Goal: Task Accomplishment & Management: Manage account settings

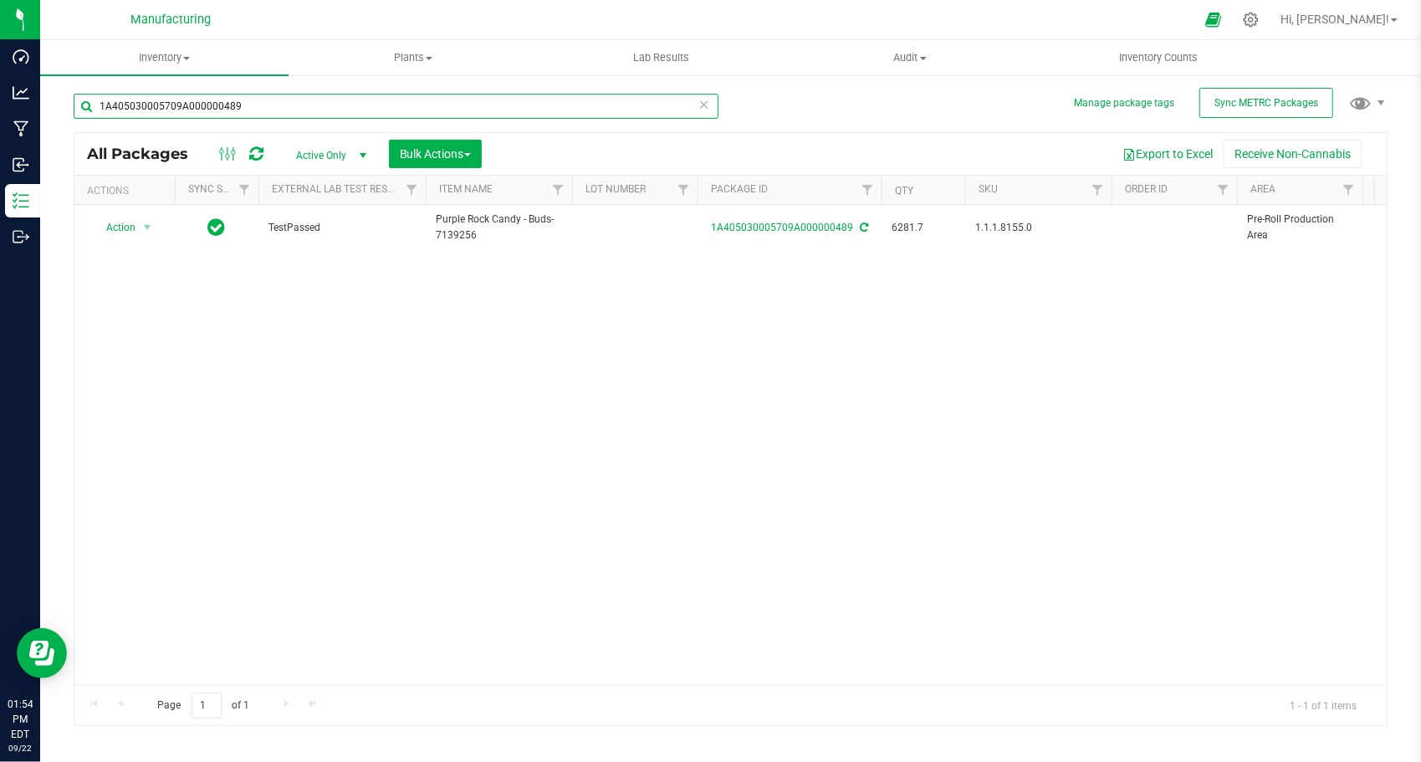
click at [467, 117] on input "1A405030005709A000000489" at bounding box center [396, 106] width 645 height 25
paste input "91"
type input "1A405030005709A000000491"
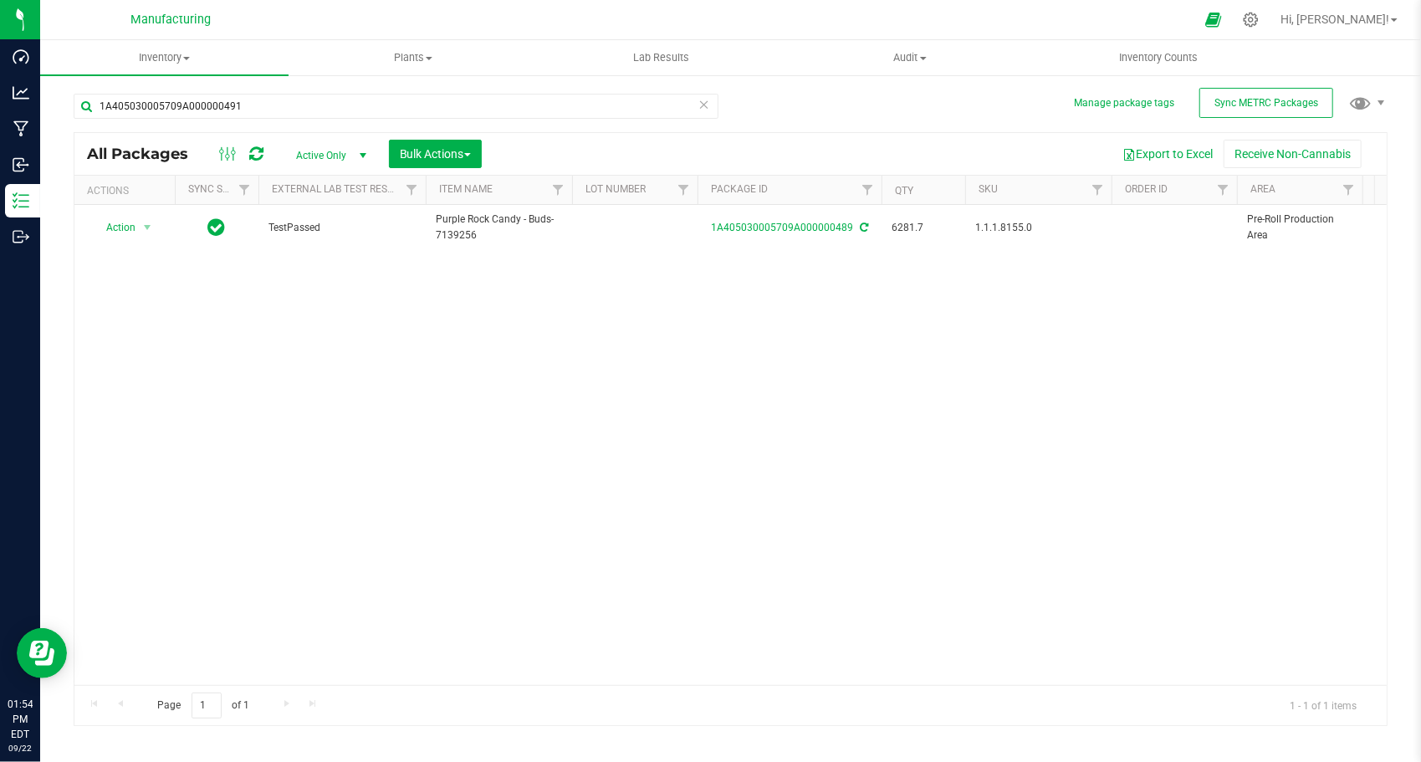
click at [525, 343] on div "Action Action Adjust qty Create package Edit attributes Global inventory Locate…" at bounding box center [730, 445] width 1312 height 480
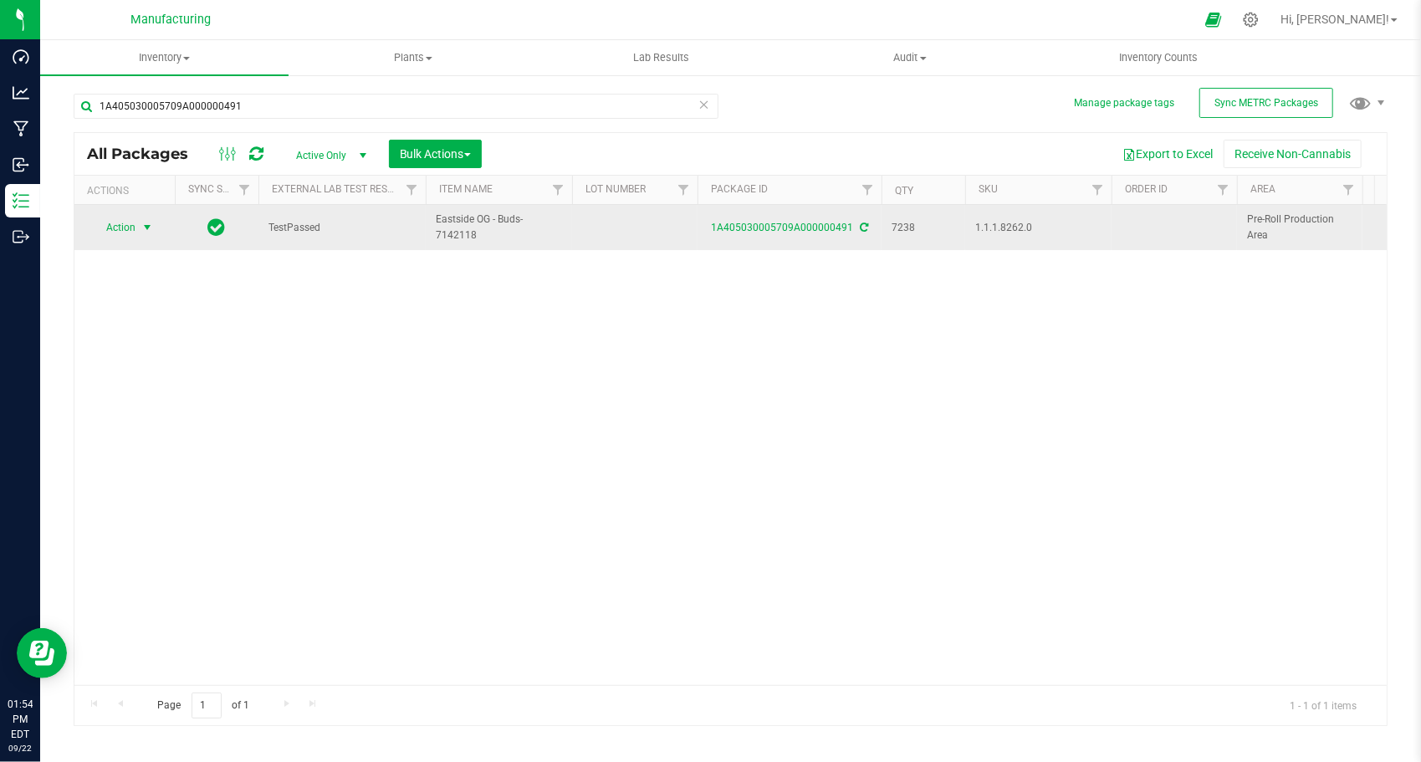
click at [148, 226] on span "select" at bounding box center [146, 227] width 13 height 13
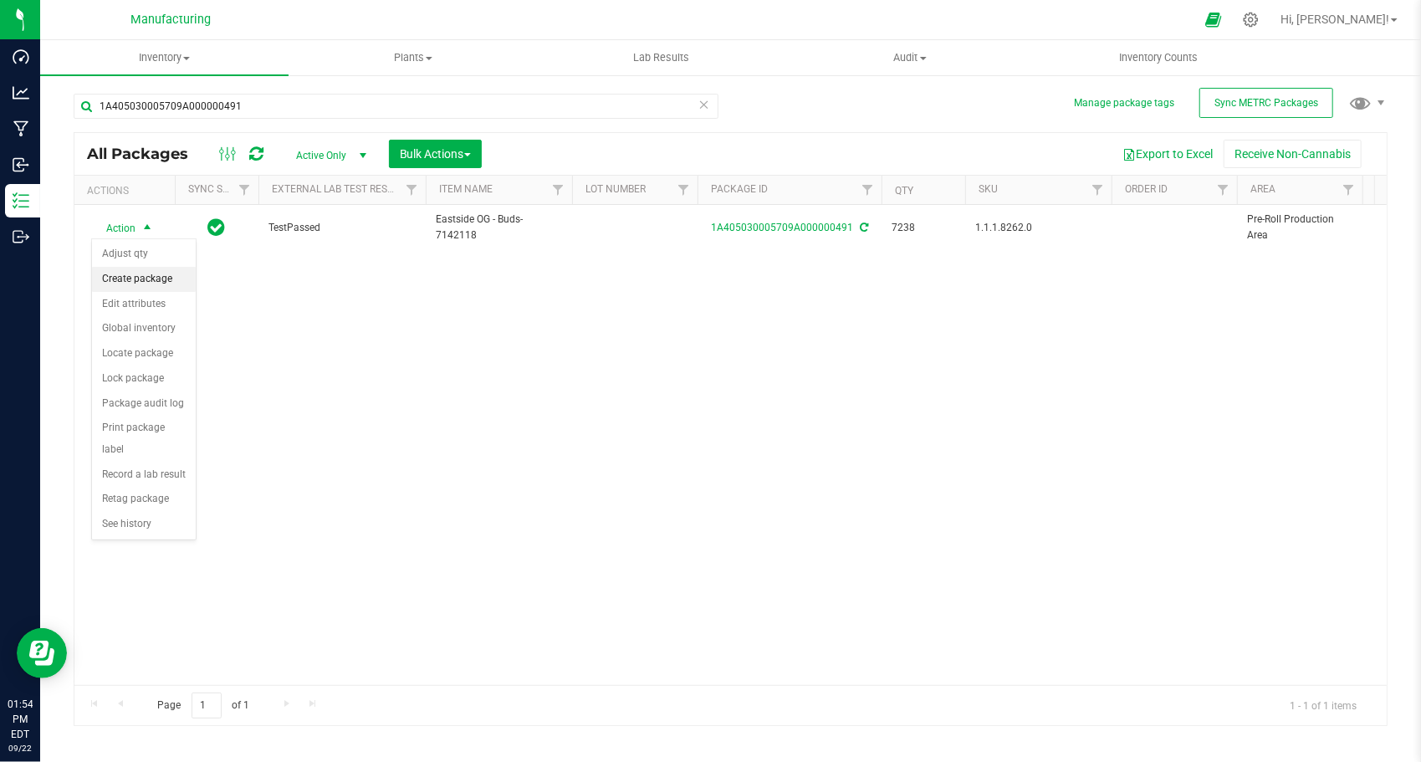
click at [170, 280] on li "Create package" at bounding box center [144, 279] width 104 height 25
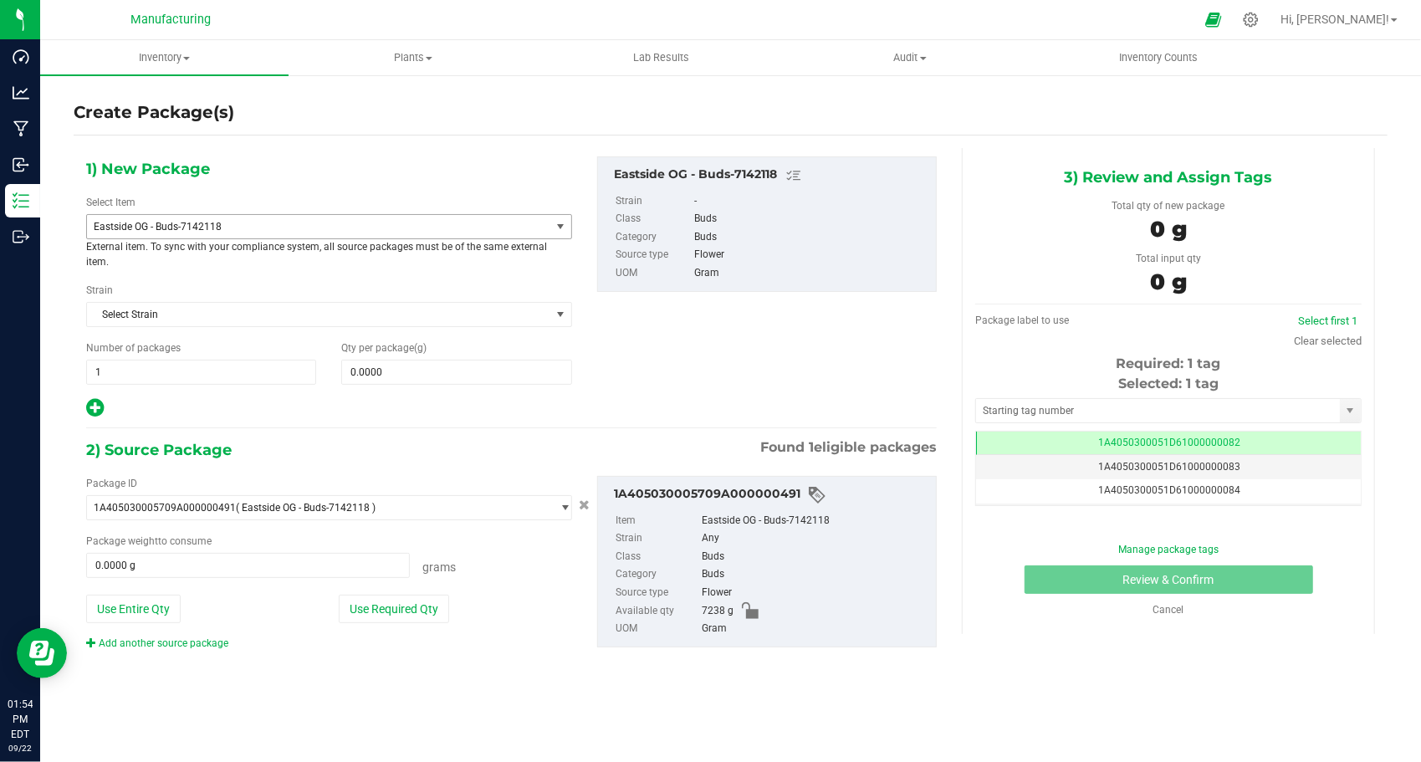
click at [244, 222] on span "Eastside OG - Buds-7142118" at bounding box center [310, 227] width 432 height 12
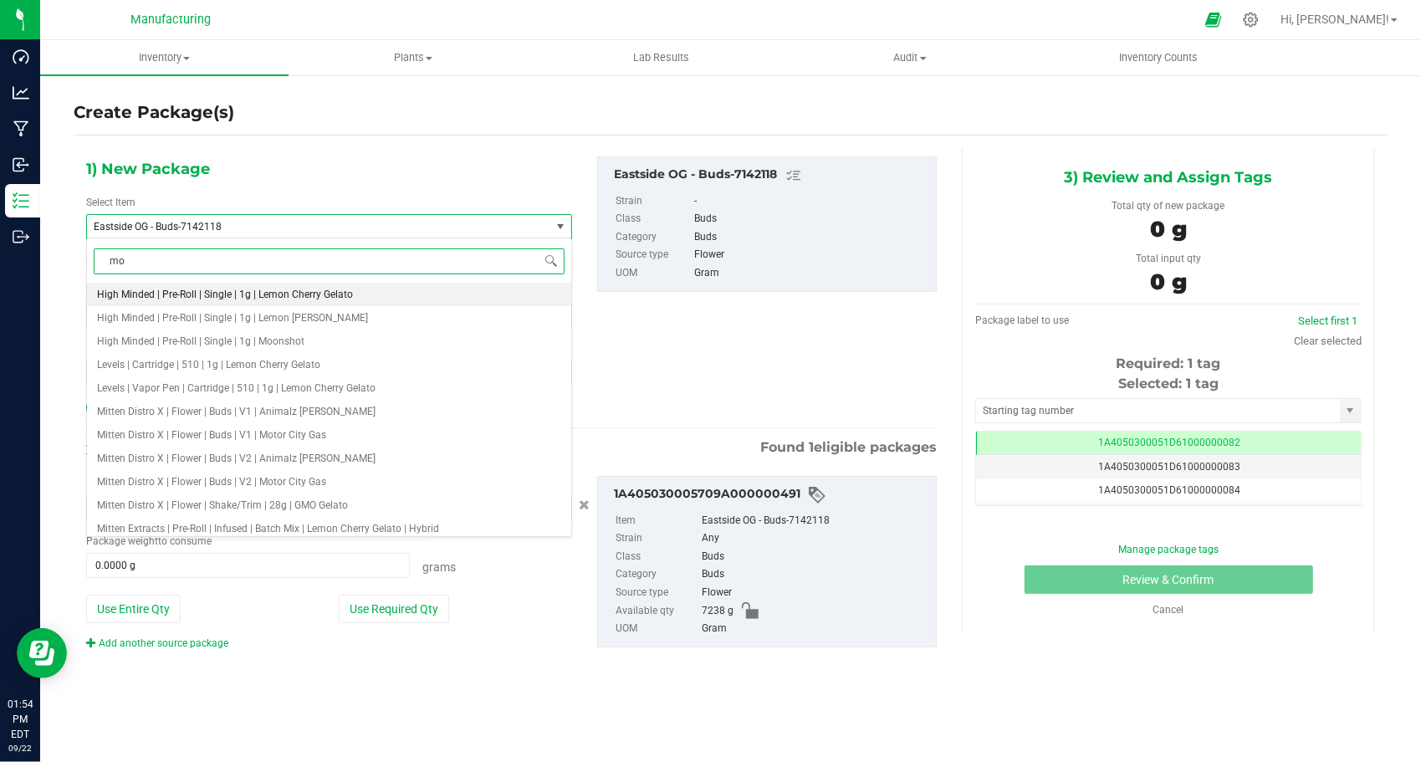
type input "m"
type input "v2"
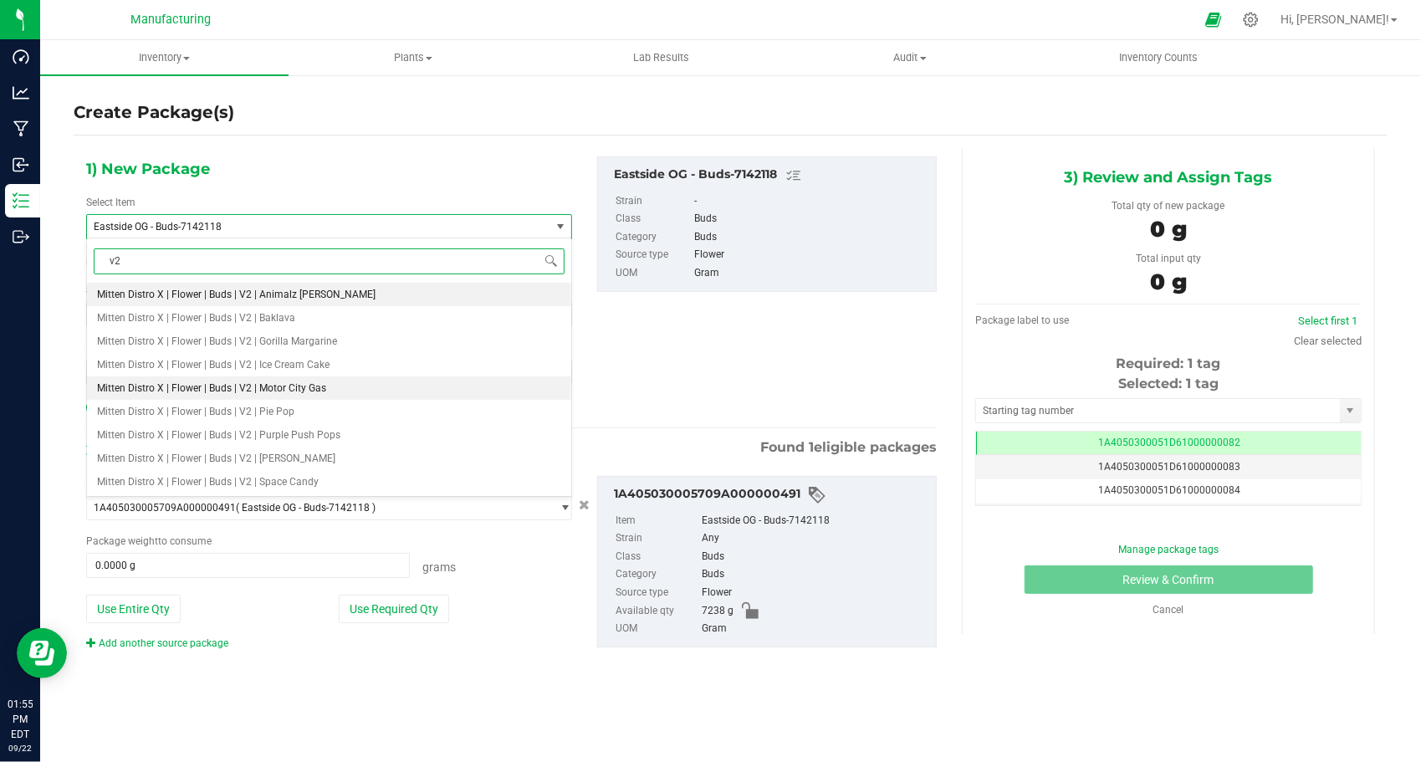
click at [317, 386] on span "Mitten Distro X | Flower | Buds | V2 | Motor City Gas" at bounding box center [211, 388] width 229 height 12
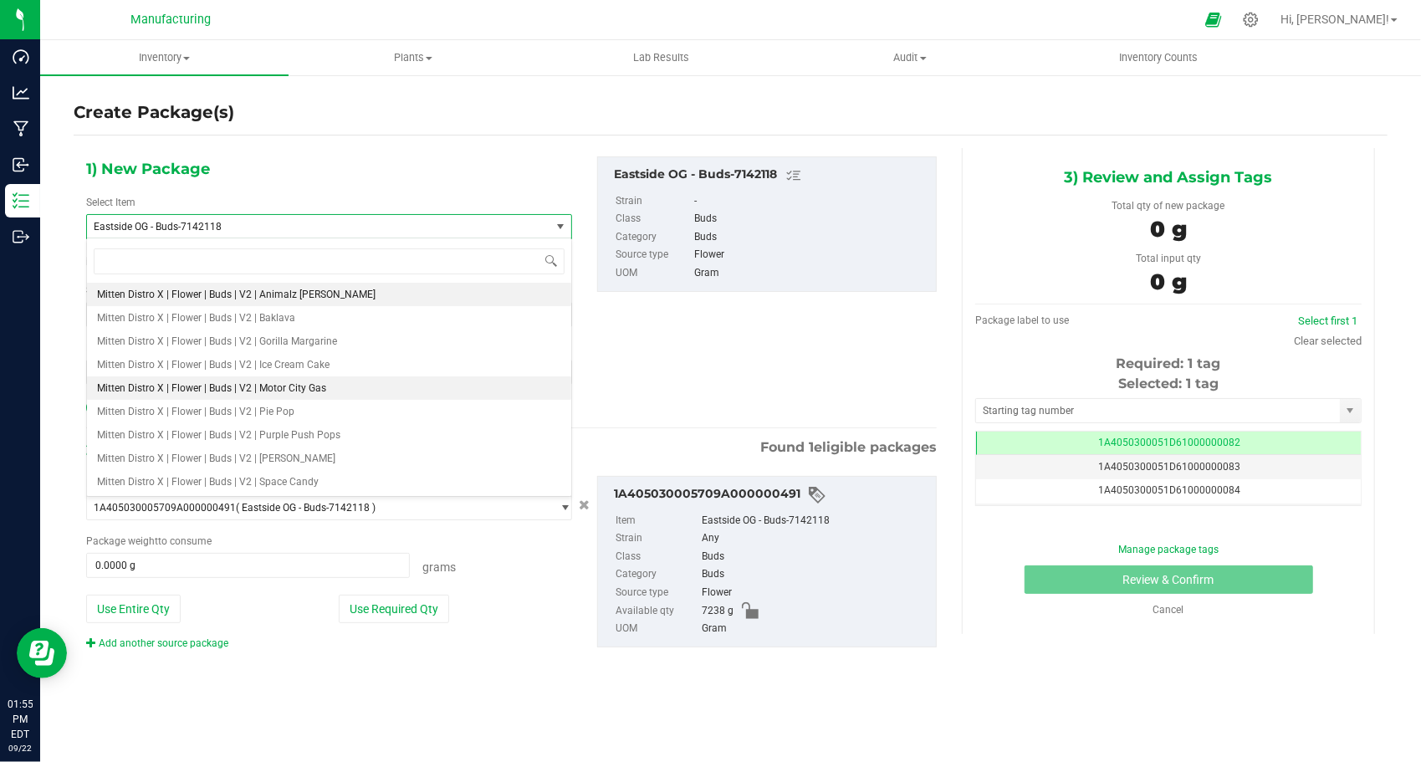
type input "0.0000"
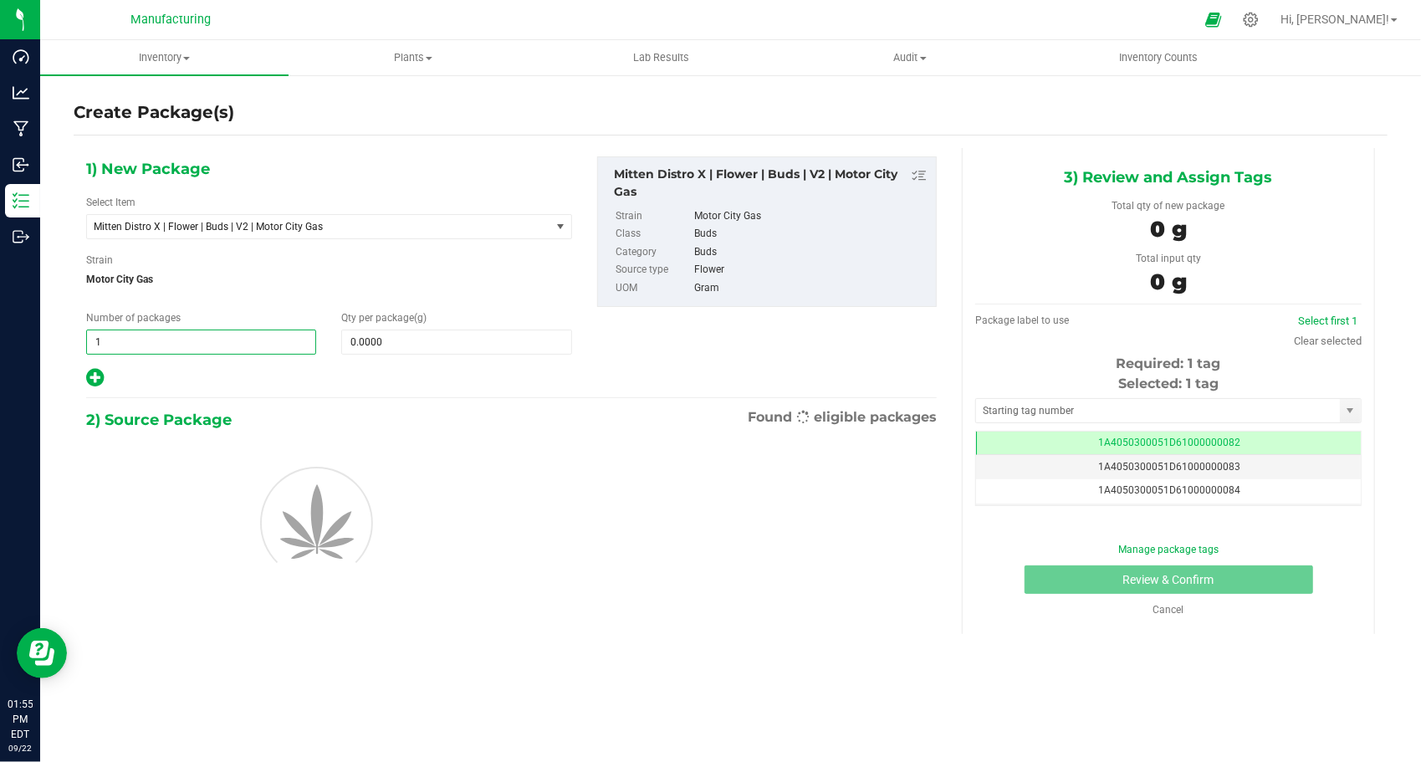
click at [141, 336] on span "1 1" at bounding box center [201, 341] width 230 height 25
type input "16"
drag, startPoint x: 441, startPoint y: 385, endPoint x: 436, endPoint y: 376, distance: 9.8
click at [441, 385] on div at bounding box center [329, 378] width 486 height 22
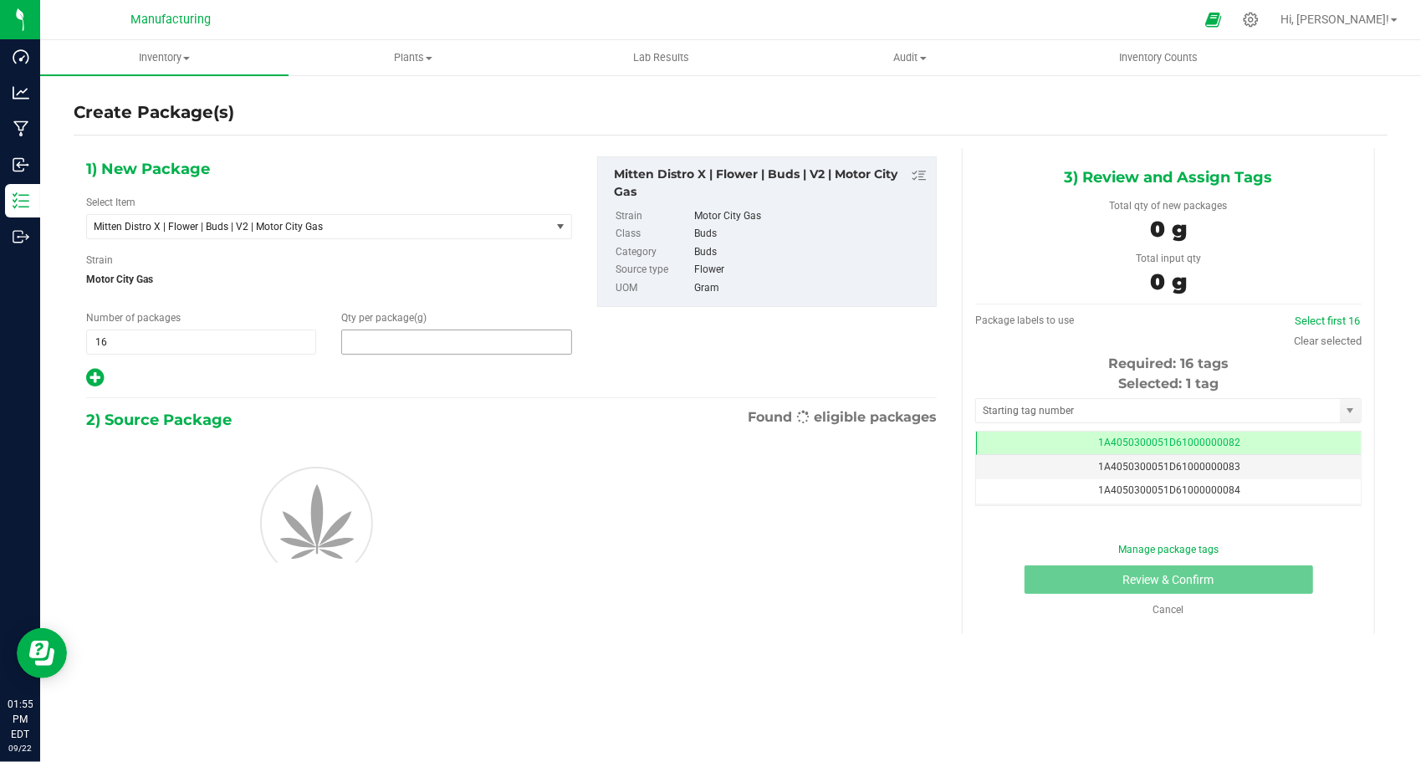
click at [421, 346] on span at bounding box center [456, 341] width 230 height 25
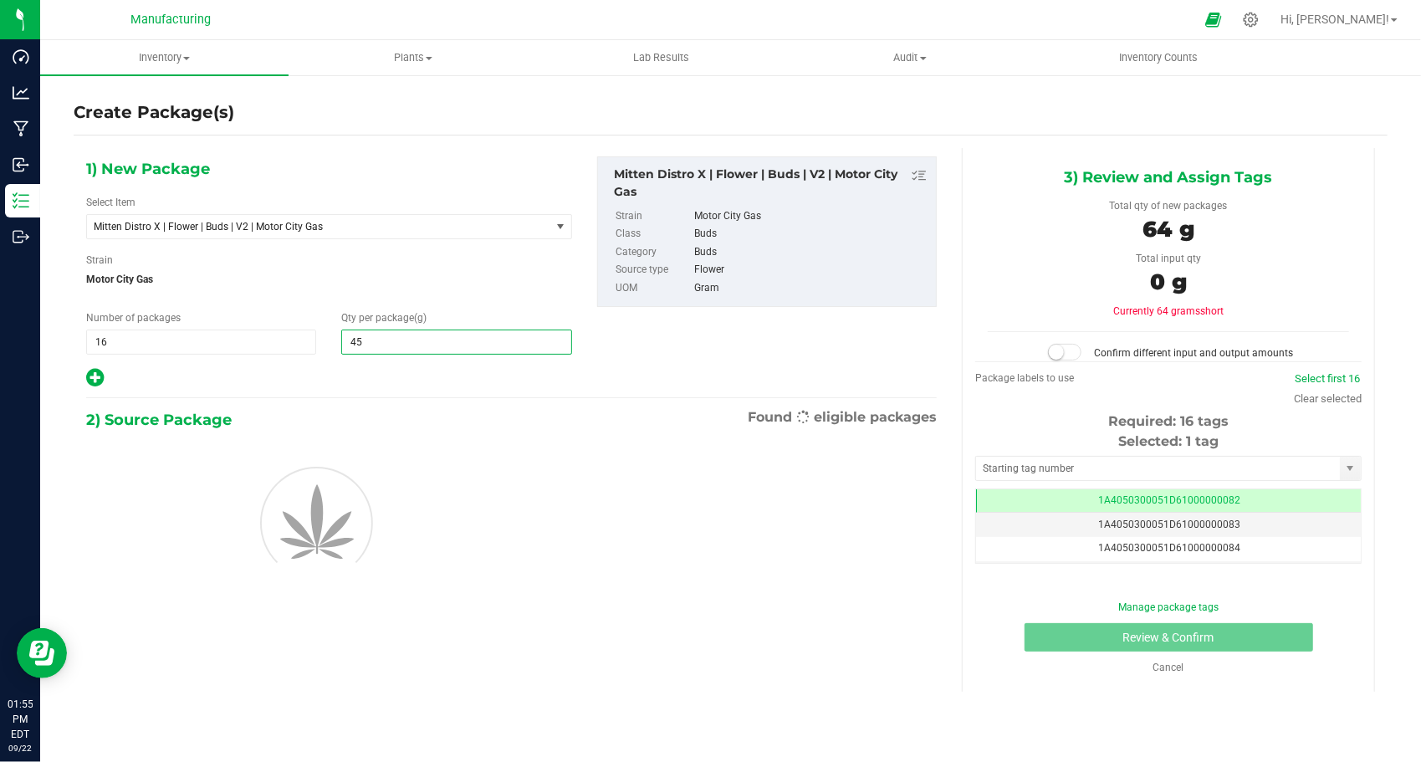
type input "454"
type input "454.0000"
click at [426, 368] on div at bounding box center [329, 378] width 486 height 22
click at [1076, 472] on input "text" at bounding box center [1158, 468] width 364 height 23
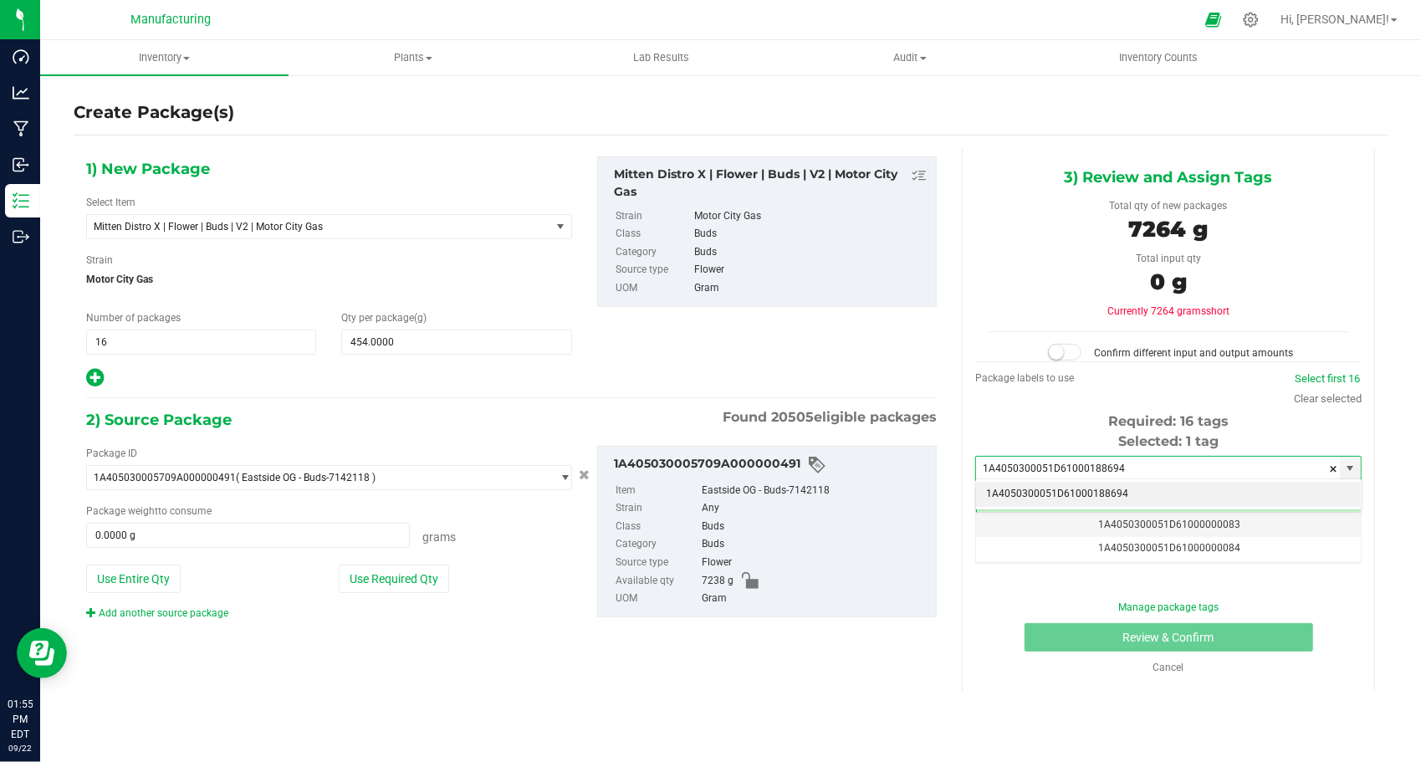
click at [1097, 486] on li "1A4050300051D61000188694" at bounding box center [1168, 494] width 385 height 25
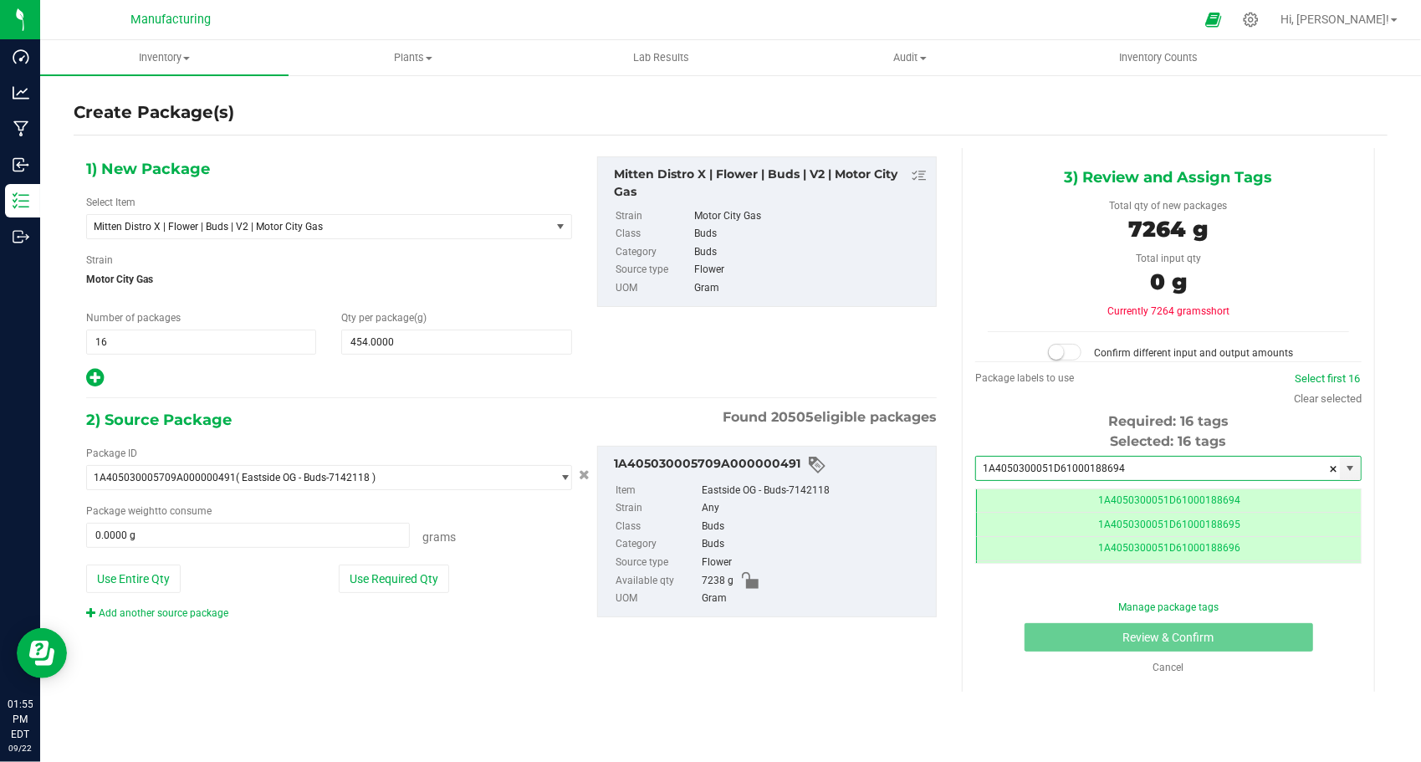
type input "1A4050300051D61000188694"
click at [928, 637] on div "2) Source Package Found 20505 eligible packages Package ID 1A405030005709A00000…" at bounding box center [511, 527] width 850 height 240
click at [395, 567] on button "Use Required Qty" at bounding box center [394, 578] width 110 height 28
type input "7238.0000 g"
click at [1073, 353] on span at bounding box center [1064, 352] width 33 height 17
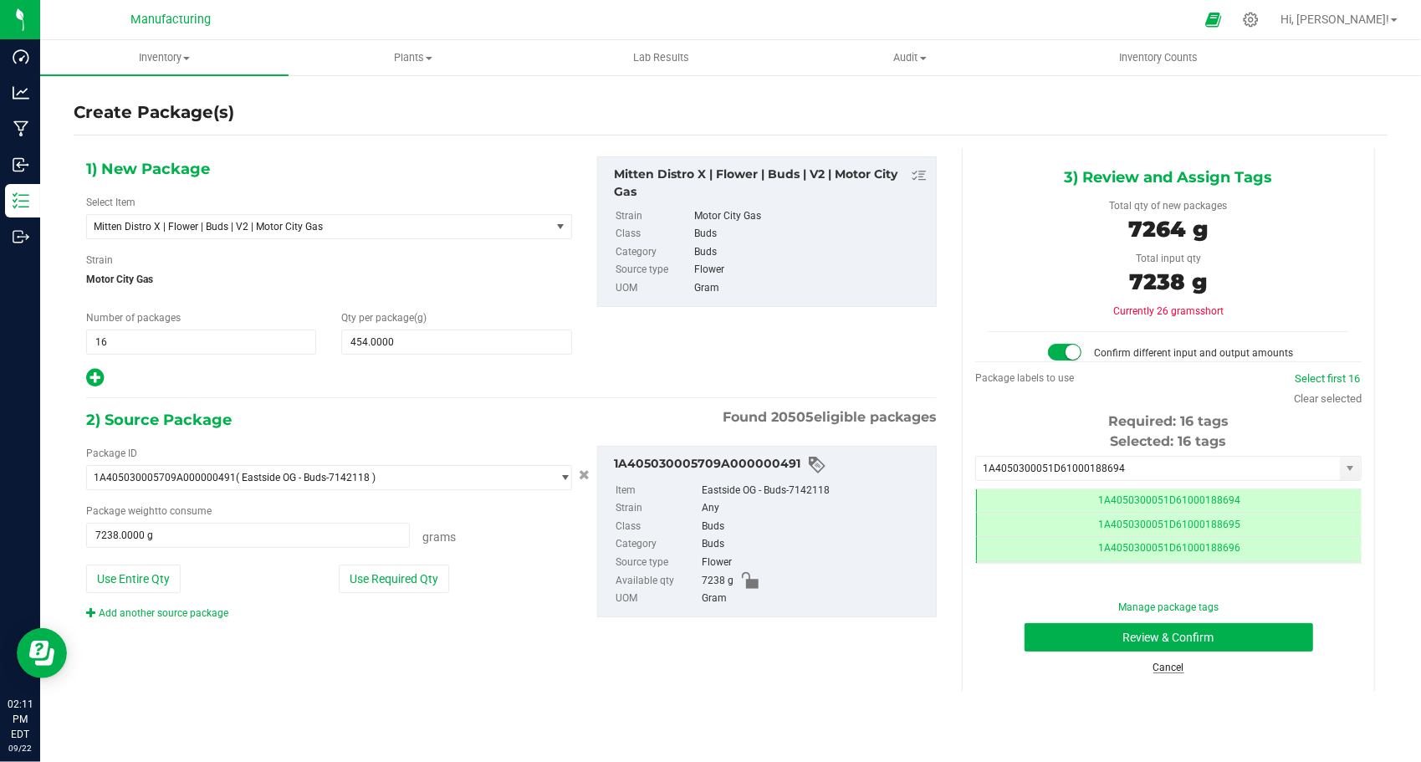
click at [1169, 664] on link "Cancel" at bounding box center [1168, 667] width 31 height 12
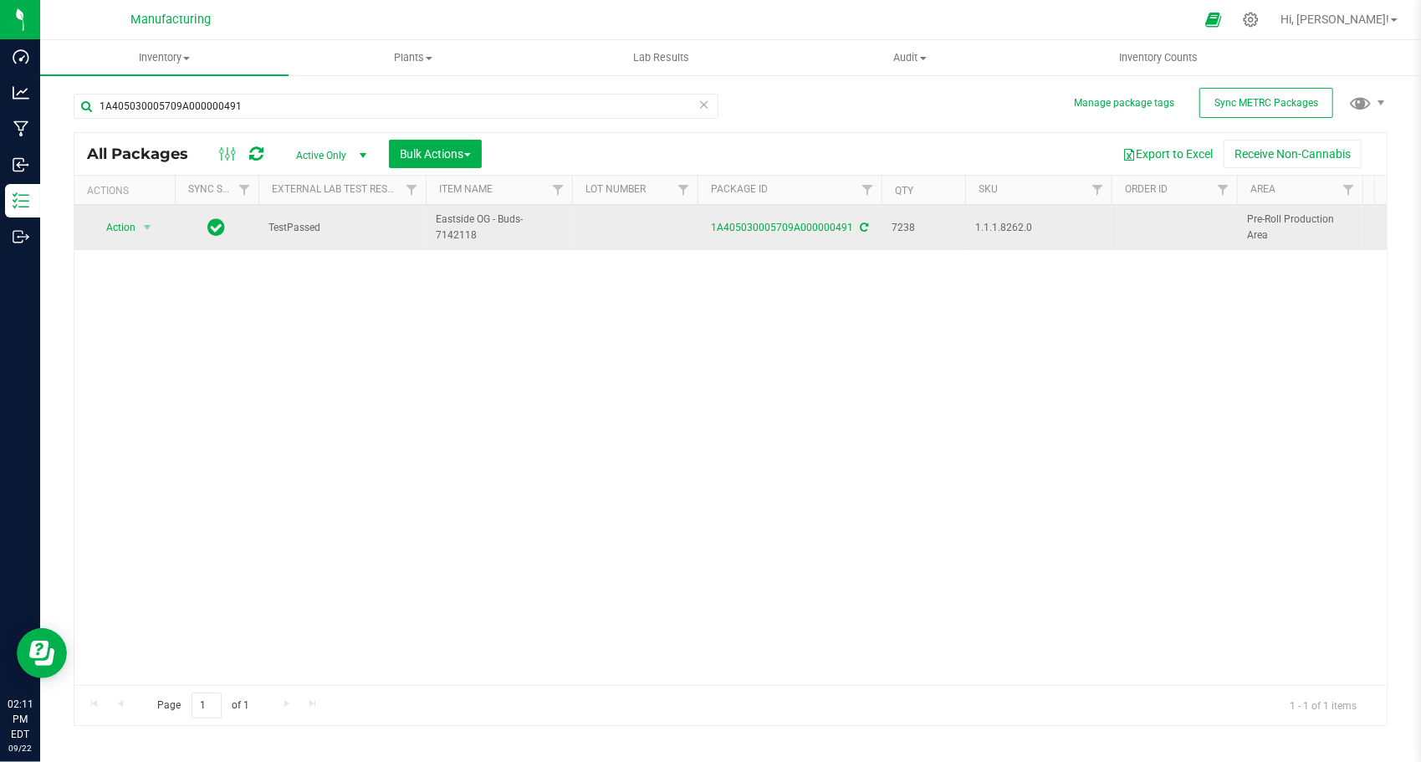
click at [119, 236] on span "Action" at bounding box center [113, 227] width 45 height 23
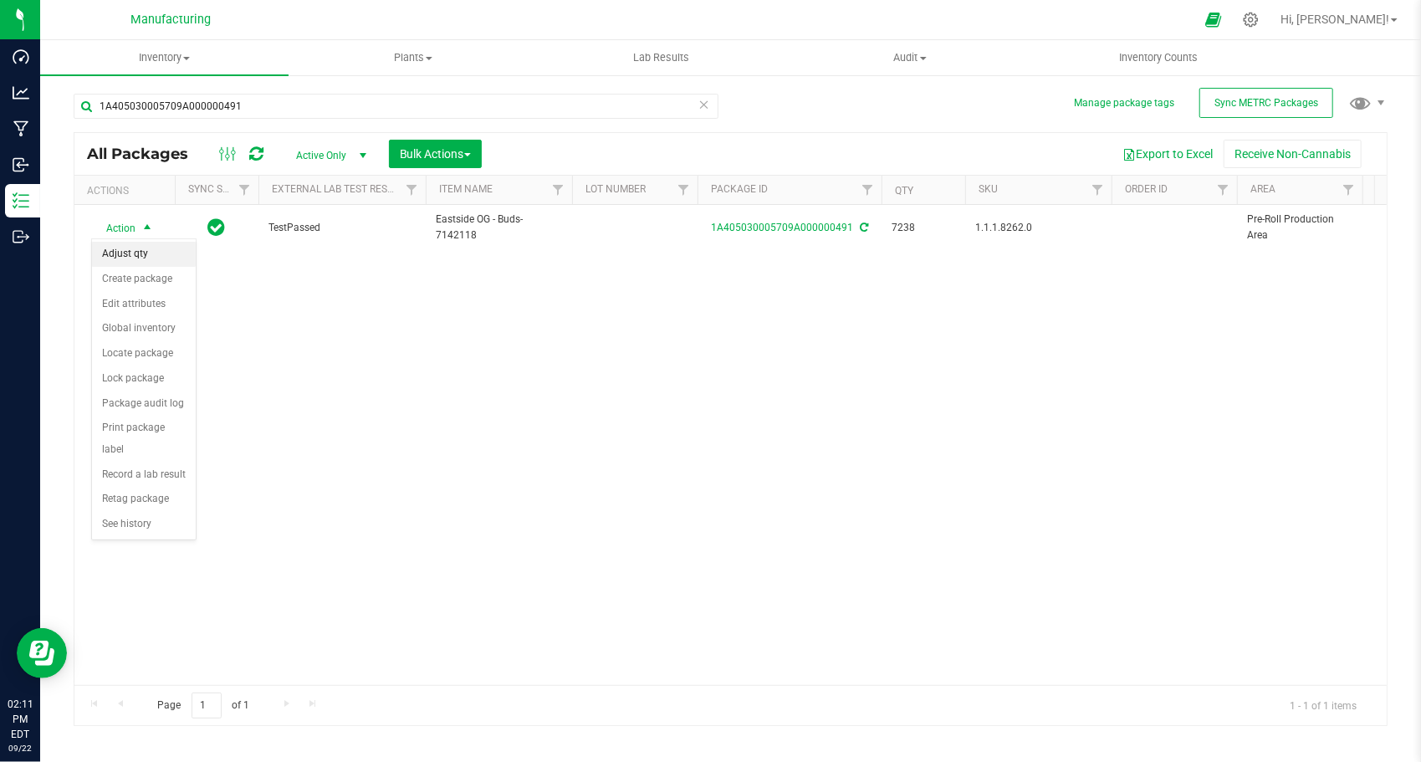
click at [119, 253] on li "Adjust qty" at bounding box center [144, 254] width 104 height 25
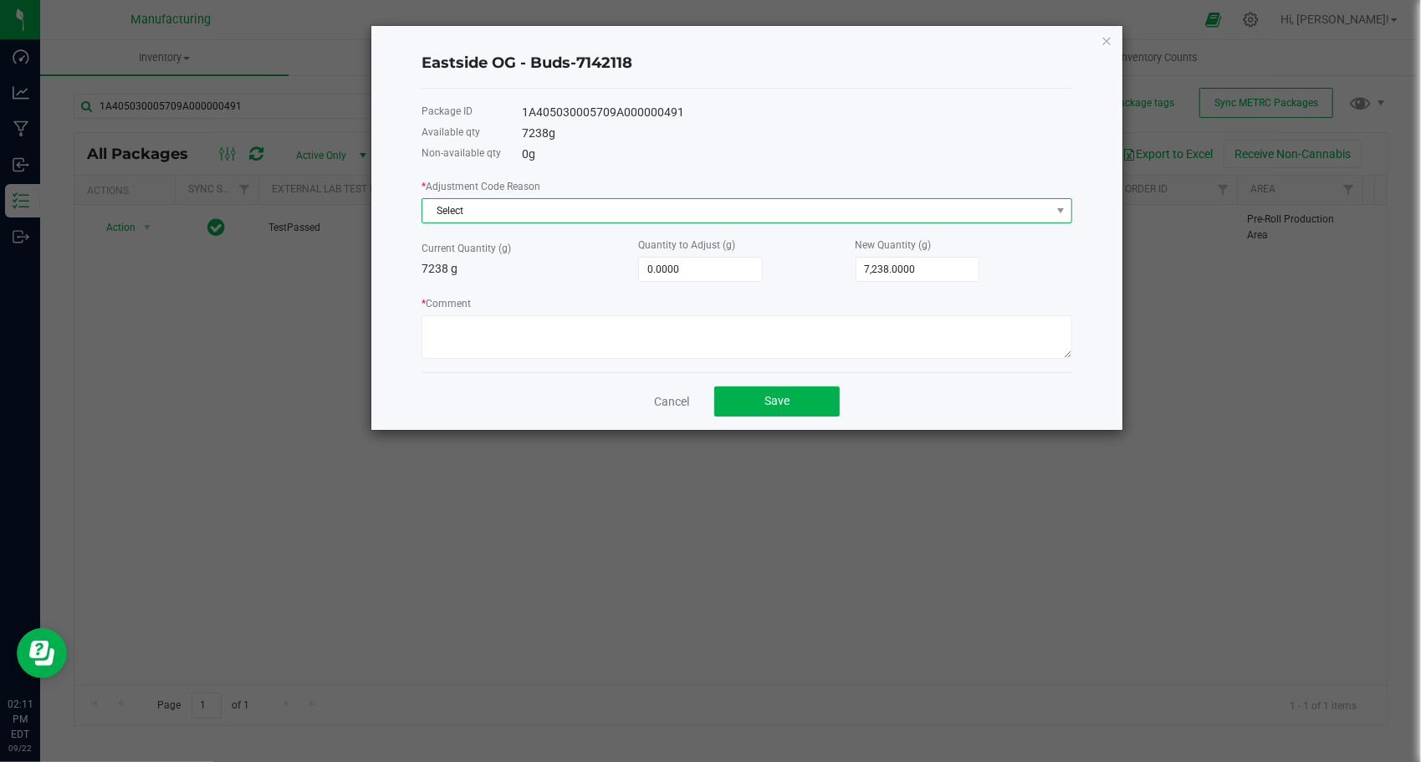
click at [539, 213] on span "Select" at bounding box center [736, 210] width 628 height 23
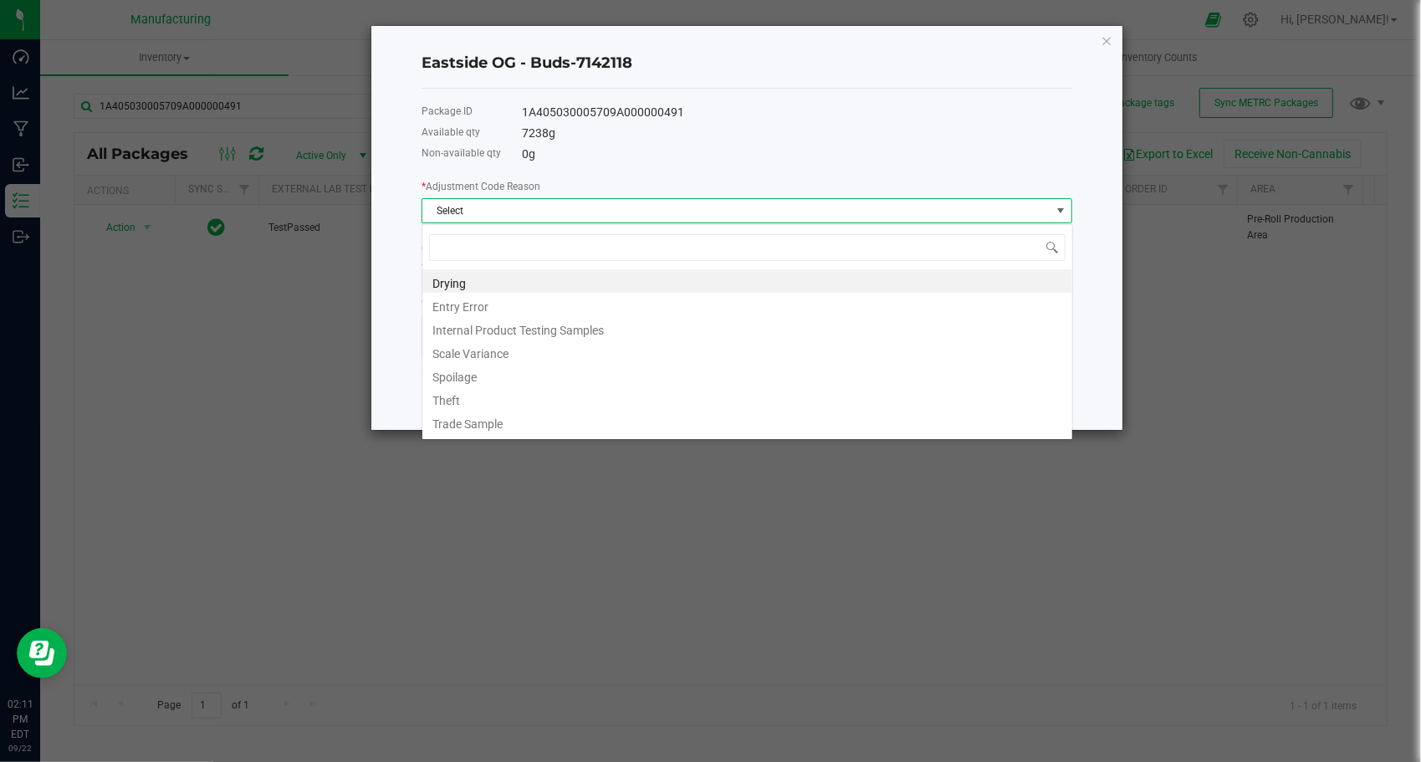
scroll to position [24, 651]
click at [546, 300] on li "Entry Error" at bounding box center [747, 304] width 650 height 23
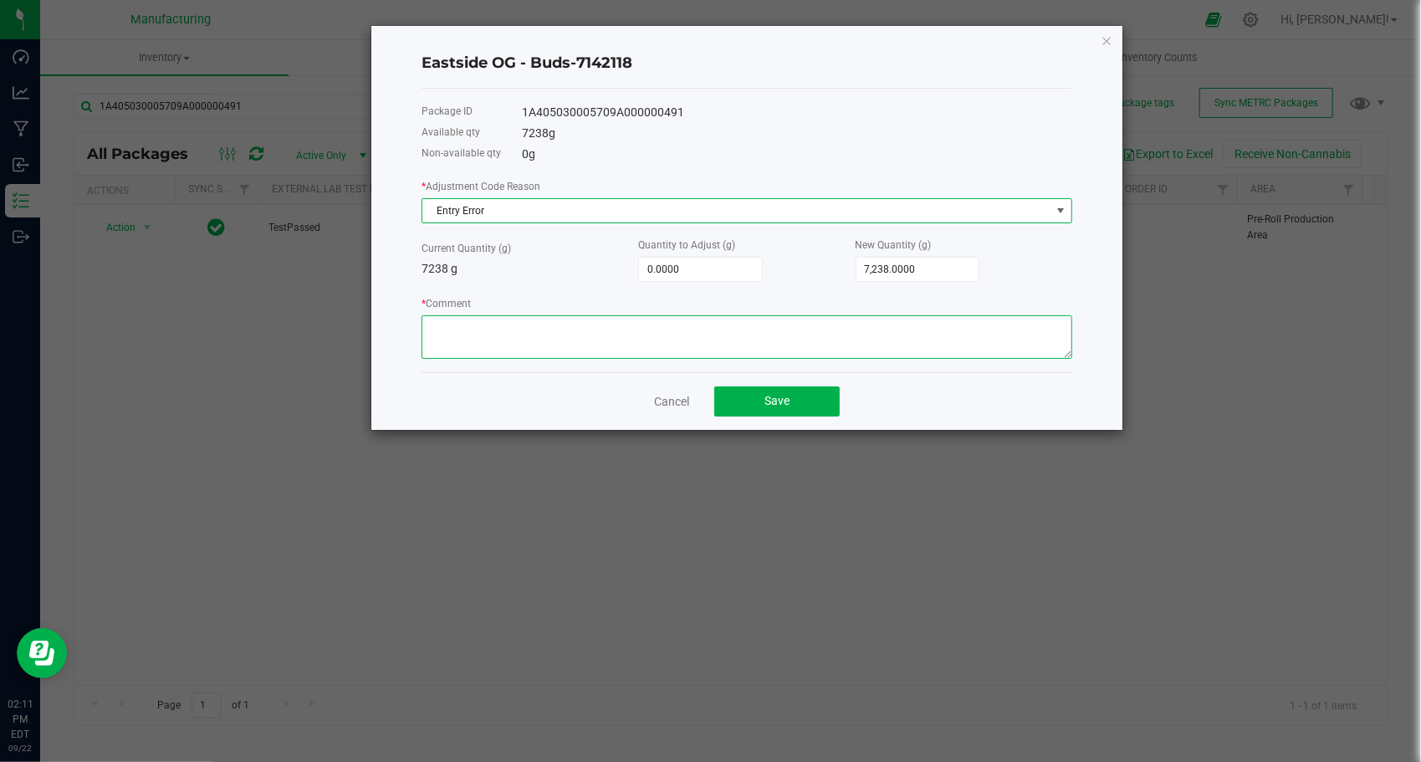
click at [544, 334] on textarea "* Comment" at bounding box center [746, 336] width 651 height 43
type textarea "758"
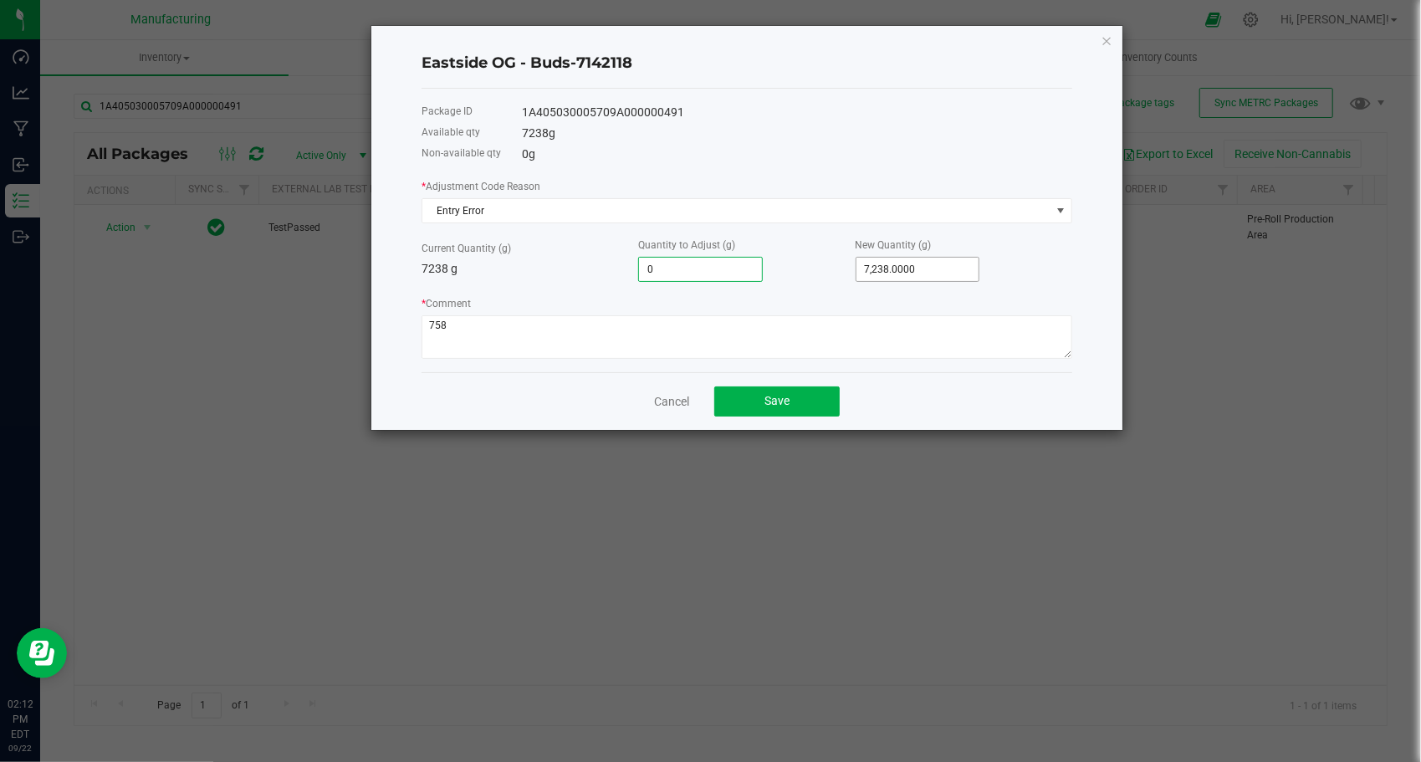
type input "0.0000"
type input "7238"
click at [938, 274] on input "7238" at bounding box center [917, 269] width 123 height 23
type input "-7,231.0000"
type input "7"
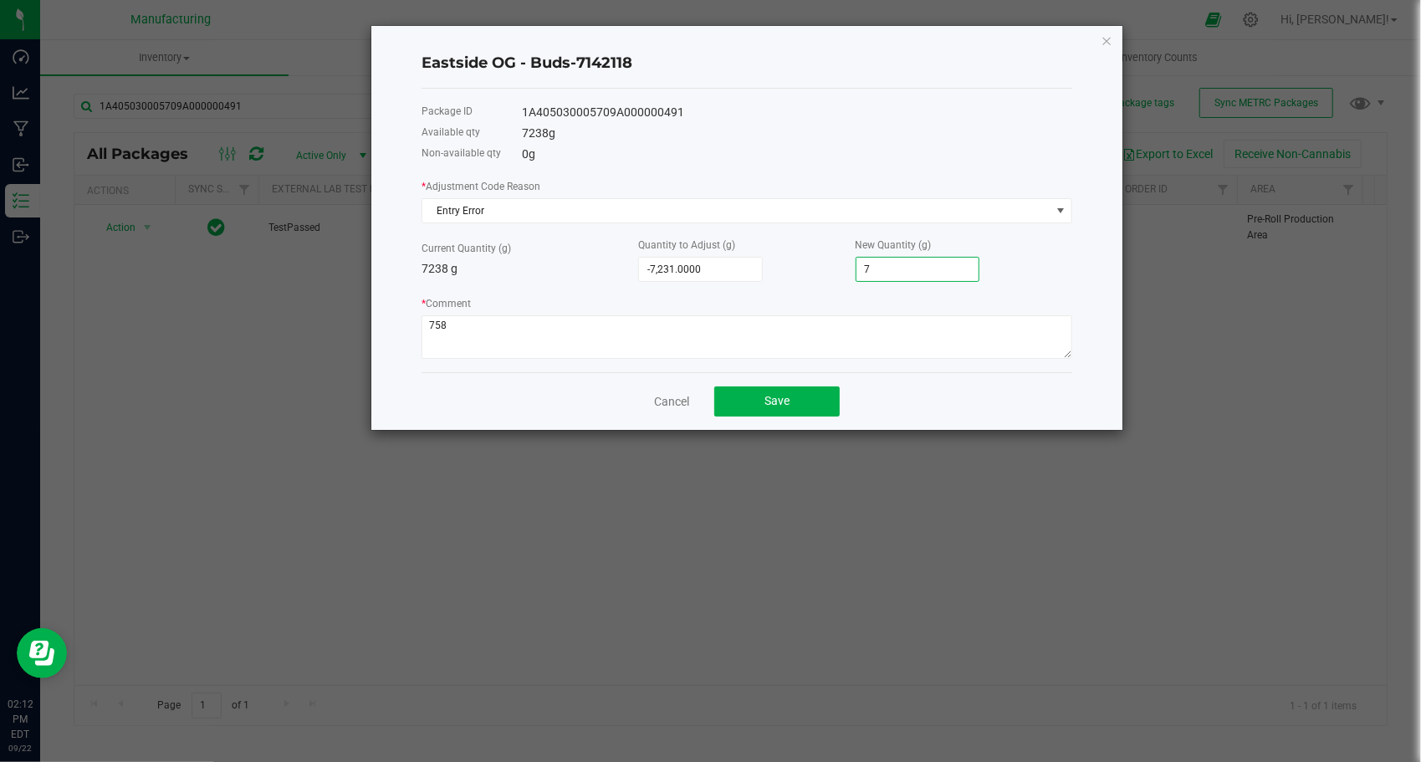
type input "-7,163.0000"
type input "75"
type input "-6,480.0000"
type input "758"
type input "344.0000"
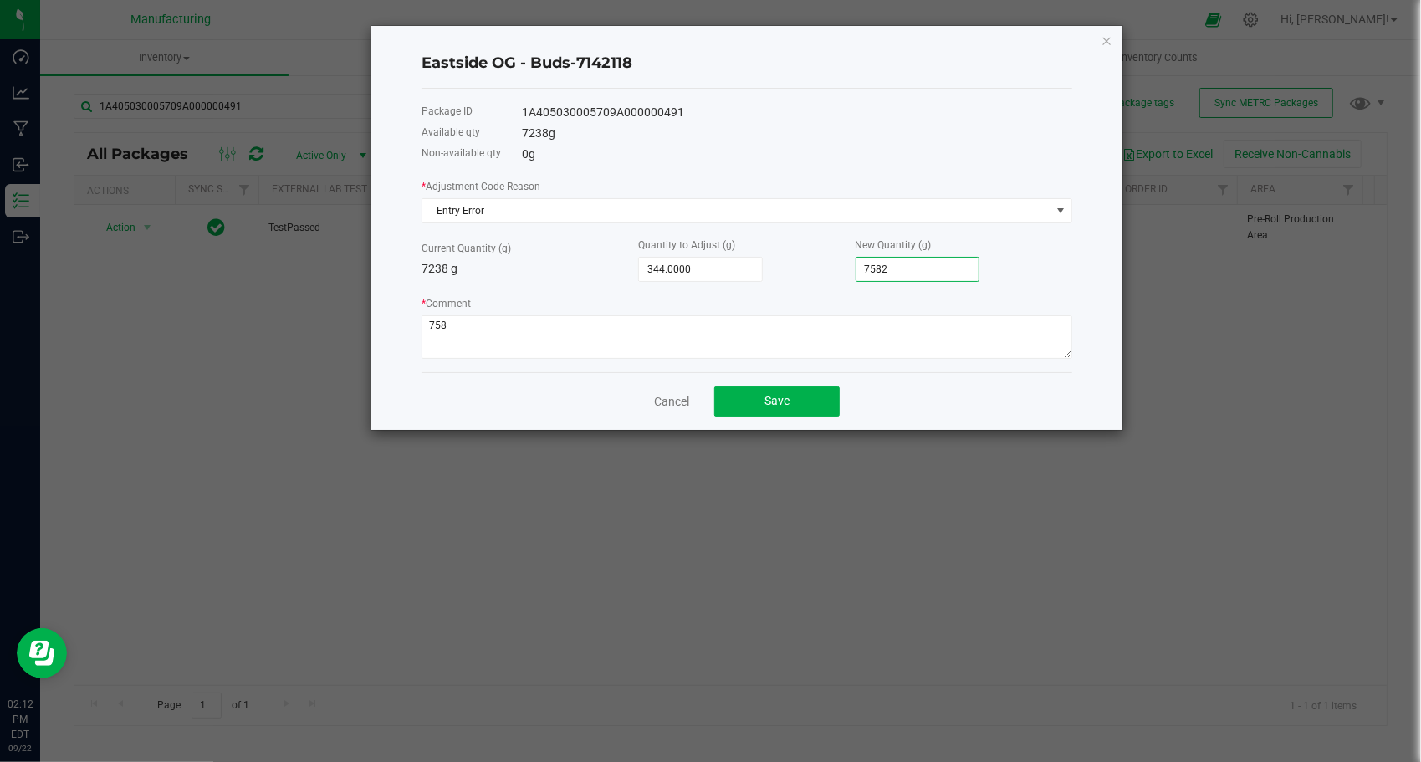
type input "7582."
type input "344.7000"
type input "7,582.7000"
click at [880, 331] on textarea "* Comment" at bounding box center [746, 336] width 651 height 43
drag, startPoint x: 391, startPoint y: 371, endPoint x: 253, endPoint y: 370, distance: 138.0
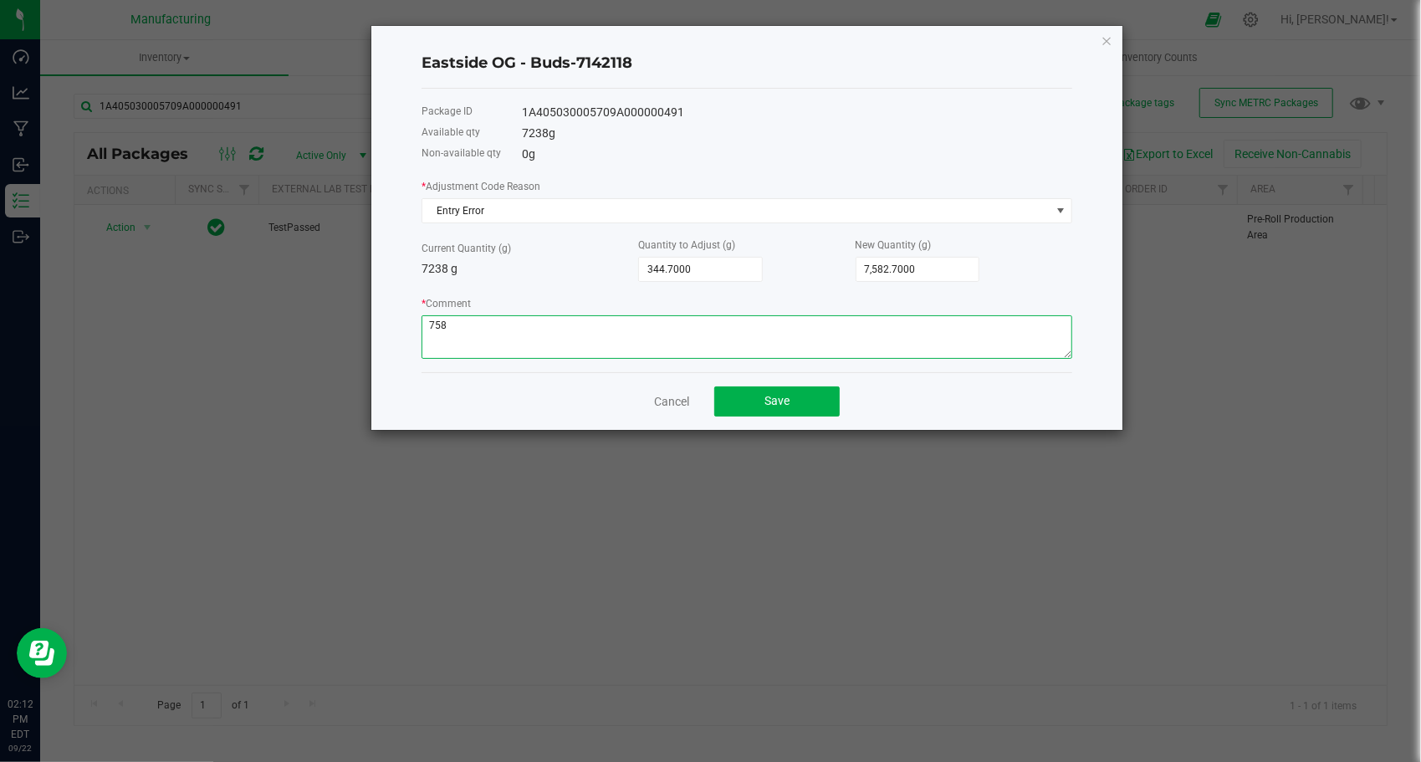
click at [266, 368] on ngb-modal-window "Eastside OG - Buds-7142118 Package ID 1A405030005709A000000491 Available qty 72…" at bounding box center [716, 381] width 1433 height 762
type textarea "w"
type textarea "human error during manual count"
click at [759, 399] on button "Save" at bounding box center [776, 401] width 125 height 30
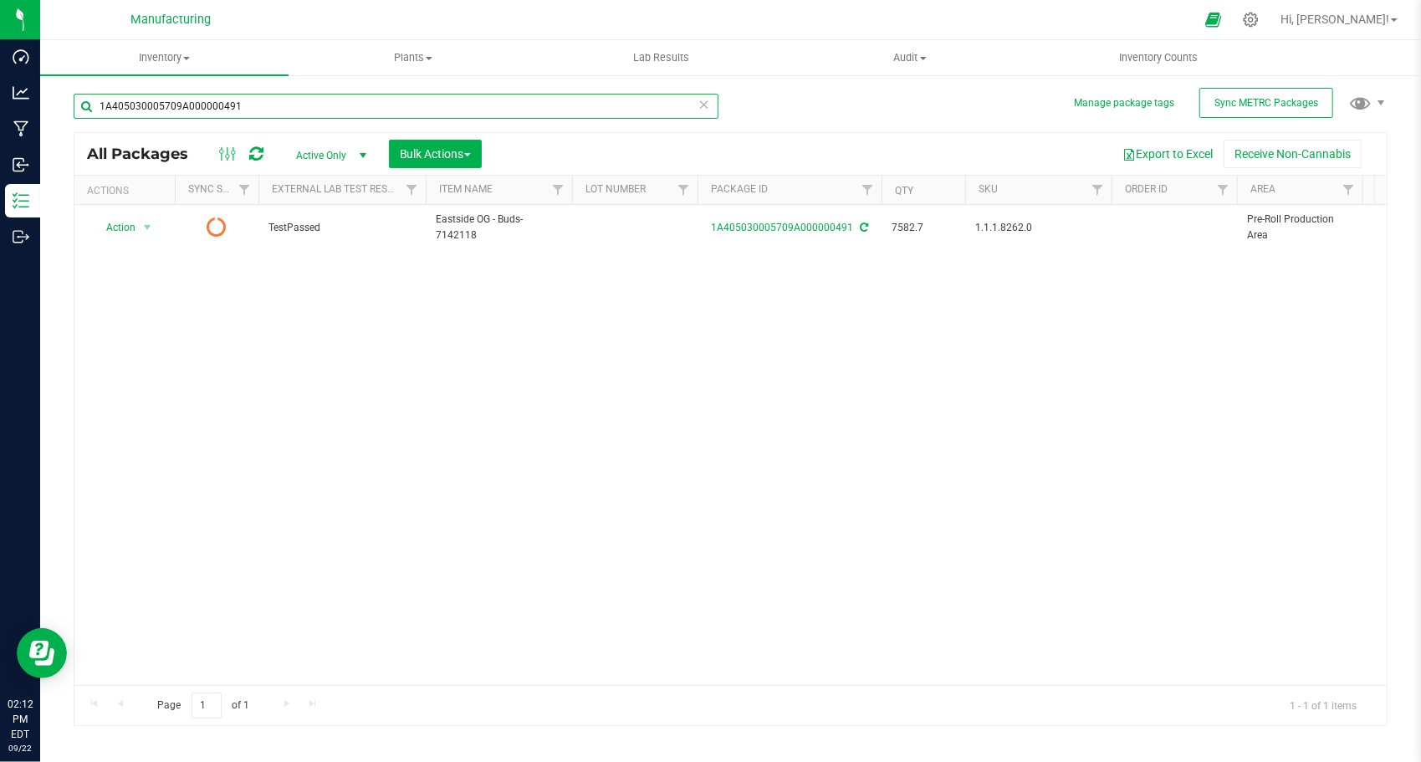
click at [518, 107] on input "1A405030005709A000000491" at bounding box center [396, 106] width 645 height 25
type input "000505"
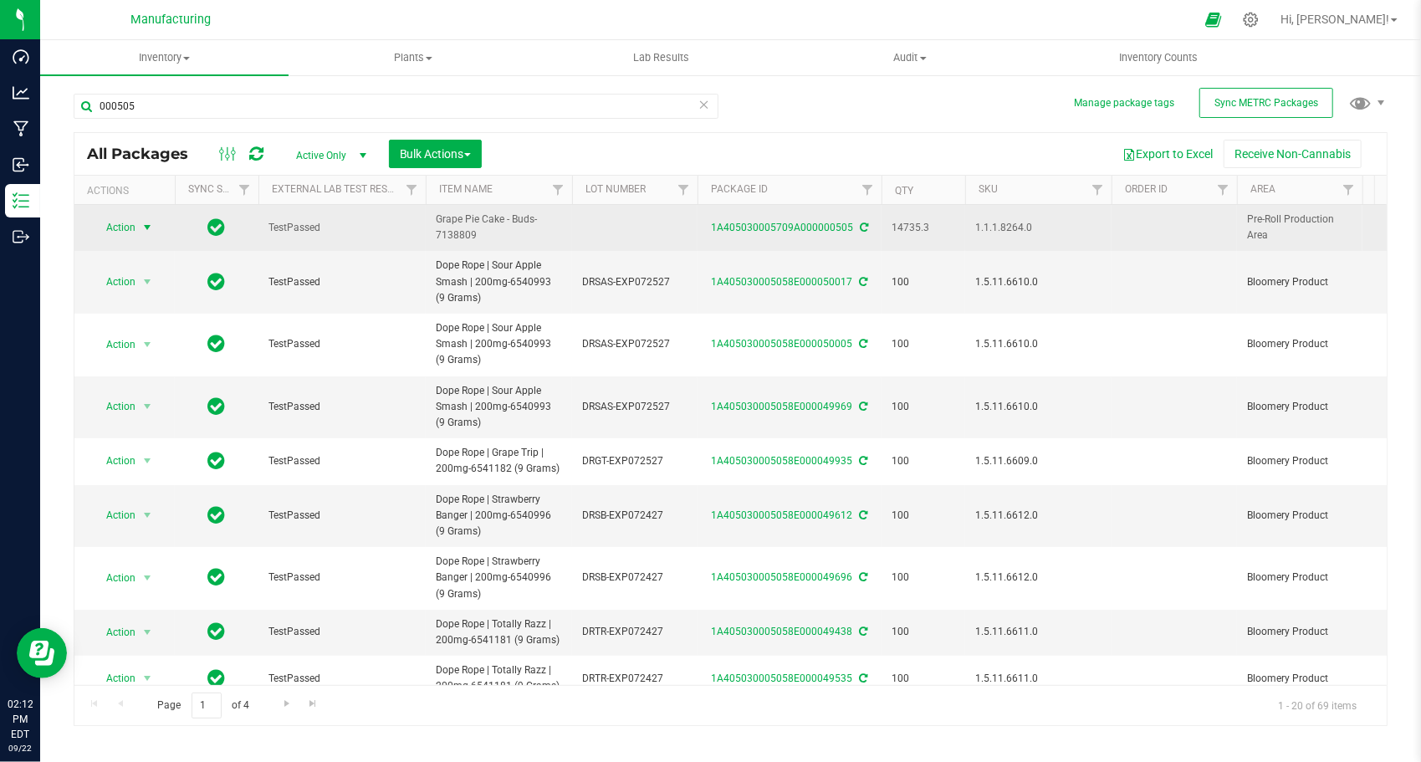
click at [135, 225] on span "Action" at bounding box center [113, 227] width 45 height 23
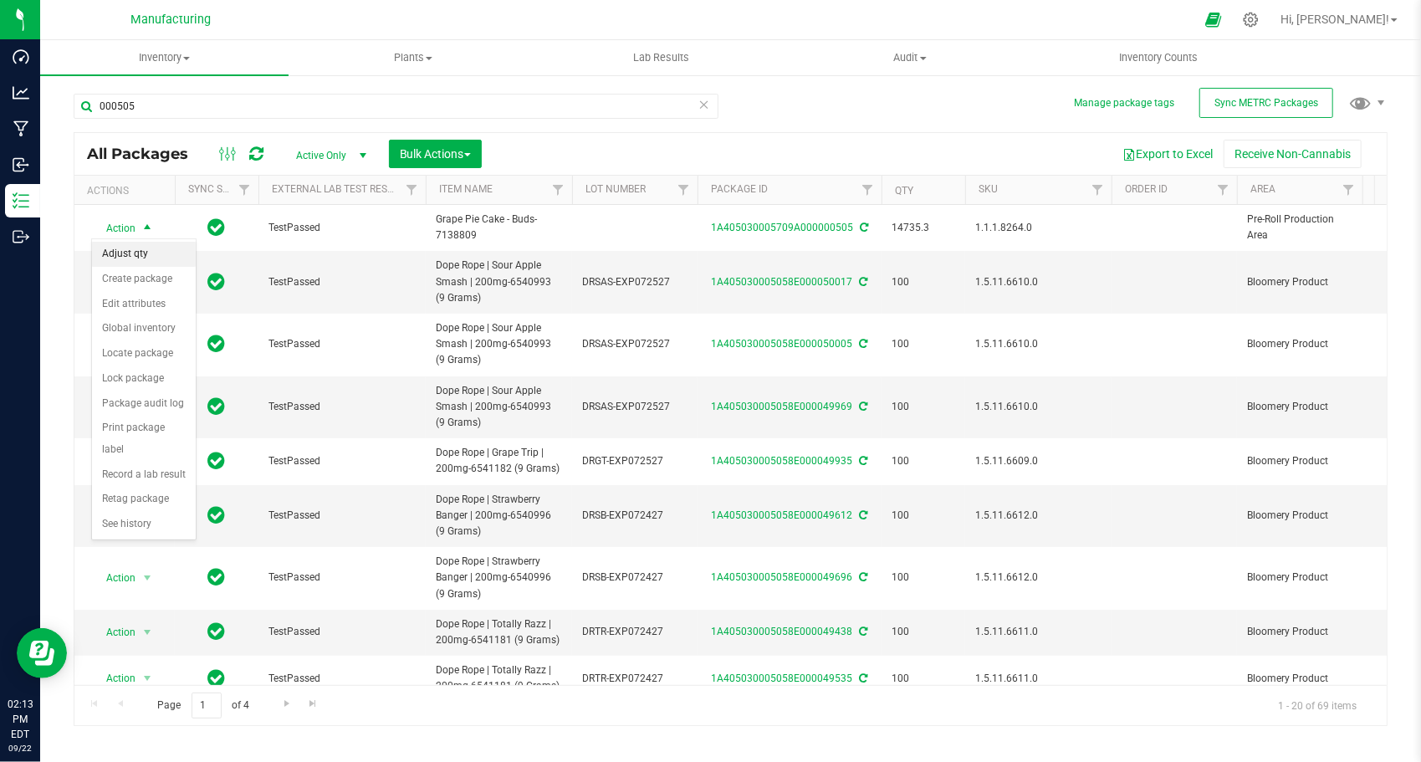
click at [156, 260] on li "Adjust qty" at bounding box center [144, 254] width 104 height 25
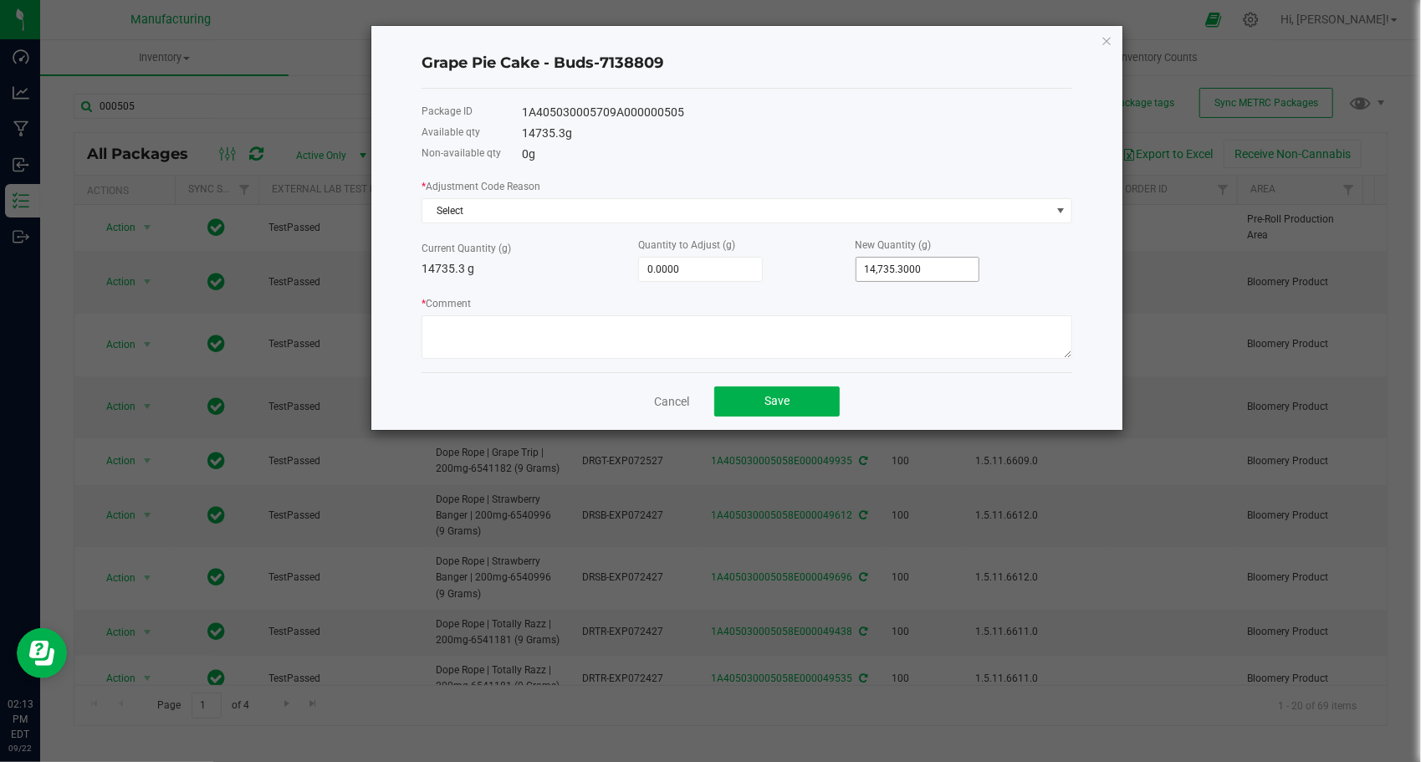
type input "14735.3"
drag, startPoint x: 927, startPoint y: 268, endPoint x: 896, endPoint y: 275, distance: 31.8
click at [891, 266] on input "14735.3" at bounding box center [917, 269] width 123 height 23
type input "-14,734.0000"
type input "1.3"
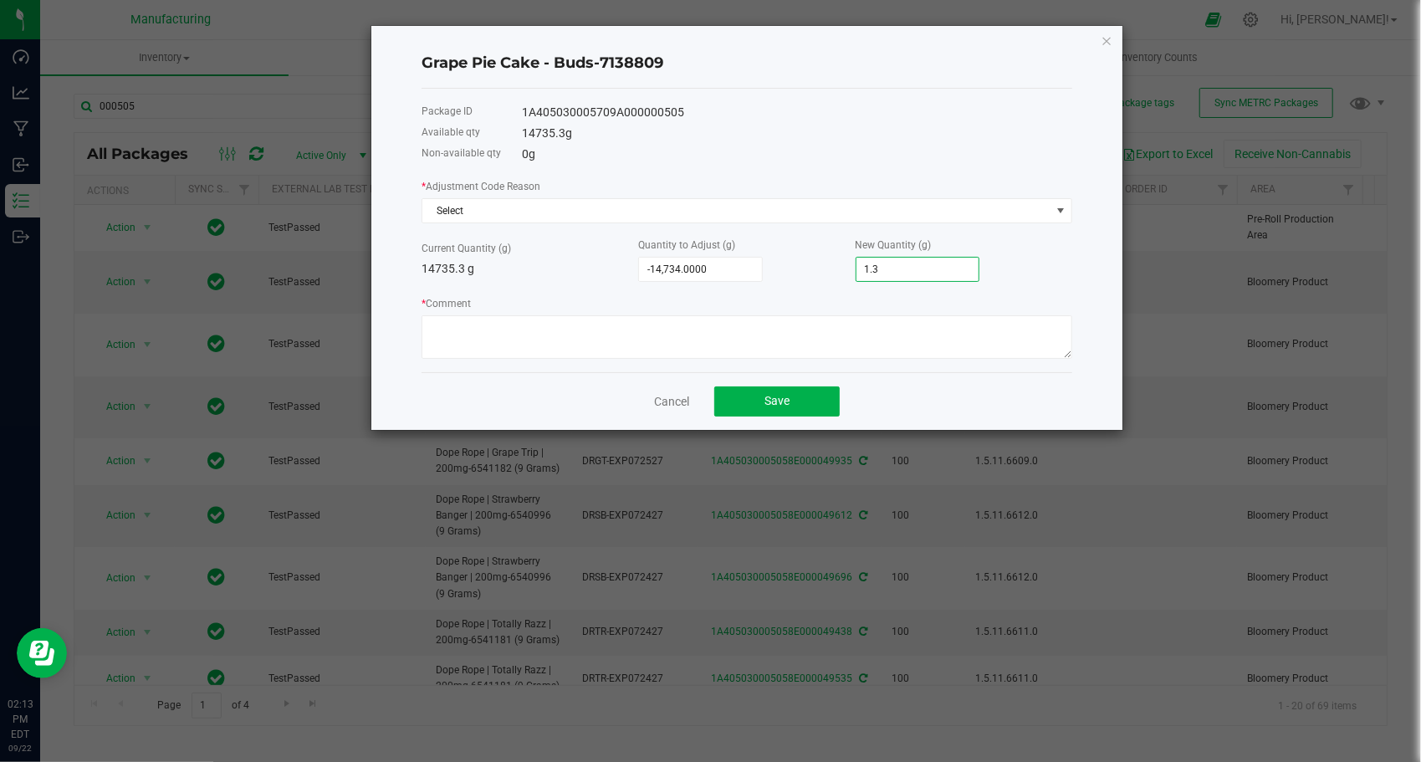
type input "-14,721.0000"
type input "14.3"
type input "-14,587.0000"
type input "148.3"
type input "-13,255.0000"
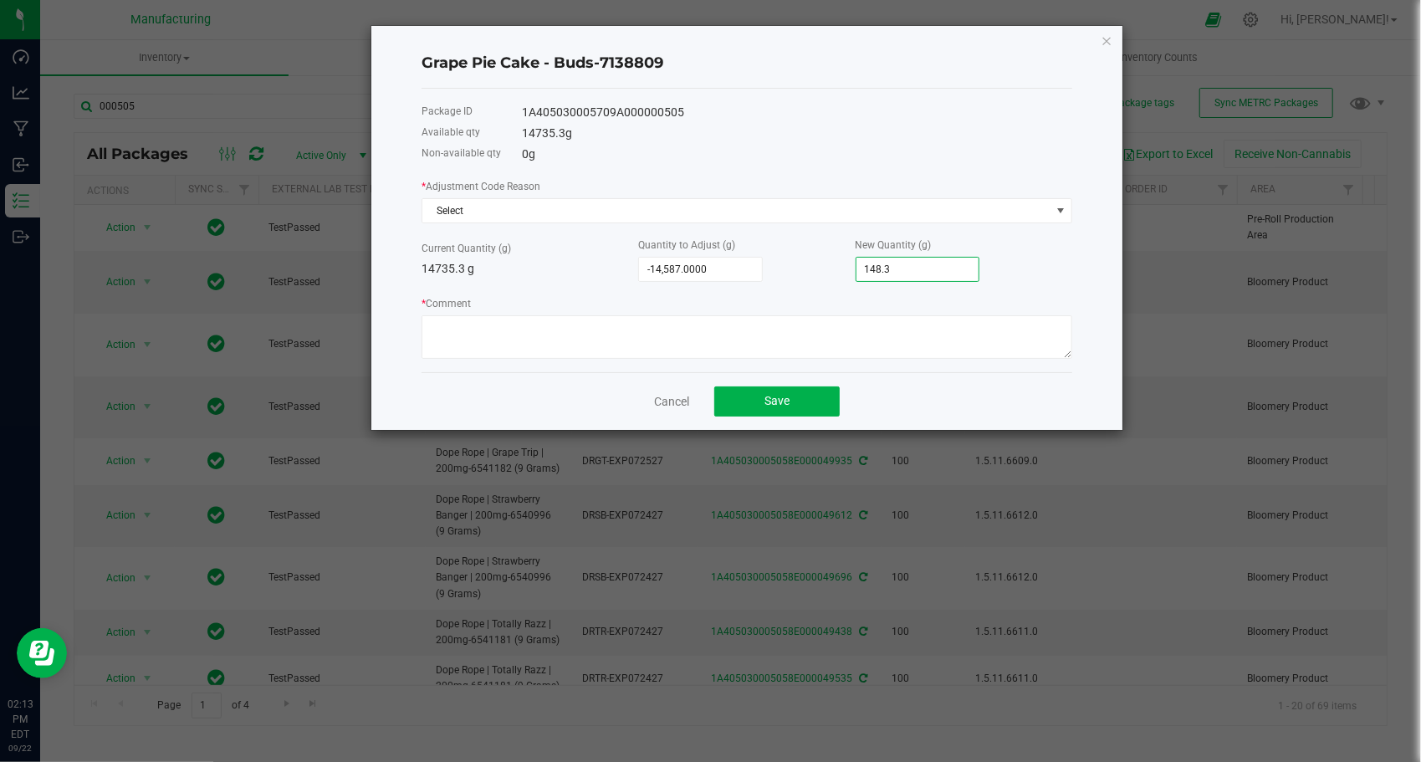
type input "1480.3"
type input "69.0000"
type input "14804.3"
type input "133,313.0000"
type input "148048.3"
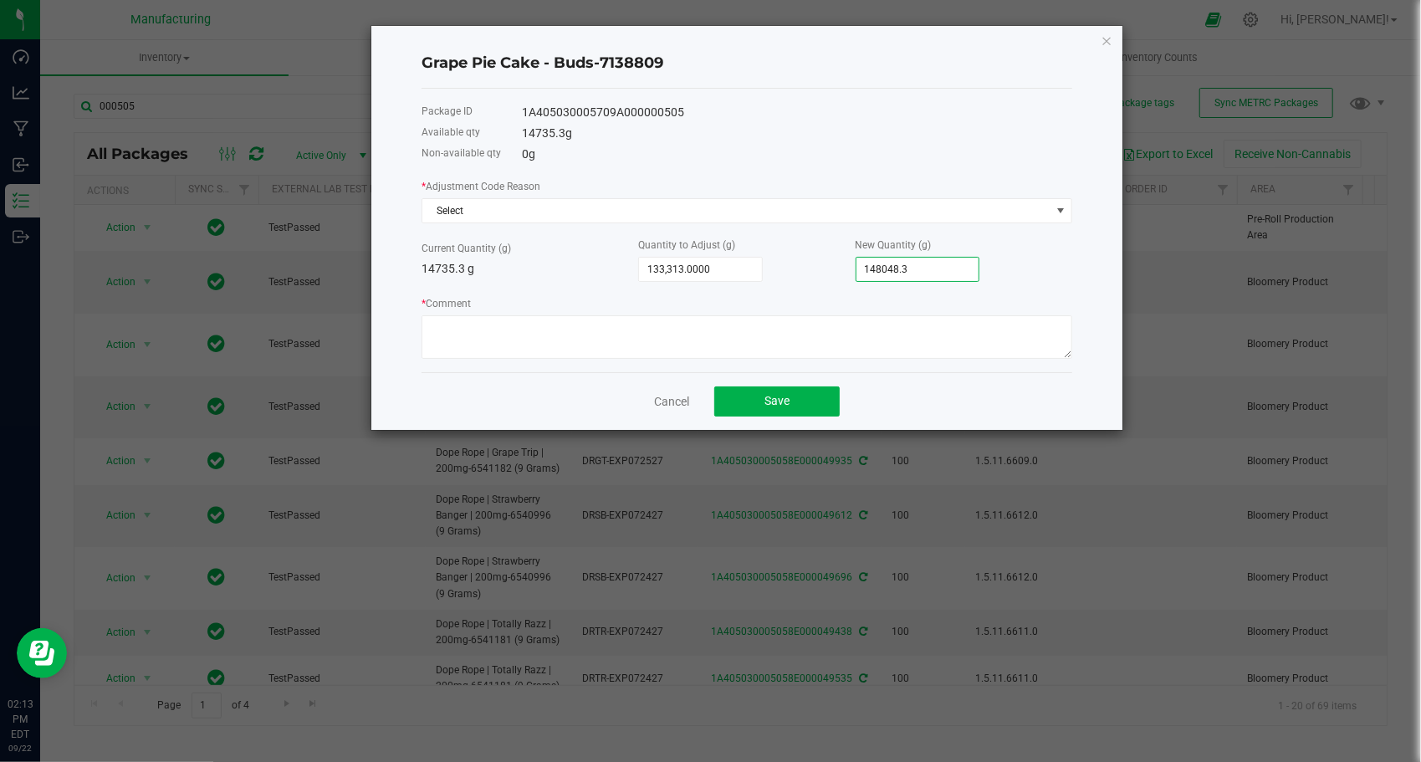
click at [915, 268] on input "148048.3" at bounding box center [917, 269] width 123 height 23
type input "133,312.7000"
type input "148048"
type input "68.7000"
type input "14804."
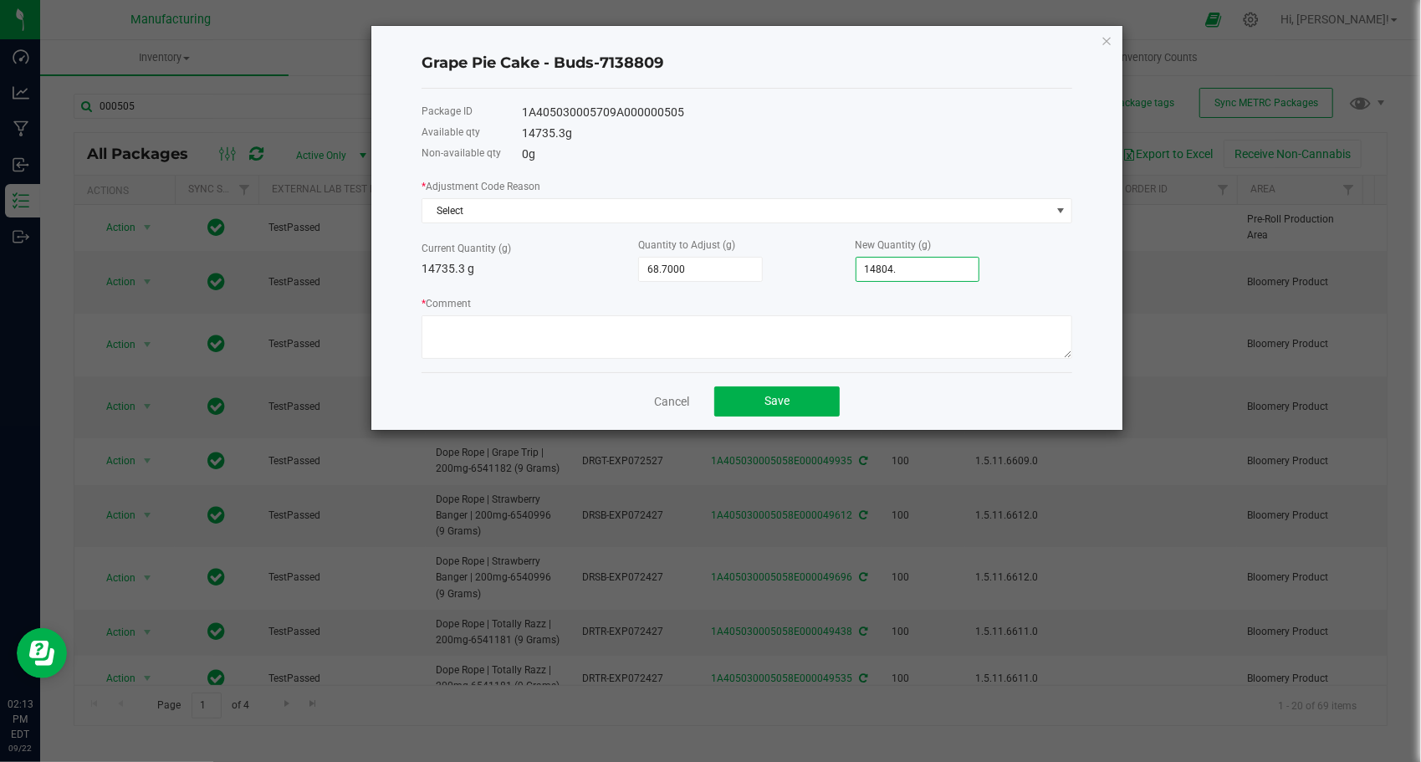
type input "69.5000"
type input "14,804.8000"
click at [965, 331] on textarea "* Comment" at bounding box center [746, 336] width 651 height 43
click at [547, 216] on span "Select" at bounding box center [736, 210] width 628 height 23
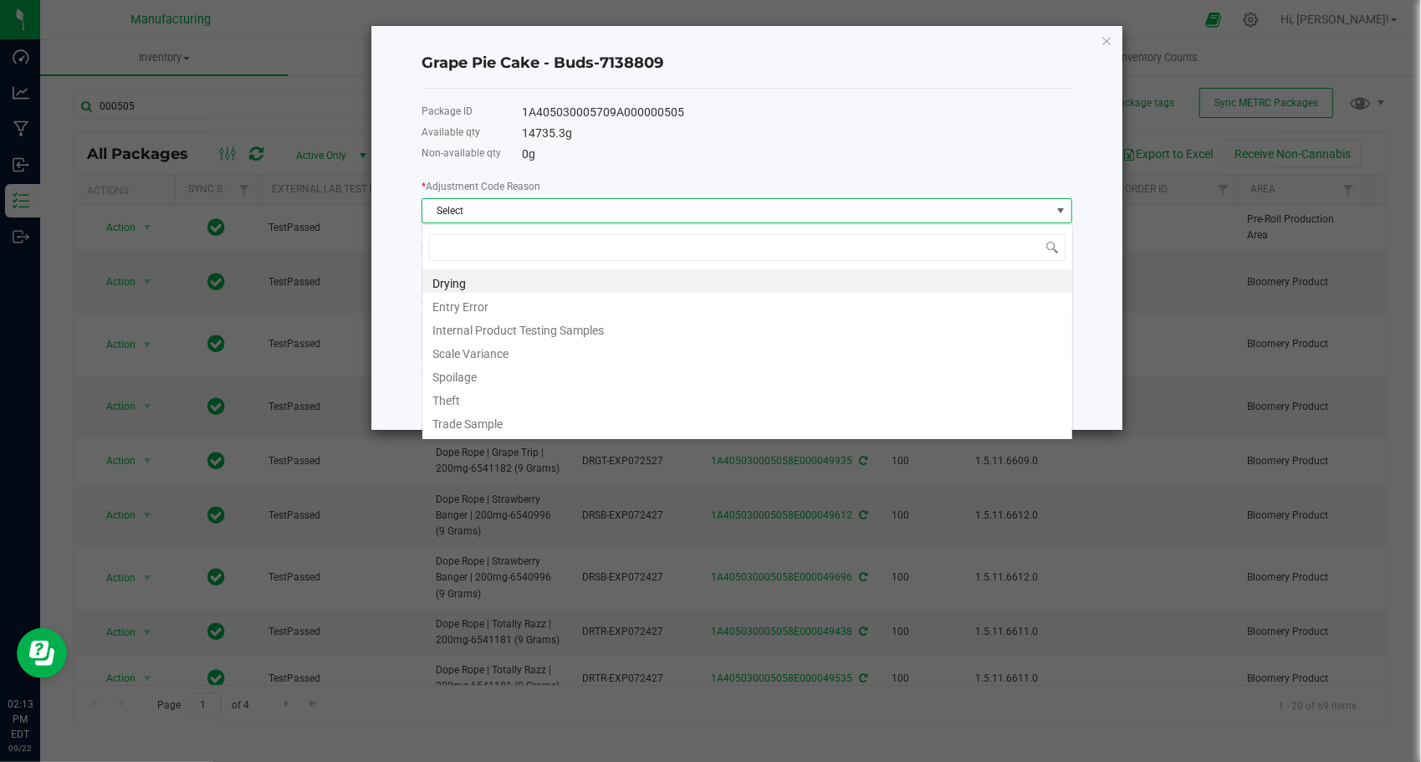
scroll to position [24, 651]
click at [544, 300] on li "Entry Error" at bounding box center [747, 304] width 650 height 23
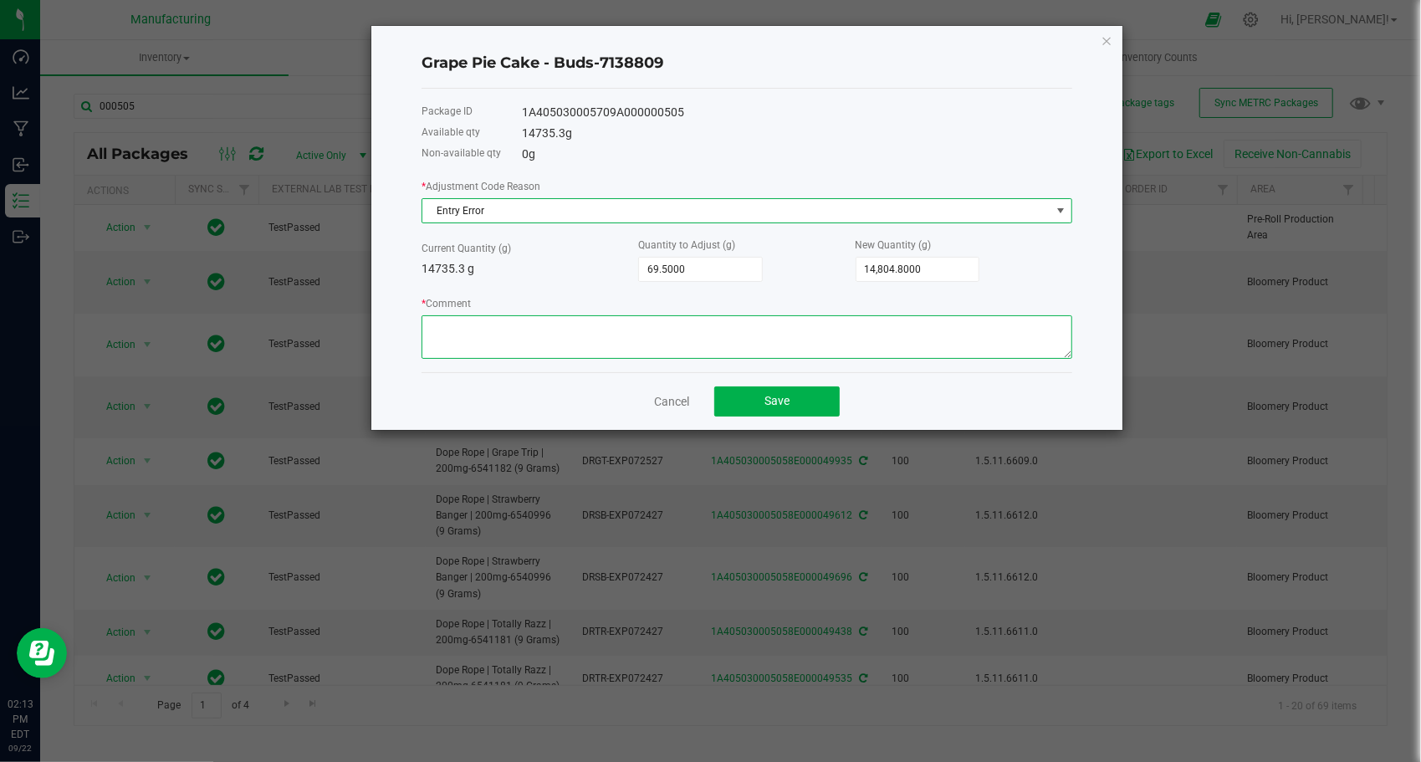
click at [540, 341] on textarea "* Comment" at bounding box center [746, 336] width 651 height 43
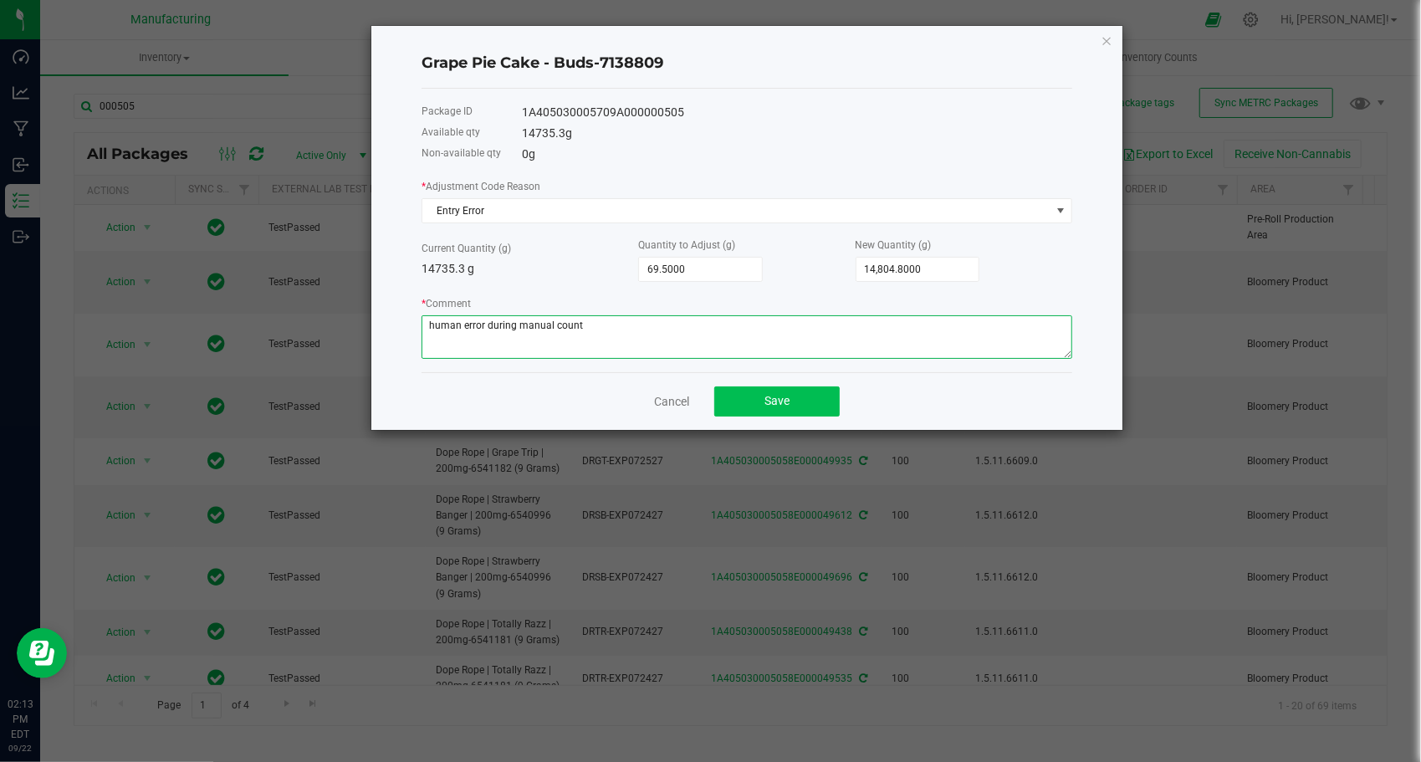
type textarea "human error during manual count"
click at [795, 403] on button "Save" at bounding box center [776, 401] width 125 height 30
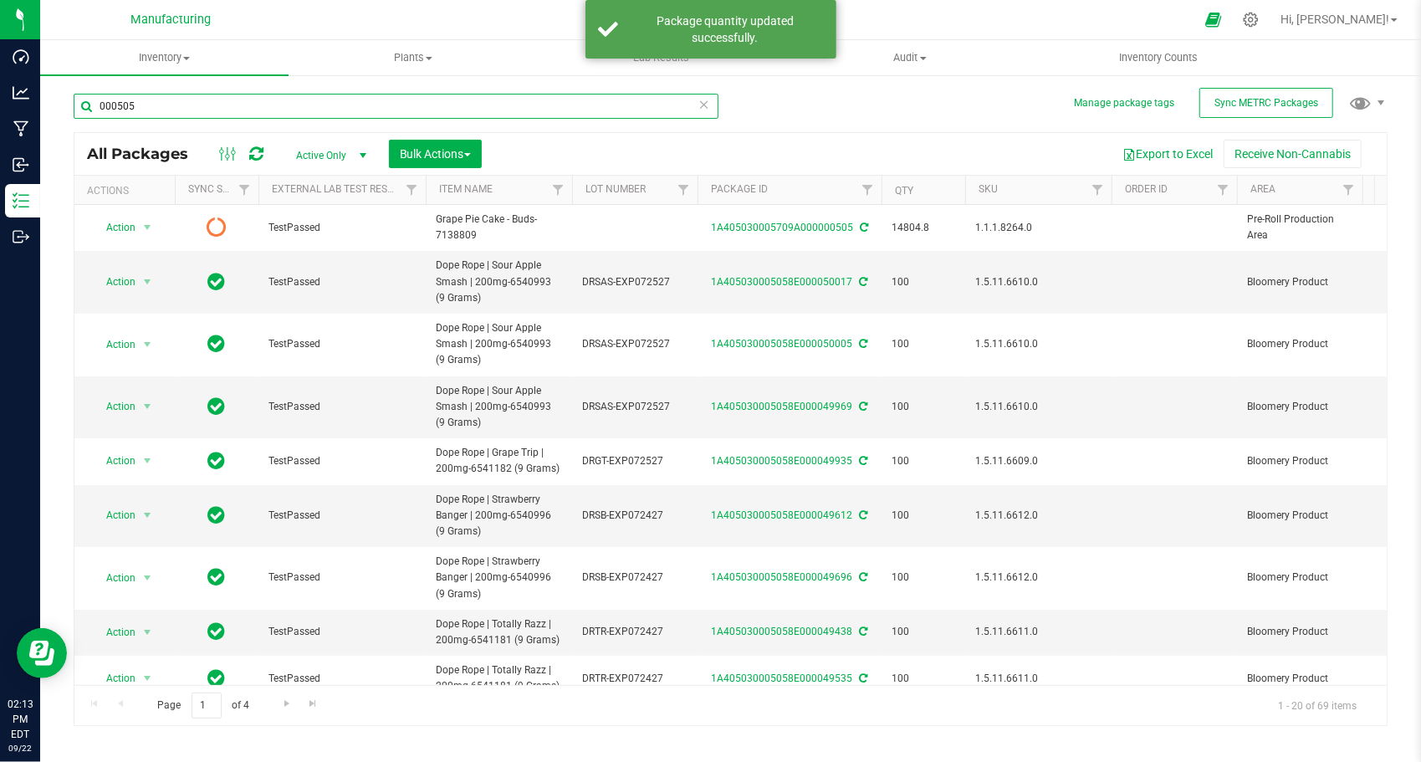
click at [294, 108] on input "000505" at bounding box center [396, 106] width 645 height 25
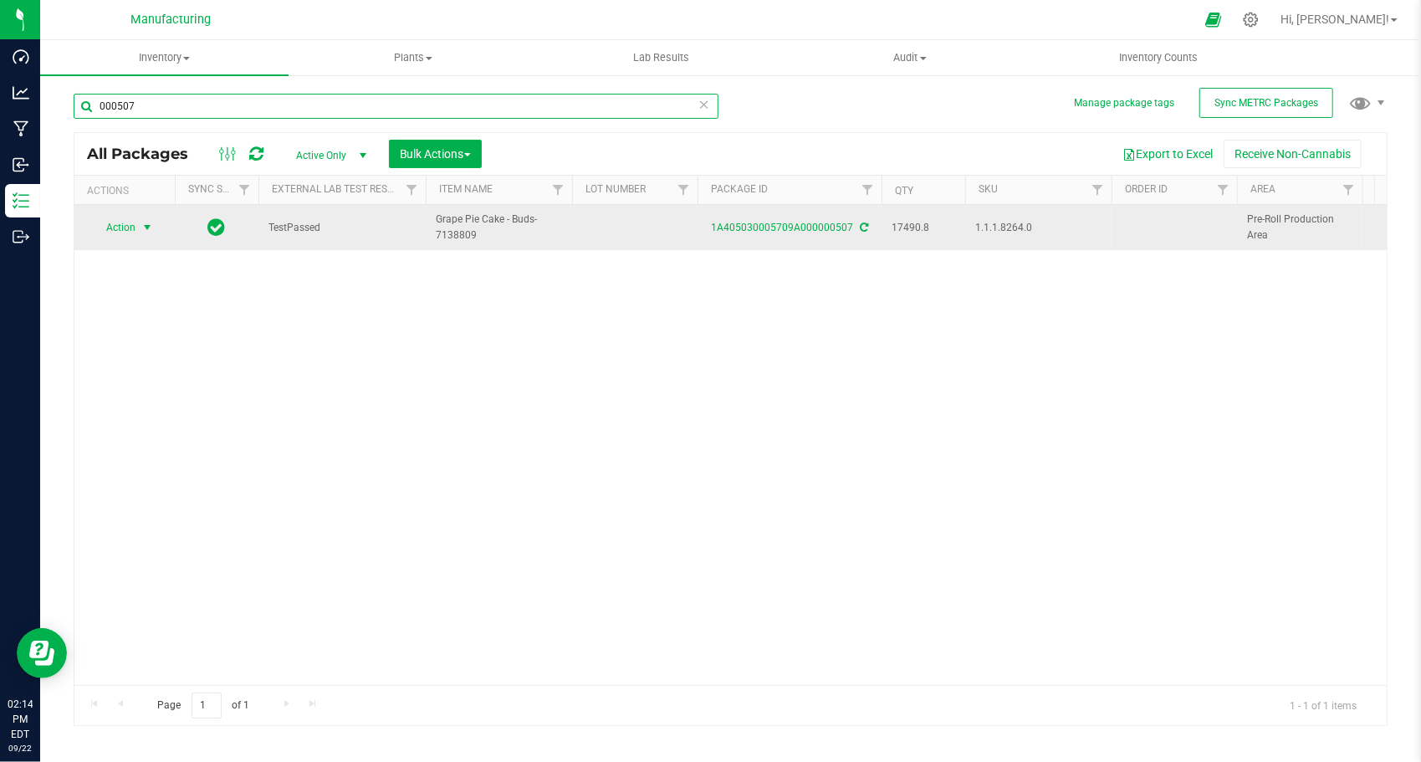
type input "000507"
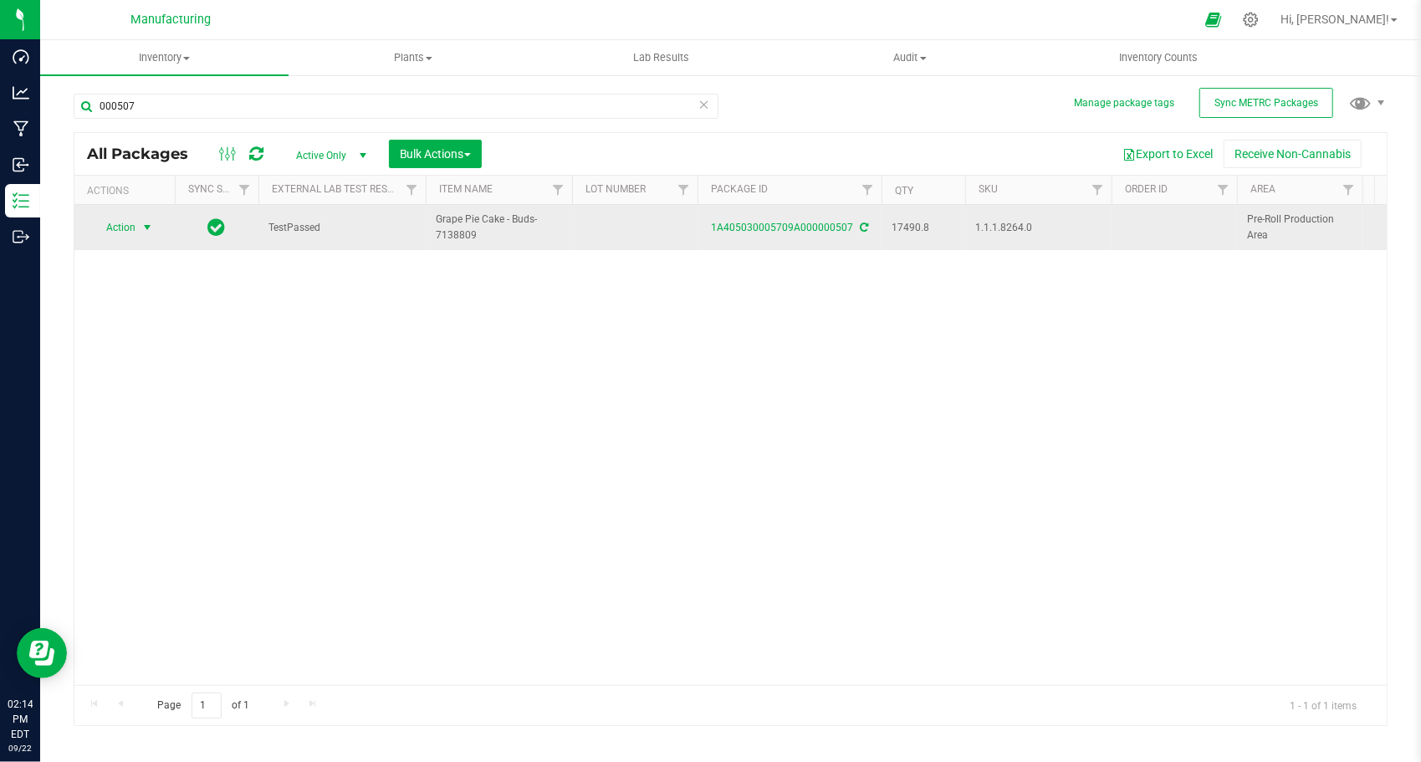
click at [132, 224] on span "Action" at bounding box center [113, 227] width 45 height 23
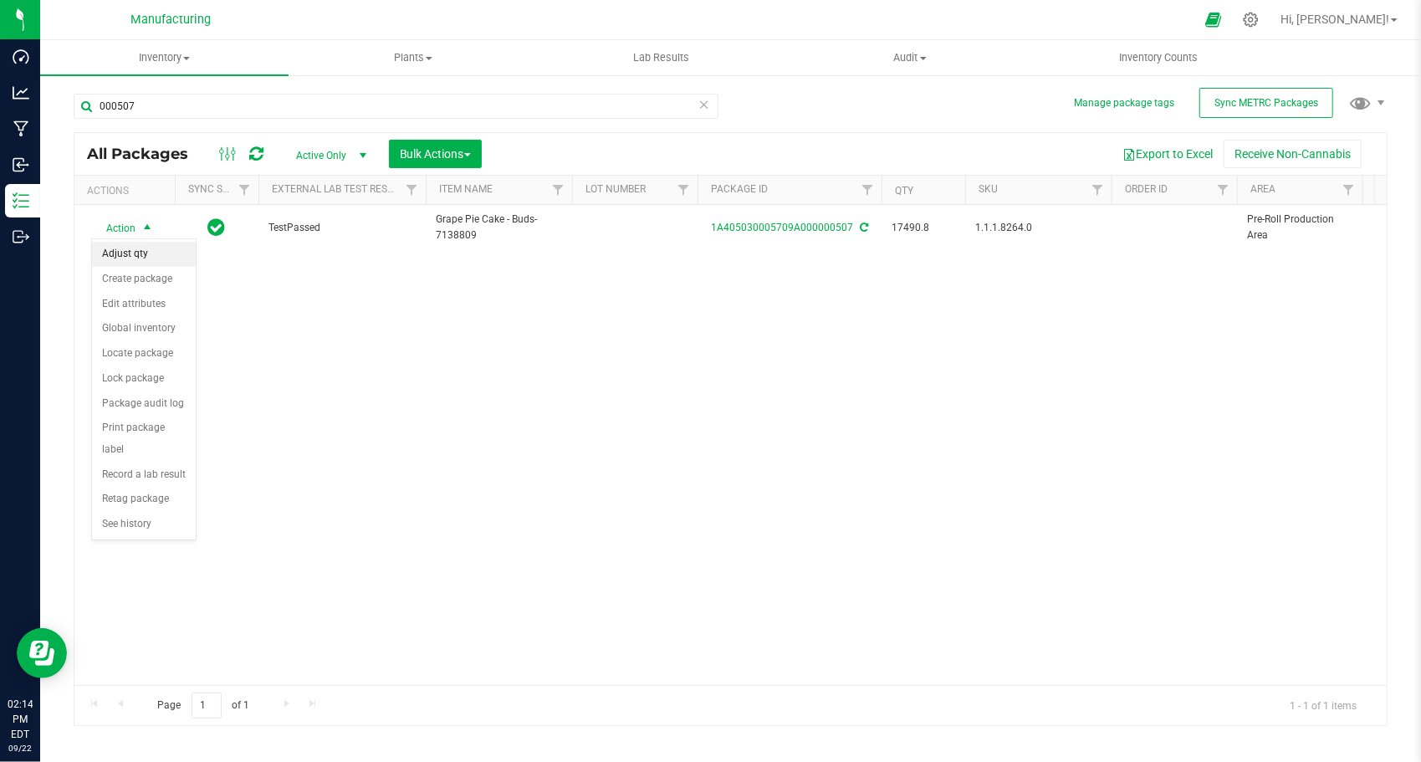
click at [149, 254] on li "Adjust qty" at bounding box center [144, 254] width 104 height 25
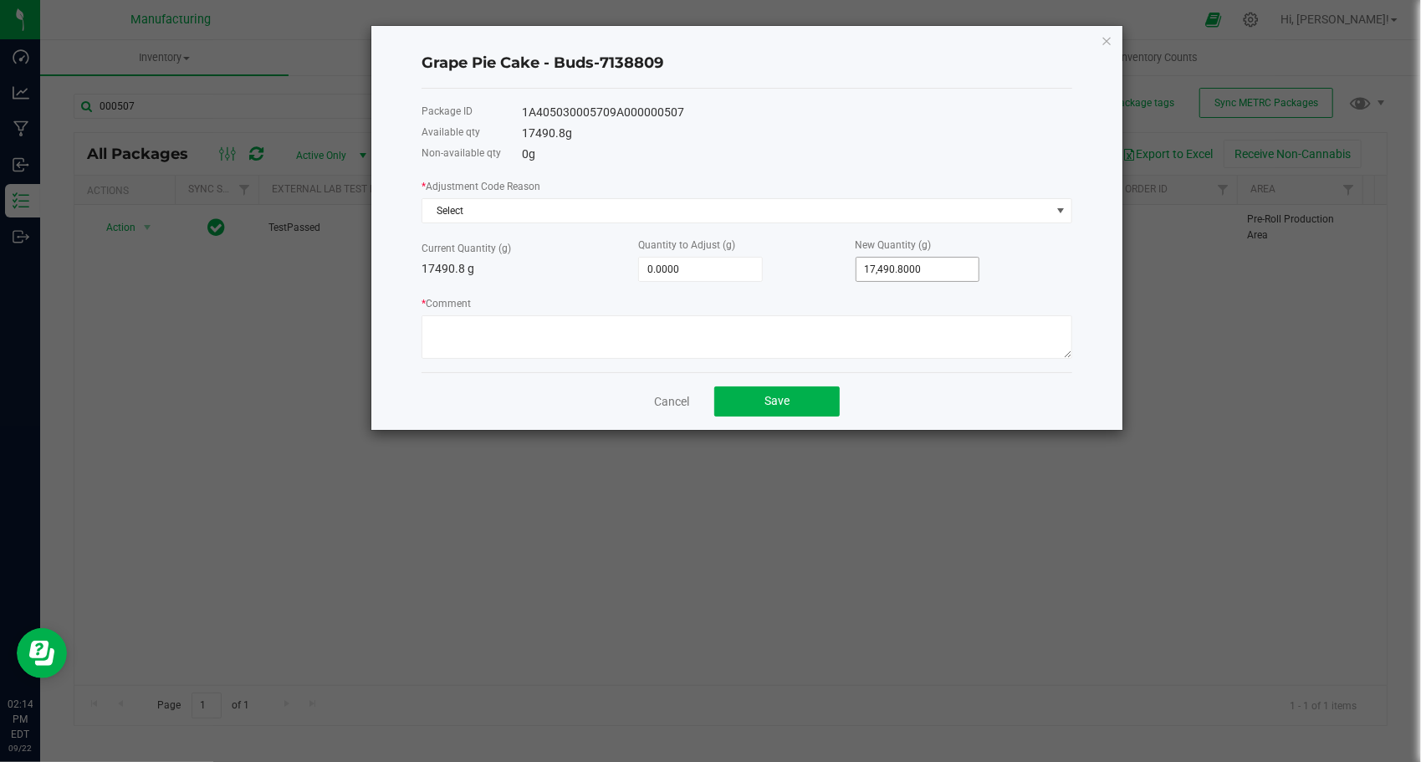
type input "17490.8"
click at [923, 269] on input "17490.8" at bounding box center [917, 269] width 123 height 23
type input "-17,489.8000"
type input "1"
type input "-17,473.8000"
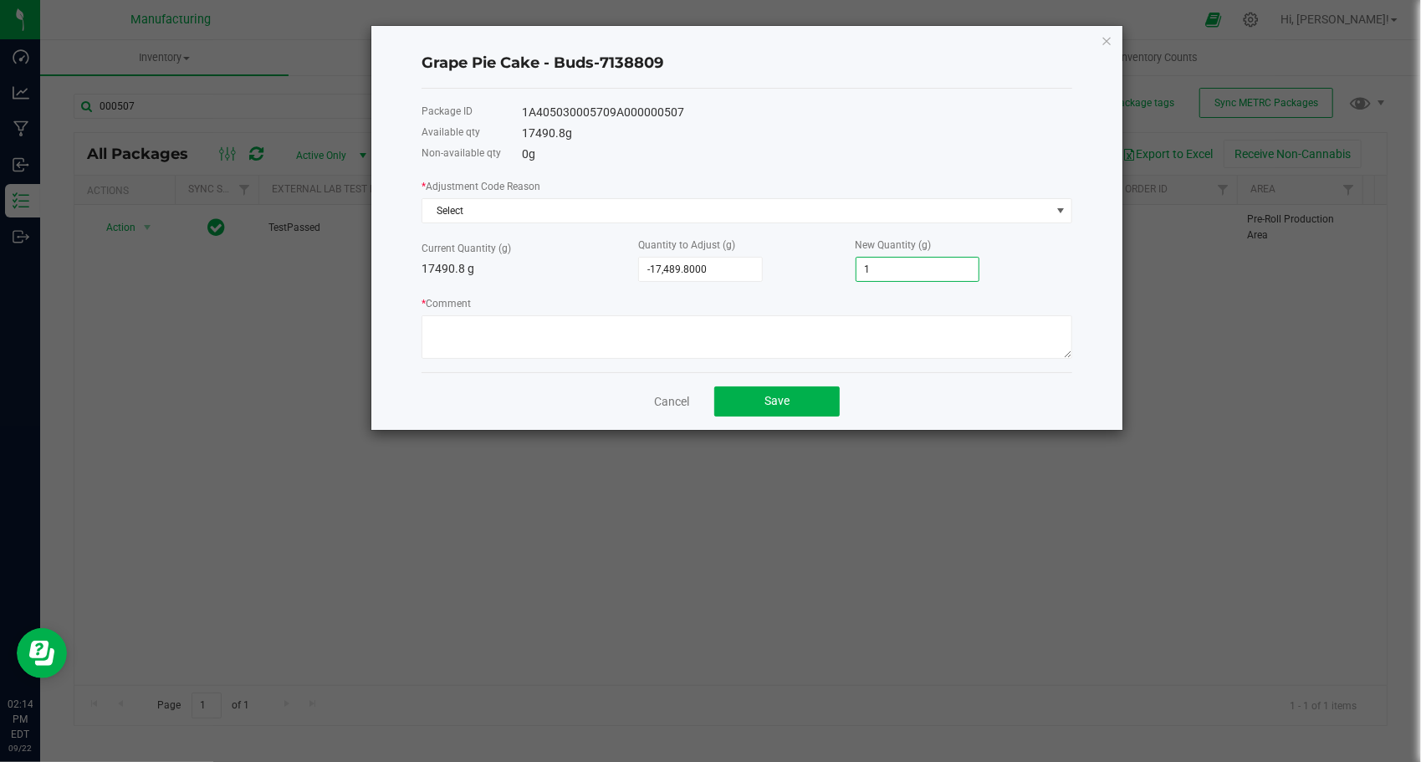
type input "17"
type input "-17,314.8000"
type input "176"
type input "-15,730.8000"
type input "1760"
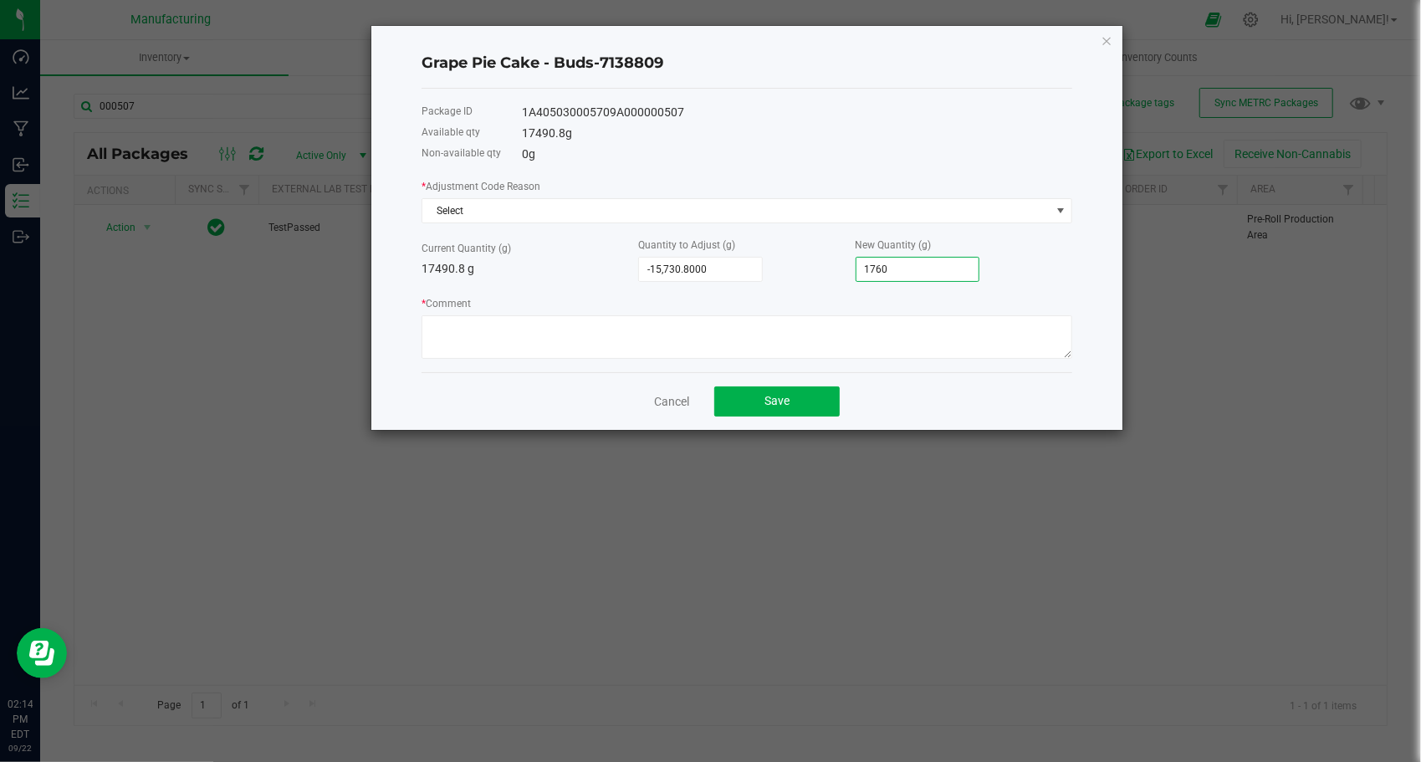
type input "116.2000"
type input "17607."
type input "116.8000"
type input "17,607.6000"
click at [738, 346] on textarea "* Comment" at bounding box center [746, 336] width 651 height 43
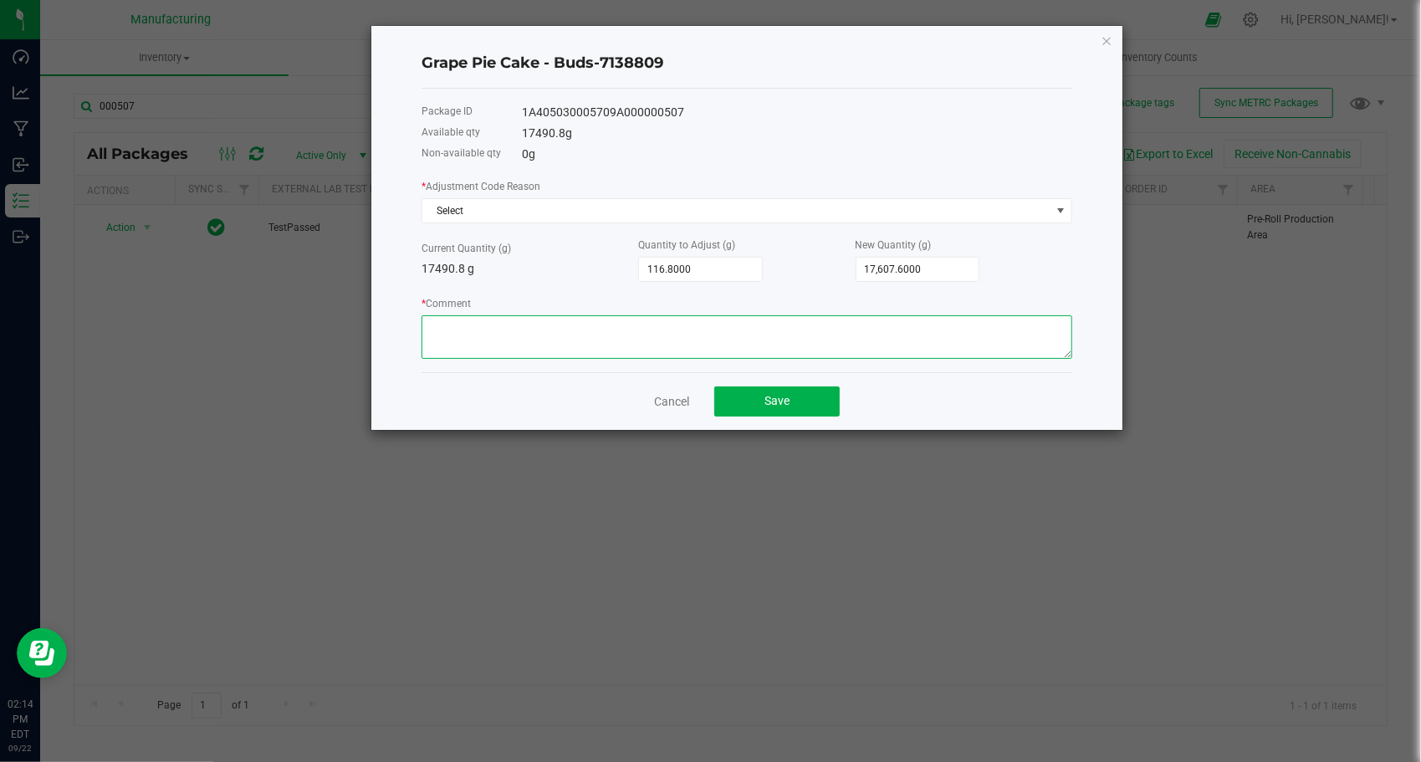
paste textarea "human error during manual count"
type textarea "human error during manual count"
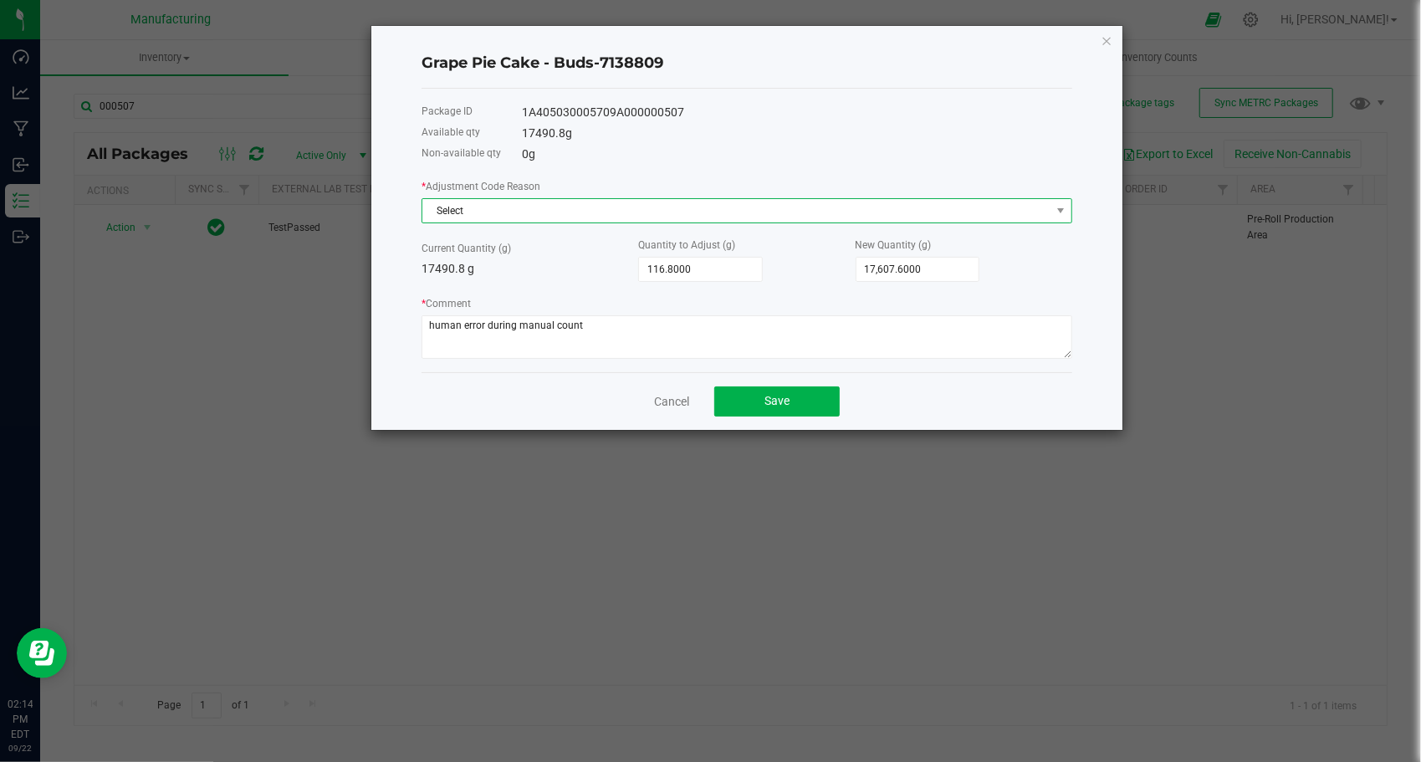
click at [564, 212] on span "Select" at bounding box center [736, 210] width 628 height 23
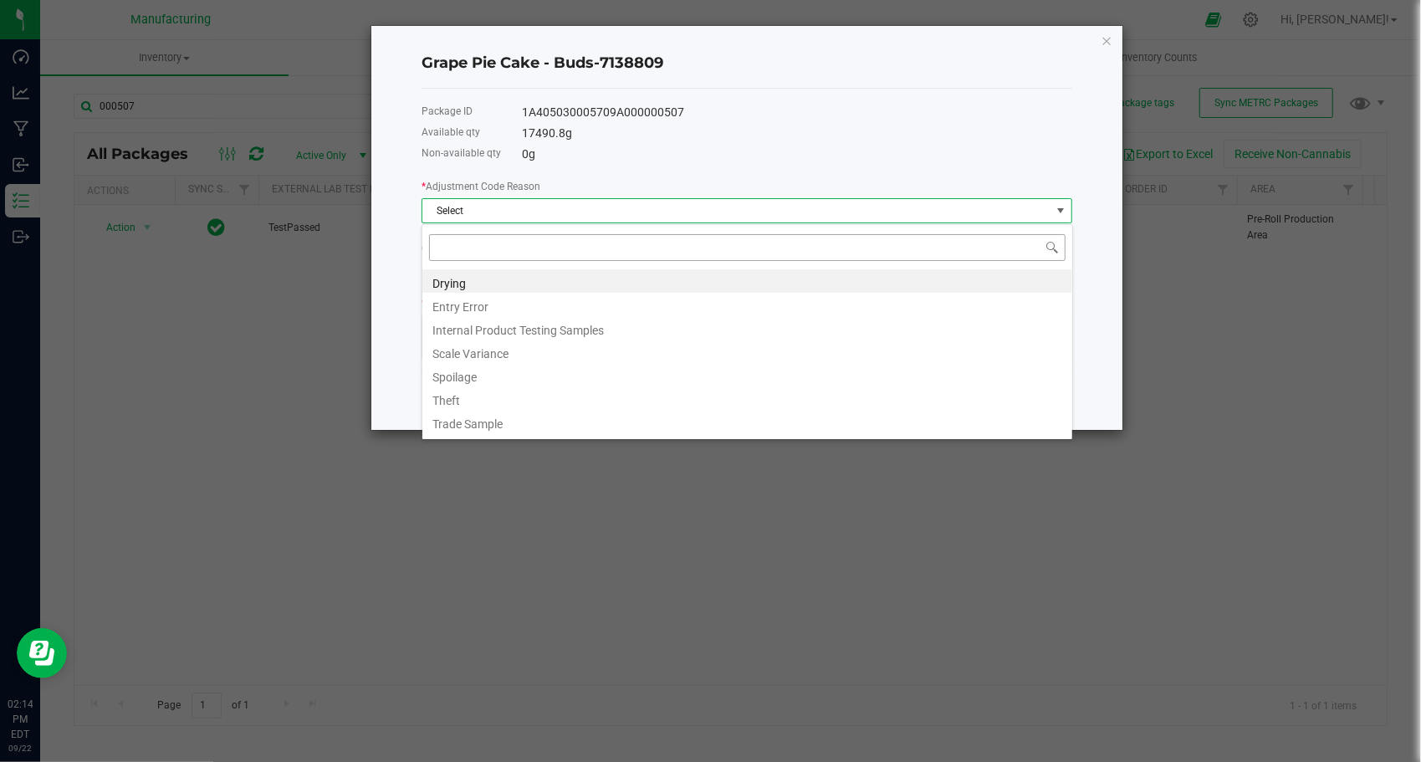
scroll to position [24, 651]
click at [565, 311] on li "Entry Error" at bounding box center [747, 304] width 650 height 23
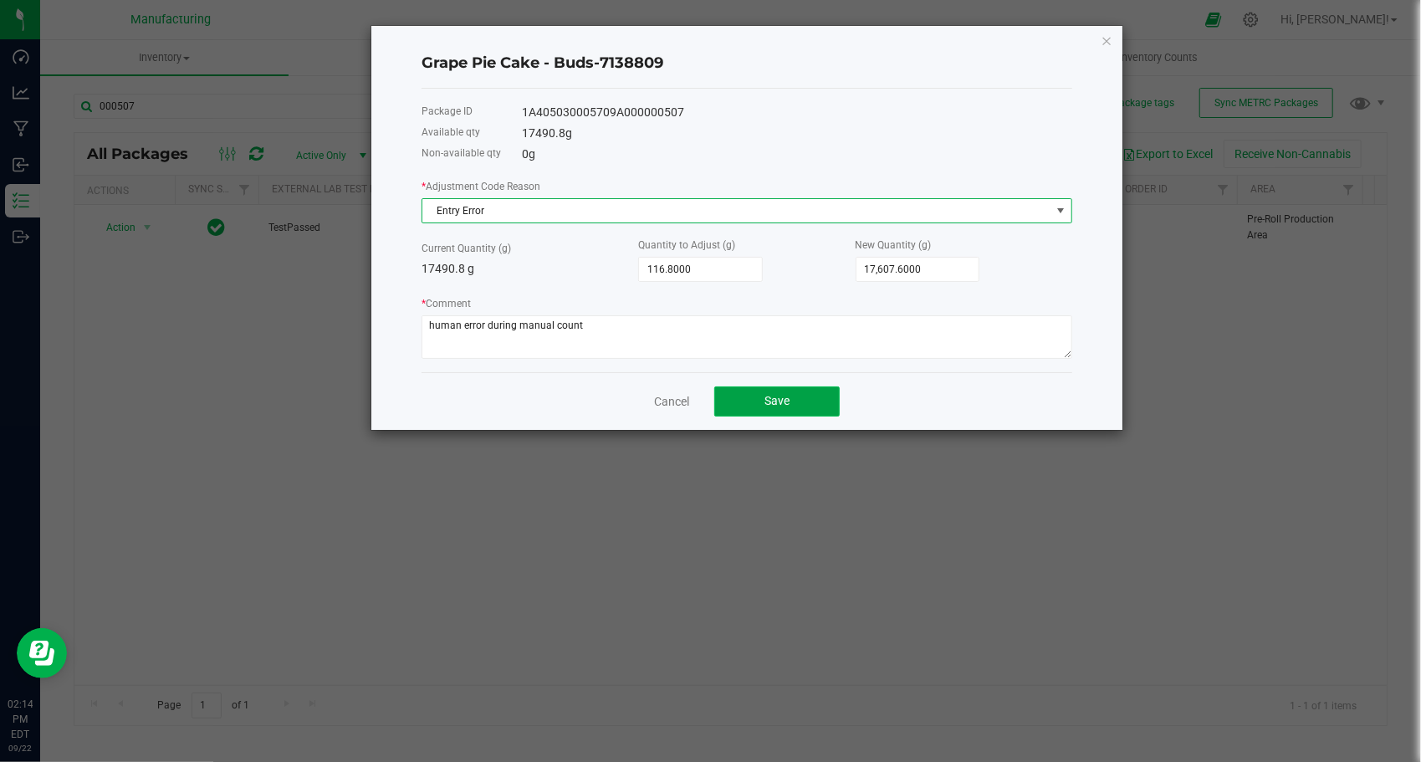
click at [808, 409] on button "Save" at bounding box center [776, 401] width 125 height 30
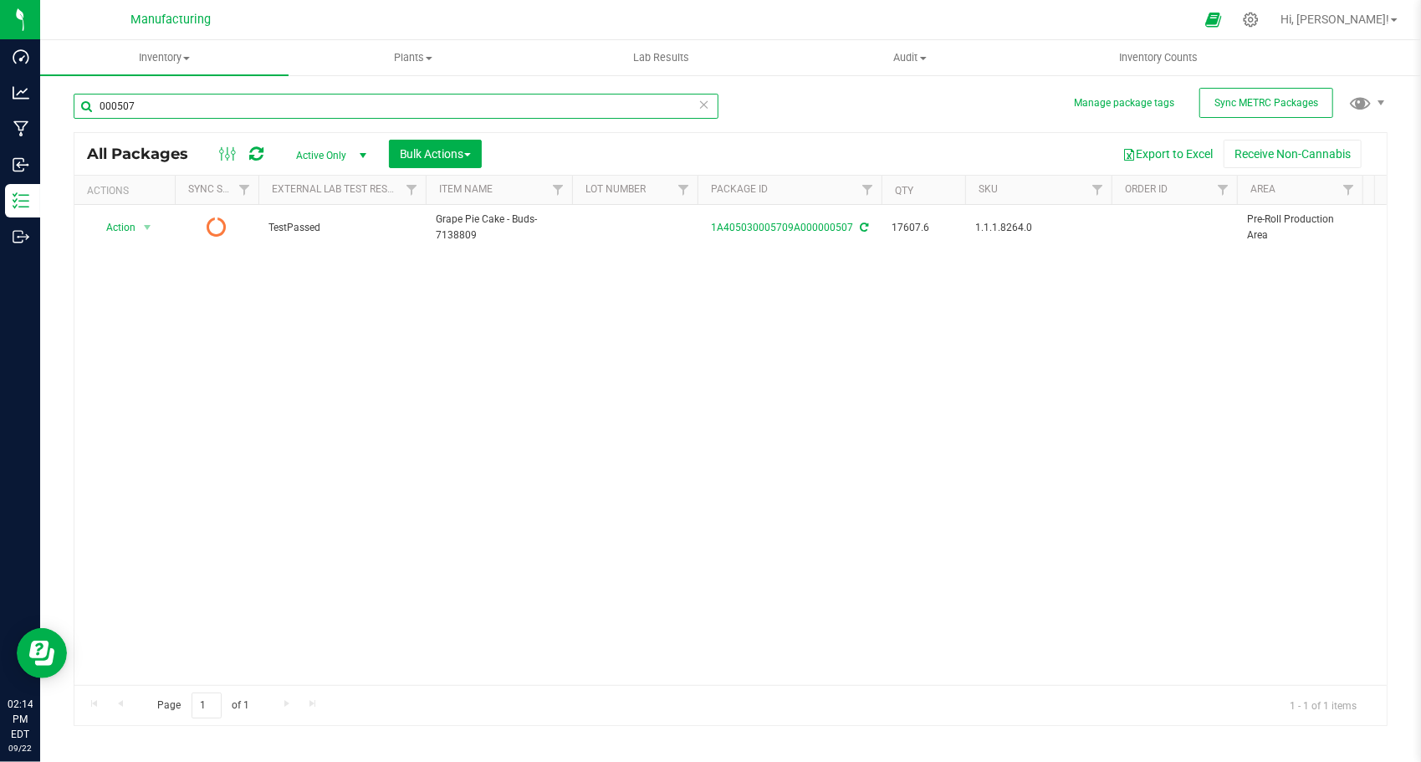
click at [171, 94] on input "000507" at bounding box center [396, 106] width 645 height 25
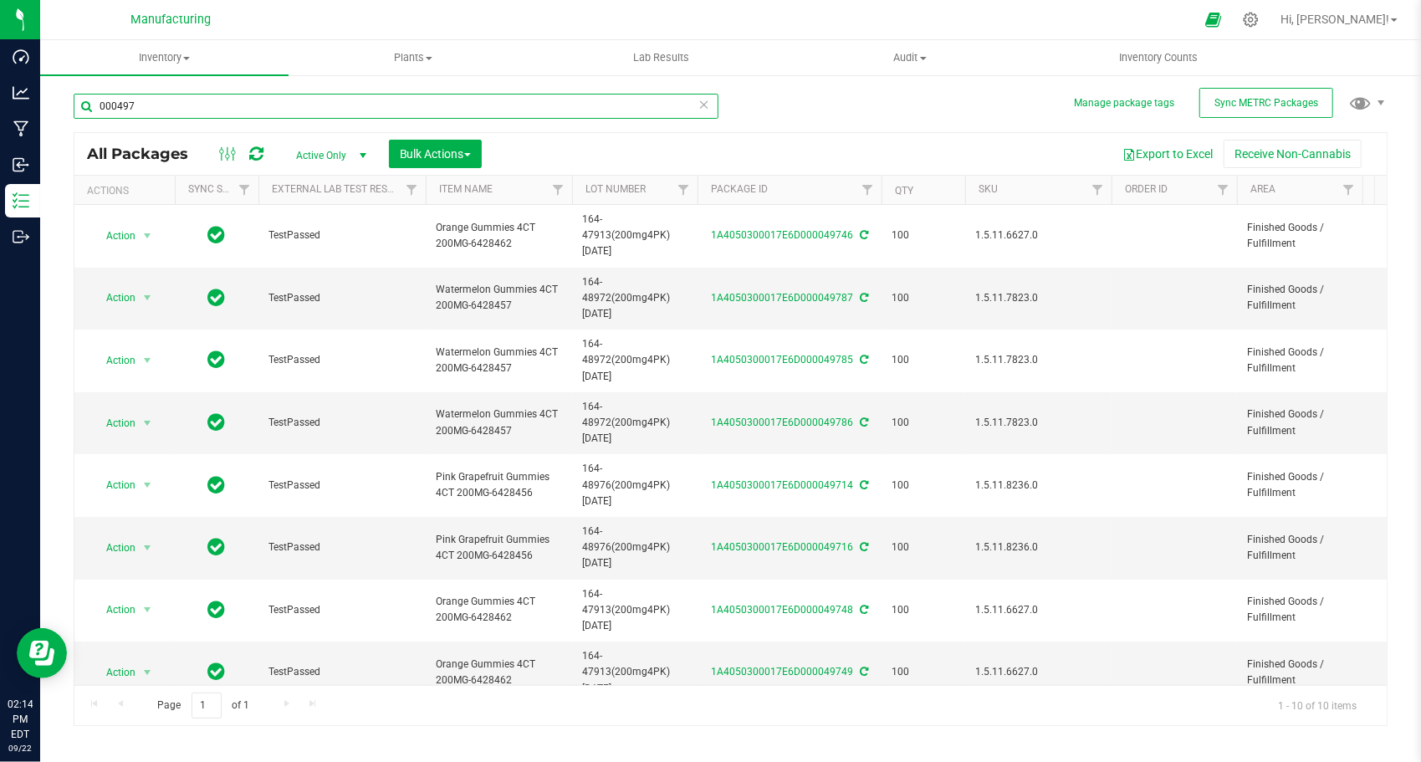
type input "000497"
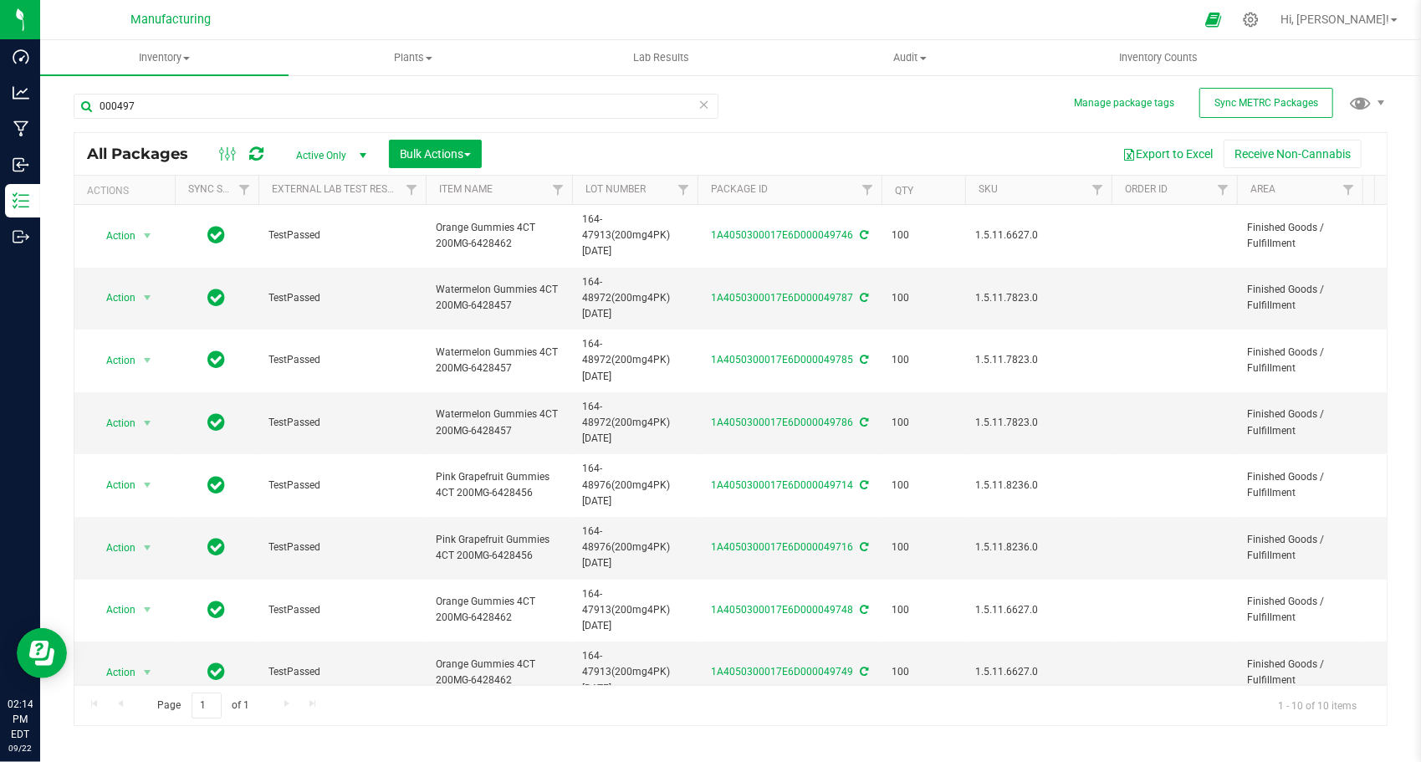
click at [534, 711] on span "Lemon Z Animal - Buds-7148732" at bounding box center [499, 727] width 126 height 32
click at [133, 715] on span "Action" at bounding box center [113, 726] width 45 height 23
click at [110, 302] on li "Adjust qty" at bounding box center [144, 304] width 104 height 25
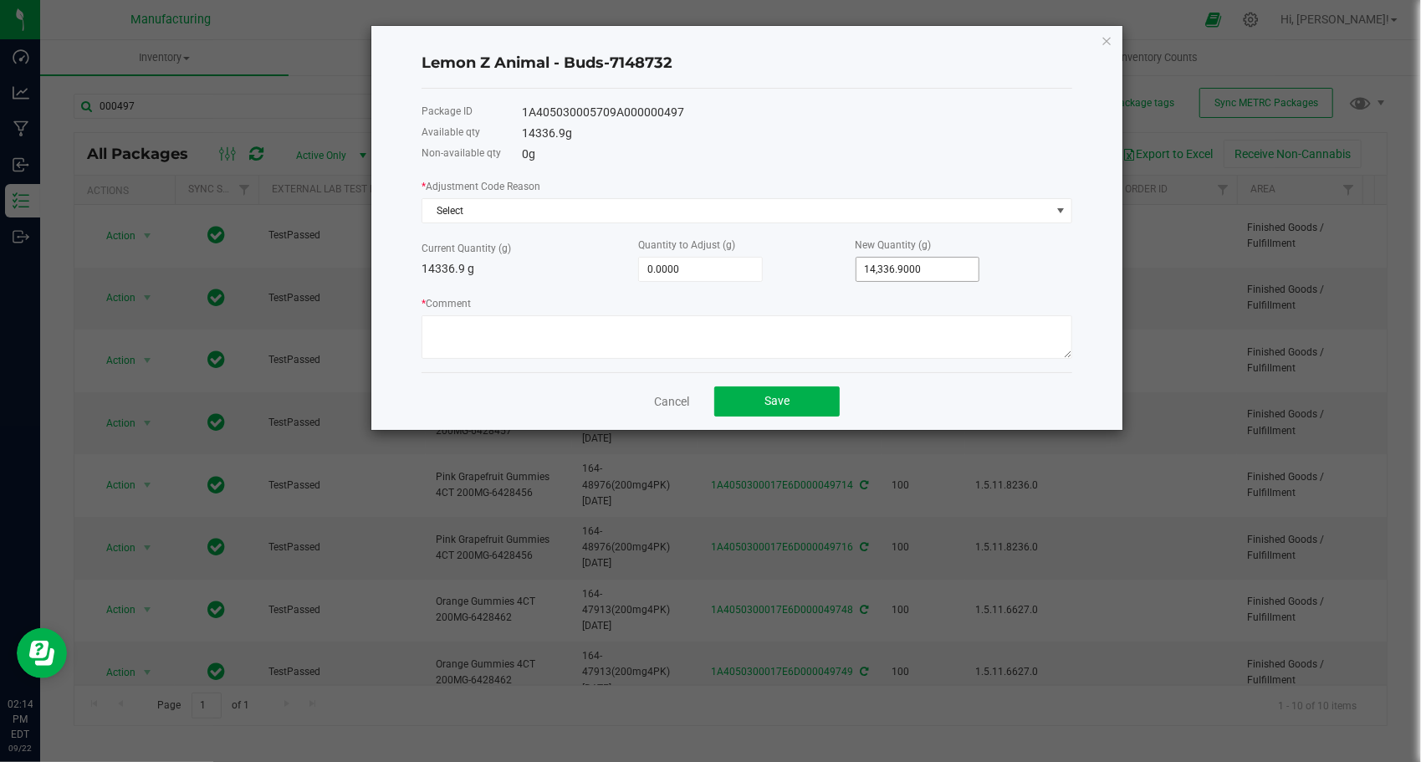
type input "14336.9"
type input "-14,335.9000"
type input "1"
type input "-14,322.9000"
type input "14"
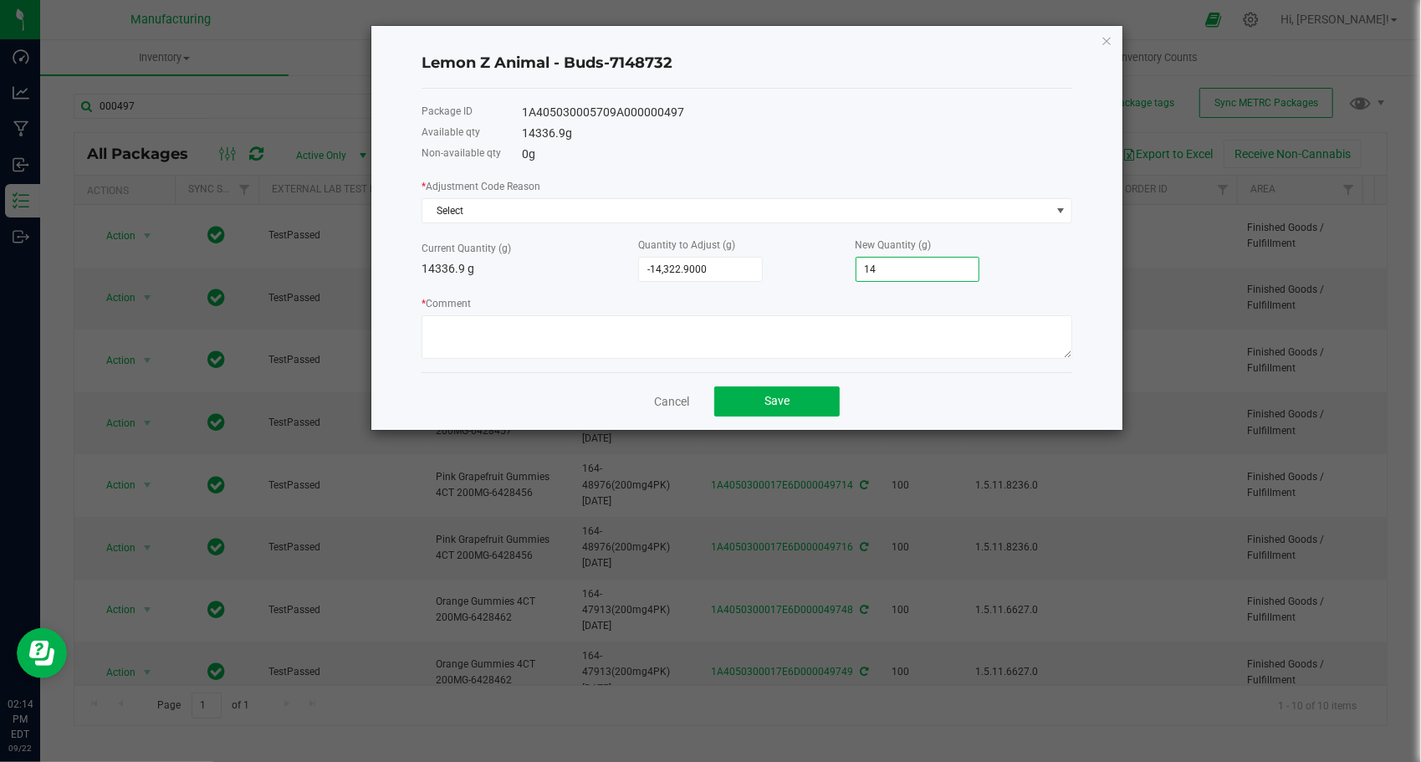
type input "-14,191.9000"
type input "145"
type input "-12,884.9000"
type input "1452"
type input "191.1000"
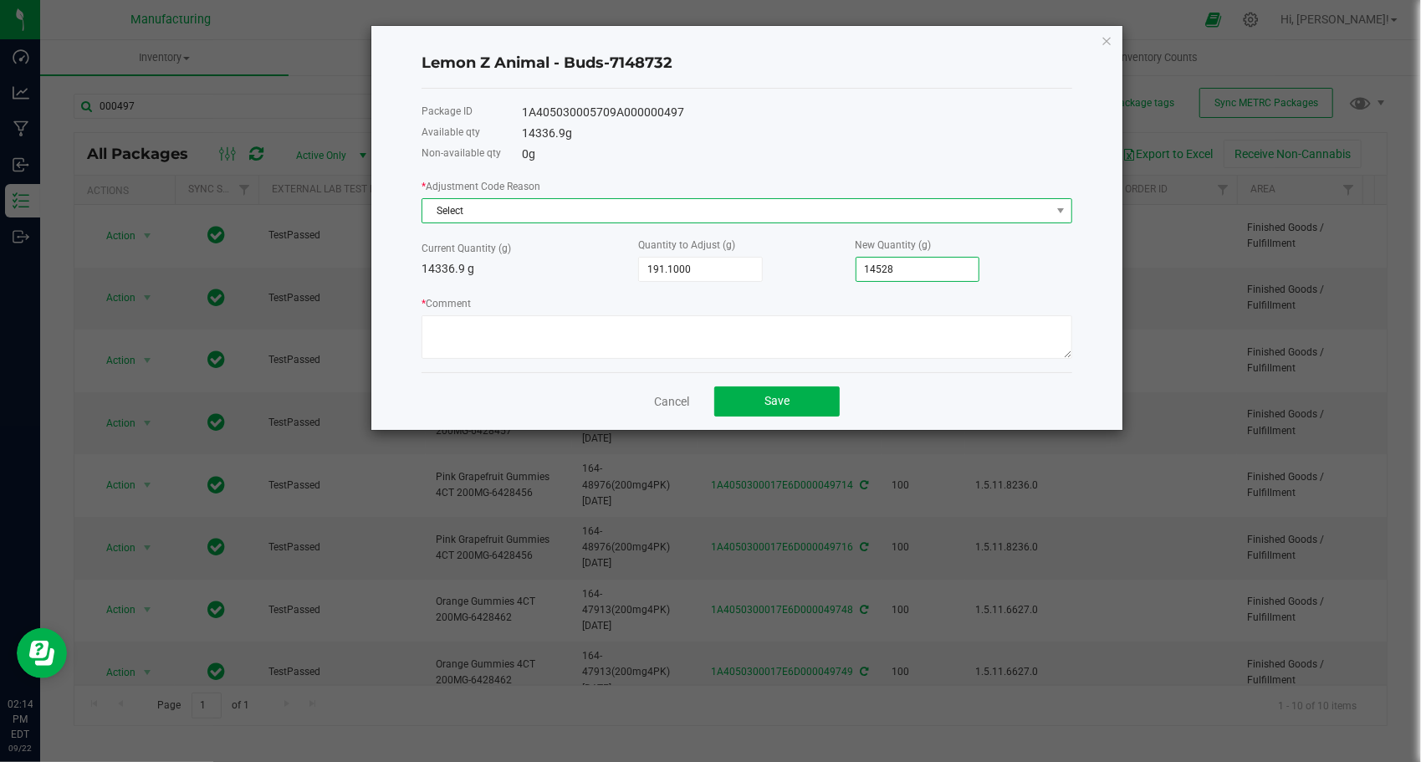
type input "14,528.0000"
click at [630, 207] on span "Select" at bounding box center [736, 210] width 628 height 23
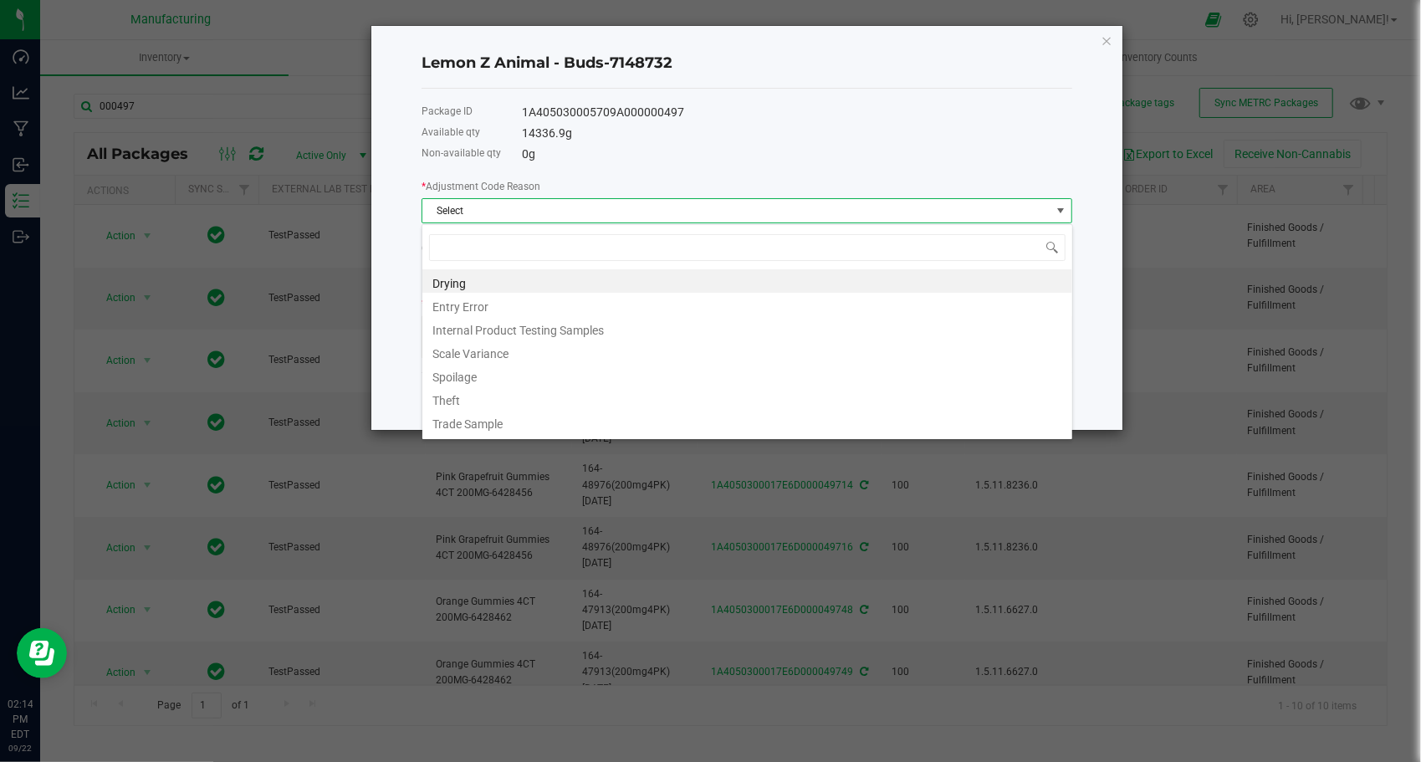
scroll to position [24, 651]
click at [493, 304] on li "Entry Error" at bounding box center [747, 304] width 650 height 23
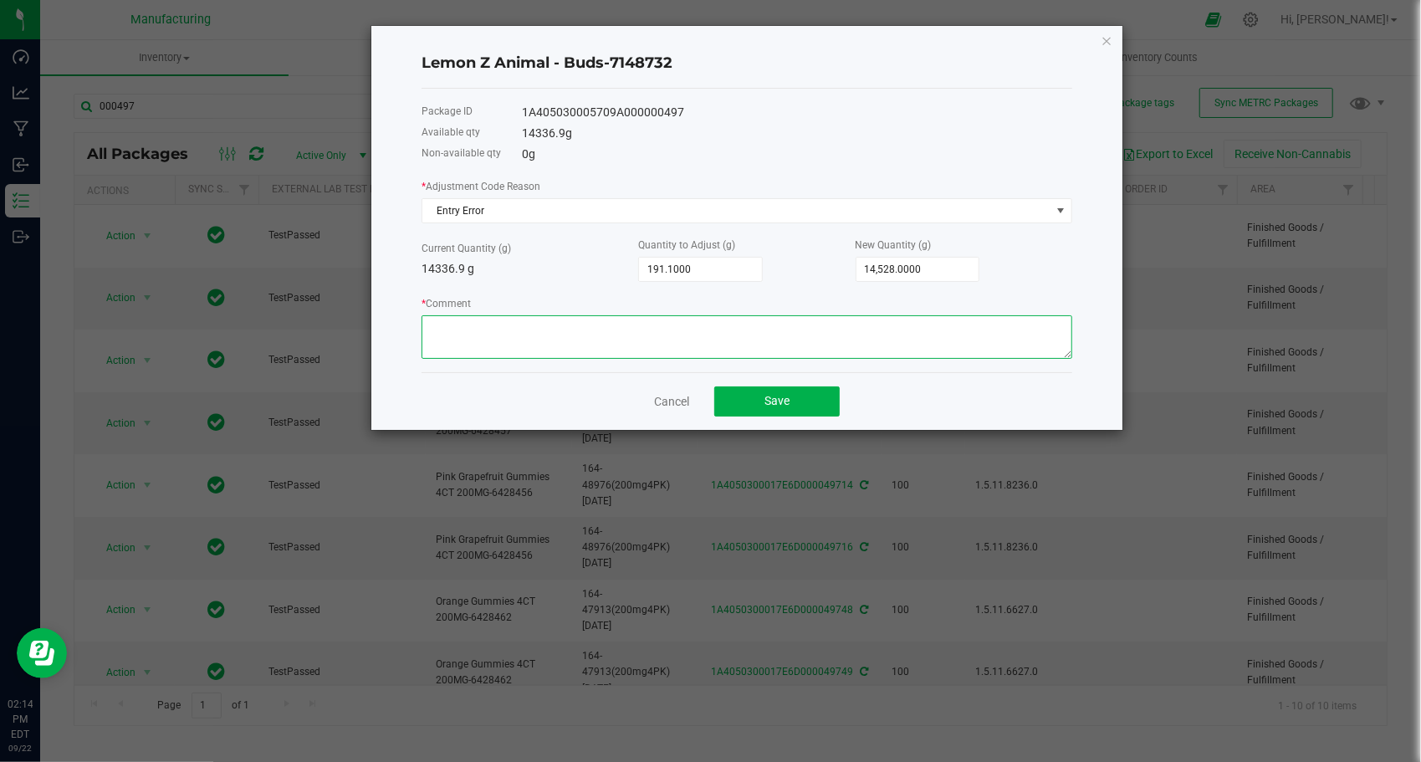
click at [503, 345] on textarea "* Comment" at bounding box center [746, 336] width 651 height 43
paste textarea "human error during manual count"
type textarea "human error during manual count"
drag, startPoint x: 754, startPoint y: 401, endPoint x: 753, endPoint y: 427, distance: 26.0
click at [755, 404] on button "Save" at bounding box center [776, 401] width 125 height 30
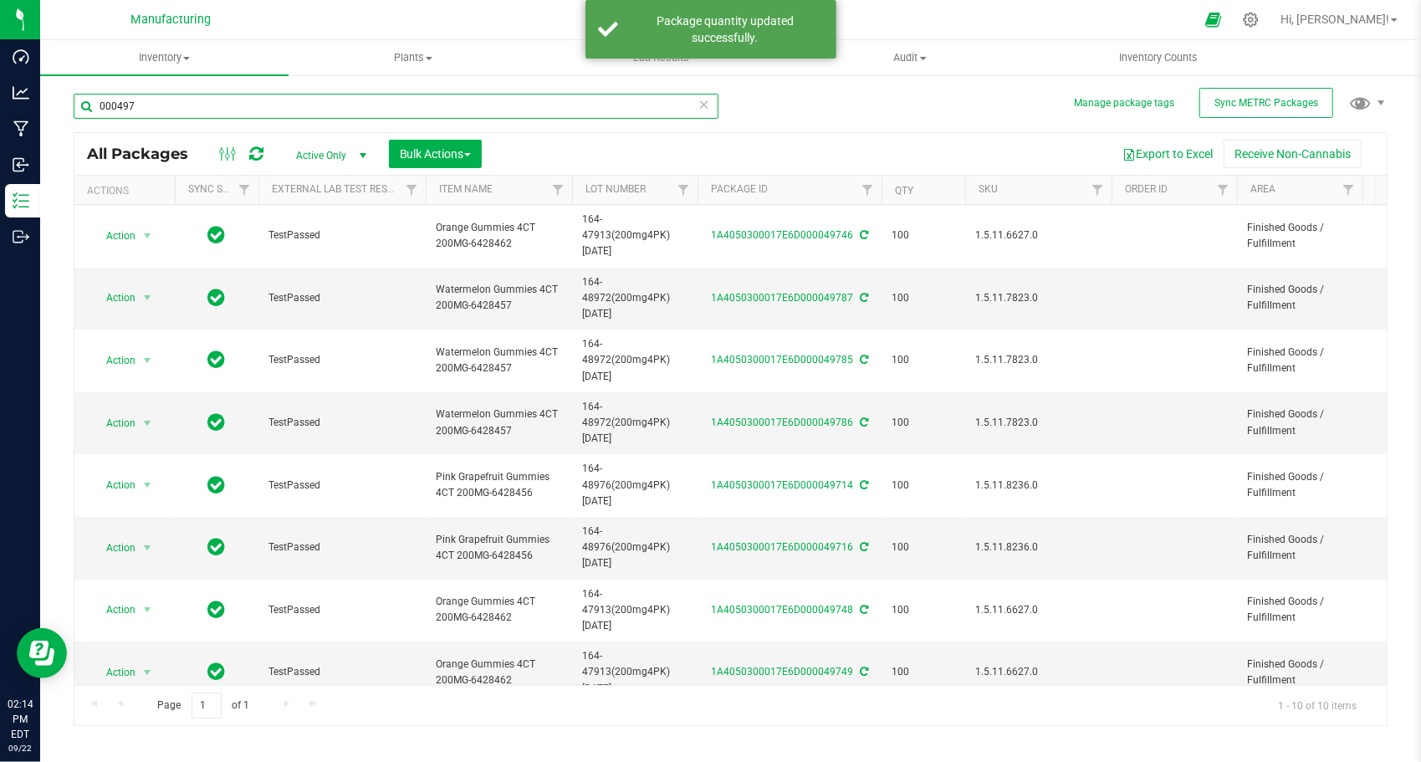
click at [232, 109] on input "000497" at bounding box center [396, 106] width 645 height 25
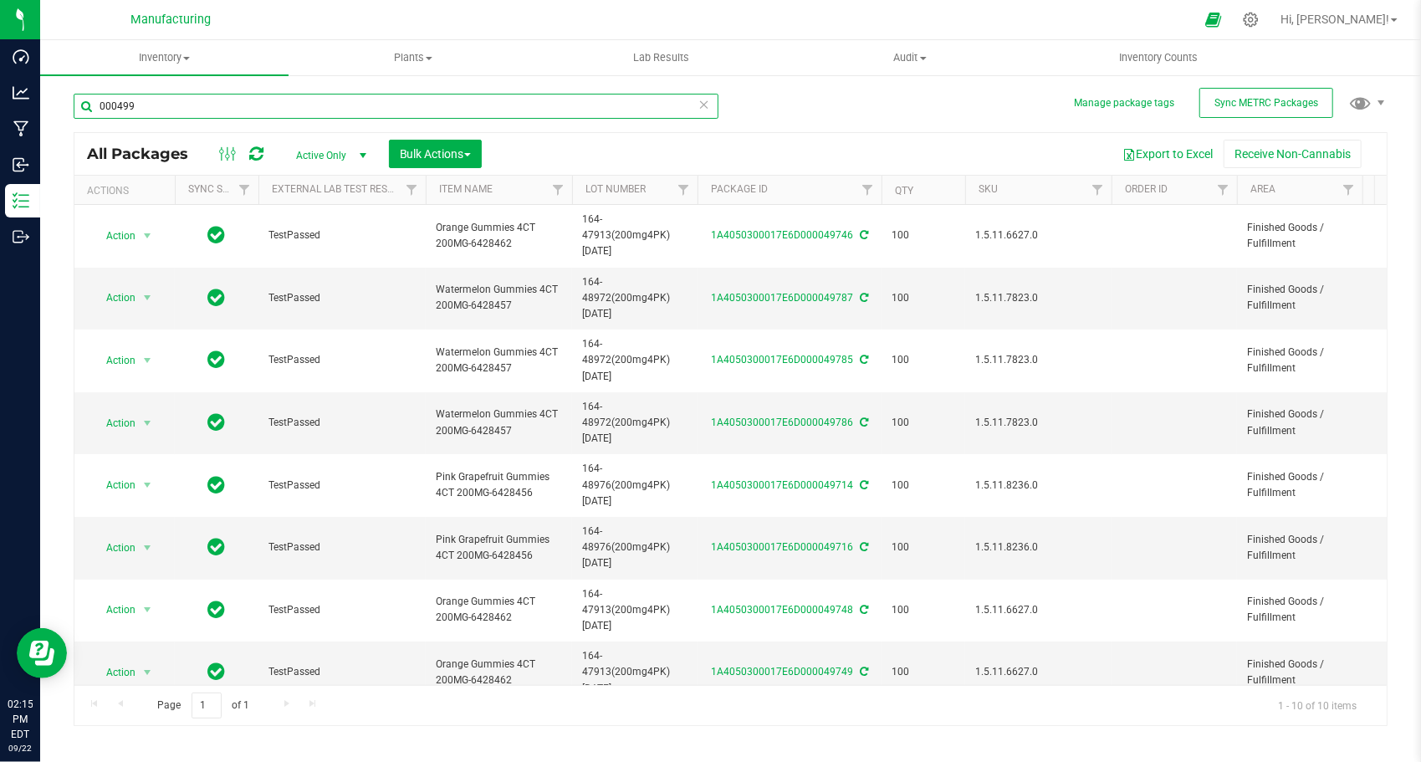
click at [105, 99] on input "000499" at bounding box center [396, 106] width 645 height 25
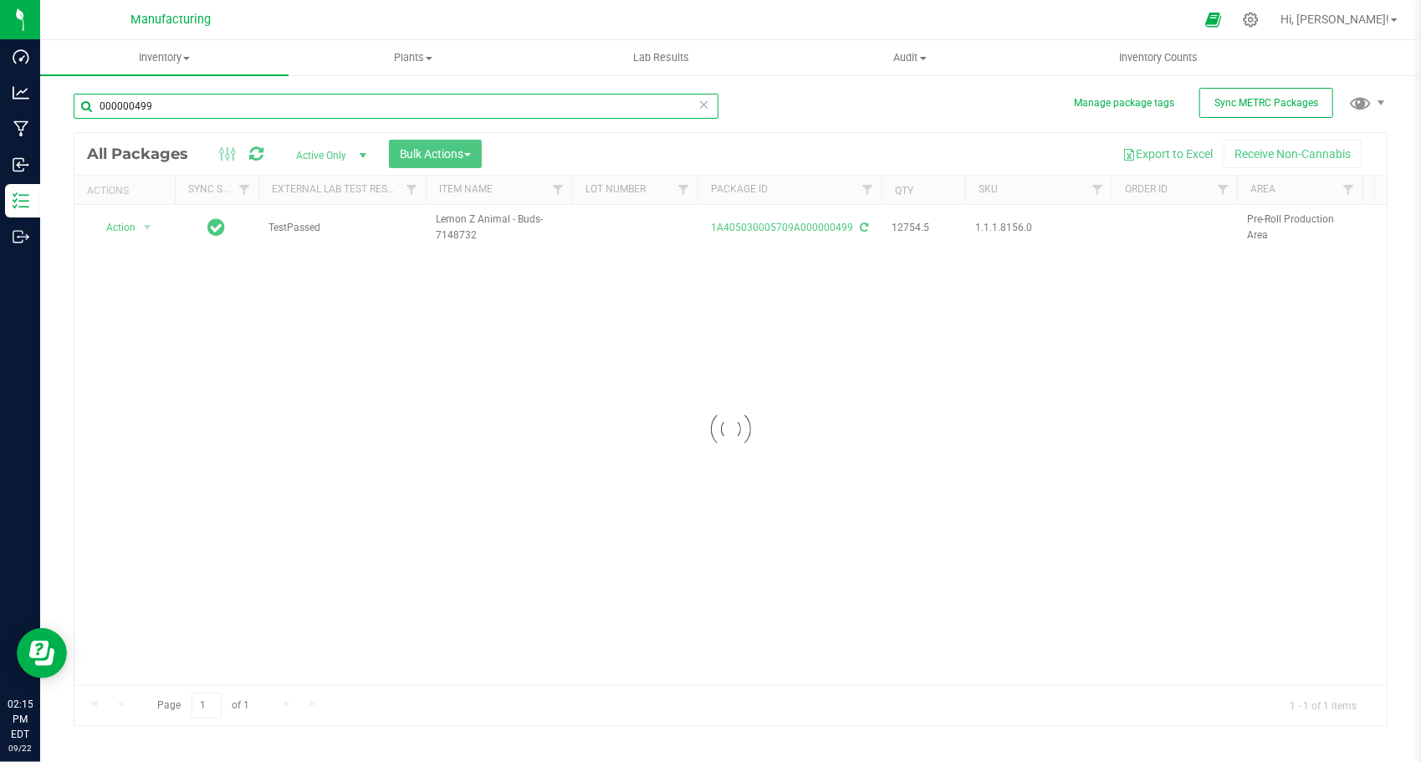
type input "000000499"
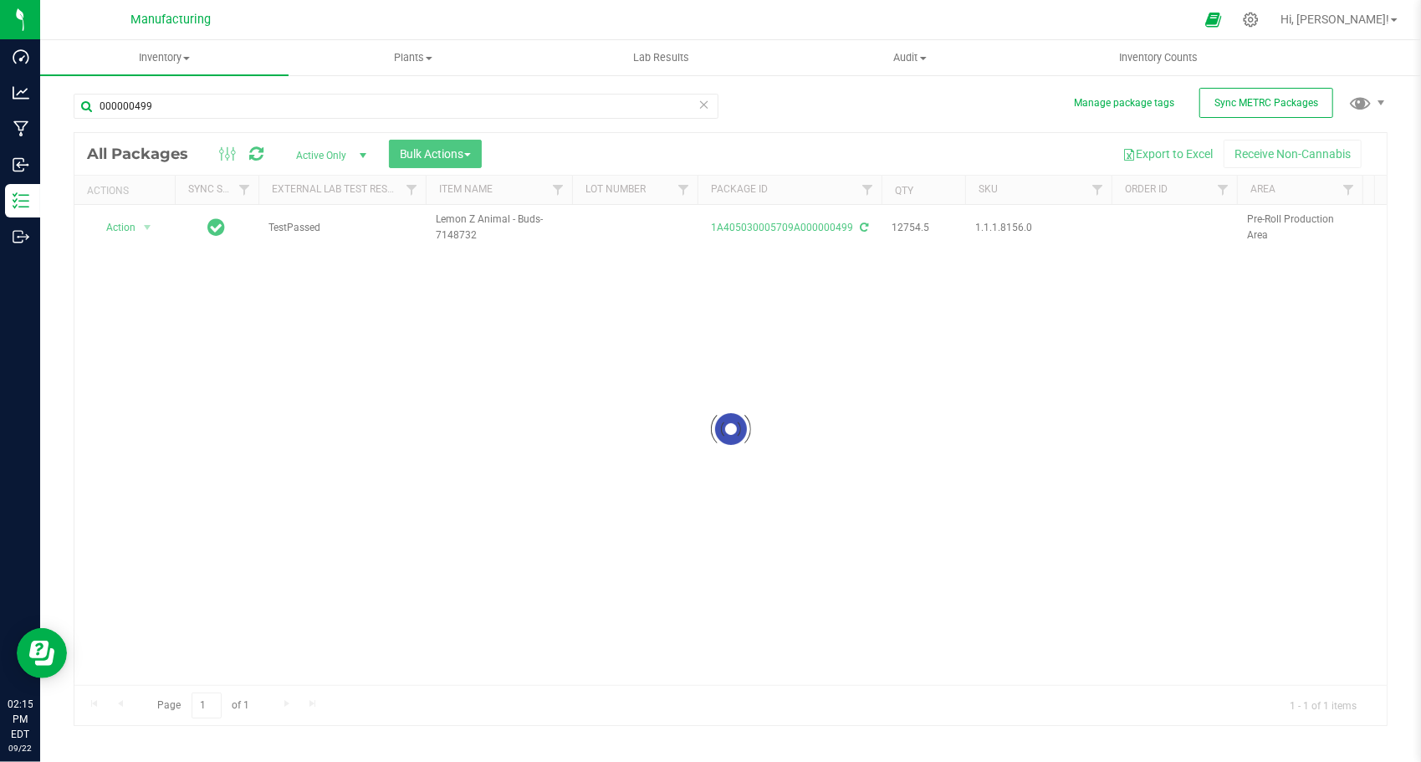
click at [120, 229] on div at bounding box center [730, 429] width 1312 height 592
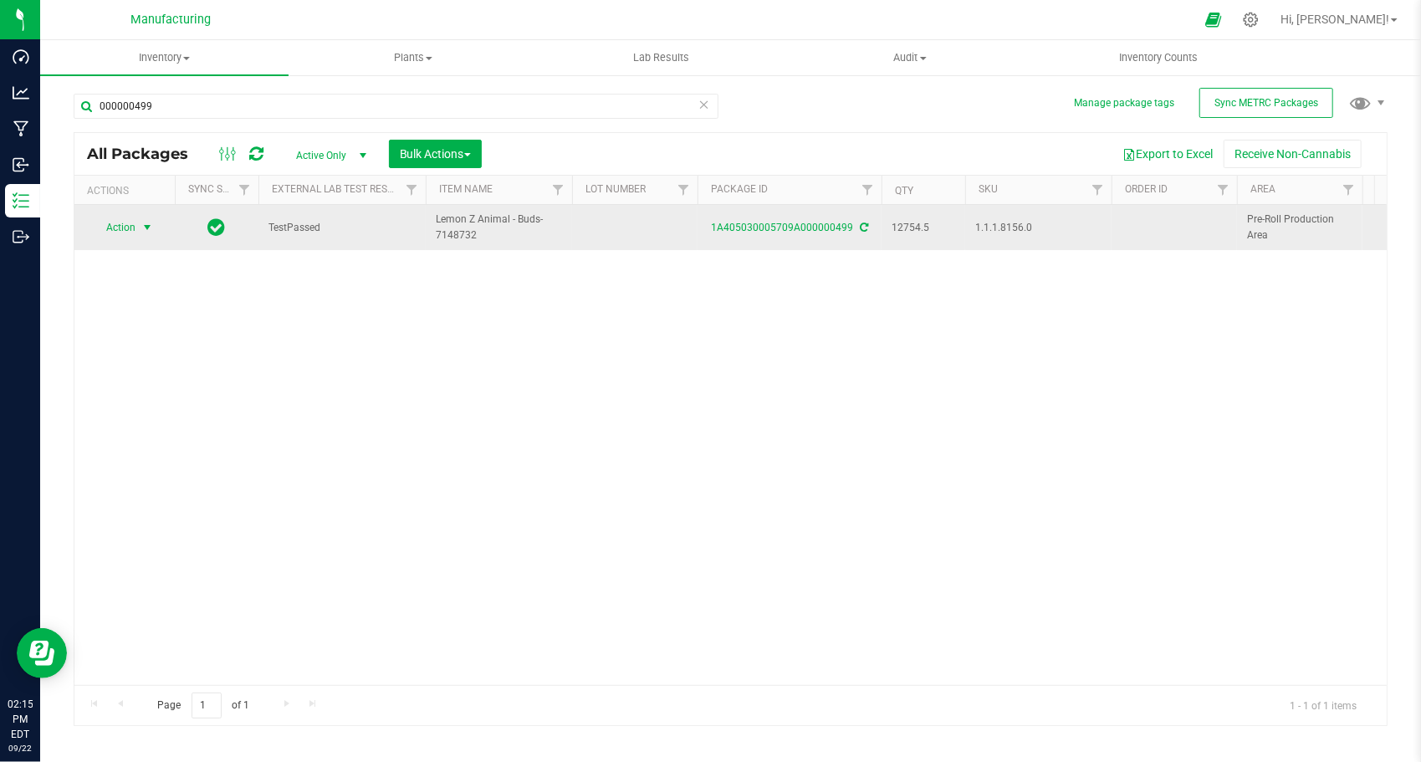
click at [127, 228] on span "Action" at bounding box center [113, 227] width 45 height 23
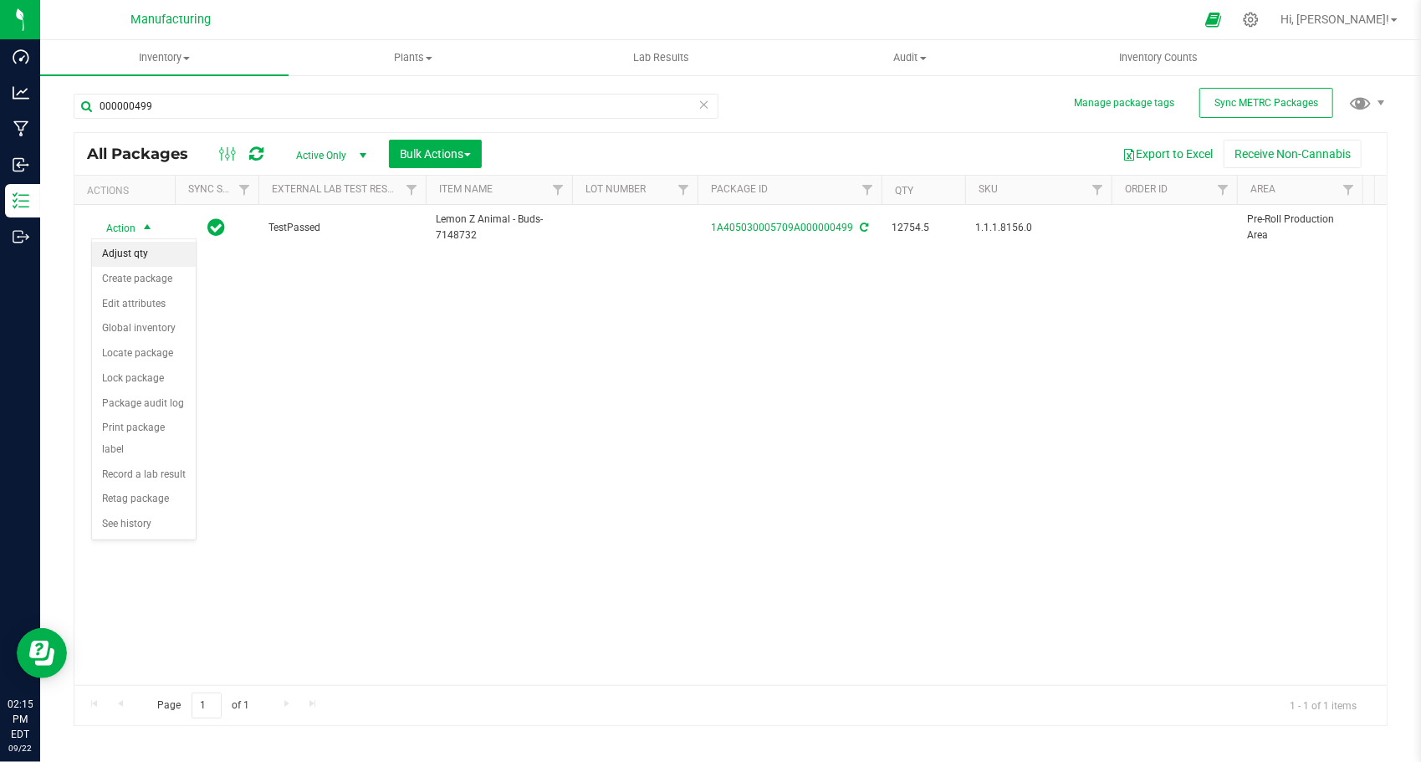
click at [139, 253] on li "Adjust qty" at bounding box center [144, 254] width 104 height 25
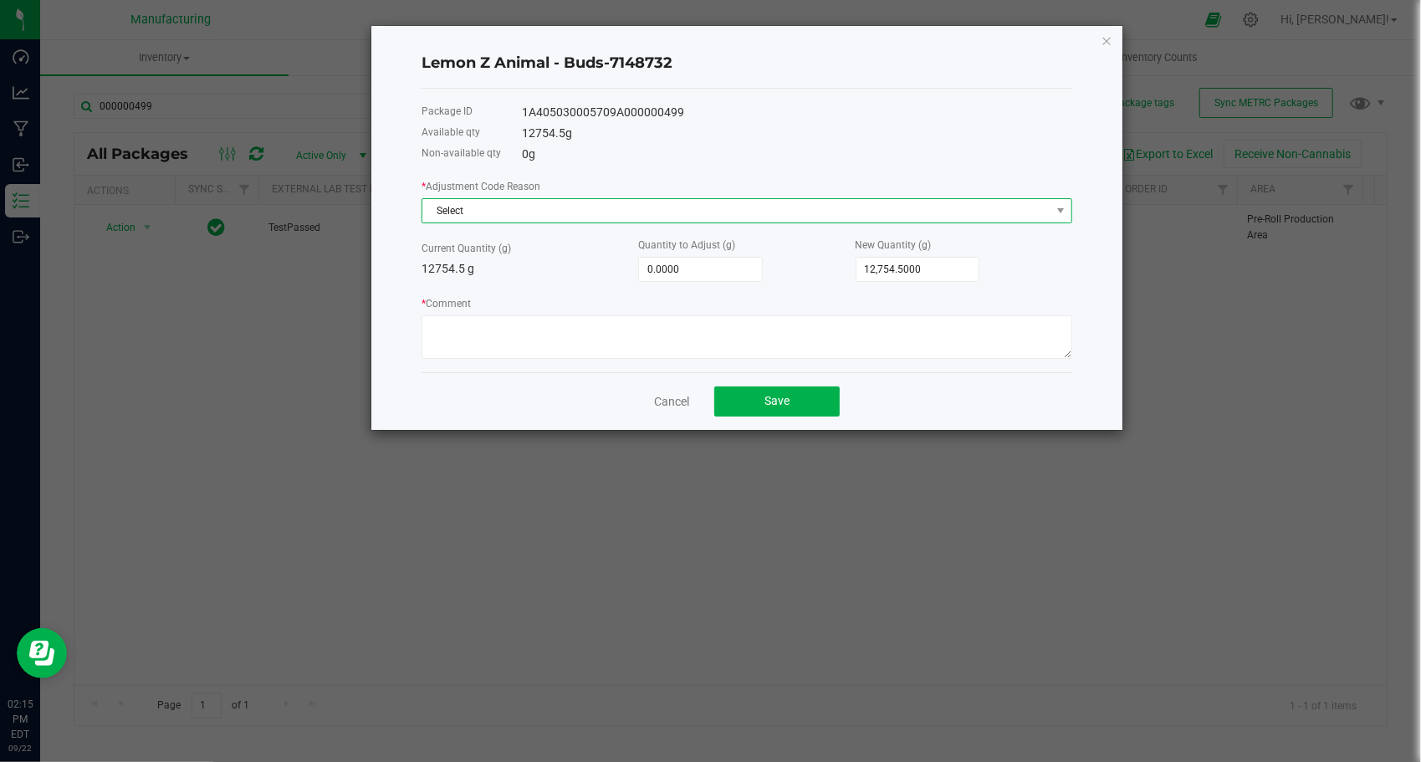
click at [503, 212] on span "Select" at bounding box center [736, 210] width 628 height 23
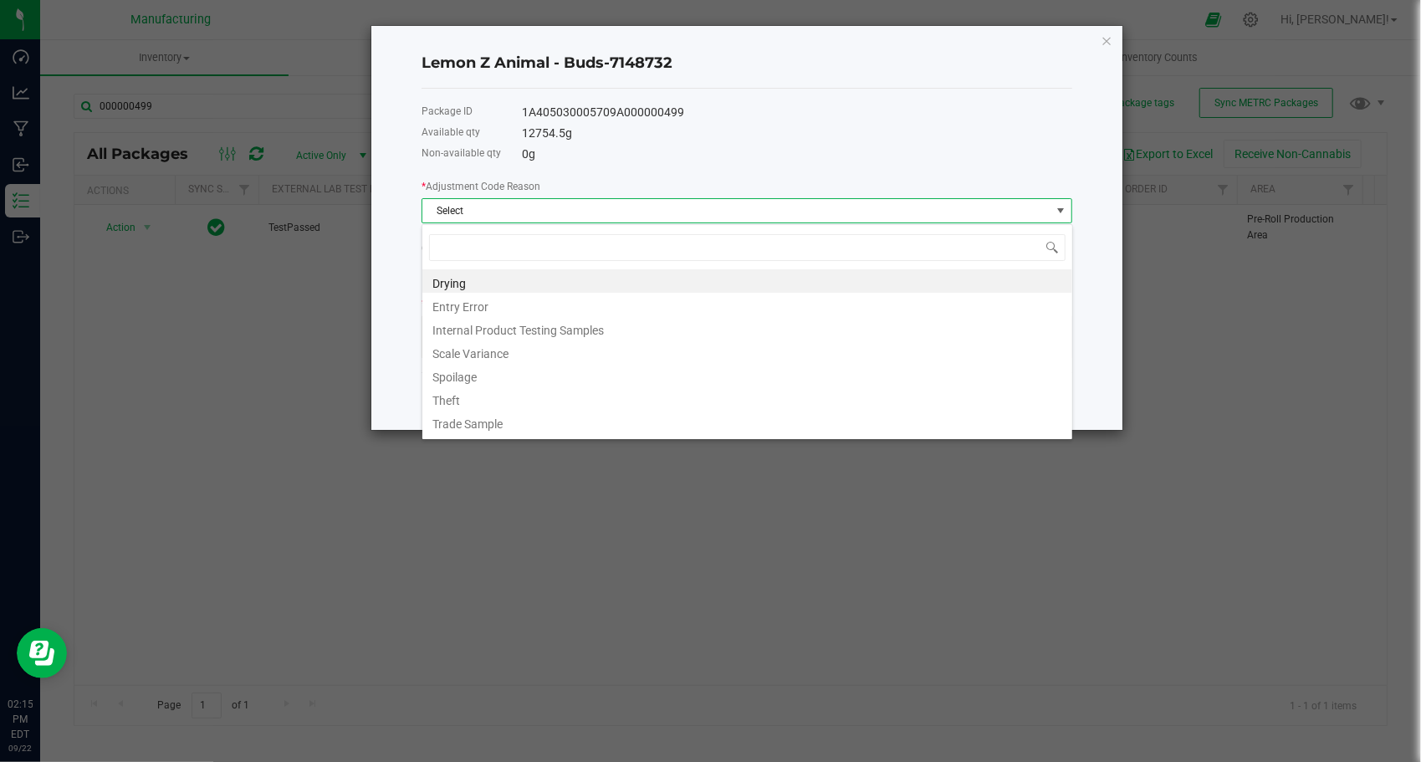
scroll to position [24, 651]
click at [515, 308] on li "Entry Error" at bounding box center [747, 304] width 650 height 23
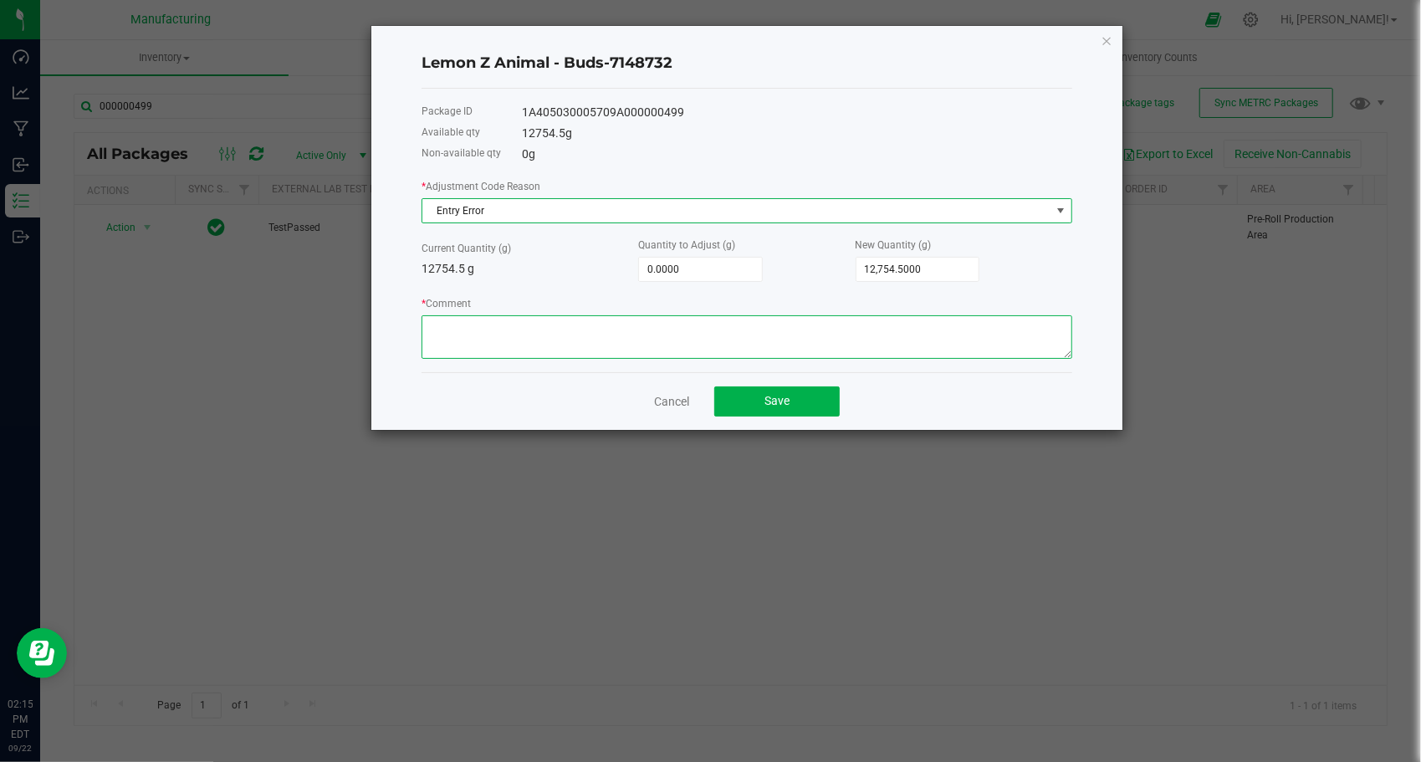
click at [508, 326] on textarea "* Comment" at bounding box center [746, 336] width 651 height 43
paste textarea "human error during manual count"
type textarea "human error during manual count"
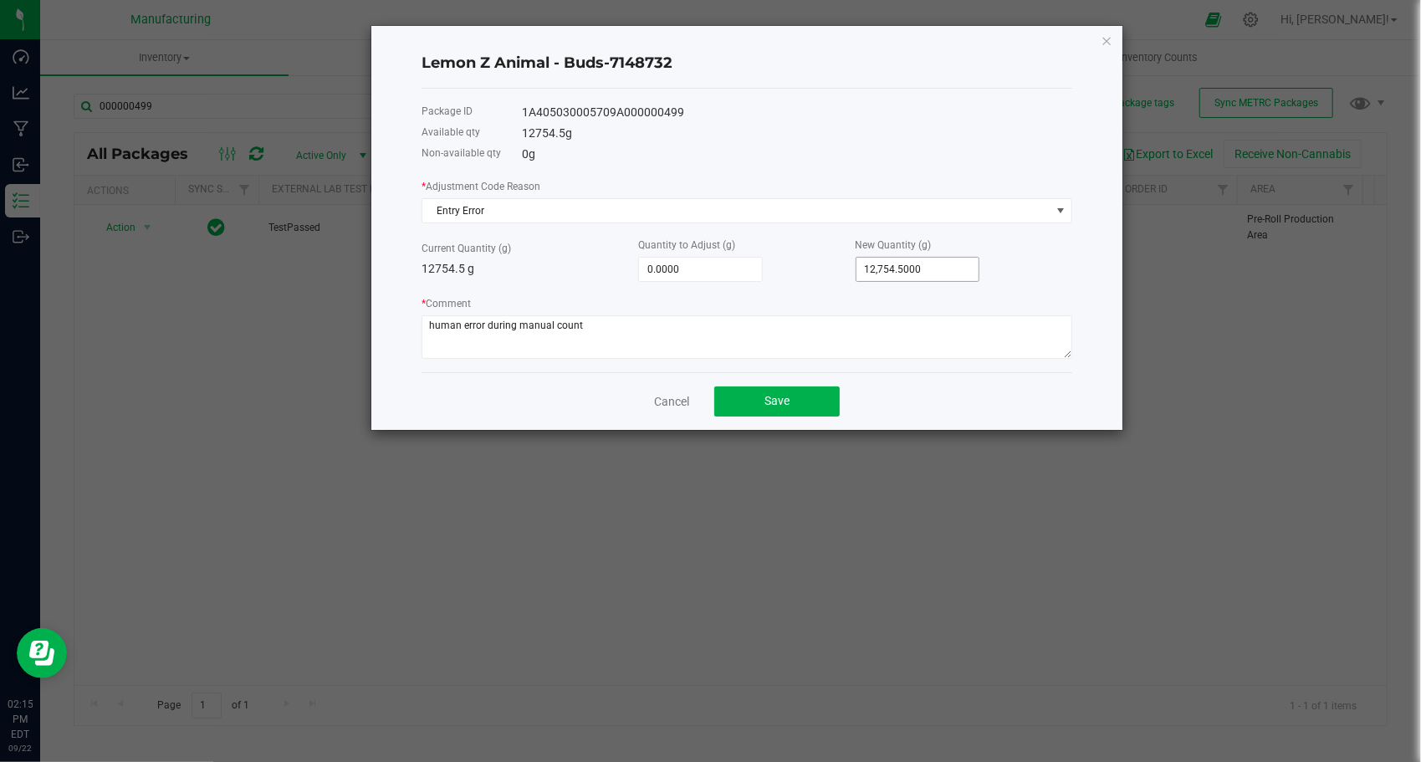
type input "12754.5"
click at [928, 263] on input "12754.5" at bounding box center [917, 269] width 123 height 23
type input "-12,753.5000"
type input "1"
type input "-12,742.5000"
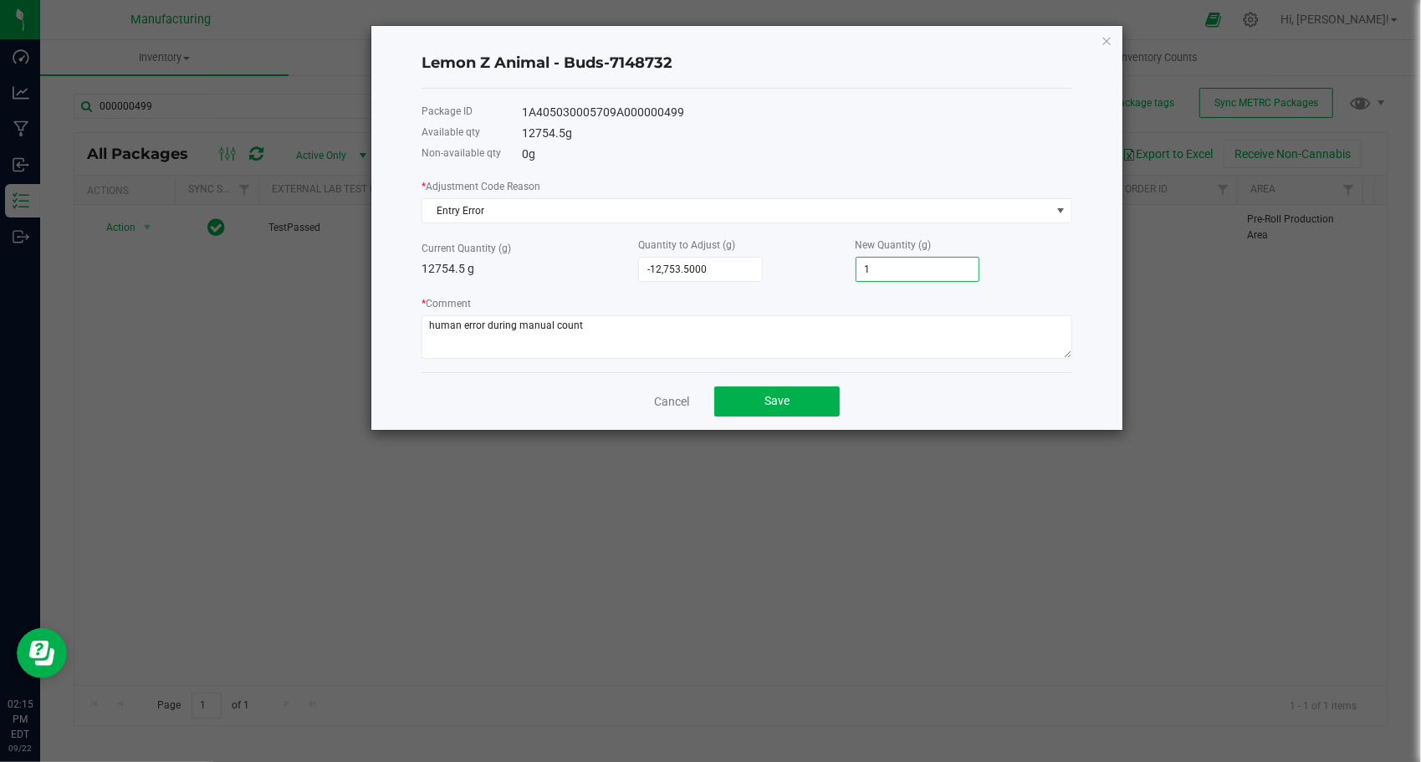
type input "12"
type input "-12,626.5000"
type input "128"
type input "-11,471.5000"
type input "1283"
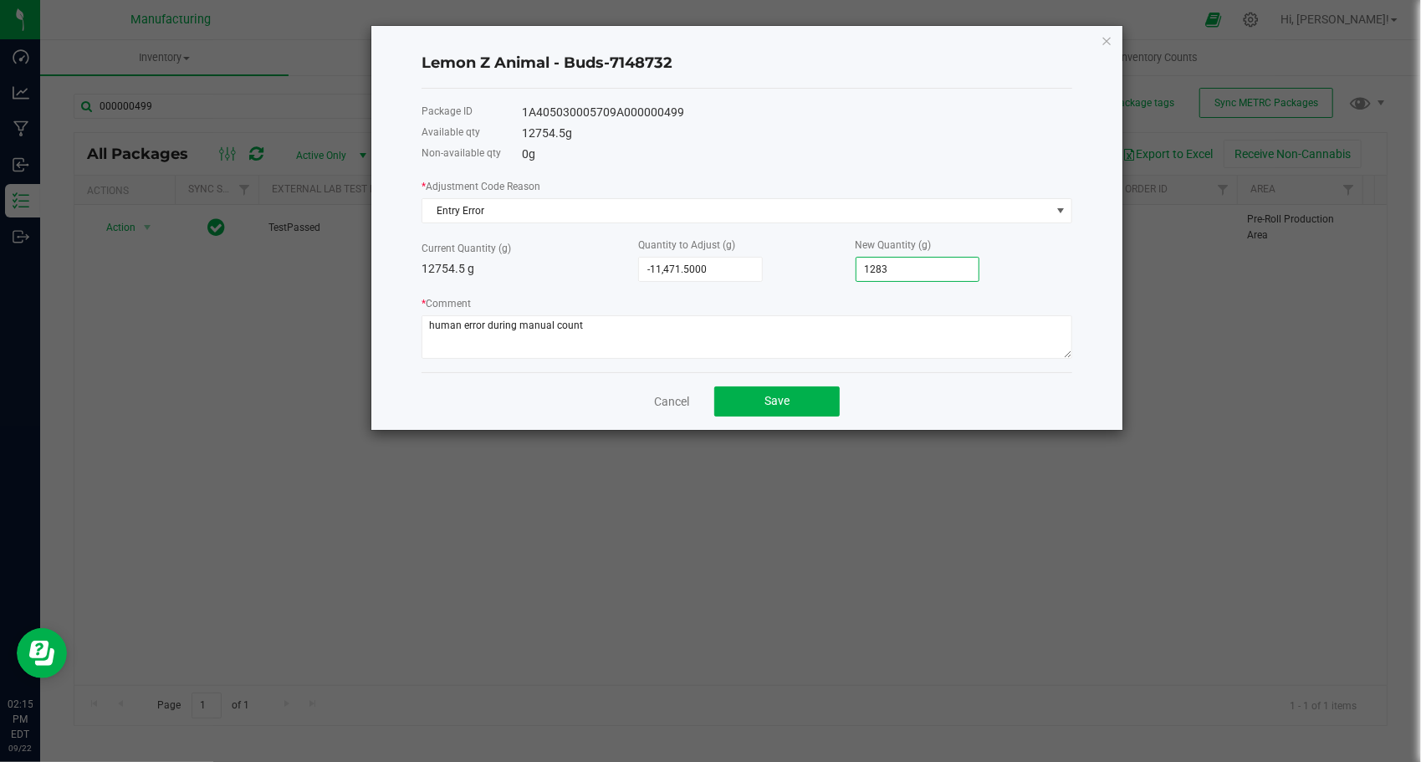
type input "77.5000"
type input "12832."
type input "77.8000"
type input "12,832.3000"
click at [754, 407] on button "Save" at bounding box center [776, 401] width 125 height 30
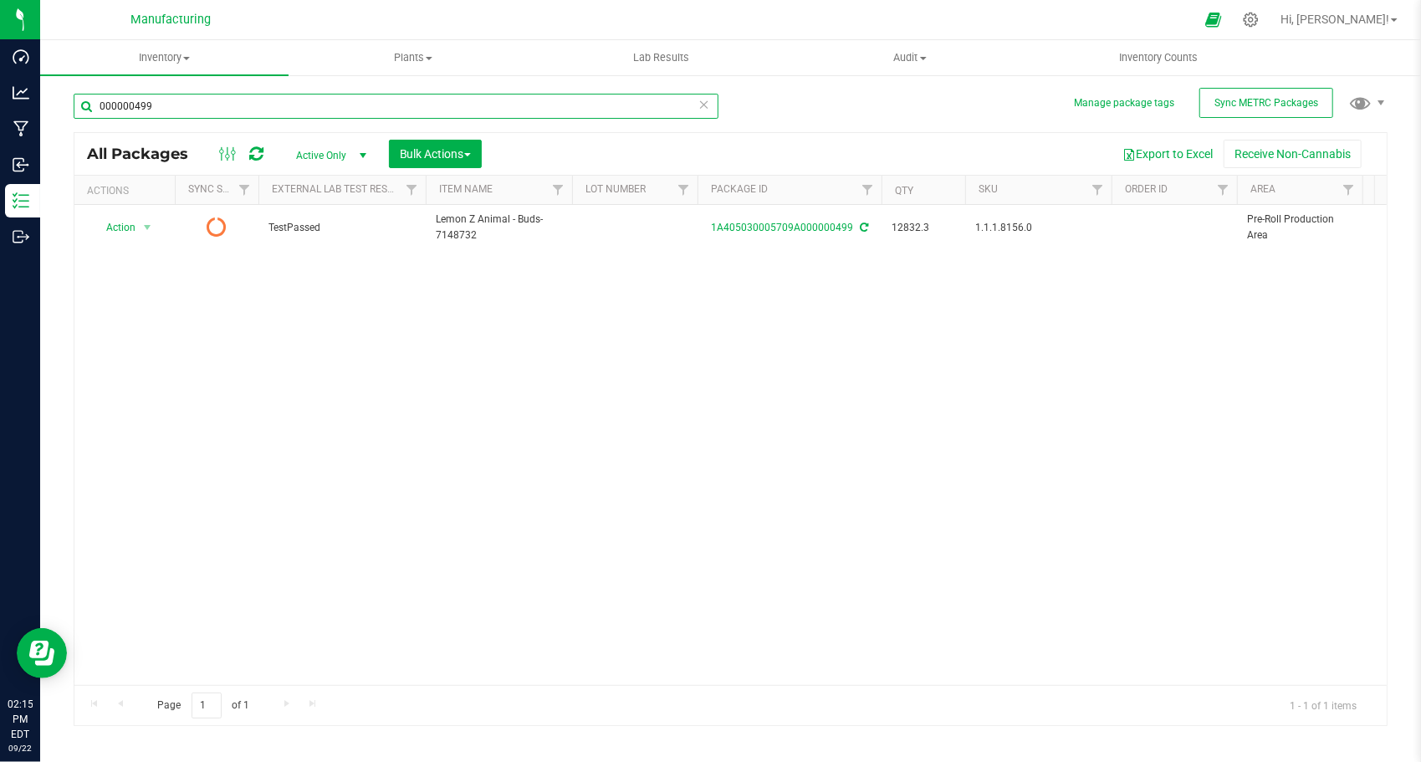
click at [283, 110] on input "000000499" at bounding box center [396, 106] width 645 height 25
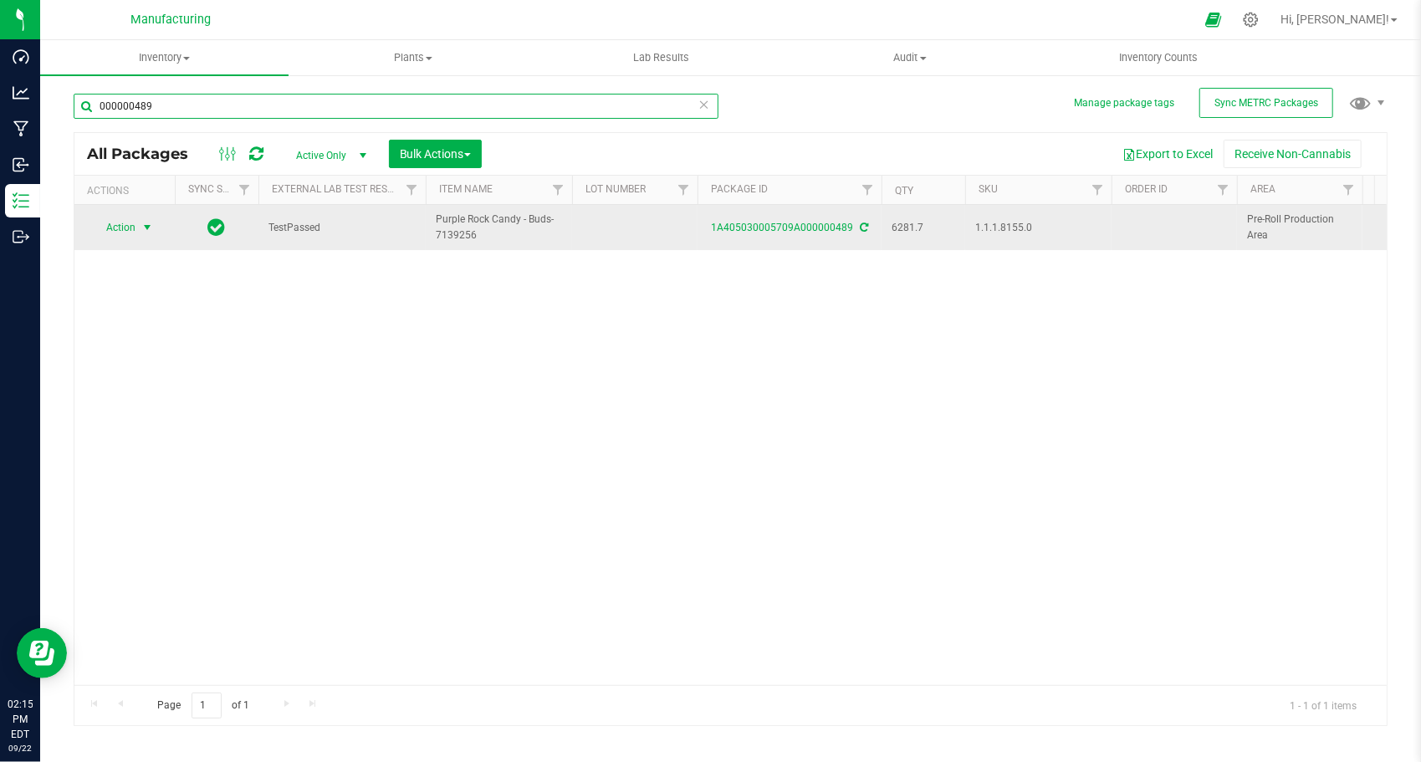
type input "000000489"
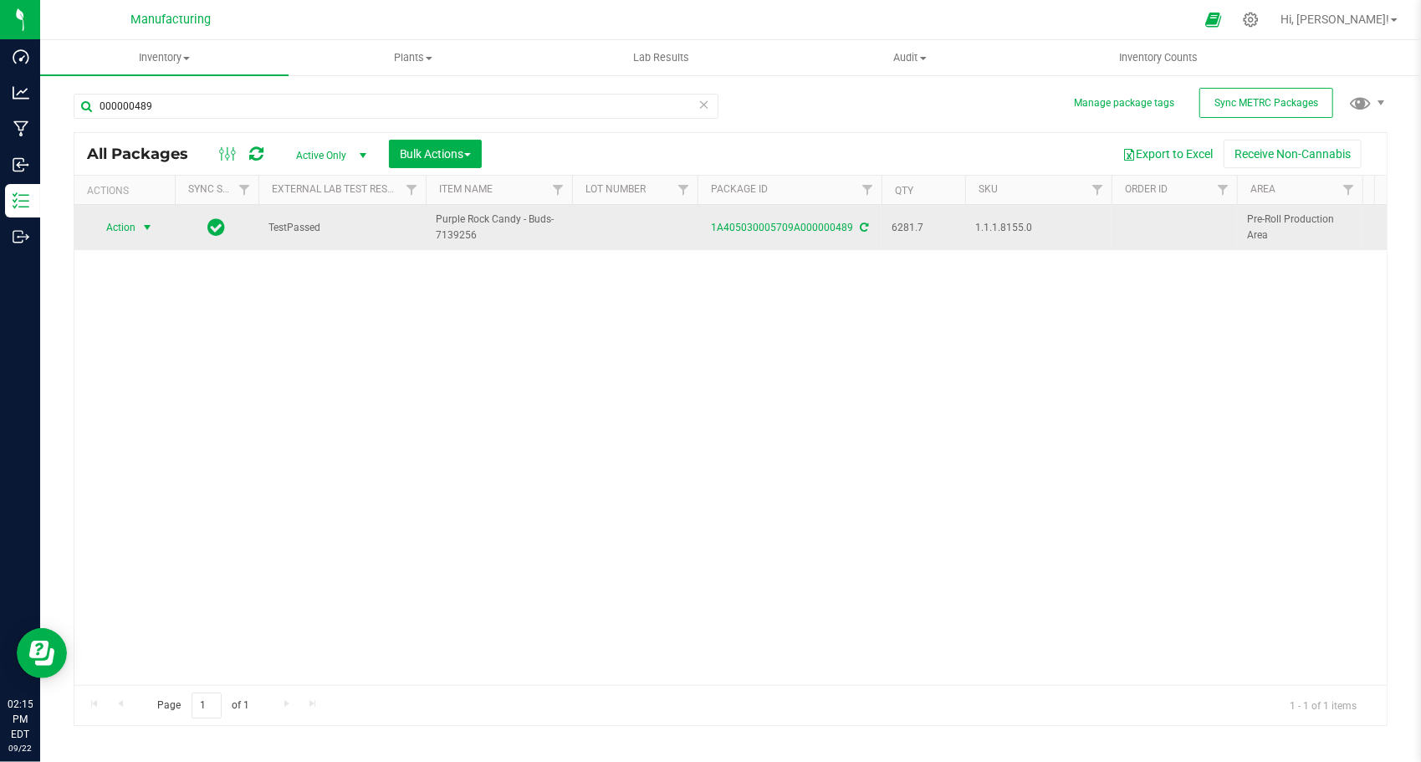
click at [134, 230] on span "Action" at bounding box center [113, 227] width 45 height 23
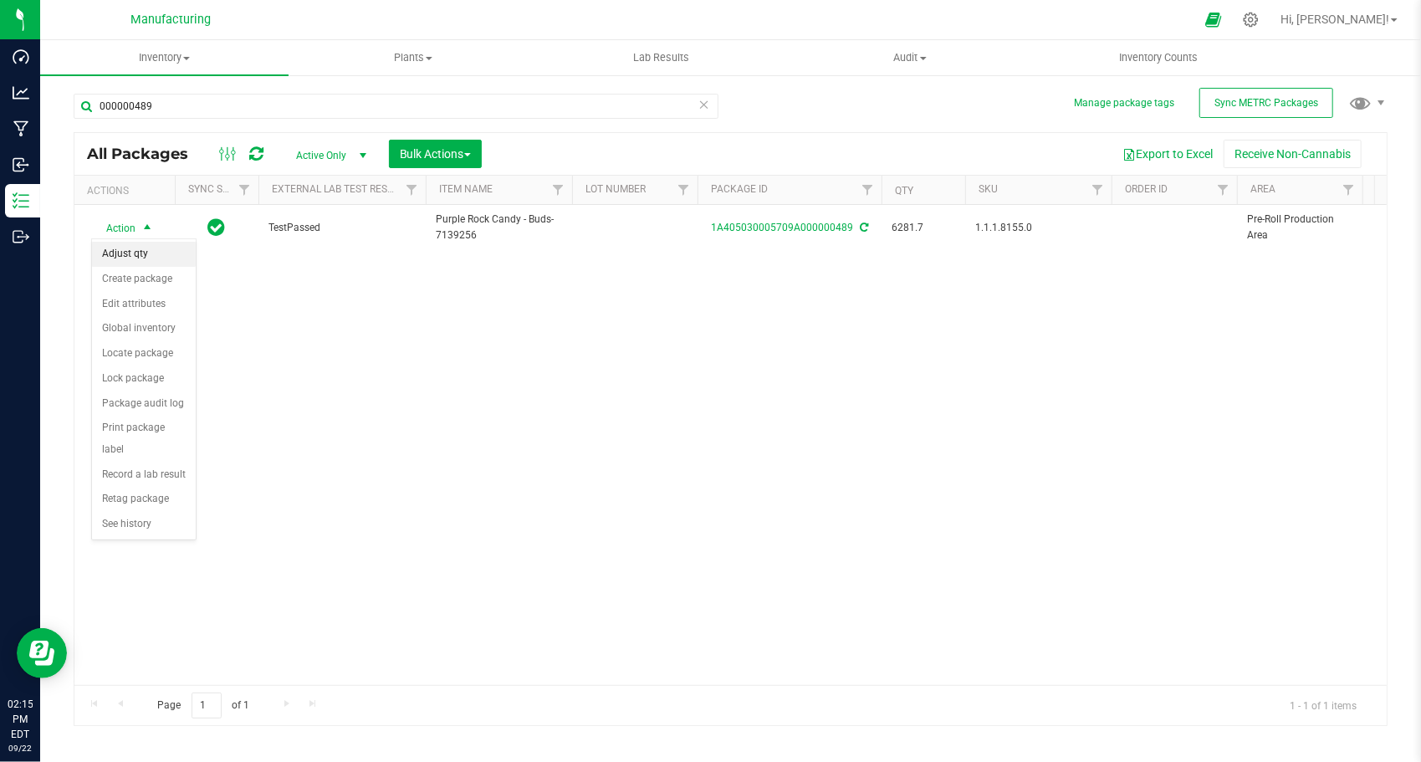
click at [147, 256] on li "Adjust qty" at bounding box center [144, 254] width 104 height 25
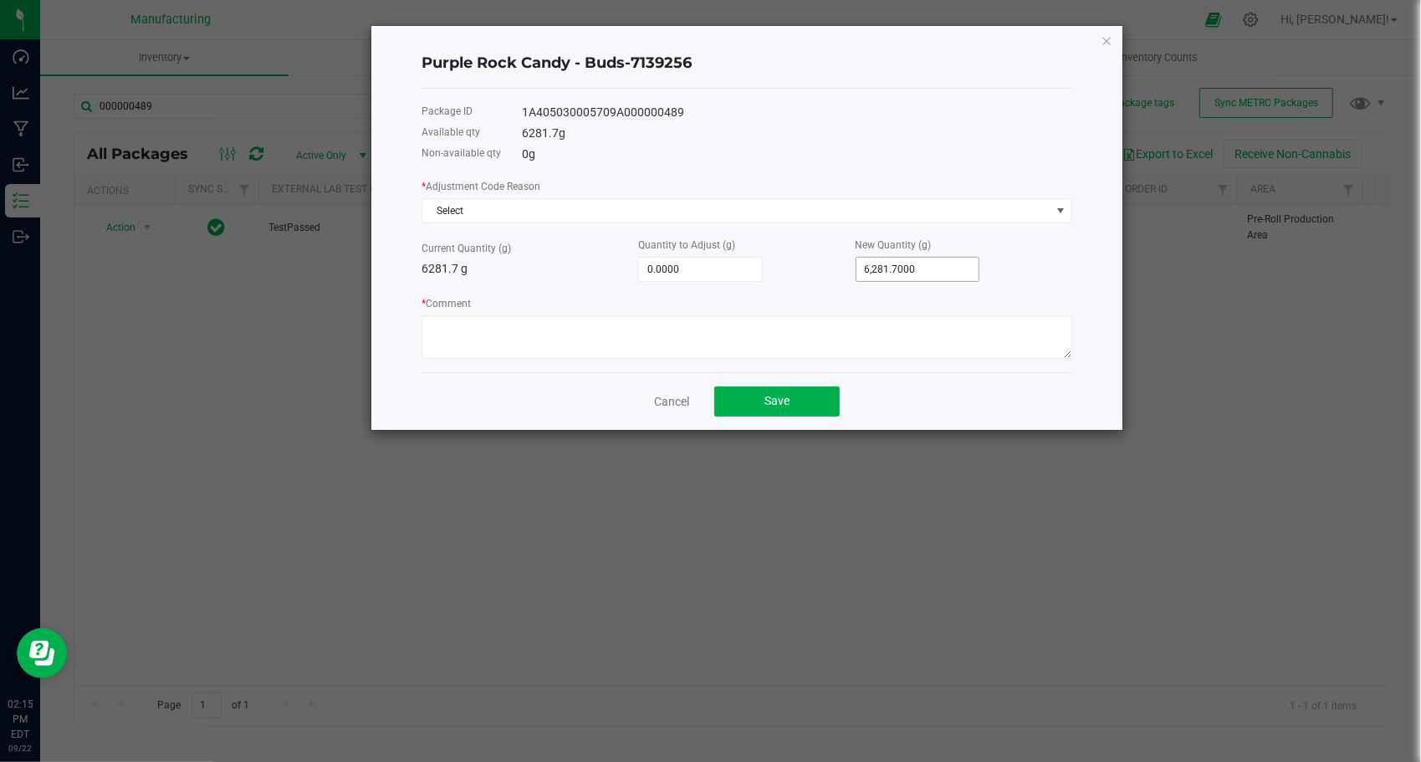
type input "6281.7"
type input "-6,275.7000"
type input "6"
type input "-6,214.7000"
type input "67"
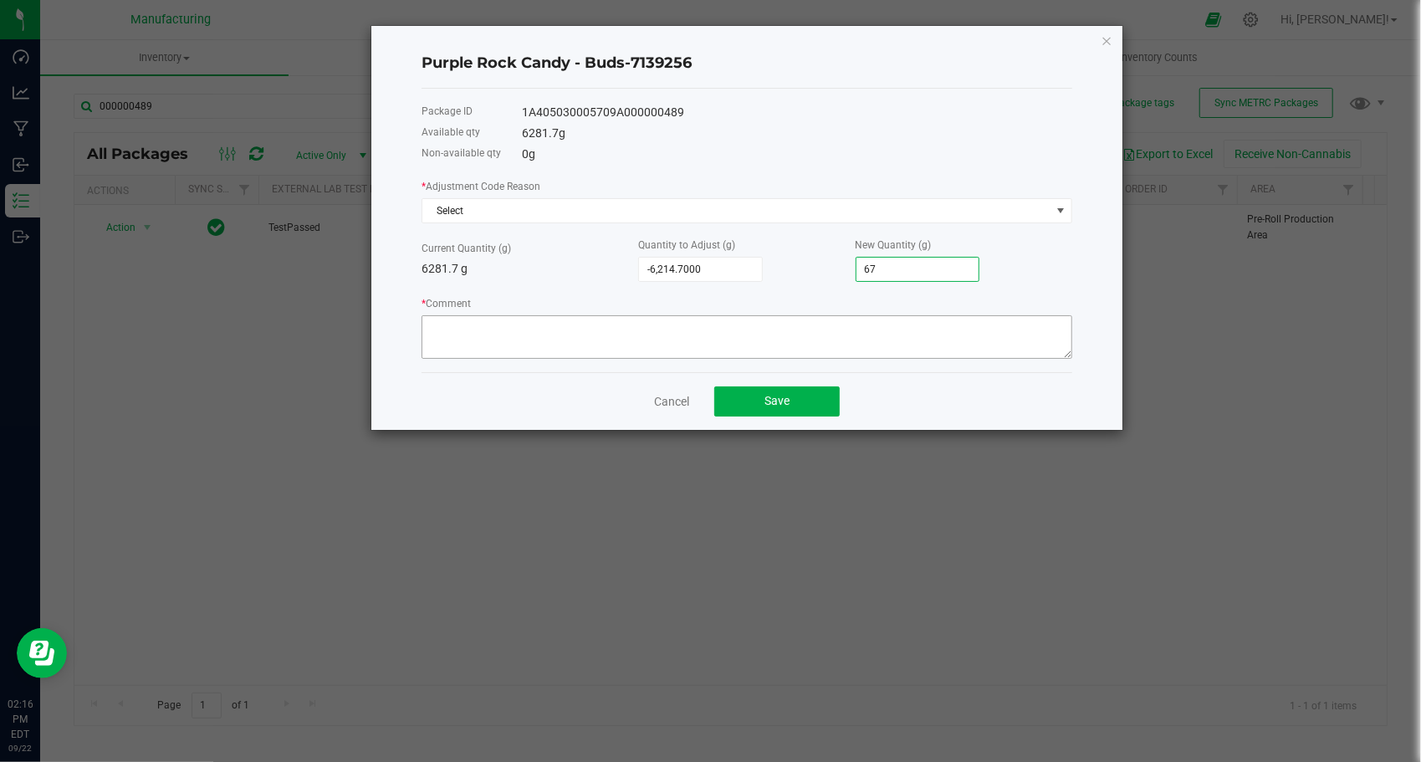
type input "-5,610.7000"
type input "671"
type input "429.3000"
type input "6711."
type input "429.5000"
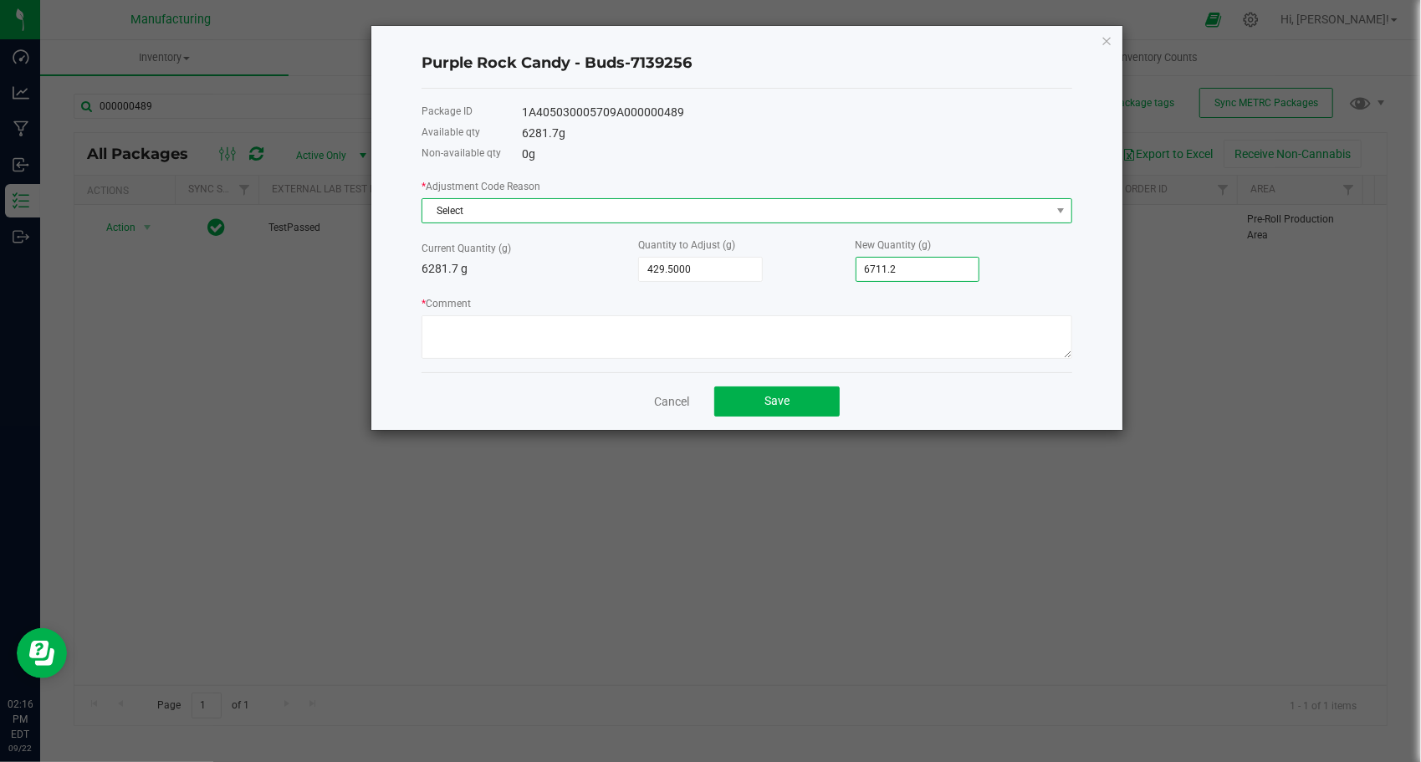
type input "6,711.2000"
click at [487, 210] on span "Select" at bounding box center [736, 210] width 628 height 23
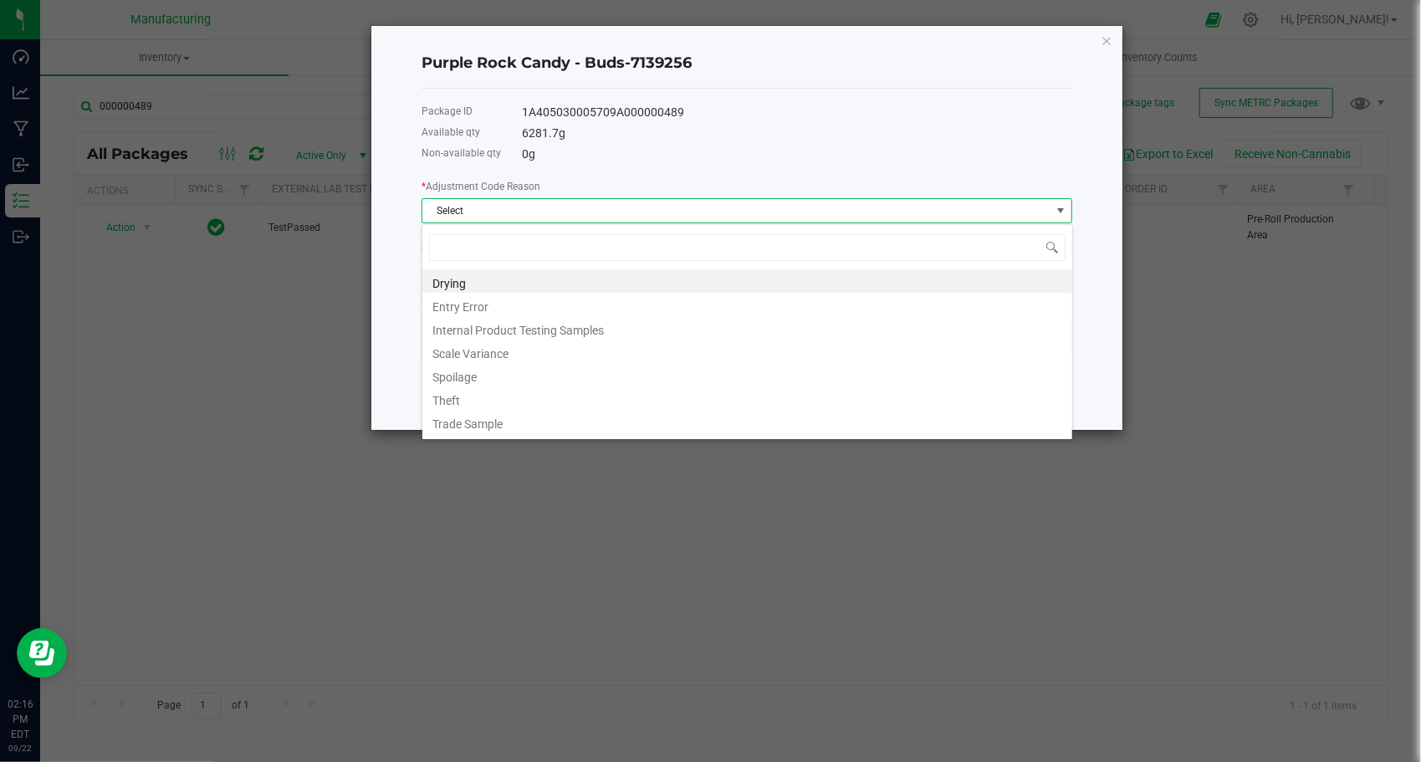
scroll to position [24, 651]
click at [495, 314] on li "Entry Error" at bounding box center [747, 304] width 650 height 23
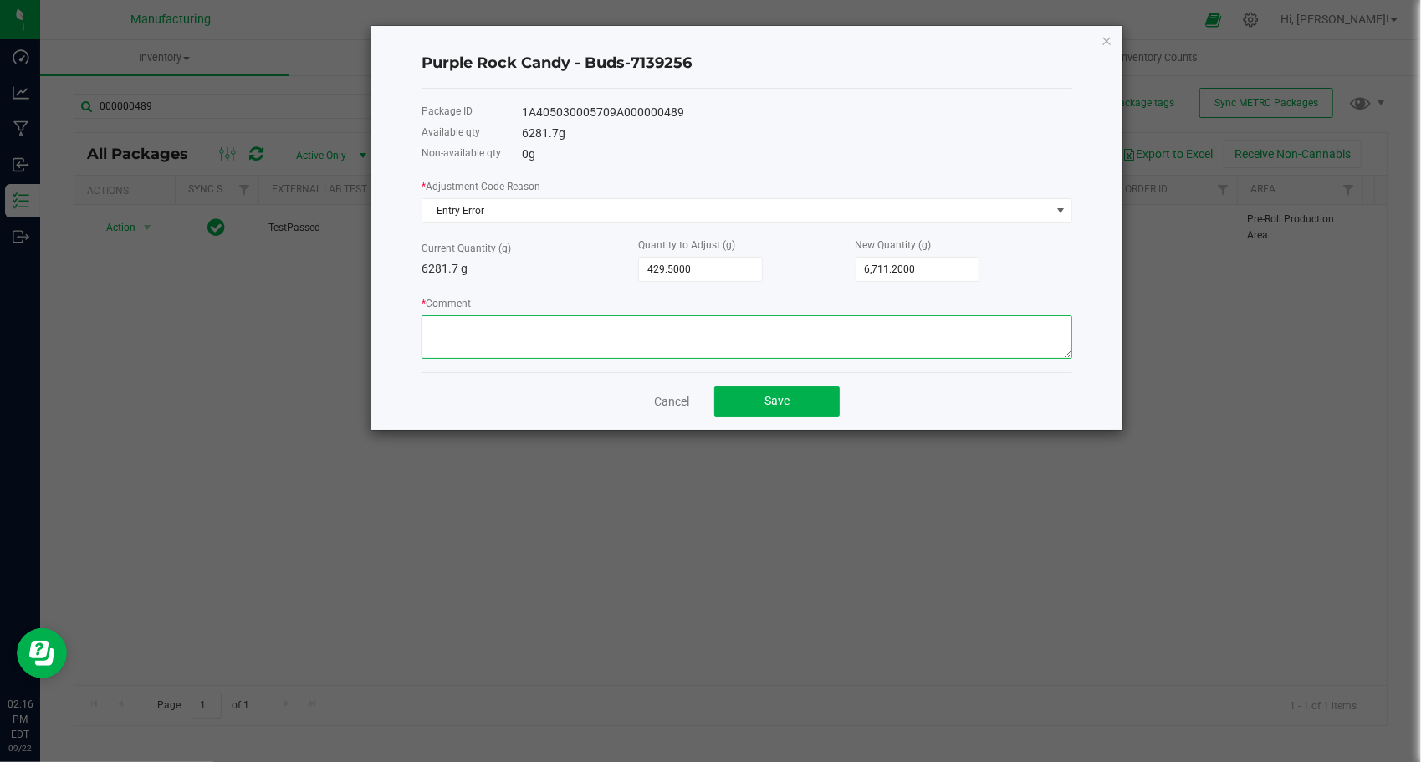
click at [507, 347] on textarea "* Comment" at bounding box center [746, 336] width 651 height 43
paste textarea "human error during manual count"
type textarea "human error during manual count"
click at [796, 415] on button "Save" at bounding box center [776, 401] width 125 height 30
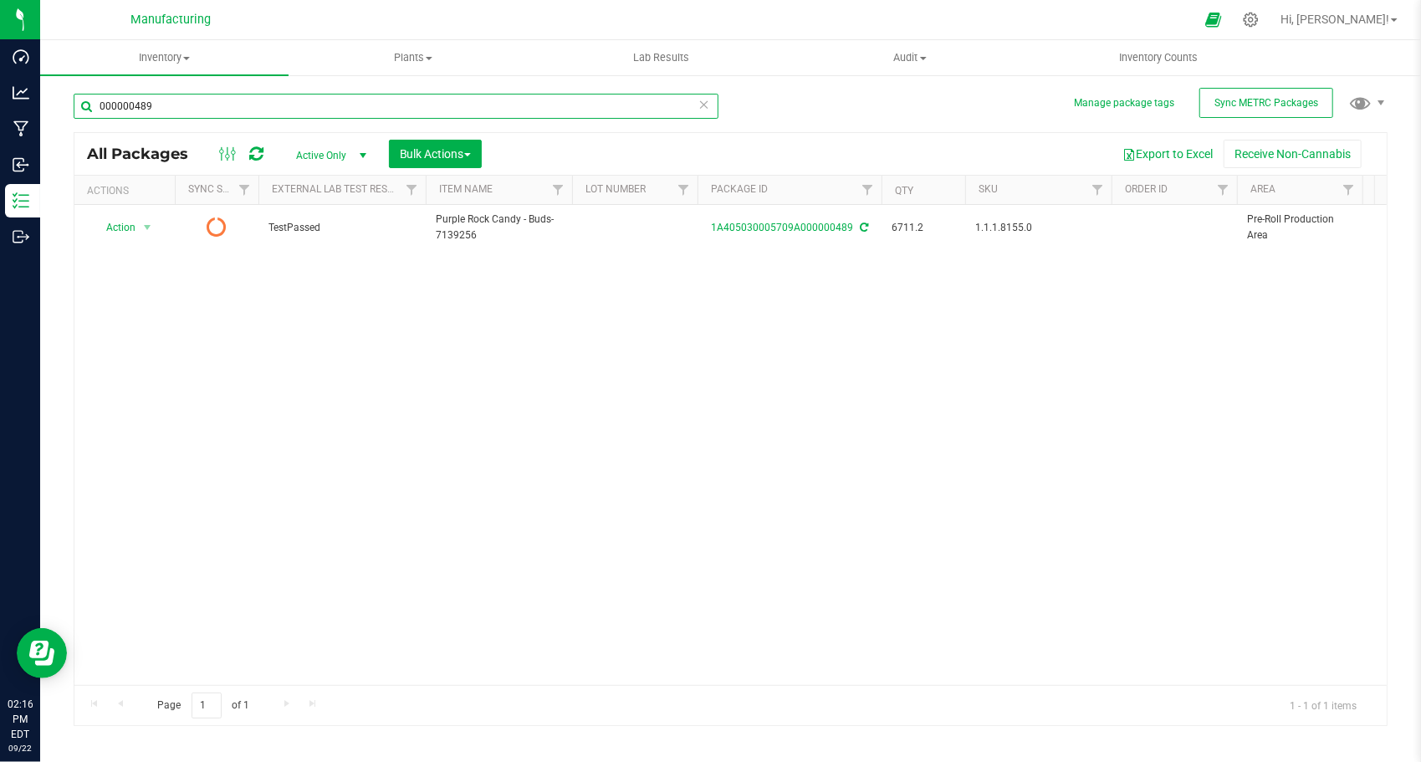
click at [333, 104] on input "000000489" at bounding box center [396, 106] width 645 height 25
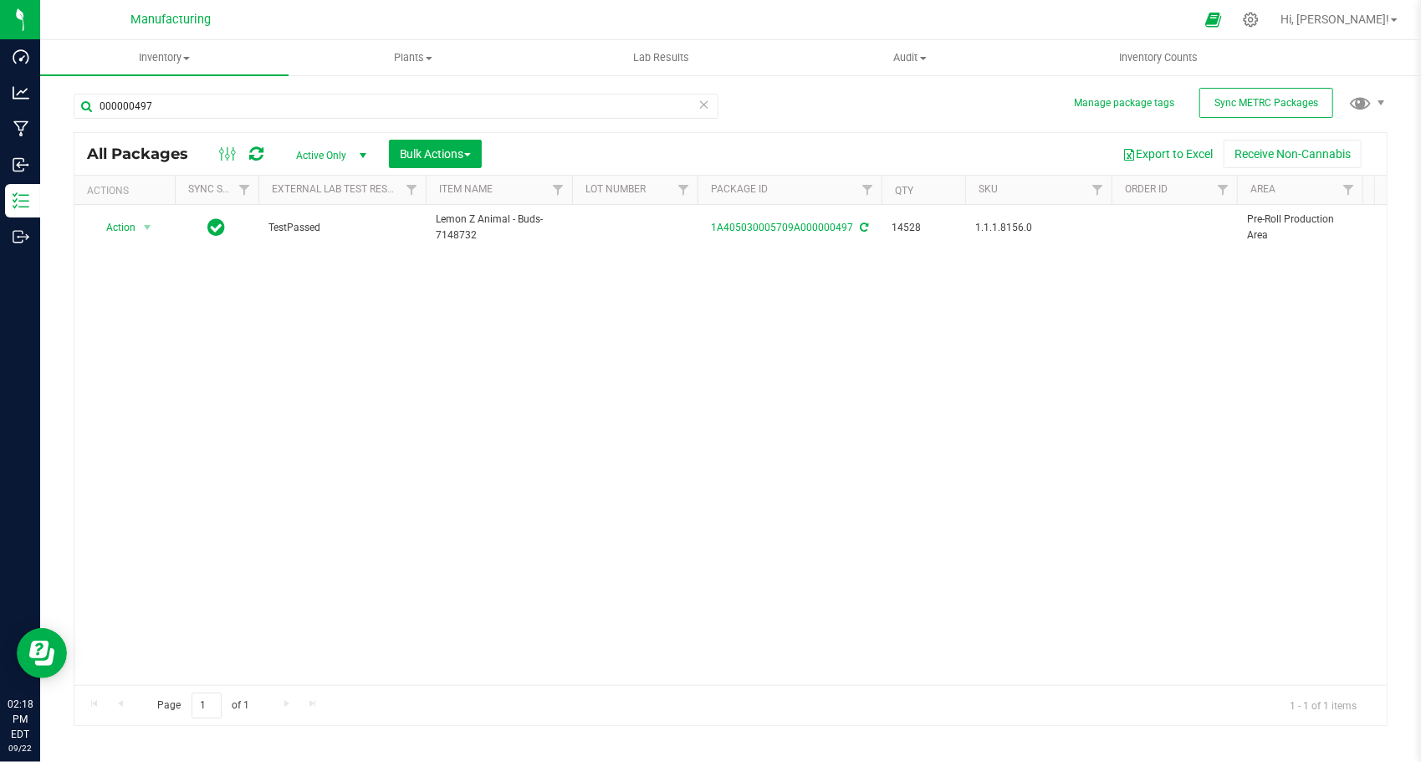
click at [401, 120] on div "000000497" at bounding box center [396, 113] width 645 height 38
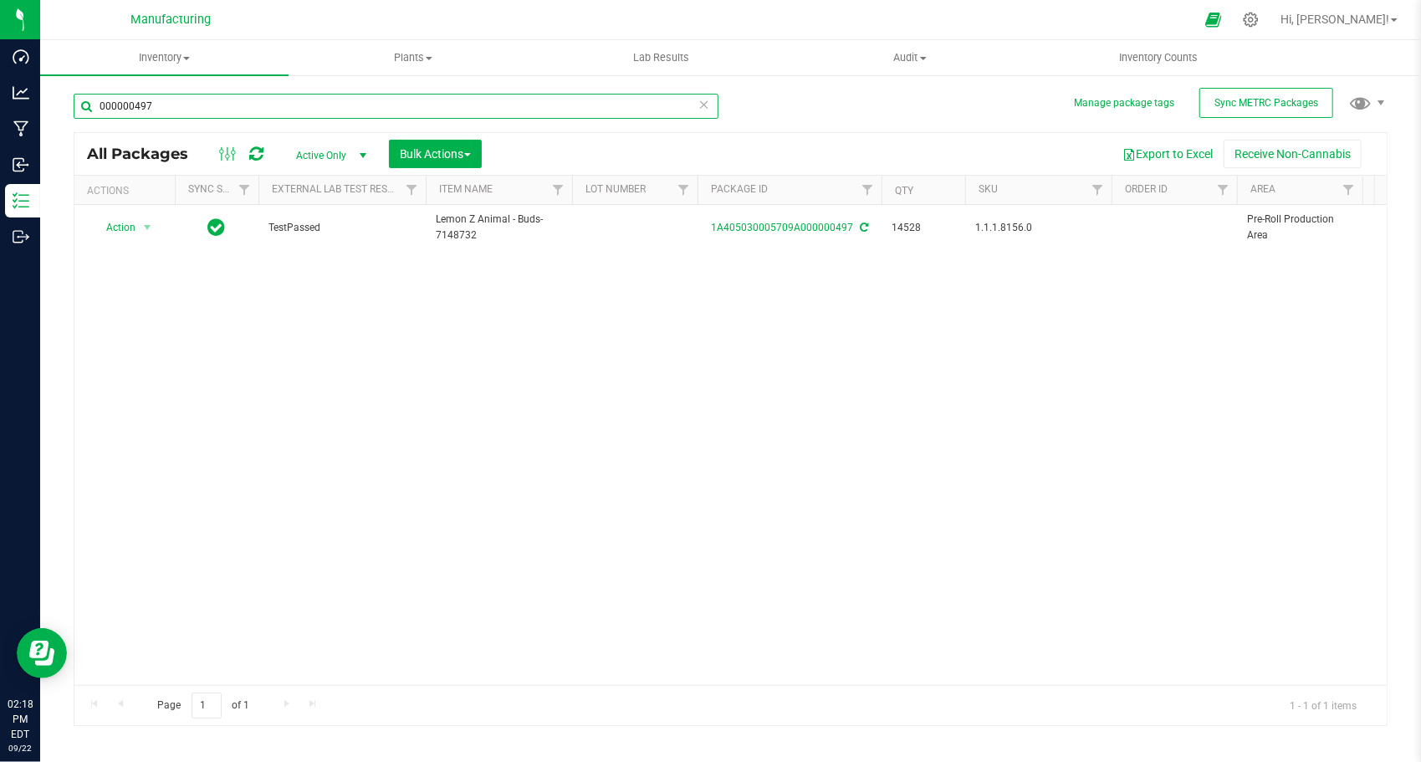
click at [401, 117] on input "000000497" at bounding box center [396, 106] width 645 height 25
paste input "human error during manual count"
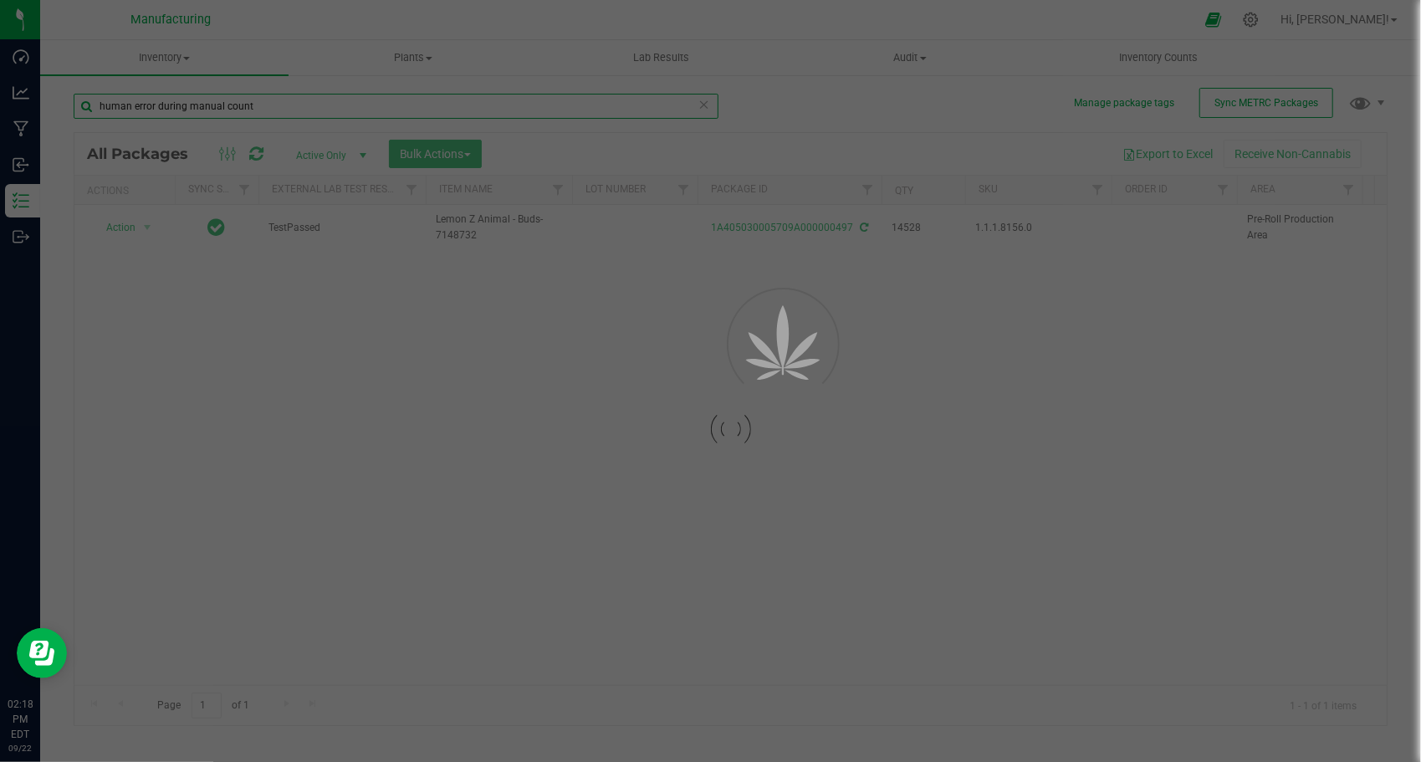
type input "human error during manual count"
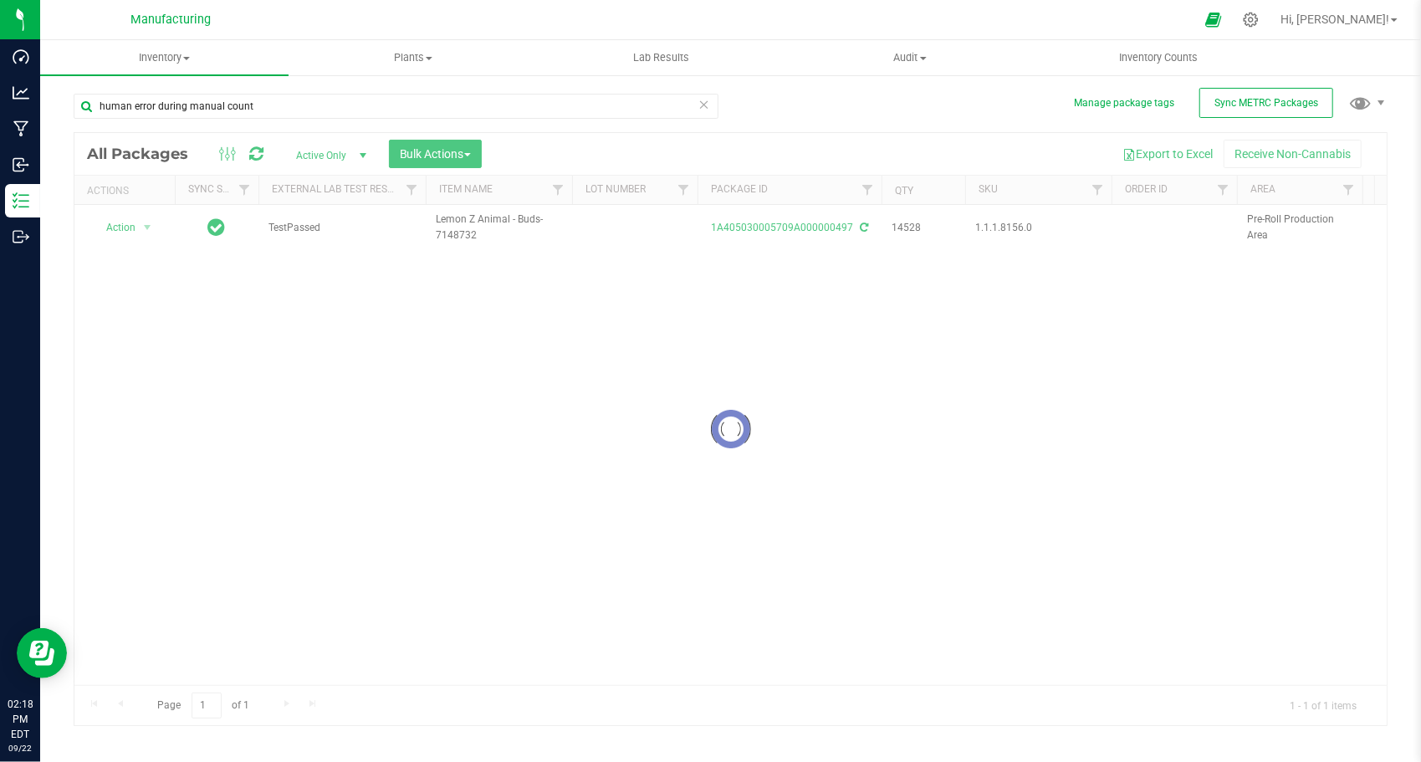
click at [706, 104] on icon at bounding box center [704, 104] width 12 height 20
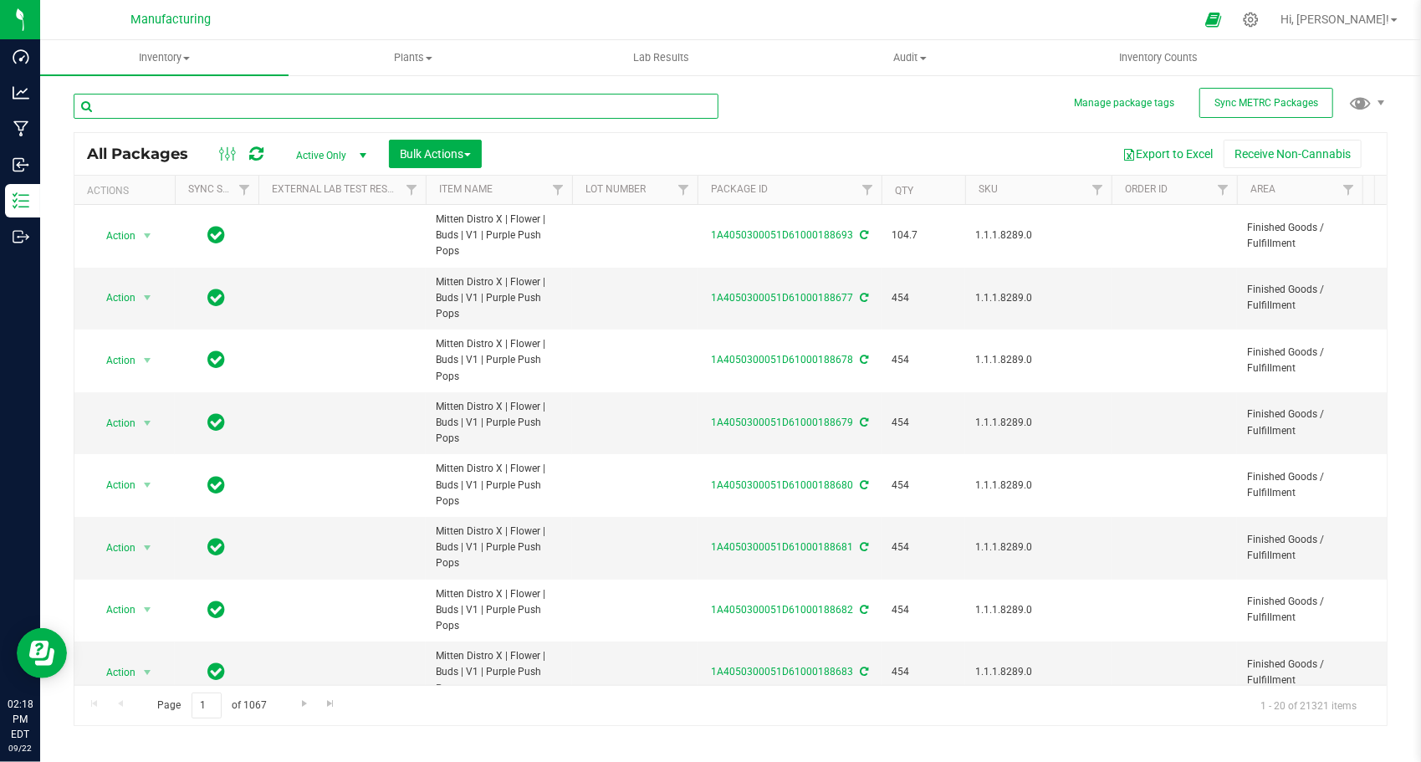
click at [426, 111] on input "text" at bounding box center [396, 106] width 645 height 25
paste input "1A405030005709A000000491"
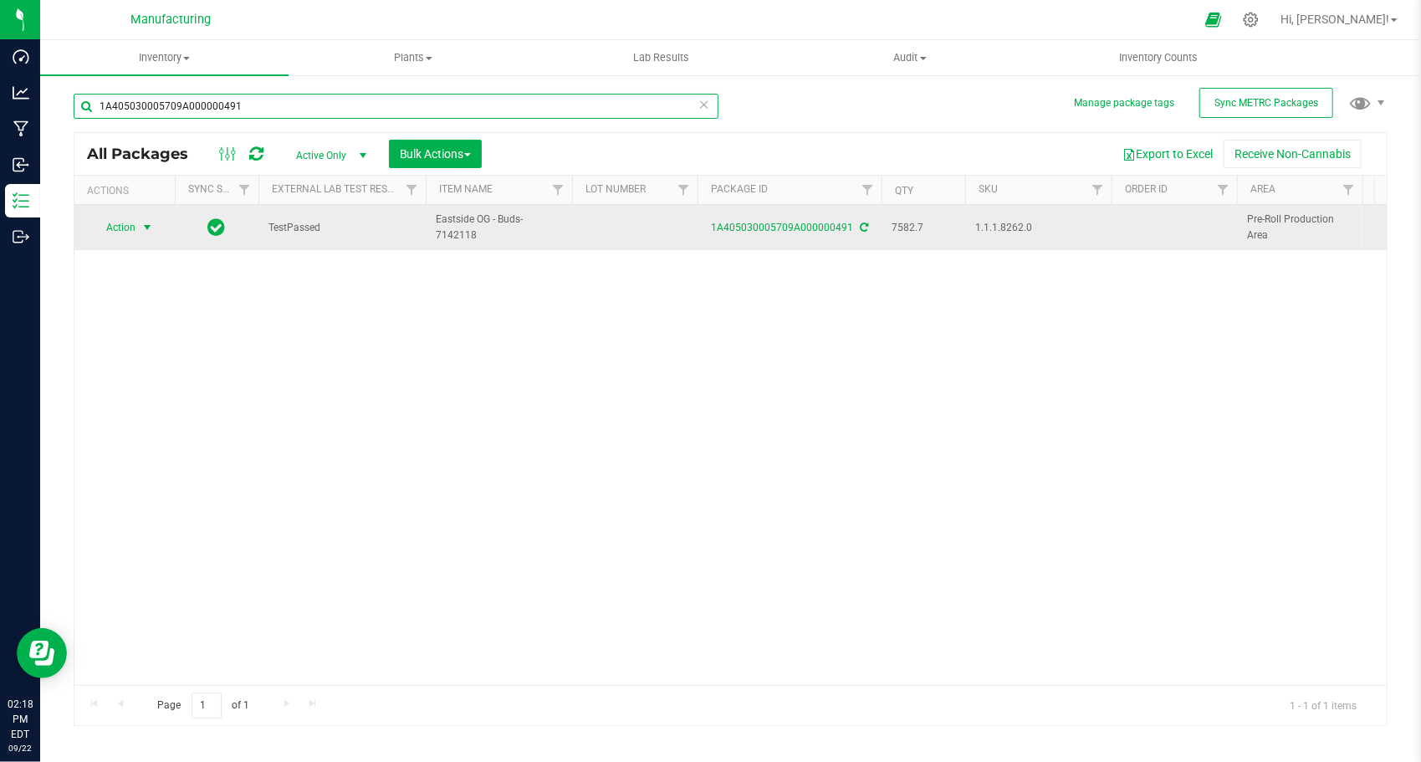
type input "1A405030005709A000000491"
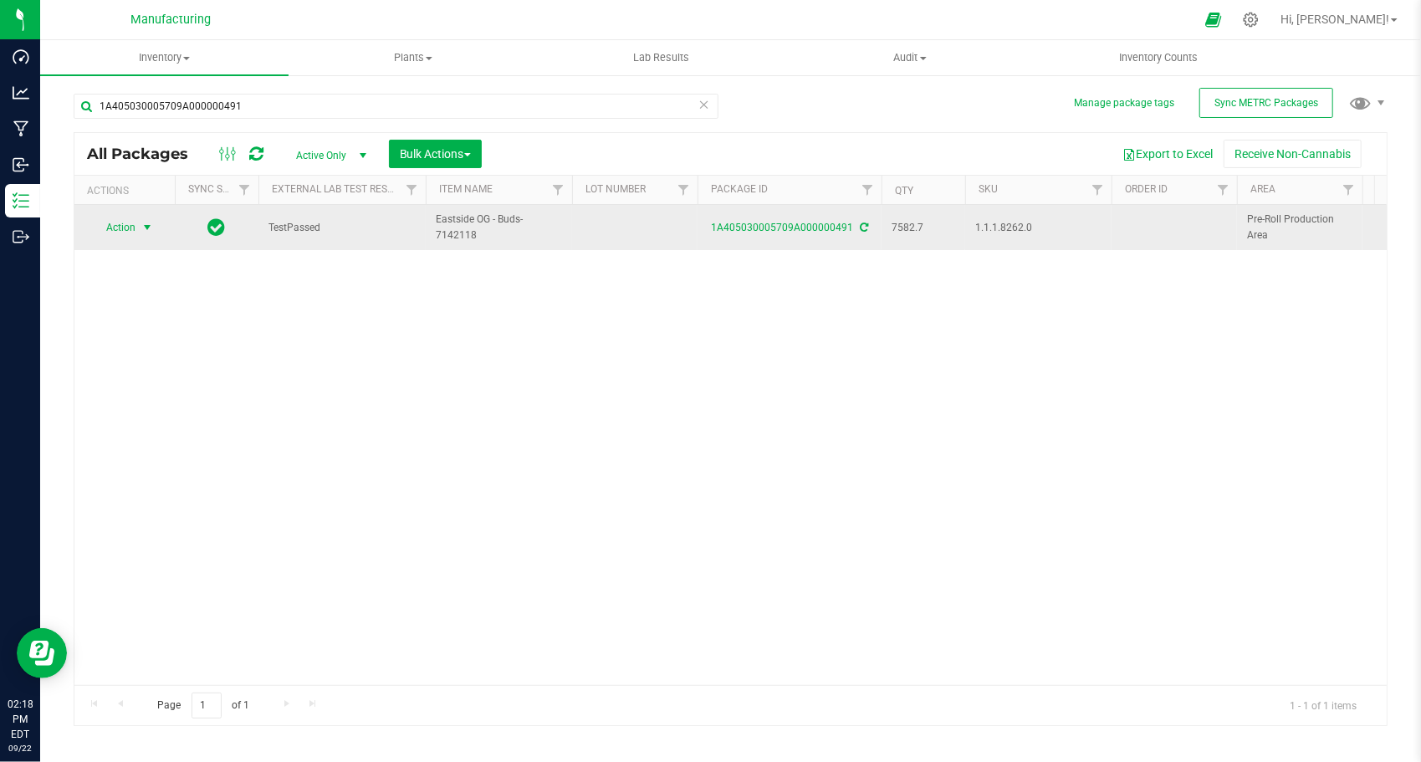
click at [134, 227] on span "Action" at bounding box center [113, 227] width 45 height 23
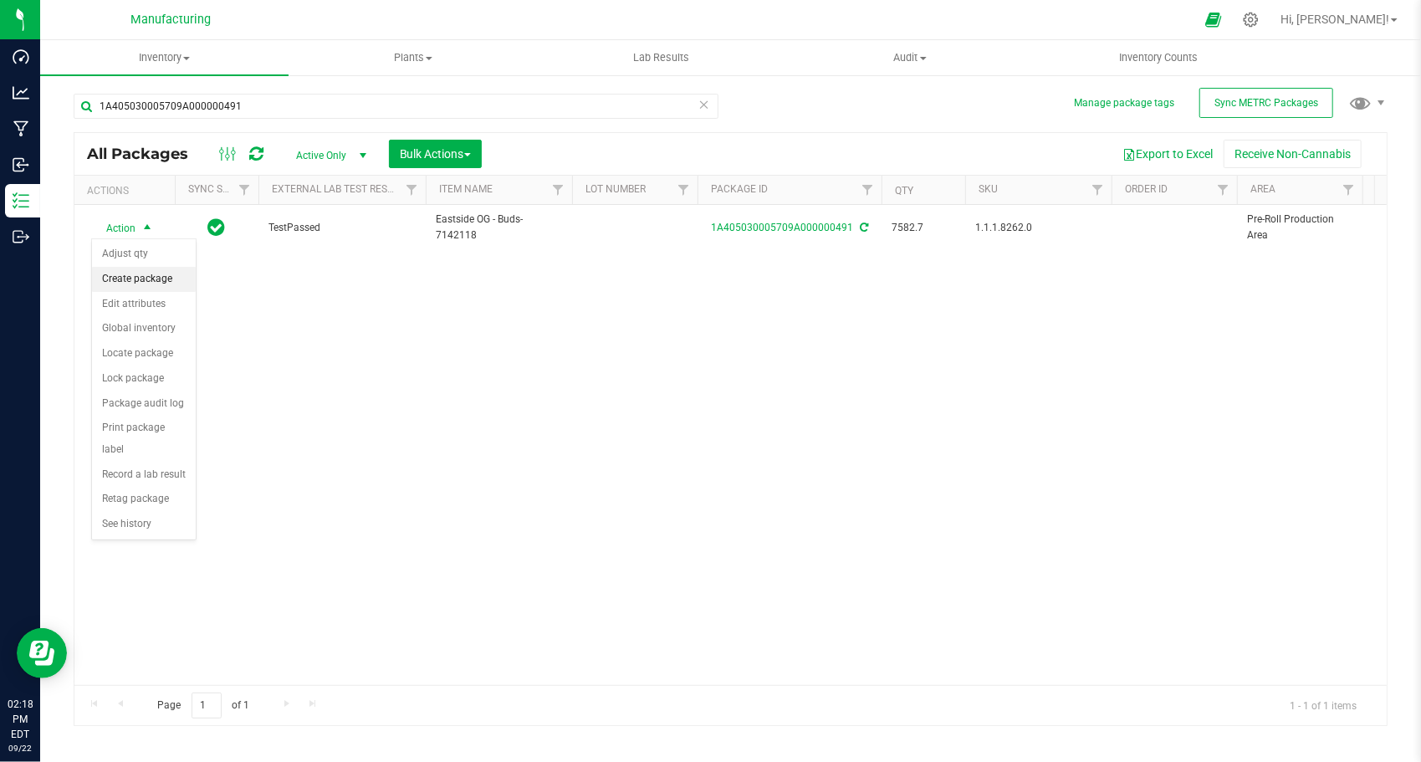
click at [152, 276] on li "Create package" at bounding box center [144, 279] width 104 height 25
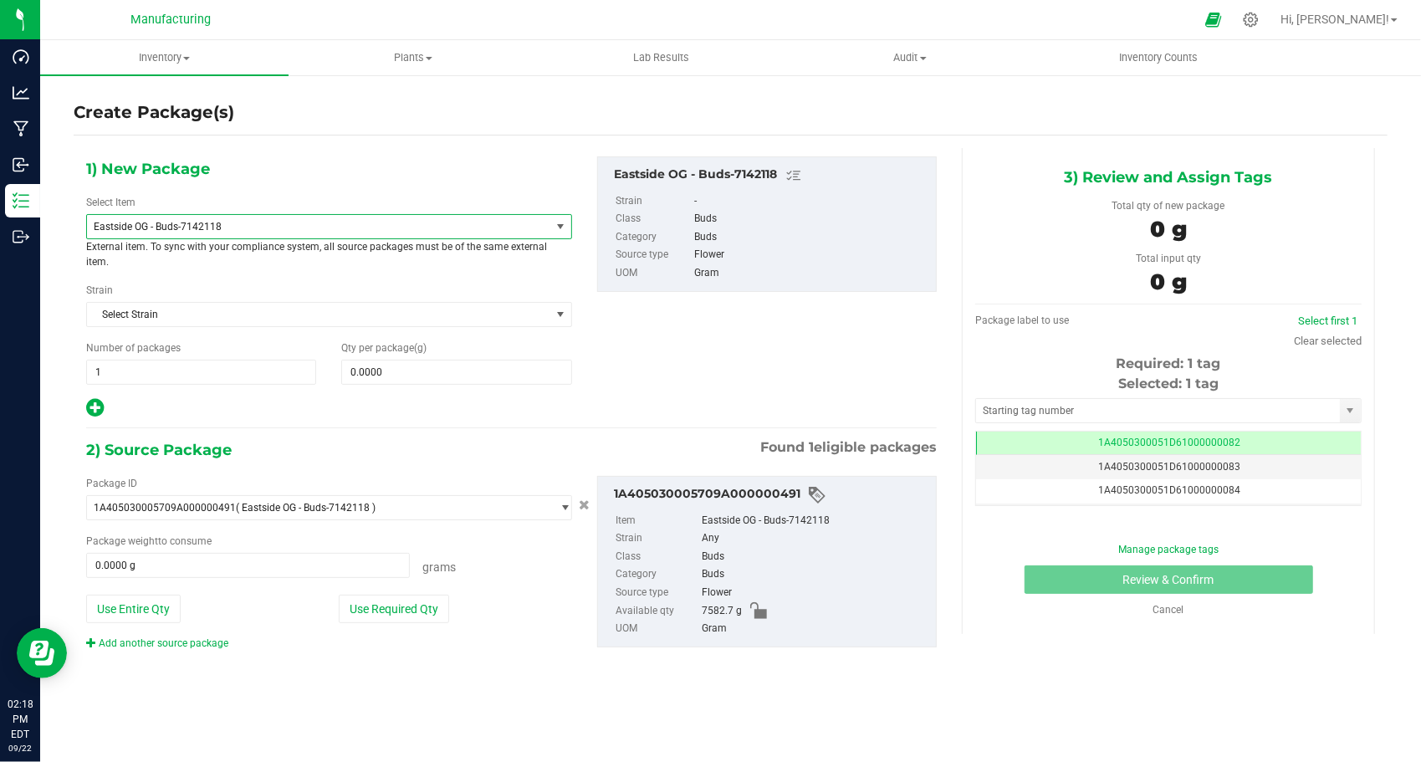
click at [191, 236] on span "Eastside OG - Buds-7142118" at bounding box center [318, 226] width 463 height 23
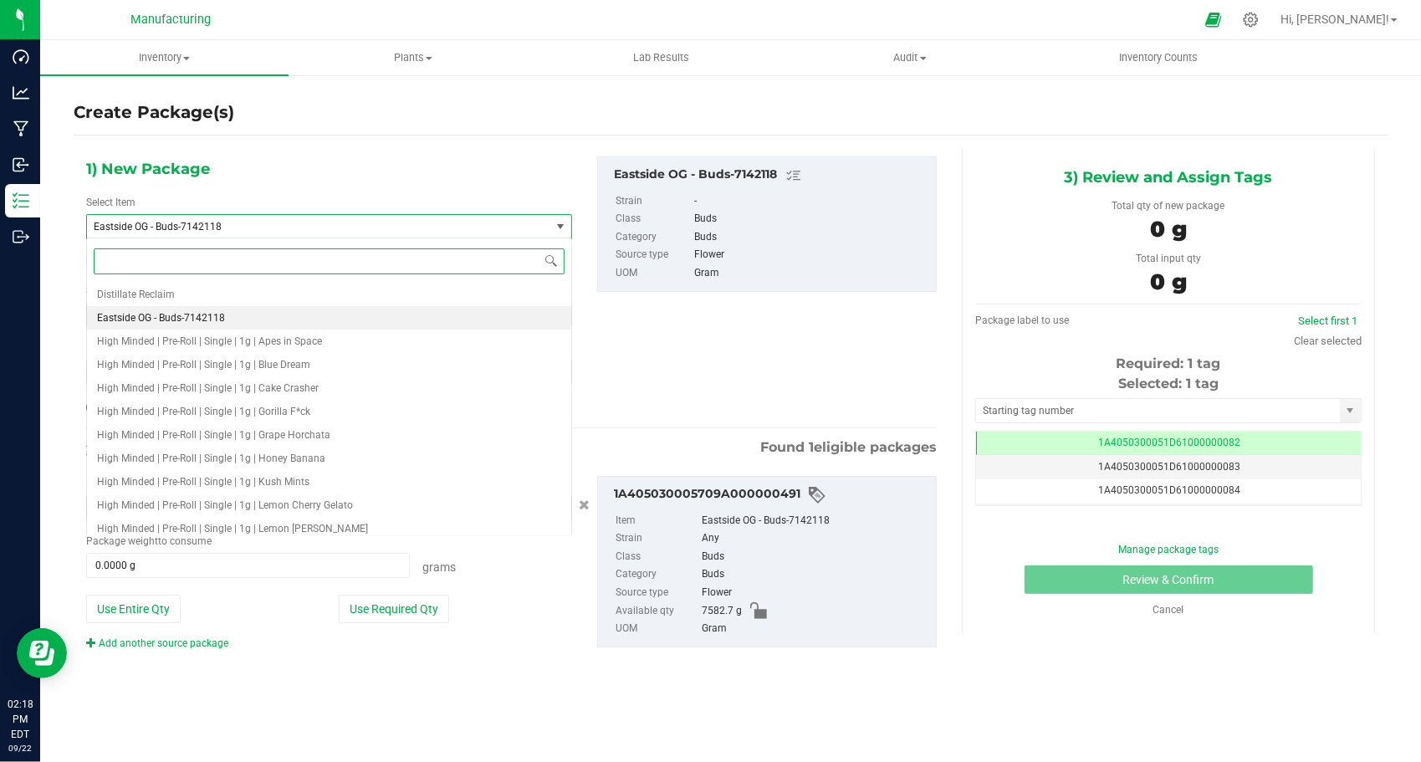
click at [191, 228] on span "Eastside OG - Buds-7142118" at bounding box center [310, 227] width 432 height 12
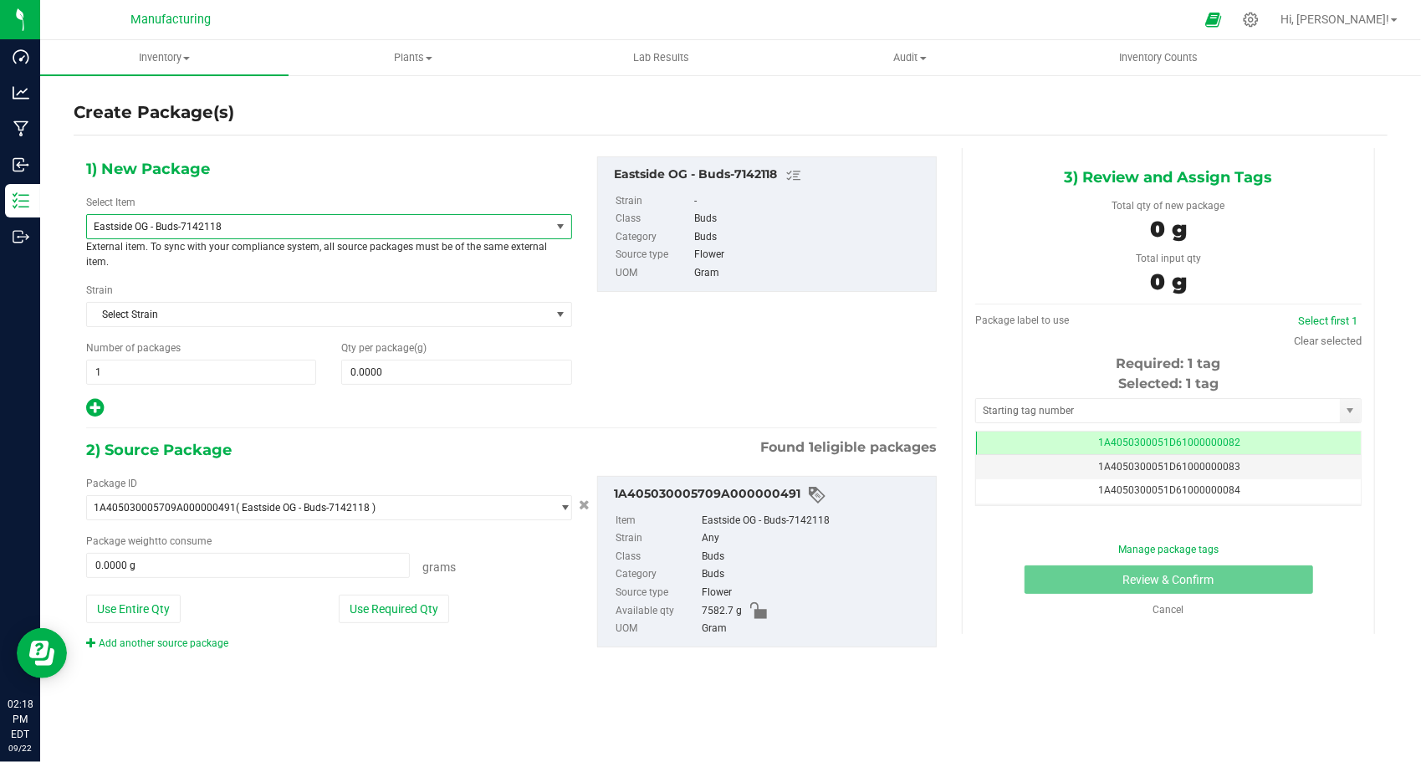
click at [192, 228] on span "Eastside OG - Buds-7142118" at bounding box center [310, 227] width 432 height 12
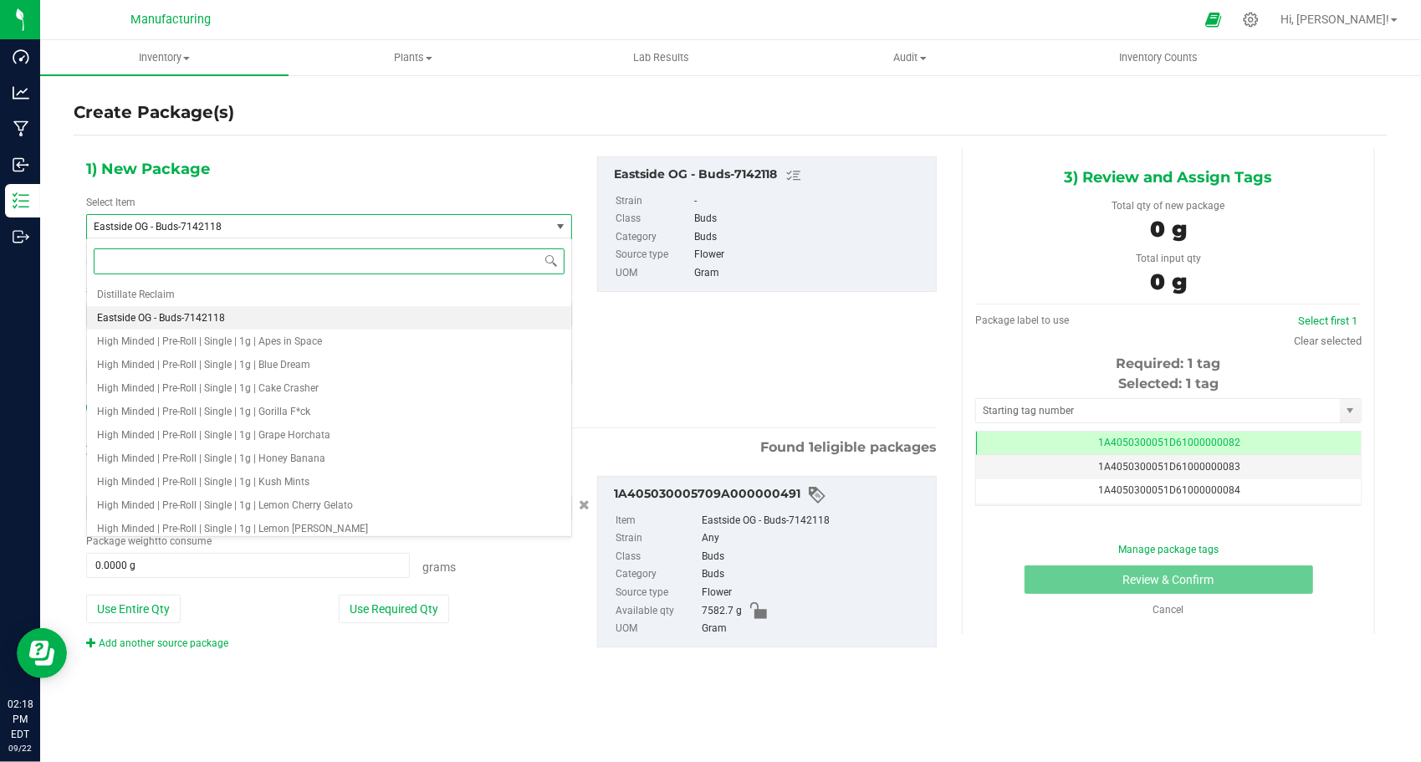
type input "2"
type input "v2"
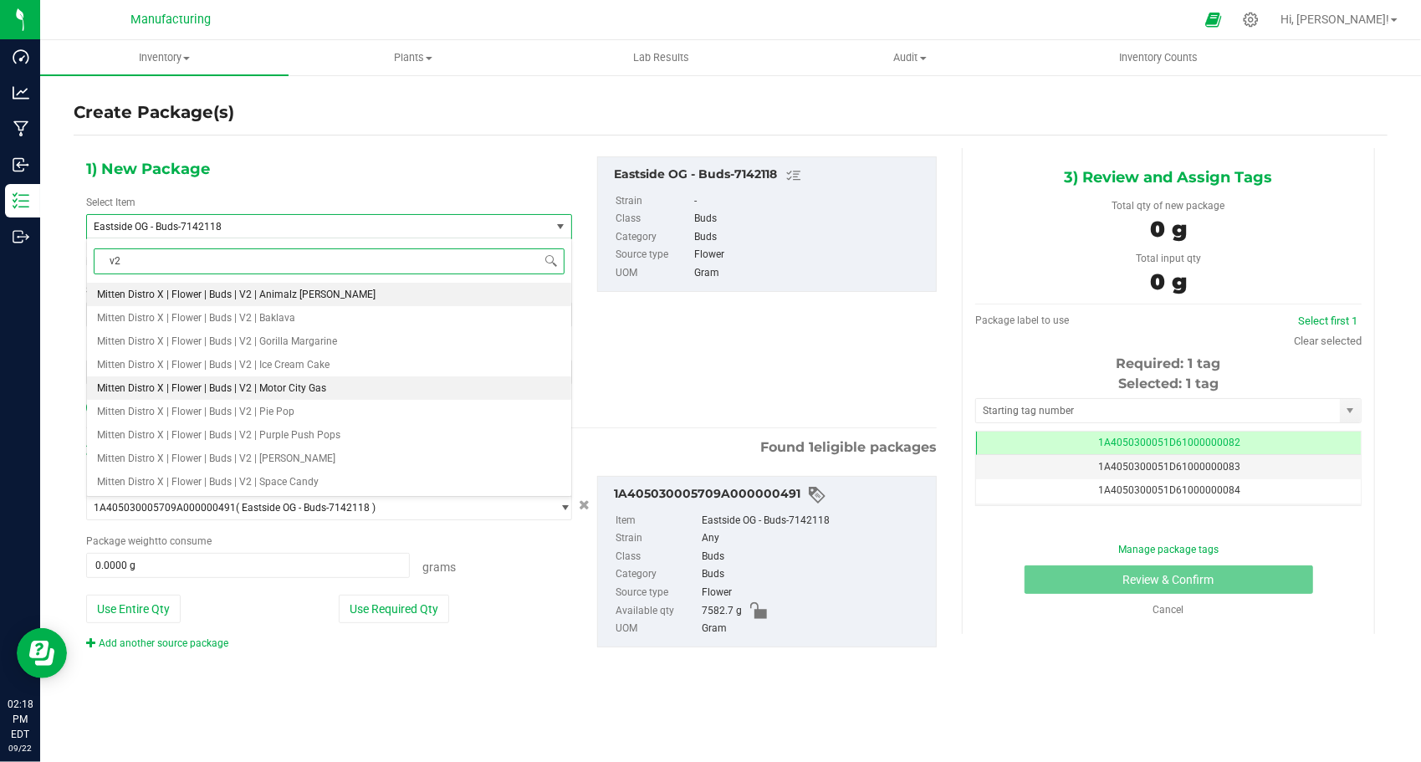
click at [296, 380] on li "Mitten Distro X | Flower | Buds | V2 | Motor City Gas" at bounding box center [329, 387] width 484 height 23
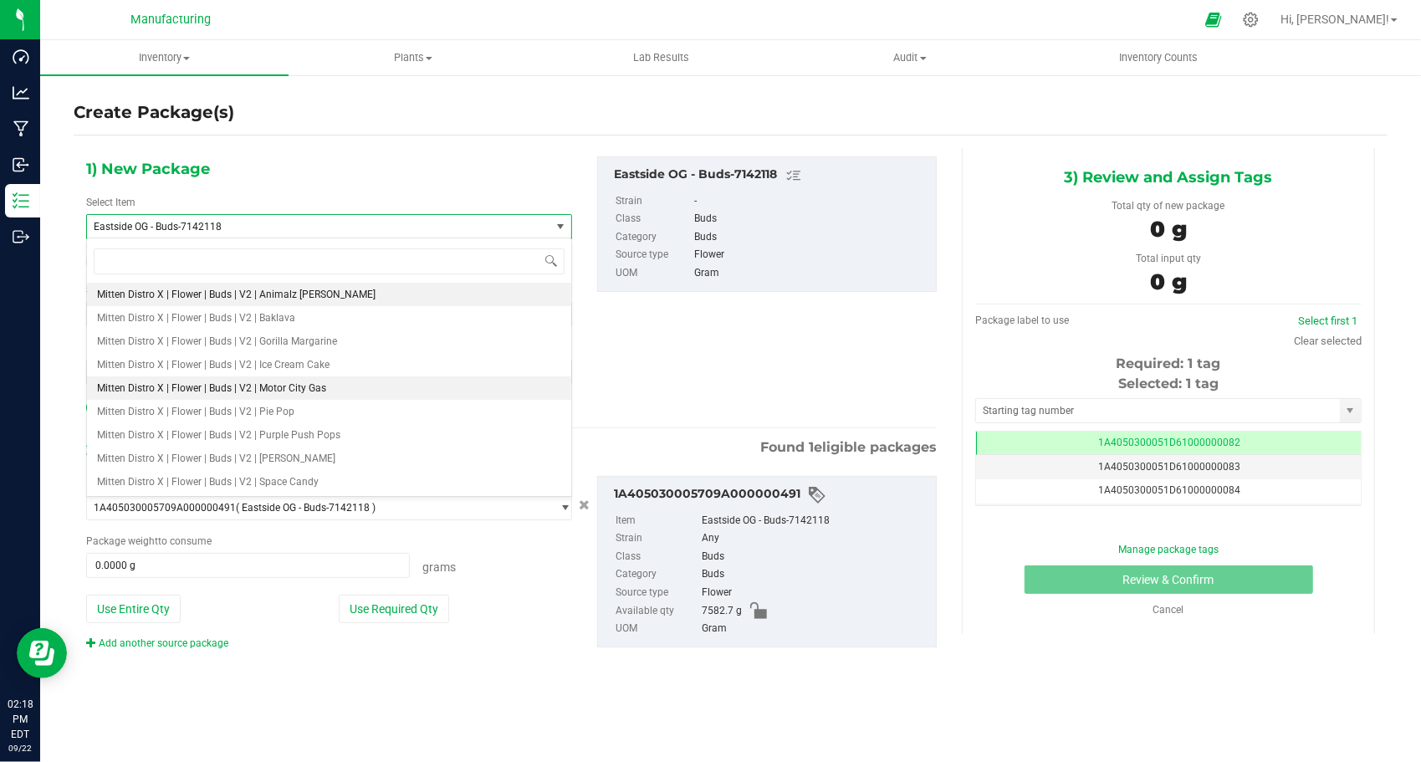
type input "0.0000"
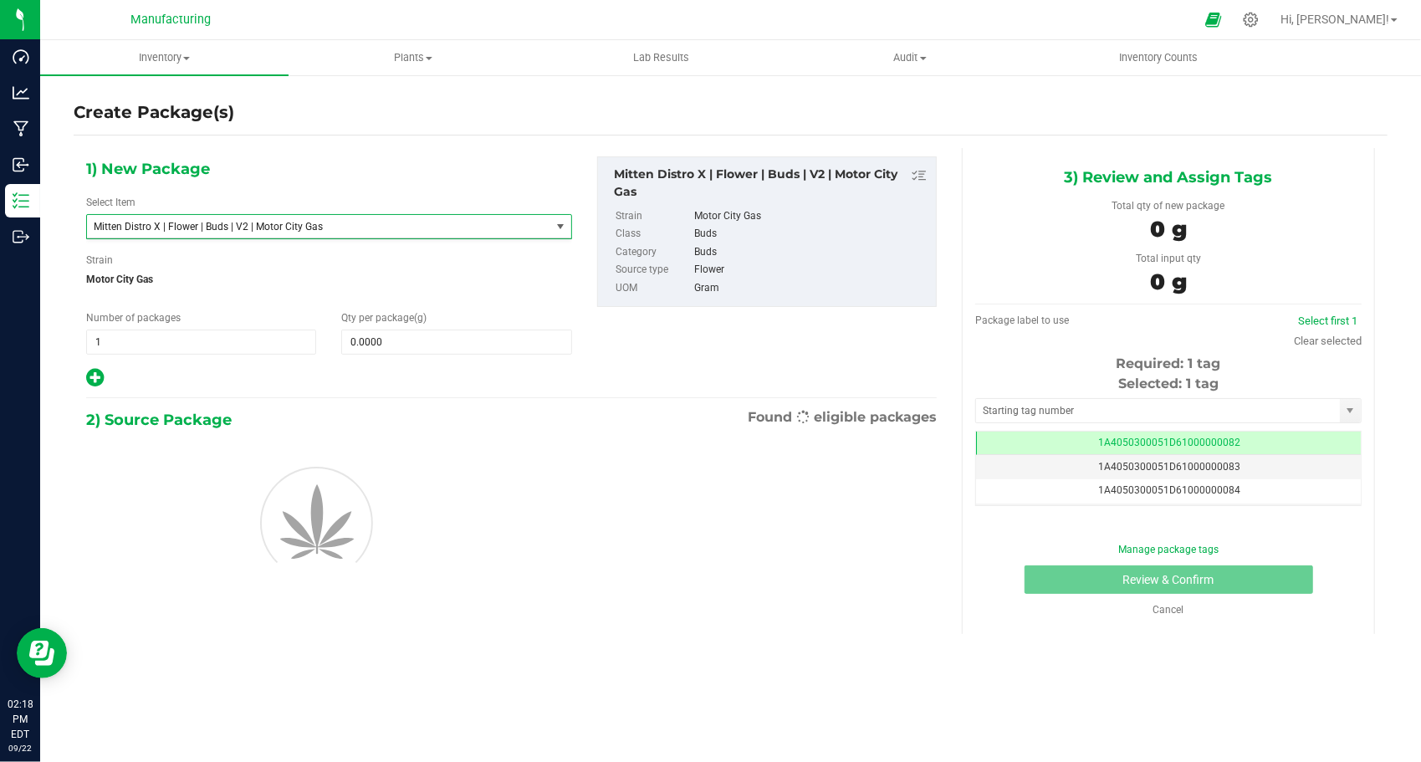
scroll to position [820, 0]
click at [188, 348] on span "1 1" at bounding box center [201, 341] width 230 height 25
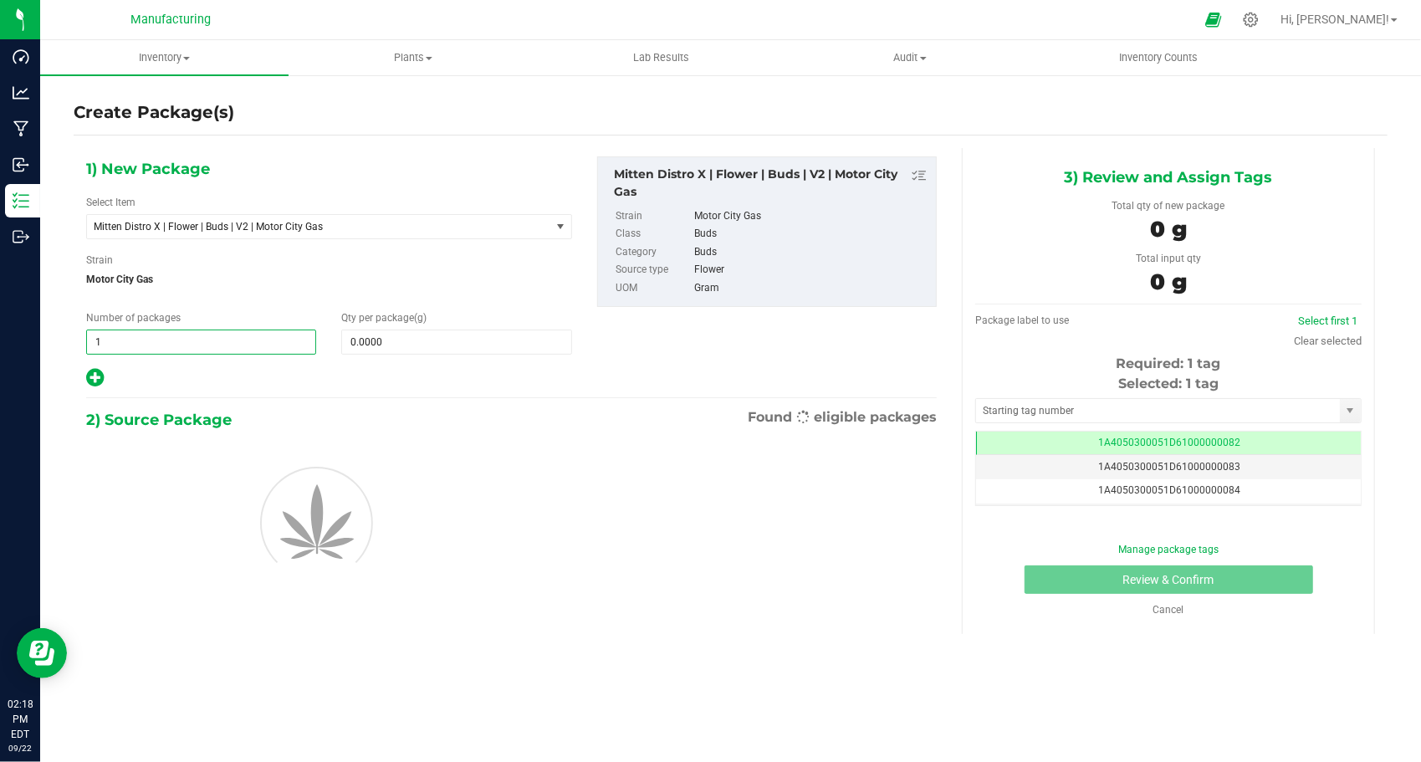
type input "16"
click at [375, 336] on span at bounding box center [456, 341] width 230 height 25
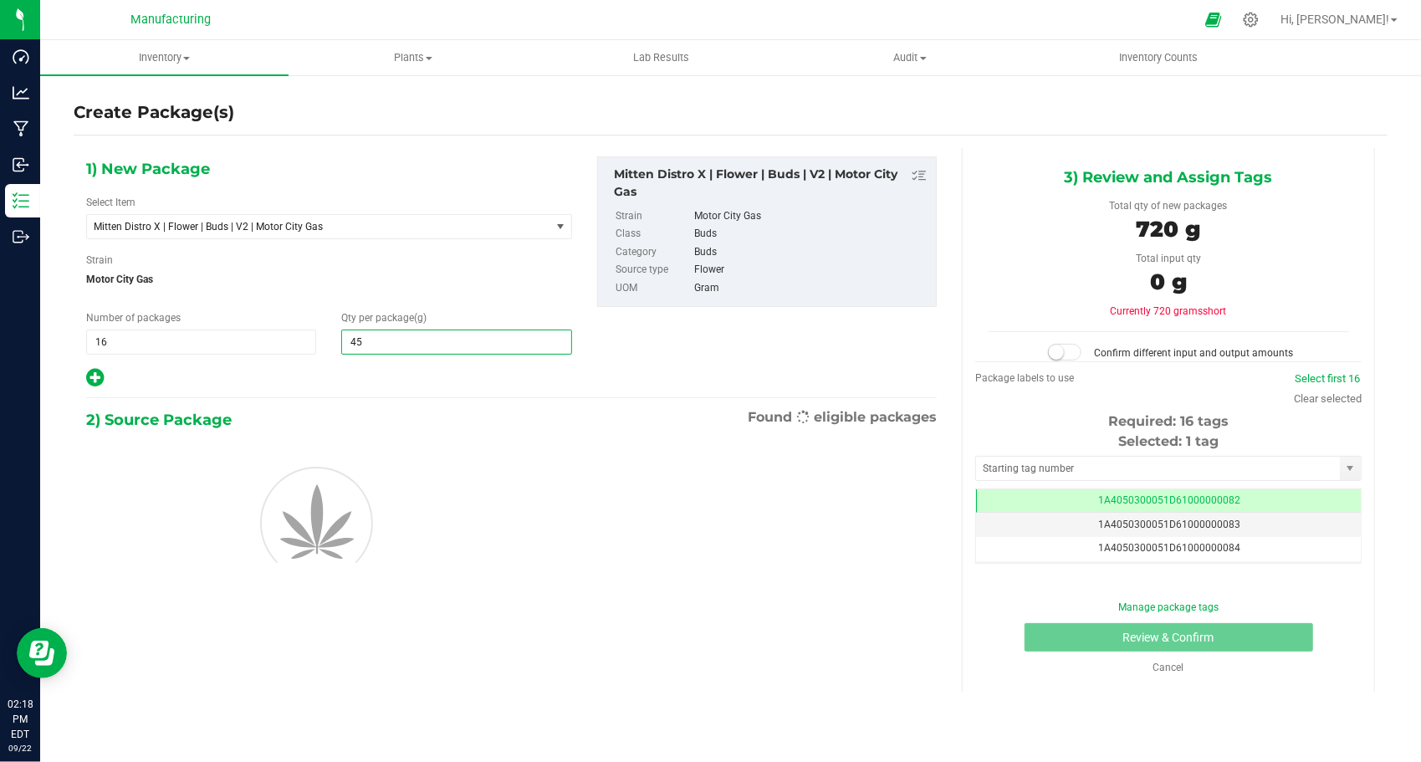
type input "454"
type input "454.0000"
click at [321, 367] on div at bounding box center [329, 378] width 486 height 22
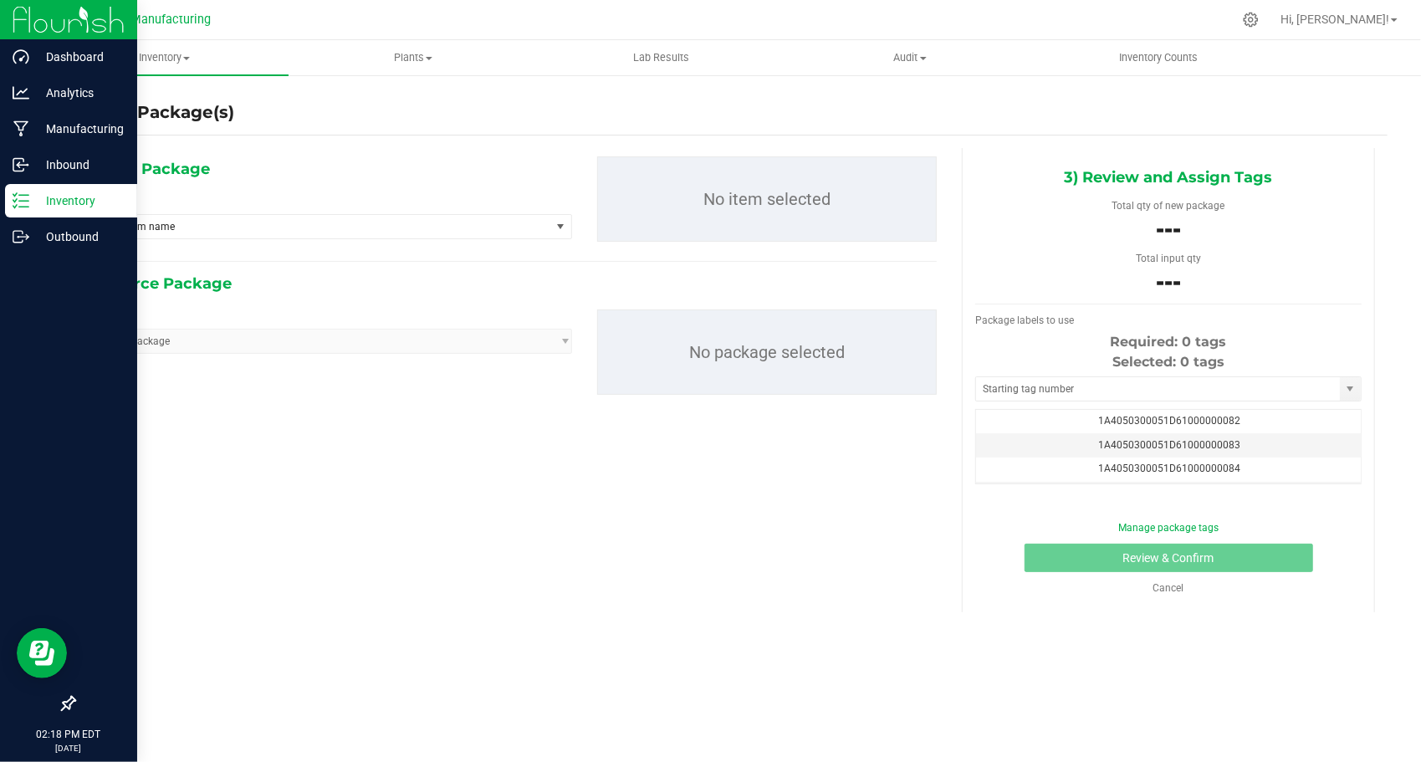
click at [90, 200] on p "Inventory" at bounding box center [79, 201] width 100 height 20
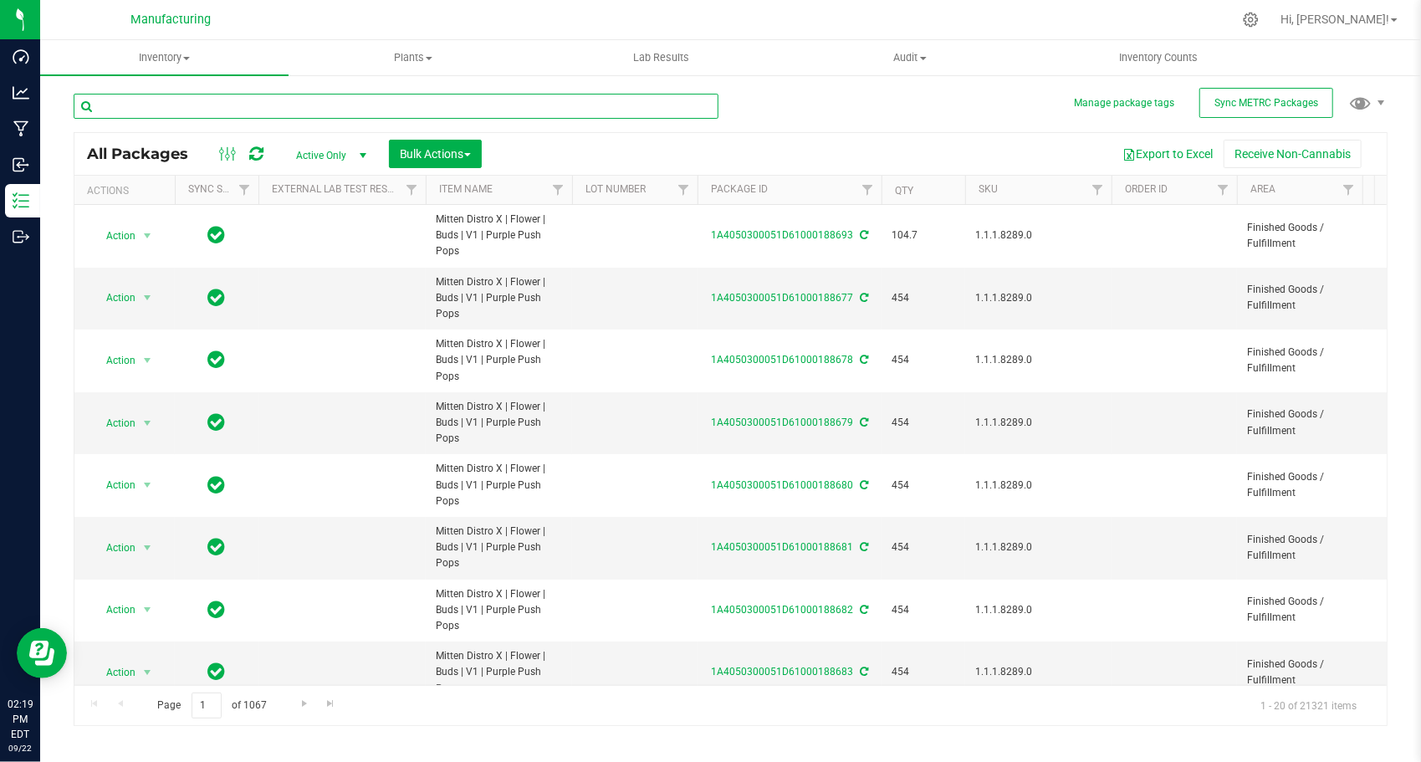
click at [246, 101] on input "text" at bounding box center [396, 106] width 645 height 25
paste input "1A405030005709A000000491"
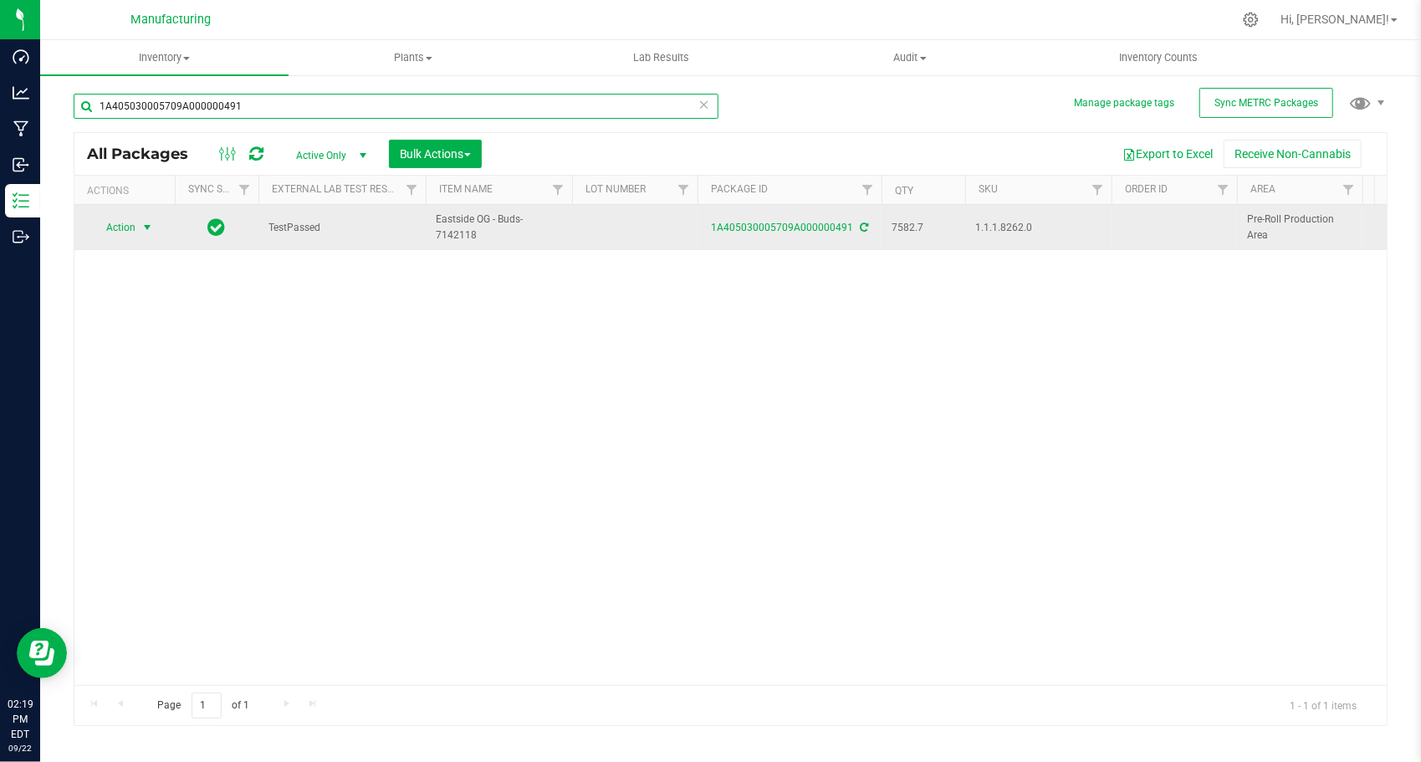
type input "1A405030005709A000000491"
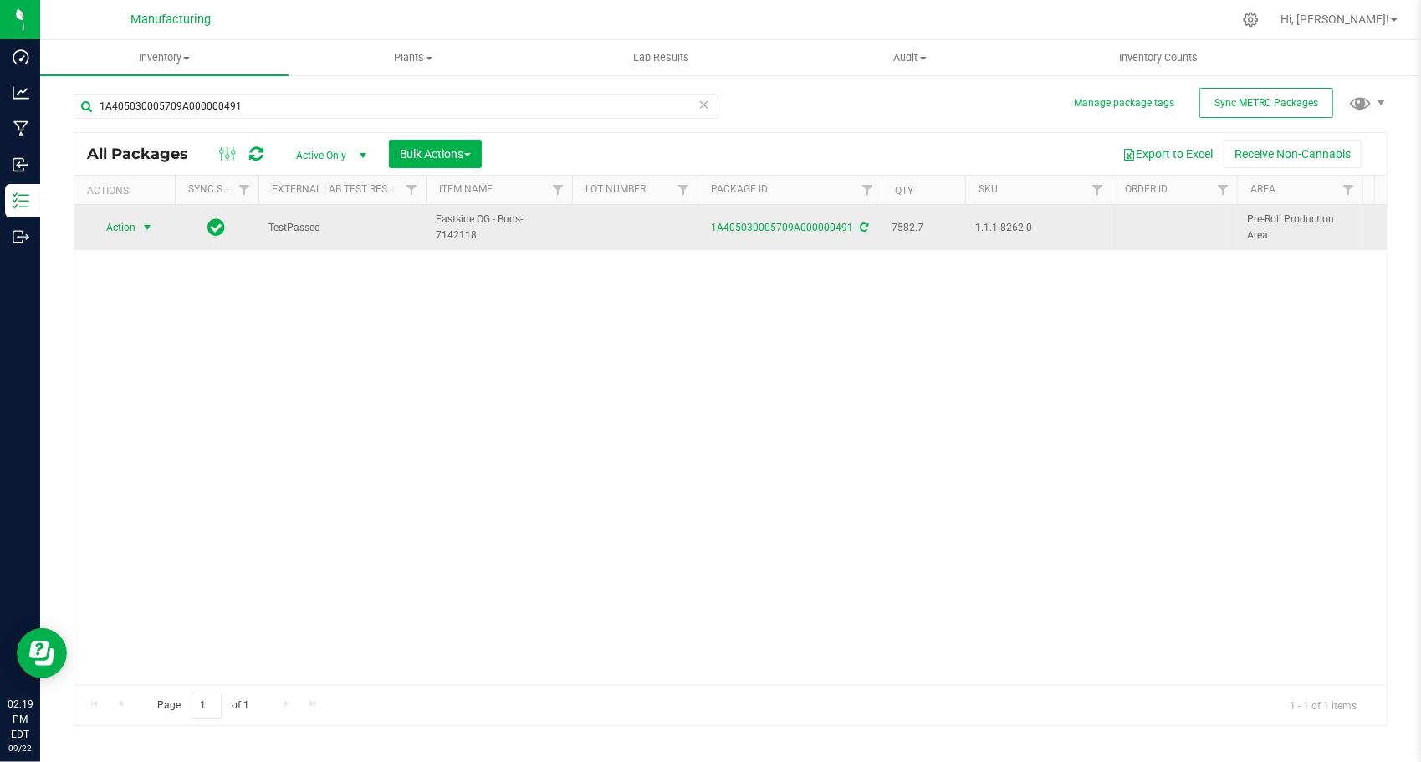
click at [129, 234] on span "Action" at bounding box center [113, 227] width 45 height 23
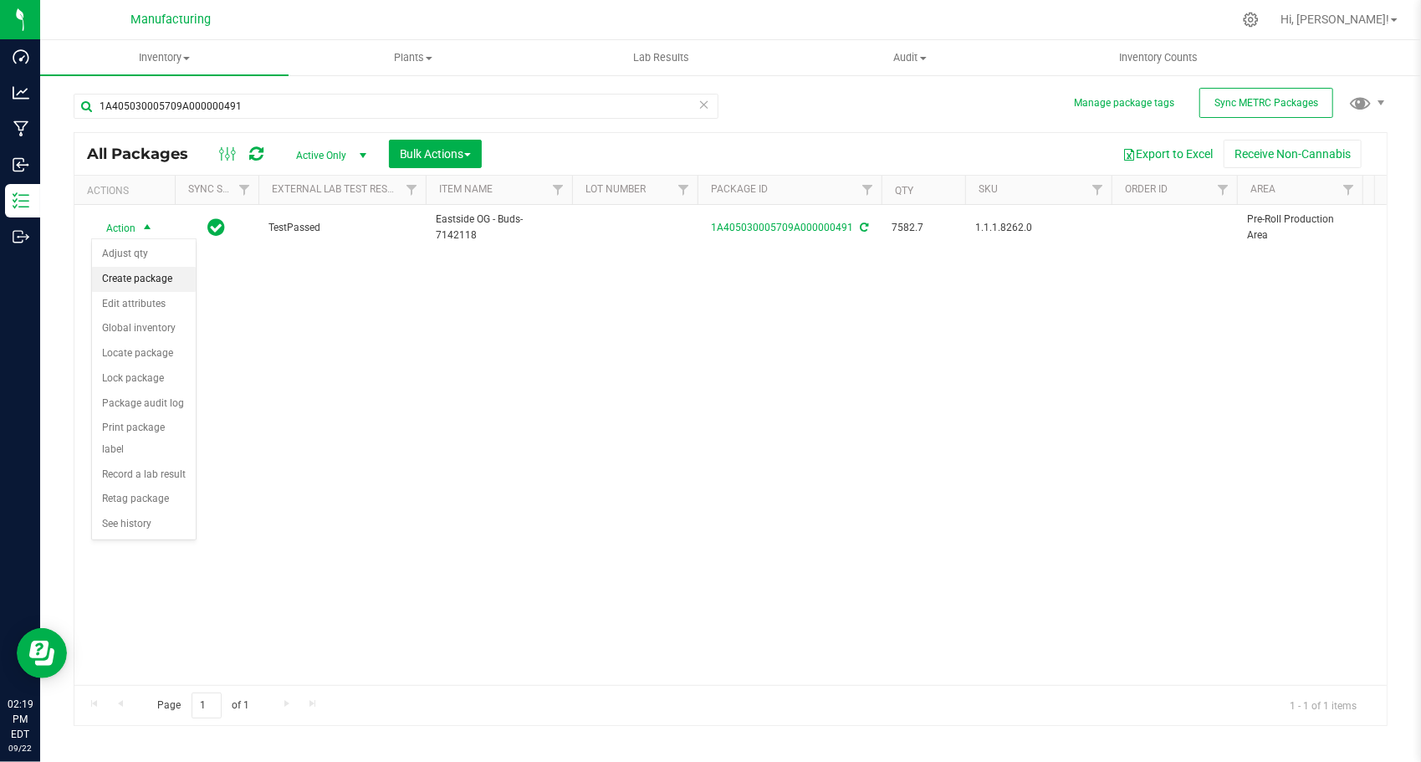
click at [144, 273] on li "Create package" at bounding box center [144, 279] width 104 height 25
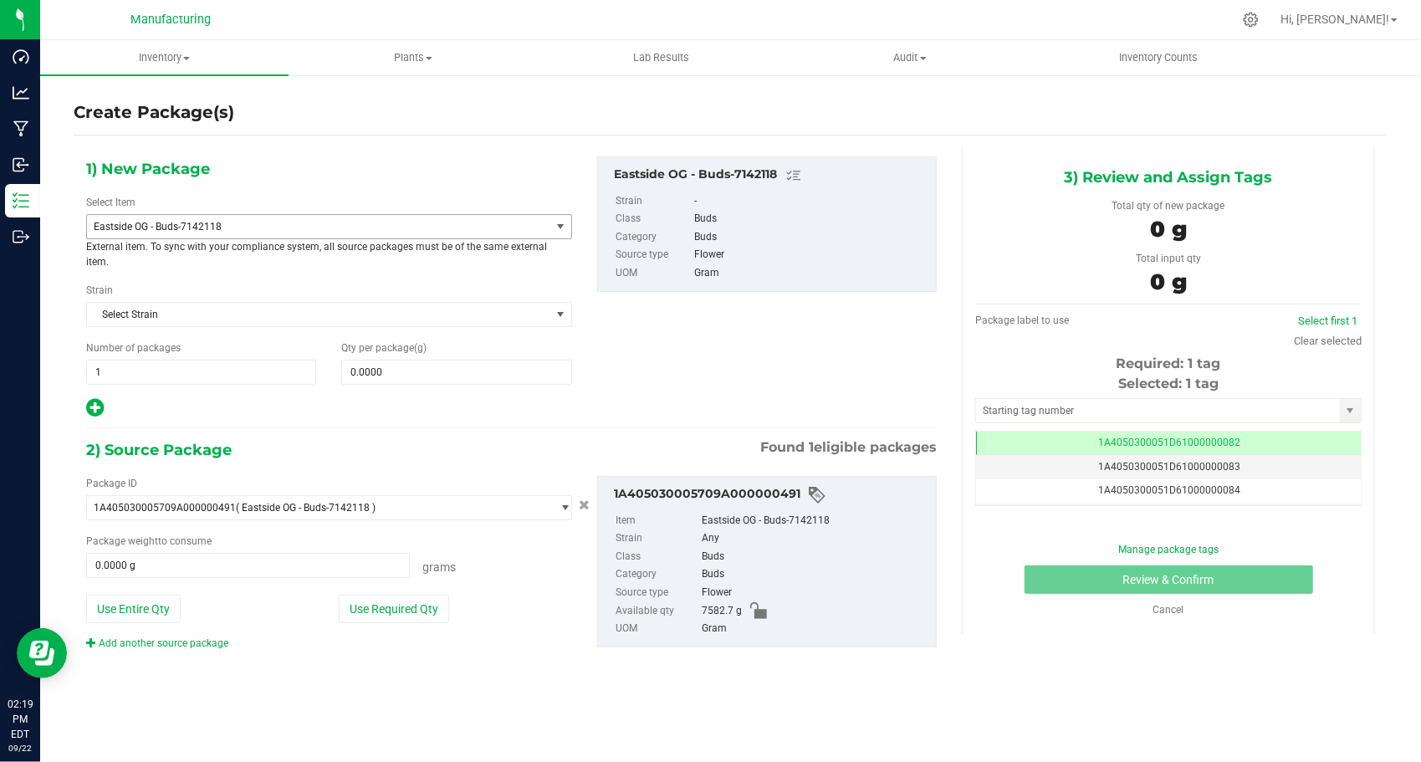
click at [331, 235] on span "Eastside OG - Buds-7142118" at bounding box center [318, 226] width 463 height 23
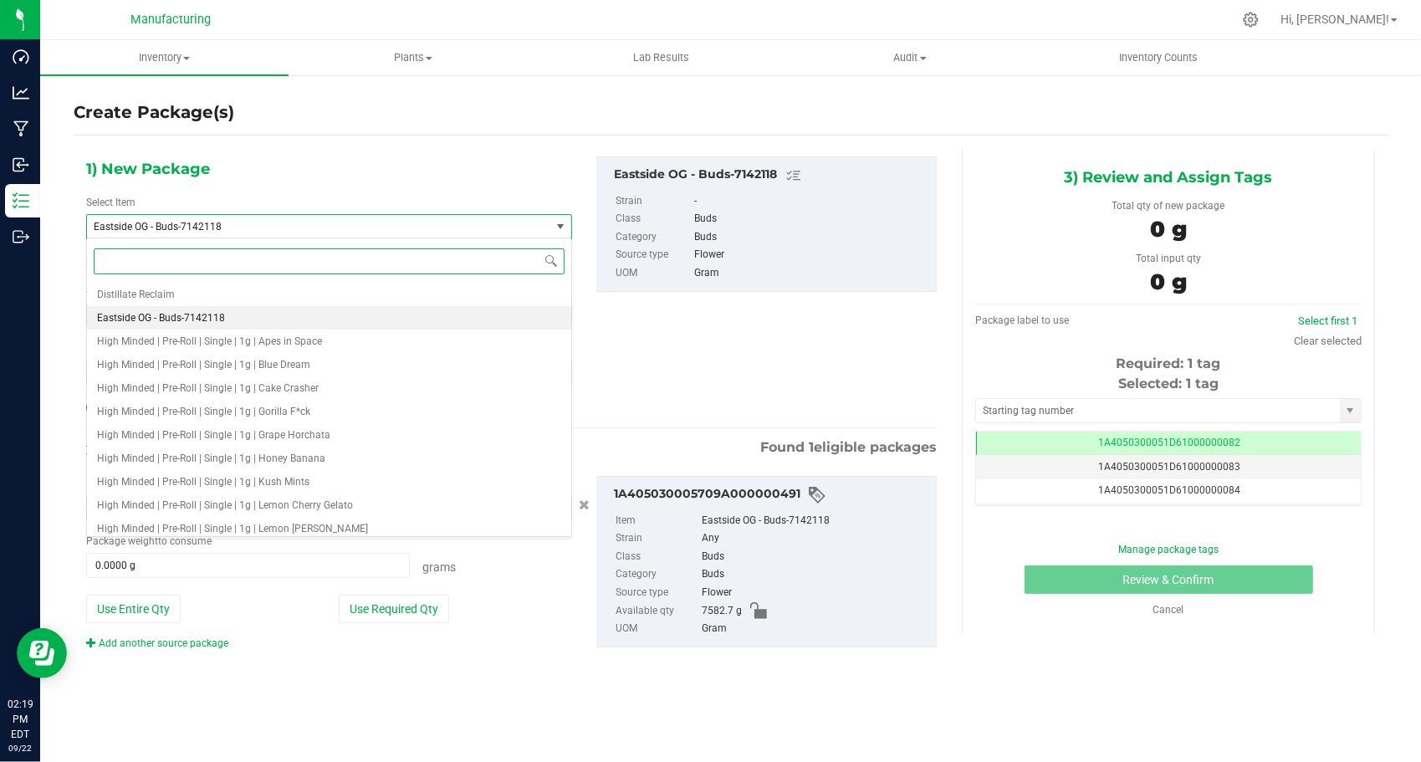
click at [329, 226] on span "Eastside OG - Buds-7142118" at bounding box center [310, 227] width 432 height 12
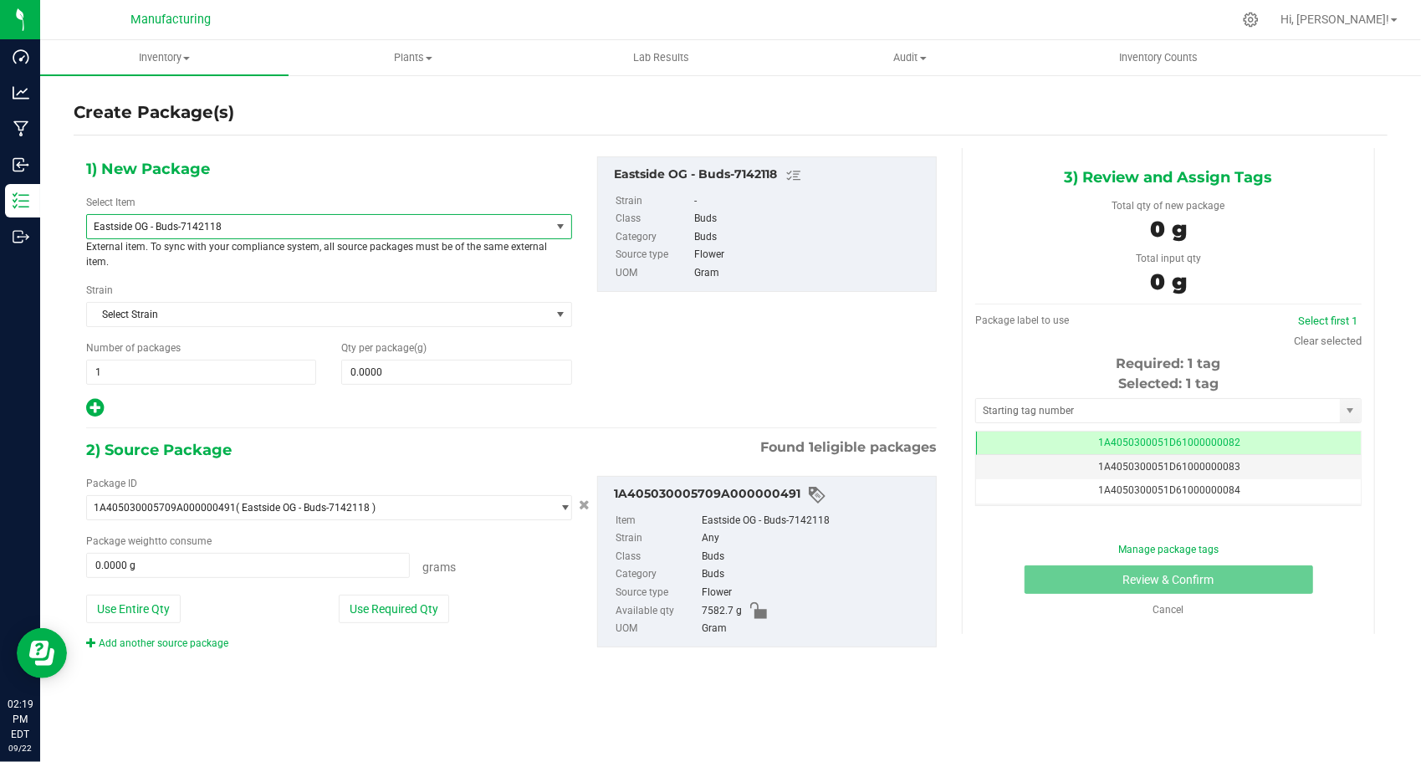
click at [329, 226] on span "Eastside OG - Buds-7142118" at bounding box center [310, 227] width 432 height 12
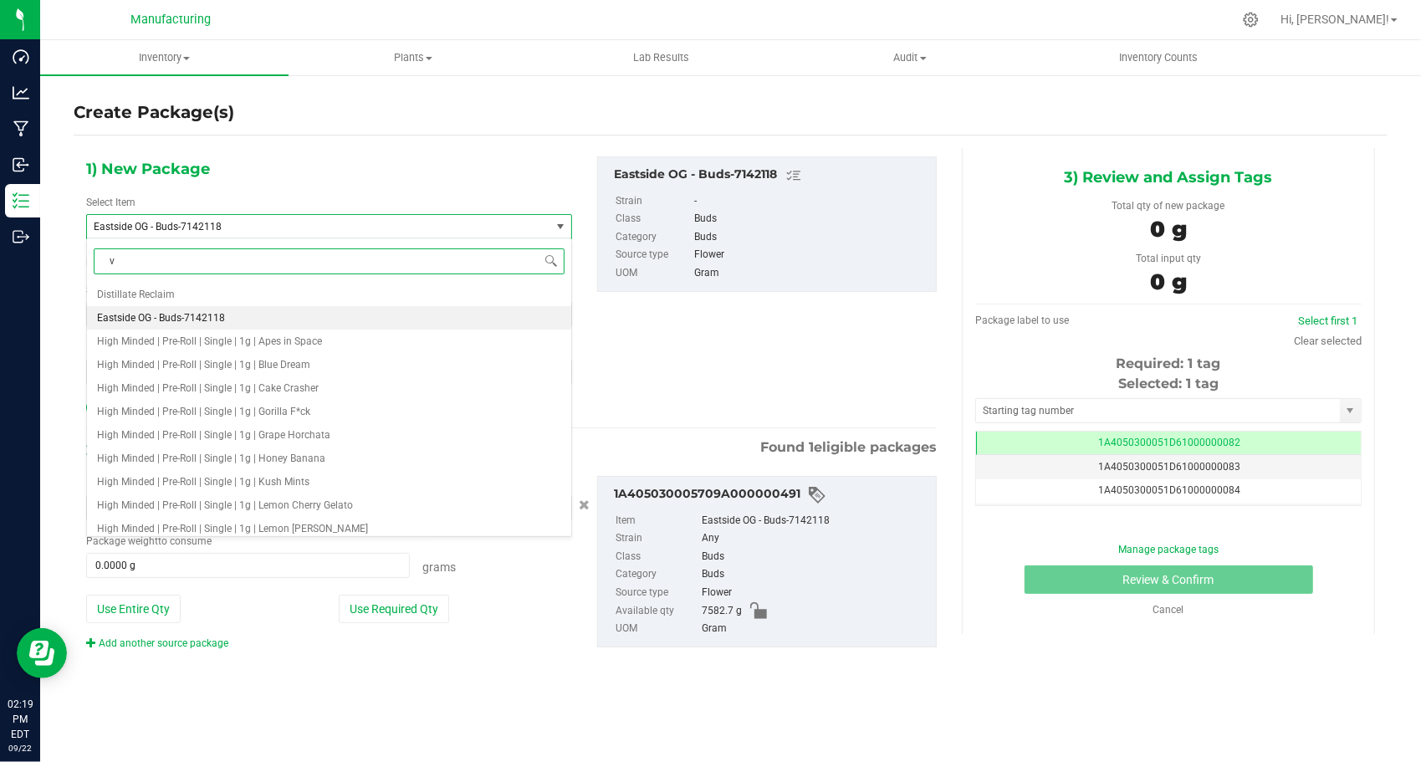
type input "v2"
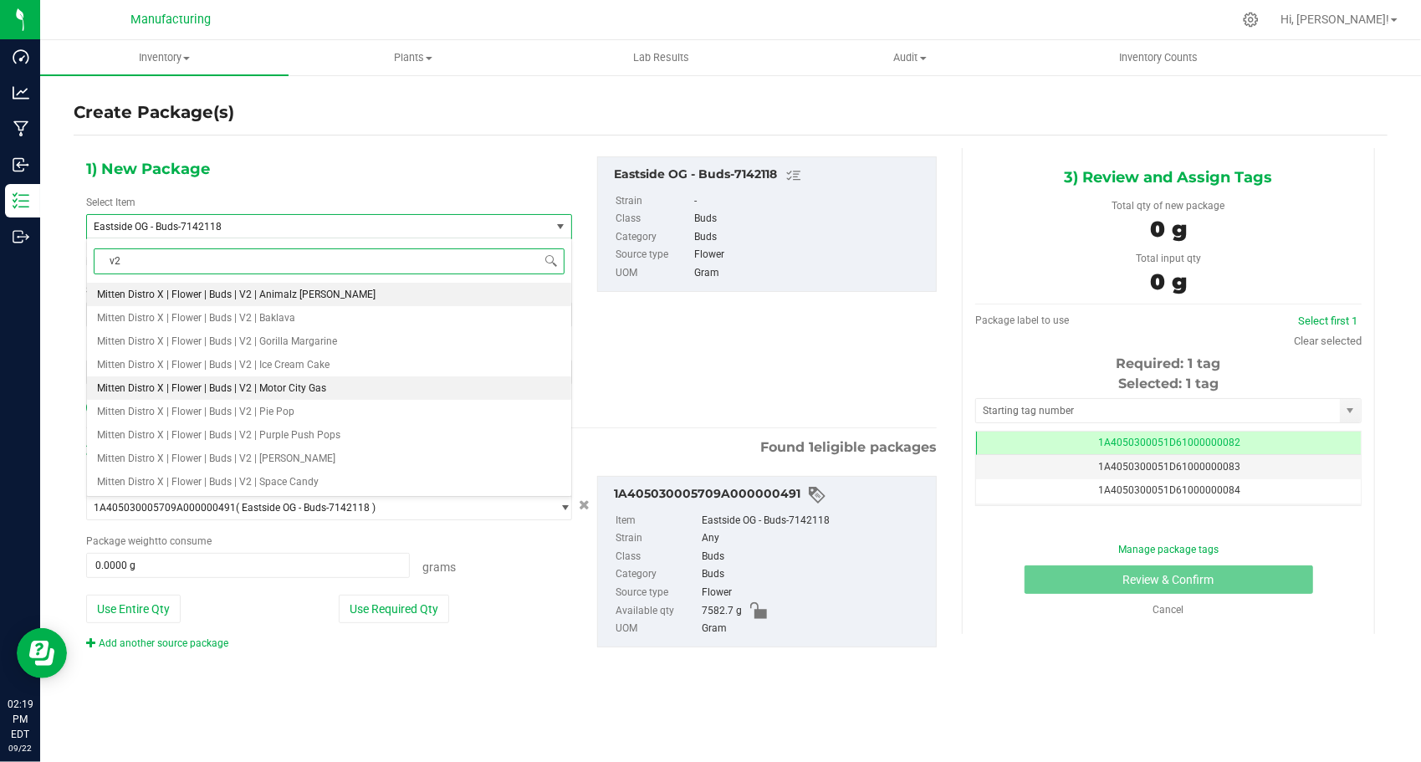
click at [279, 391] on span "Mitten Distro X | Flower | Buds | V2 | Motor City Gas" at bounding box center [211, 388] width 229 height 12
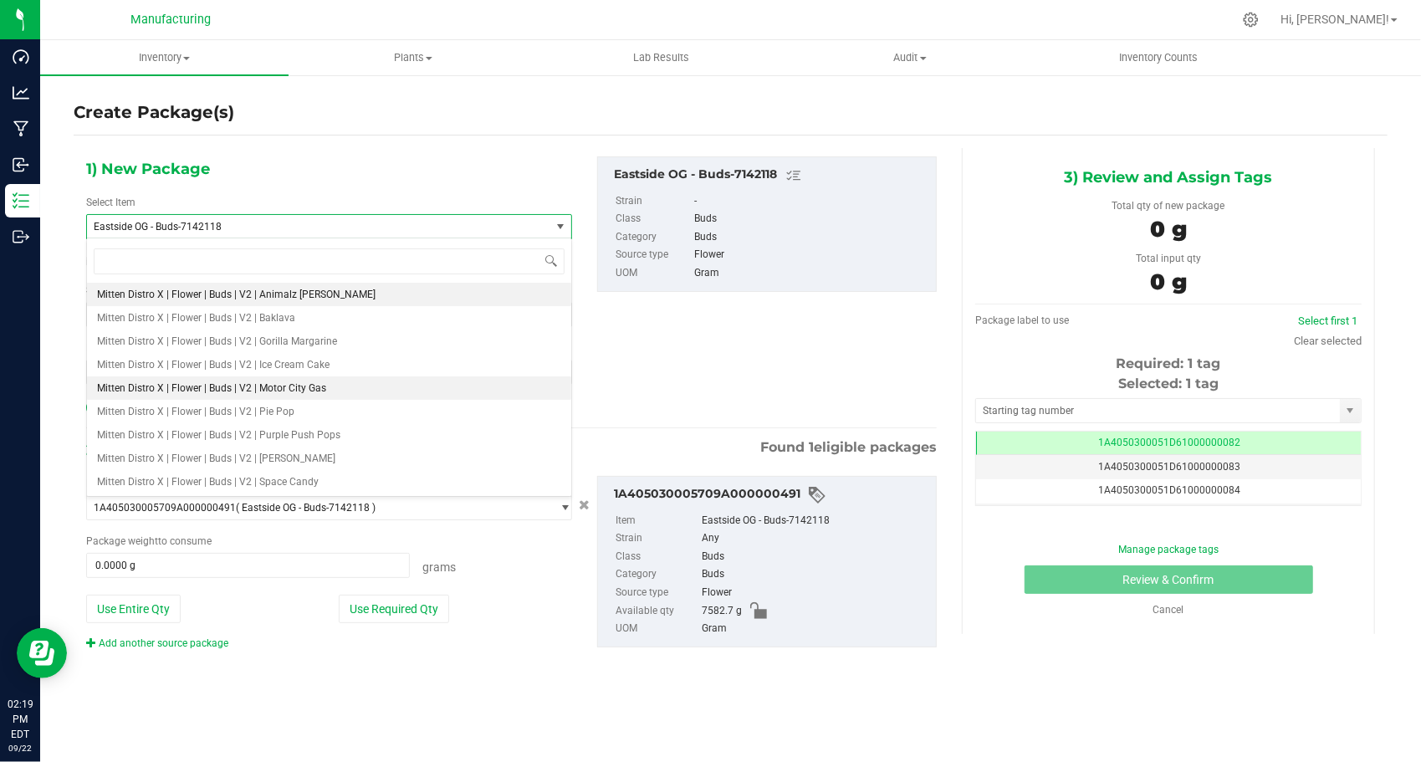
type input "0.0000"
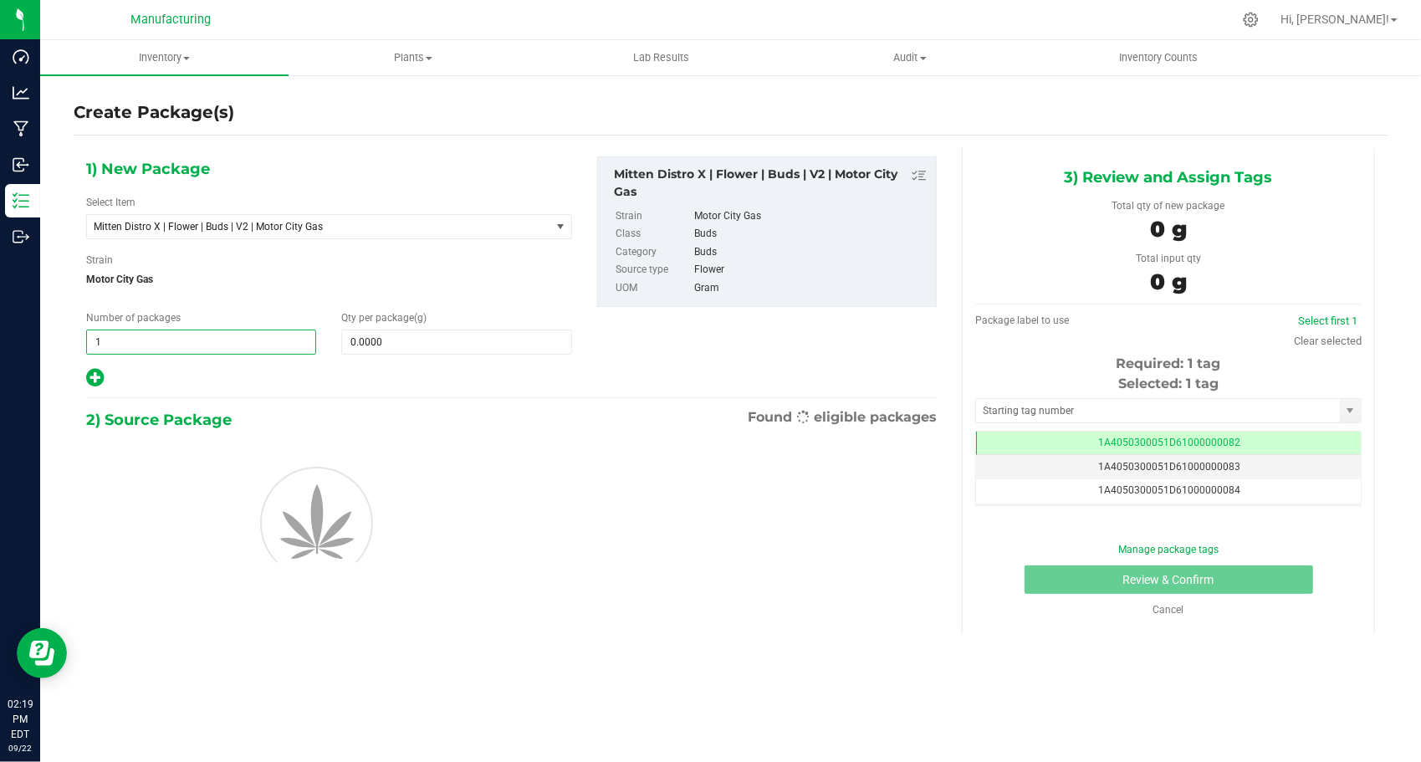
click at [202, 347] on span "1 1" at bounding box center [201, 341] width 230 height 25
type input "16"
click at [455, 333] on span at bounding box center [456, 341] width 230 height 25
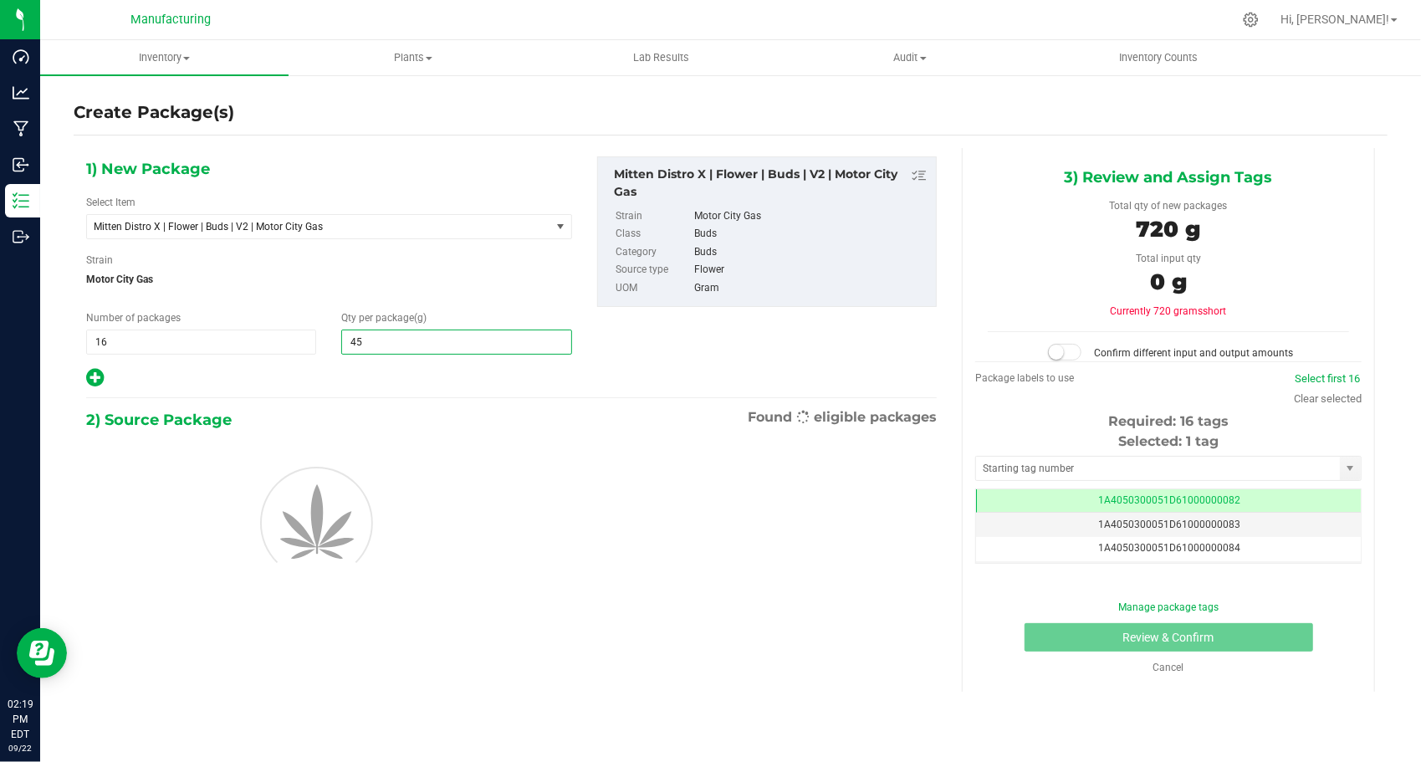
type input "454"
type input "454.0000"
click at [330, 371] on div at bounding box center [329, 378] width 486 height 22
click at [983, 467] on input "text" at bounding box center [1158, 468] width 364 height 23
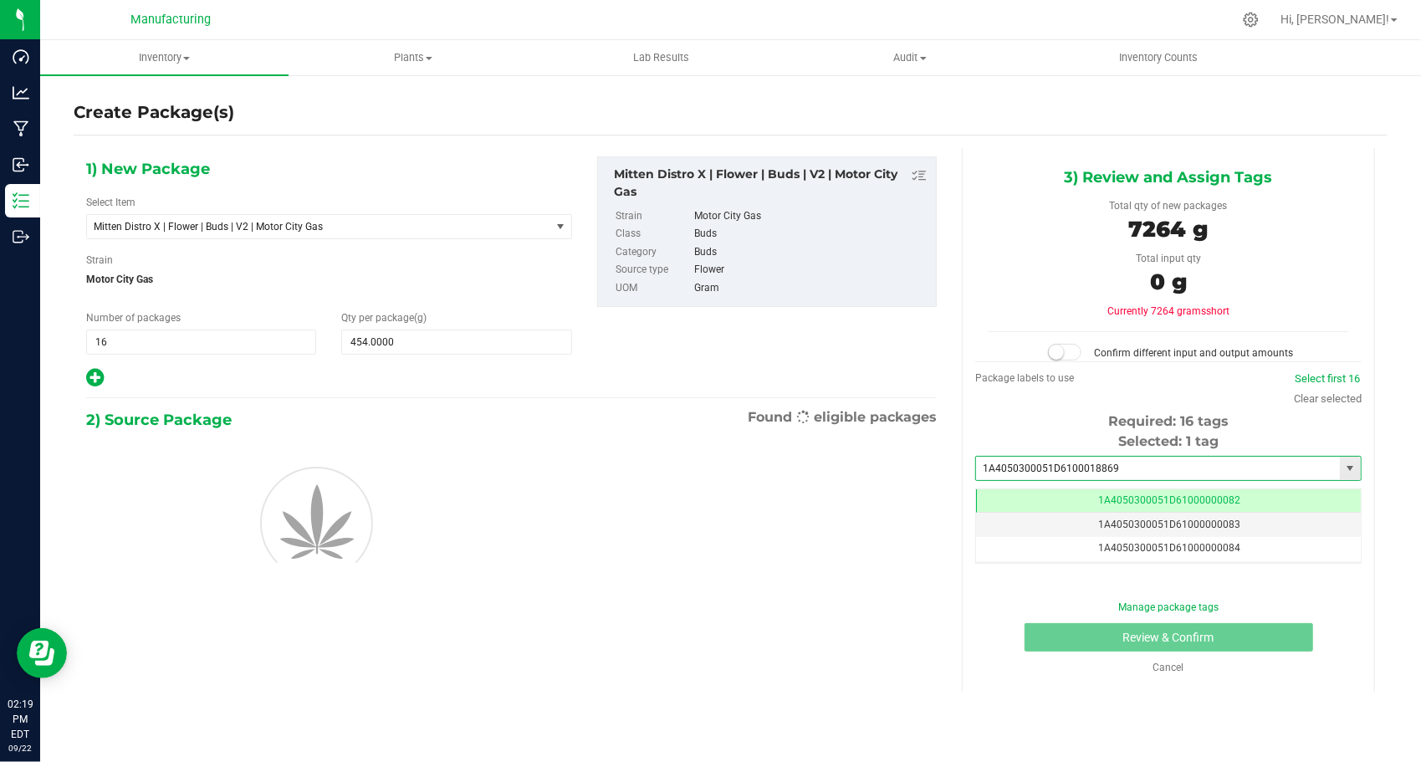
type input "1A4050300051D61000188694"
click at [999, 483] on li "1A4050300051D61000188694" at bounding box center [1168, 494] width 385 height 25
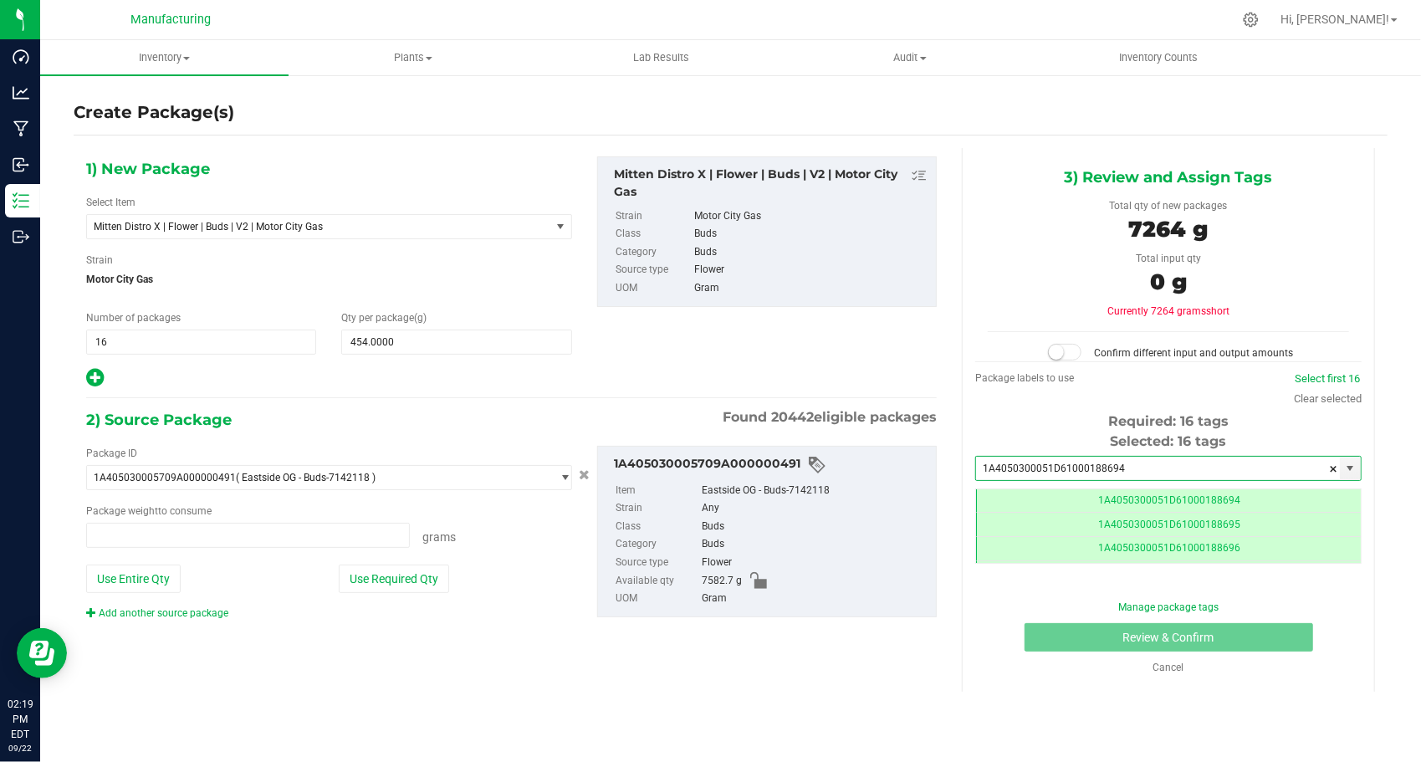
type input "0.0000 g"
type input "1A4050300051D61000188694"
click at [370, 569] on button "Use Required Qty" at bounding box center [394, 578] width 110 height 28
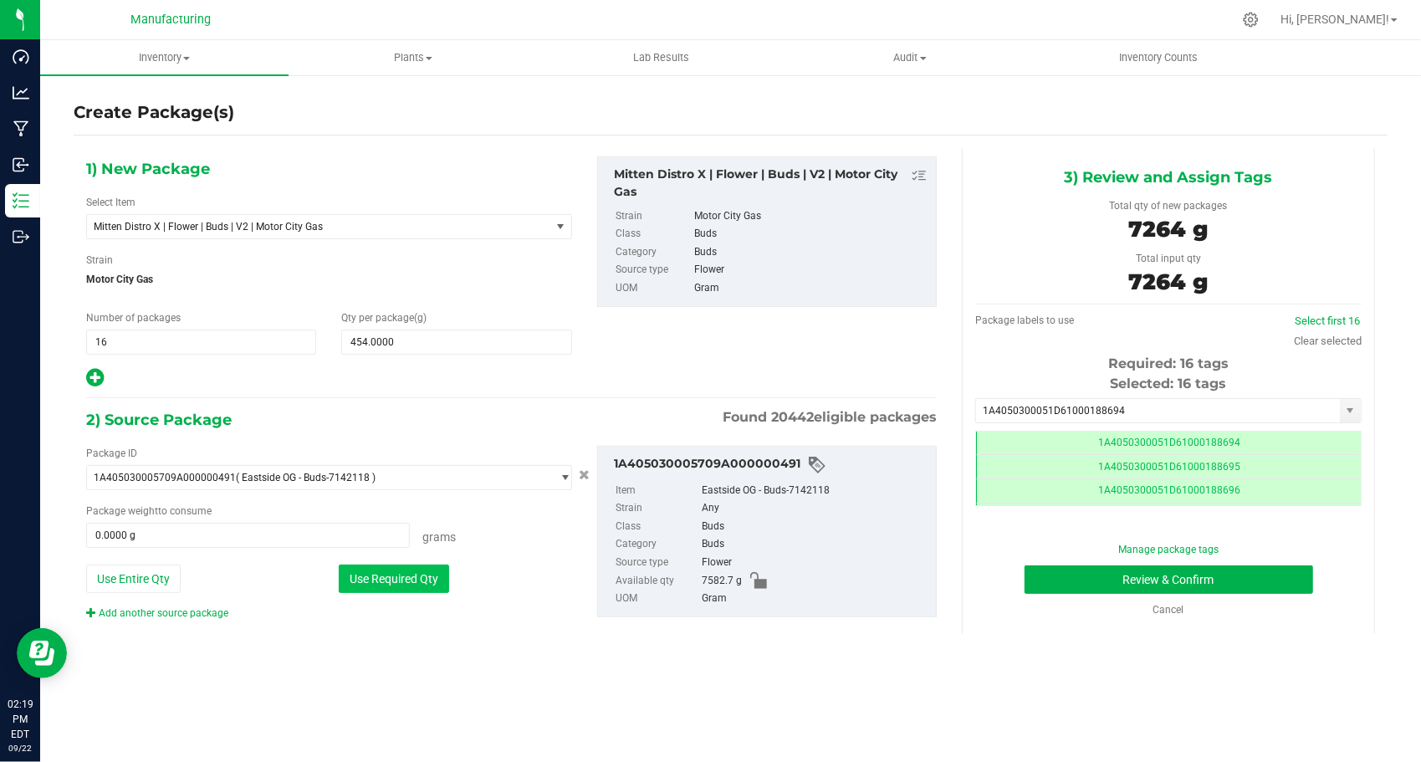
type input "7264.0000 g"
click at [1060, 587] on button "Review & Confirm" at bounding box center [1168, 579] width 289 height 28
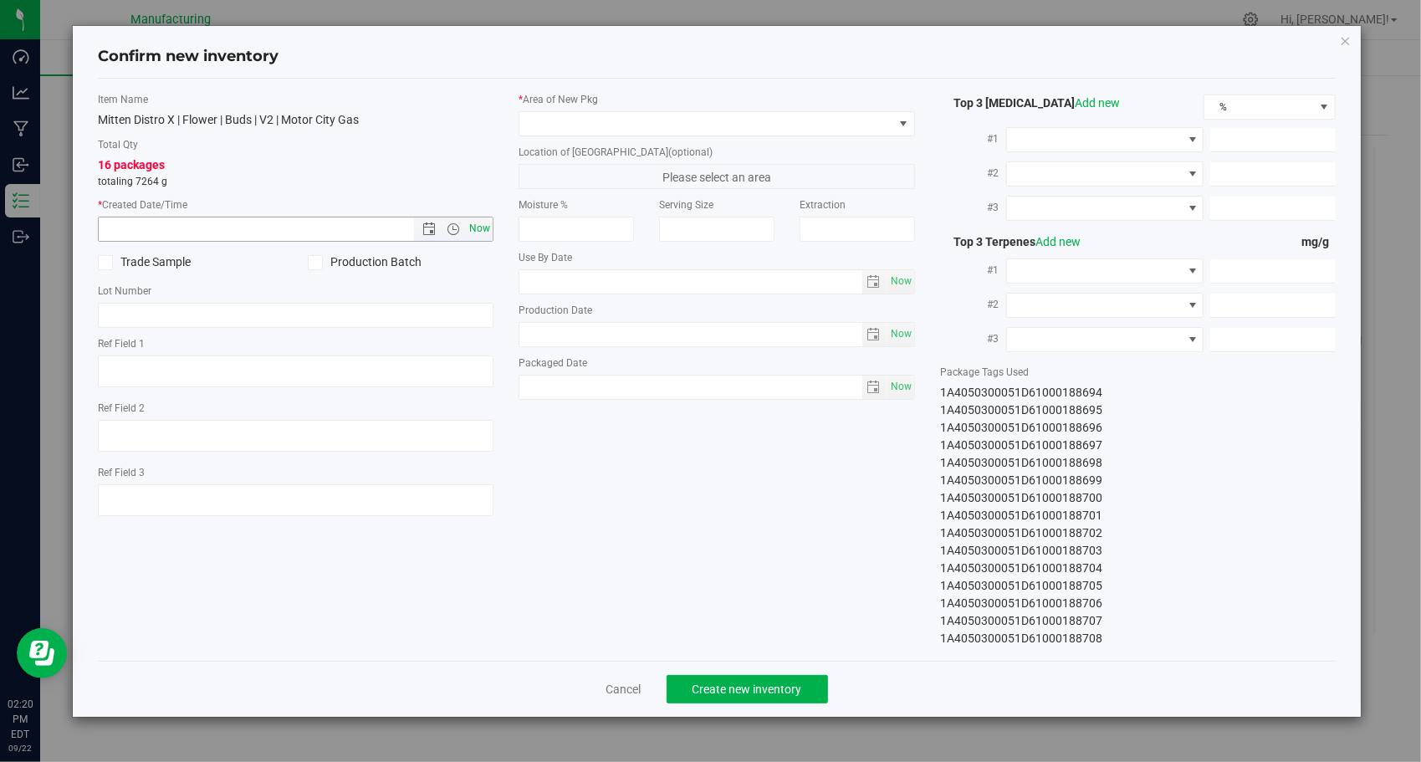
click at [481, 217] on span "Now" at bounding box center [480, 229] width 28 height 24
type input "[DATE] 2:20 PM"
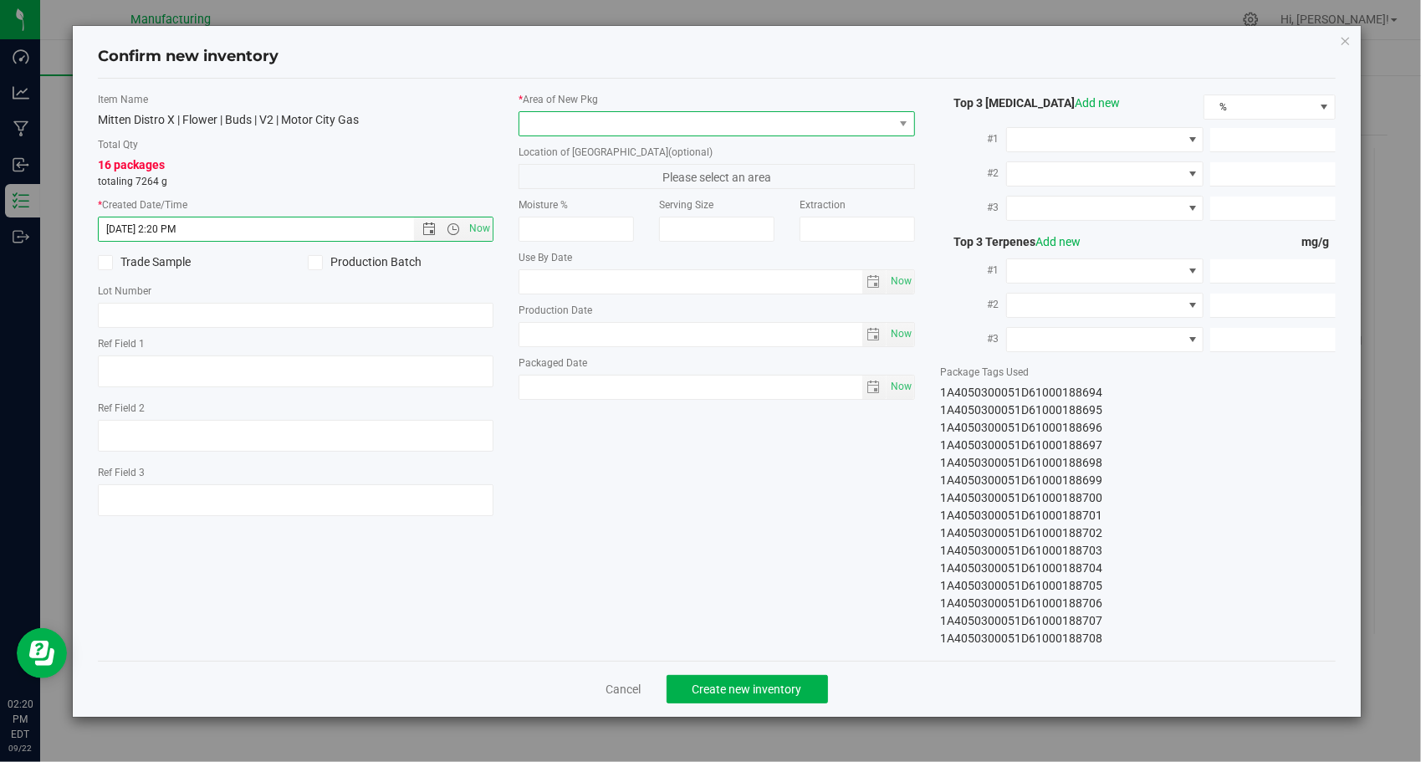
click at [681, 129] on span at bounding box center [706, 123] width 374 height 23
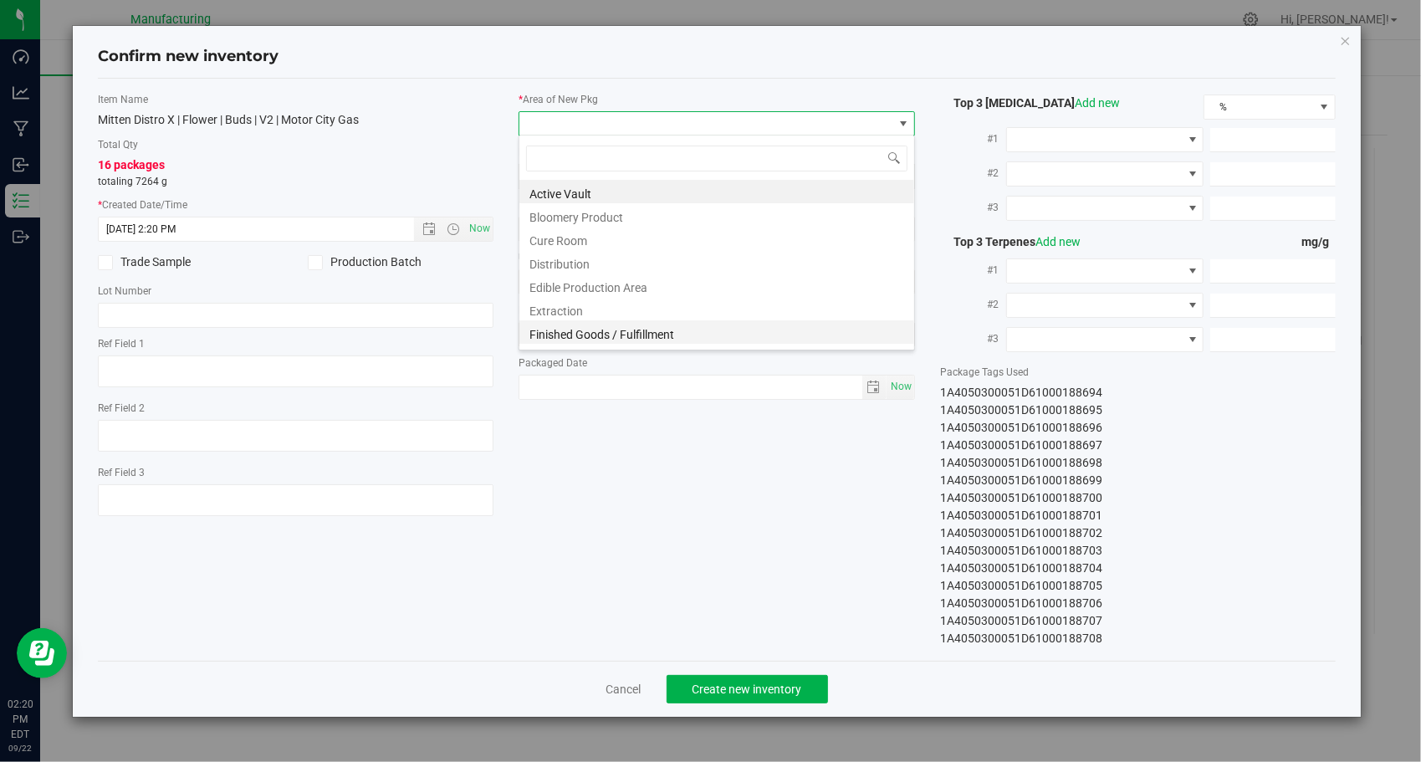
click at [611, 334] on li "Finished Goods / Fulfillment" at bounding box center [716, 331] width 395 height 23
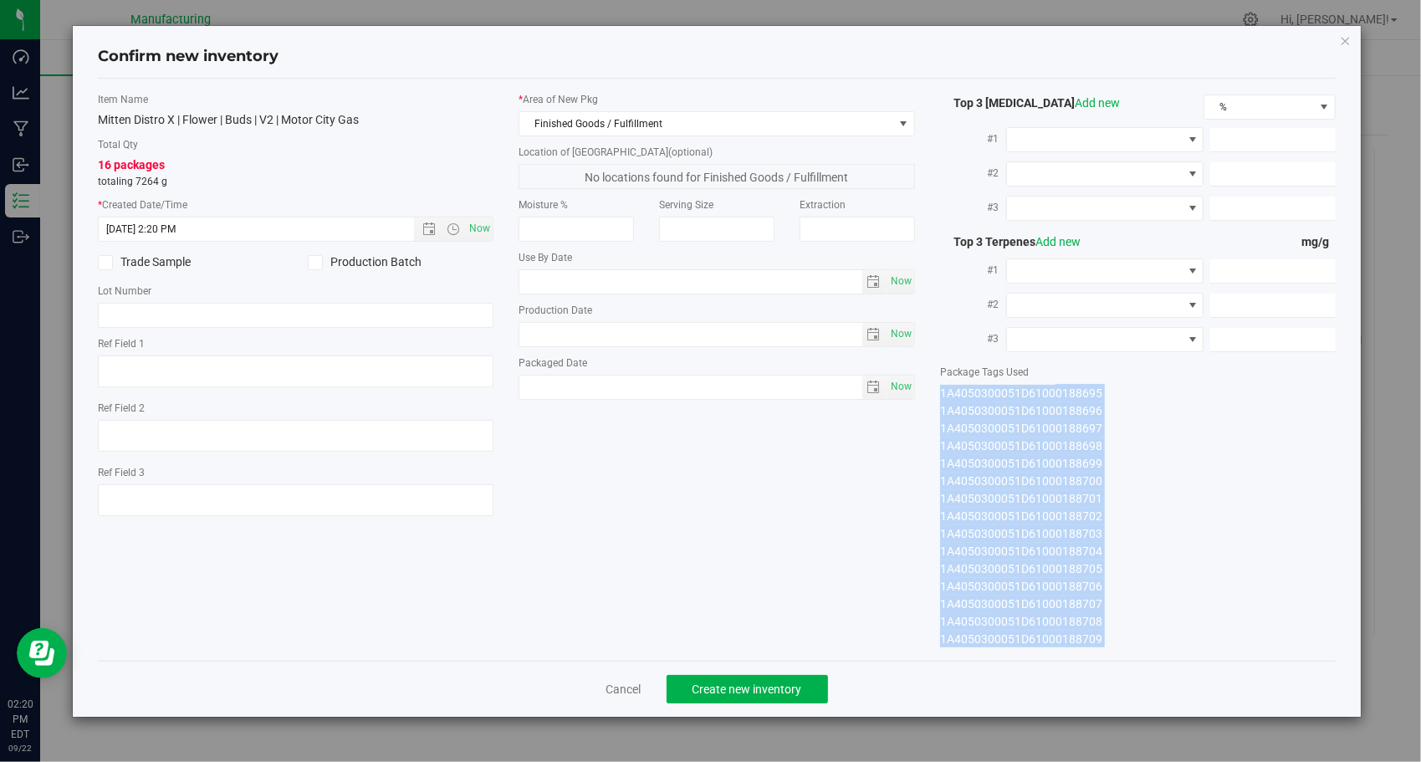
drag, startPoint x: 937, startPoint y: 390, endPoint x: 1119, endPoint y: 676, distance: 339.2
click at [1119, 676] on div "Confirm new inventory Item Name Mitten Distro X | Flower | Buds | V2 | Motor Ci…" at bounding box center [717, 371] width 1289 height 691
copy div "1A4050300051D61000188694 1A4050300051D61000188695 1A4050300051D61000188696 1A40…"
click at [707, 682] on span "Create new inventory" at bounding box center [747, 688] width 110 height 13
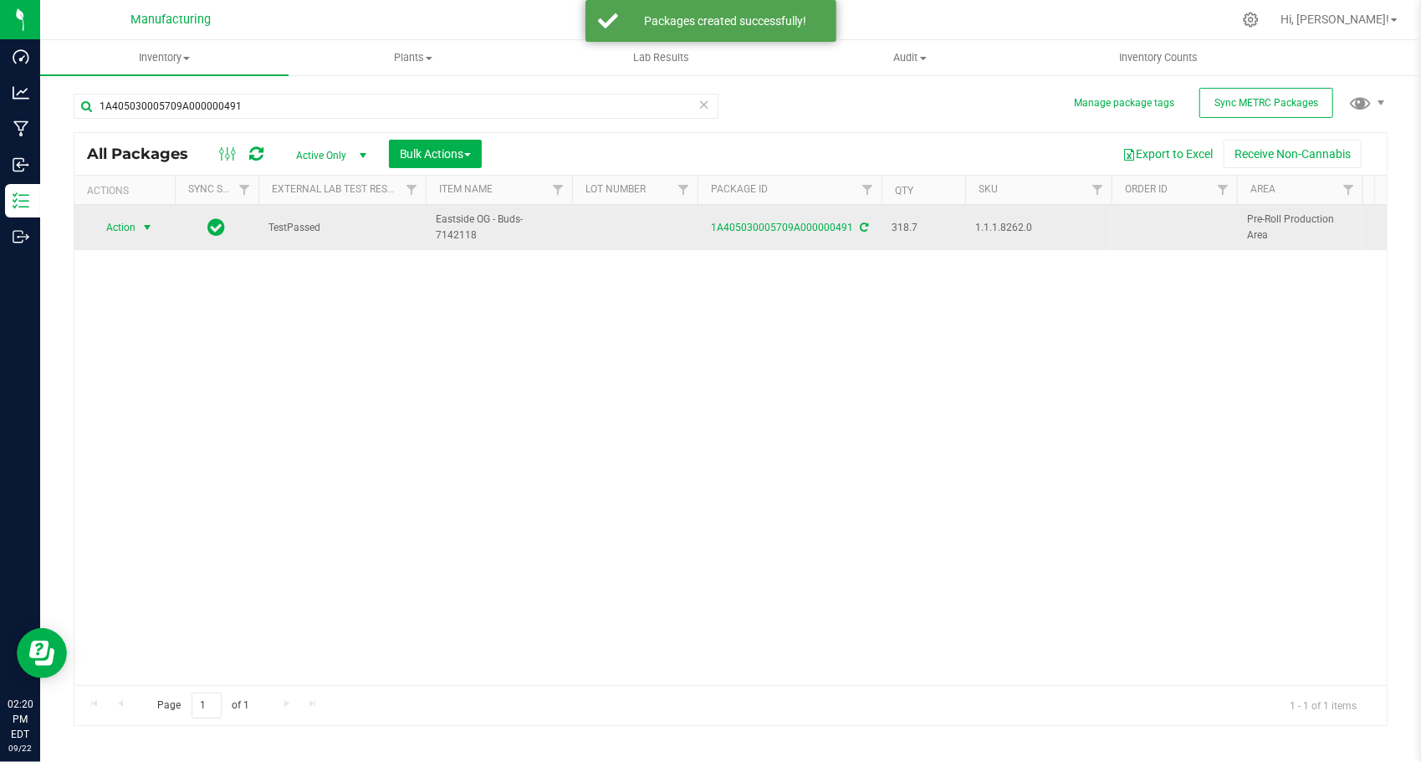
click at [145, 217] on span "select" at bounding box center [147, 227] width 21 height 23
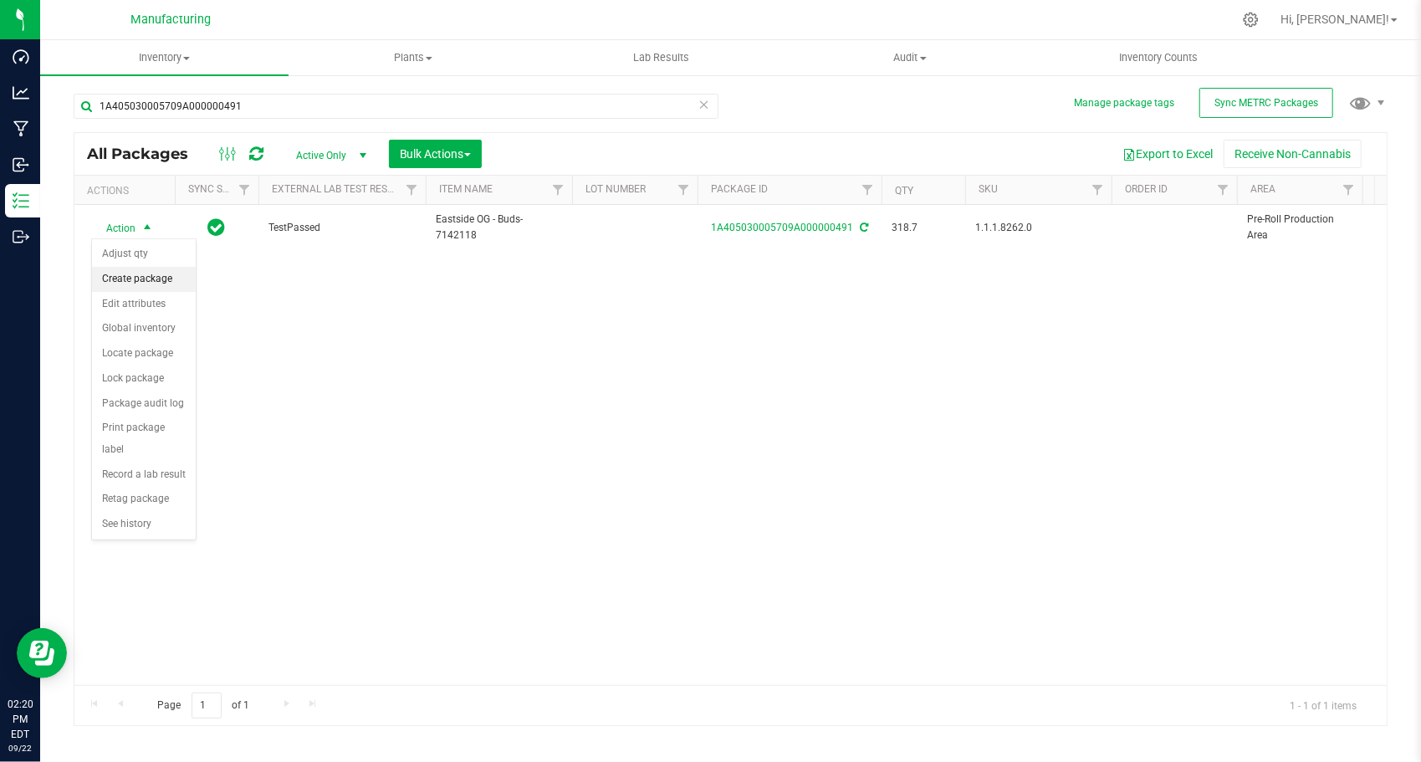
click at [173, 269] on li "Create package" at bounding box center [144, 279] width 104 height 25
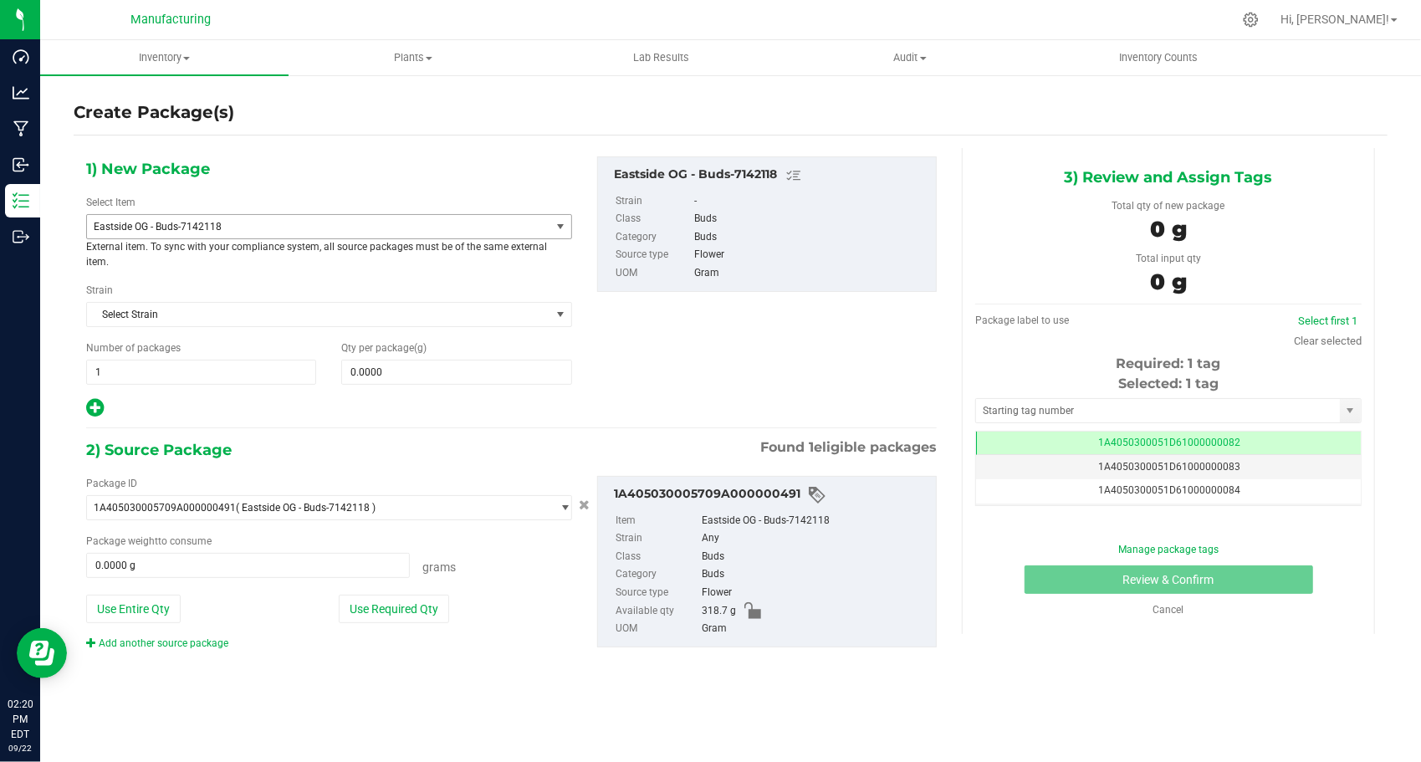
click at [204, 231] on span "Eastside OG - Buds-7142118" at bounding box center [310, 227] width 432 height 12
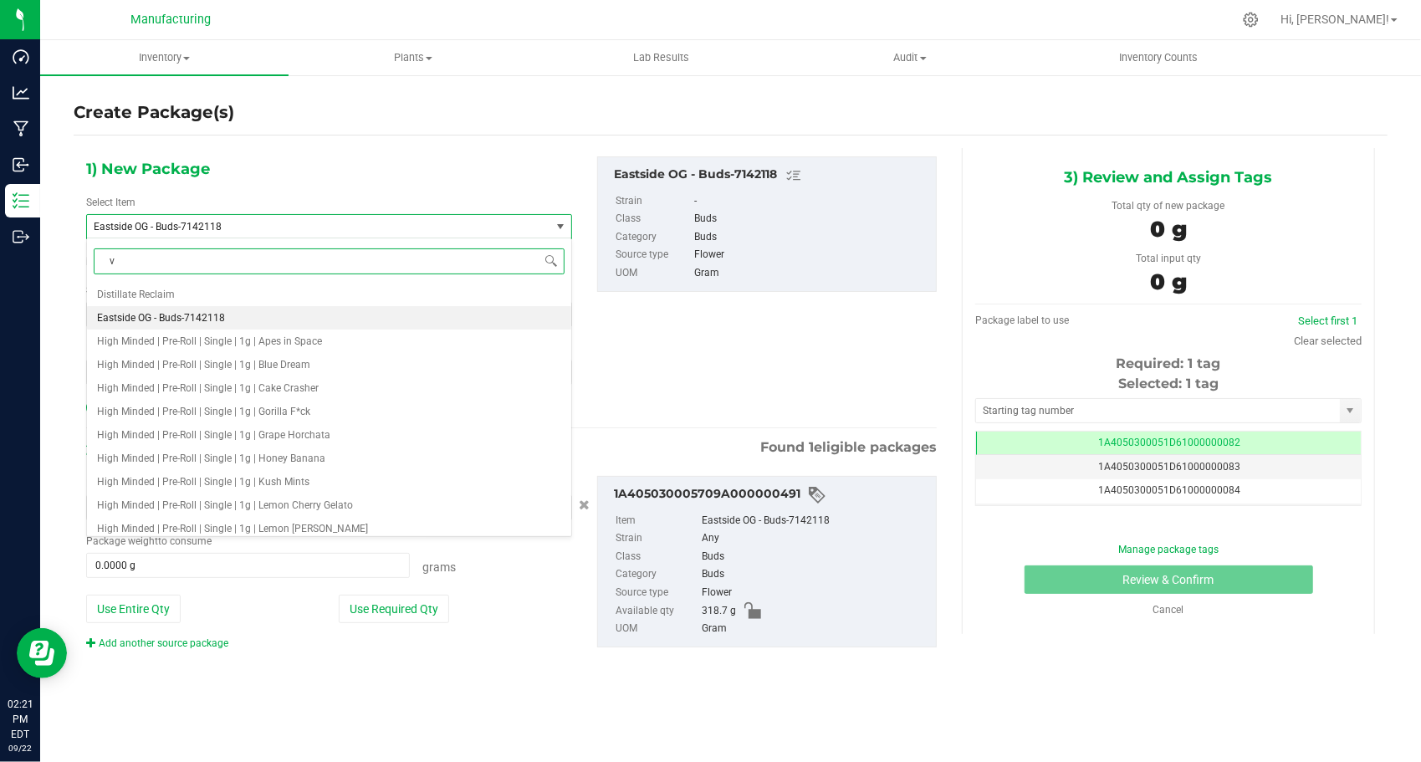
type input "v2"
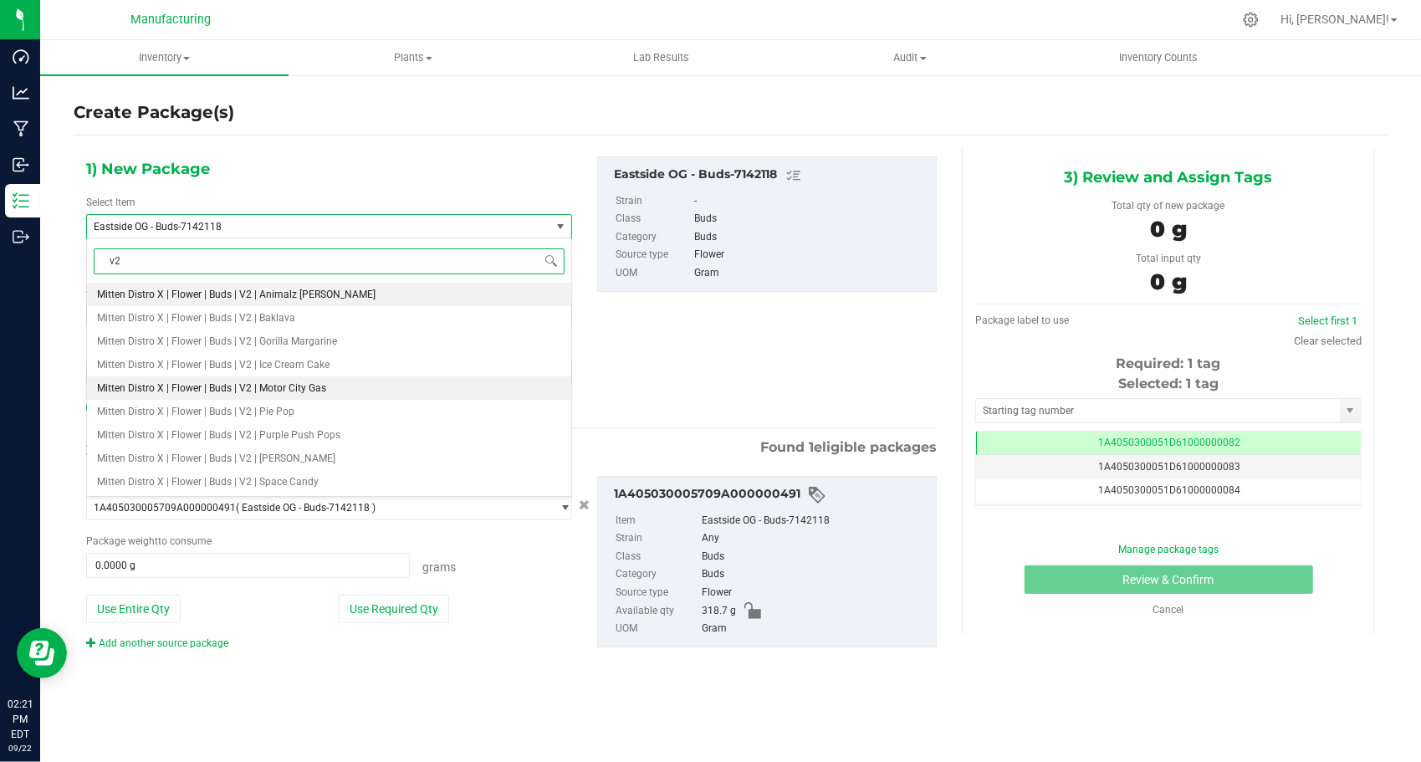
click at [338, 389] on li "Mitten Distro X | Flower | Buds | V2 | Motor City Gas" at bounding box center [329, 387] width 484 height 23
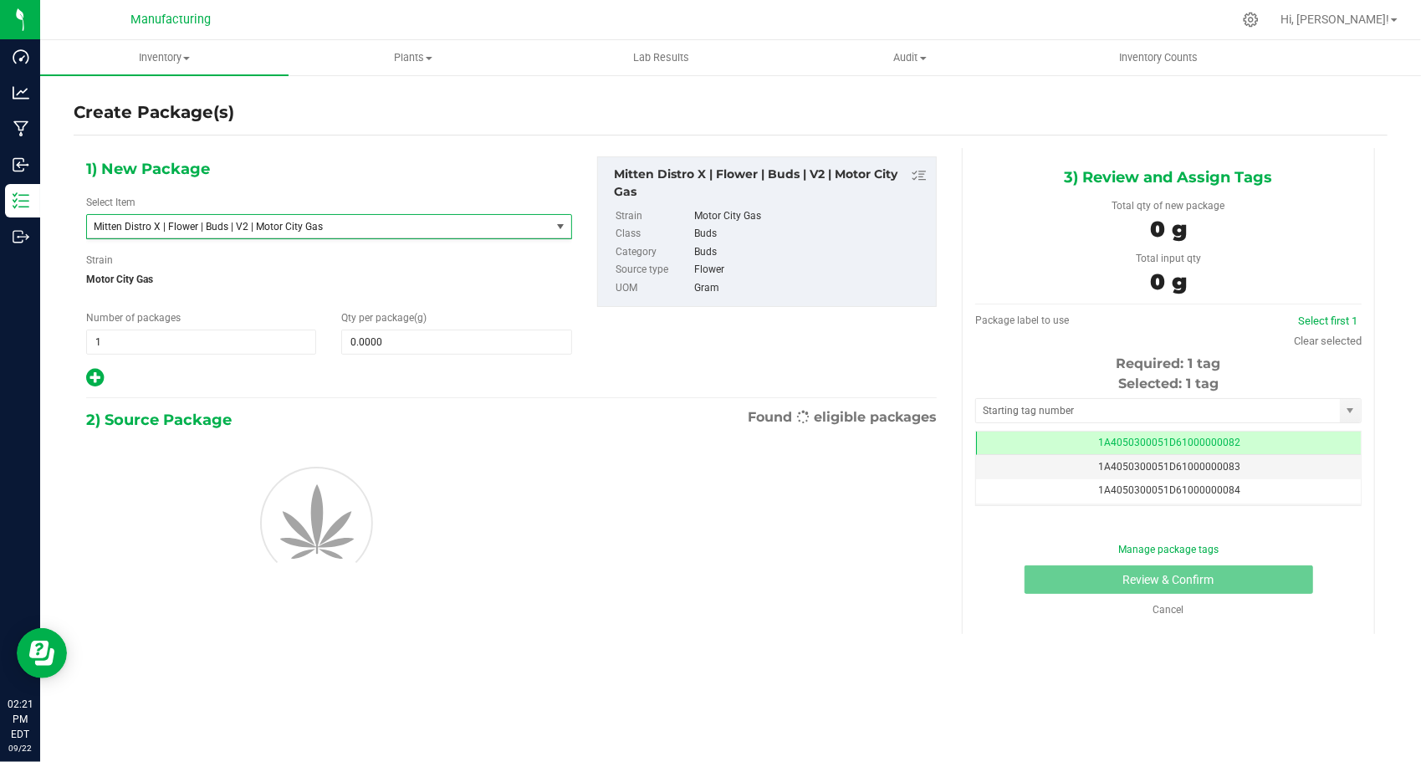
type input "0.0000"
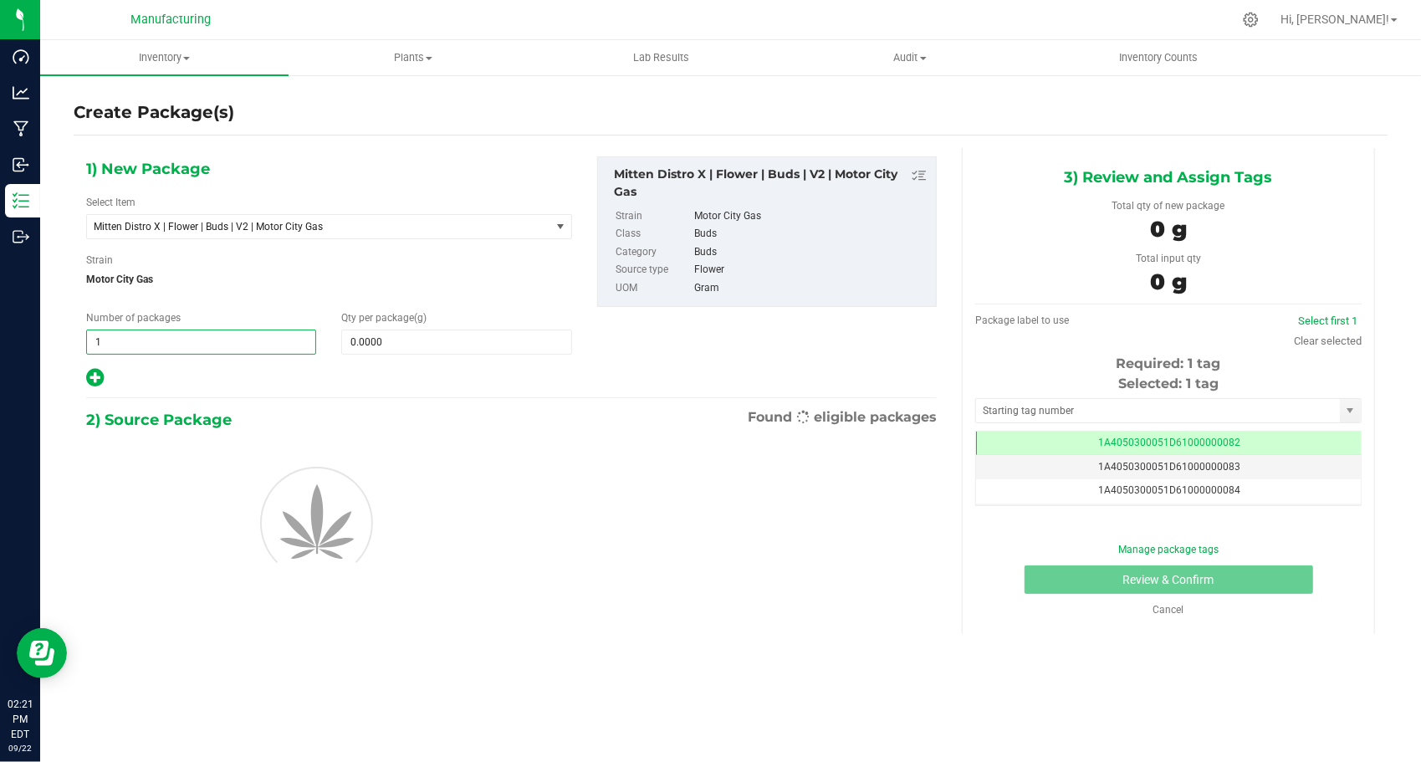
click at [171, 346] on span "1 1" at bounding box center [201, 341] width 230 height 25
click at [380, 342] on span at bounding box center [456, 341] width 230 height 25
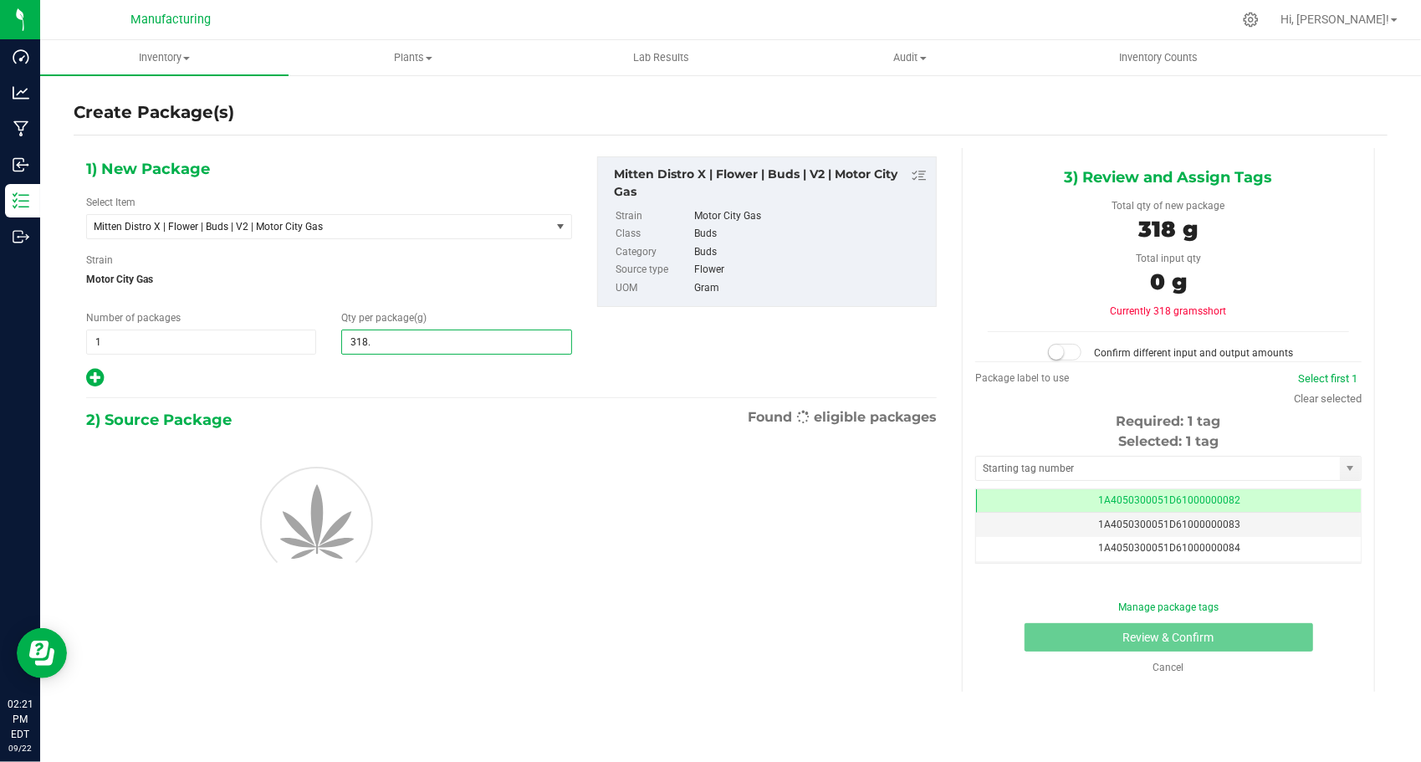
type input "318.7"
type input "318.7000"
click at [354, 380] on div at bounding box center [329, 378] width 486 height 22
click at [1094, 457] on input "text" at bounding box center [1158, 468] width 364 height 23
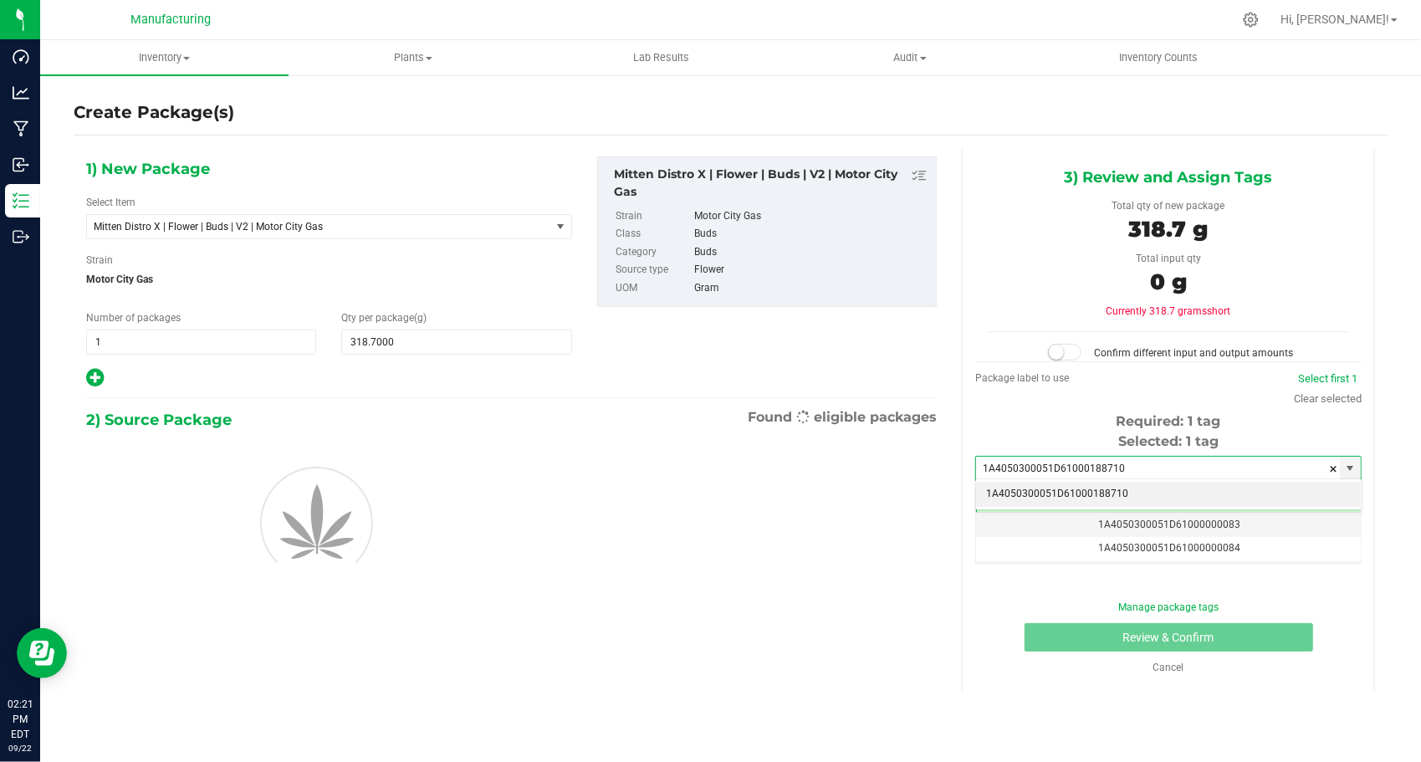
click at [1039, 490] on li "1A4050300051D61000188710" at bounding box center [1168, 494] width 385 height 25
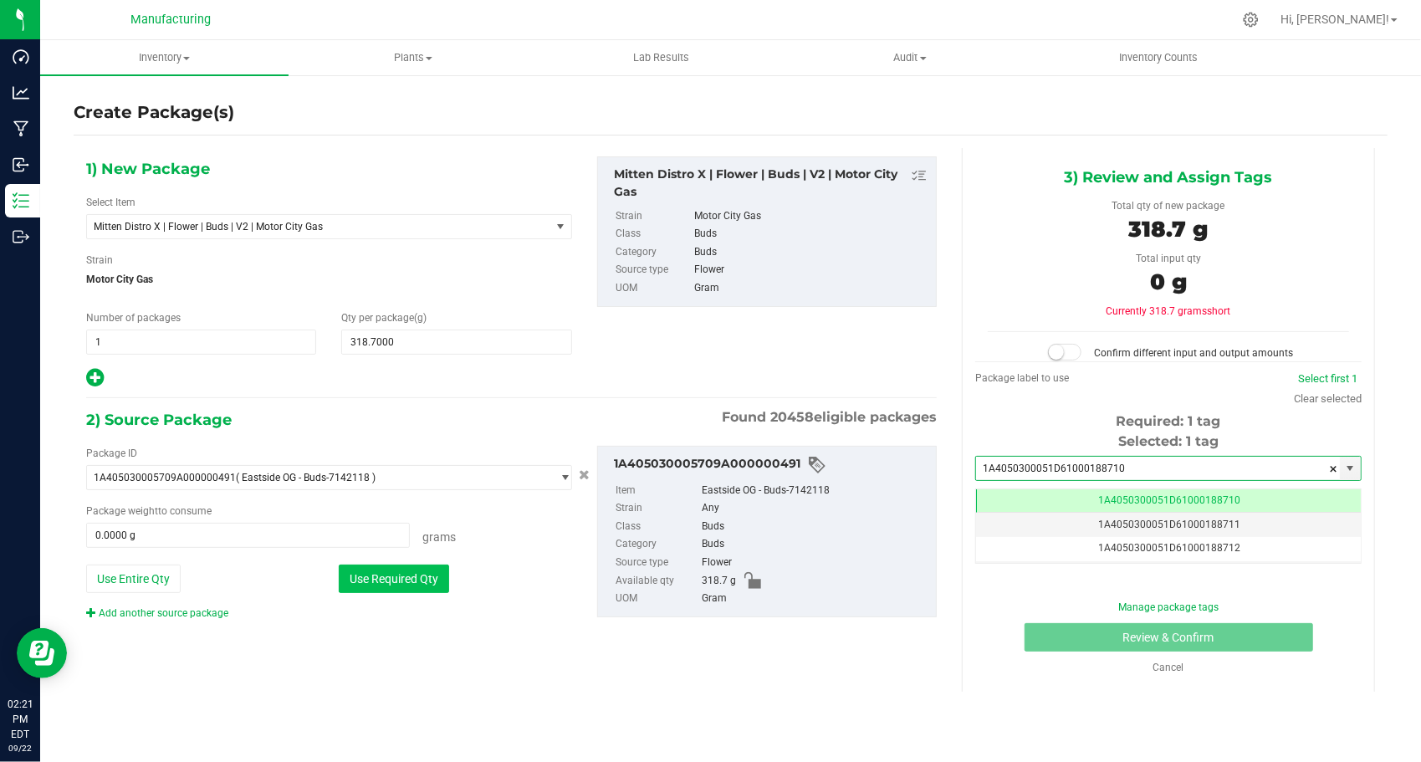
type input "1A4050300051D61000188710"
click at [431, 578] on button "Use Required Qty" at bounding box center [394, 578] width 110 height 28
type input "318.7000 g"
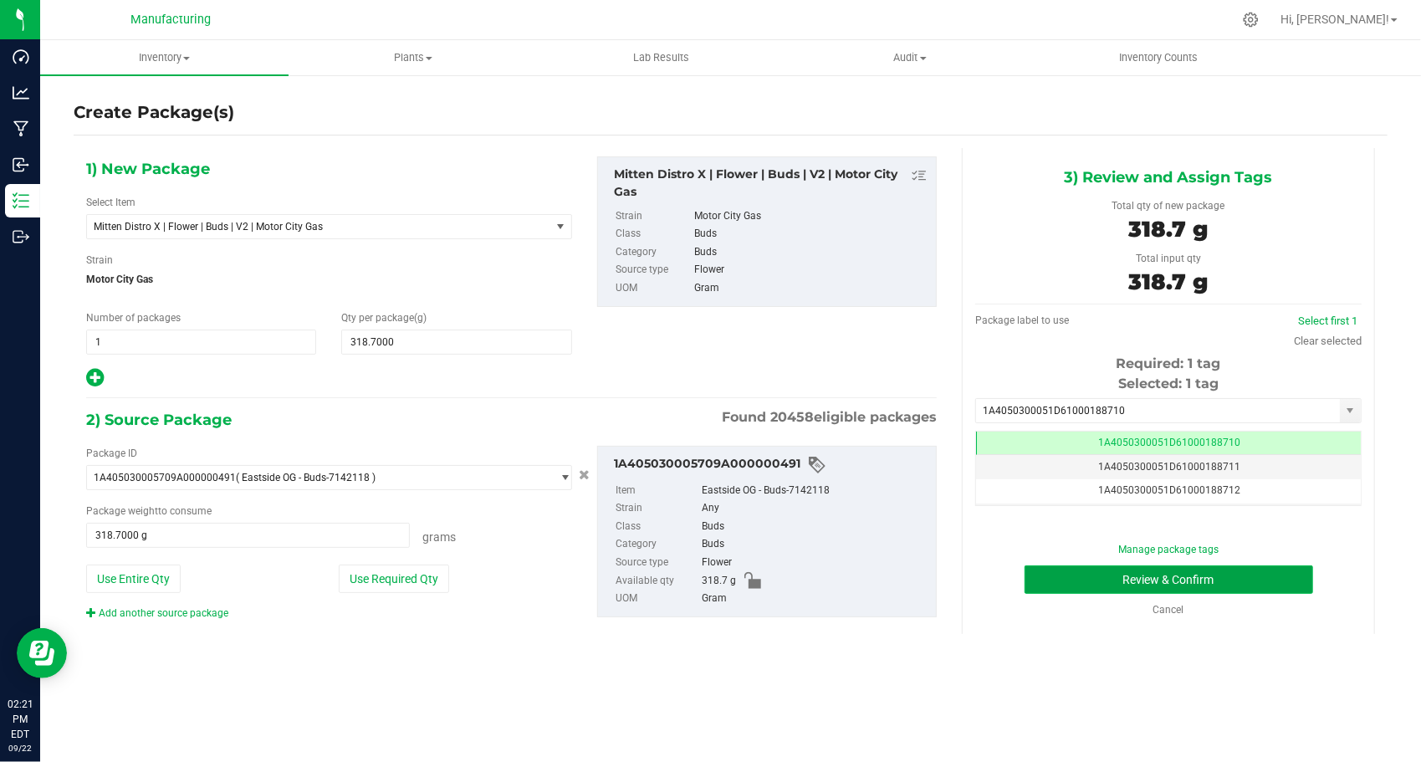
click at [1029, 579] on button "Review & Confirm" at bounding box center [1168, 579] width 289 height 28
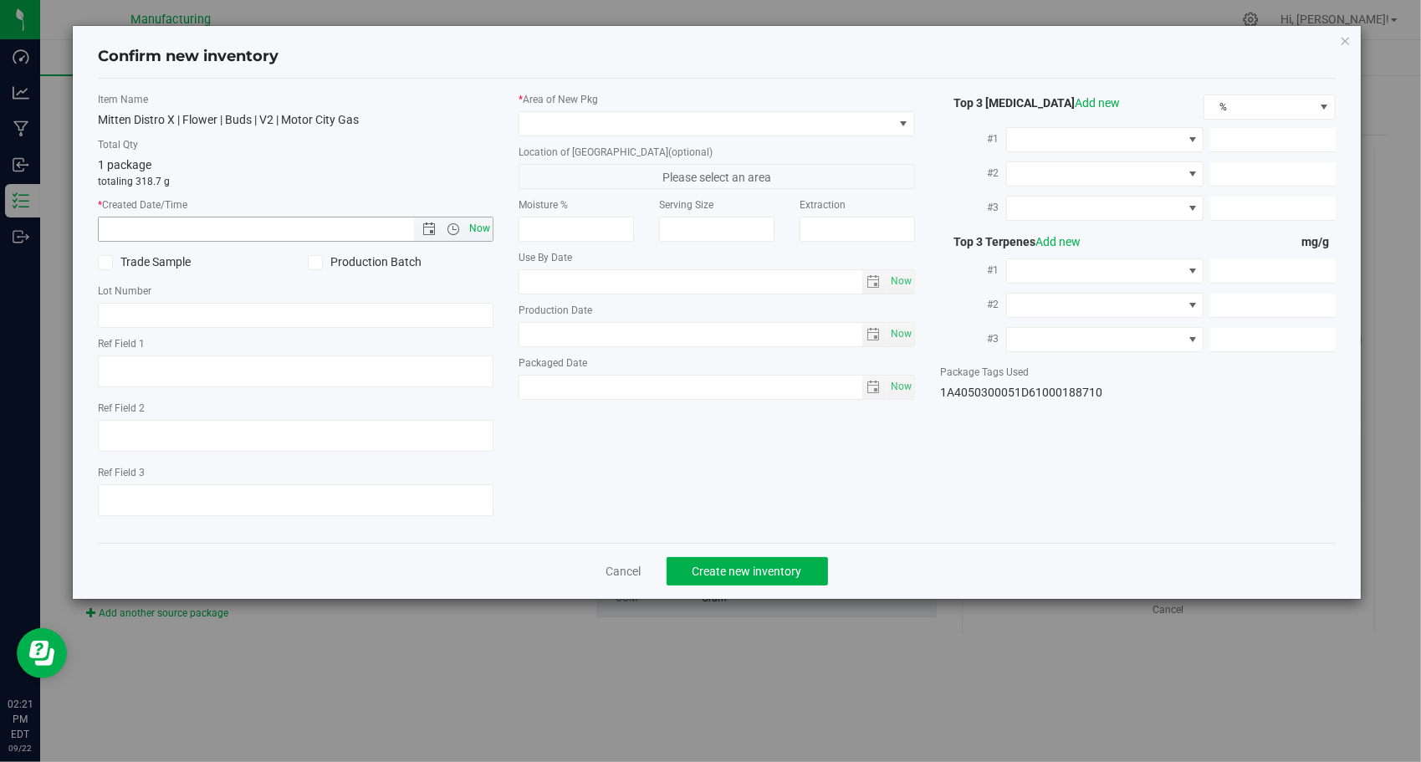
click at [481, 220] on span "Now" at bounding box center [480, 229] width 28 height 24
type input "[DATE] 2:21 PM"
click at [645, 124] on span at bounding box center [706, 123] width 374 height 23
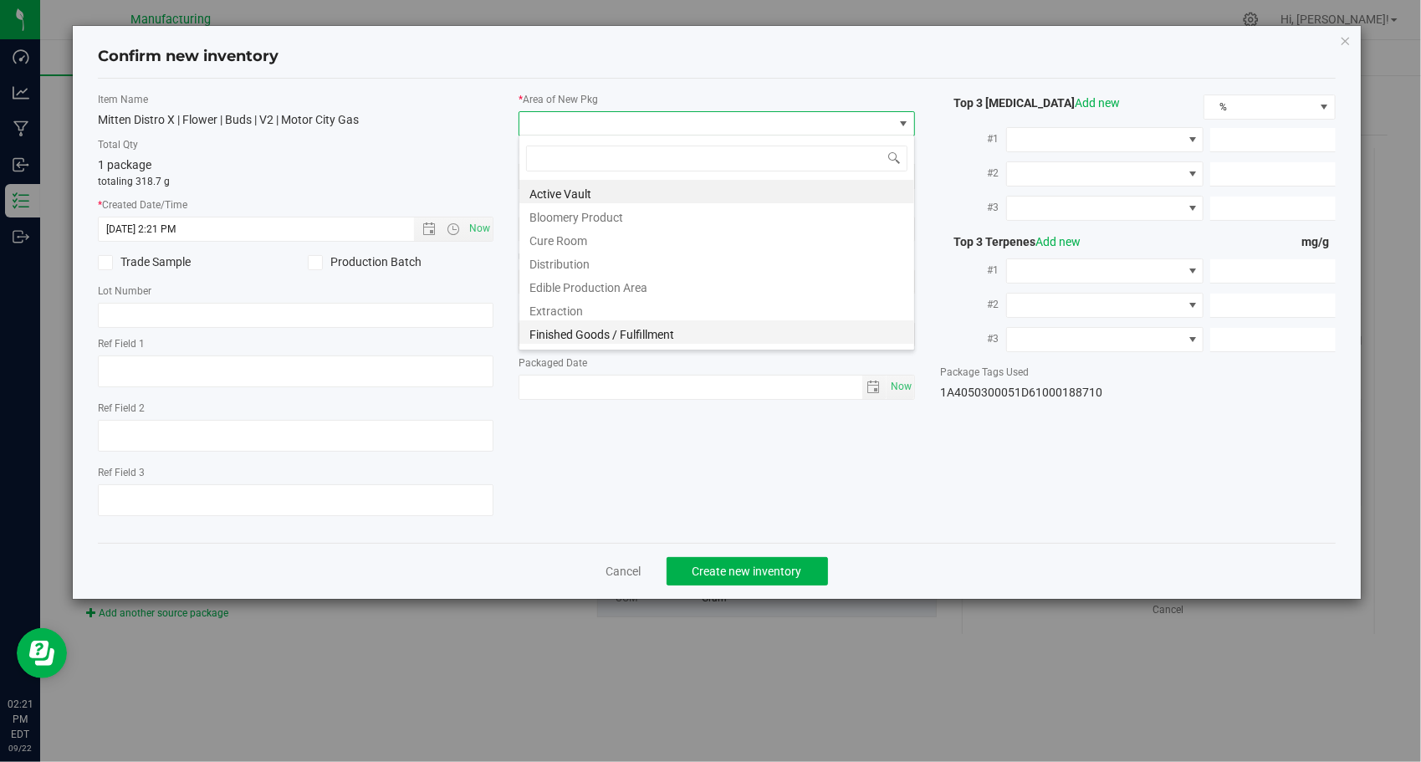
click at [674, 331] on li "Finished Goods / Fulfillment" at bounding box center [716, 331] width 395 height 23
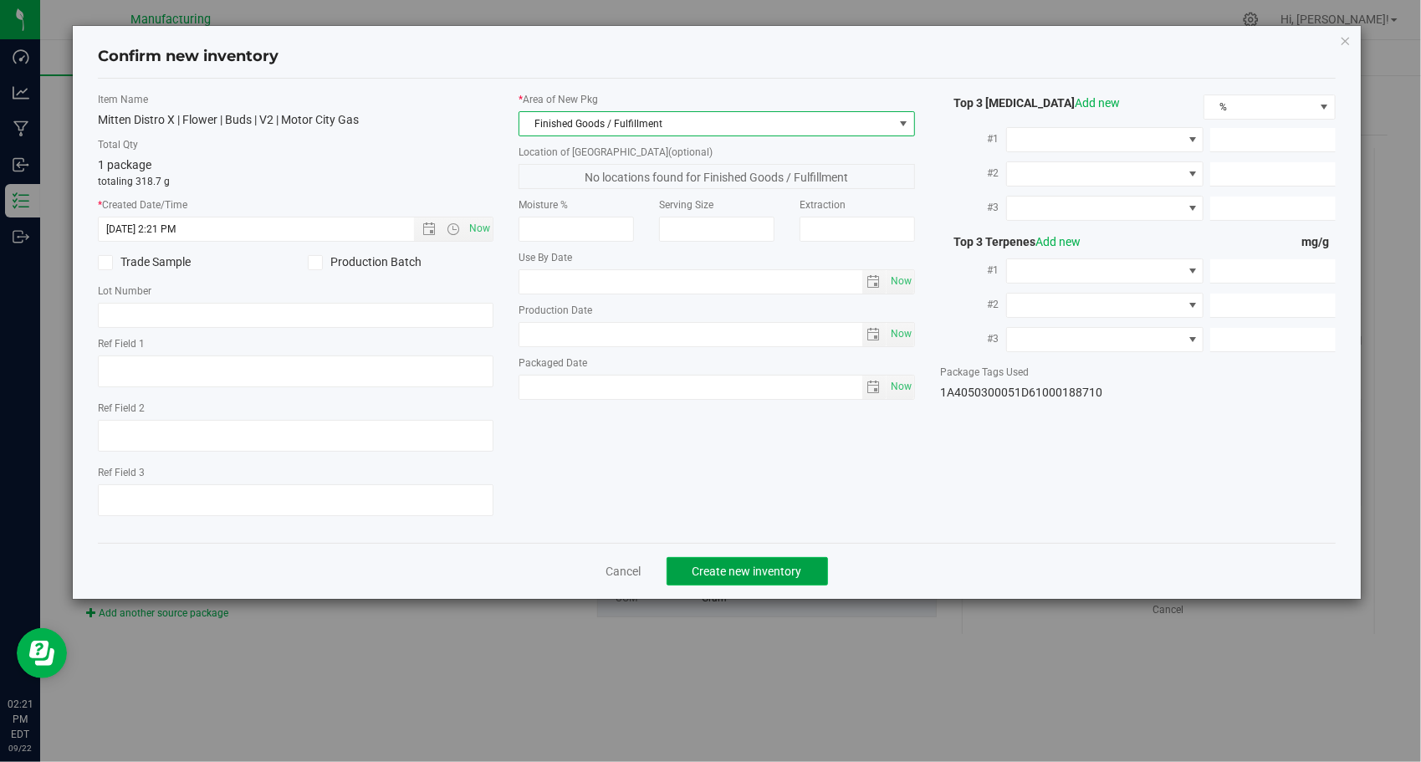
click at [742, 561] on button "Create new inventory" at bounding box center [746, 571] width 161 height 28
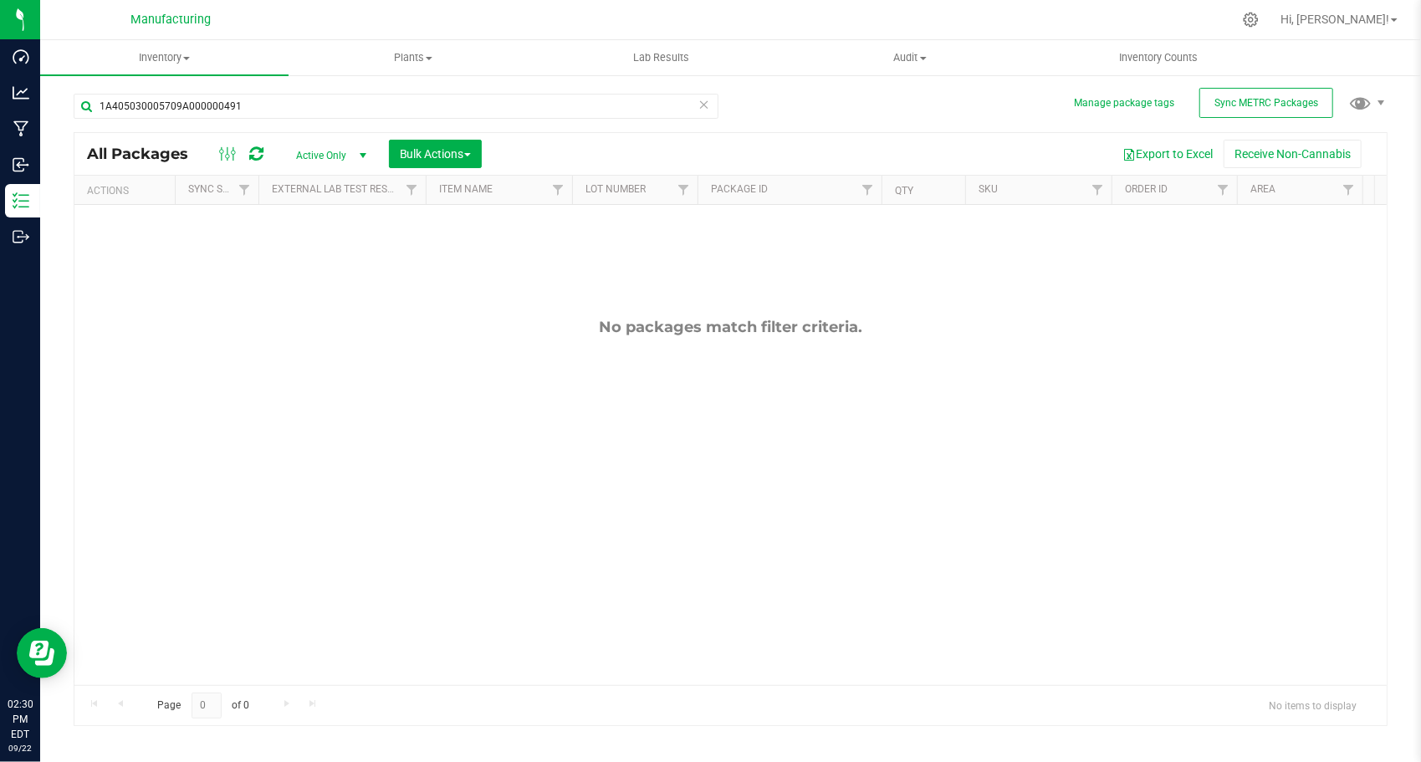
click at [316, 89] on div "1A405030005709A000000491" at bounding box center [402, 106] width 657 height 54
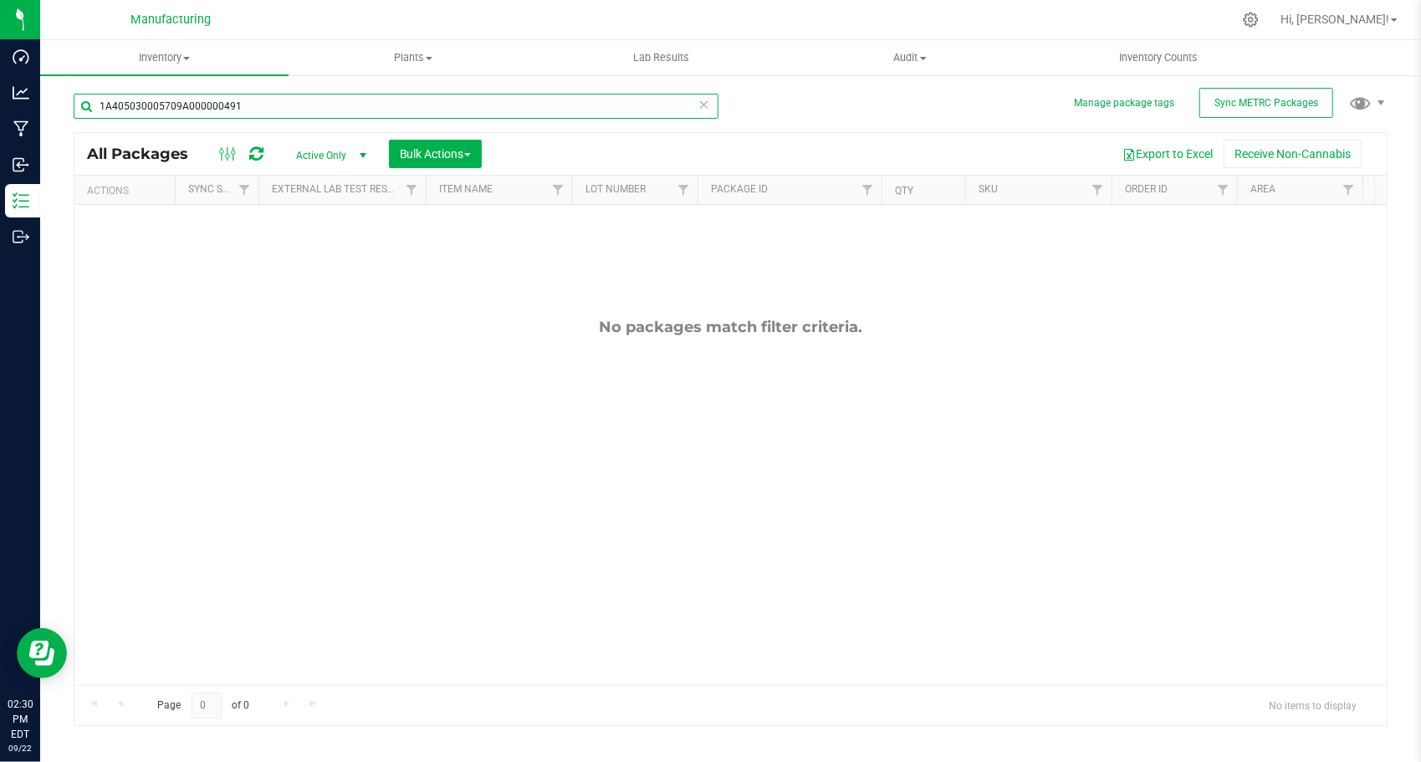
click at [313, 99] on input "1A405030005709A000000491" at bounding box center [396, 106] width 645 height 25
paste input "505"
type input "1A405030005709A000000505"
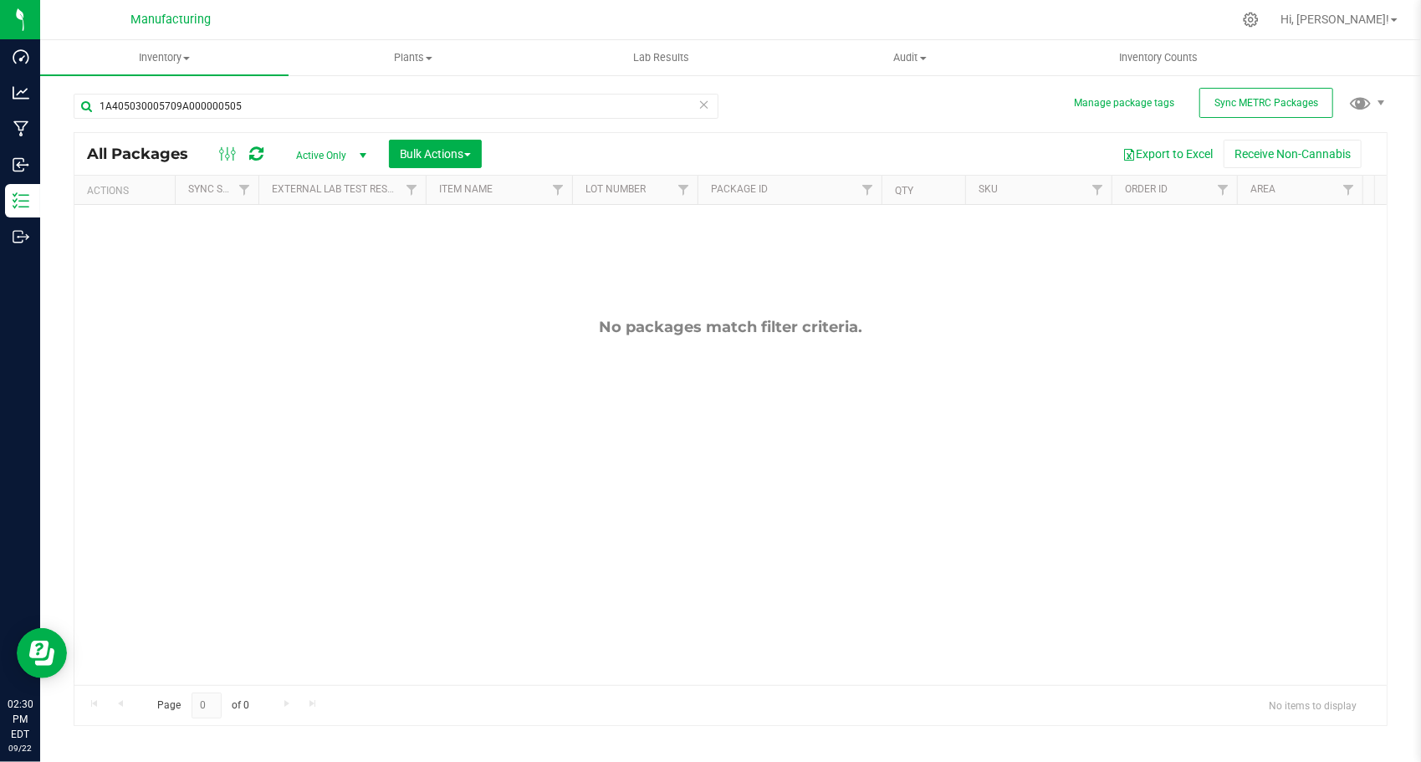
click at [279, 239] on div "No packages match filter criteria." at bounding box center [730, 501] width 1312 height 593
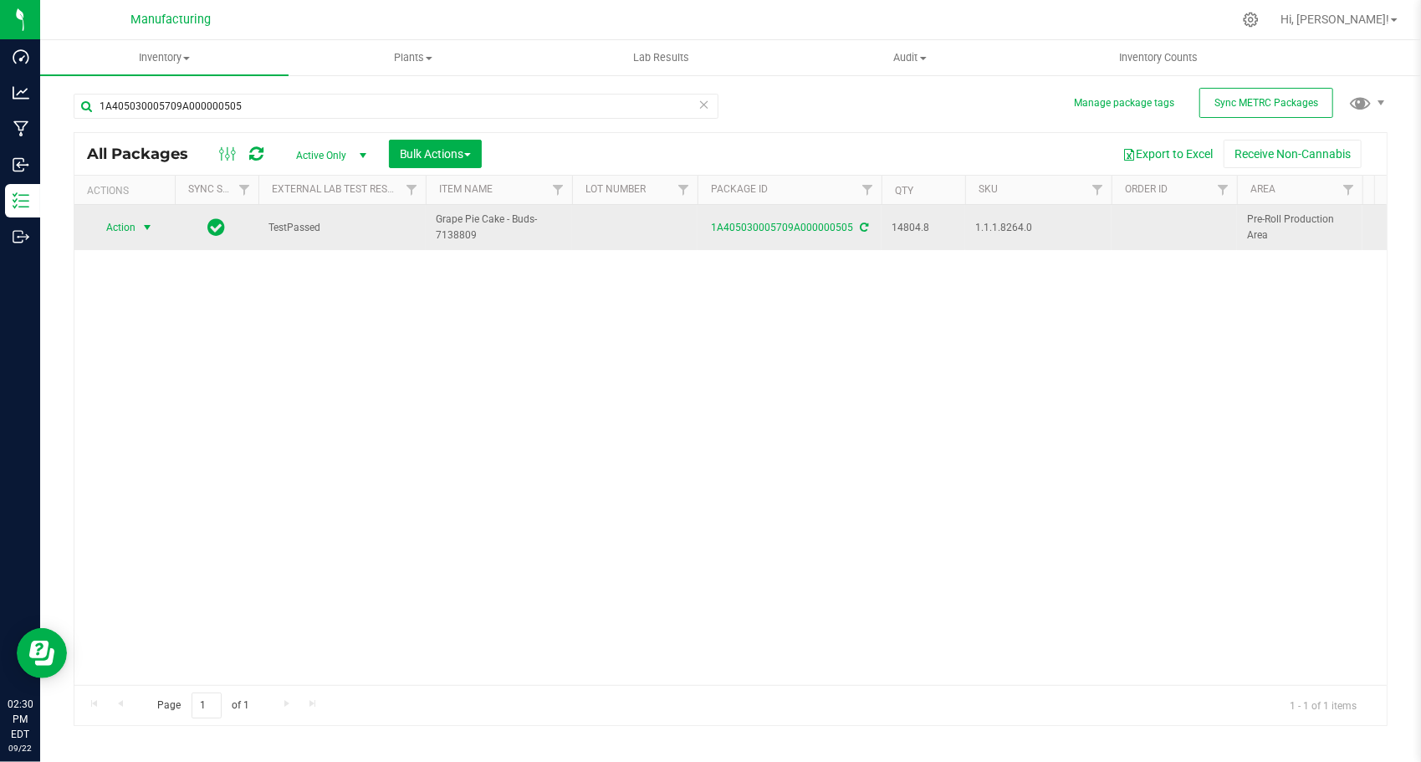
click at [147, 221] on span "select" at bounding box center [146, 227] width 13 height 13
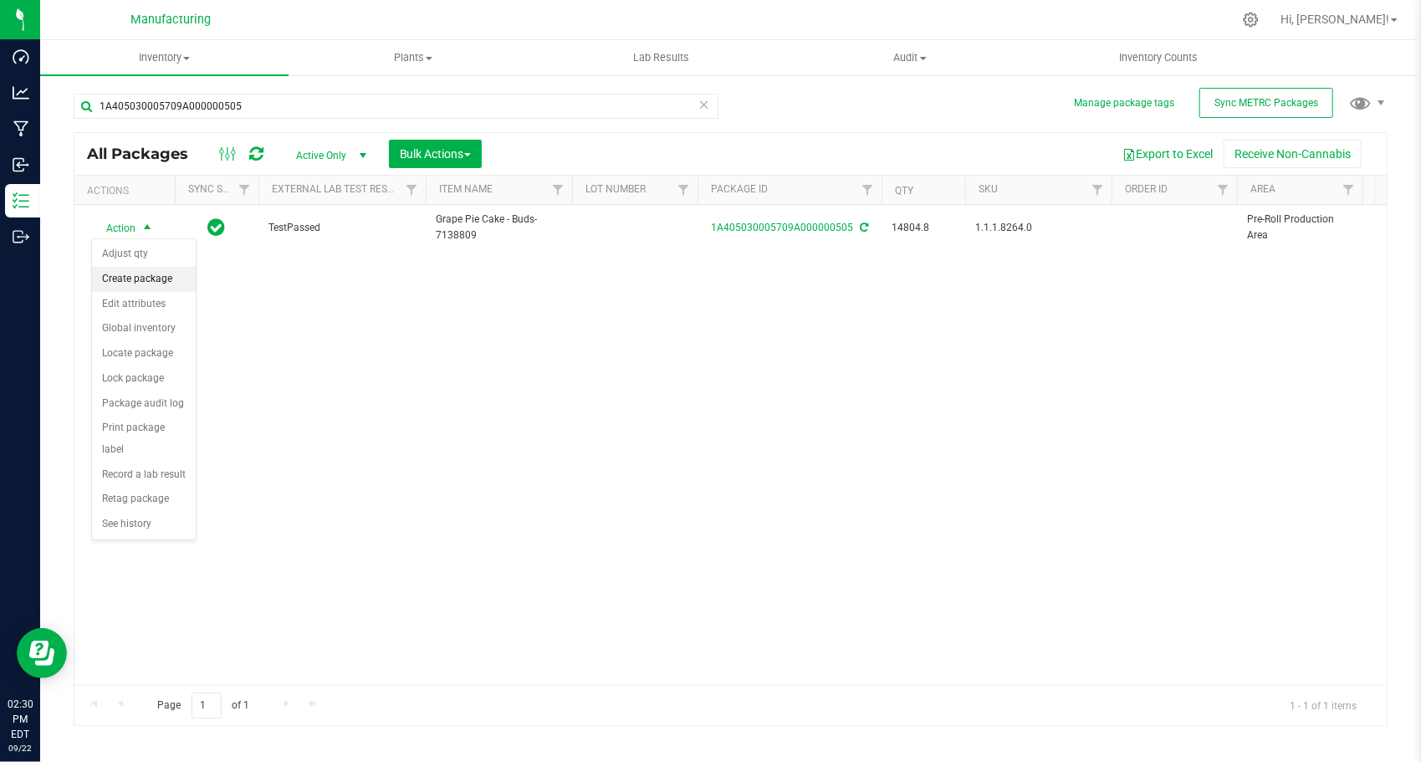
click at [151, 272] on li "Create package" at bounding box center [144, 279] width 104 height 25
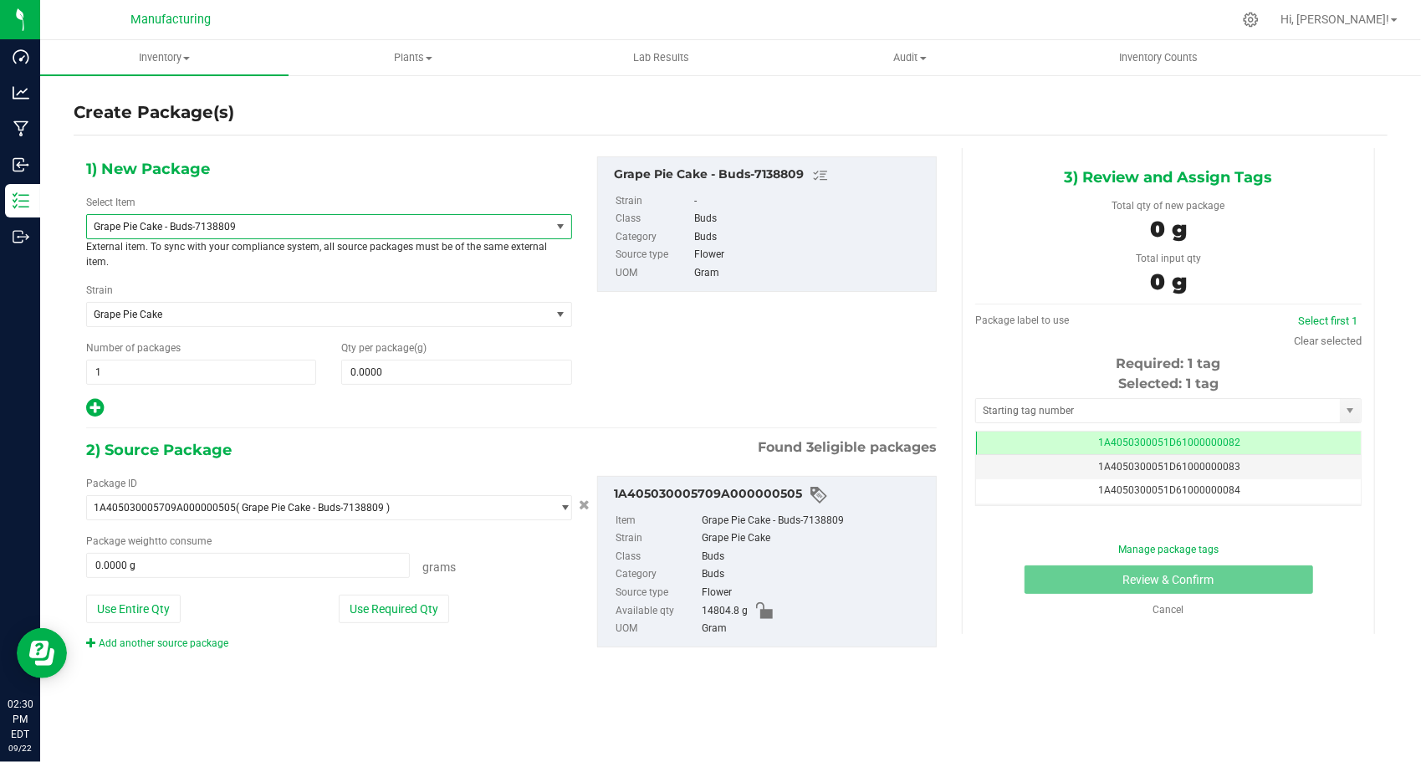
click at [174, 215] on span "Grape Pie Cake - Buds-7138809" at bounding box center [318, 226] width 463 height 23
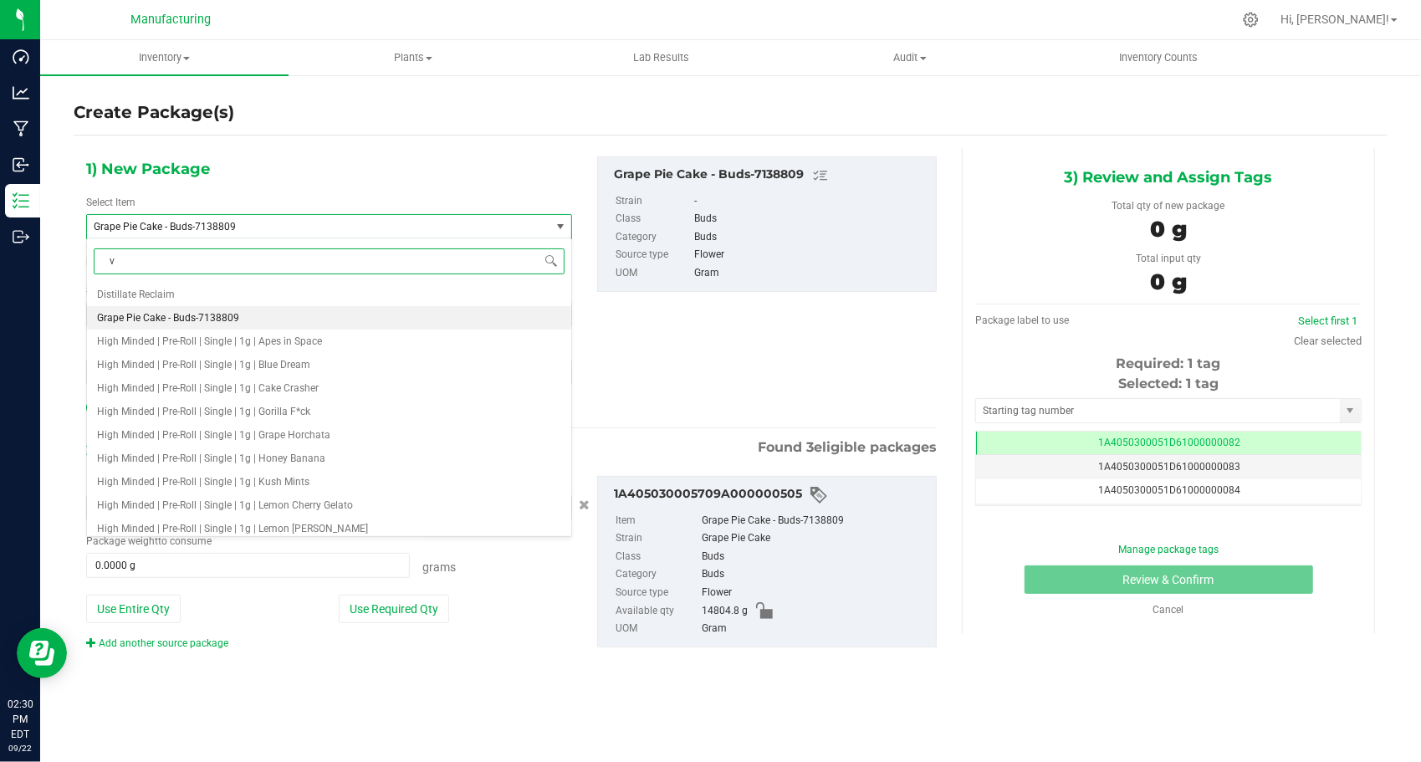
type input "v2"
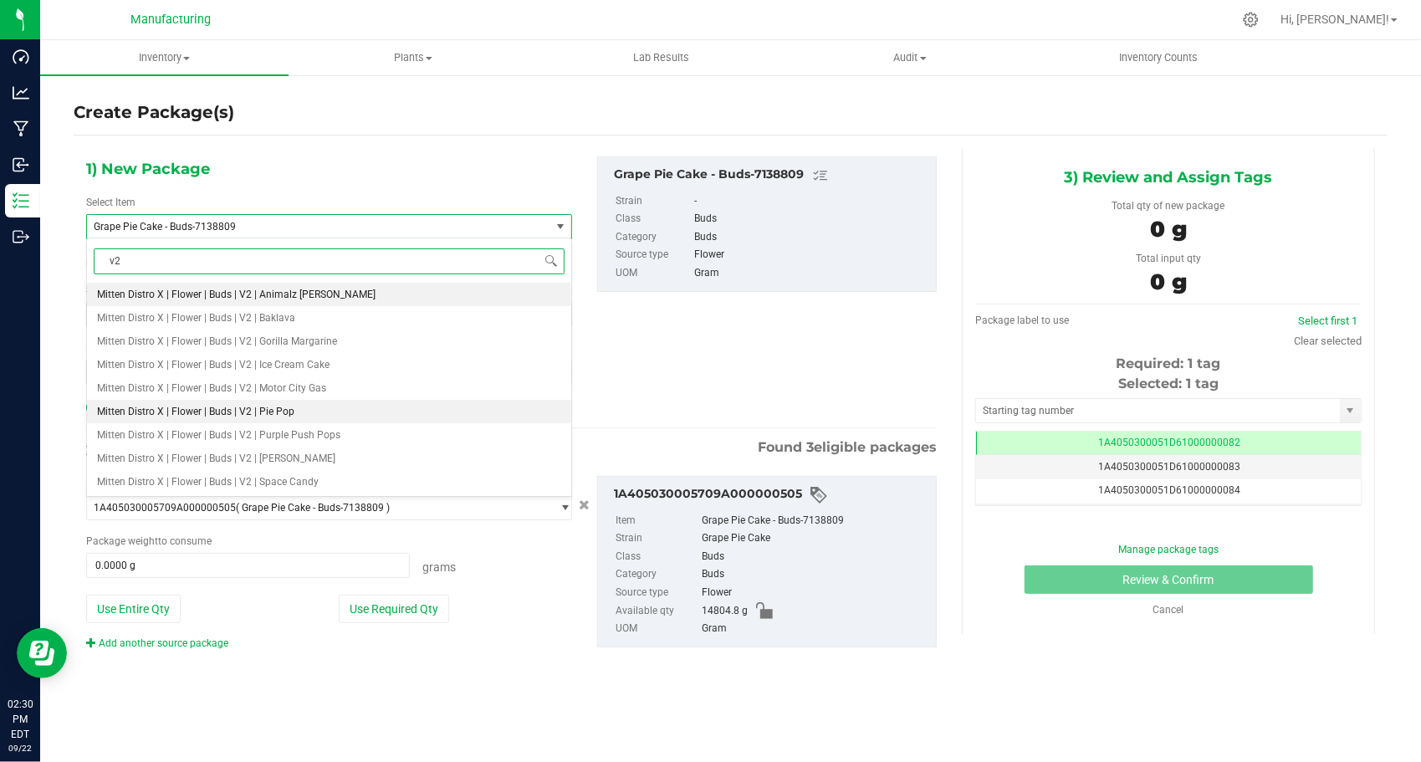
click at [279, 406] on span "Mitten Distro X | Flower | Buds | V2 | Pie Pop" at bounding box center [195, 412] width 197 height 12
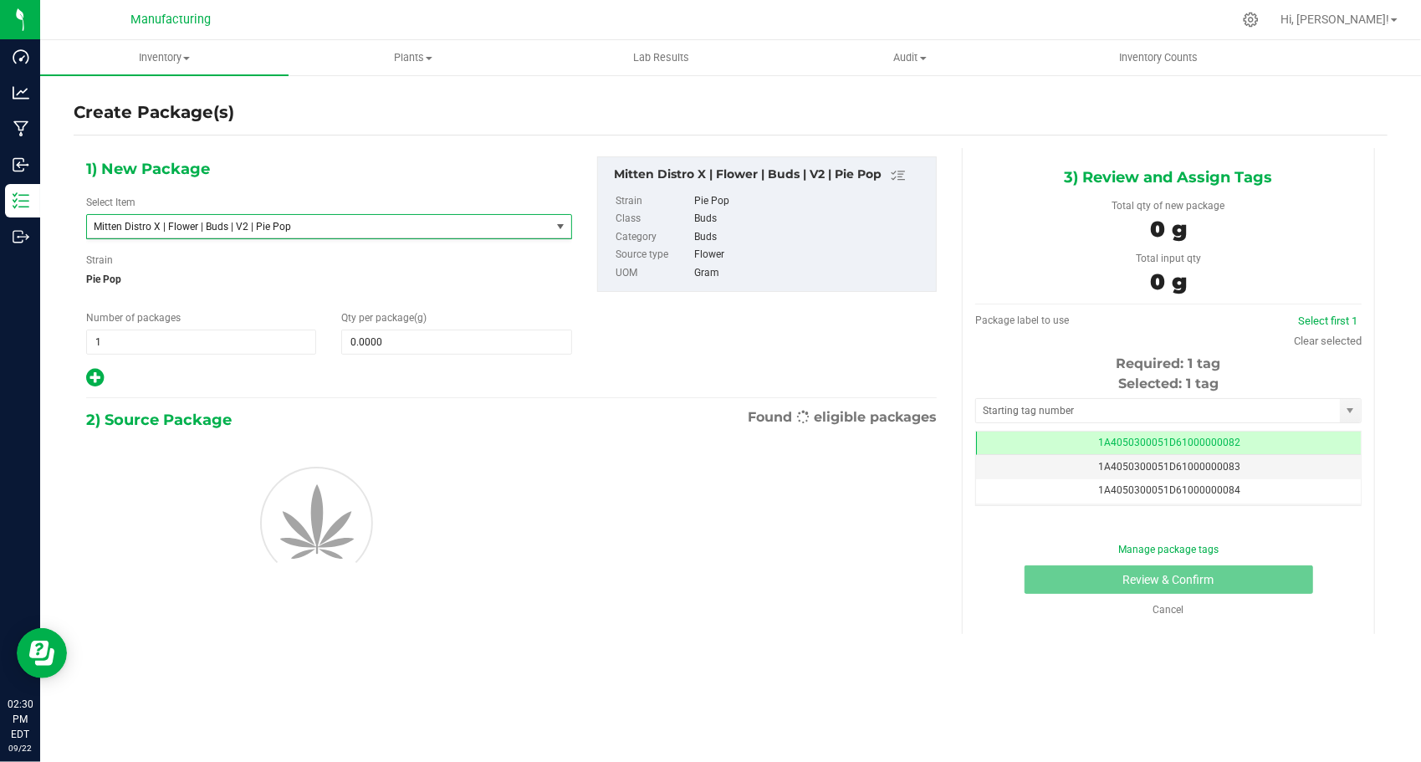
type input "0.0000"
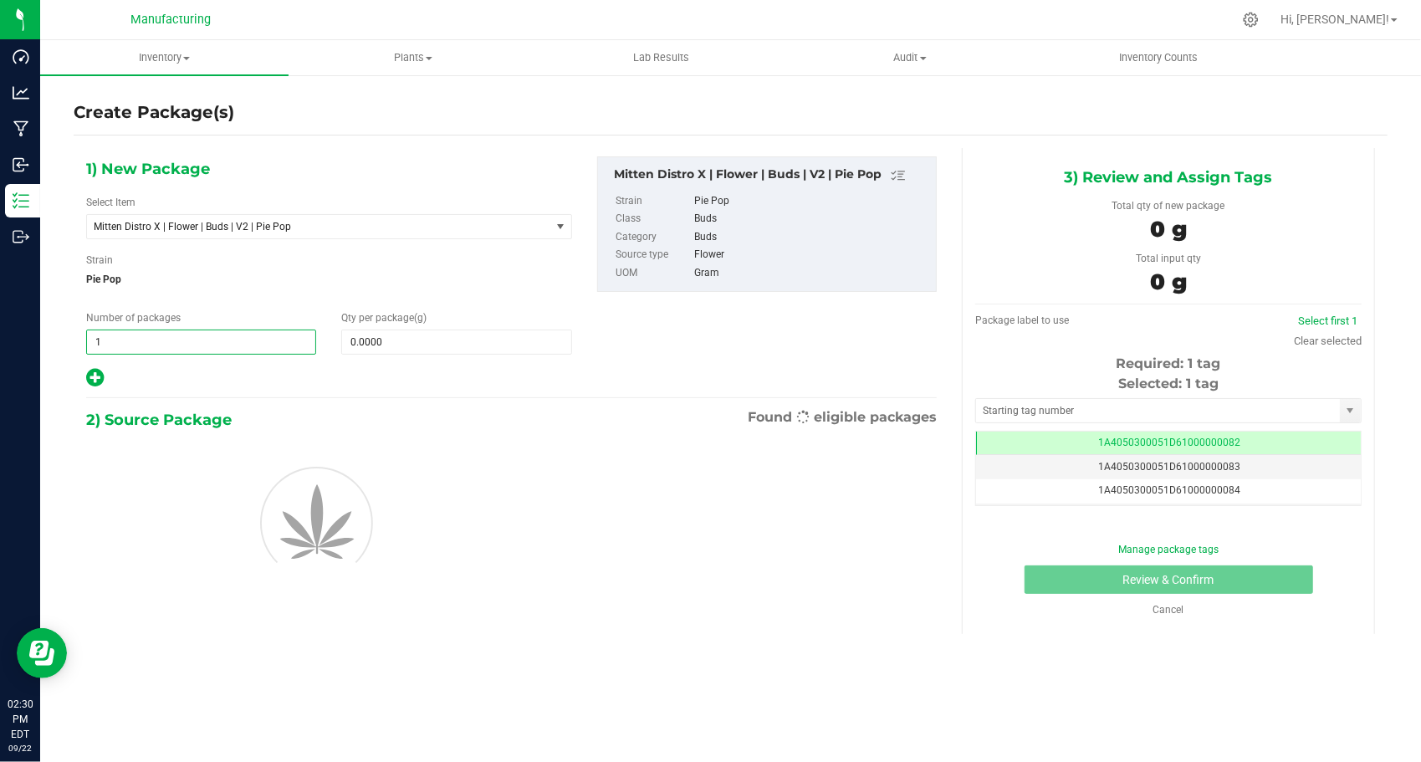
click at [146, 345] on span "1 1" at bounding box center [201, 341] width 230 height 25
click at [146, 345] on input "1" at bounding box center [201, 341] width 228 height 23
type input "132"
click at [201, 324] on div "Number of packages 132 132" at bounding box center [201, 332] width 255 height 44
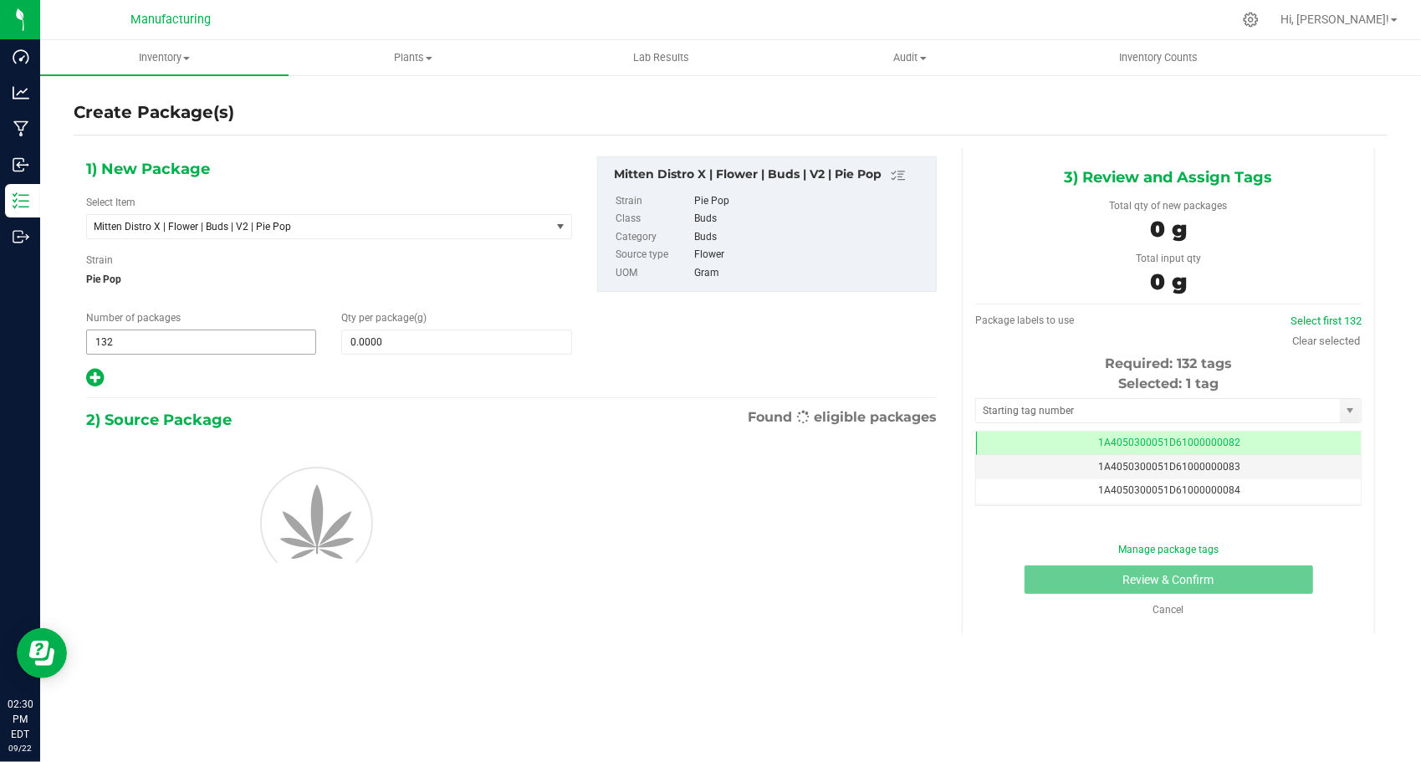
click at [201, 333] on span "132 132" at bounding box center [201, 341] width 230 height 25
click at [202, 333] on input "132" at bounding box center [201, 341] width 228 height 23
type input "32"
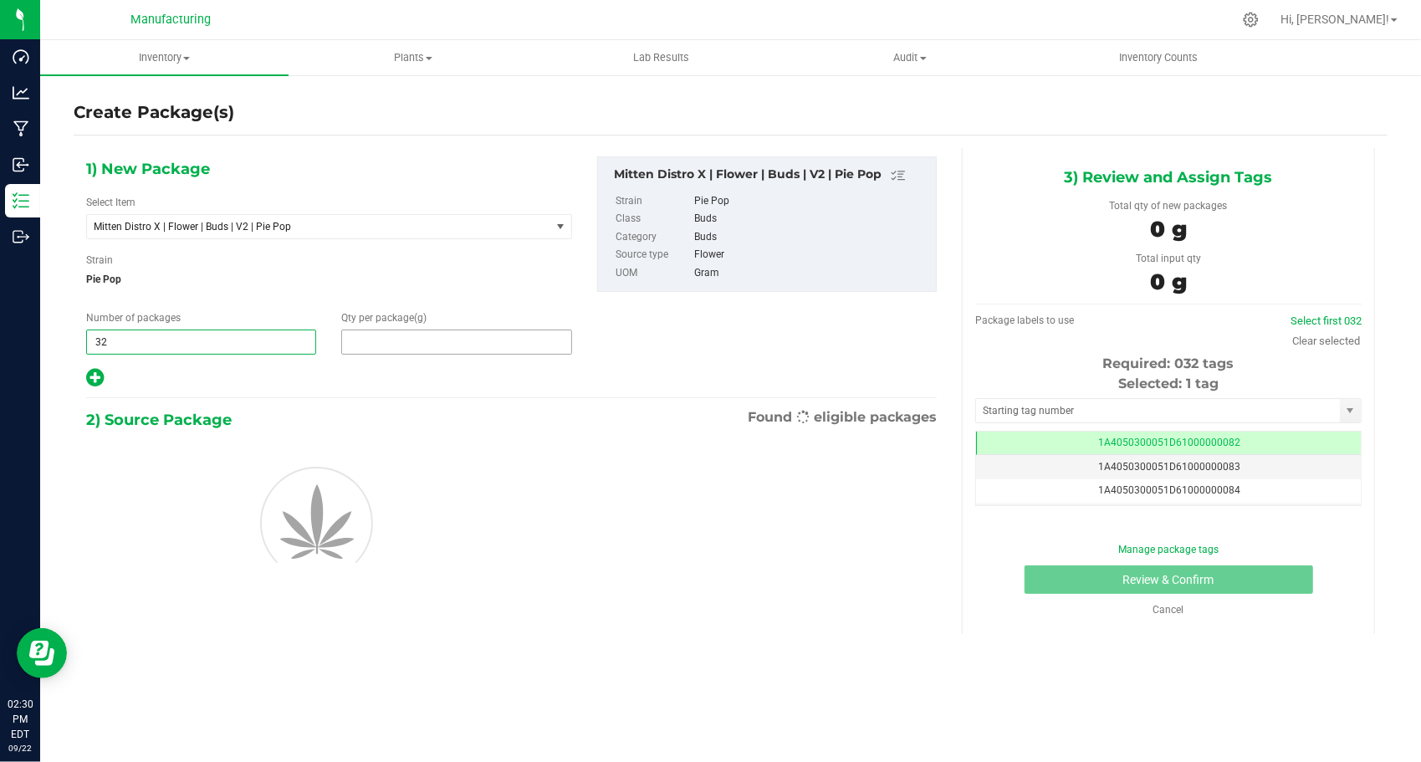
click at [391, 336] on span at bounding box center [456, 341] width 230 height 25
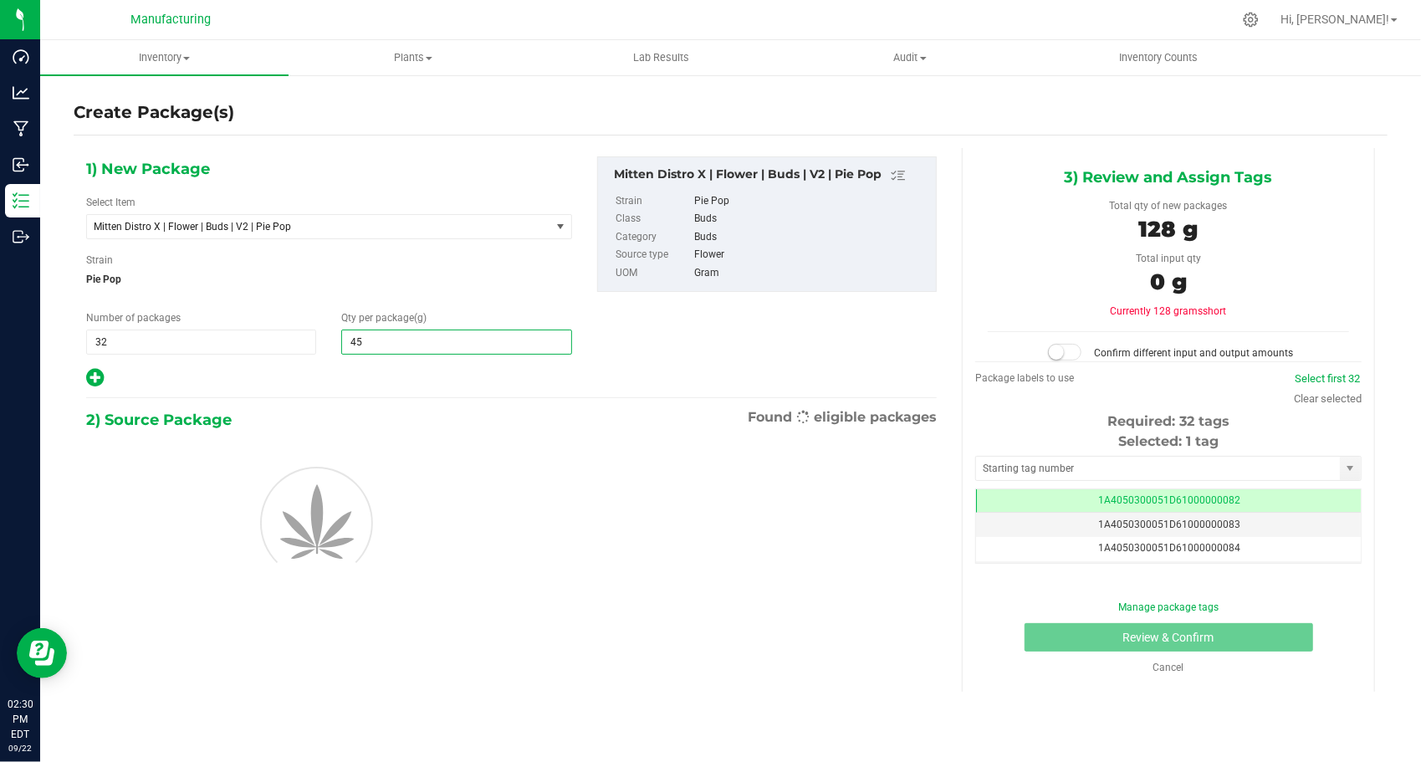
type input "454"
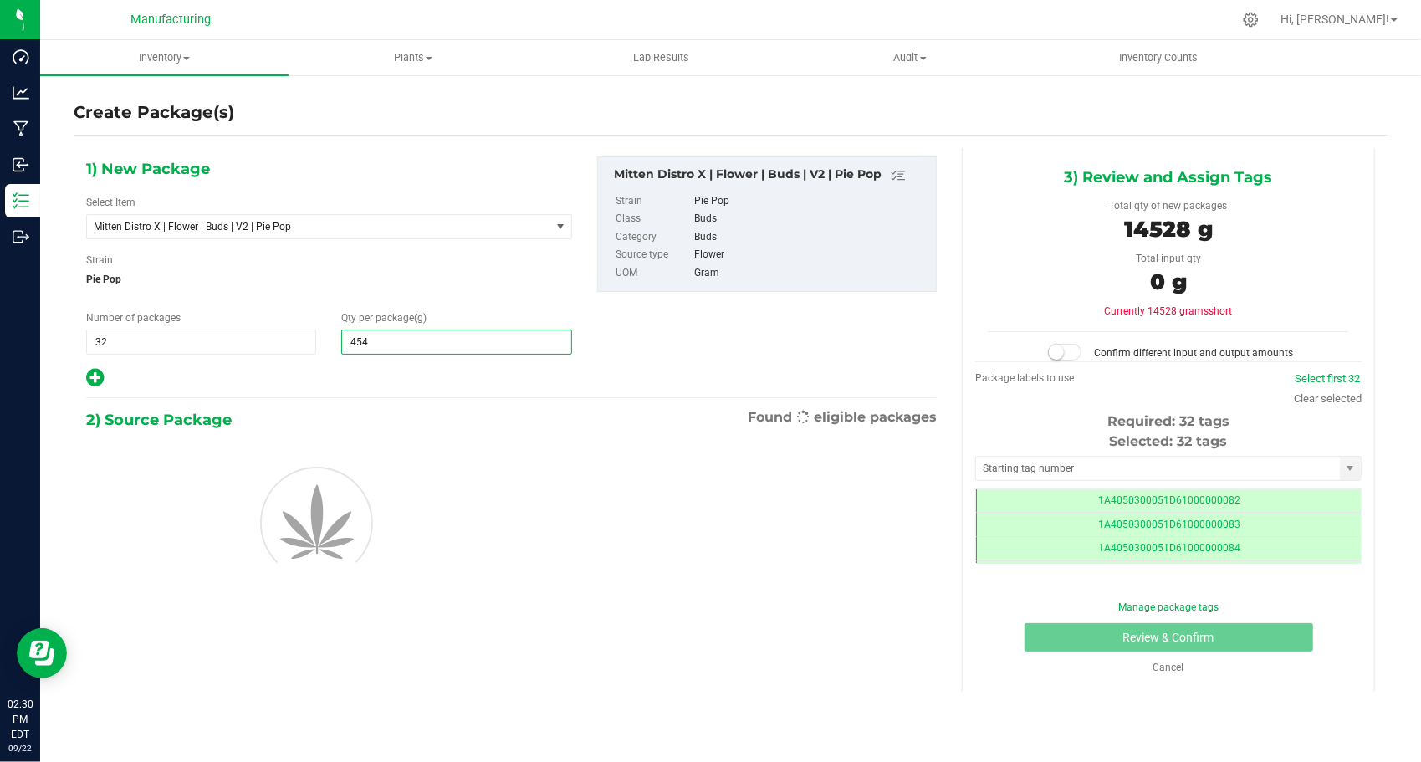
scroll to position [0, 0]
type input "454.0000"
click at [319, 370] on div at bounding box center [329, 378] width 486 height 22
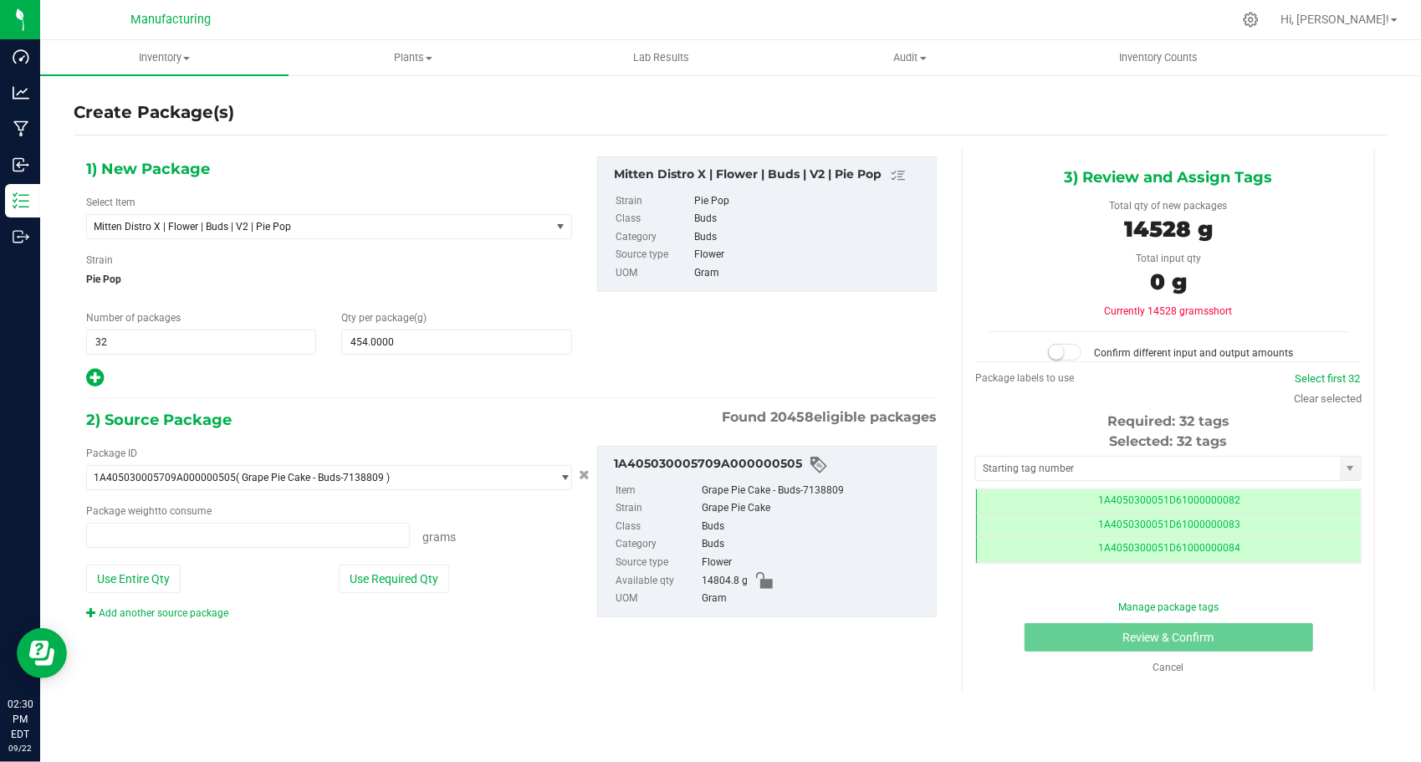
type input "0.0000 g"
click at [1082, 465] on input "text" at bounding box center [1158, 468] width 364 height 23
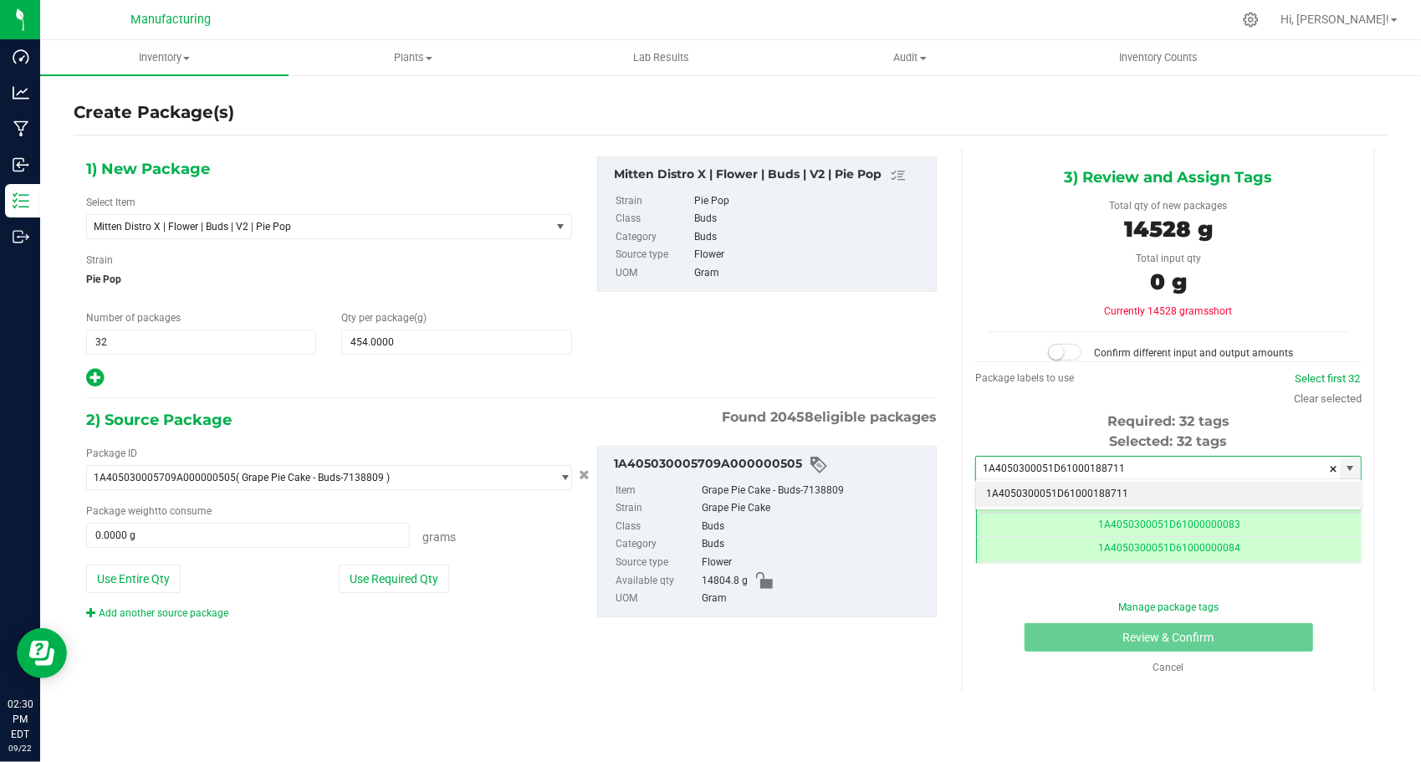
click at [1095, 488] on li "1A4050300051D61000188711" at bounding box center [1168, 494] width 385 height 25
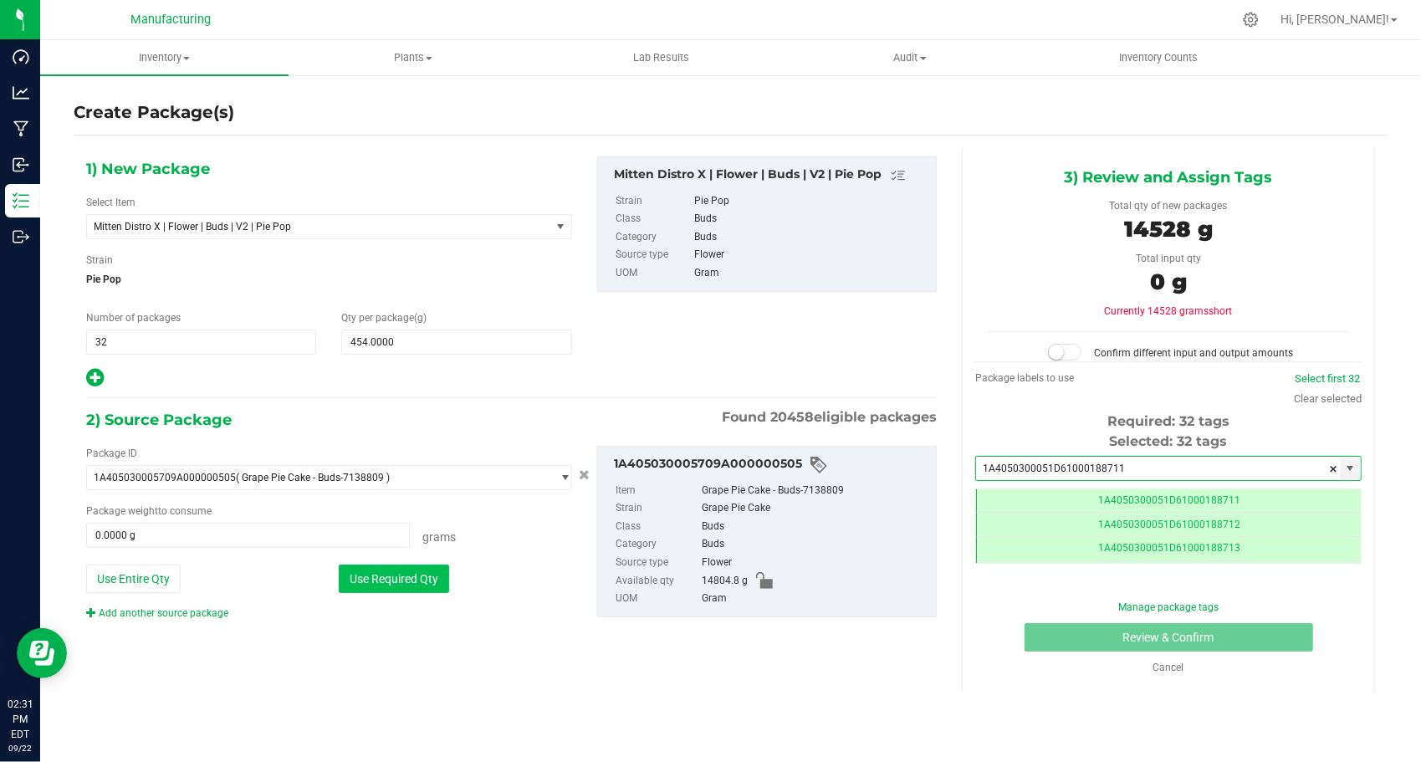
type input "1A4050300051D61000188711"
click at [365, 570] on button "Use Required Qty" at bounding box center [394, 578] width 110 height 28
type input "14528.0000 g"
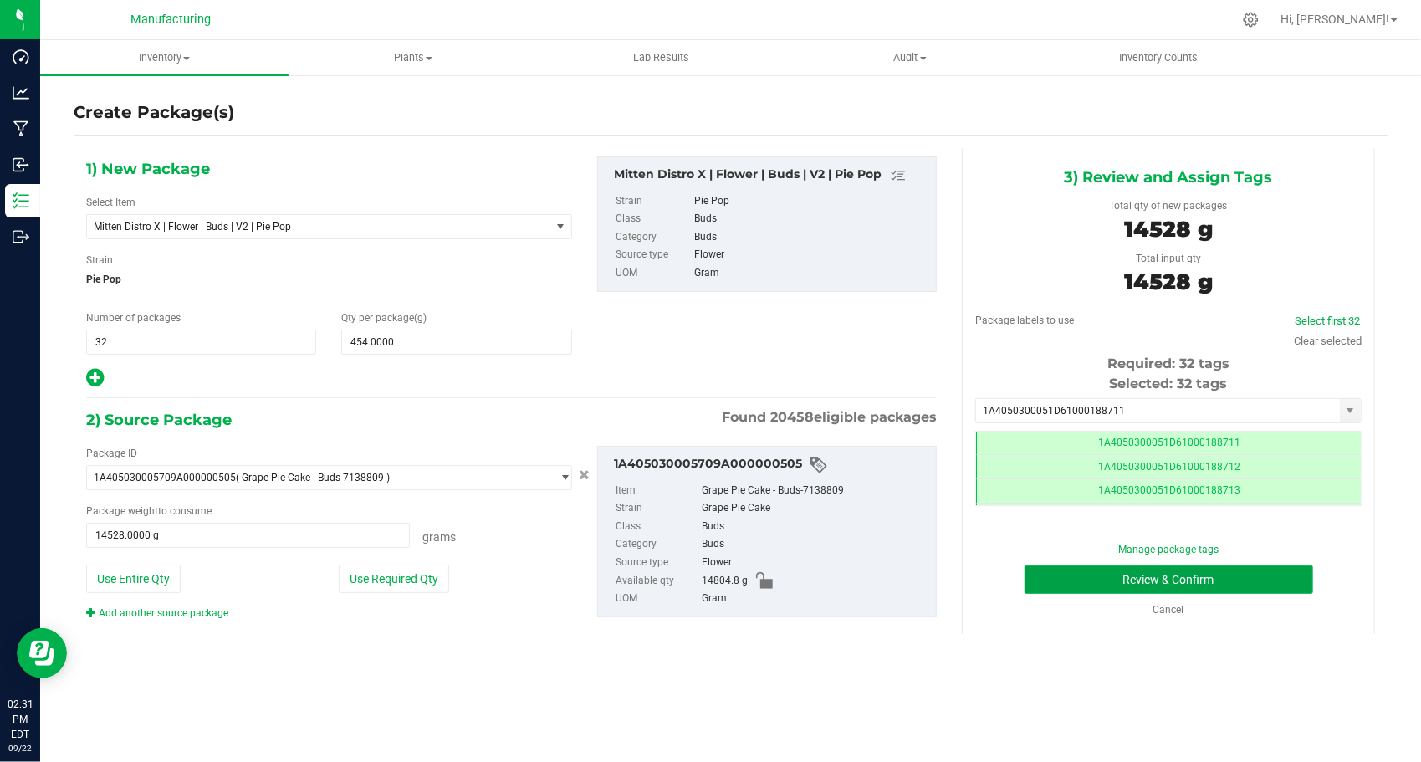
click at [1030, 572] on button "Review & Confirm" at bounding box center [1168, 579] width 289 height 28
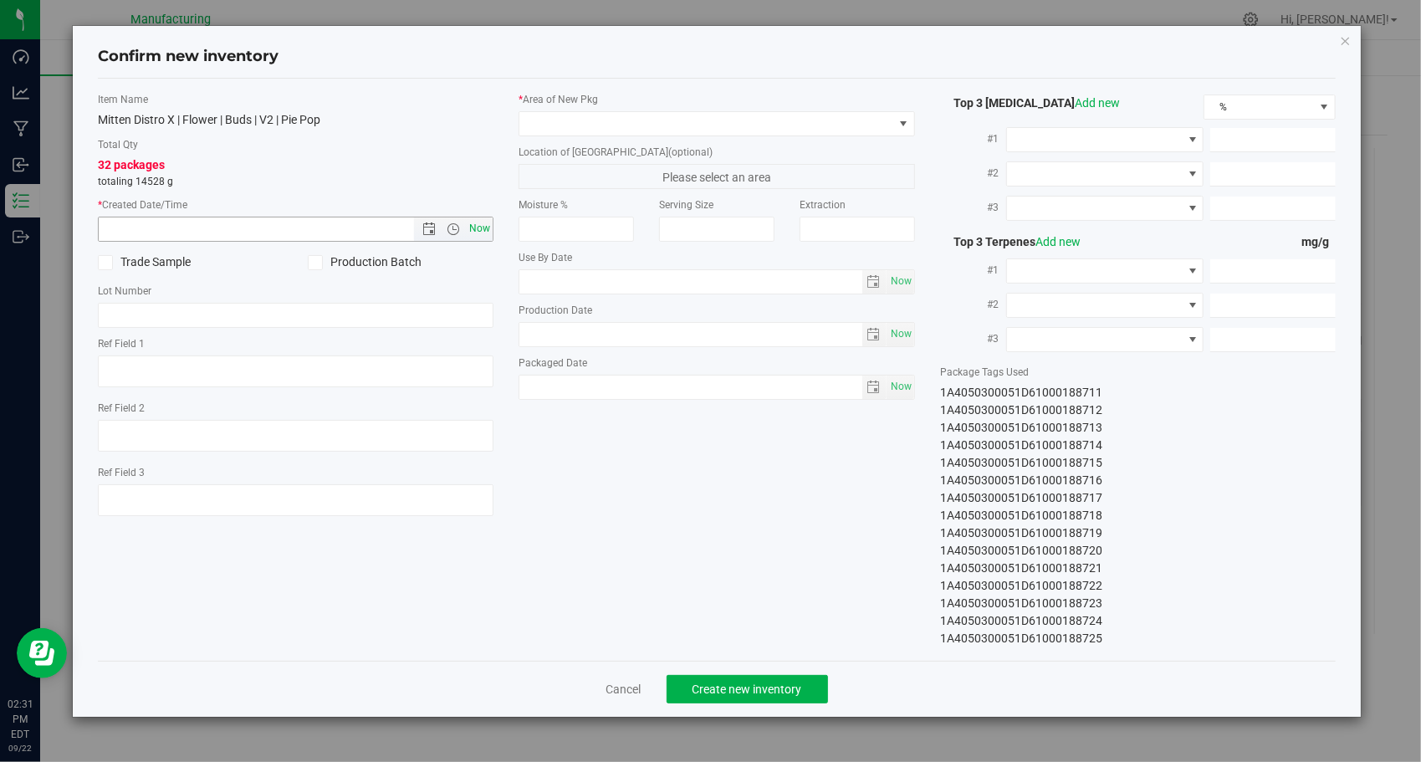
click at [475, 227] on span "Now" at bounding box center [480, 229] width 28 height 24
type input "[DATE] 2:31 PM"
click at [696, 125] on span at bounding box center [706, 123] width 374 height 23
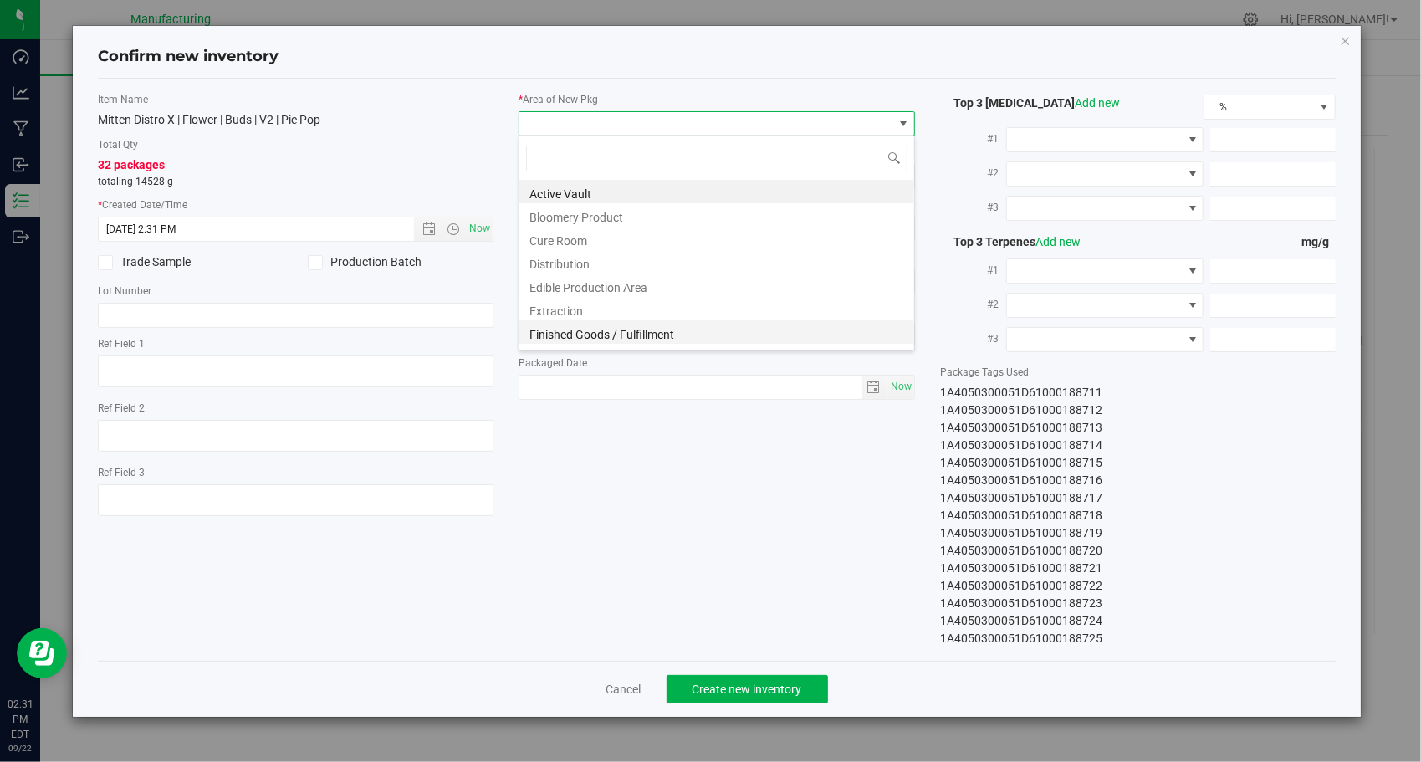
click at [665, 328] on li "Finished Goods / Fulfillment" at bounding box center [716, 331] width 395 height 23
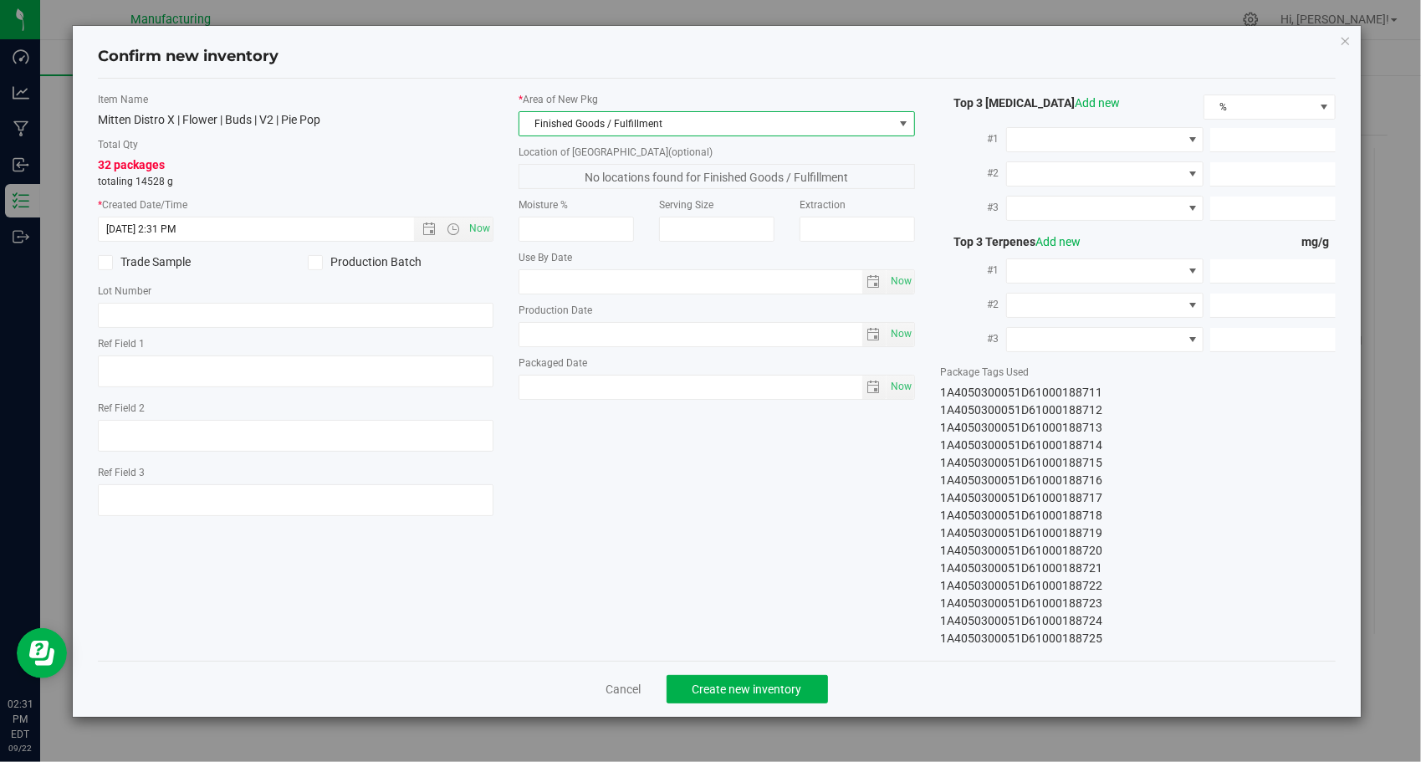
click at [641, 513] on div "Item Name Mitten Distro X | Flower | Buds | V2 | Pie Pop Total Qty 32 packages …" at bounding box center [717, 369] width 1264 height 555
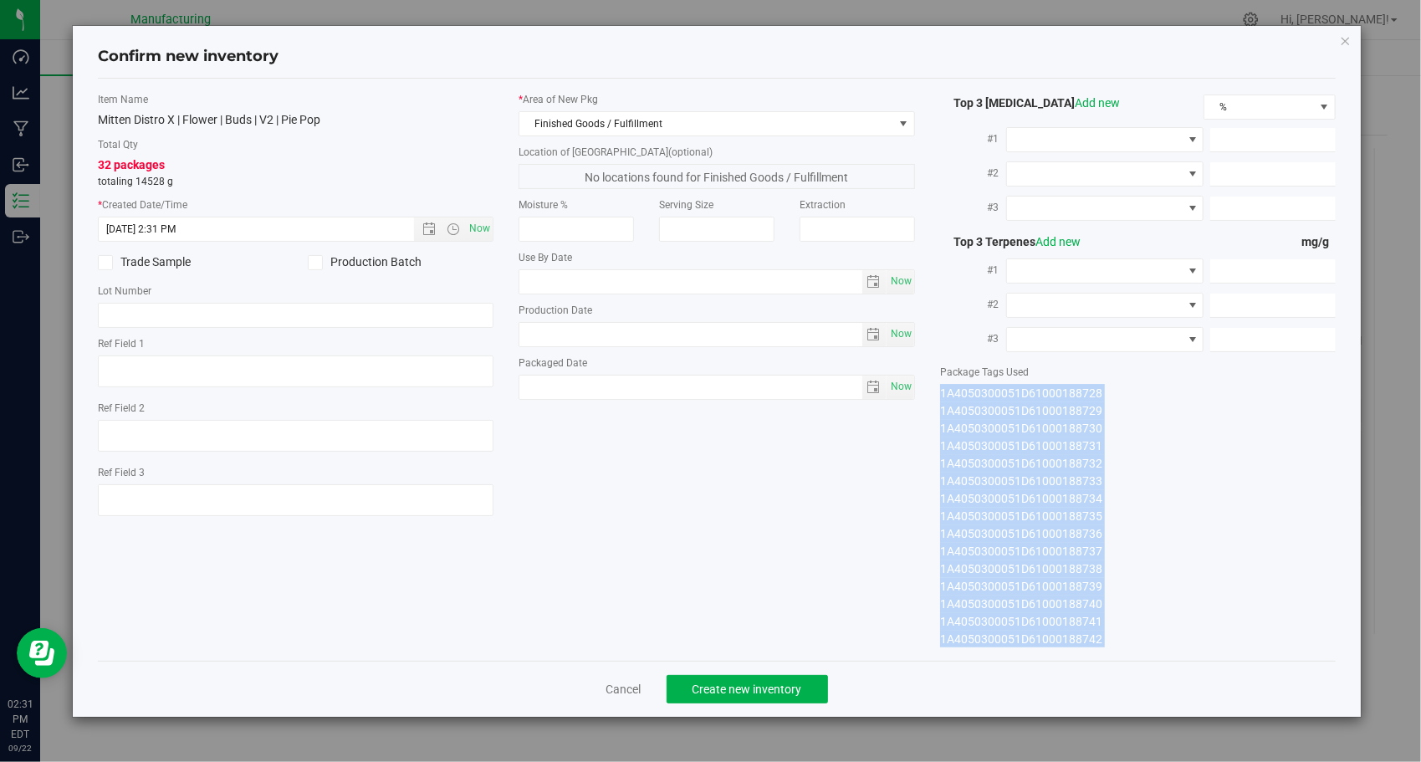
drag, startPoint x: 935, startPoint y: 389, endPoint x: 1104, endPoint y: 665, distance: 323.6
click at [1104, 665] on div "Confirm new inventory Item Name Mitten Distro X | Flower | Buds | V2 | Pie Pop …" at bounding box center [717, 371] width 1289 height 691
copy div "1A4050300051D61000188711 1A4050300051D61000188712 1A4050300051D61000188713 1A40…"
click at [804, 681] on button "Create new inventory" at bounding box center [746, 689] width 161 height 28
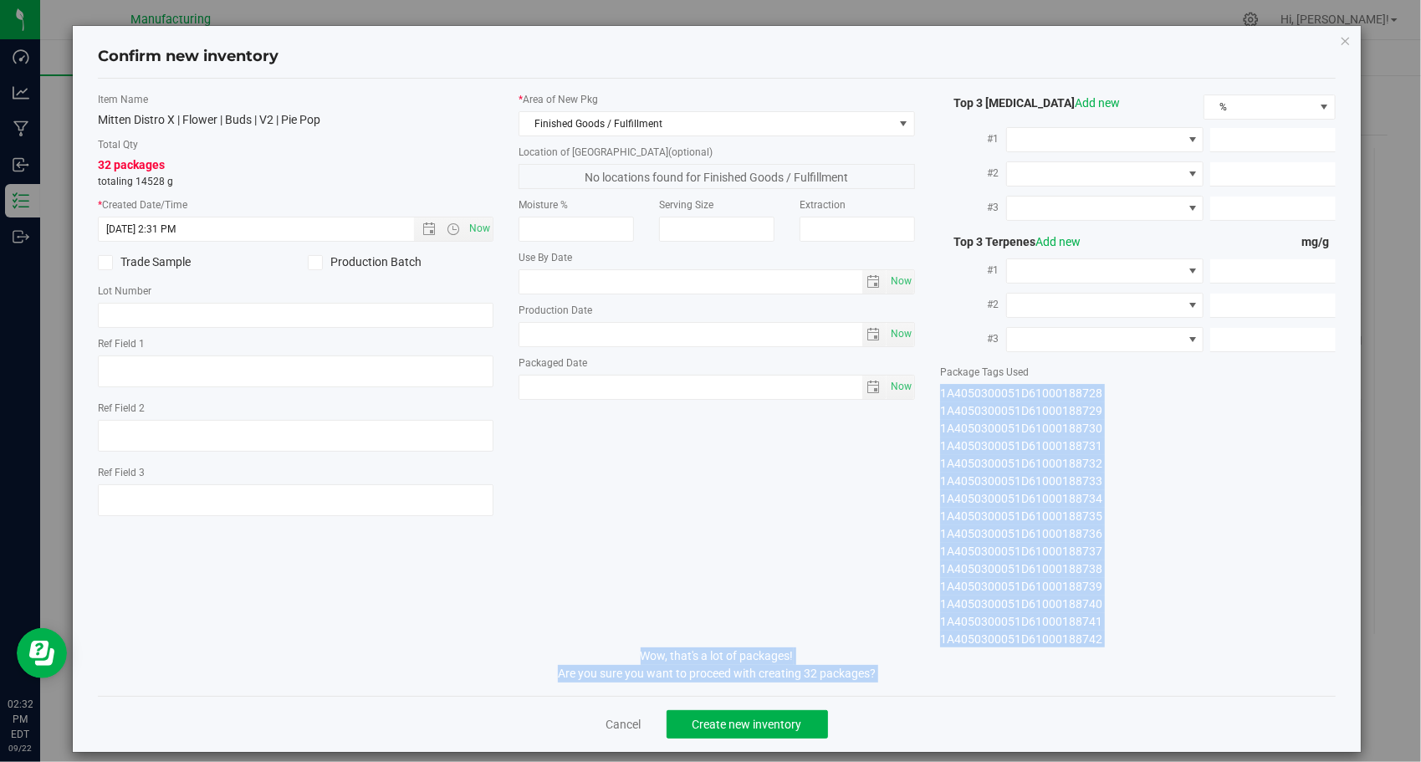
click at [850, 599] on div "Item Name Mitten Distro X | Flower | Buds | V2 | Pie Pop Total Qty 32 packages …" at bounding box center [717, 369] width 1264 height 555
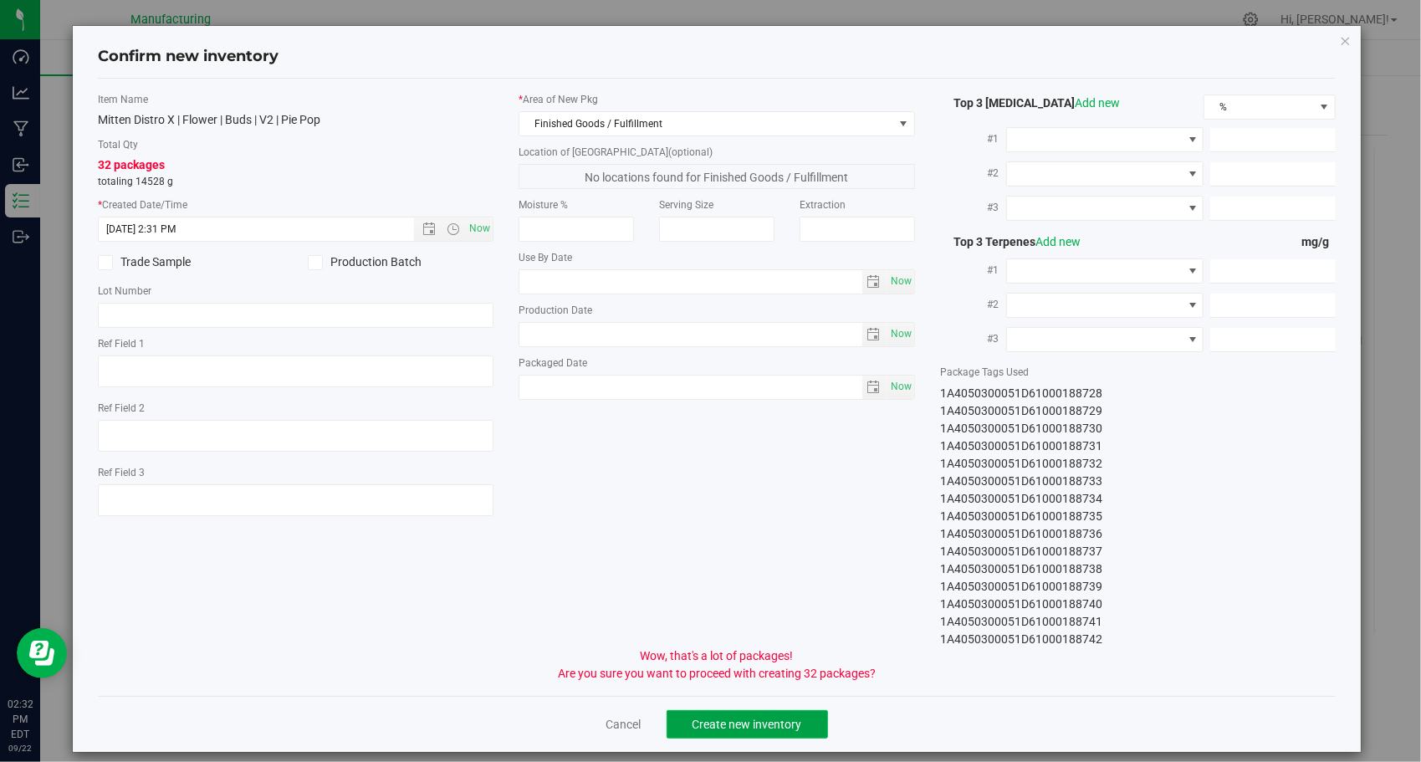
click at [743, 731] on button "Create new inventory" at bounding box center [746, 724] width 161 height 28
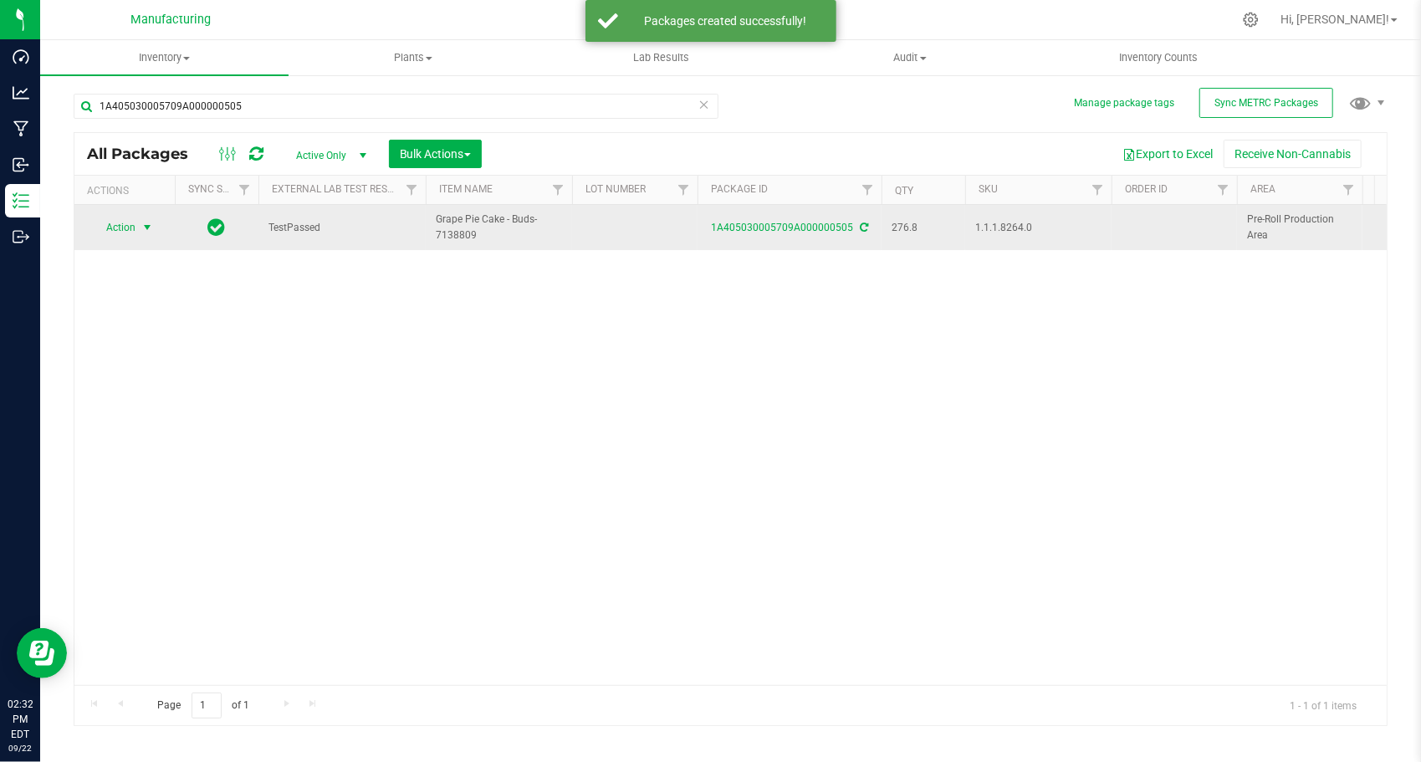
click at [144, 232] on span "select" at bounding box center [146, 227] width 13 height 13
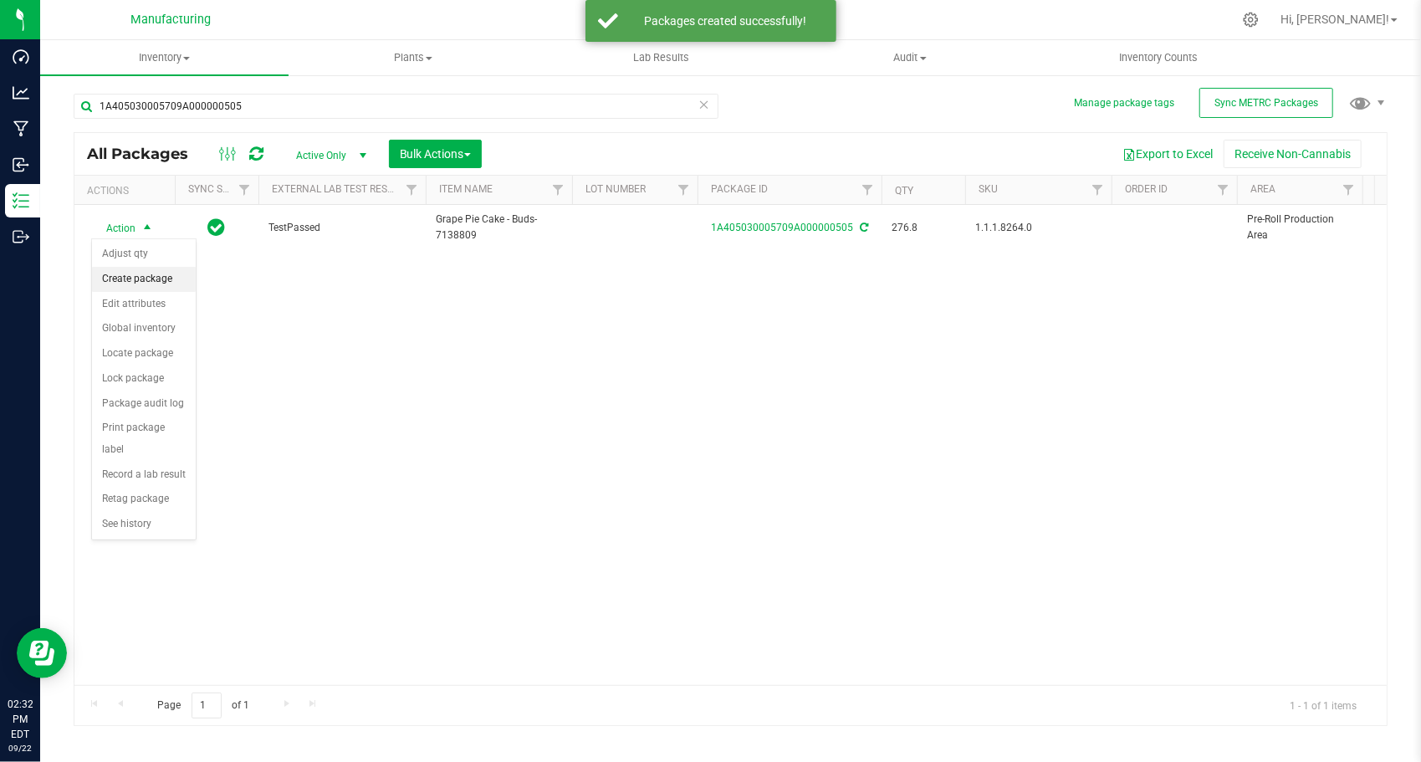
click at [146, 275] on li "Create package" at bounding box center [144, 279] width 104 height 25
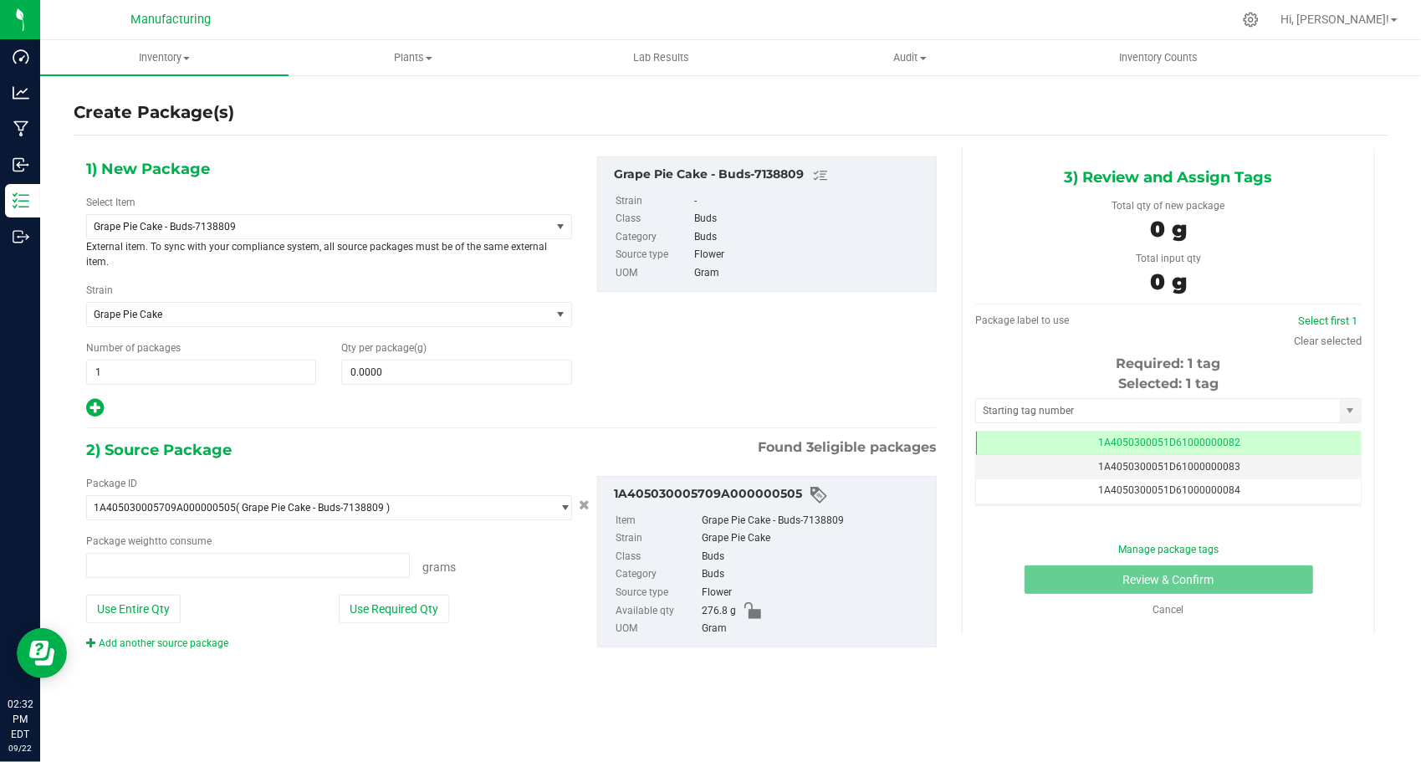
type input "0.0000 g"
click at [232, 227] on span "Grape Pie Cake - Buds-7138809" at bounding box center [310, 227] width 432 height 12
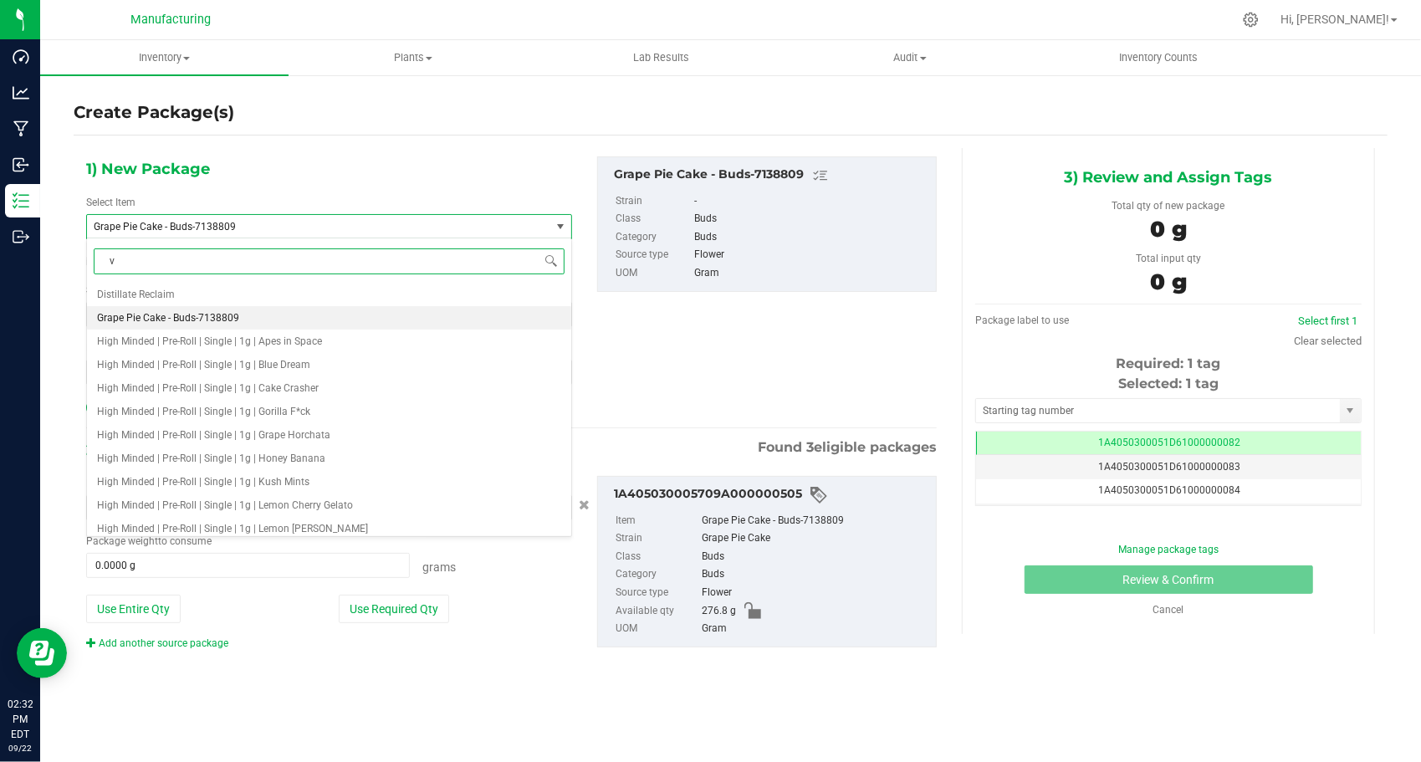
type input "v2"
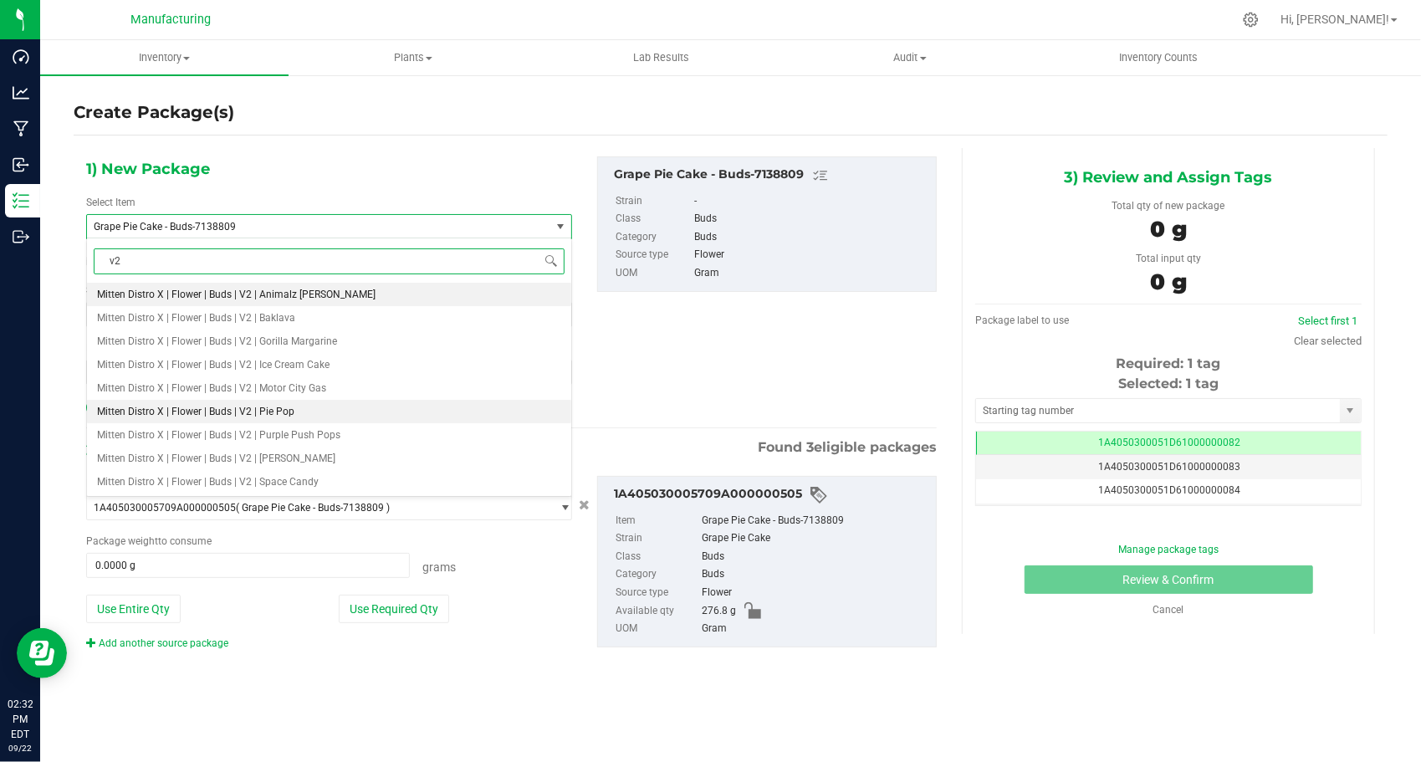
click at [238, 406] on span "Mitten Distro X | Flower | Buds | V2 | Pie Pop" at bounding box center [195, 412] width 197 height 12
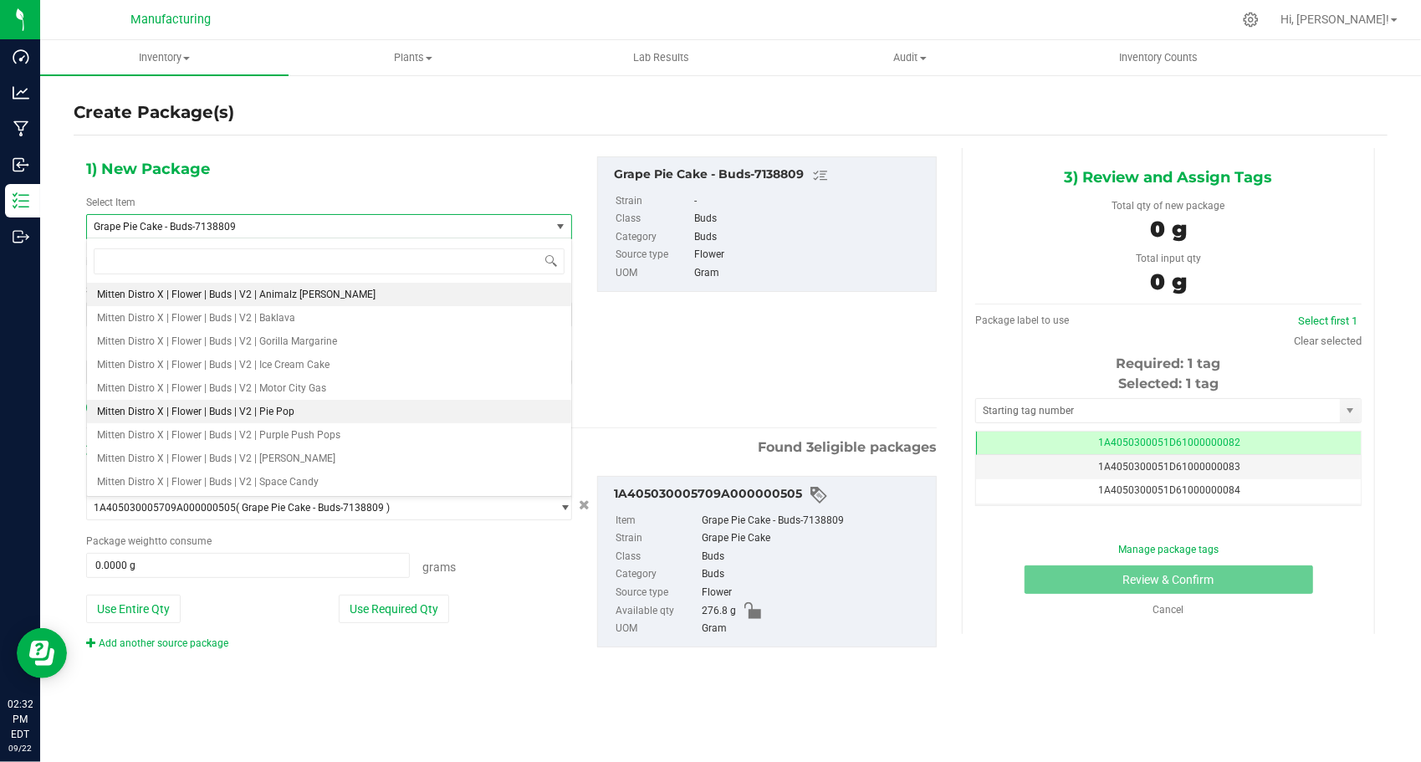
type input "0.0000"
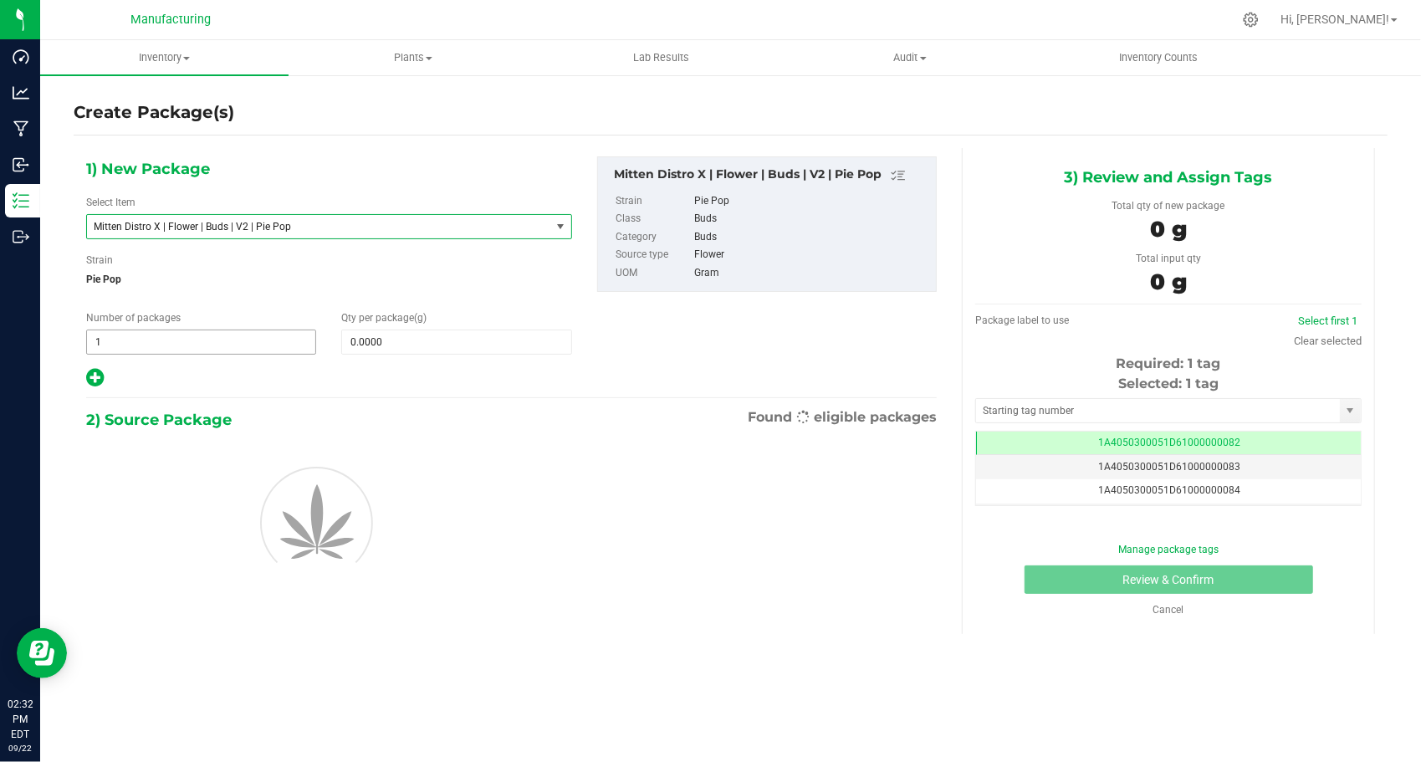
click at [149, 345] on span "1 1" at bounding box center [201, 341] width 230 height 25
click at [350, 347] on span at bounding box center [456, 341] width 230 height 25
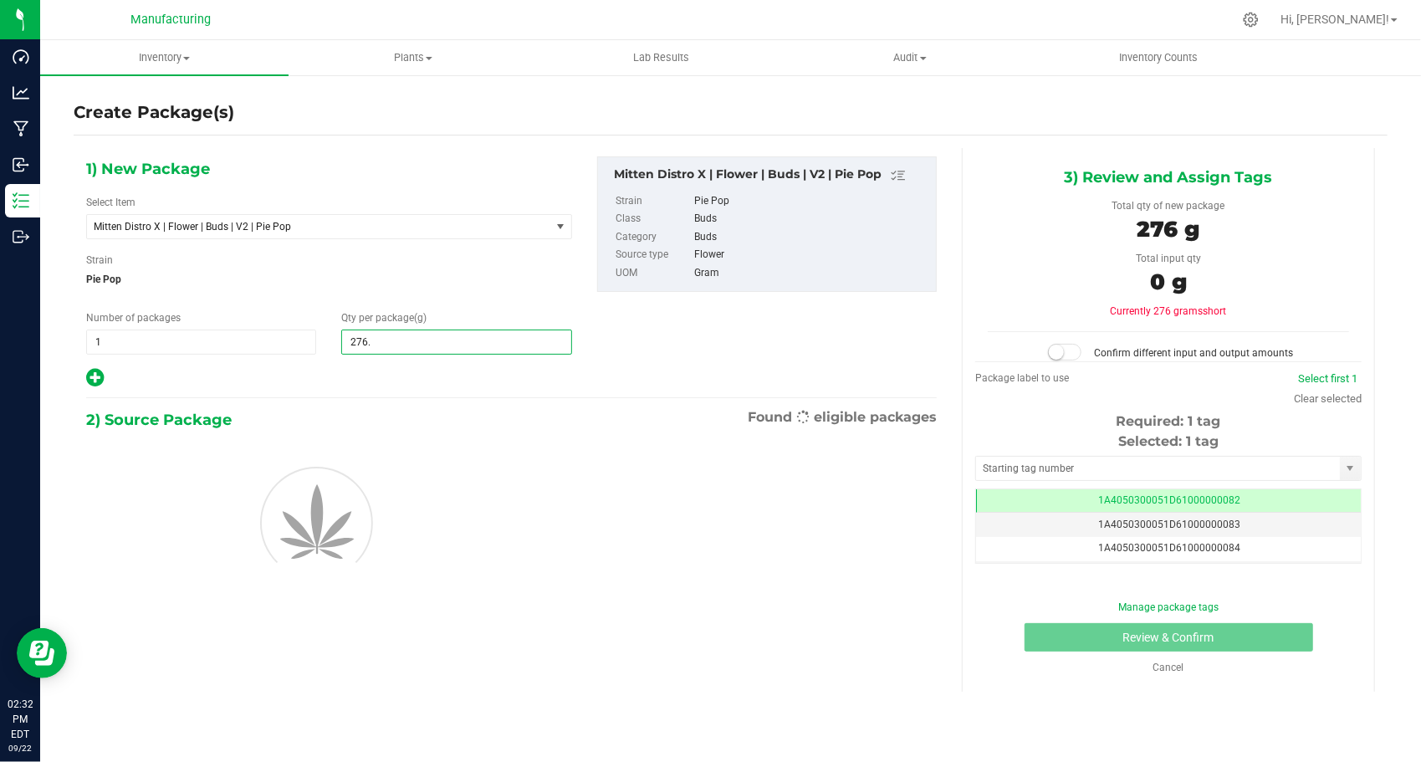
type input "276.8"
click at [993, 461] on input "text" at bounding box center [1158, 468] width 364 height 23
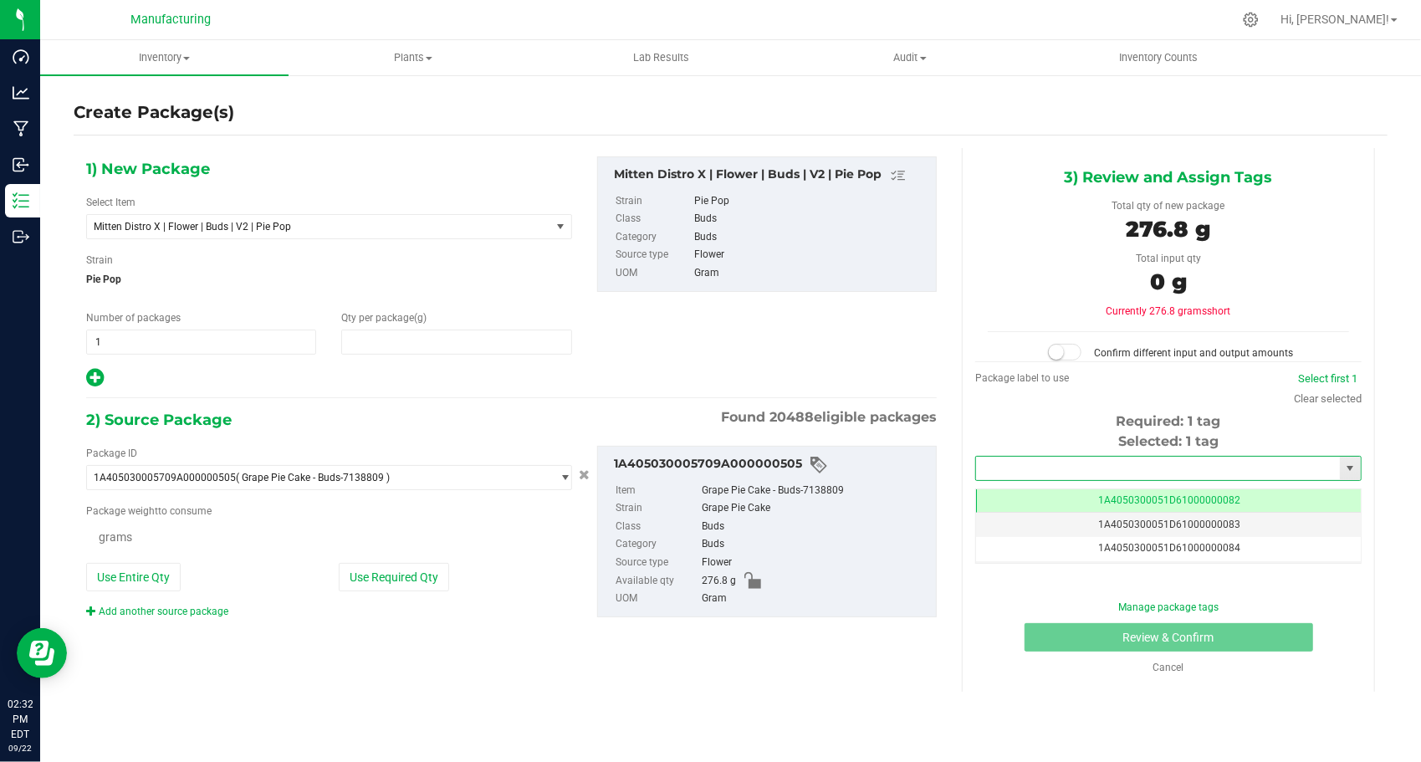
type input "276.8000"
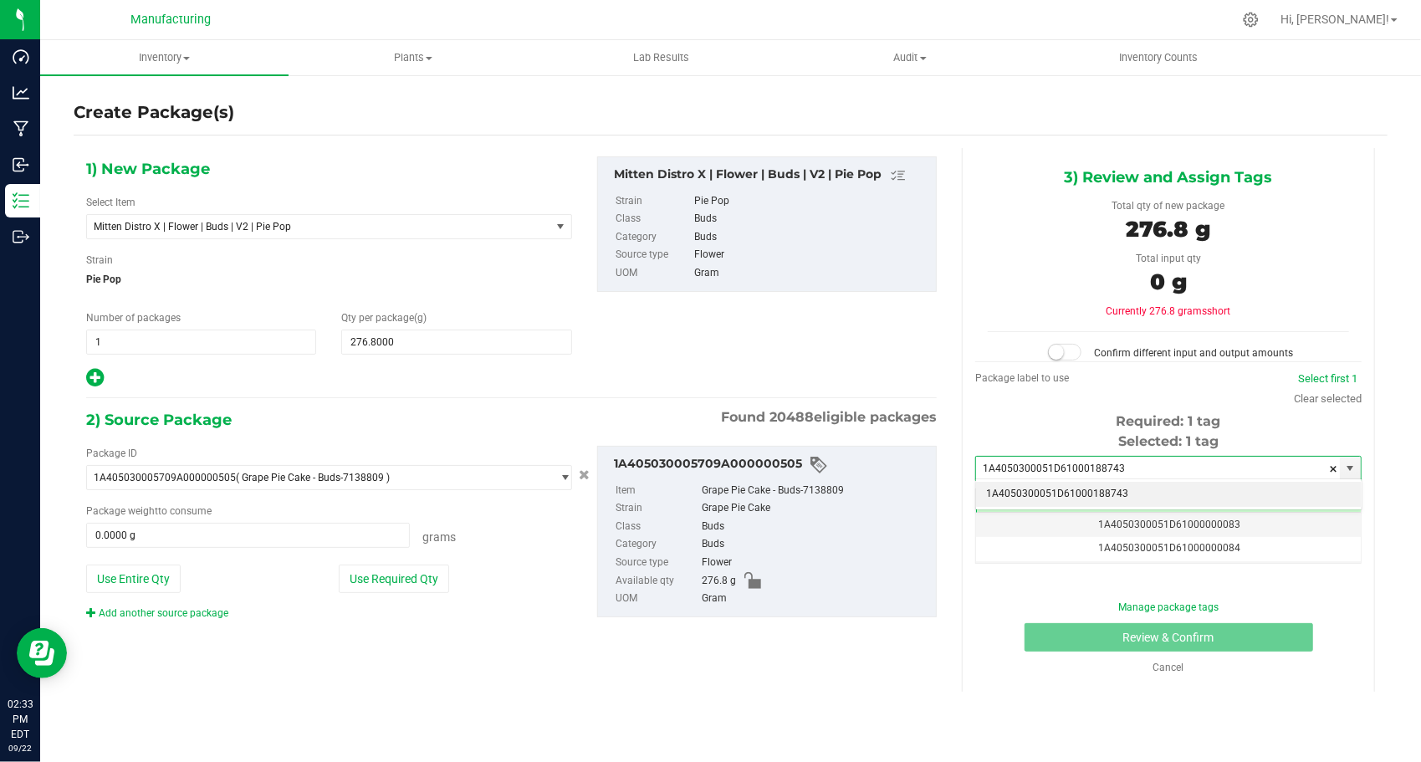
click at [1009, 487] on li "1A4050300051D61000188743" at bounding box center [1168, 494] width 385 height 25
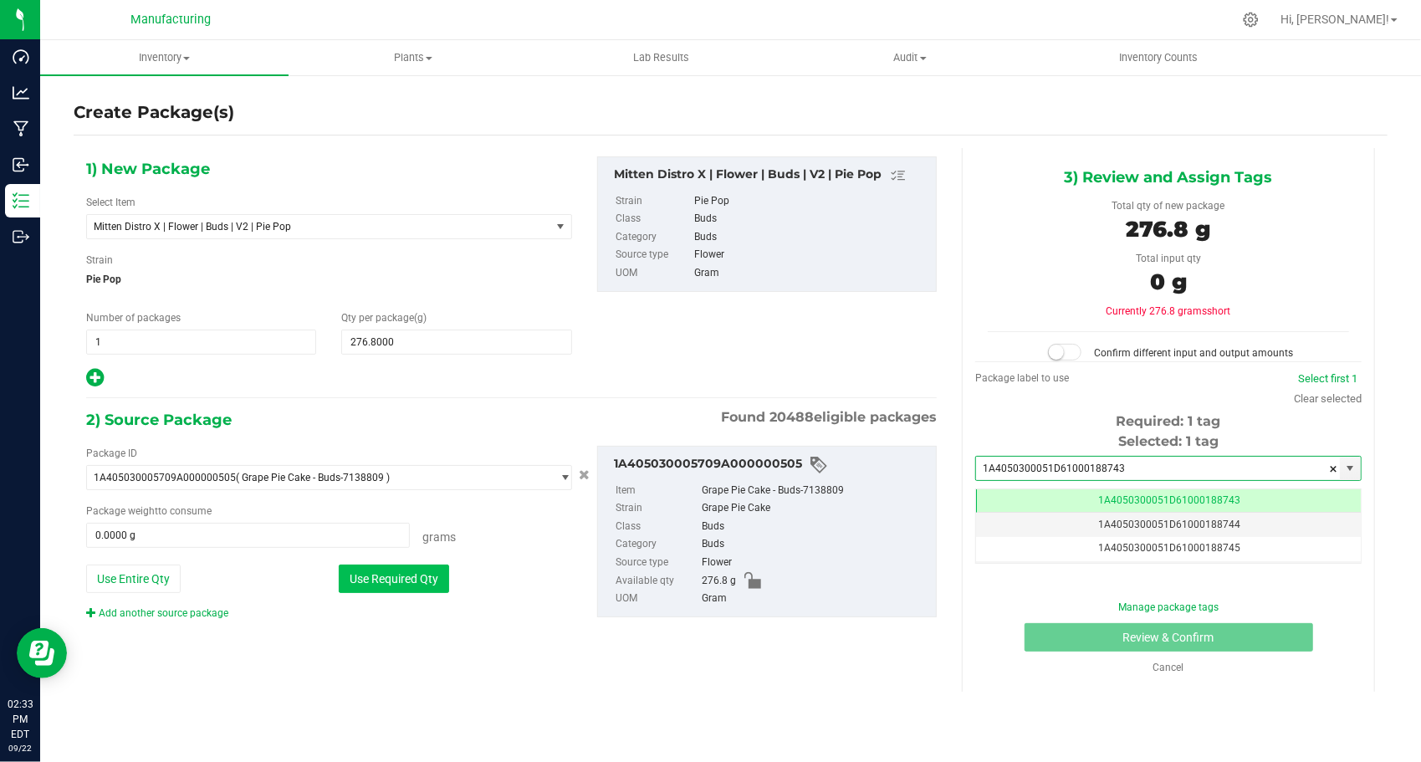
type input "1A4050300051D61000188743"
click at [430, 580] on button "Use Required Qty" at bounding box center [394, 578] width 110 height 28
type input "276.8000 g"
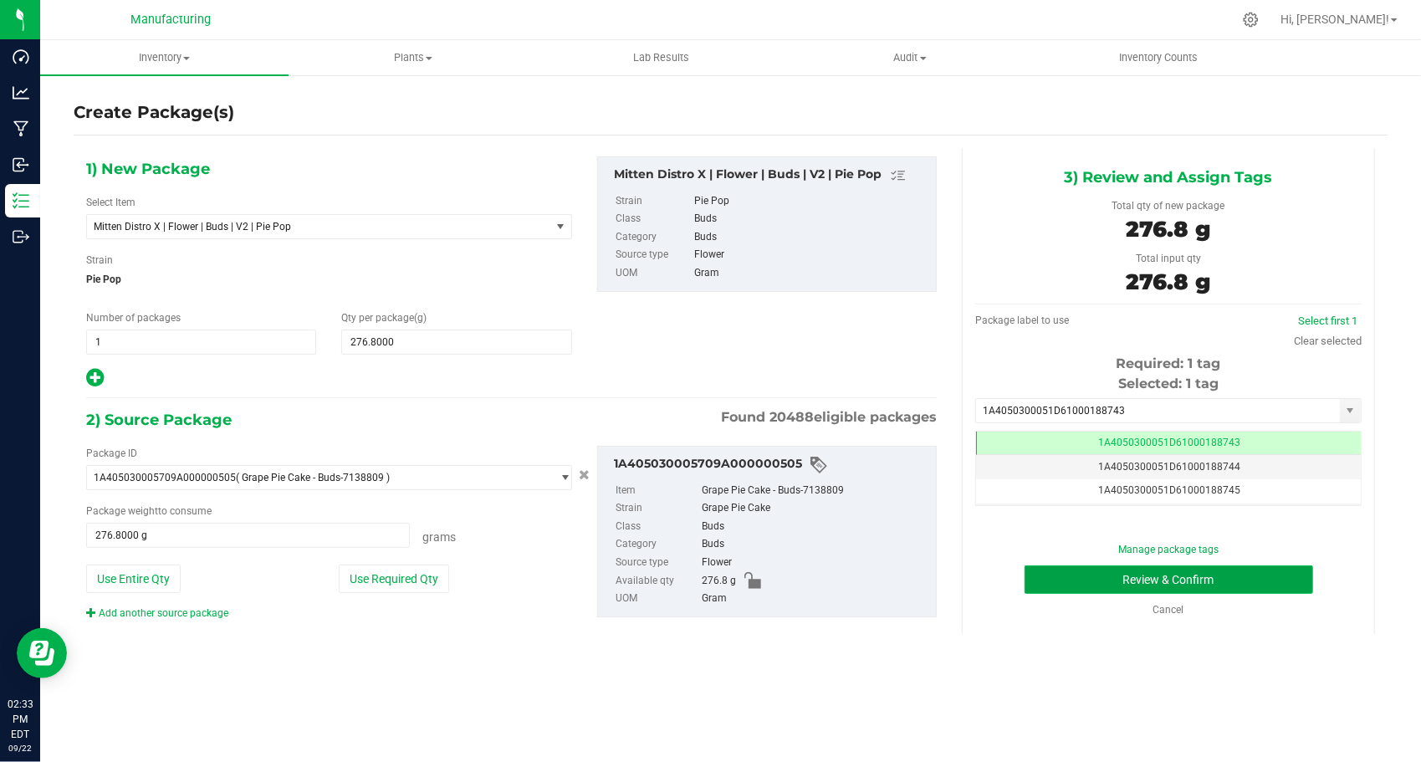
click at [1029, 574] on button "Review & Confirm" at bounding box center [1168, 579] width 289 height 28
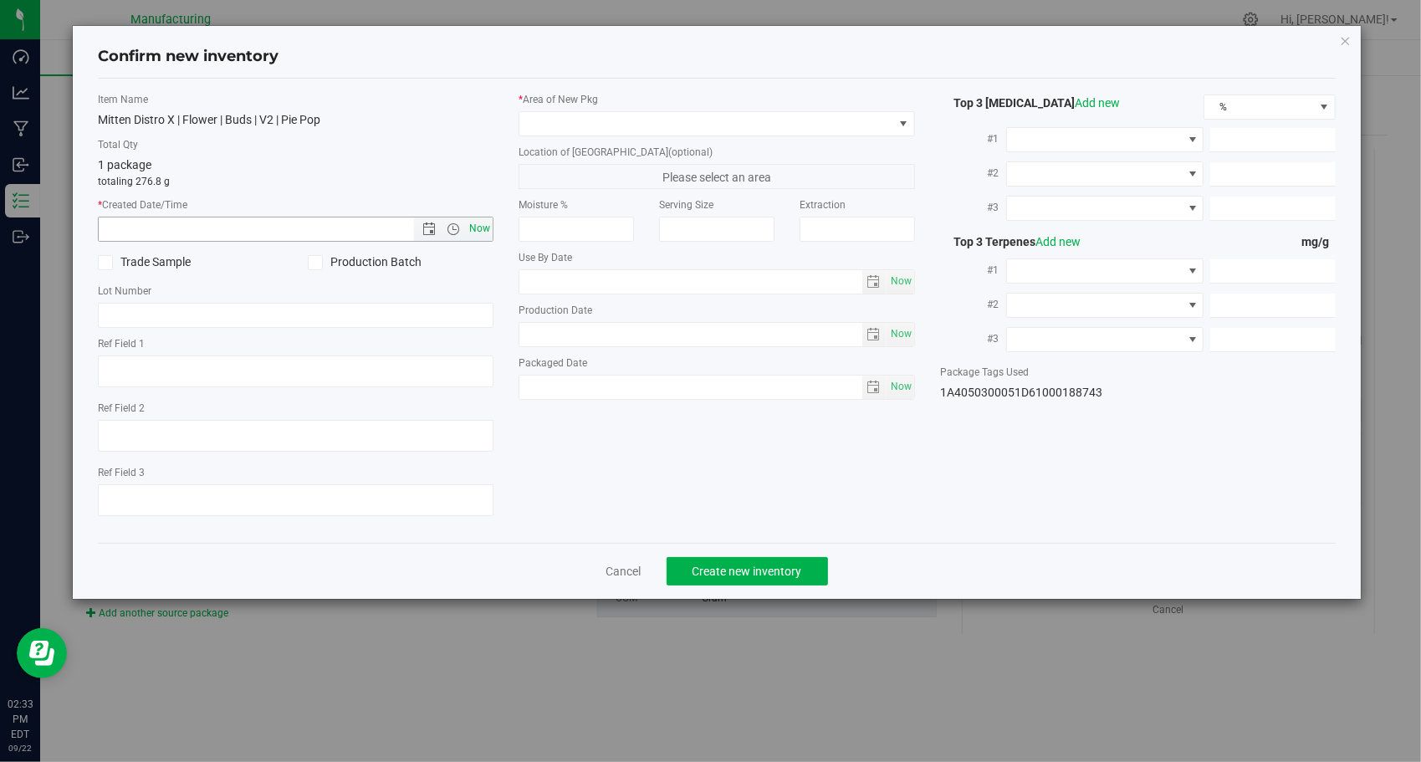
click at [469, 227] on span "Now" at bounding box center [480, 229] width 28 height 24
type input "[DATE] 2:33 PM"
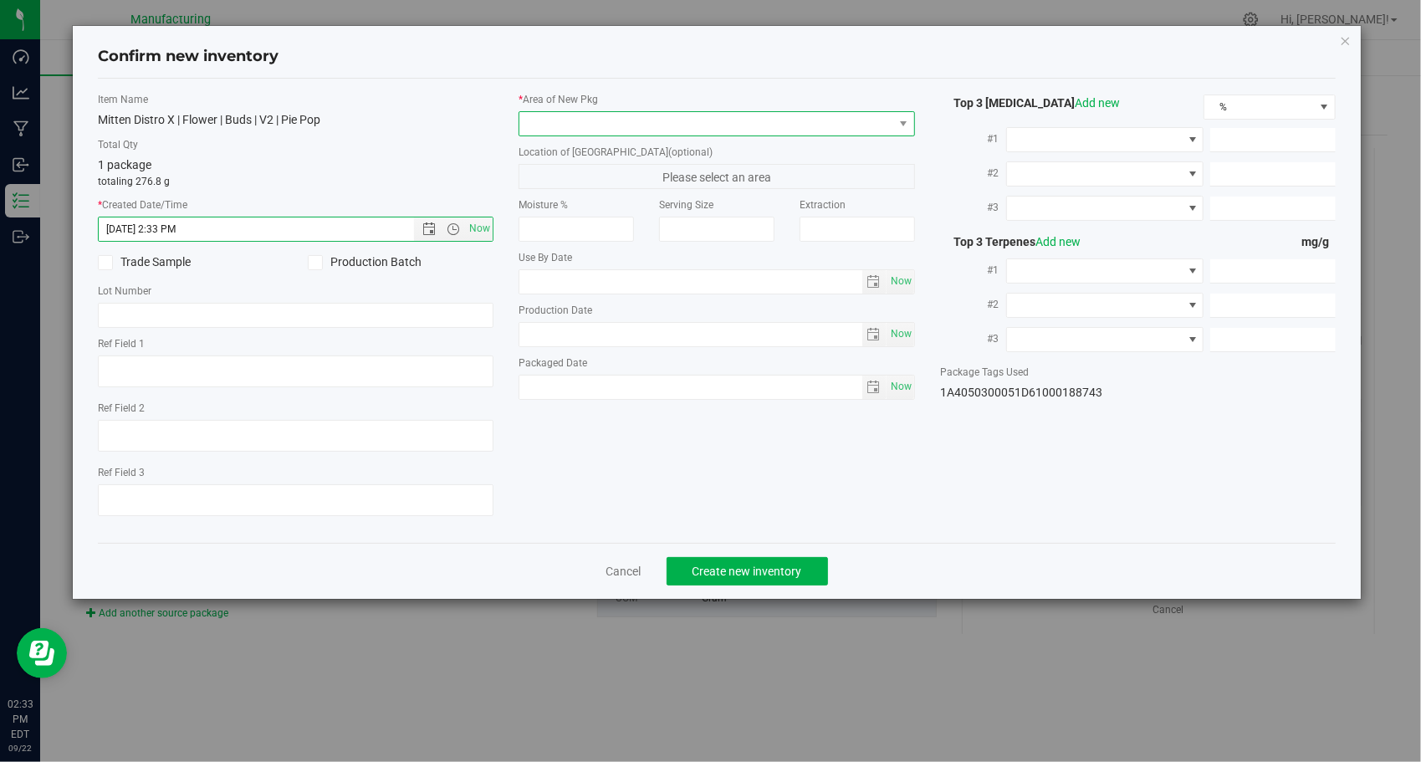
click at [753, 133] on span at bounding box center [706, 123] width 374 height 23
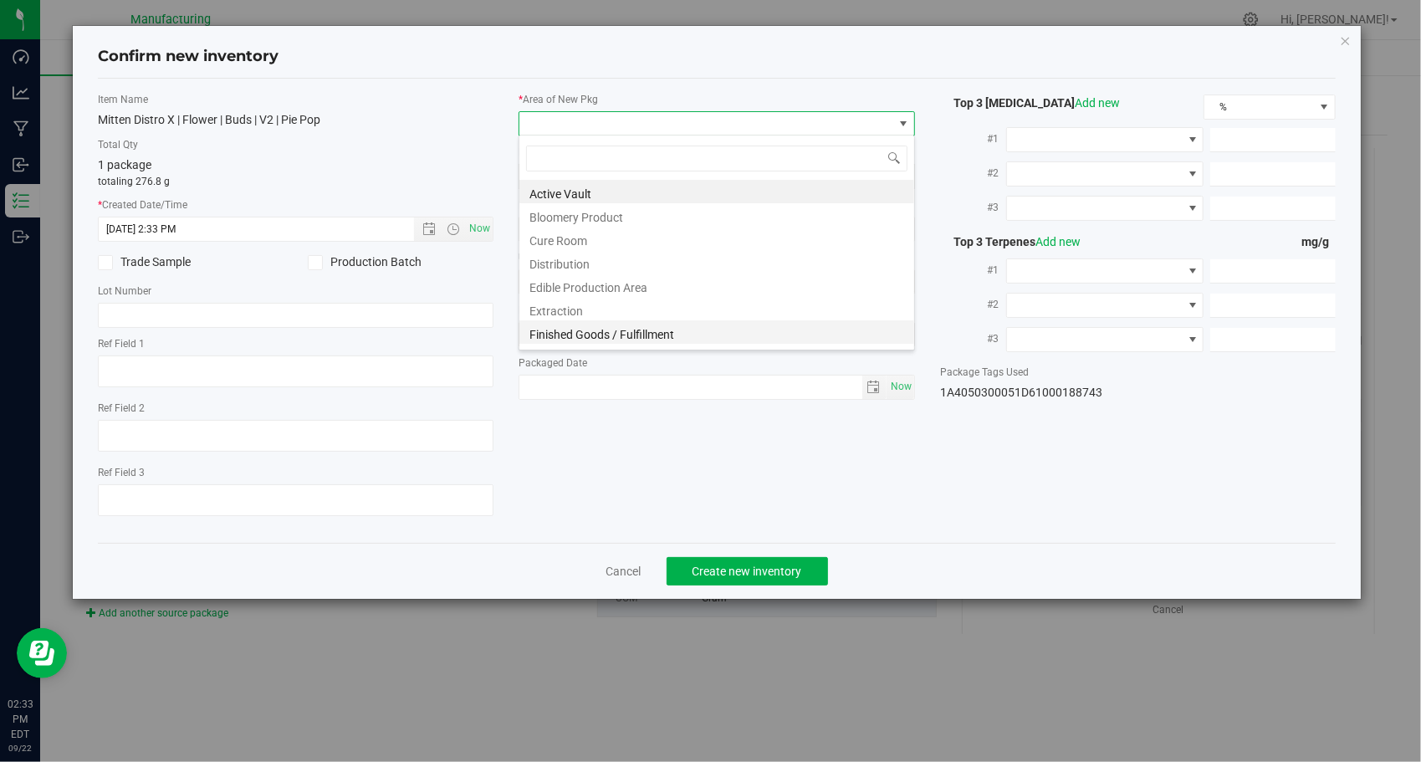
click at [674, 328] on li "Finished Goods / Fulfillment" at bounding box center [716, 331] width 395 height 23
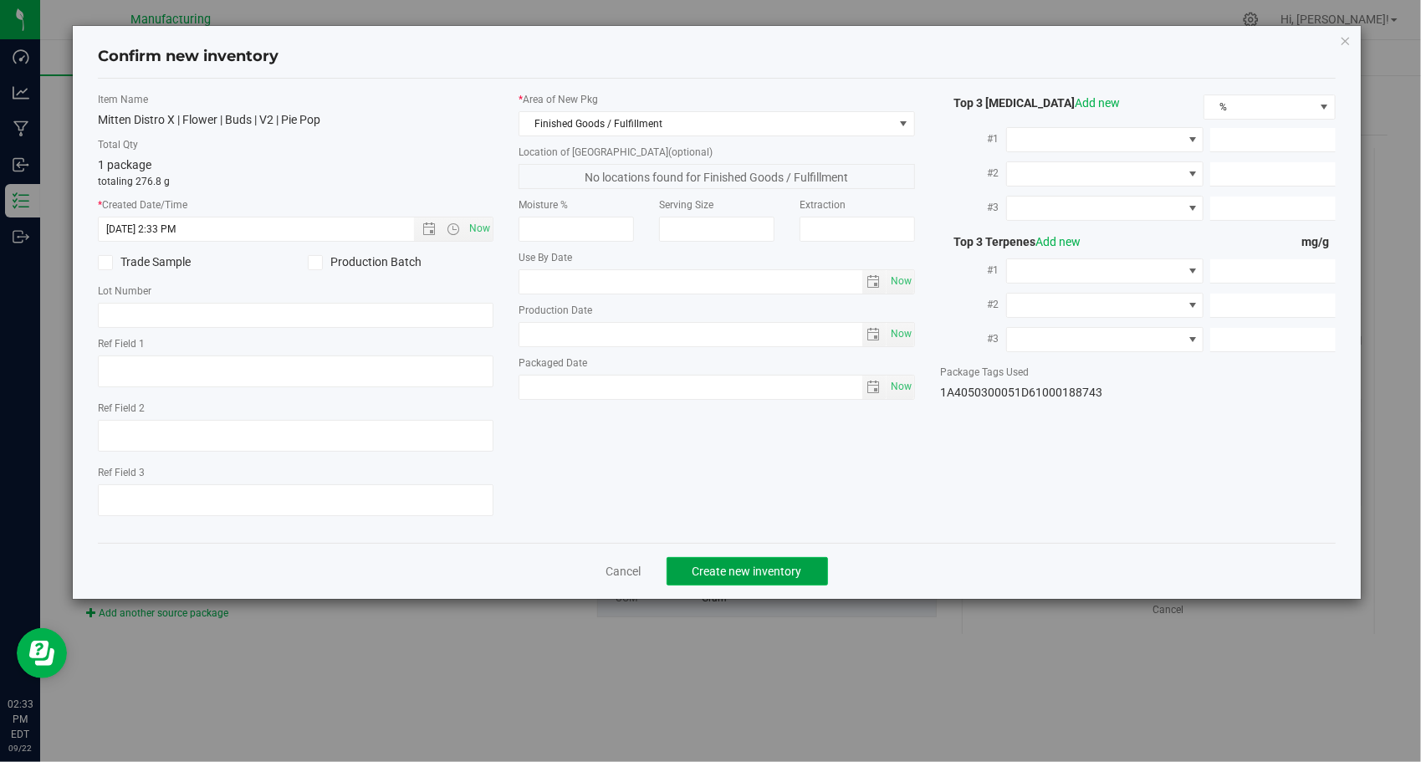
click at [743, 572] on span "Create new inventory" at bounding box center [747, 570] width 110 height 13
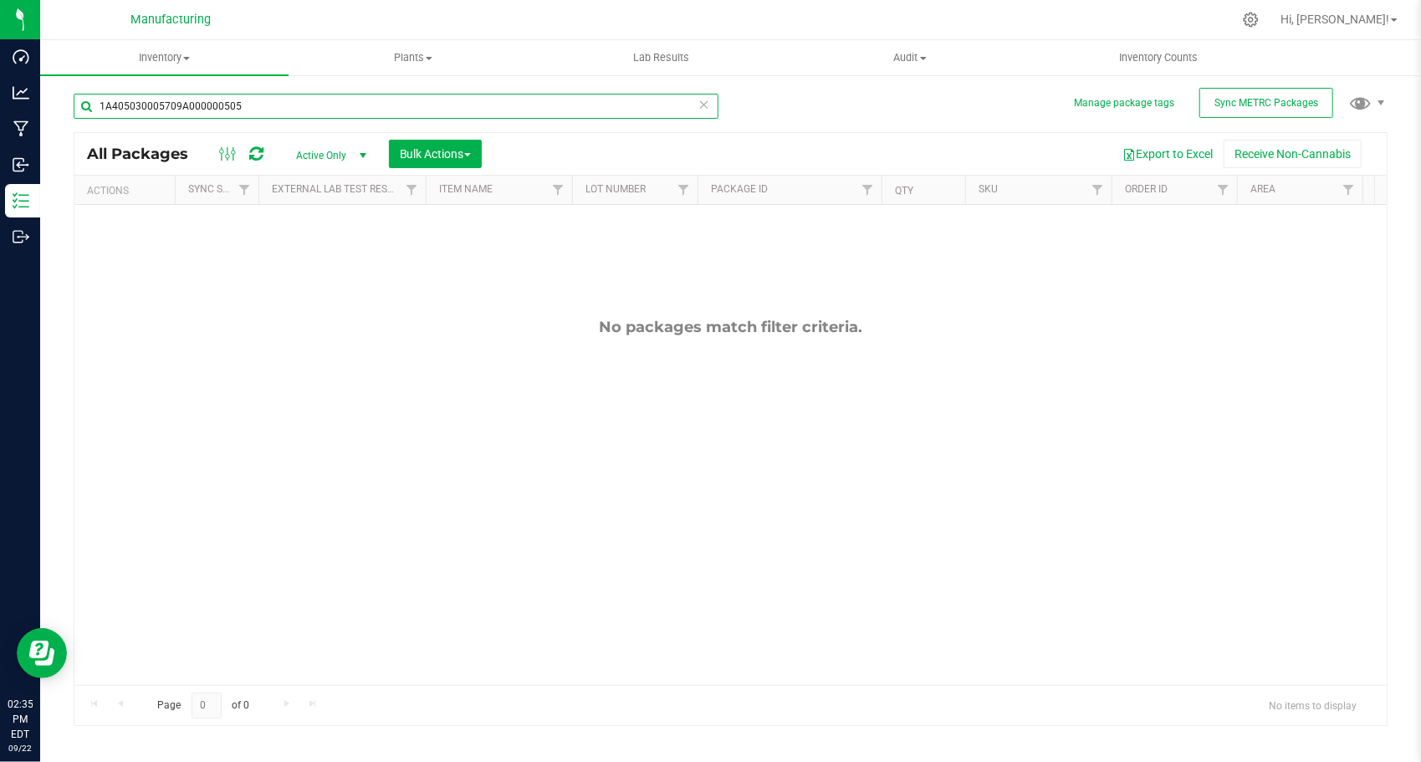
click at [713, 107] on input "1A405030005709A000000505" at bounding box center [396, 106] width 645 height 25
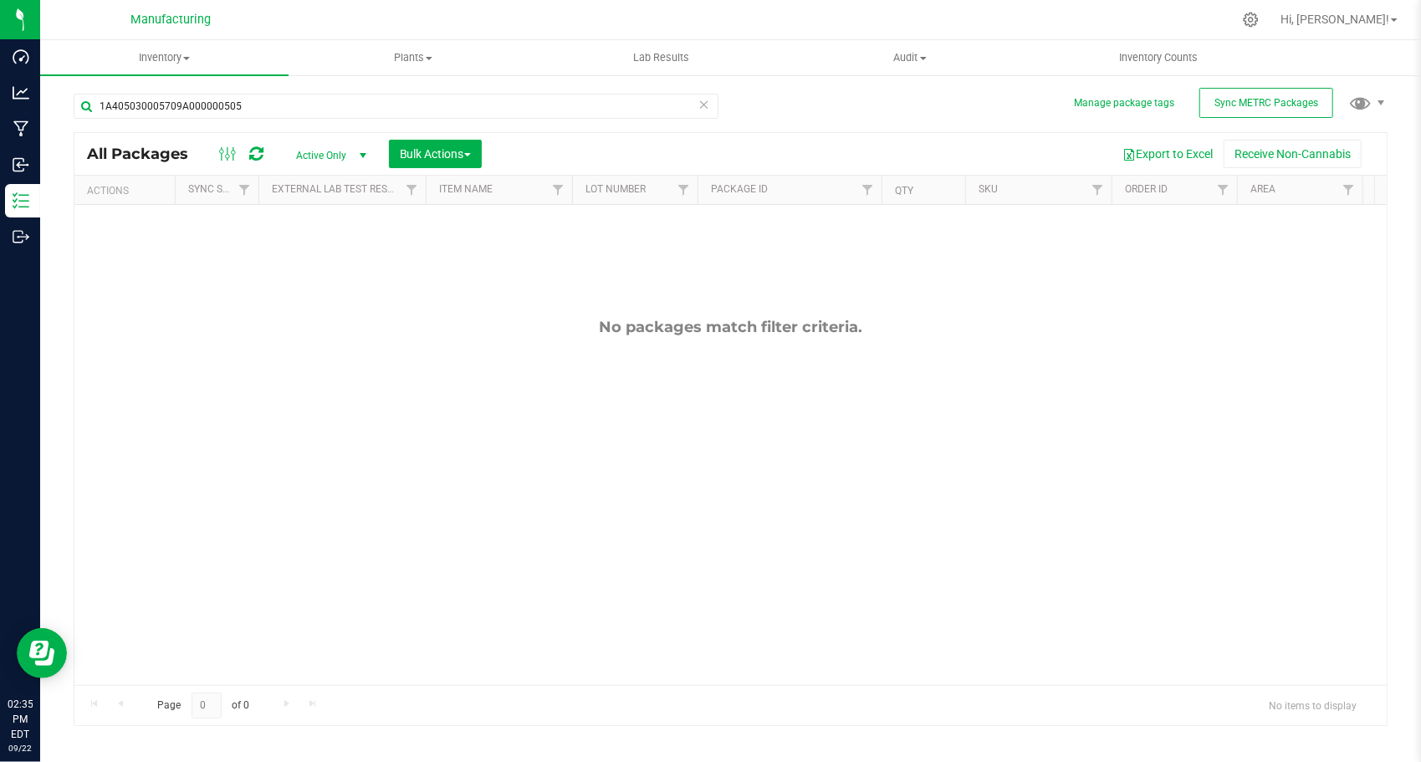
click at [708, 105] on icon at bounding box center [704, 104] width 12 height 20
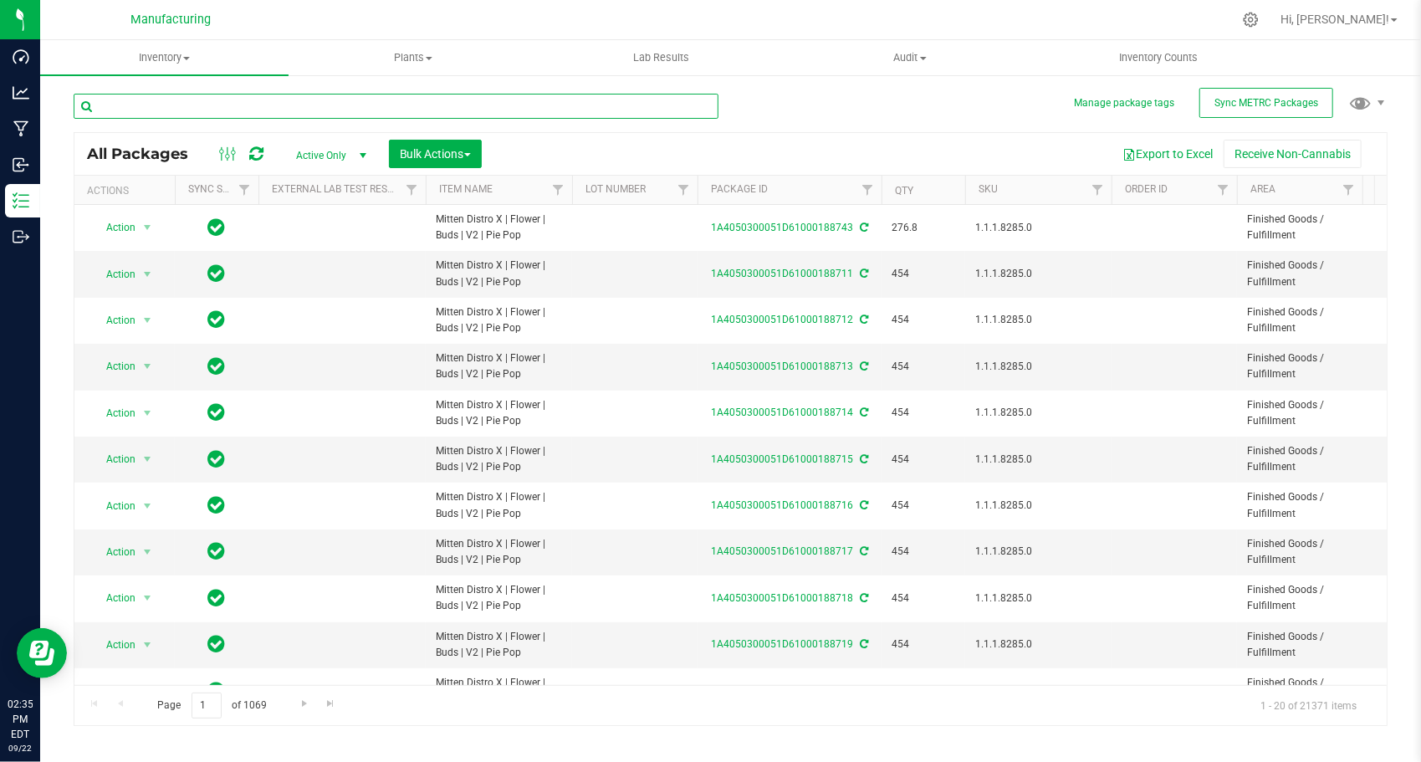
click at [175, 110] on input "text" at bounding box center [396, 106] width 645 height 25
paste input "1A405030005709A000000507"
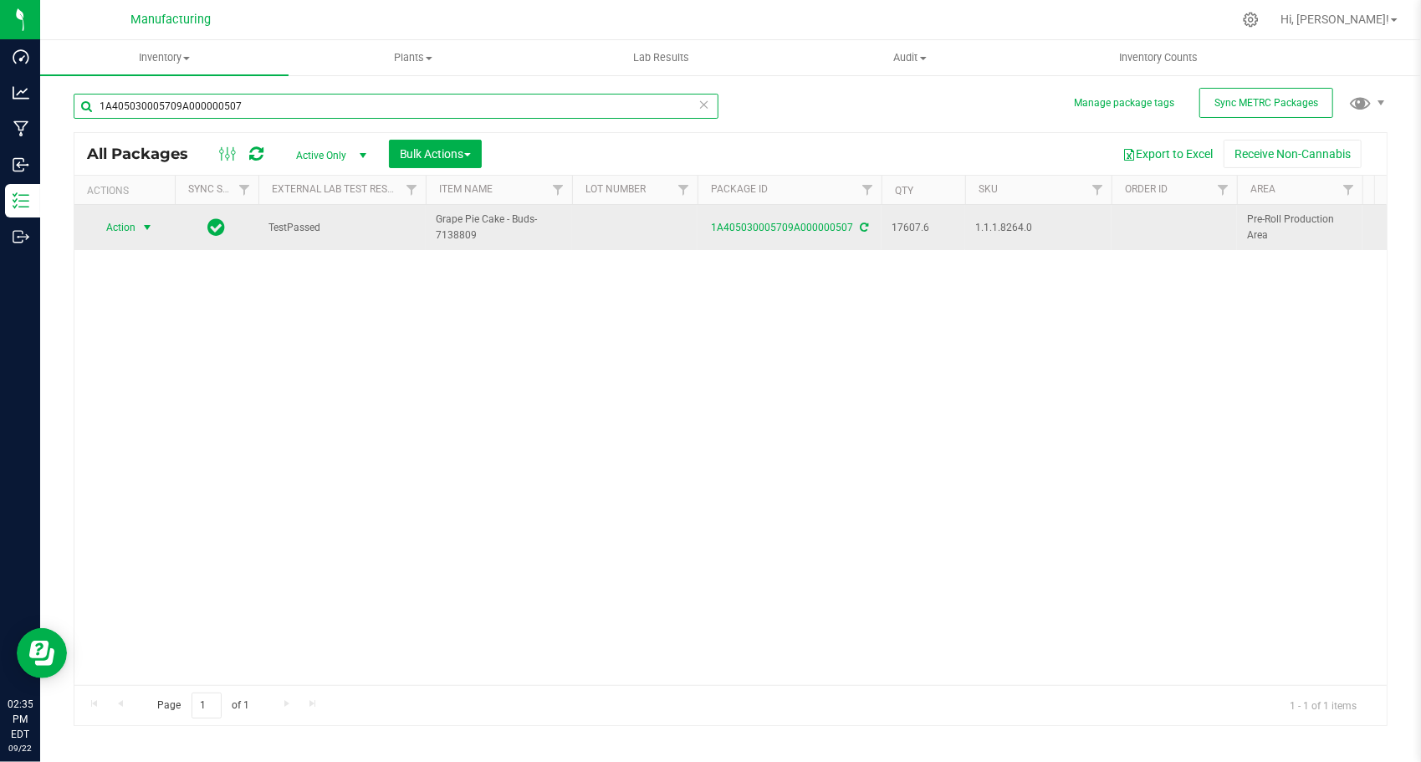
type input "1A405030005709A000000507"
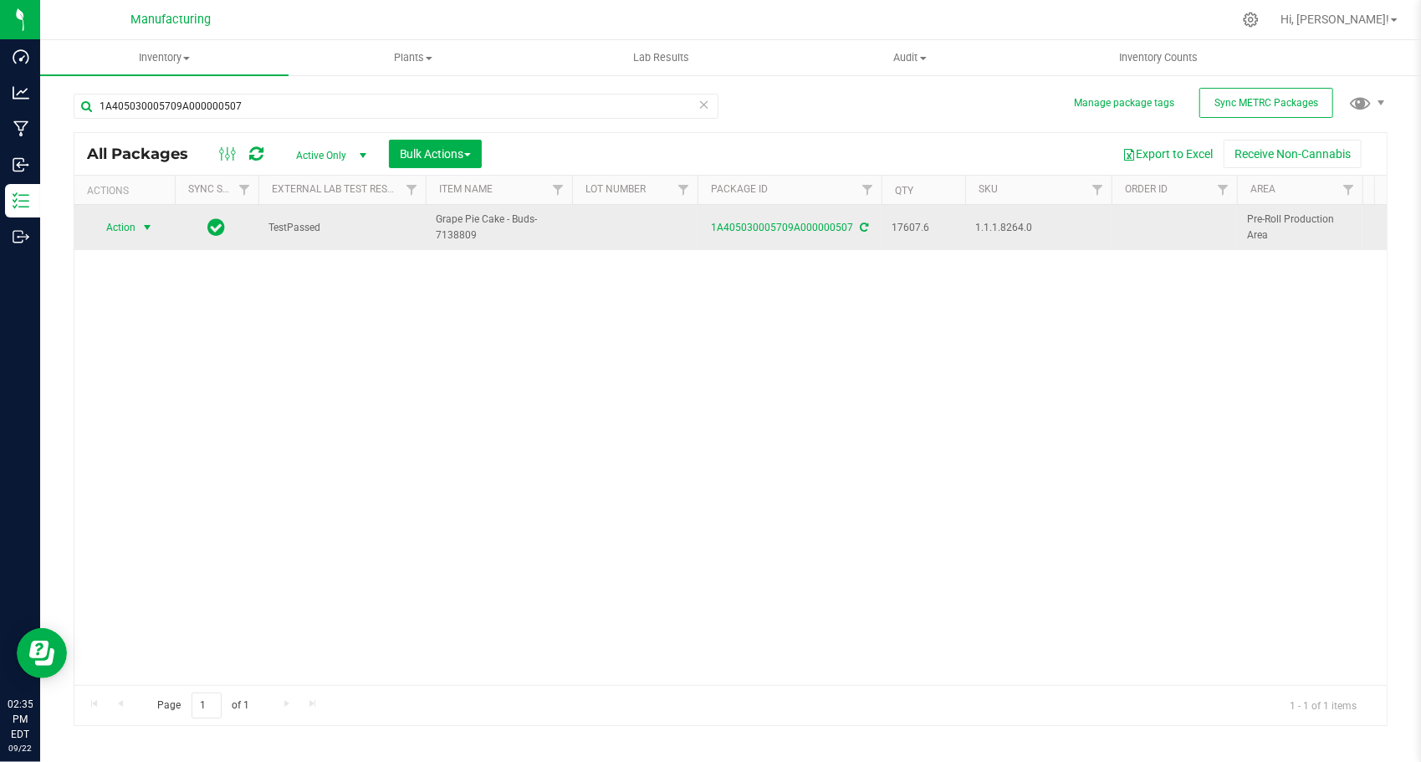
click at [133, 230] on span "Action" at bounding box center [113, 227] width 45 height 23
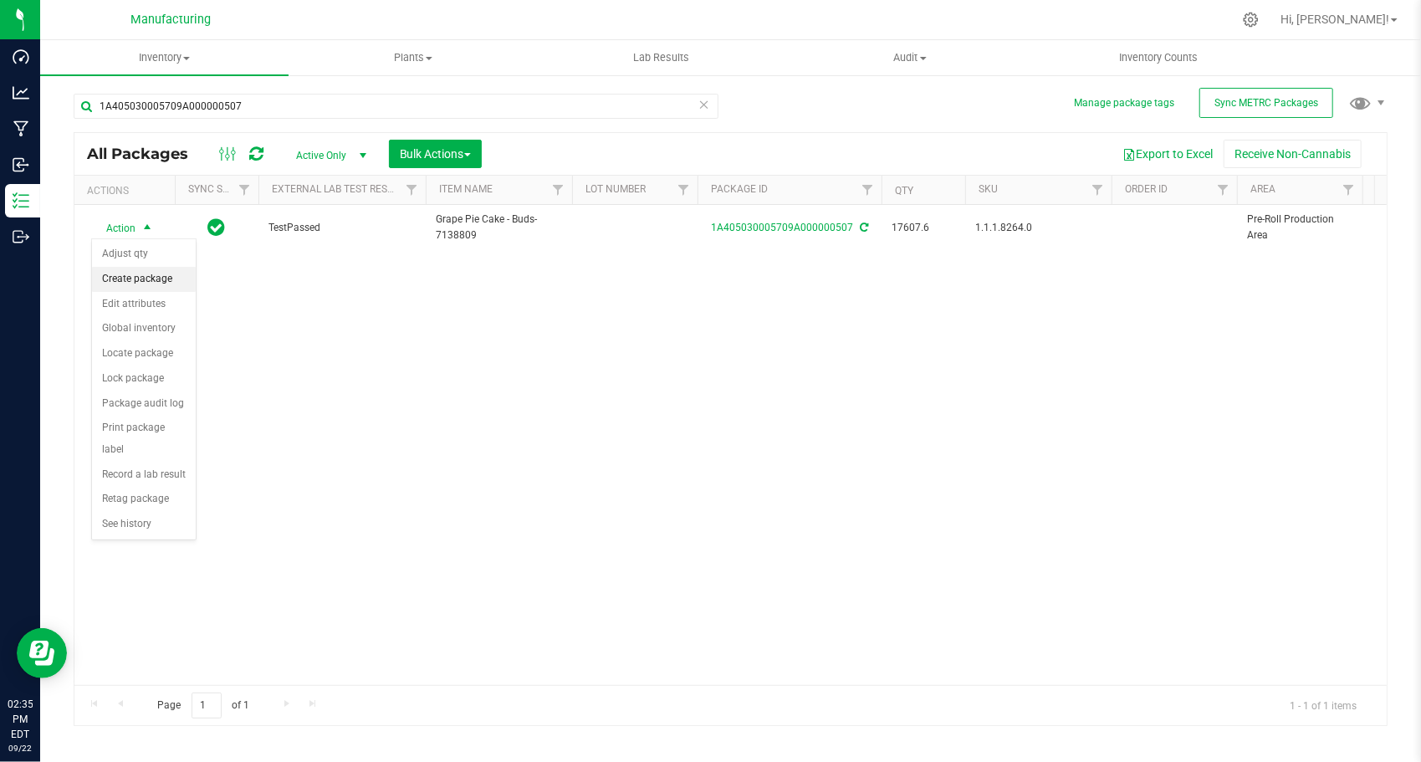
click at [149, 280] on li "Create package" at bounding box center [144, 279] width 104 height 25
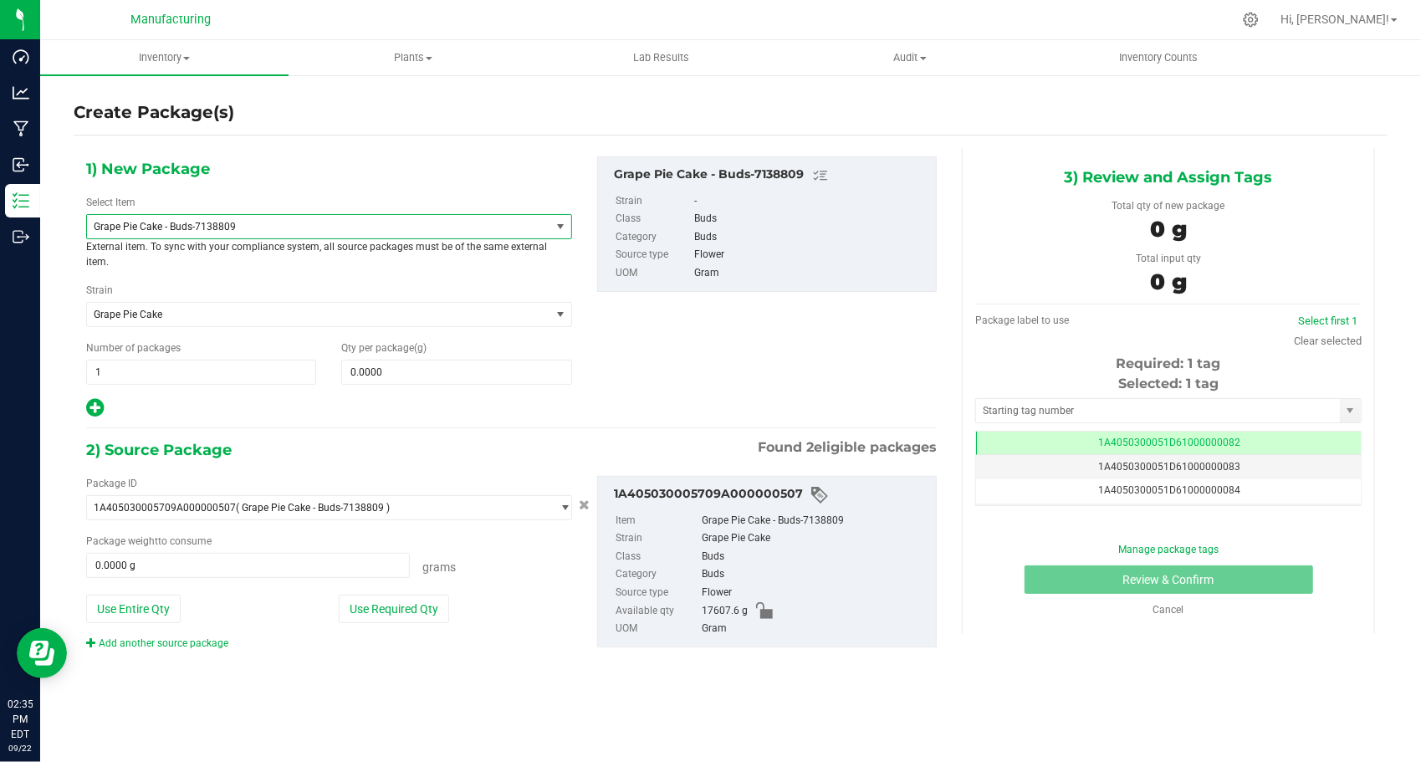
click at [222, 222] on span "Grape Pie Cake - Buds-7138809" at bounding box center [310, 227] width 432 height 12
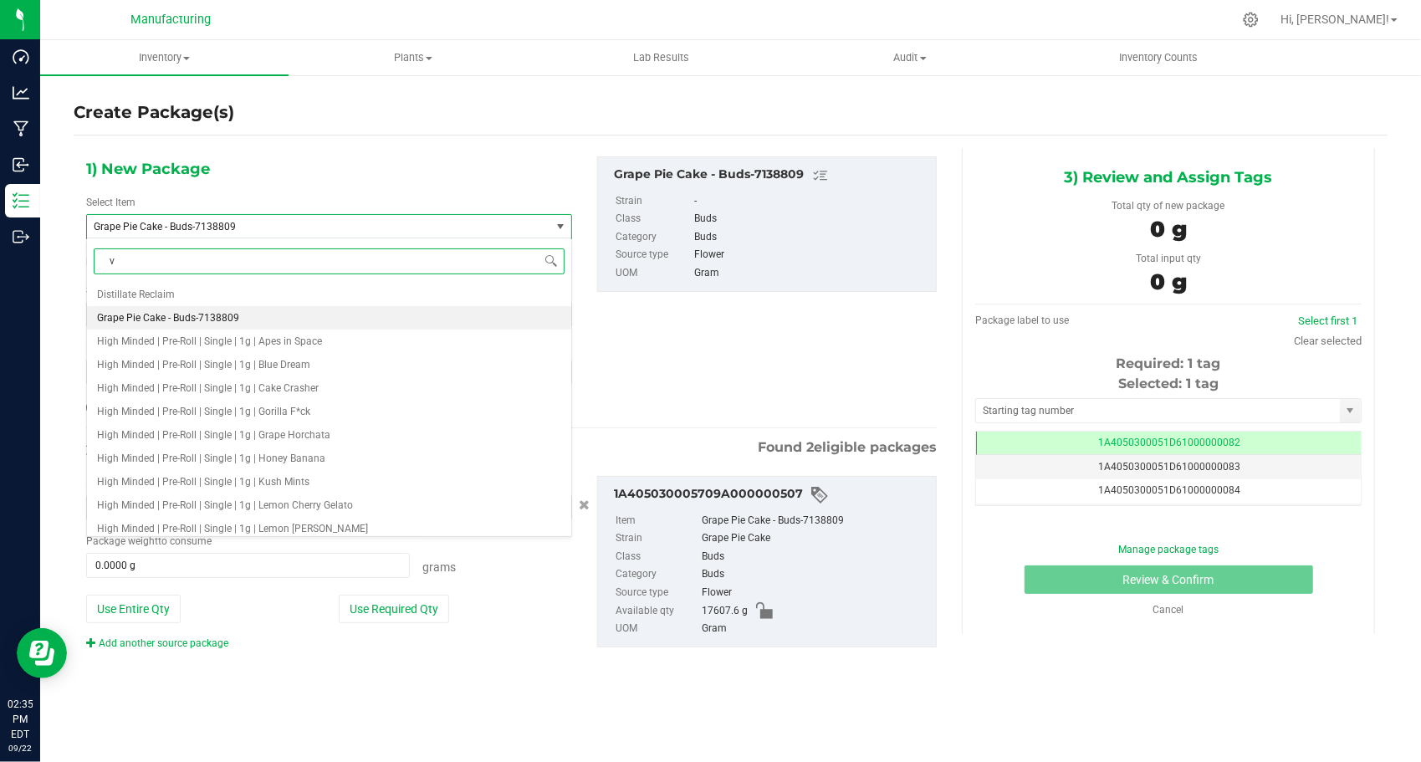
type input "v2"
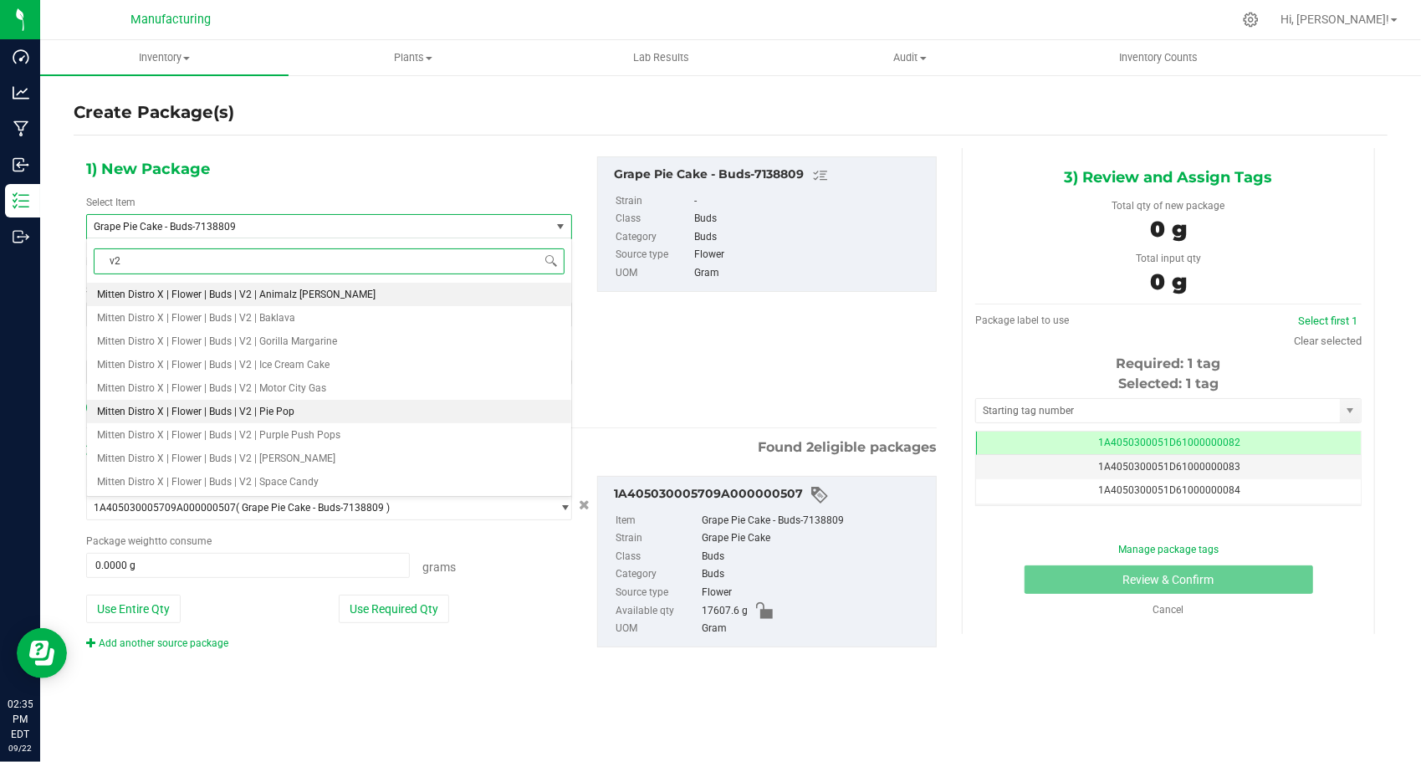
click at [289, 414] on span "Mitten Distro X | Flower | Buds | V2 | Pie Pop" at bounding box center [195, 412] width 197 height 12
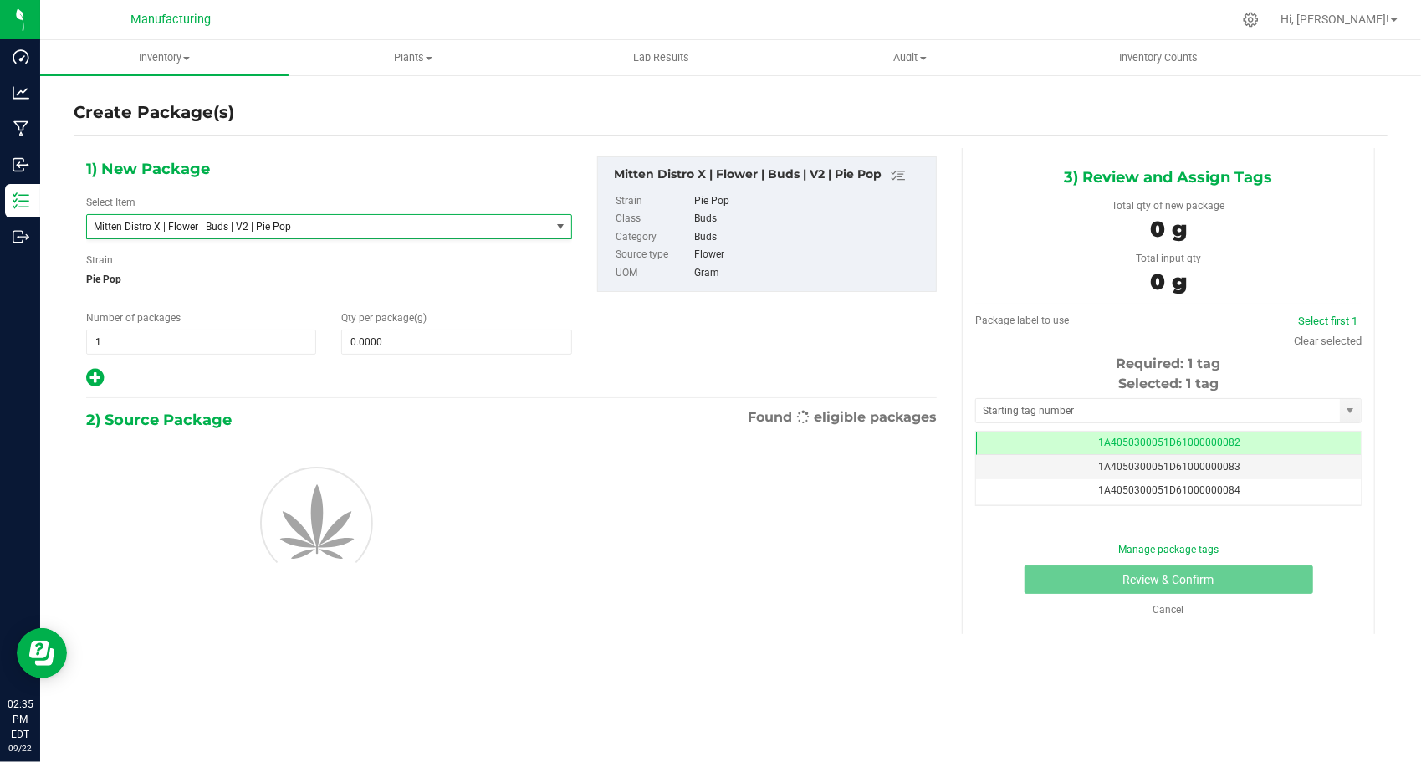
type input "0.0000"
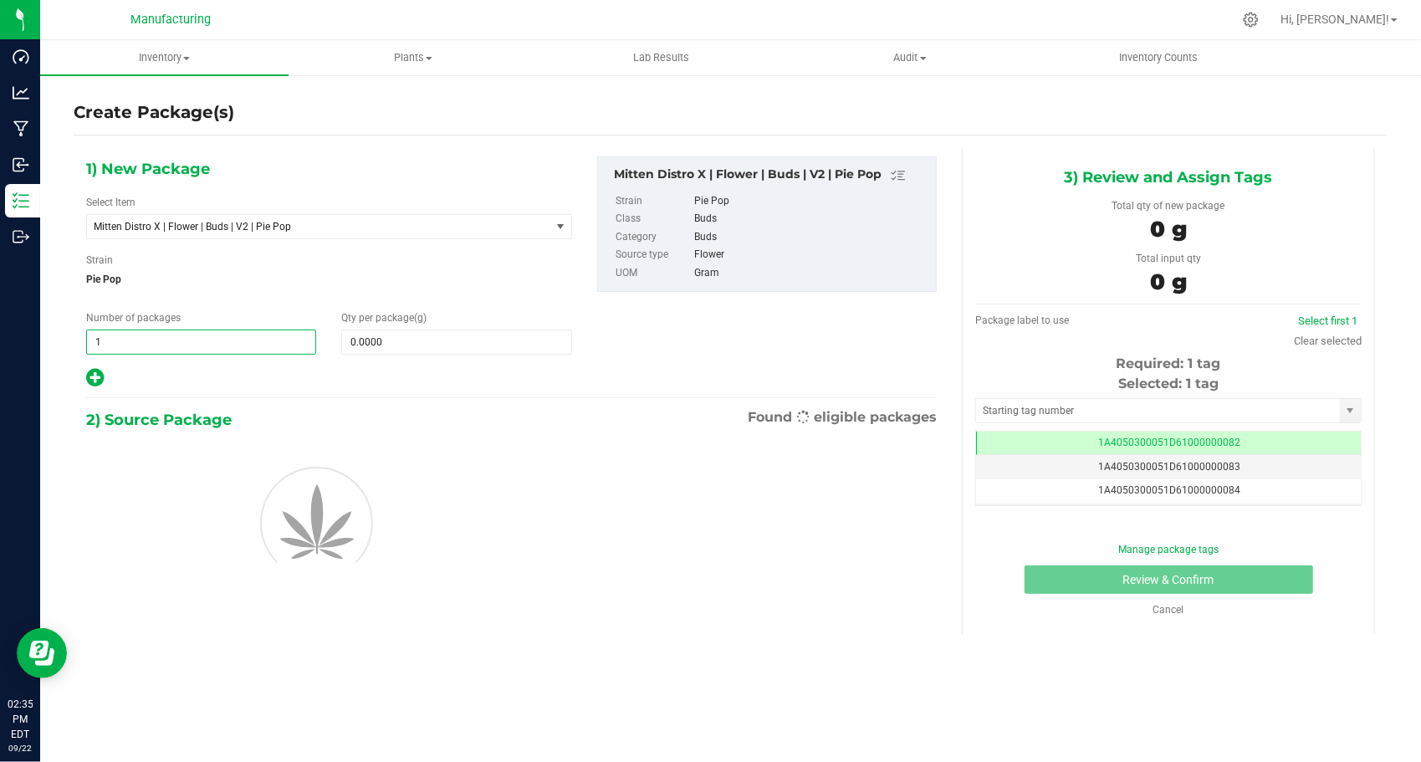
click at [173, 338] on span "1 1" at bounding box center [201, 341] width 230 height 25
click at [173, 338] on input "1" at bounding box center [201, 341] width 228 height 23
type input "38"
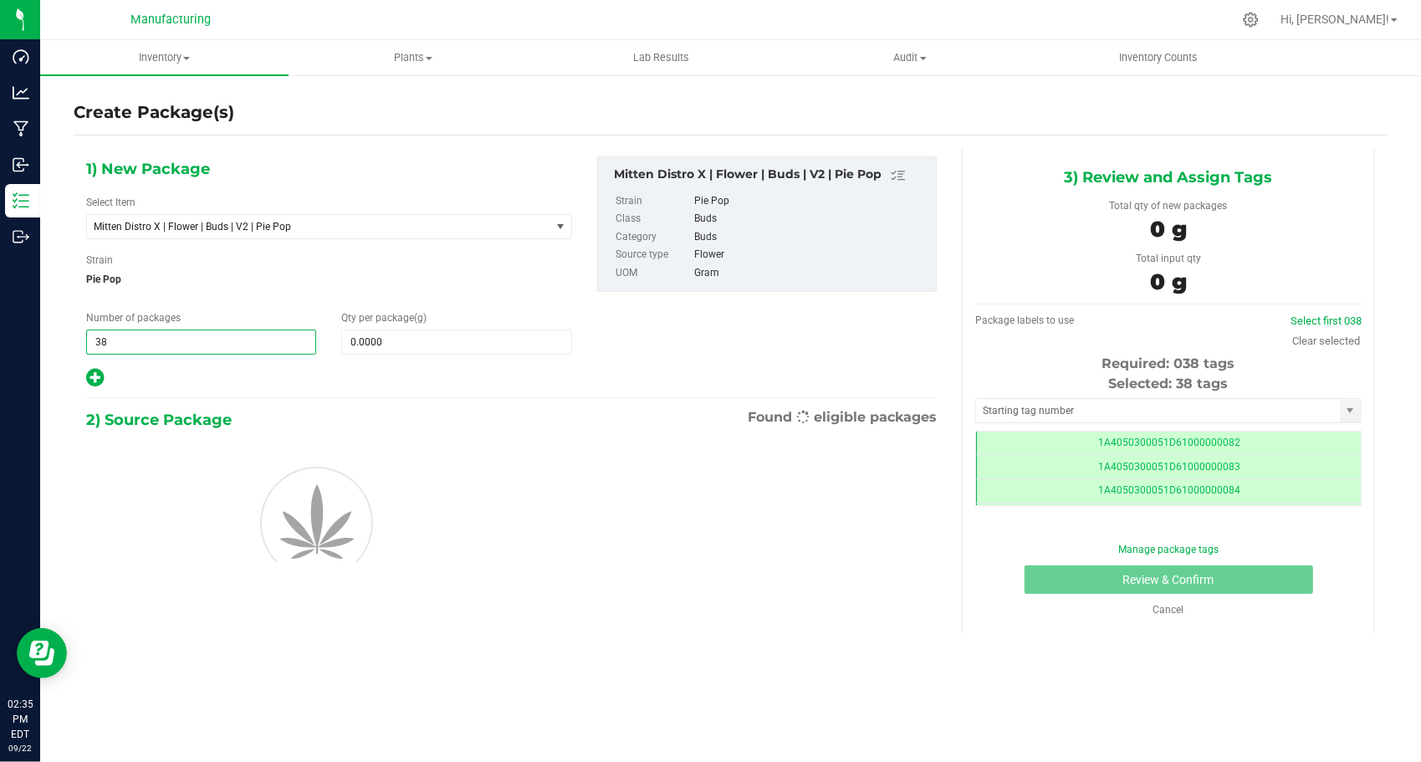
type input "38"
click at [185, 380] on div at bounding box center [329, 378] width 486 height 22
click at [398, 351] on span at bounding box center [456, 341] width 230 height 25
type input "454"
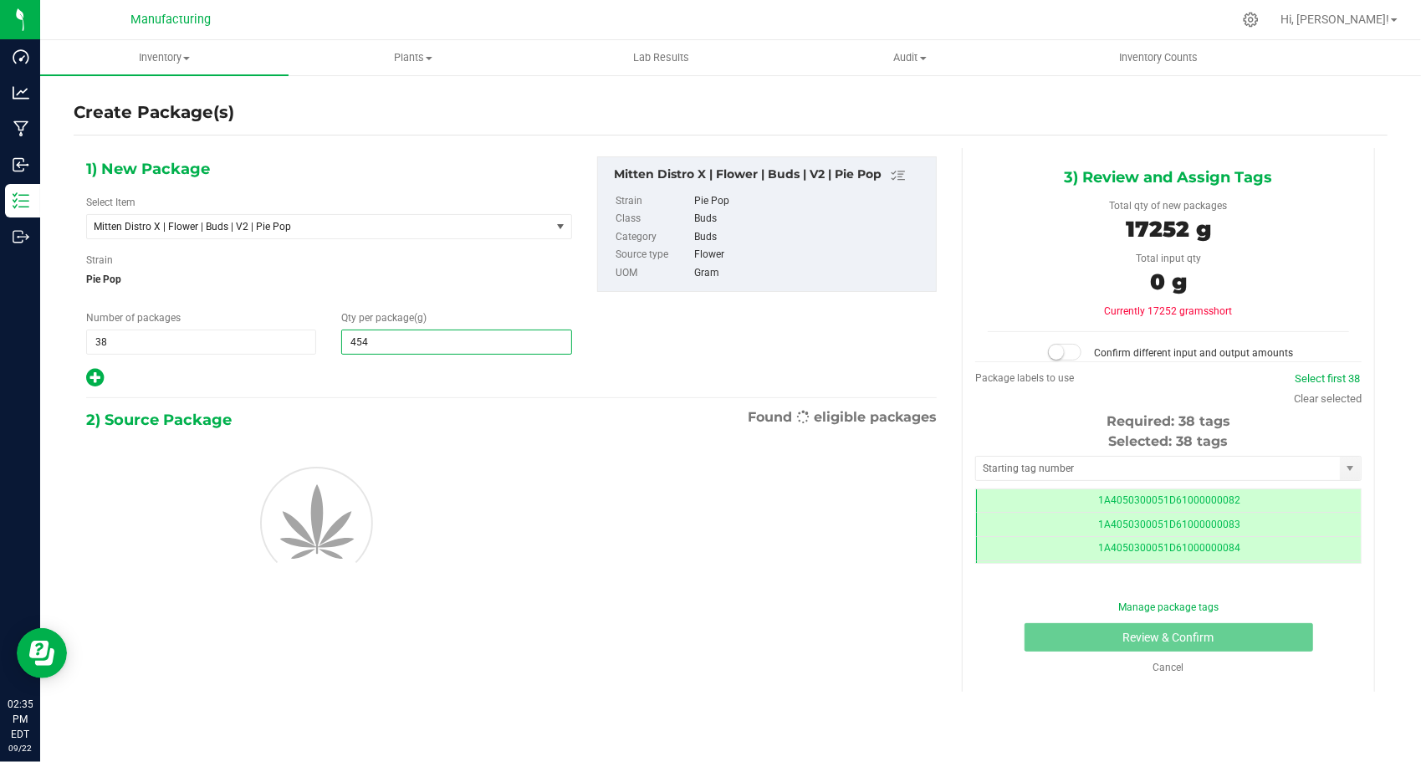
type input "454.0000"
drag, startPoint x: 349, startPoint y: 371, endPoint x: 372, endPoint y: 378, distance: 24.4
click at [348, 372] on div at bounding box center [329, 378] width 486 height 22
click at [1021, 472] on input "text" at bounding box center [1158, 468] width 364 height 23
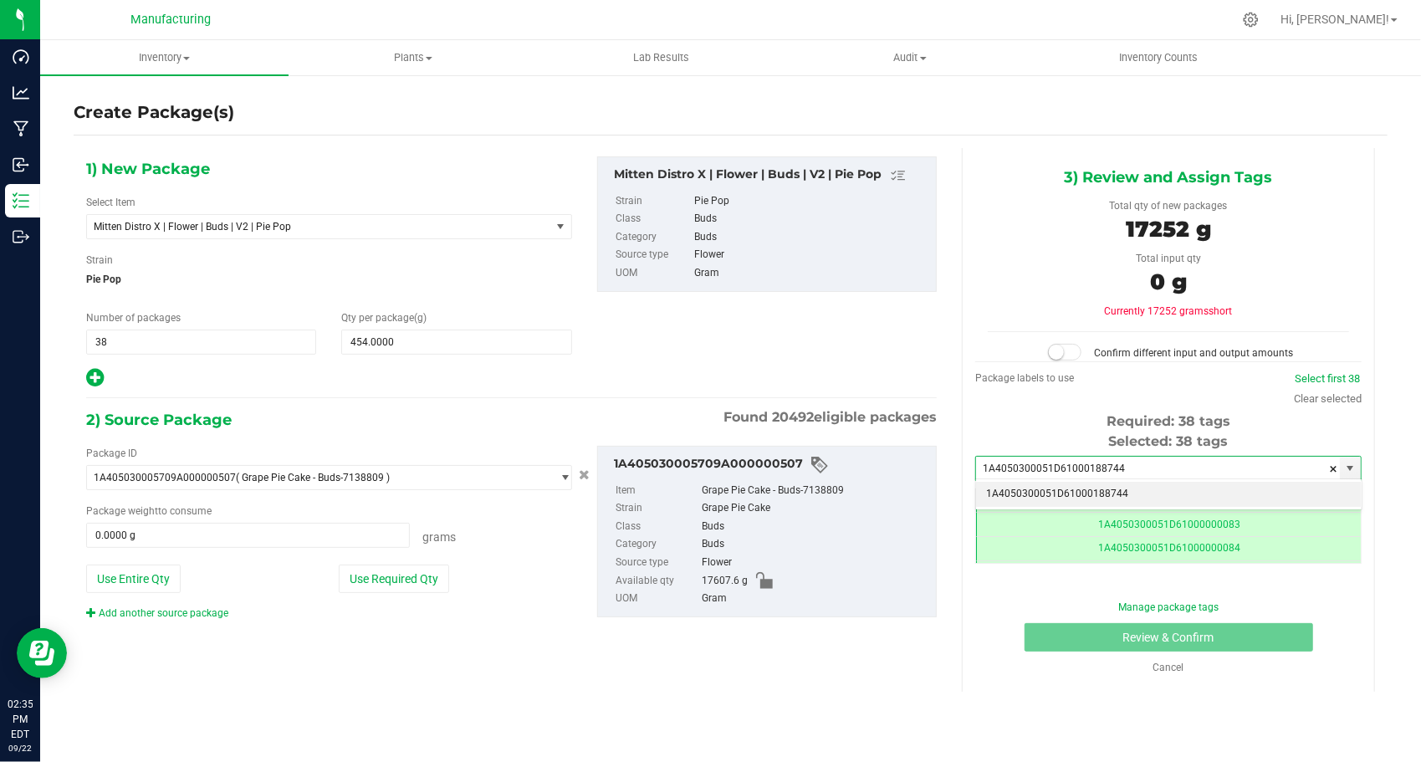
click at [1014, 491] on li "1A4050300051D61000188744" at bounding box center [1168, 494] width 385 height 25
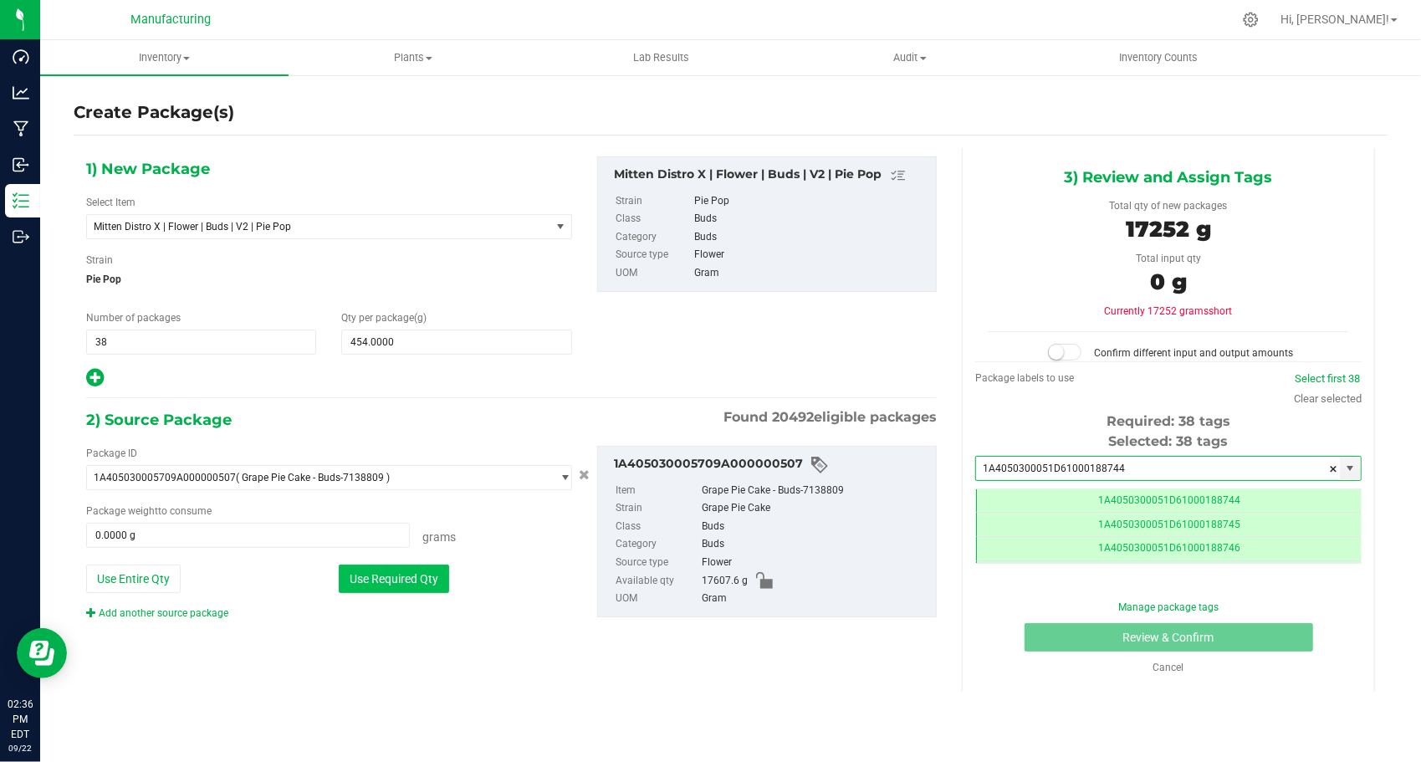
type input "1A4050300051D61000188744"
click at [412, 578] on button "Use Required Qty" at bounding box center [394, 578] width 110 height 28
type input "17252.0000 g"
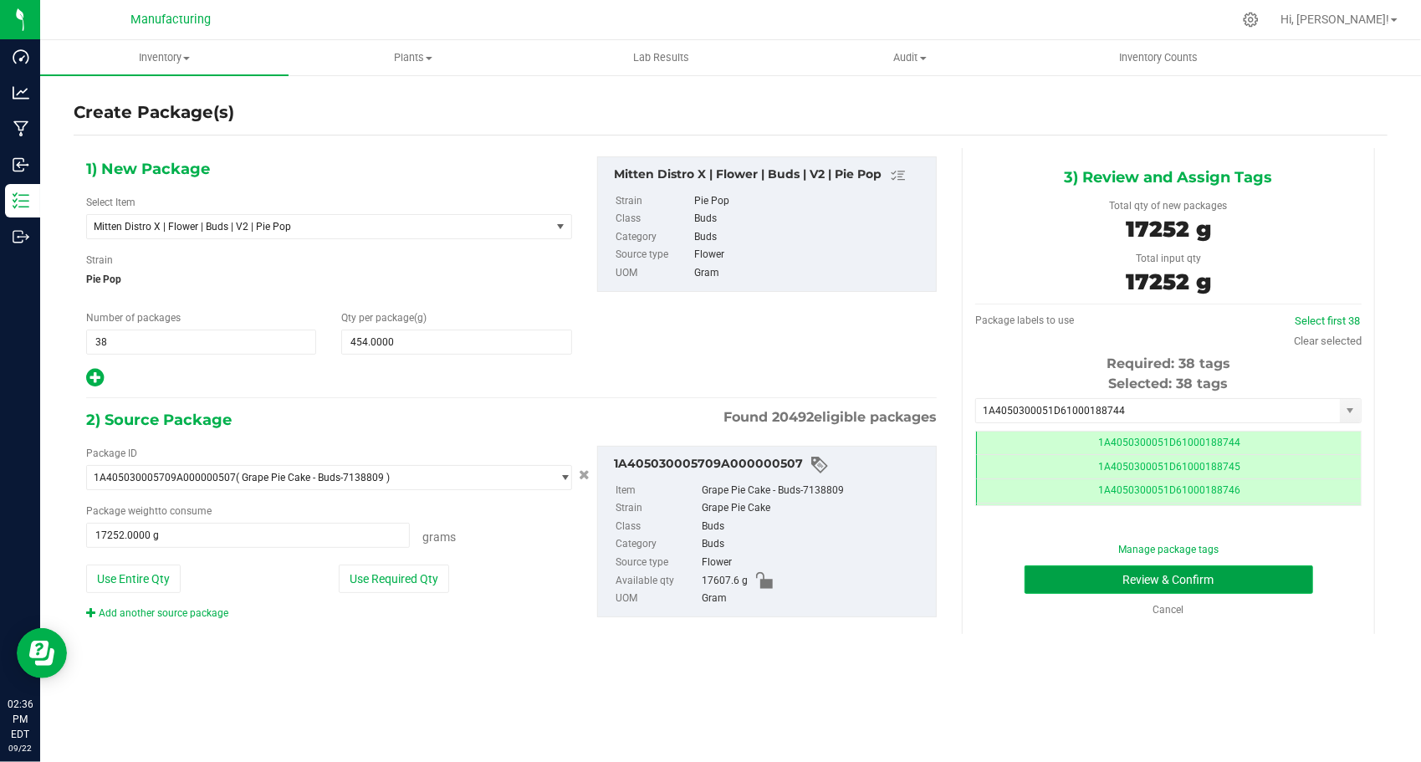
click at [1047, 580] on button "Review & Confirm" at bounding box center [1168, 579] width 289 height 28
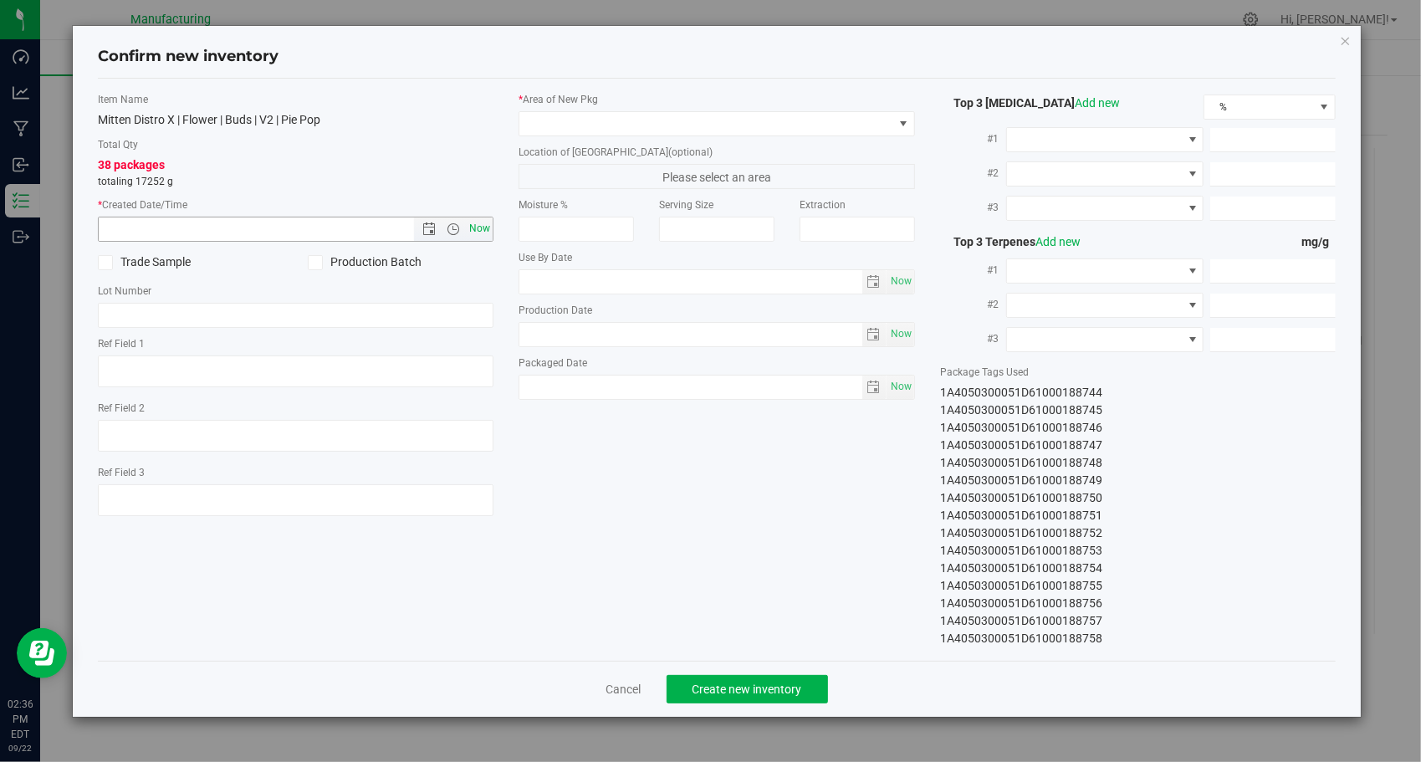
click at [485, 222] on span "Now" at bounding box center [480, 229] width 28 height 24
type input "[DATE] 2:36 PM"
click at [631, 122] on span at bounding box center [706, 123] width 374 height 23
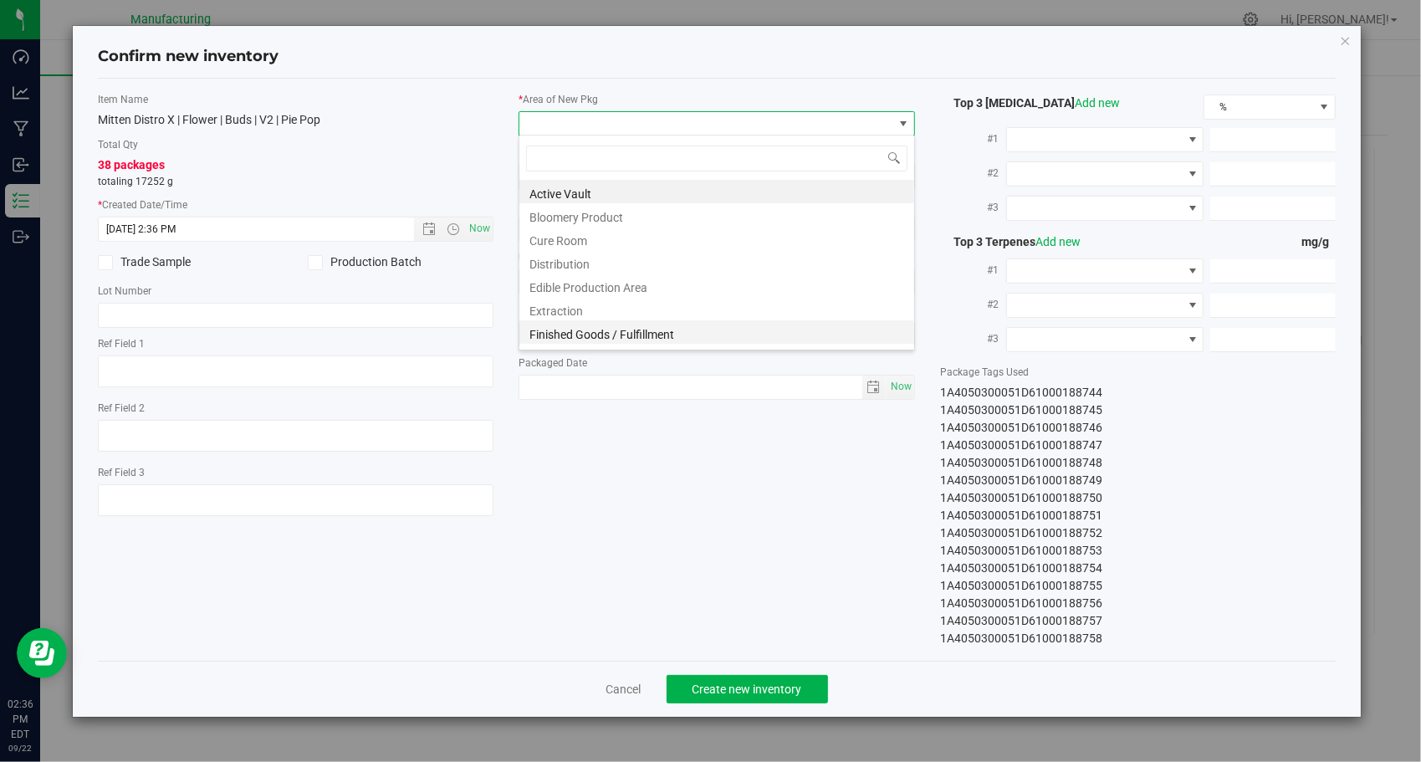
click at [639, 334] on li "Finished Goods / Fulfillment" at bounding box center [716, 331] width 395 height 23
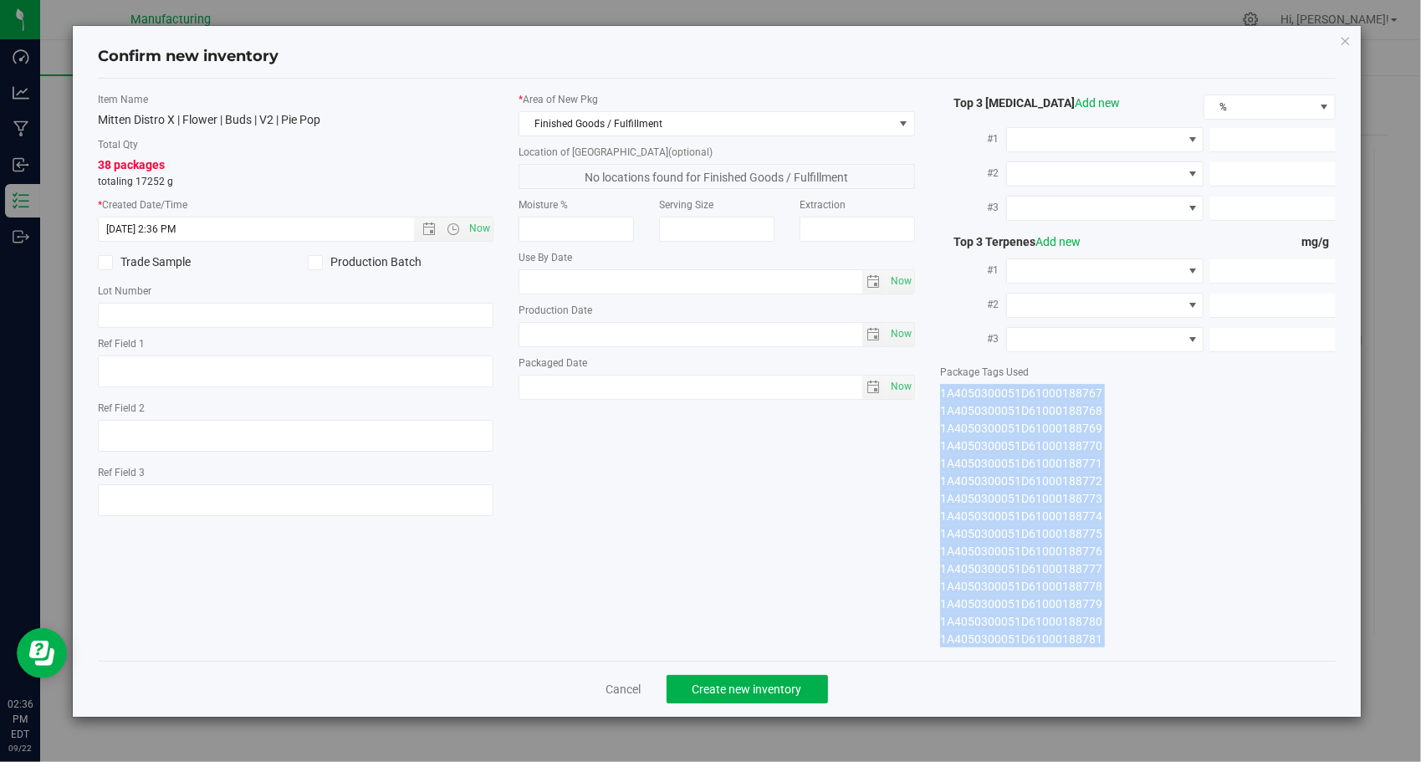
drag, startPoint x: 934, startPoint y: 386, endPoint x: 1127, endPoint y: 661, distance: 336.2
click at [1127, 661] on div "Confirm new inventory Item Name Mitten Distro X | Flower | Buds | V2 | Pie Pop …" at bounding box center [717, 371] width 1289 height 691
copy div "1A4050300051D61000188744 1A4050300051D61000188745 1A4050300051D61000188746 1A40…"
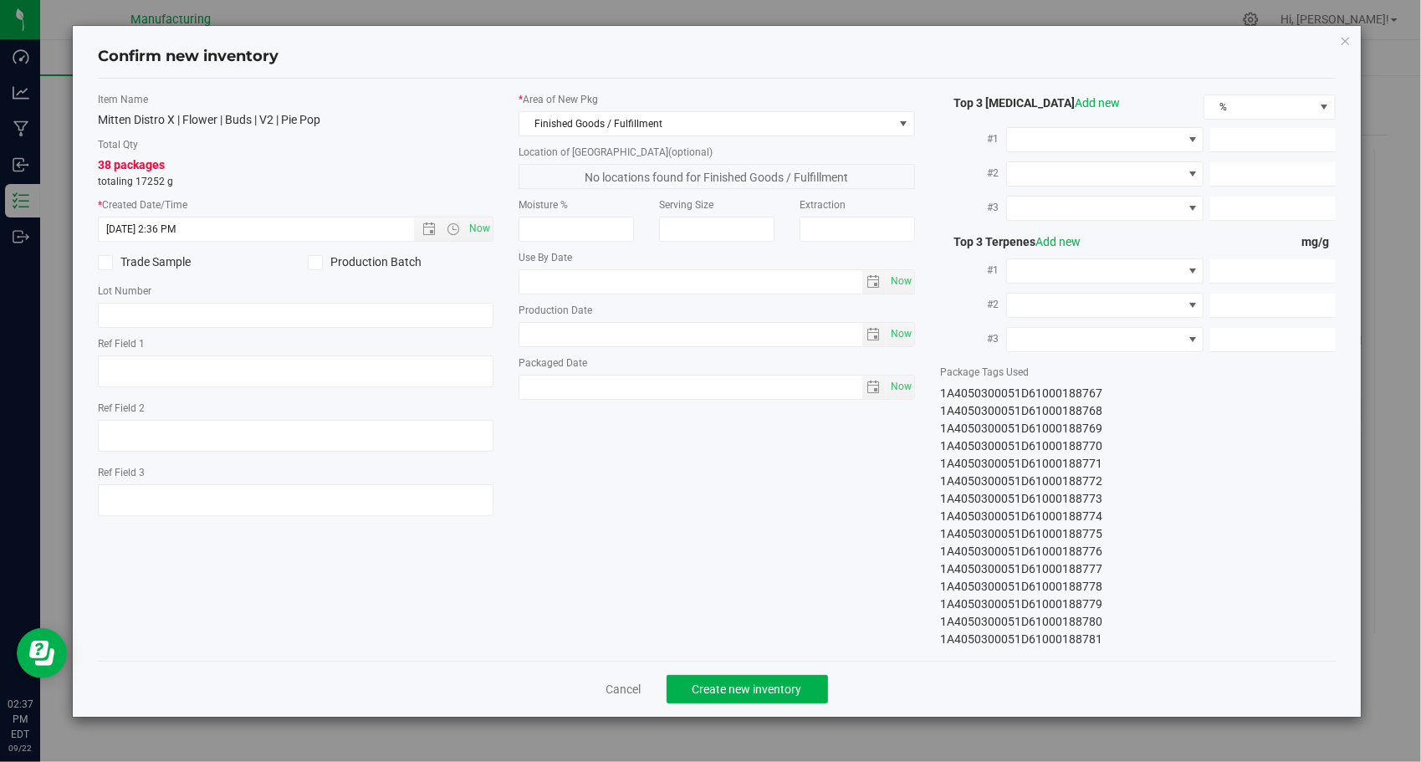
click at [730, 532] on div "Item Name Mitten Distro X | Flower | Buds | V2 | Pie Pop Total Qty 38 packages …" at bounding box center [717, 369] width 1264 height 555
click at [767, 677] on button "Create new inventory" at bounding box center [746, 689] width 161 height 28
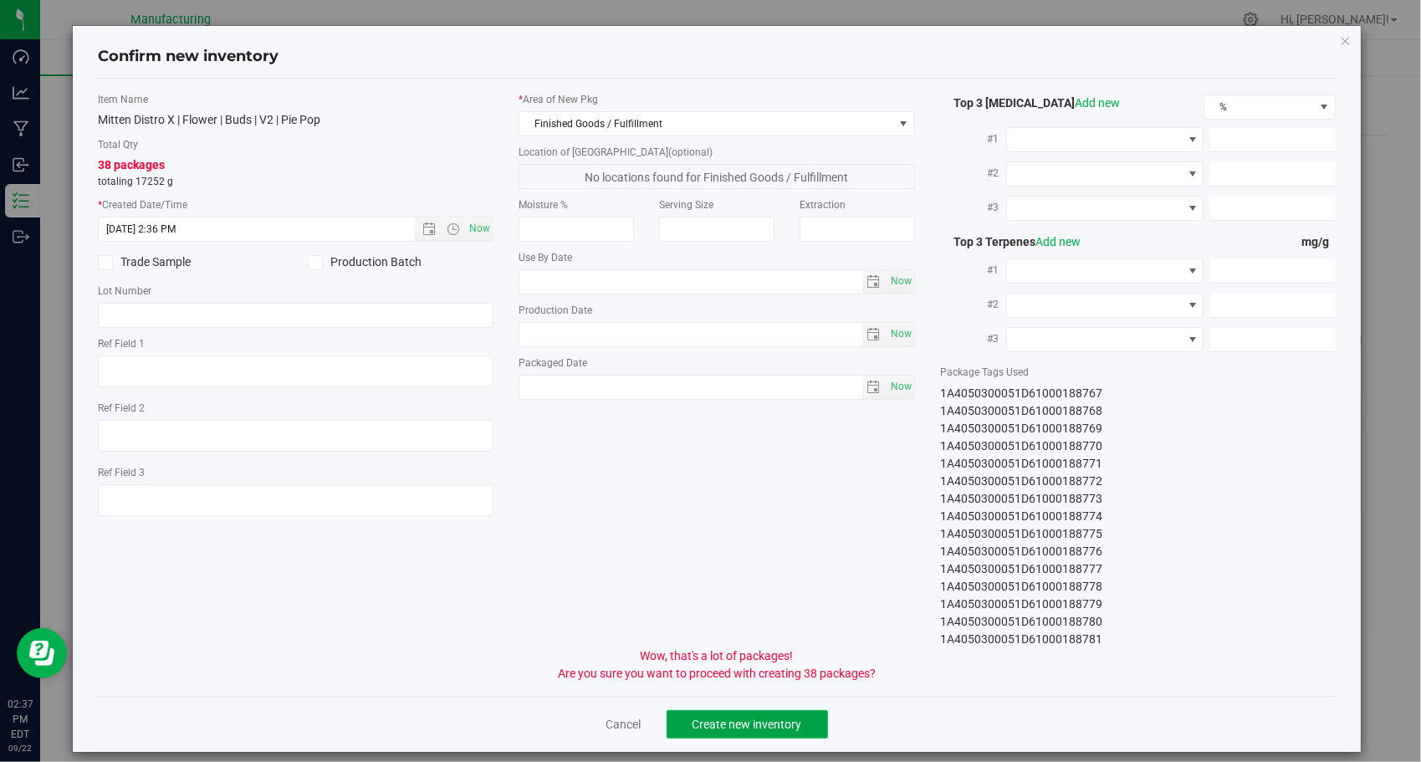
click at [765, 710] on button "Create new inventory" at bounding box center [746, 724] width 161 height 28
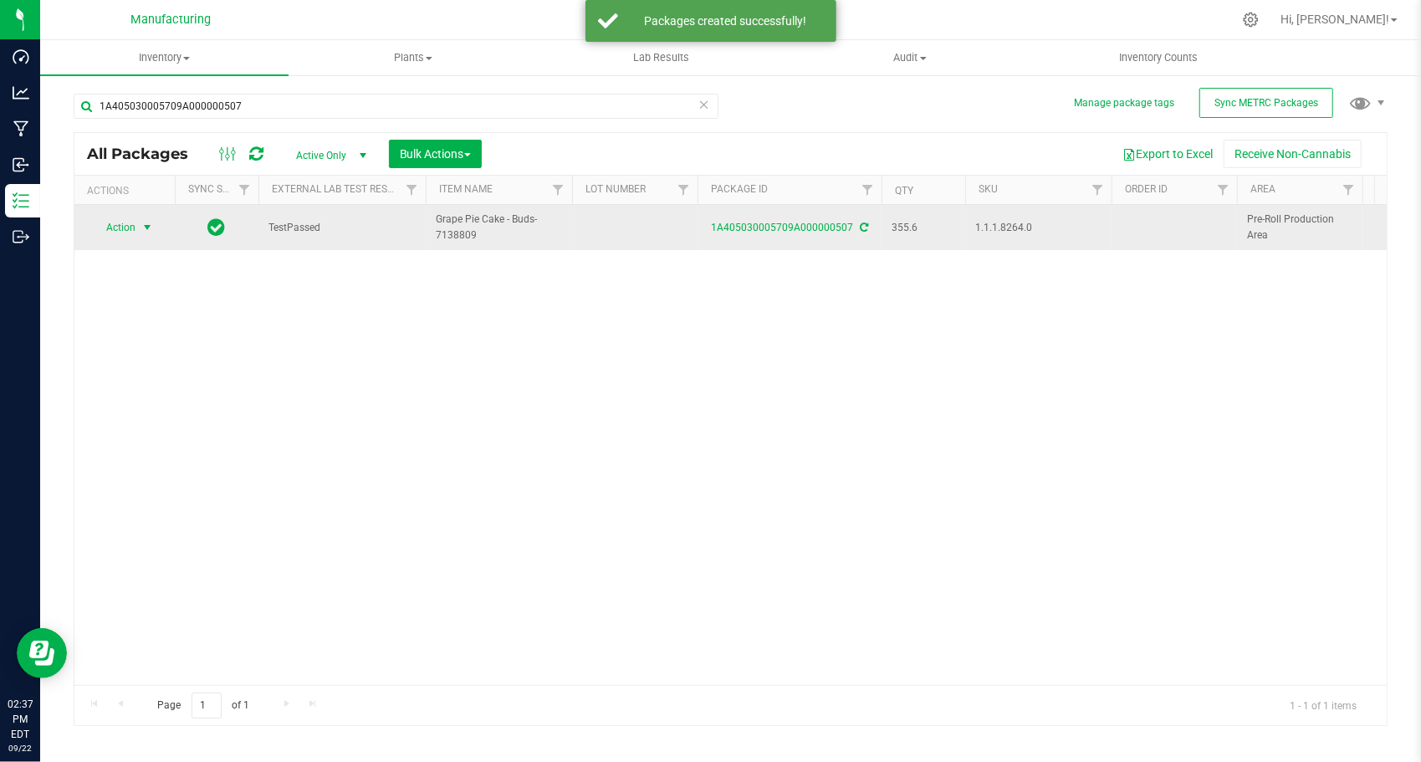
click at [140, 227] on span "select" at bounding box center [146, 227] width 13 height 13
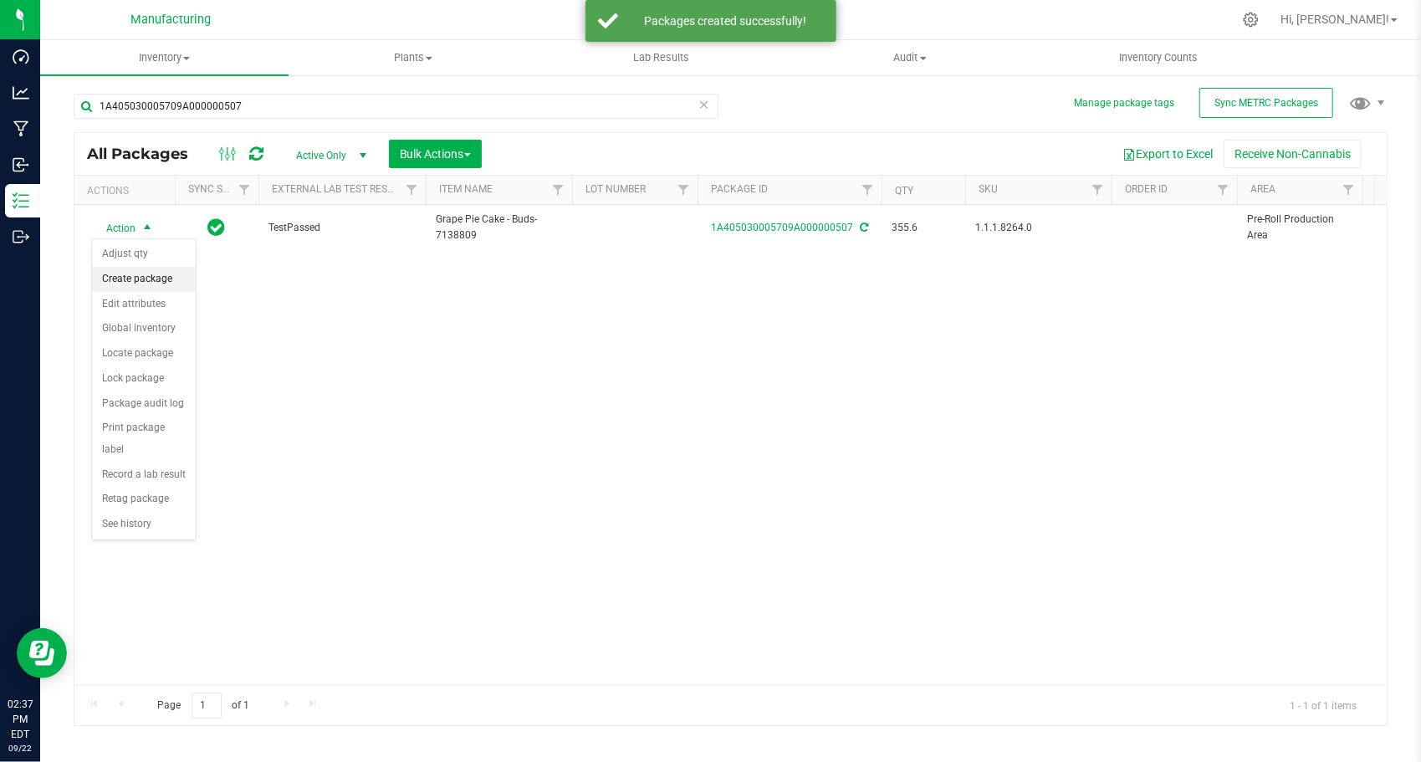
click at [159, 273] on li "Create package" at bounding box center [144, 279] width 104 height 25
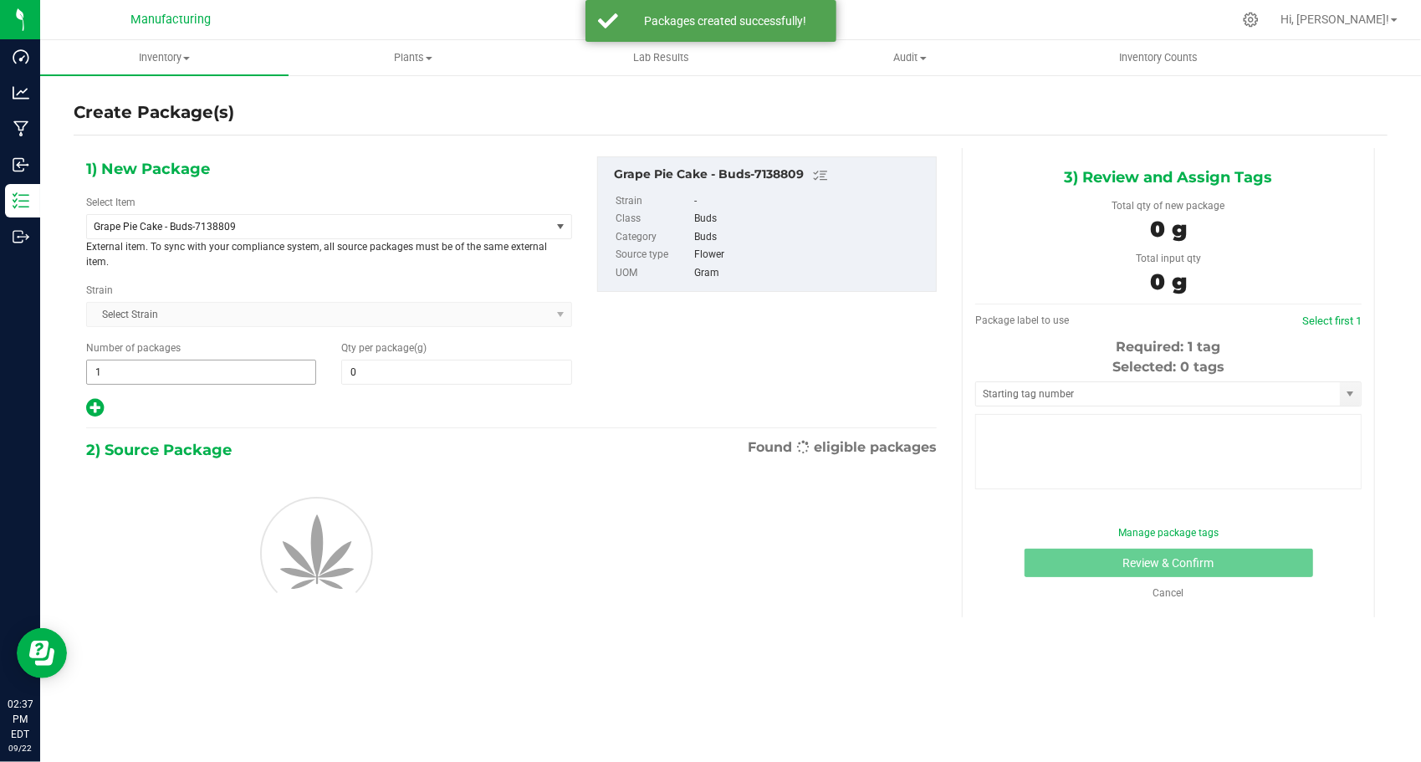
type input "0.0000"
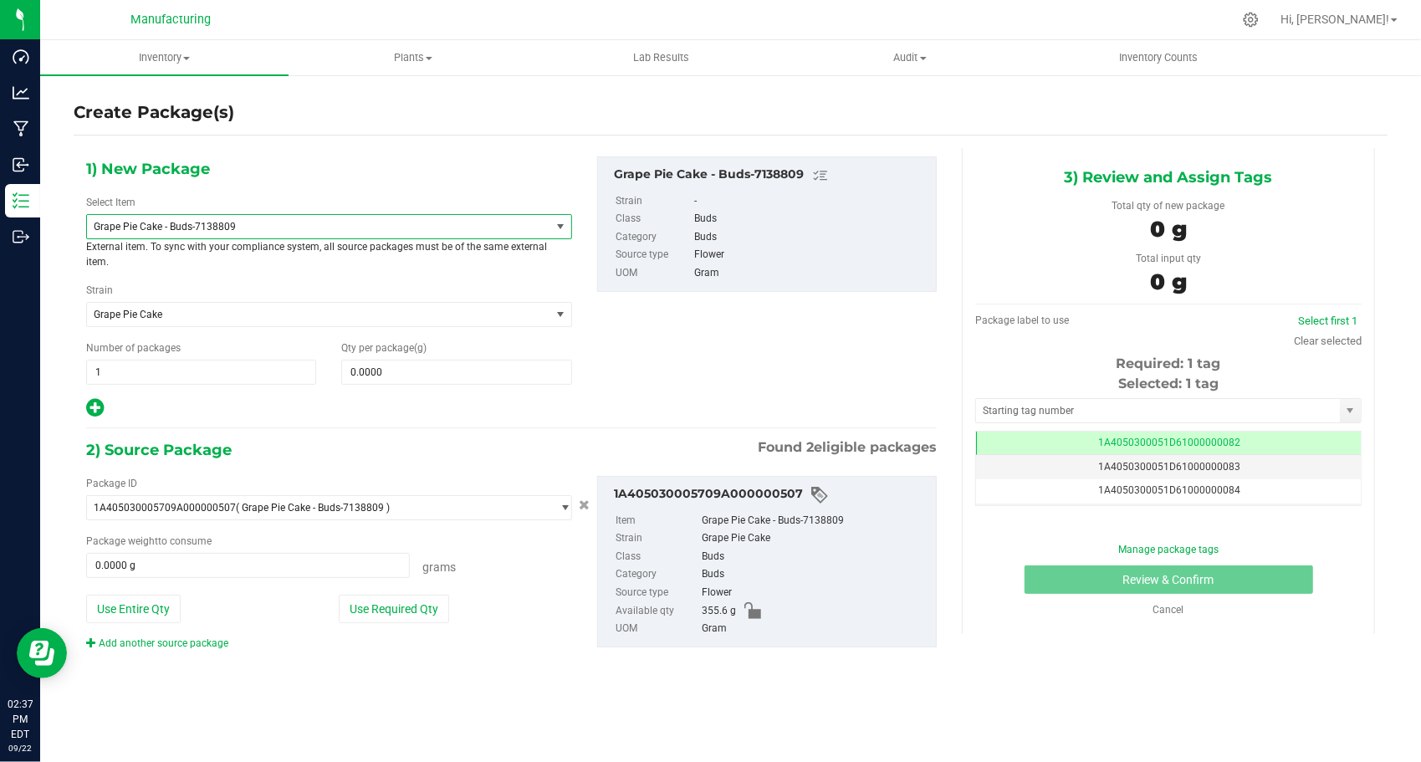
click at [226, 226] on span "Grape Pie Cake - Buds-7138809" at bounding box center [310, 227] width 432 height 12
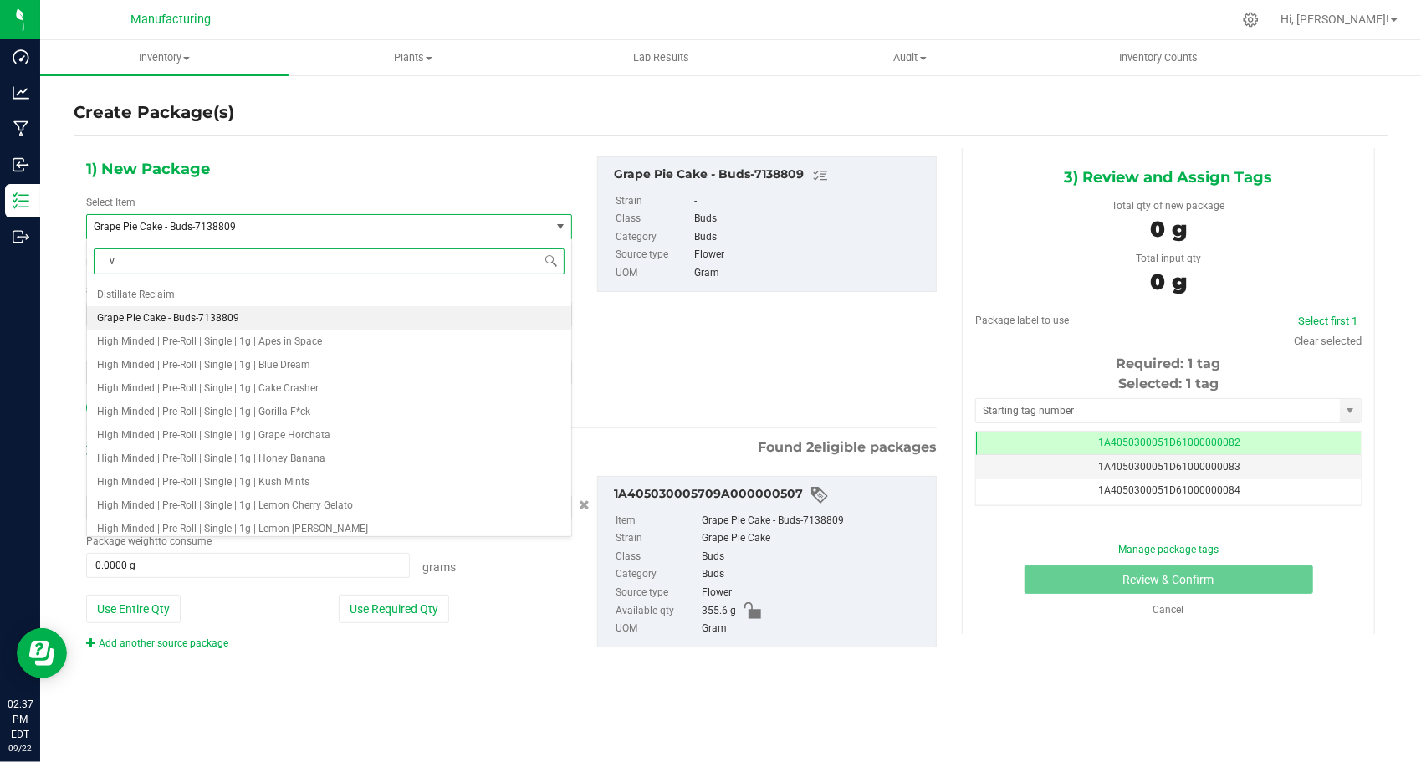
type input "v2"
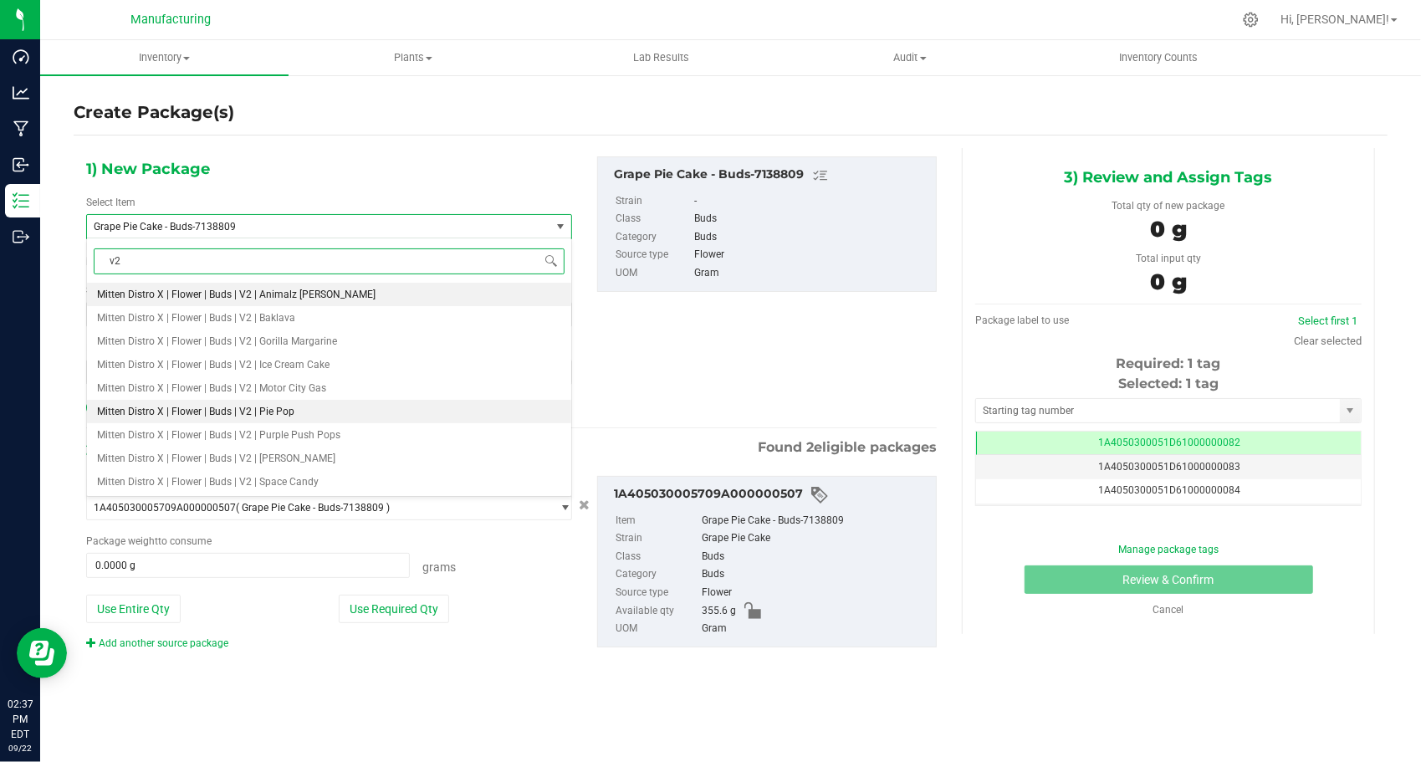
click at [258, 410] on span "Mitten Distro X | Flower | Buds | V2 | Pie Pop" at bounding box center [195, 412] width 197 height 12
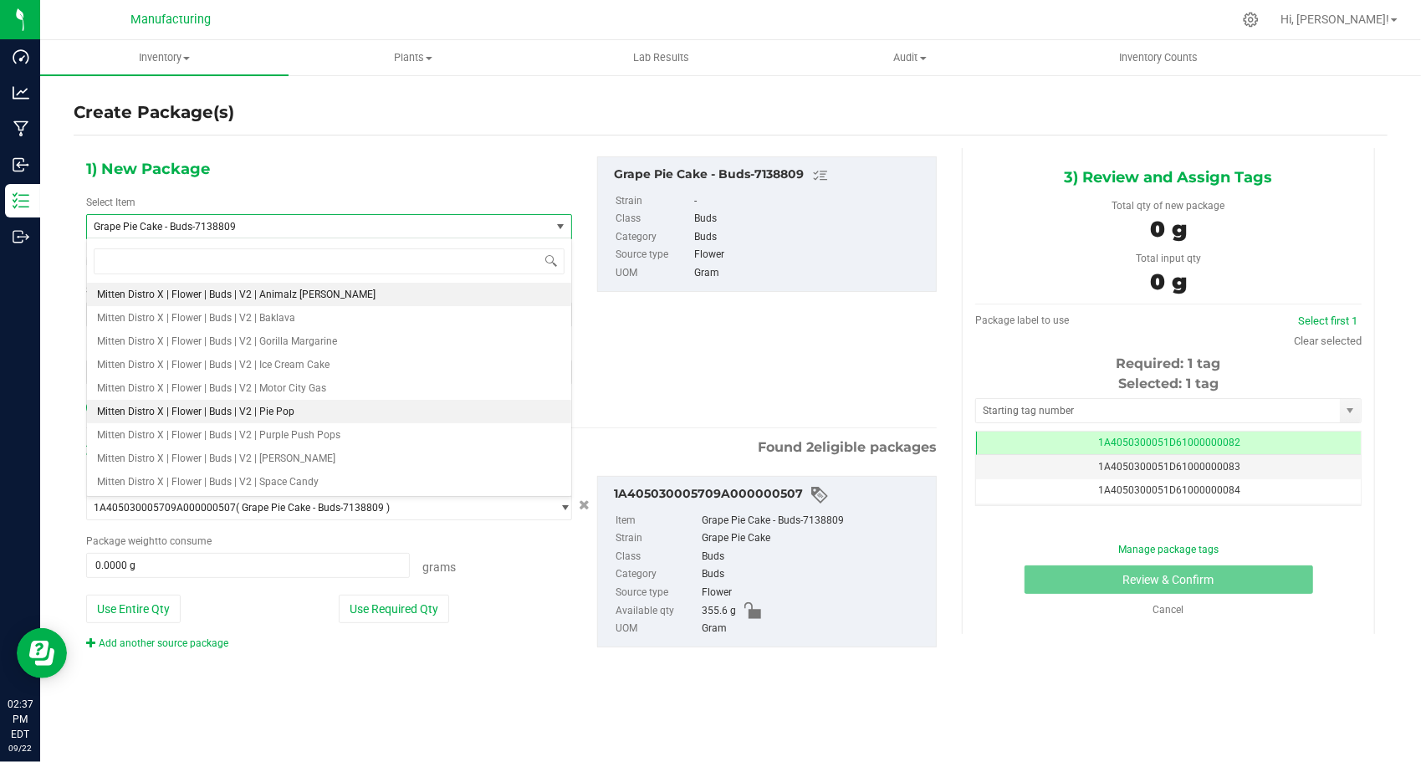
type input "0.0000"
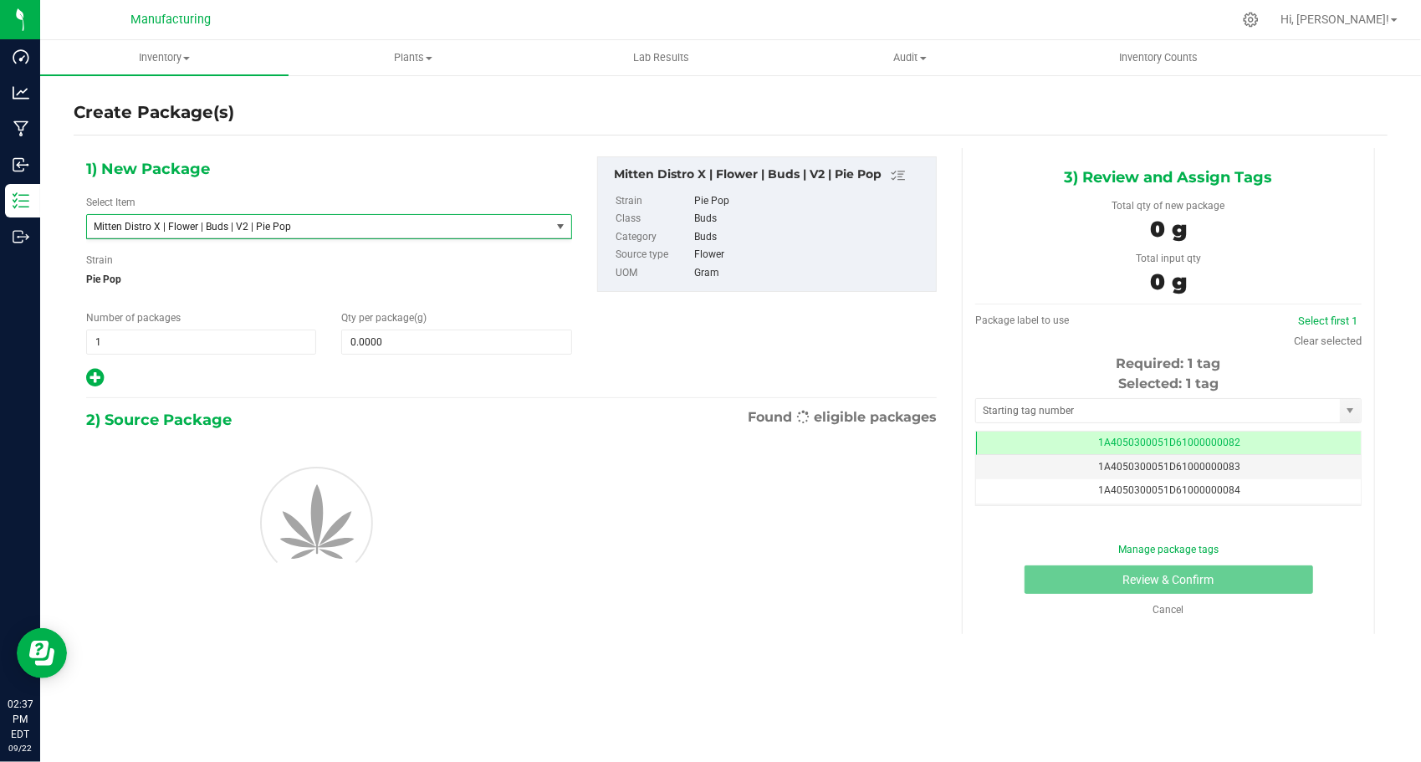
scroll to position [843, 0]
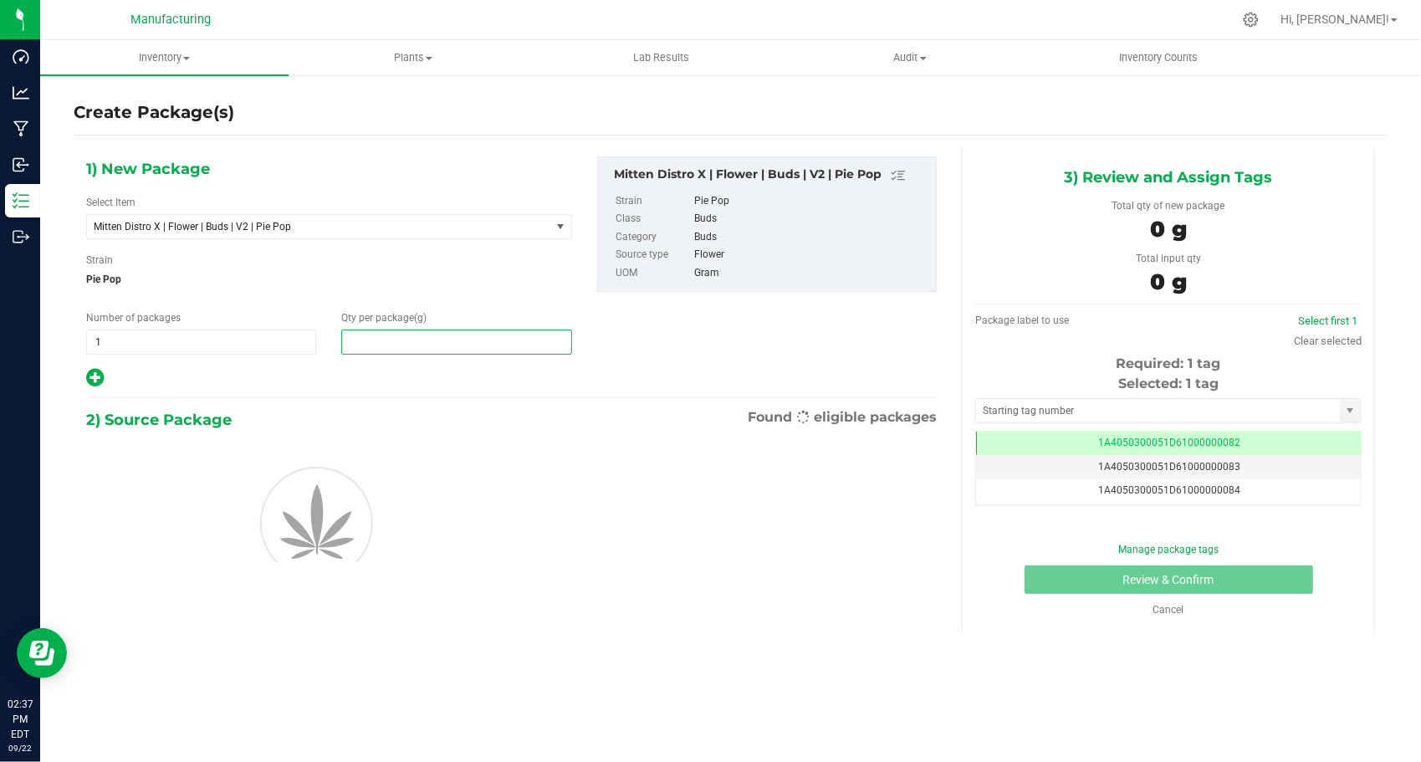
click at [390, 343] on span at bounding box center [456, 341] width 230 height 25
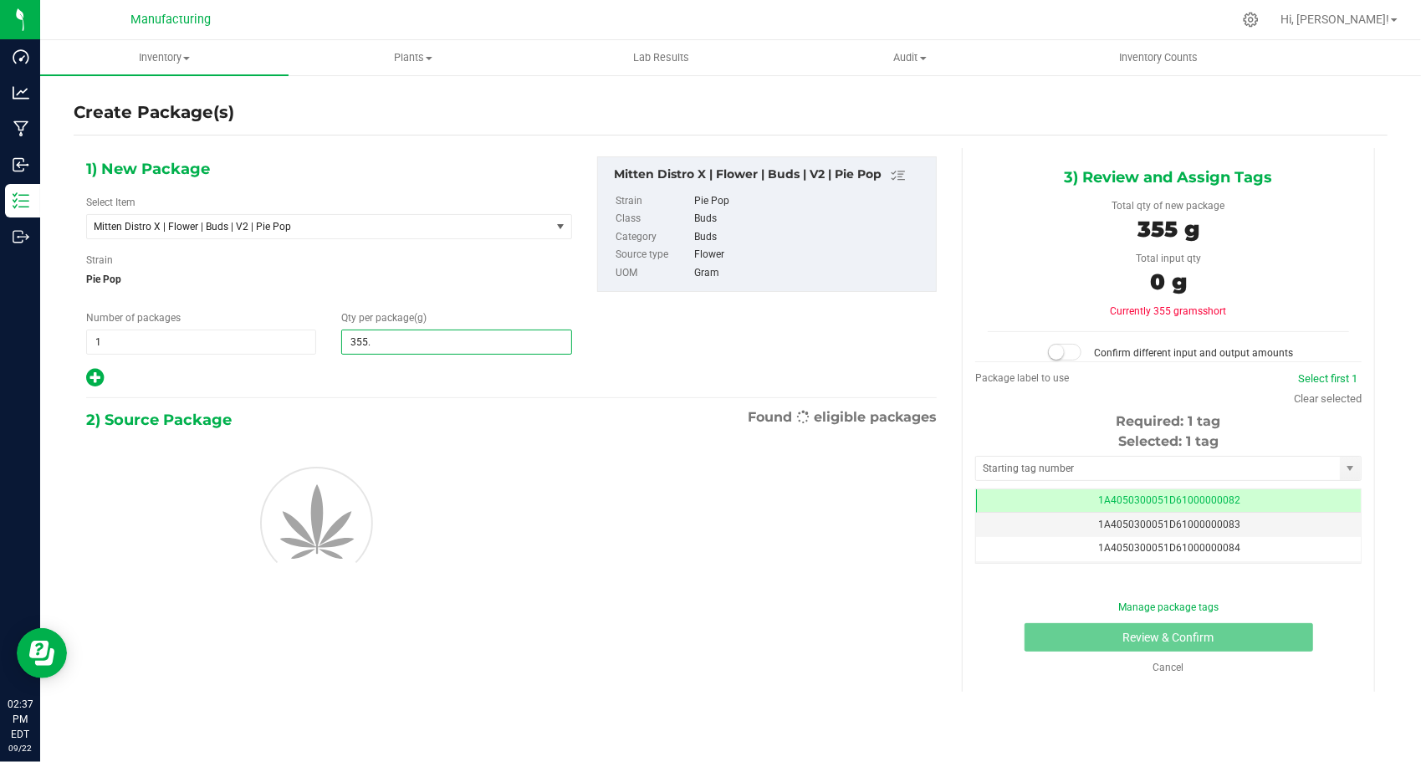
type input "355.6"
type input "355.6000"
click at [356, 368] on div at bounding box center [329, 378] width 486 height 22
click at [1000, 469] on input "text" at bounding box center [1158, 468] width 364 height 23
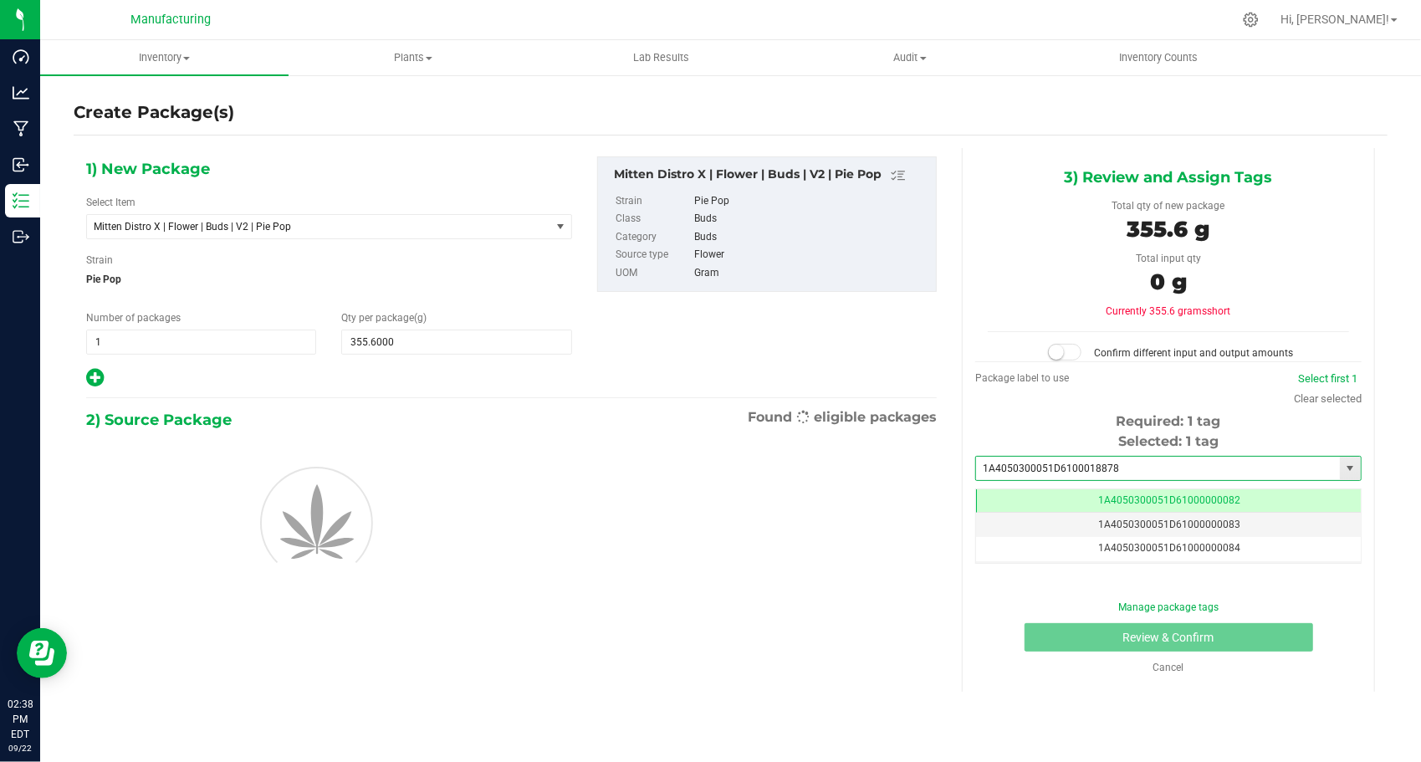
type input "1A4050300051D61000188782"
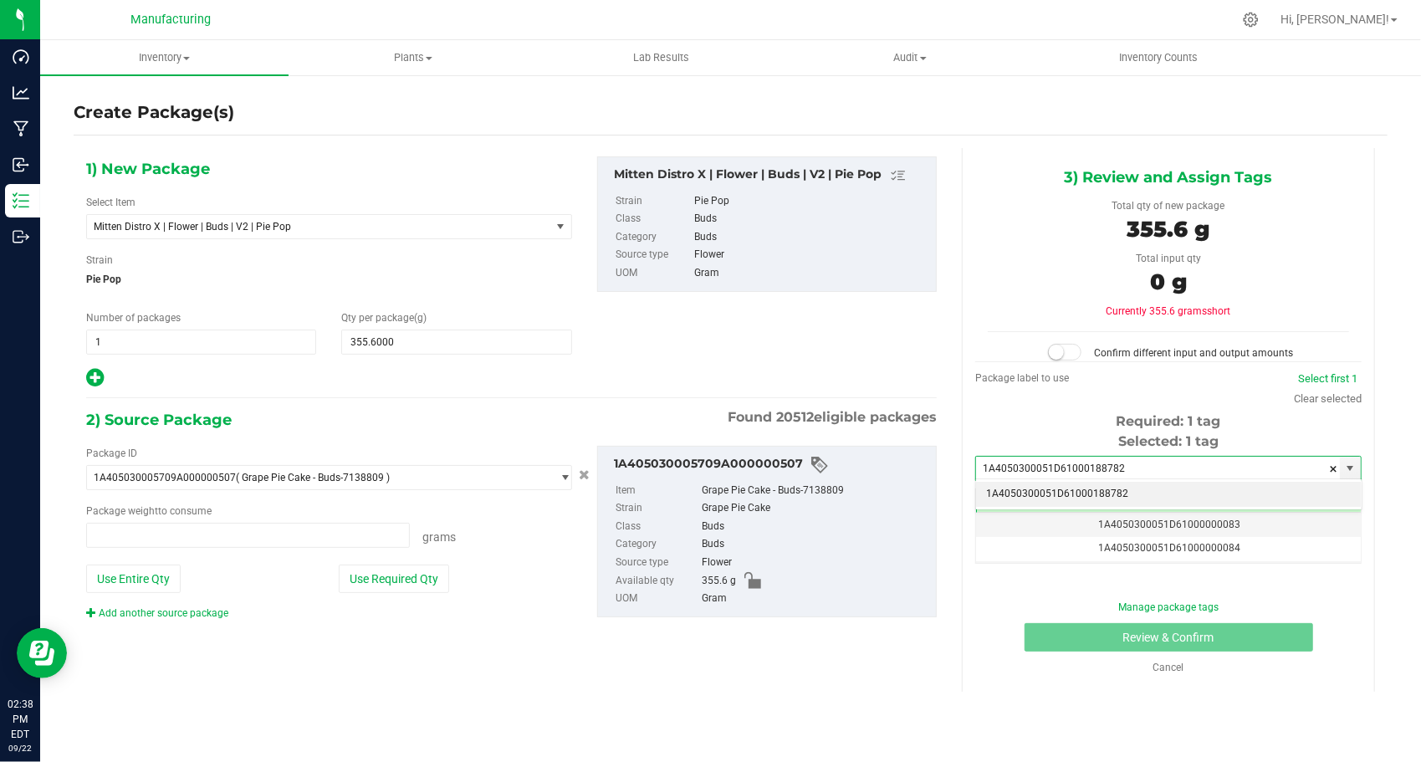
type input "0.0000 g"
click at [1022, 492] on li "1A4050300051D61000188782" at bounding box center [1168, 494] width 385 height 25
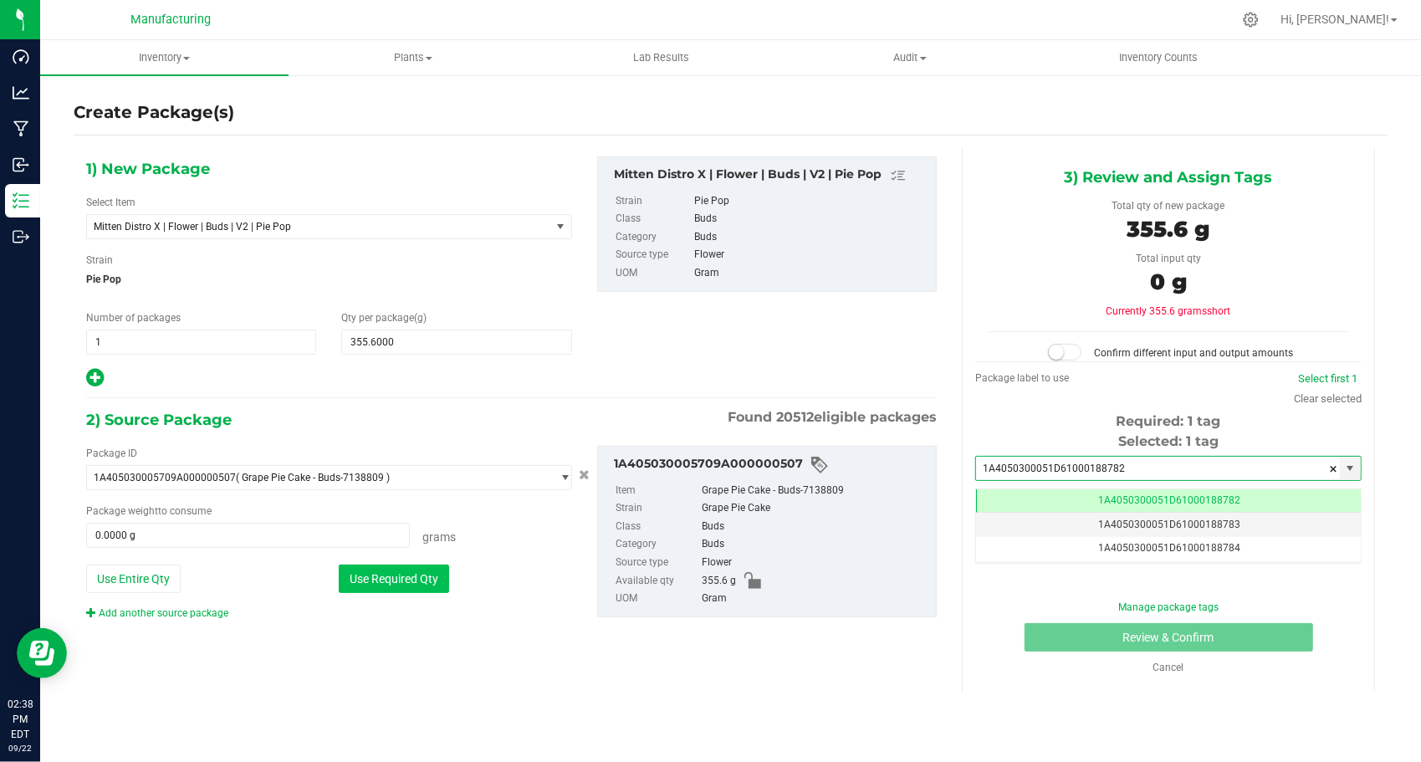
type input "1A4050300051D61000188782"
click at [432, 570] on button "Use Required Qty" at bounding box center [394, 578] width 110 height 28
type input "355.6000 g"
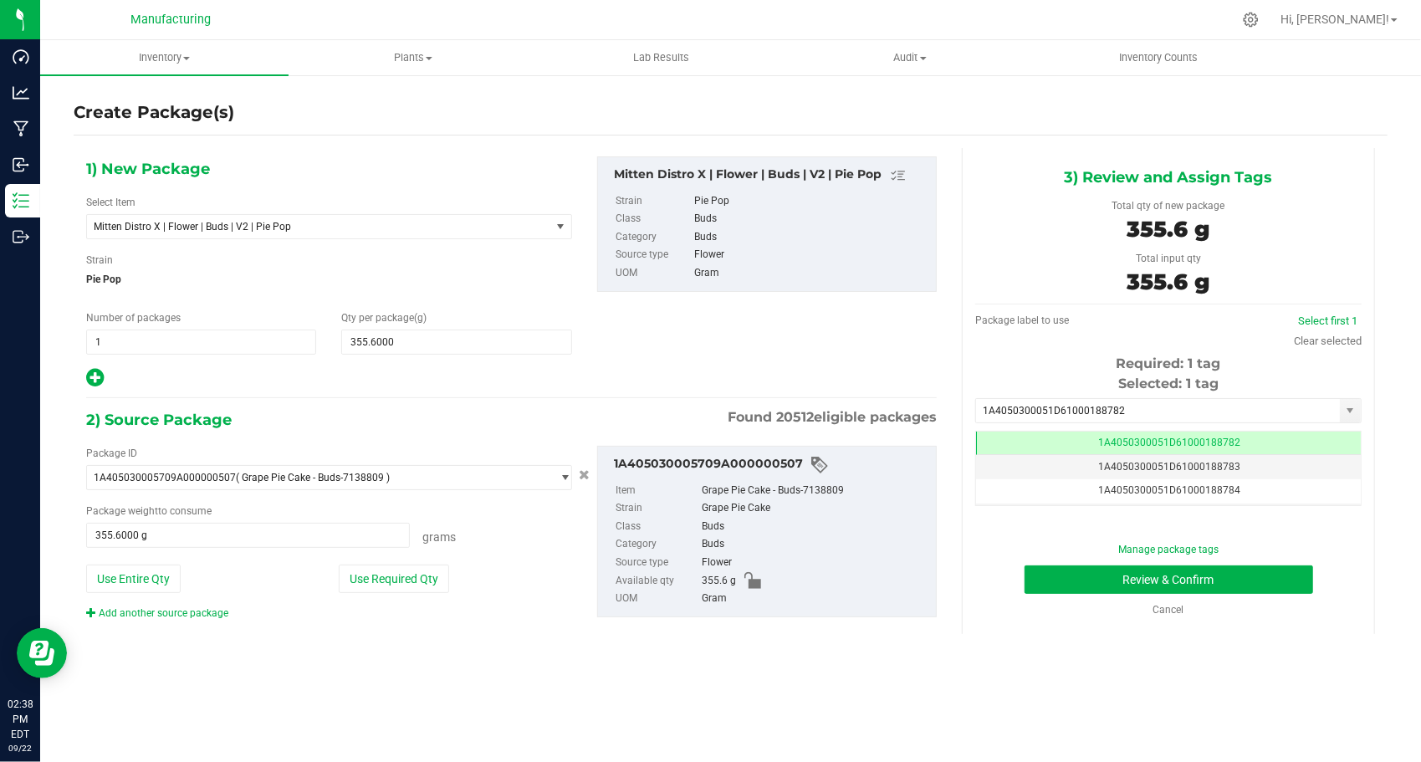
click at [517, 554] on div "Package ID 1A405030005709A000000507 ( Grape Pie Cake - Buds-7138809 ) 1A4050100…" at bounding box center [329, 533] width 511 height 175
click at [1038, 579] on button "Review & Confirm" at bounding box center [1168, 579] width 289 height 28
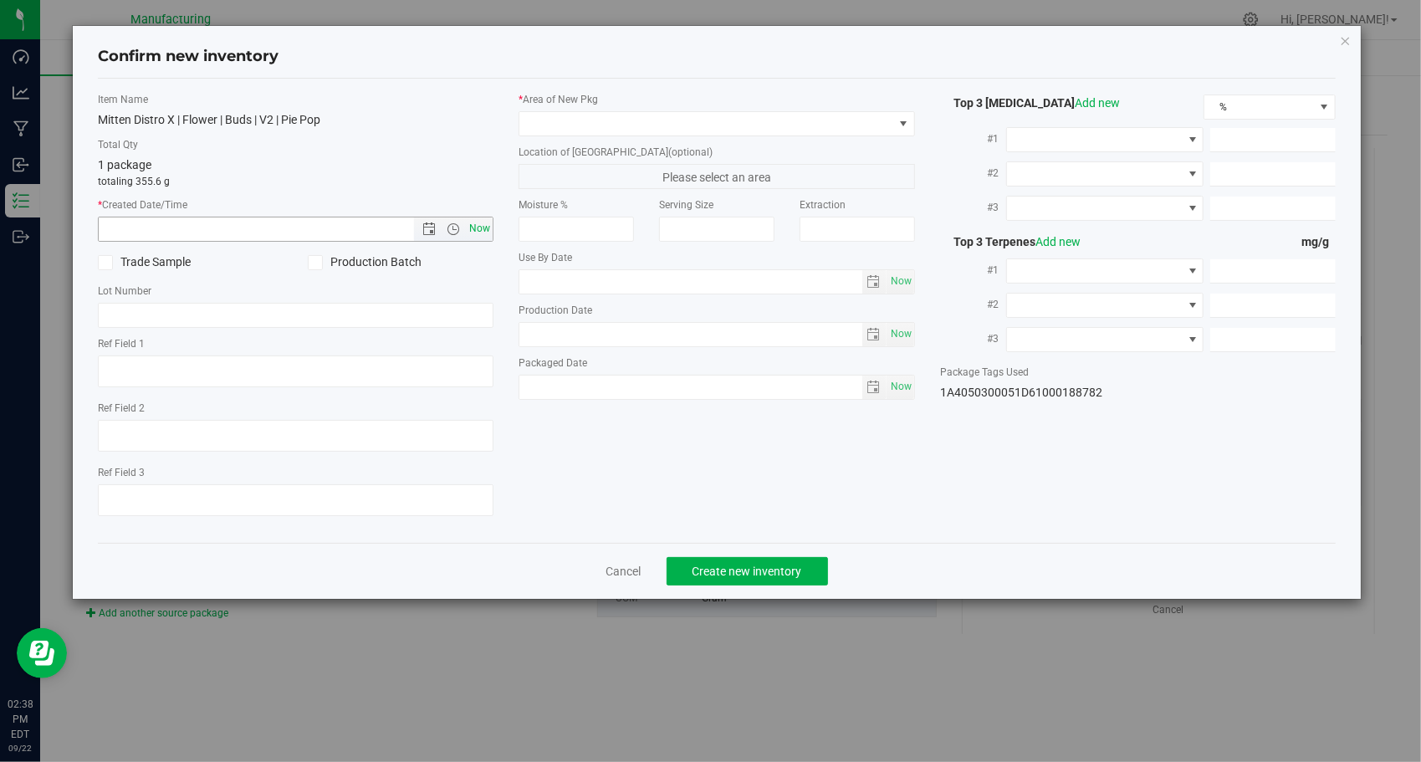
click at [472, 221] on span "Now" at bounding box center [480, 229] width 28 height 24
type input "[DATE] 2:38 PM"
click at [714, 124] on span at bounding box center [706, 123] width 374 height 23
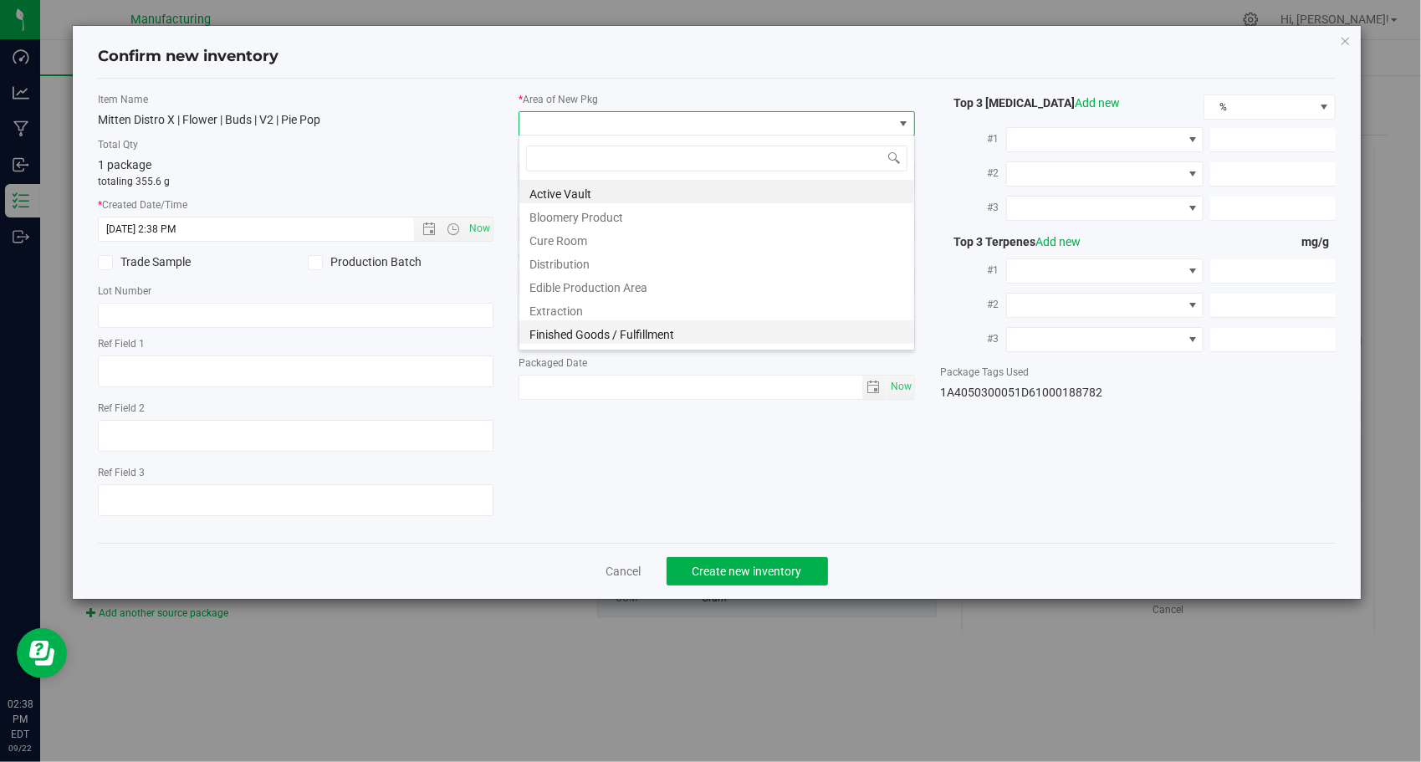
click at [699, 323] on li "Finished Goods / Fulfillment" at bounding box center [716, 331] width 395 height 23
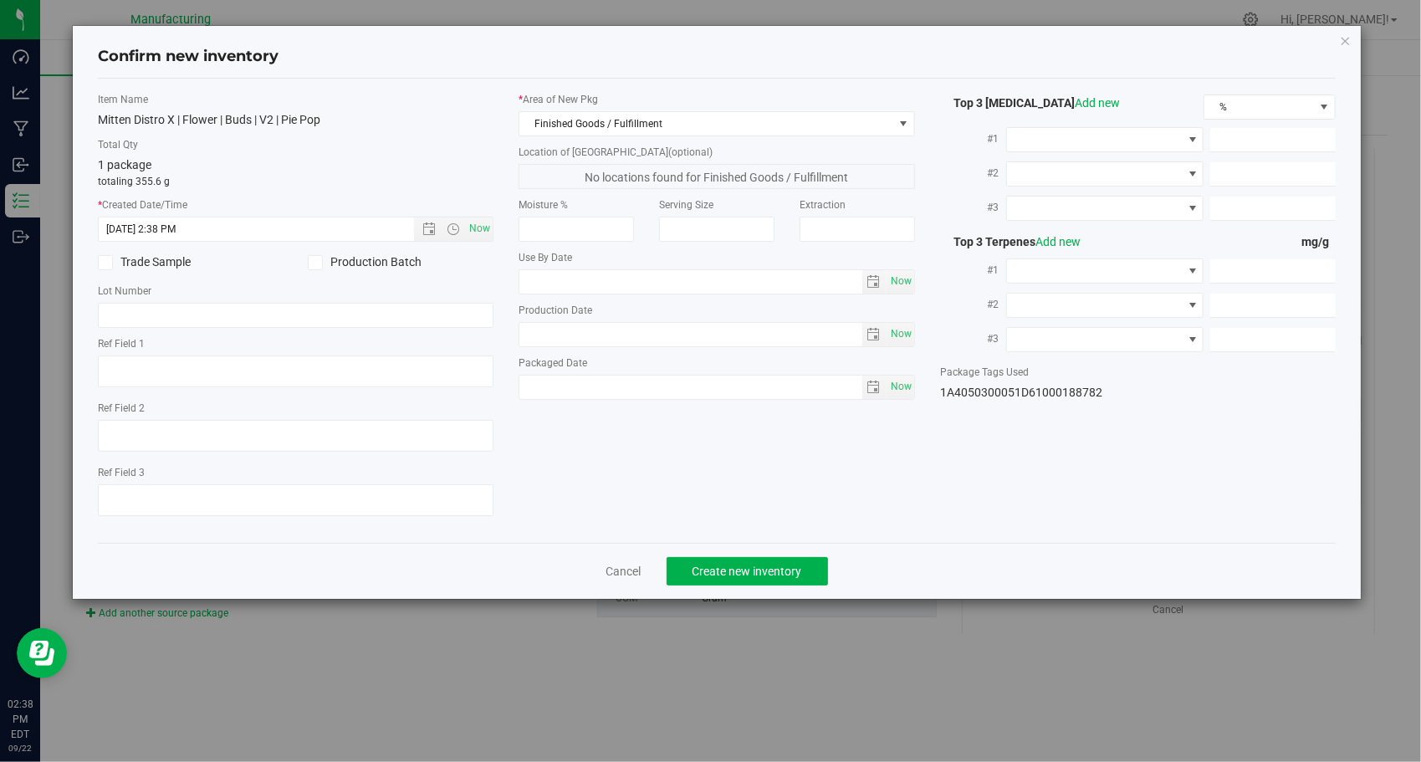
click at [743, 513] on div "Item Name Mitten Distro X | Flower | Buds | V2 | Pie Pop Total Qty 1 package to…" at bounding box center [717, 310] width 1264 height 437
click at [726, 573] on span "Create new inventory" at bounding box center [747, 570] width 110 height 13
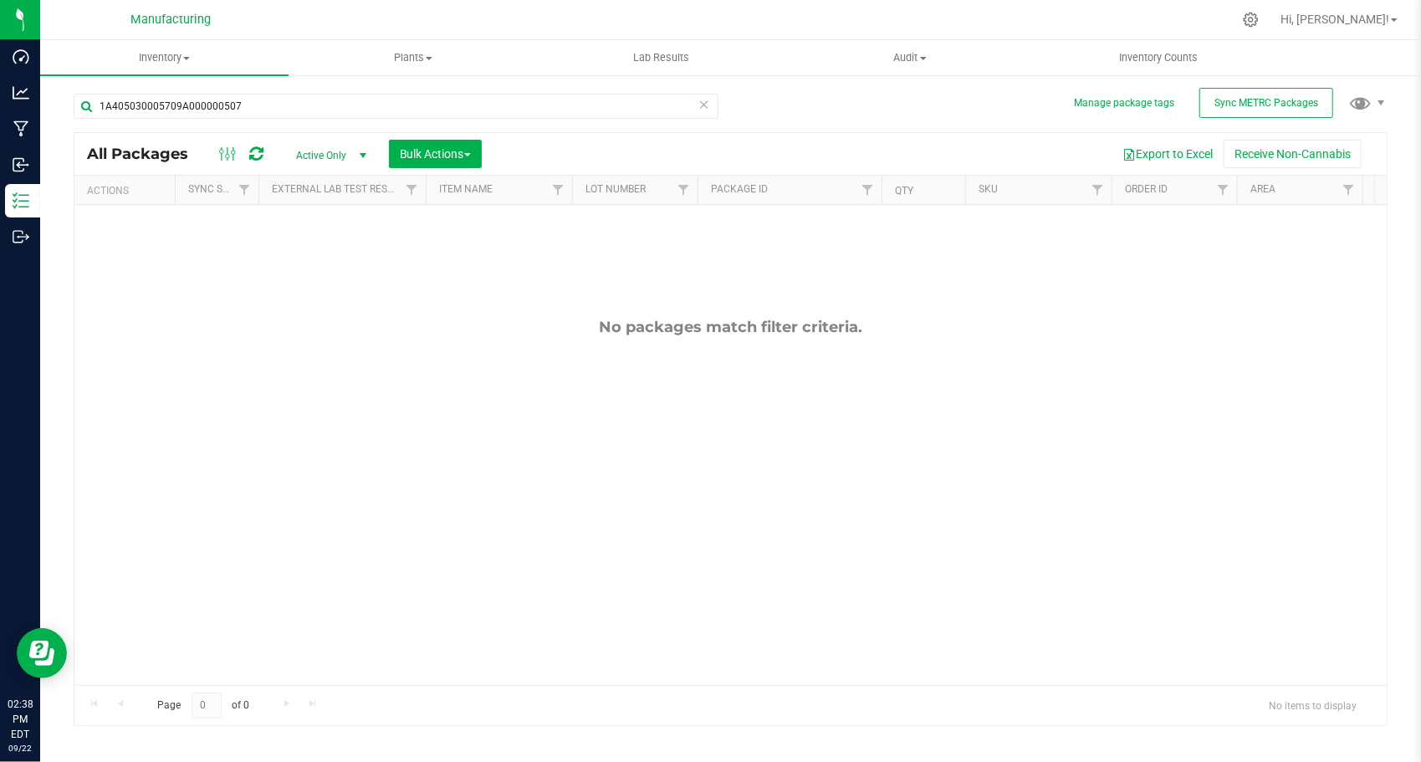
click at [702, 108] on icon at bounding box center [704, 104] width 12 height 20
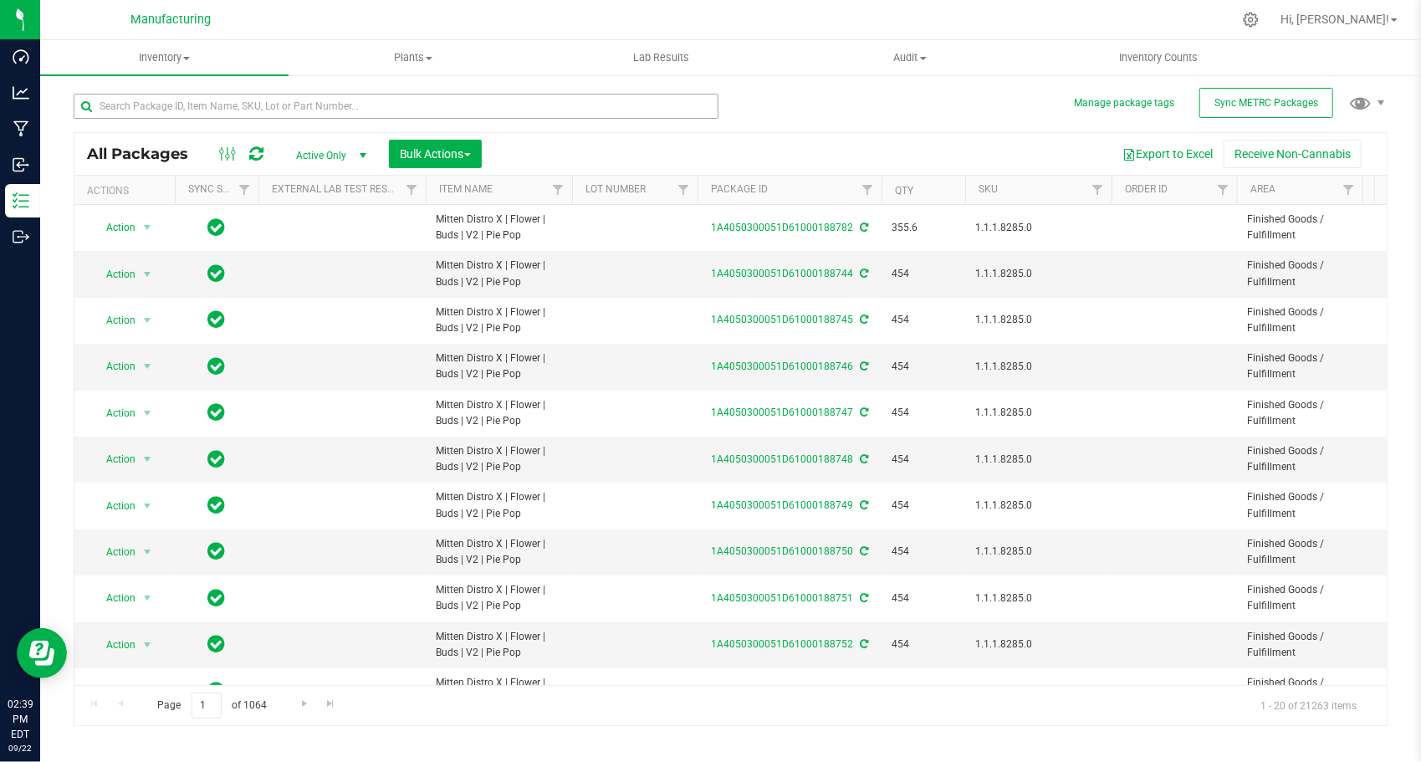
click at [303, 94] on div at bounding box center [402, 106] width 657 height 54
click at [301, 98] on input "text" at bounding box center [396, 106] width 645 height 25
paste input "1A405030005709A000000497"
type input "1A405030005709A000000497"
click at [757, 115] on div "1A405030005709A000000497 All Packages Active Only Active Only Lab Samples Locke…" at bounding box center [731, 402] width 1314 height 648
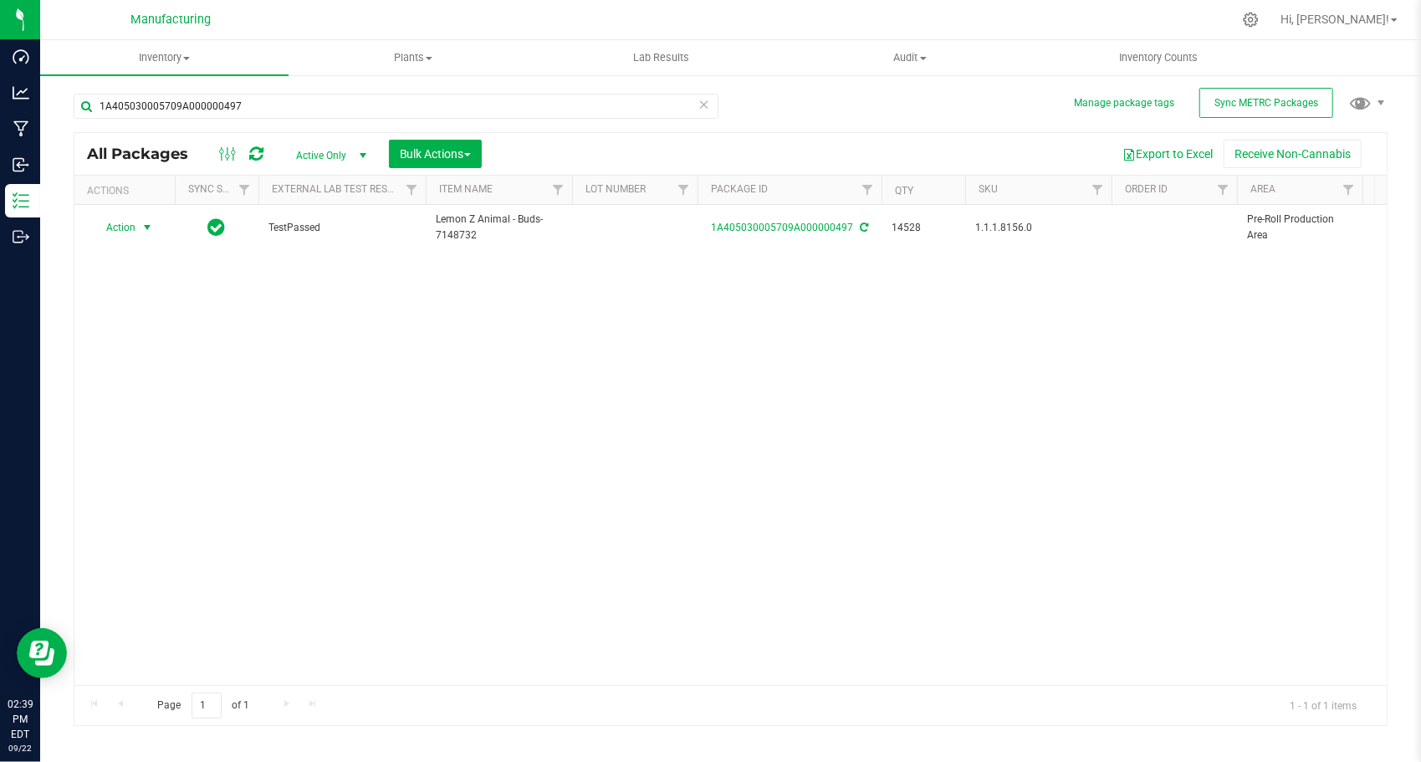
click at [142, 225] on span "select" at bounding box center [146, 227] width 13 height 13
click at [152, 271] on li "Create package" at bounding box center [144, 279] width 104 height 25
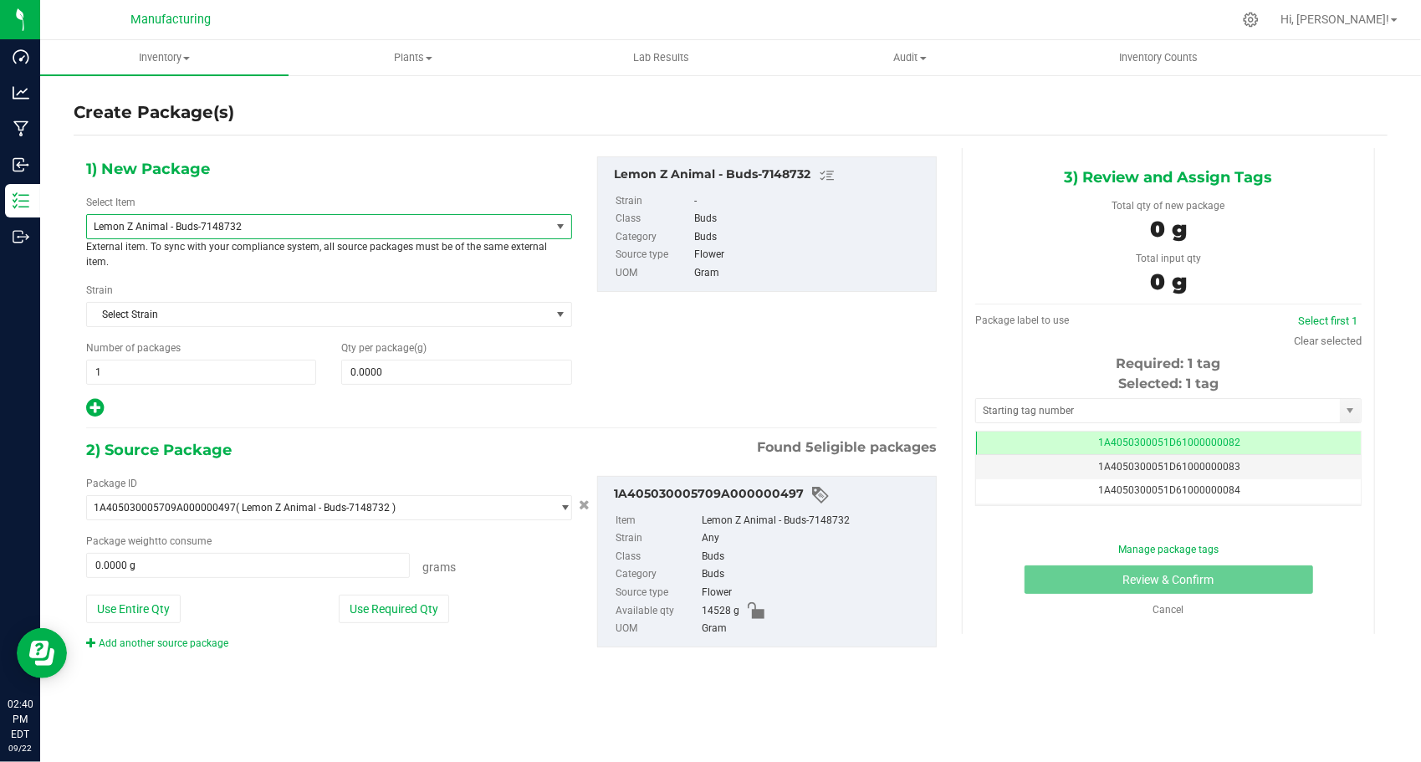
click at [286, 227] on span "Lemon Z Animal - Buds-7148732" at bounding box center [310, 227] width 432 height 12
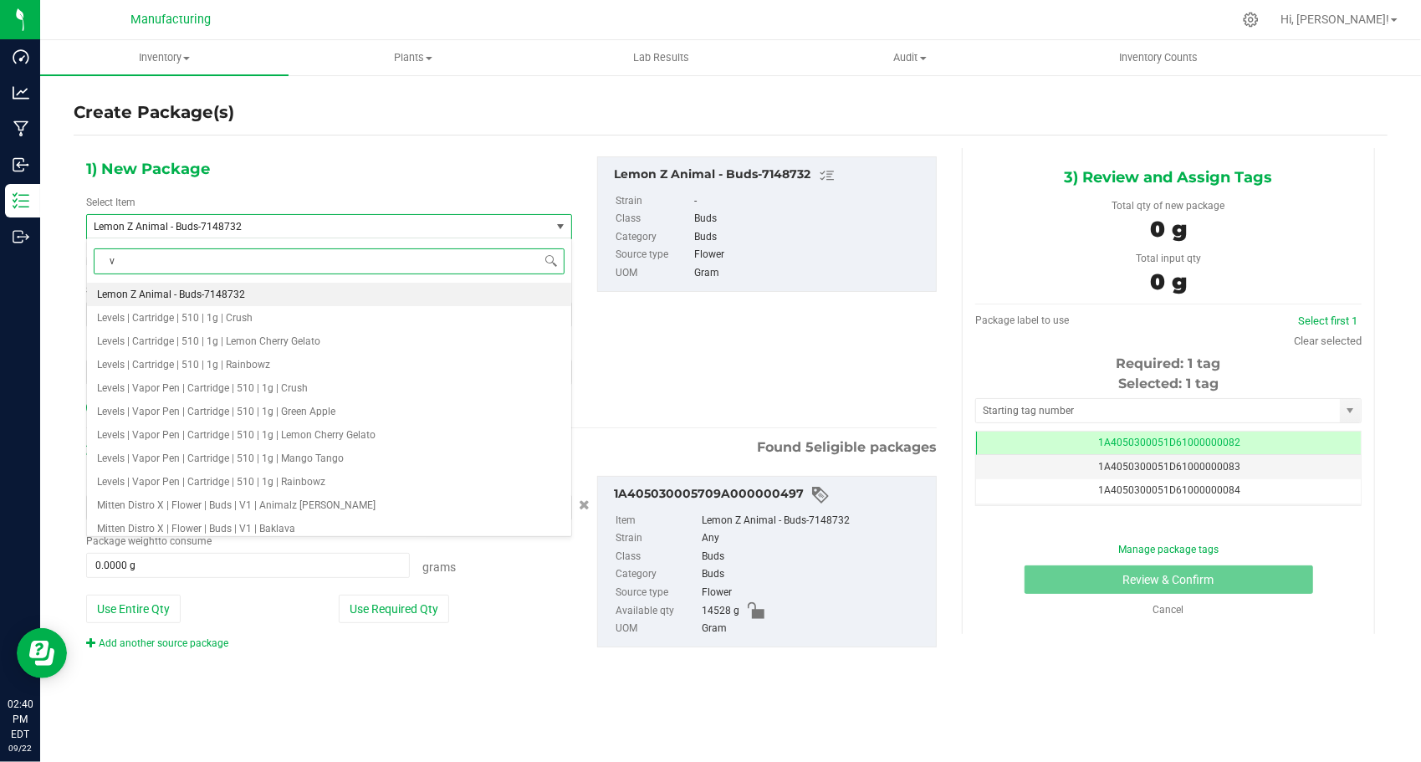
type input "v2"
click at [277, 292] on span "Mitten Distro X | Flower | Buds | V2 | Animalz [PERSON_NAME]" at bounding box center [236, 295] width 278 height 12
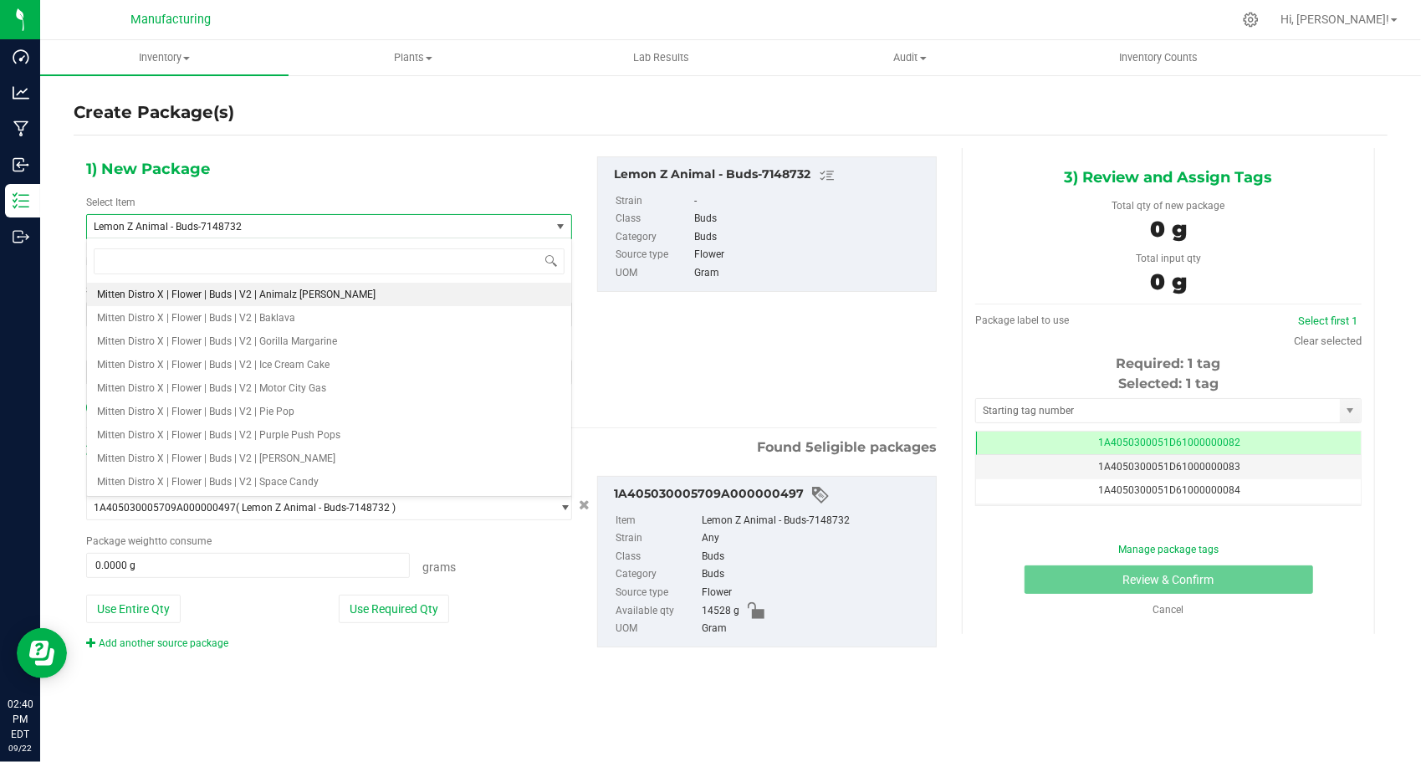
type input "0.0000"
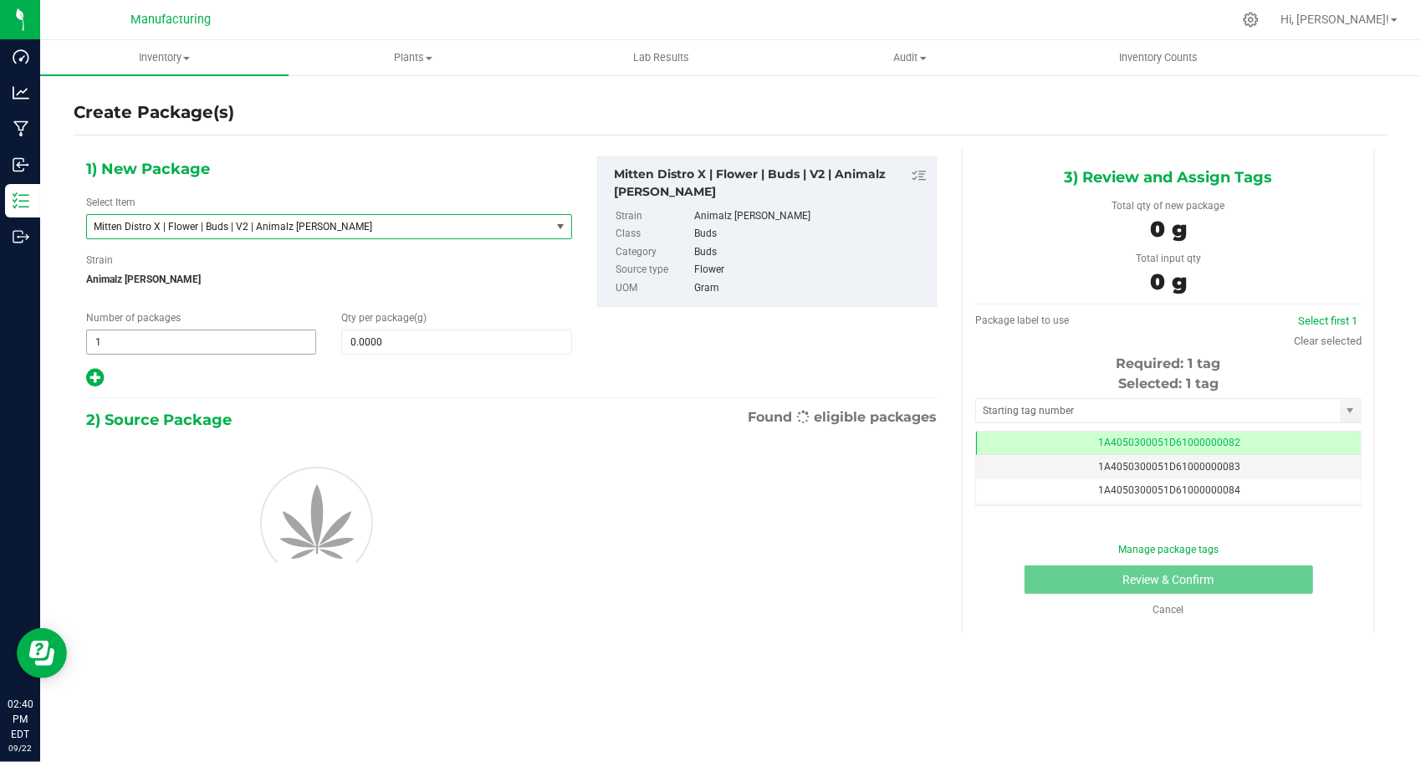
click at [221, 336] on span "1 1" at bounding box center [201, 341] width 230 height 25
click at [221, 336] on input "1" at bounding box center [201, 341] width 228 height 23
type input "32"
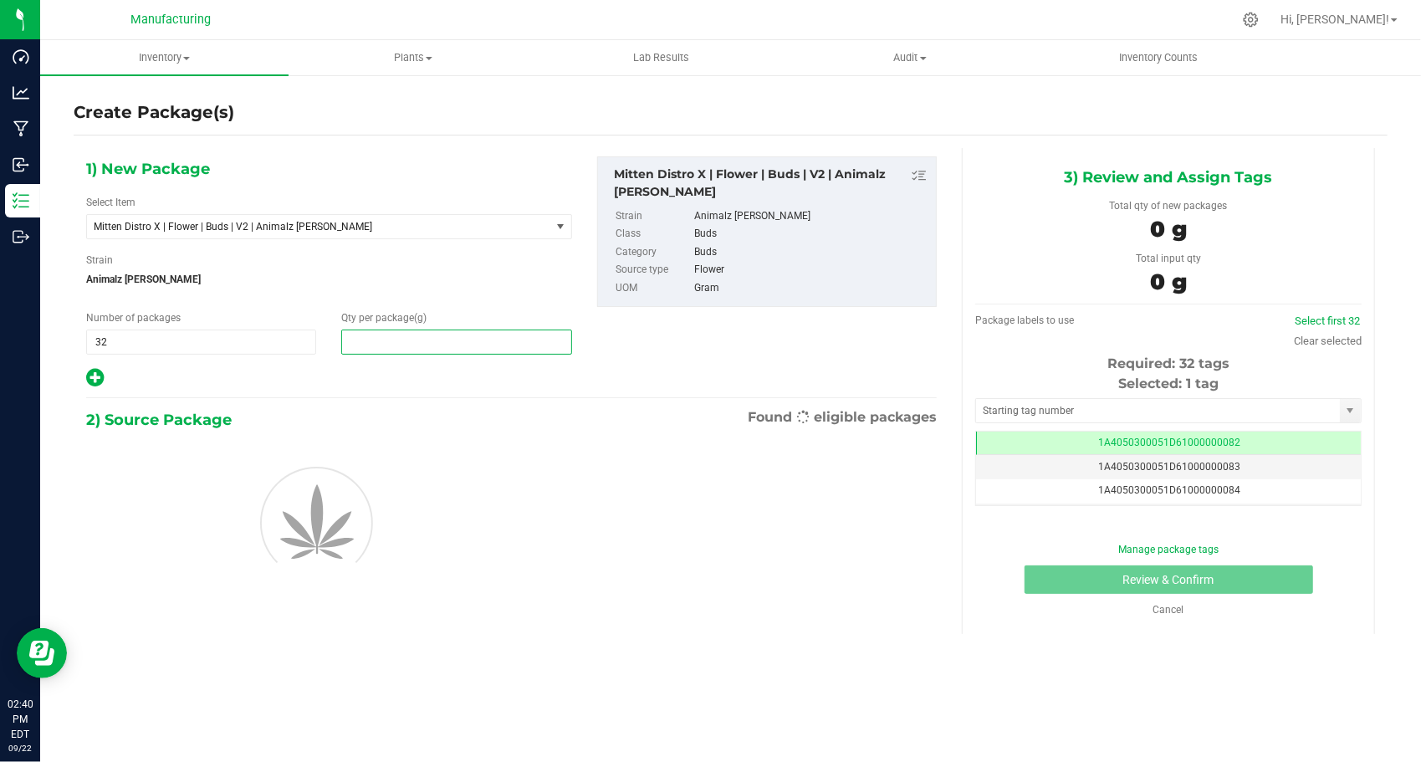
click at [410, 343] on span at bounding box center [456, 341] width 230 height 25
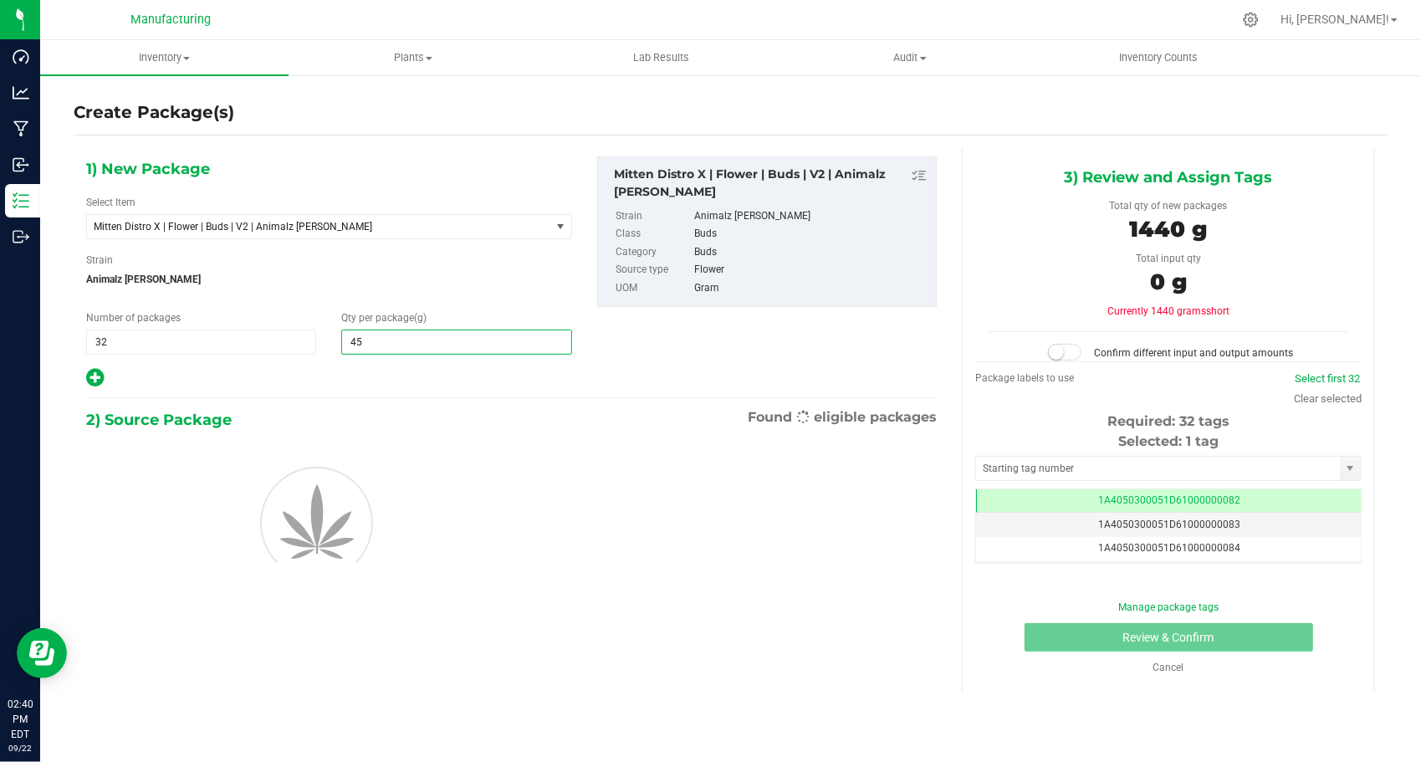
type input "454"
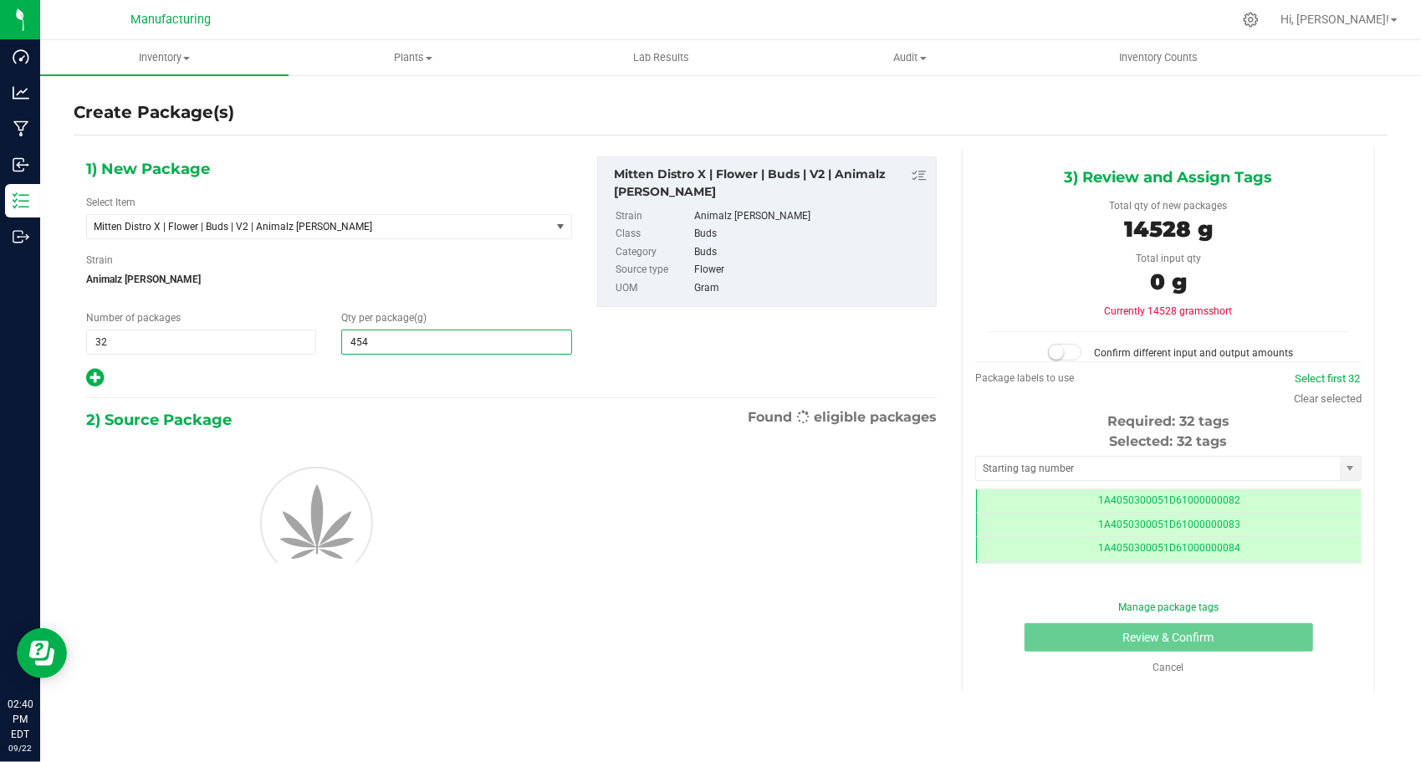
type input "454.0000"
click at [332, 368] on div at bounding box center [329, 378] width 486 height 22
click at [1068, 467] on input "text" at bounding box center [1158, 468] width 364 height 23
type input "1A4050300051D61000188783"
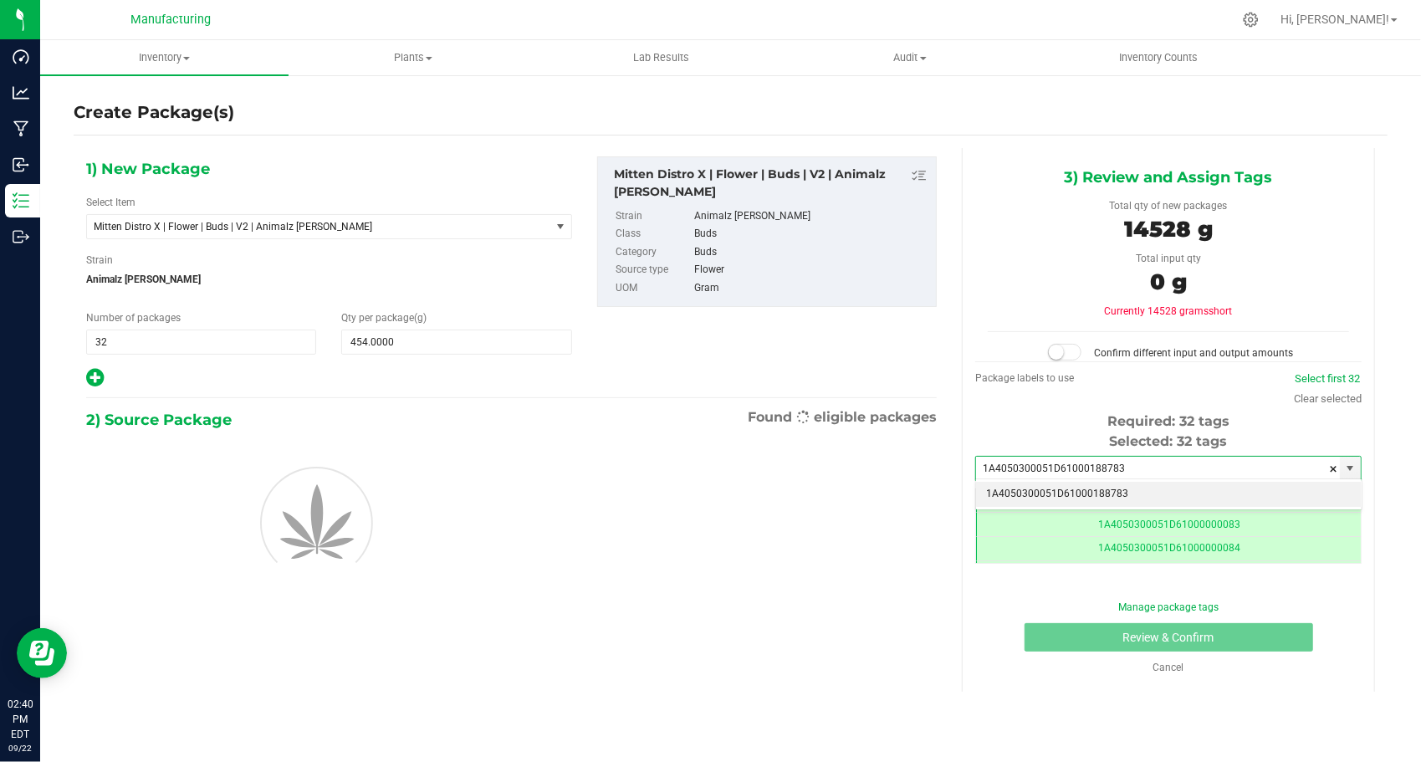
click at [1065, 483] on li "1A4050300051D61000188783" at bounding box center [1168, 494] width 385 height 25
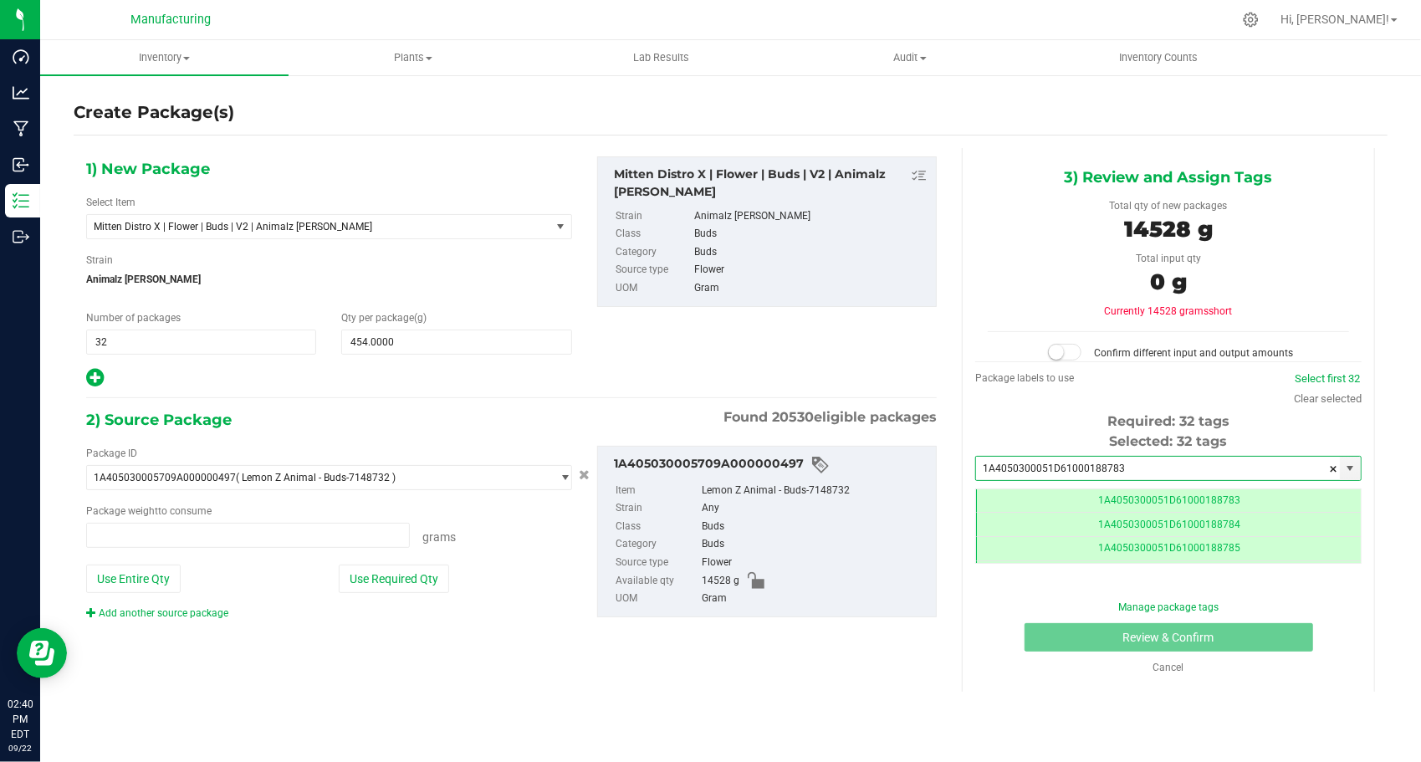
type input "0.0000 g"
type input "1A4050300051D61000188783"
click at [440, 586] on button "Use Required Qty" at bounding box center [394, 578] width 110 height 28
type input "14528.0000 g"
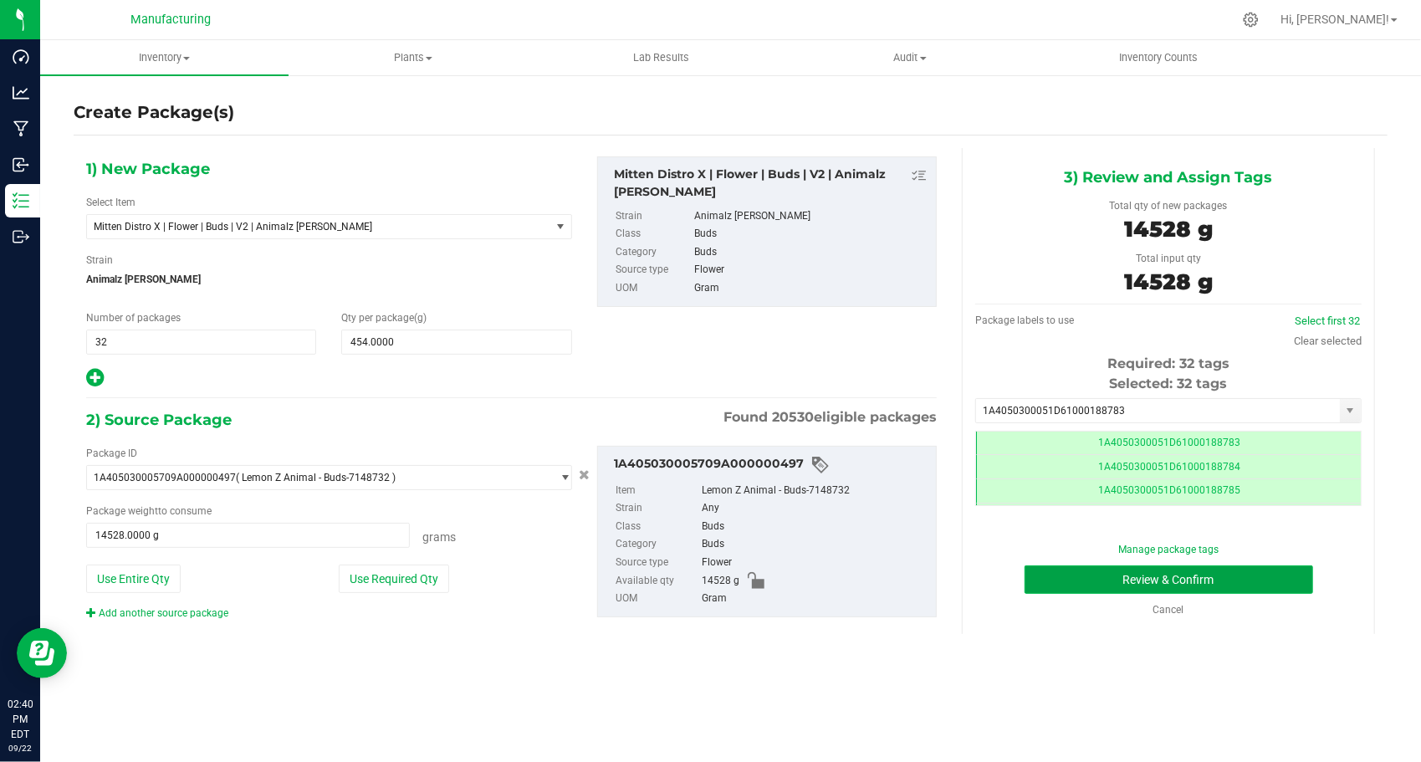
click at [1039, 576] on button "Review & Confirm" at bounding box center [1168, 579] width 289 height 28
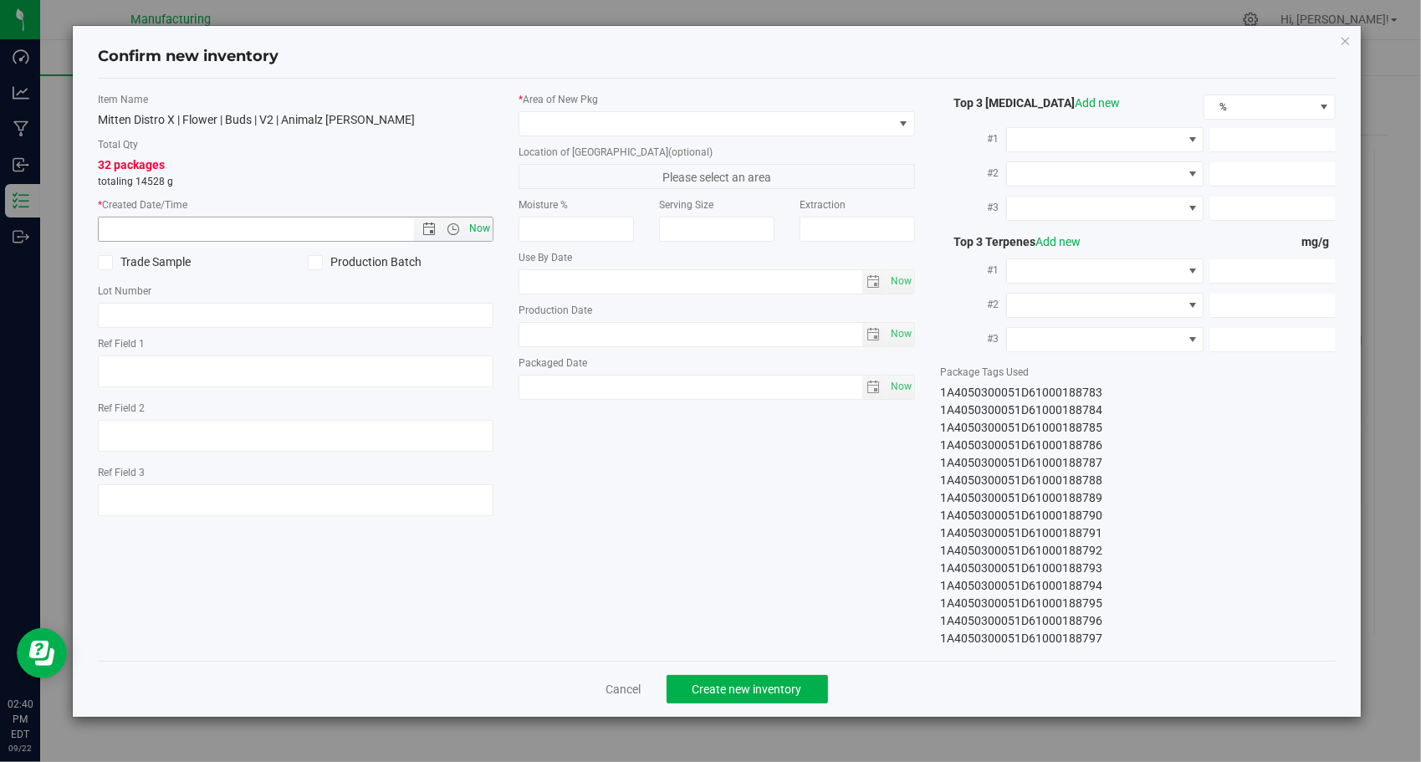
click at [480, 227] on span "Now" at bounding box center [480, 229] width 28 height 24
type input "[DATE] 2:40 PM"
click at [671, 130] on span at bounding box center [706, 123] width 374 height 23
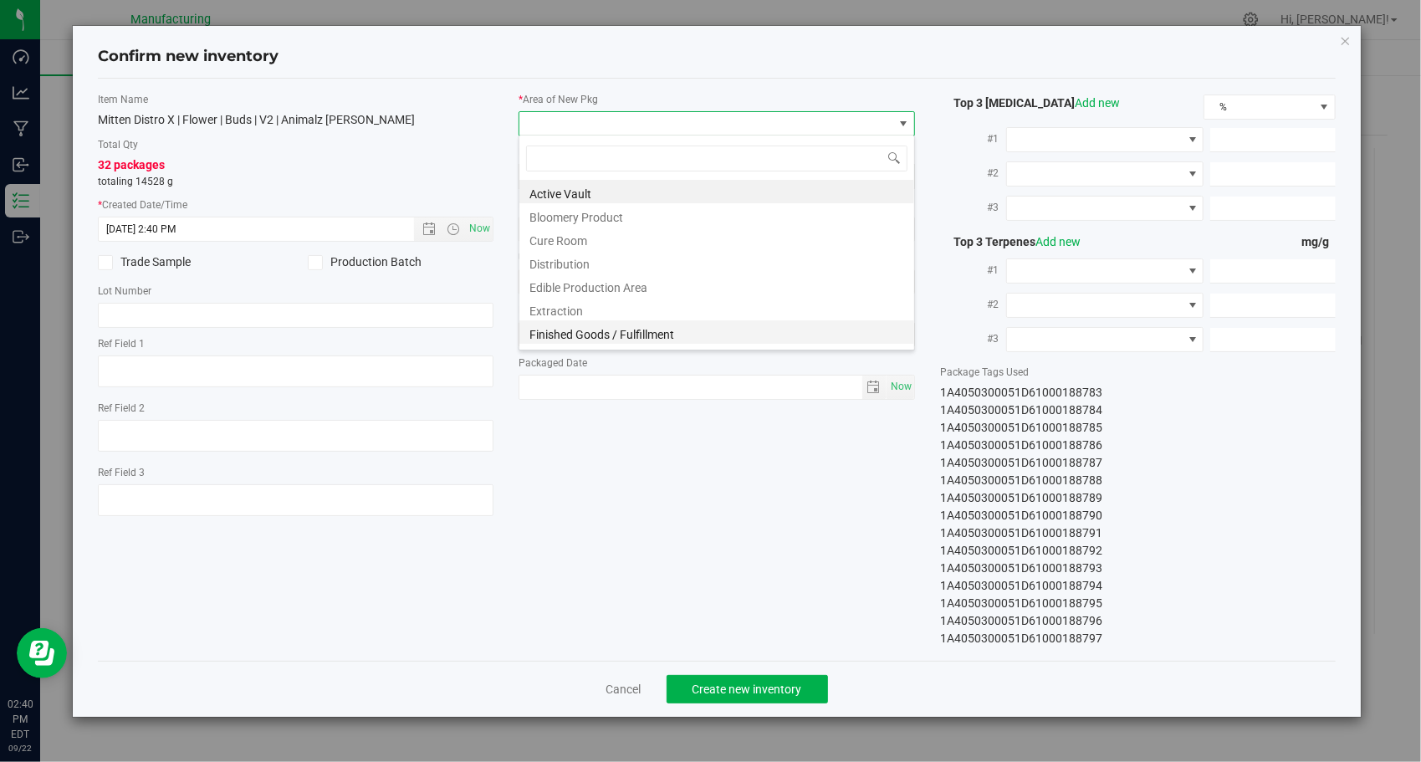
click at [670, 329] on li "Finished Goods / Fulfillment" at bounding box center [716, 331] width 395 height 23
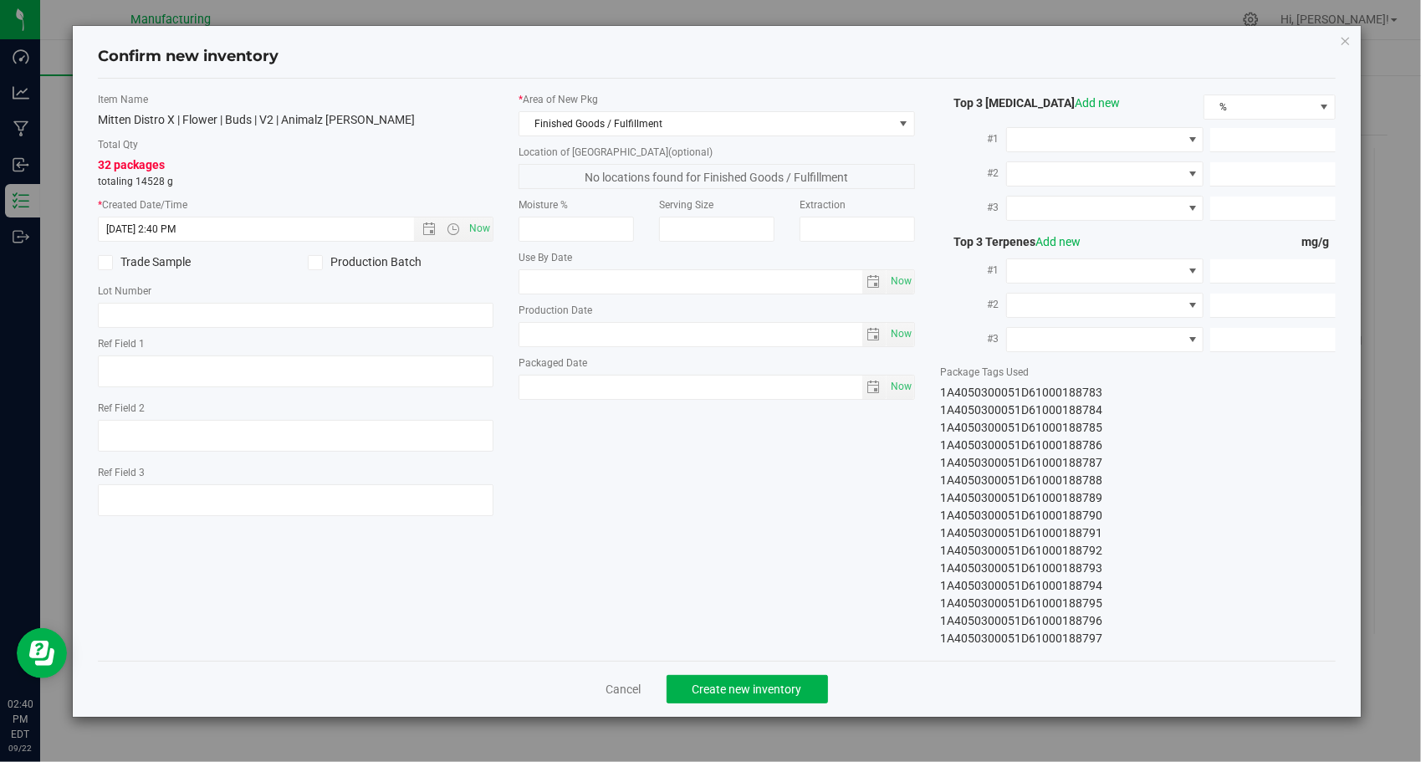
drag, startPoint x: 734, startPoint y: 523, endPoint x: 1045, endPoint y: 498, distance: 312.0
click at [744, 518] on div "Item Name Mitten Distro X | Flower | Buds | V2 | Animalz [PERSON_NAME] Total Qt…" at bounding box center [717, 369] width 1264 height 555
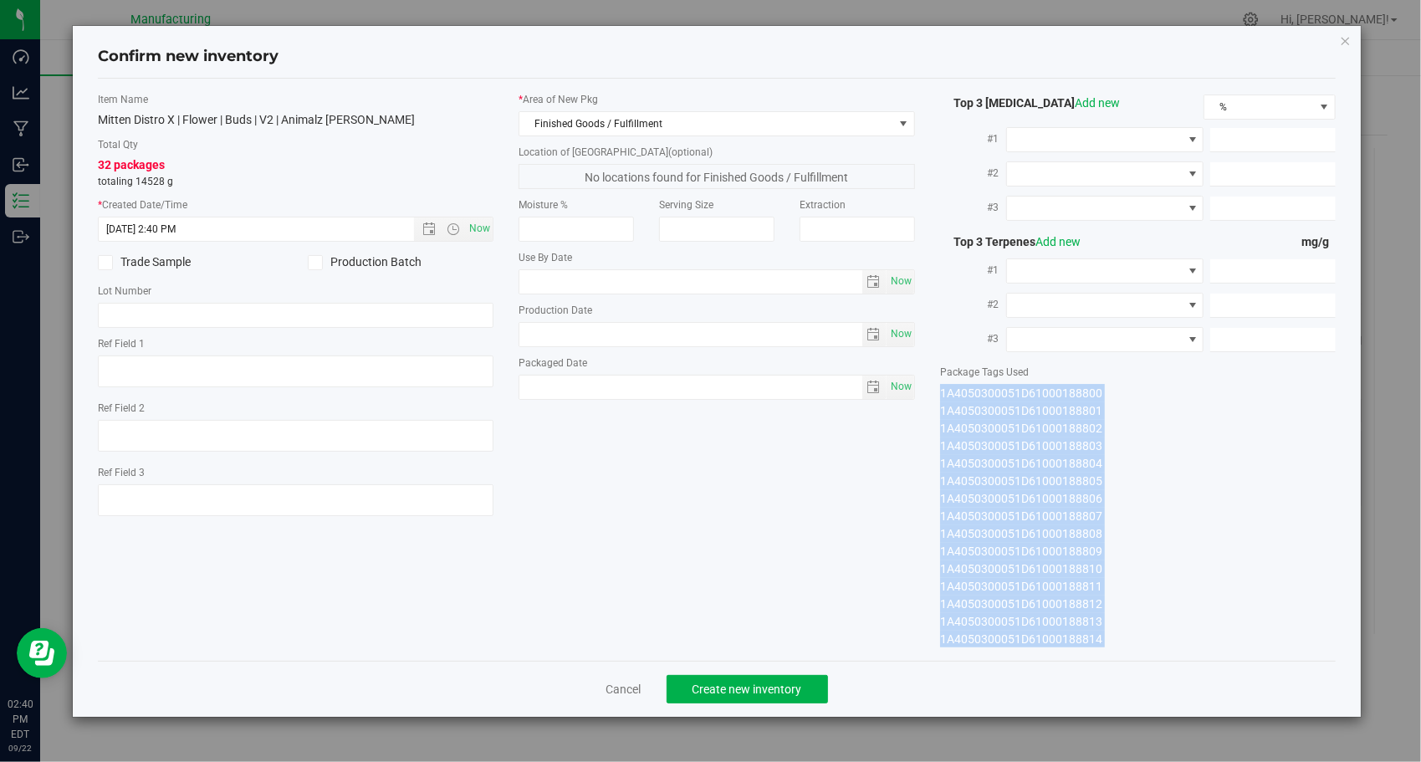
drag, startPoint x: 937, startPoint y: 391, endPoint x: 1064, endPoint y: 662, distance: 299.3
click at [1064, 662] on div "Confirm new inventory Item Name Mitten Distro X | Flower | Buds | V2 | Animalz …" at bounding box center [717, 371] width 1289 height 691
copy div "1A4050300051D61000188783 1A4050300051D61000188784 1A4050300051D61000188785 1A40…"
click at [786, 684] on span "Create new inventory" at bounding box center [747, 688] width 110 height 13
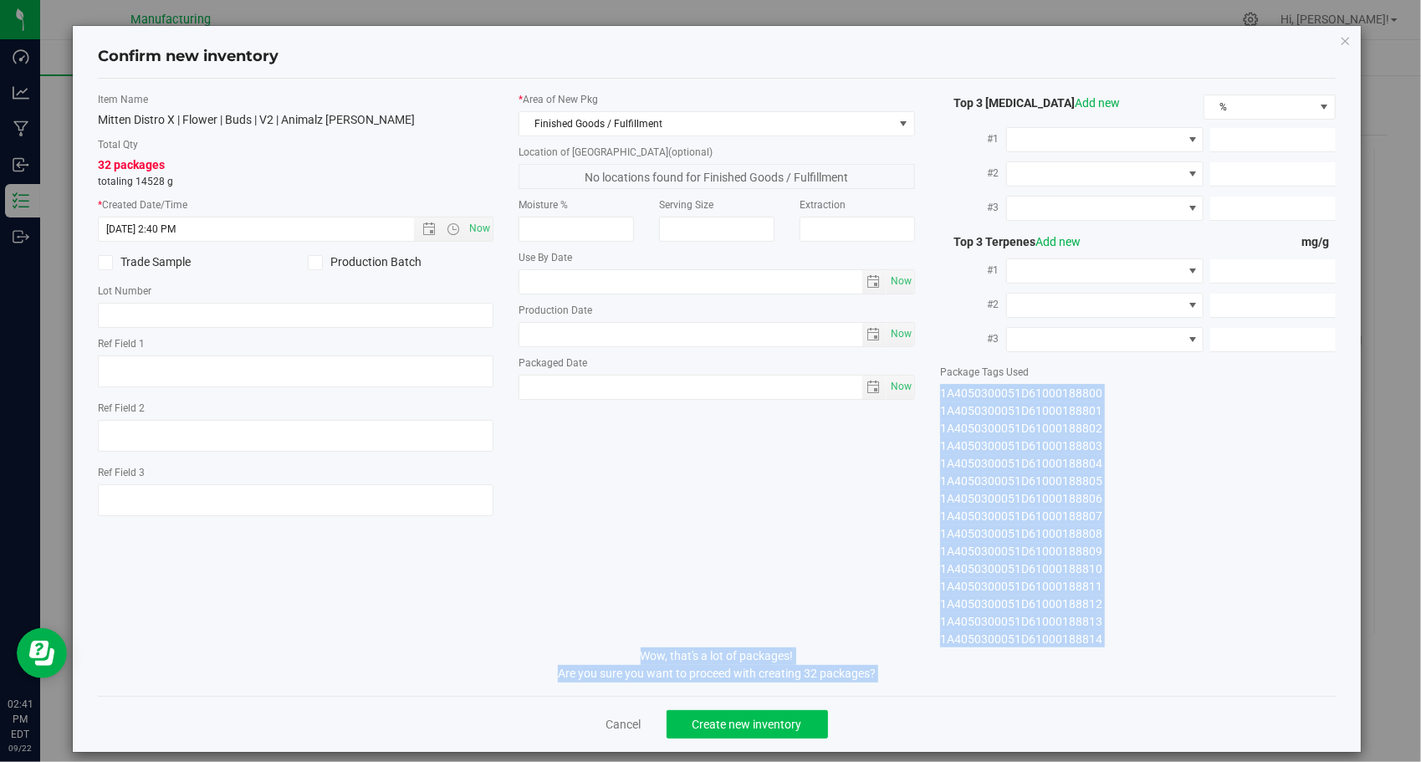
click at [779, 724] on span "Create new inventory" at bounding box center [747, 723] width 110 height 13
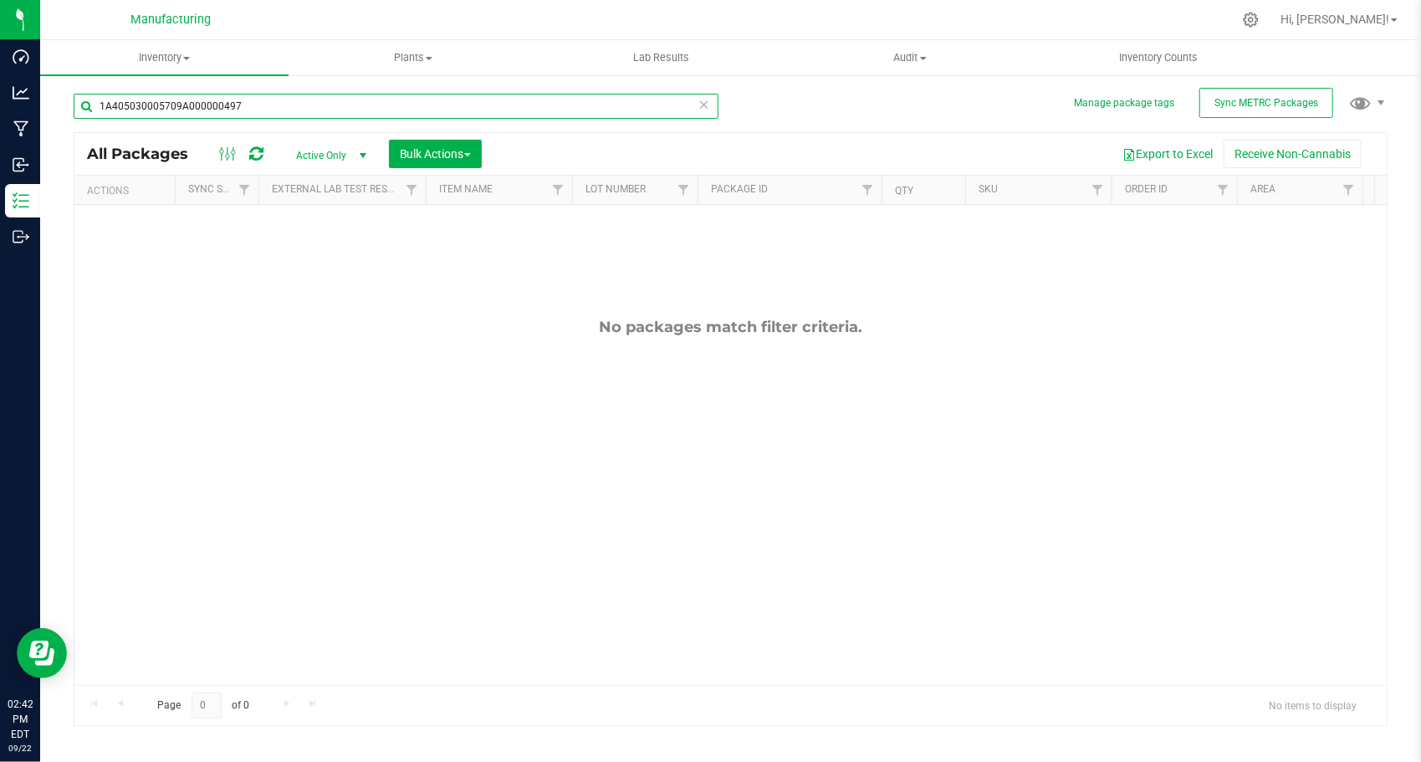
click at [423, 100] on input "1A405030005709A000000497" at bounding box center [396, 106] width 645 height 25
paste input "9"
type input "1A405030005709A000000499"
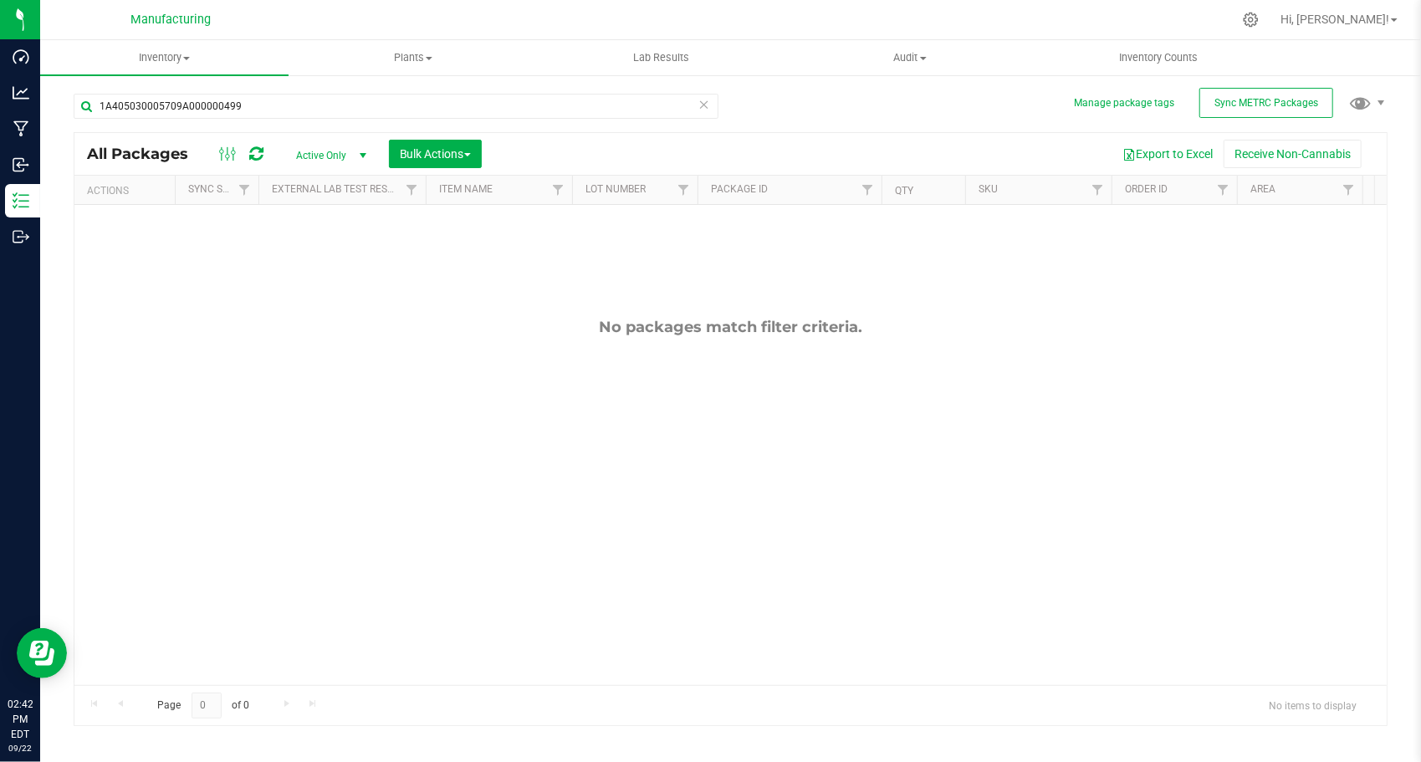
click at [410, 300] on div "No packages match filter criteria." at bounding box center [730, 501] width 1312 height 593
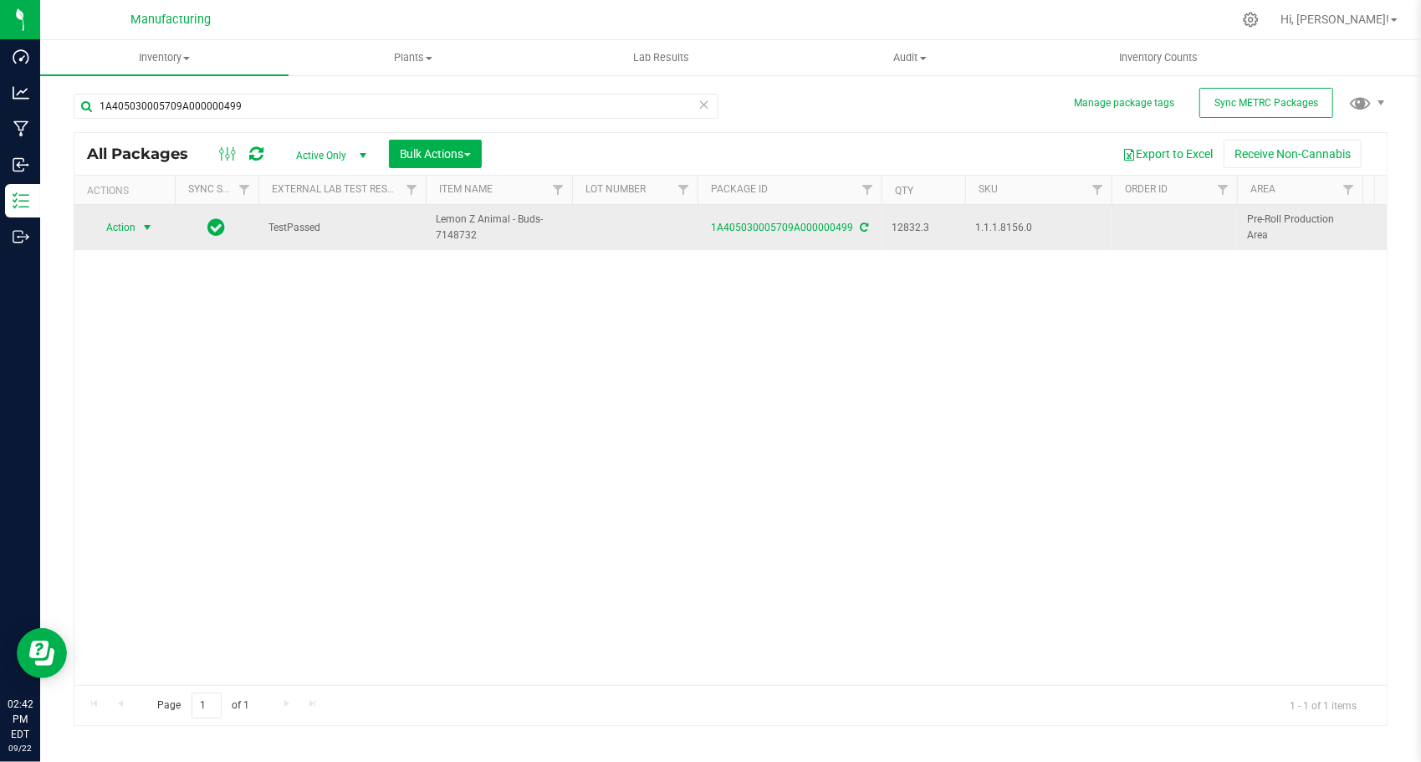
click at [144, 224] on span "select" at bounding box center [146, 227] width 13 height 13
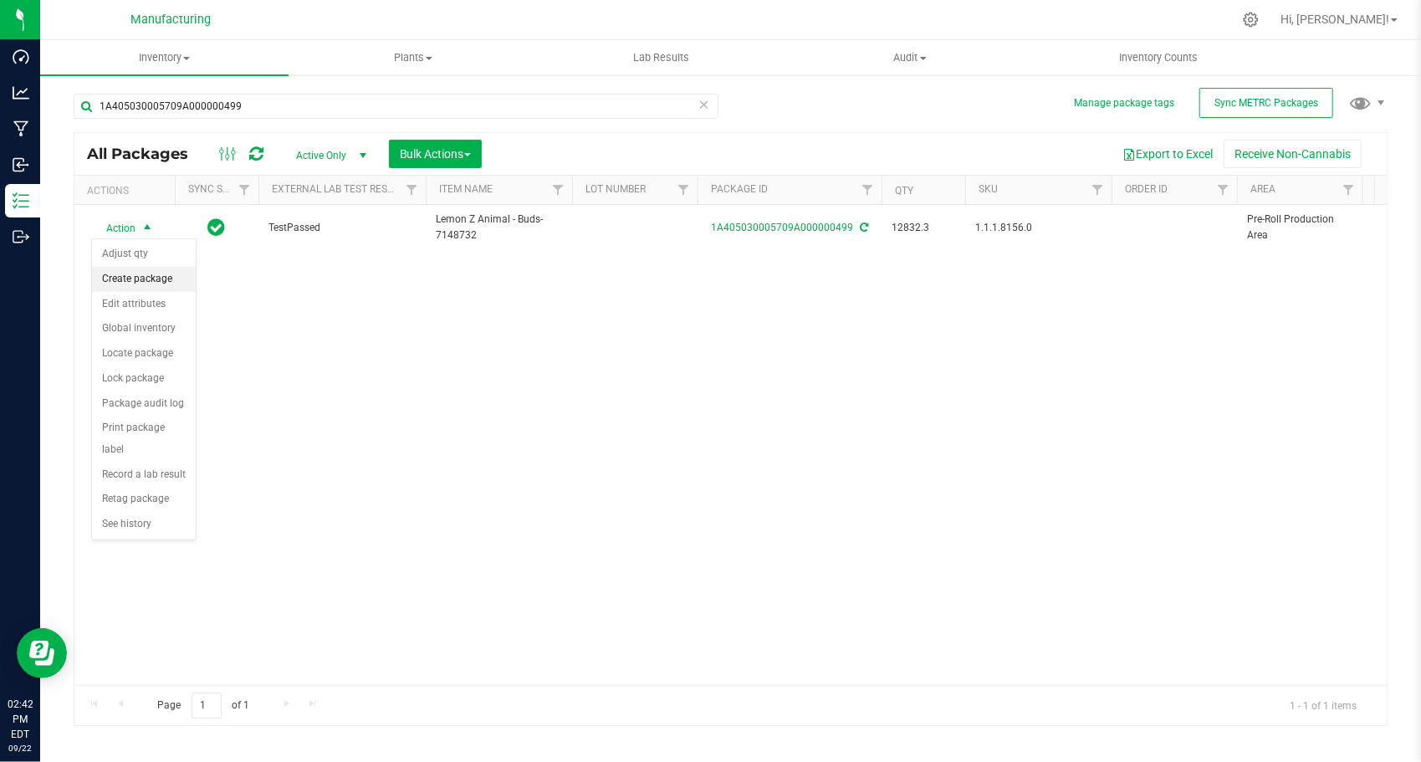
click at [167, 282] on li "Create package" at bounding box center [144, 279] width 104 height 25
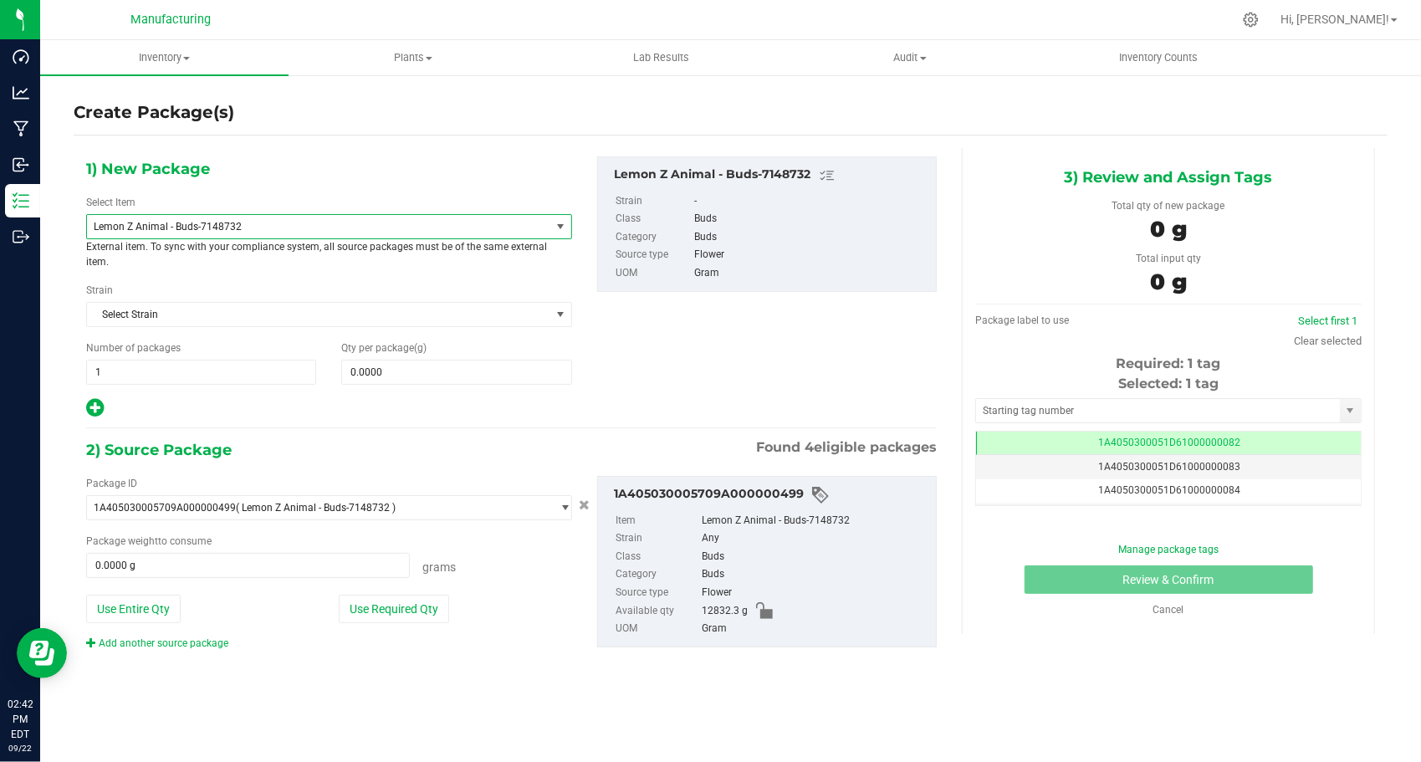
click at [197, 222] on span "Lemon Z Animal - Buds-7148732" at bounding box center [310, 227] width 432 height 12
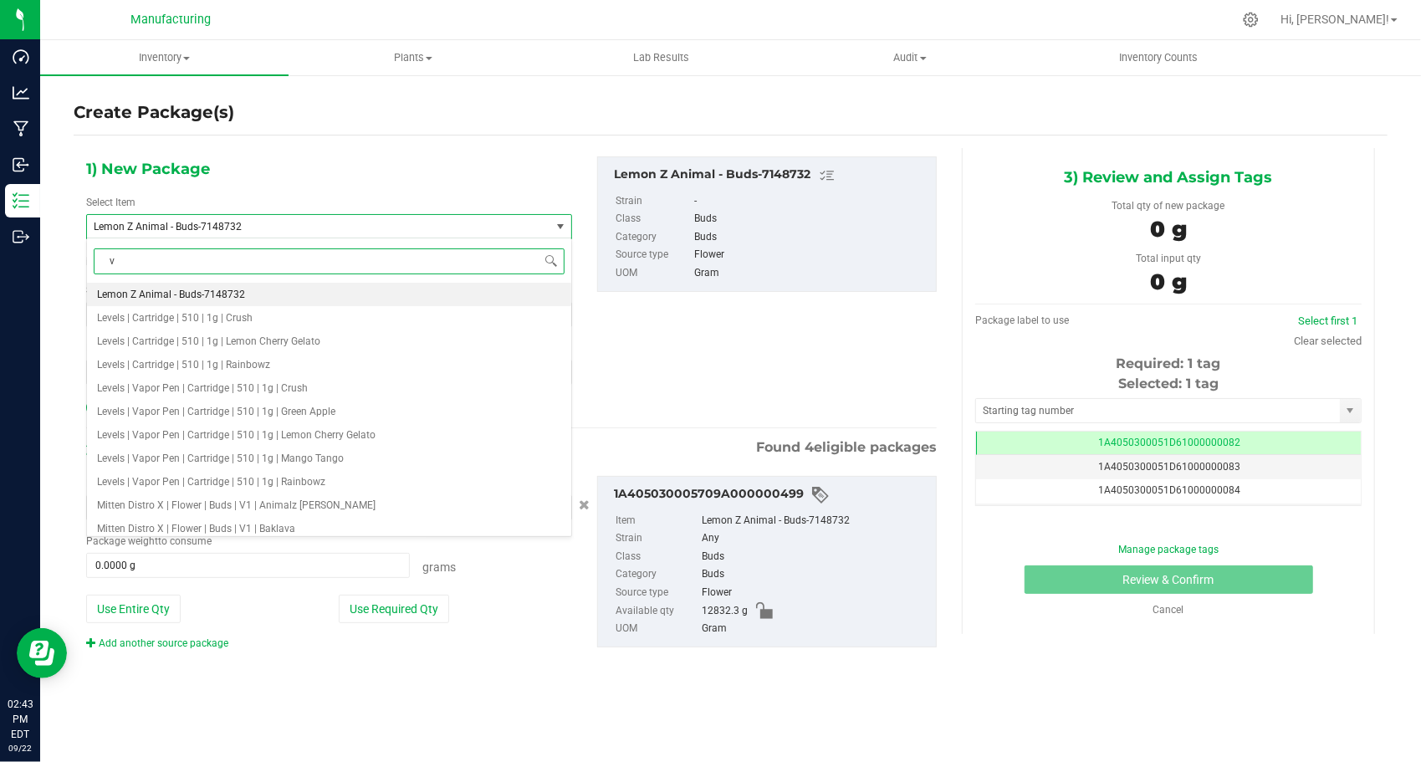
type input "v2"
click at [224, 294] on span "Mitten Distro X | Flower | Buds | V2 | Animalz [PERSON_NAME]" at bounding box center [236, 295] width 278 height 12
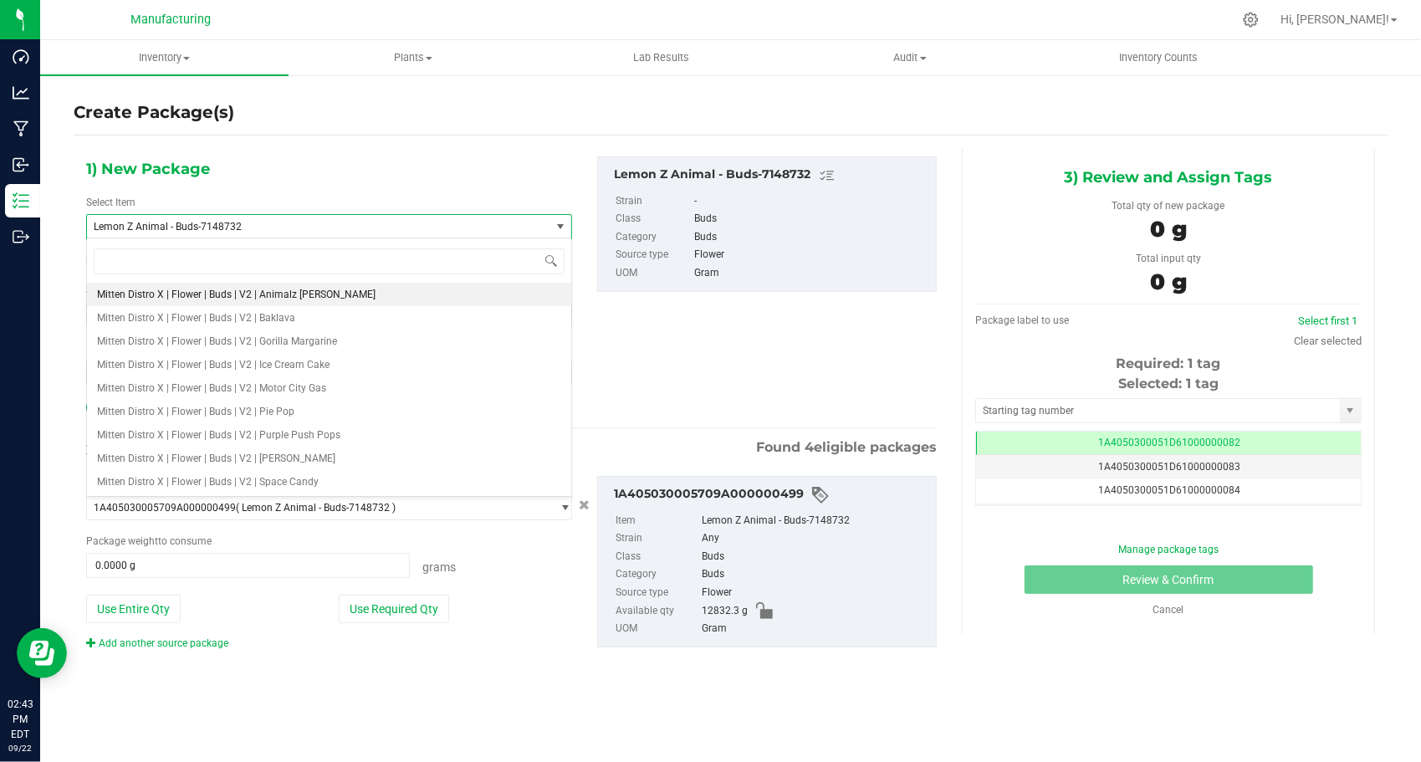
type input "0.0000"
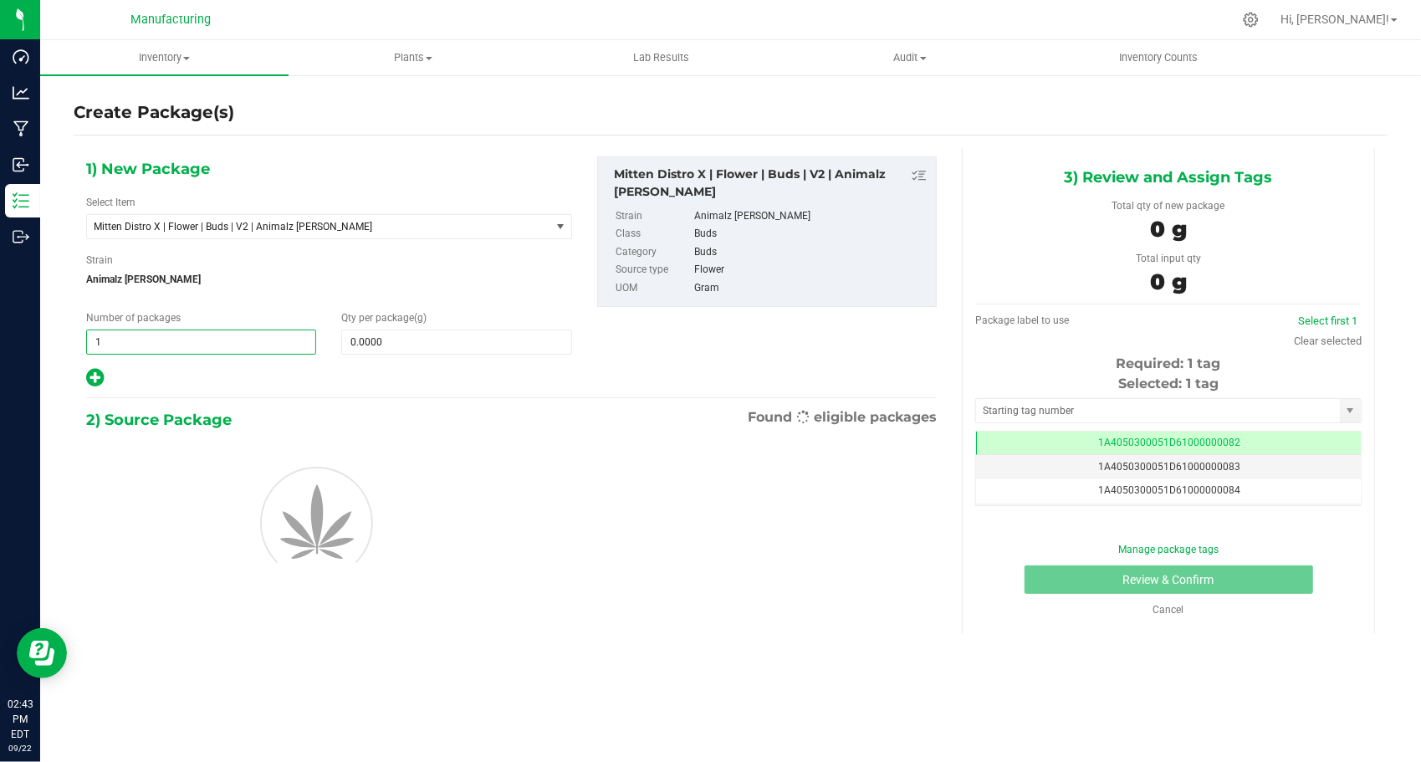
click at [197, 345] on span "1 1" at bounding box center [201, 341] width 230 height 25
click at [197, 345] on input "1" at bounding box center [201, 341] width 228 height 23
type input "28"
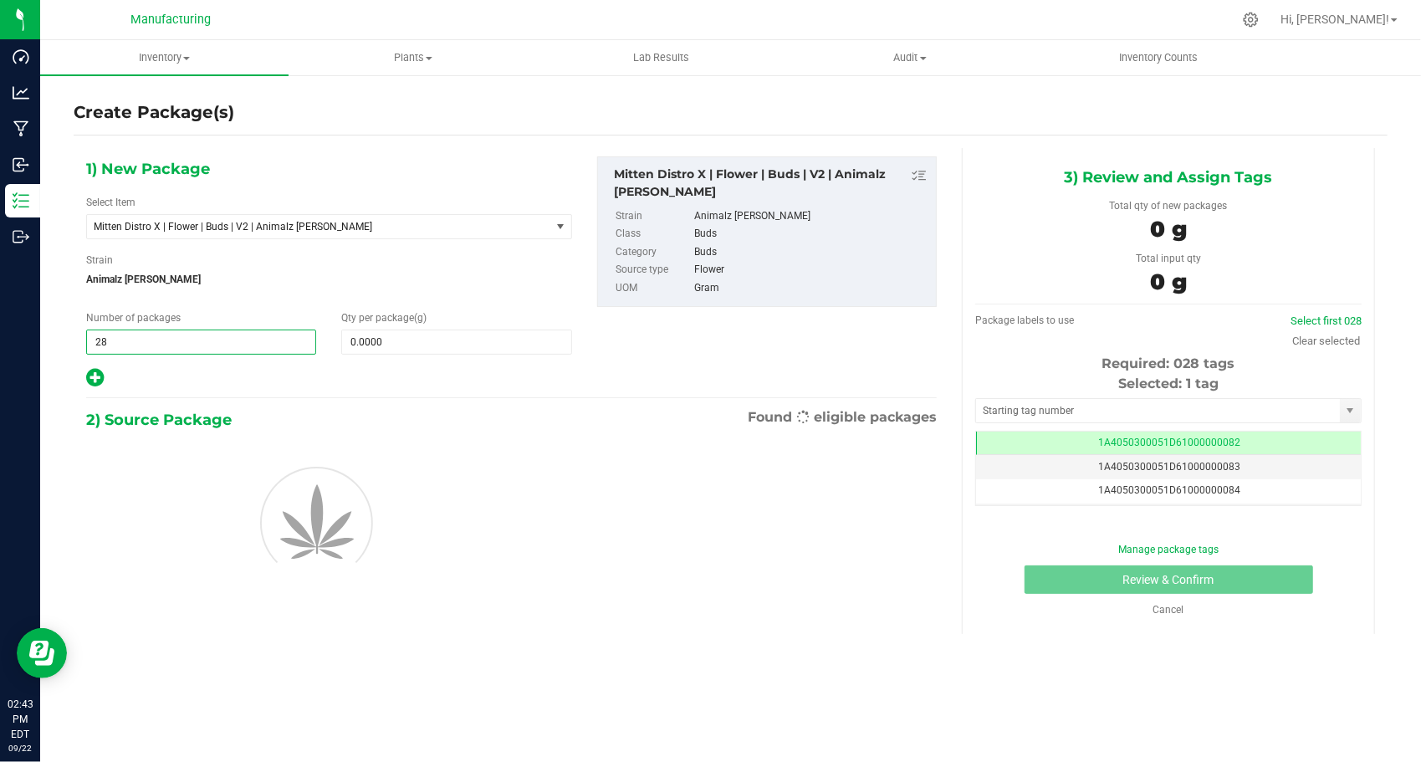
click at [420, 326] on div "Qty per package (g) 0.0000 0" at bounding box center [456, 332] width 255 height 44
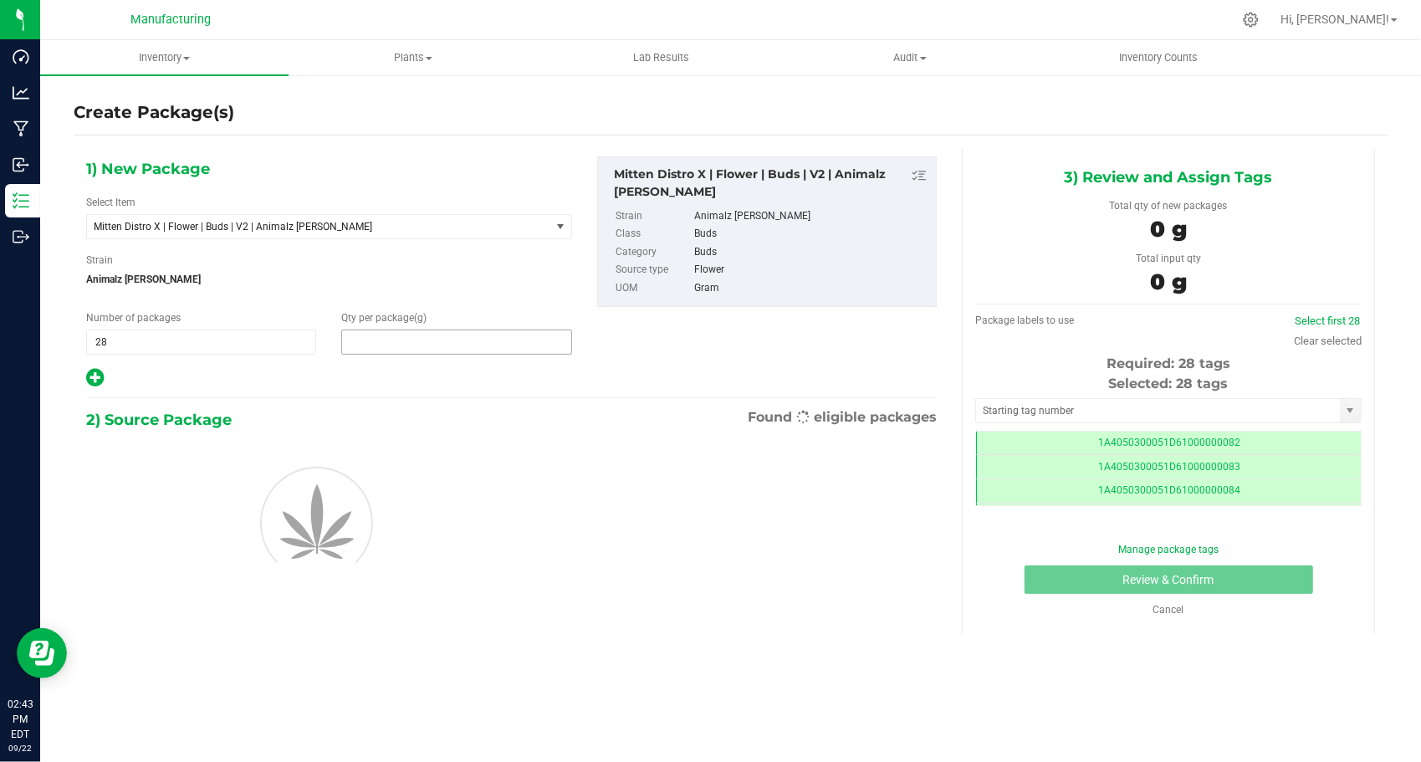
click at [419, 329] on span at bounding box center [456, 341] width 230 height 25
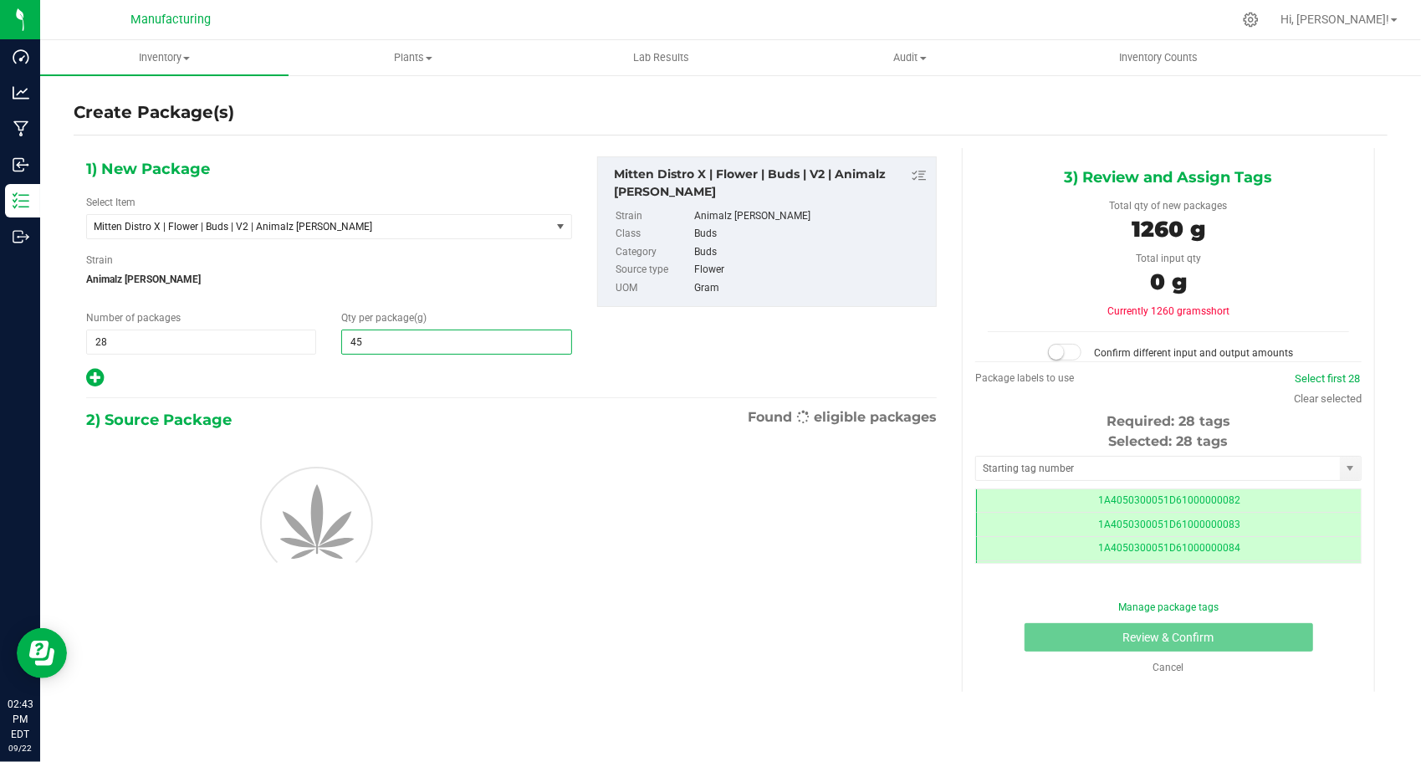
type input "454"
type input "454.0000"
click at [350, 367] on div at bounding box center [329, 378] width 486 height 22
click at [1006, 465] on input "text" at bounding box center [1158, 468] width 364 height 23
type input "1A4050300051D61000188815"
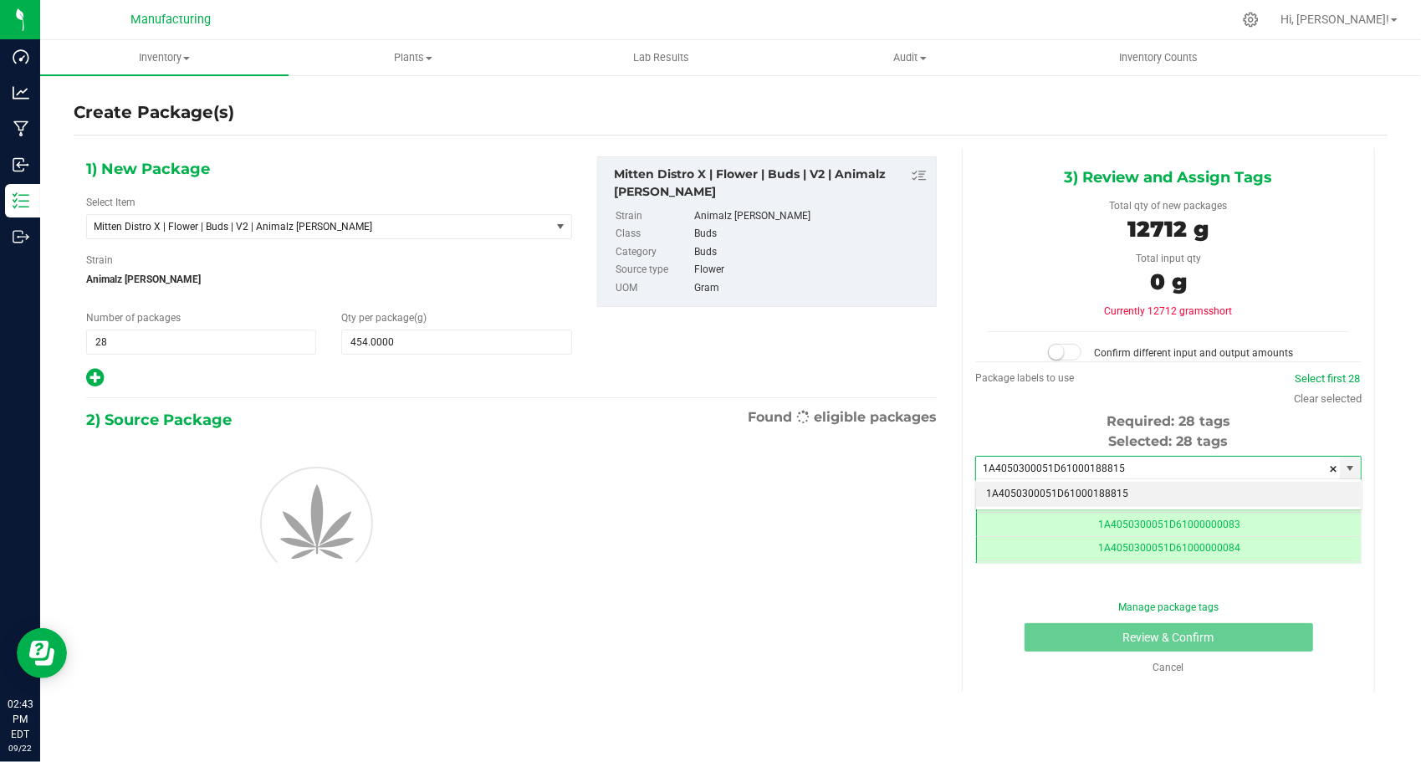
click at [1010, 489] on li "1A4050300051D61000188815" at bounding box center [1168, 494] width 385 height 25
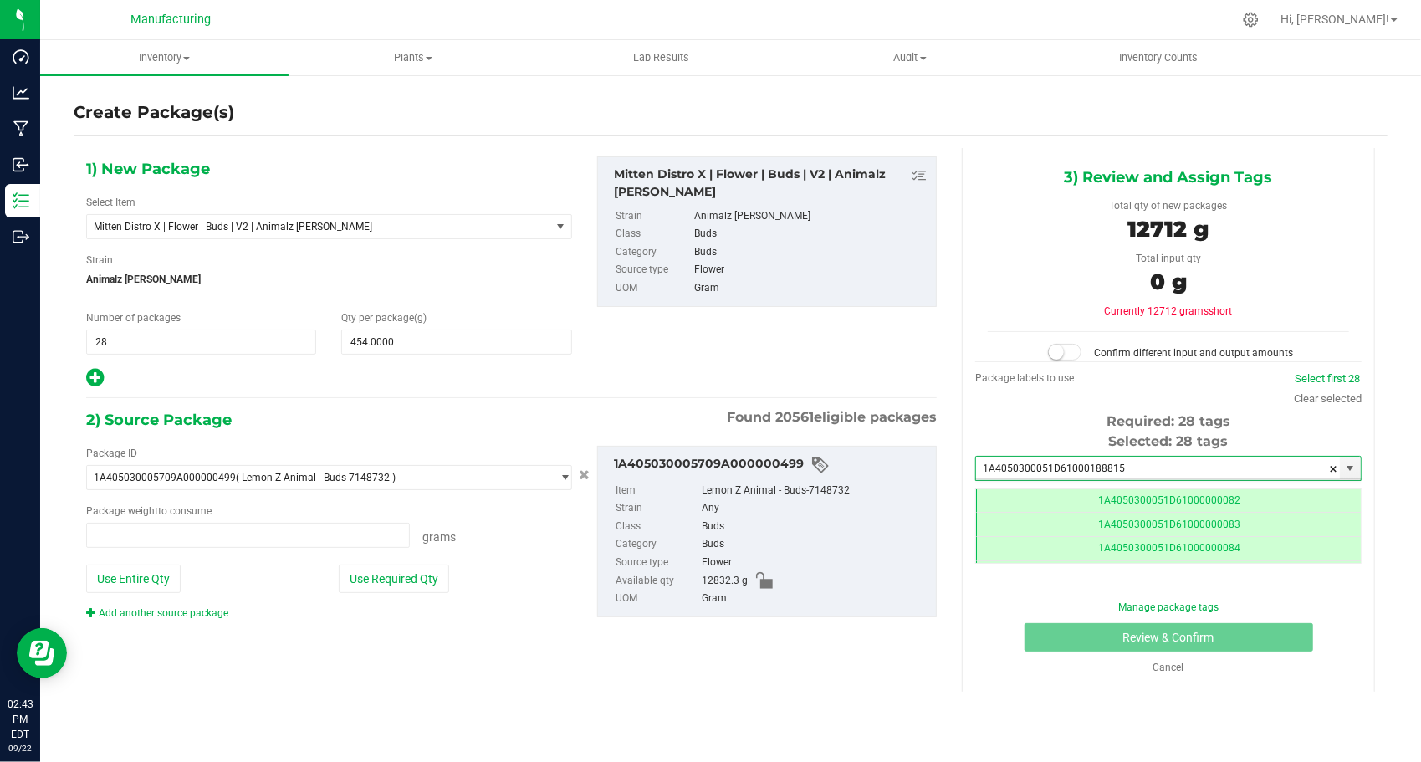
type input "0.0000 g"
type input "1A4050300051D61000188815"
click at [365, 572] on button "Use Required Qty" at bounding box center [394, 578] width 110 height 28
type input "12712.0000 g"
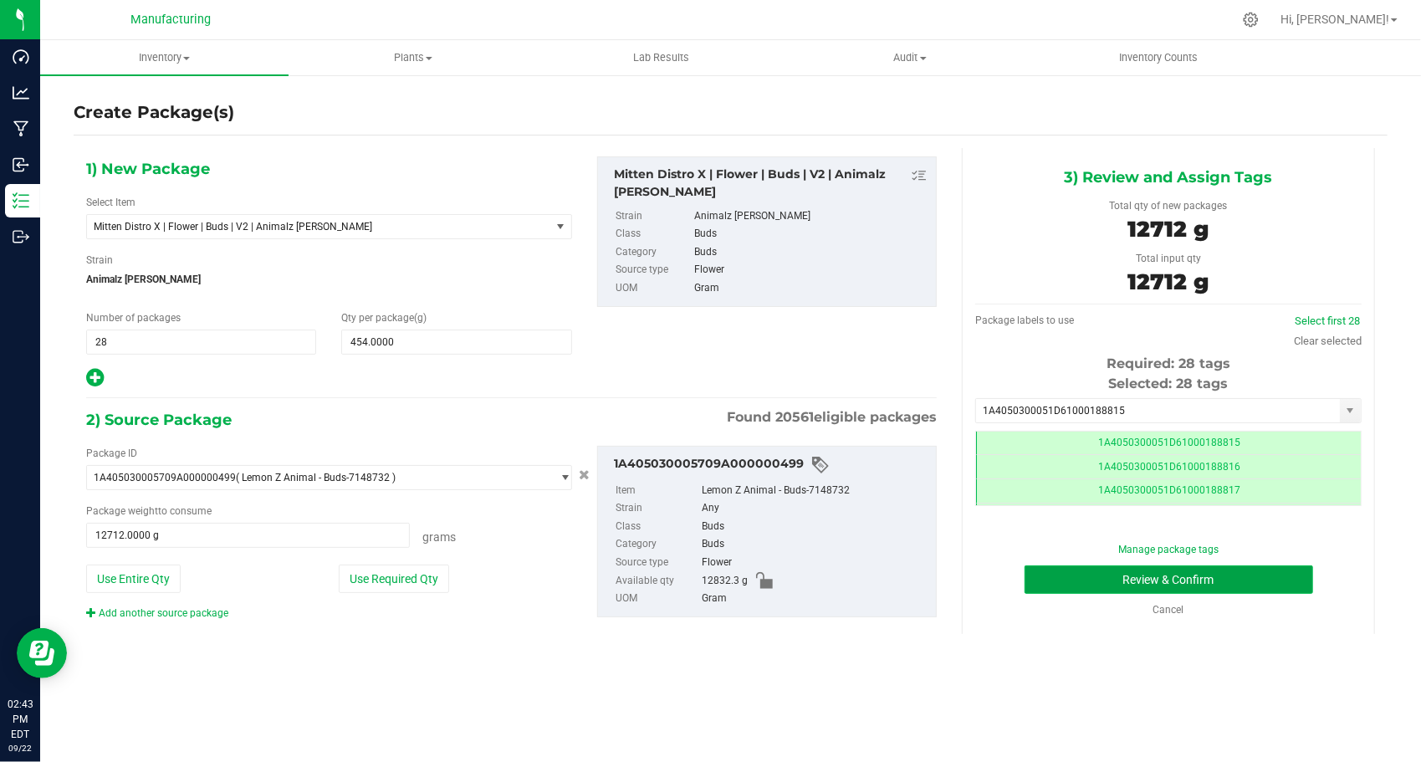
click at [1034, 580] on button "Review & Confirm" at bounding box center [1168, 579] width 289 height 28
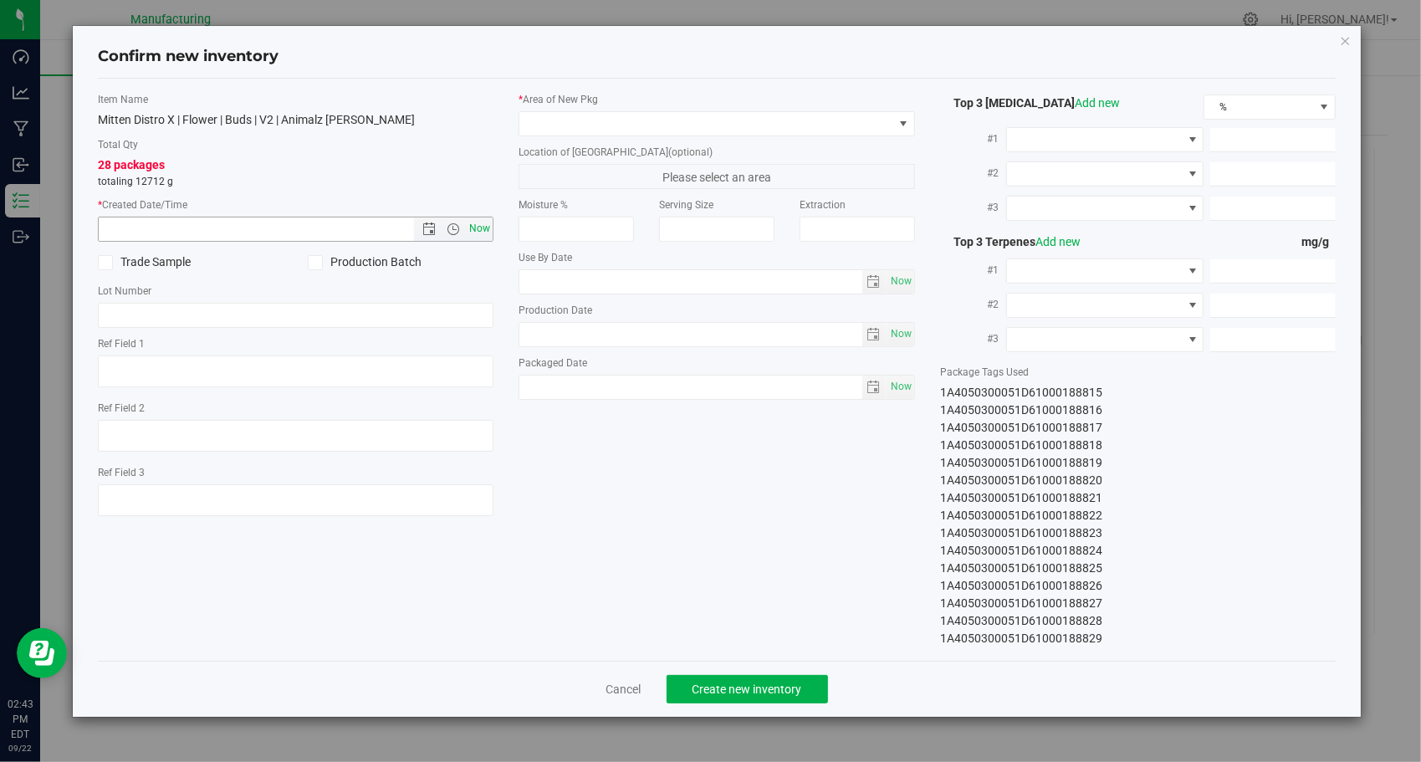
click at [489, 220] on span "Now" at bounding box center [480, 229] width 28 height 24
type input "[DATE] 2:43 PM"
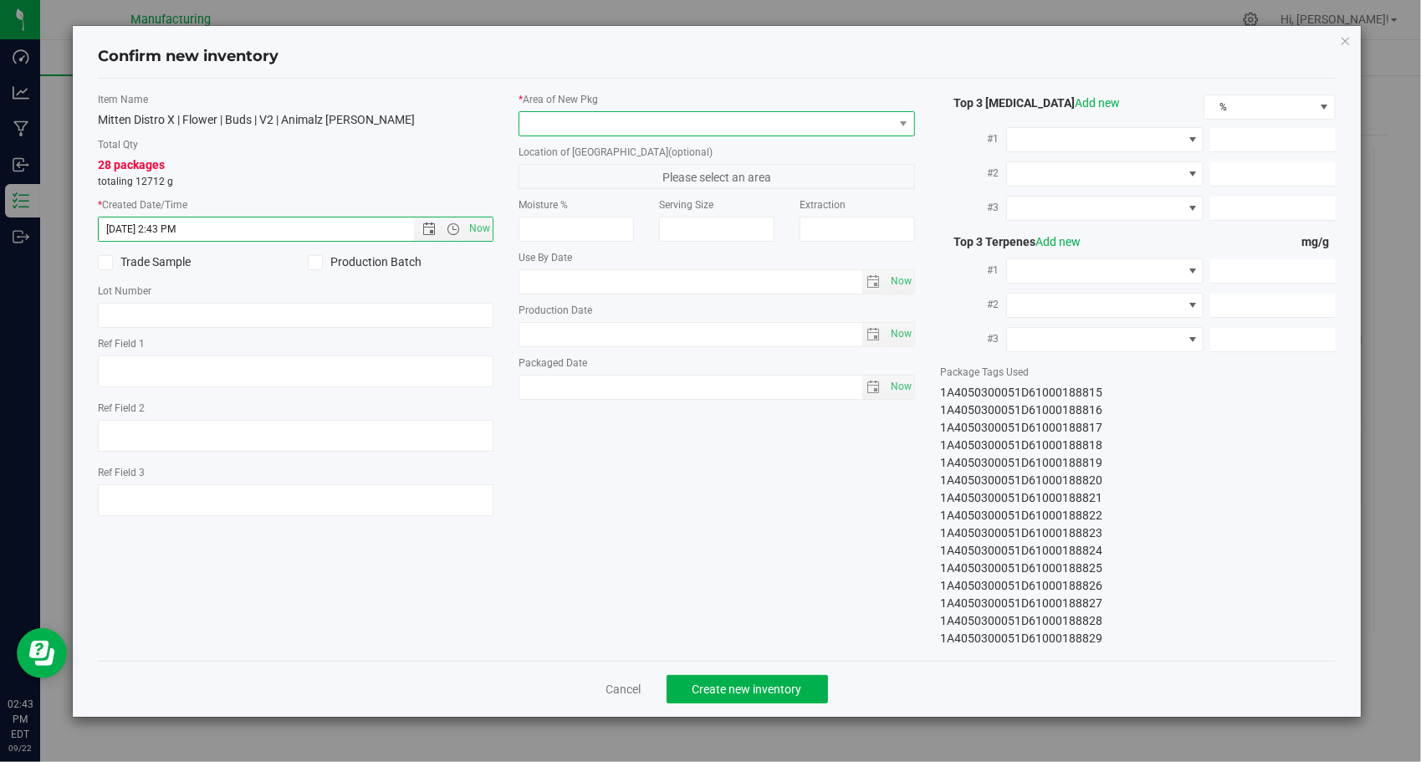
click at [626, 123] on span at bounding box center [706, 123] width 374 height 23
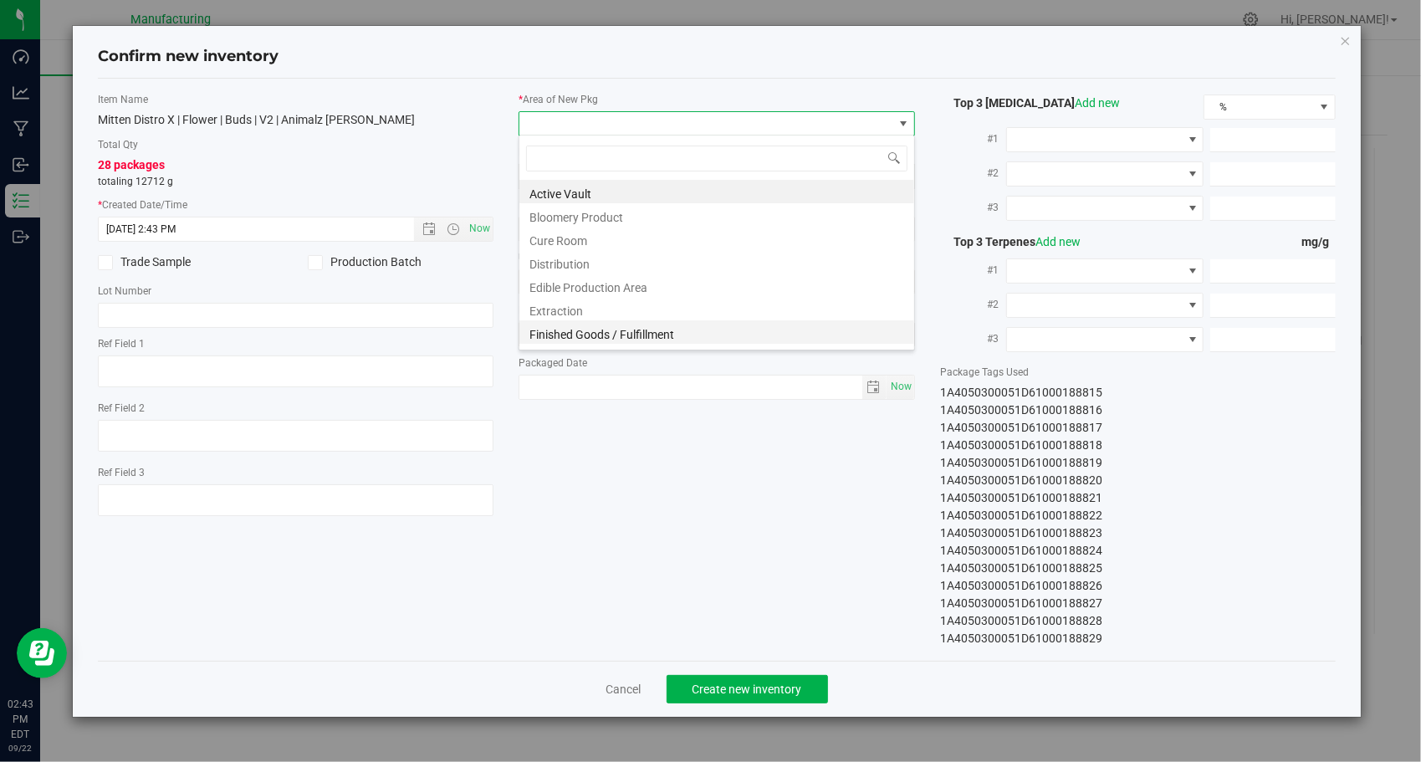
click at [596, 335] on li "Finished Goods / Fulfillment" at bounding box center [716, 331] width 395 height 23
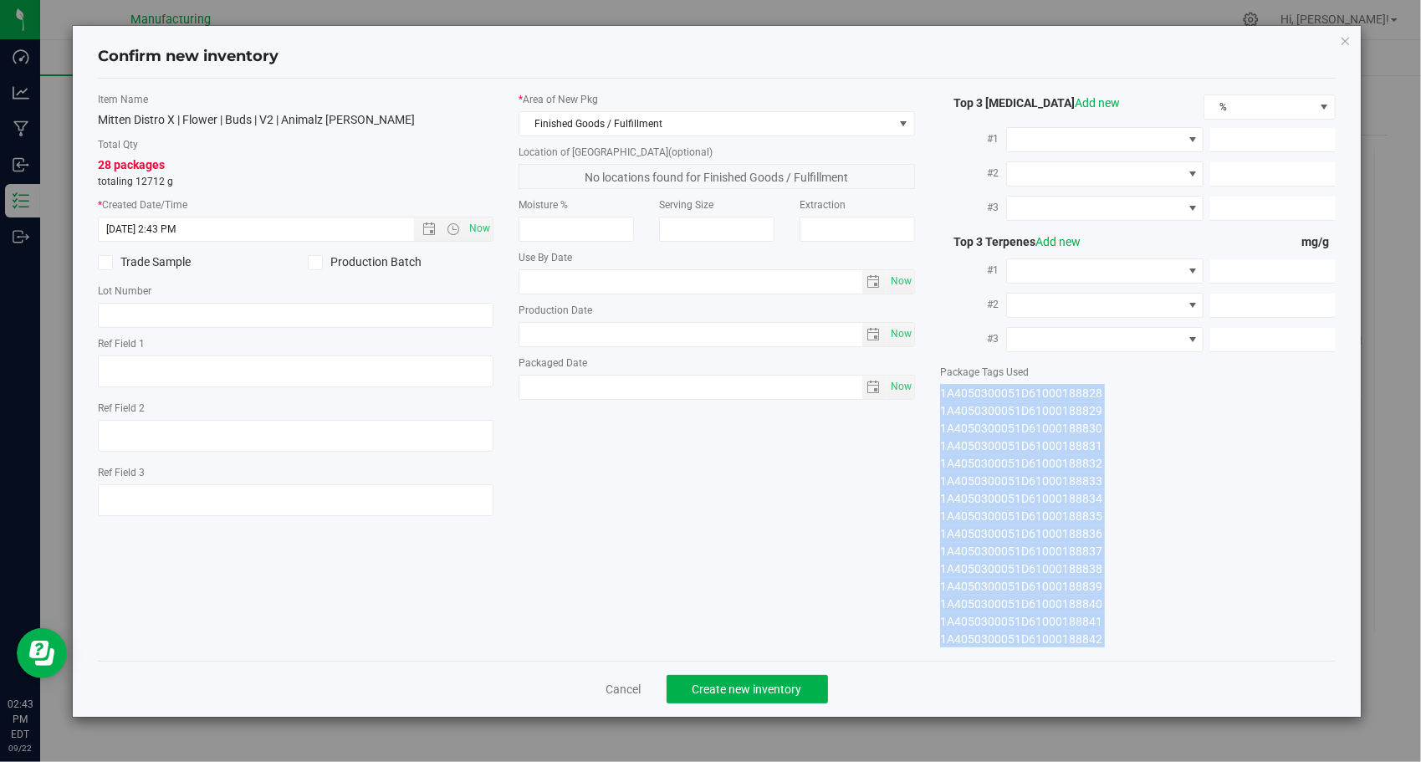
drag, startPoint x: 937, startPoint y: 391, endPoint x: 1100, endPoint y: 659, distance: 314.1
click at [1100, 659] on div "Confirm new inventory Item Name Mitten Distro X | Flower | Buds | V2 | Animalz …" at bounding box center [717, 371] width 1289 height 691
copy div "1A4050300051D61000188815 1A4050300051D61000188816 1A4050300051D61000188817 1A40…"
click at [799, 683] on span "Create new inventory" at bounding box center [747, 688] width 110 height 13
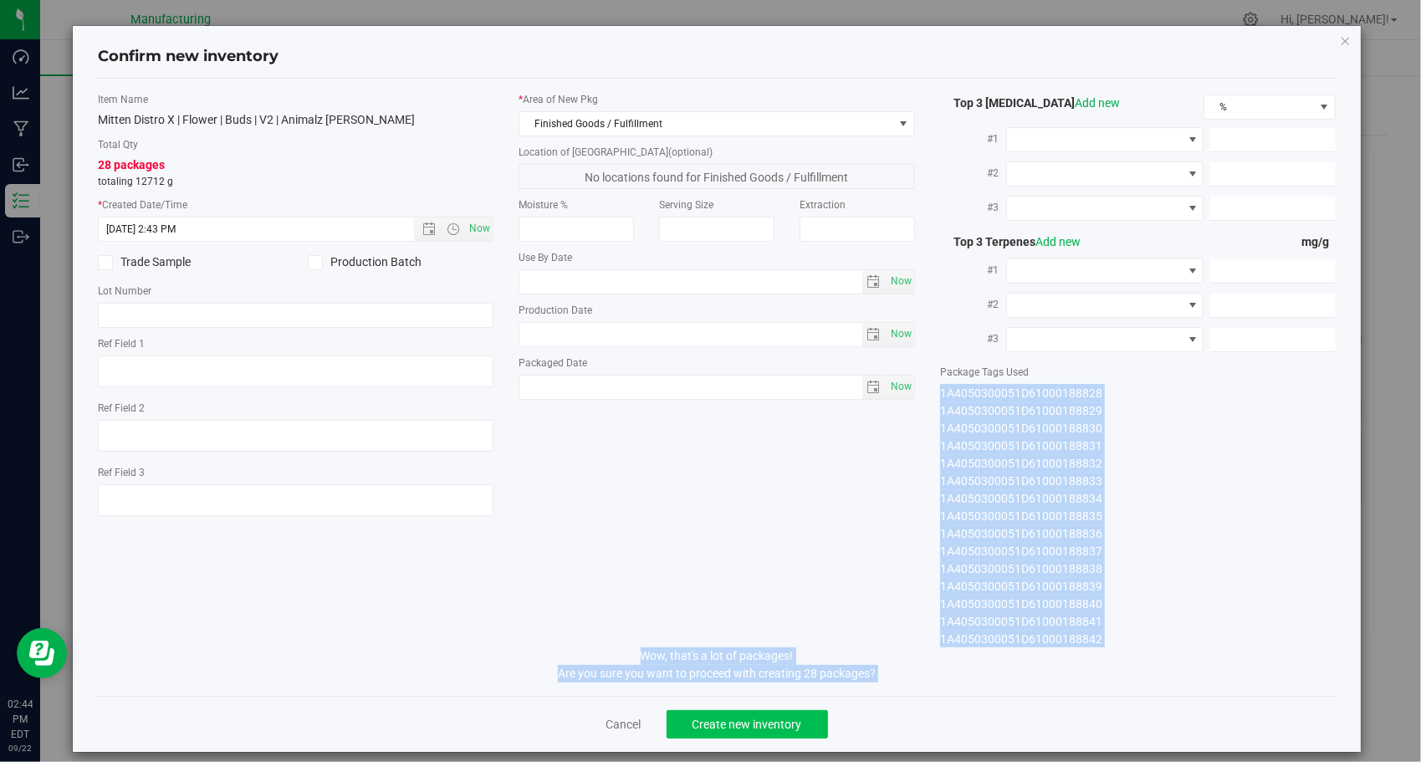
click at [786, 717] on span "Create new inventory" at bounding box center [747, 723] width 110 height 13
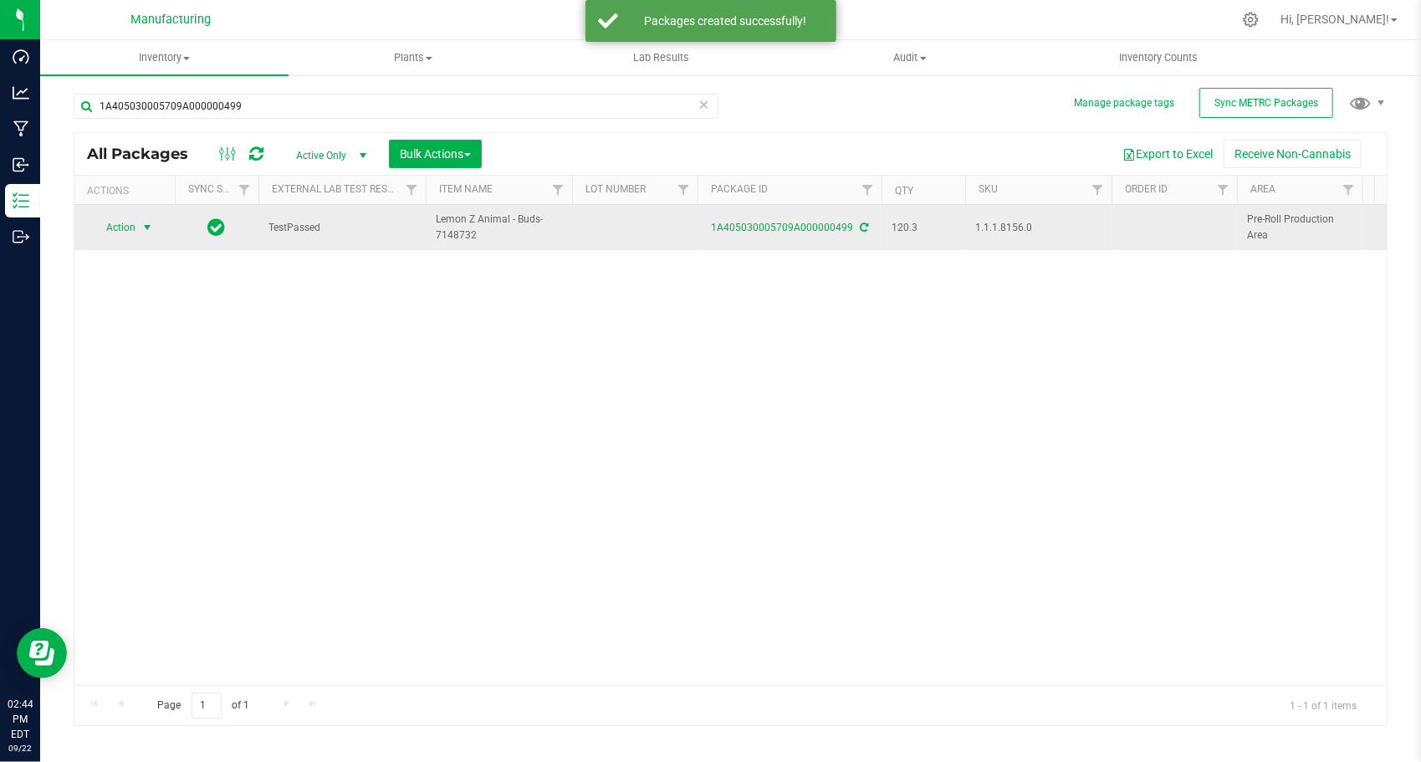
click at [143, 225] on span "select" at bounding box center [146, 227] width 13 height 13
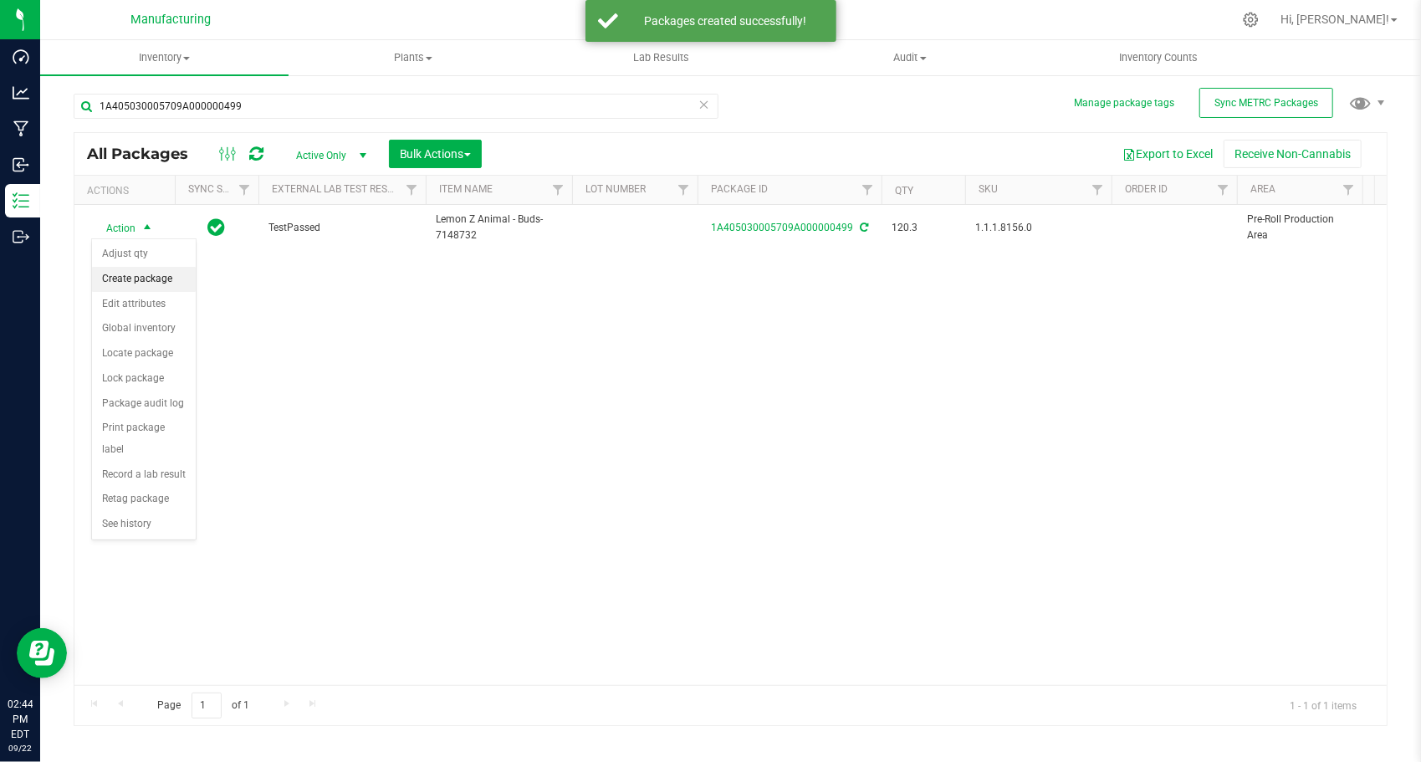
click at [154, 271] on li "Create package" at bounding box center [144, 279] width 104 height 25
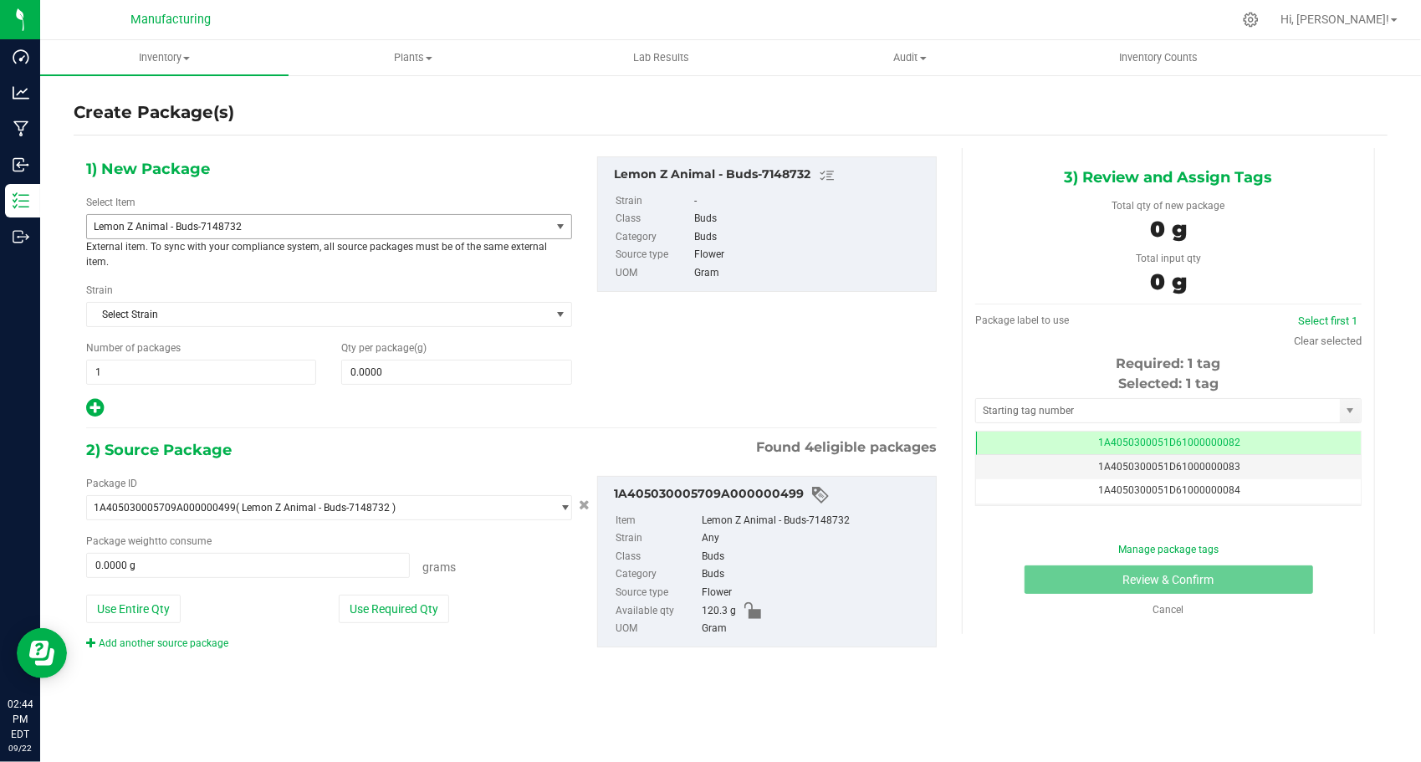
click at [217, 230] on span "Lemon Z Animal - Buds-7148732" at bounding box center [310, 227] width 432 height 12
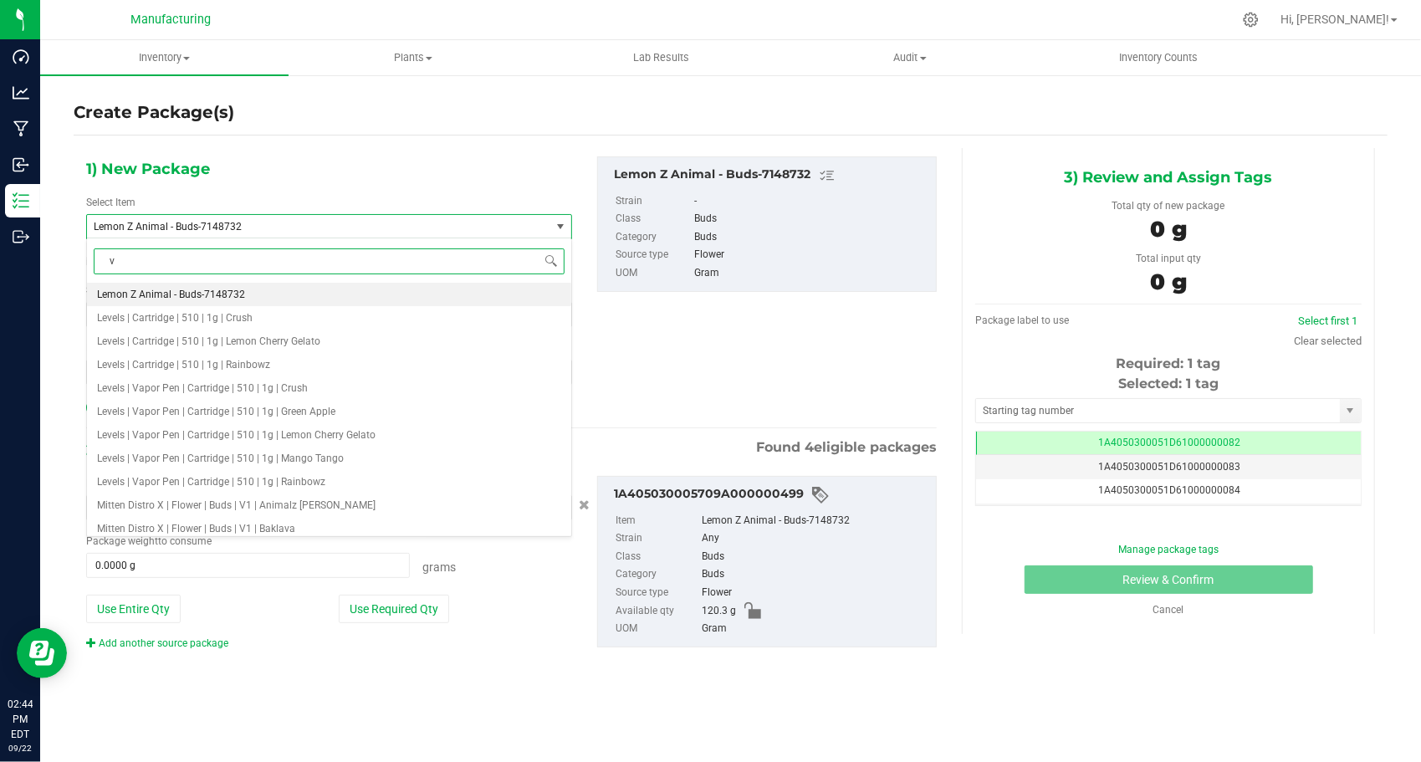
type input "v2"
click at [224, 289] on span "Mitten Distro X | Flower | Buds | V2 | Animalz [PERSON_NAME]" at bounding box center [236, 295] width 278 height 12
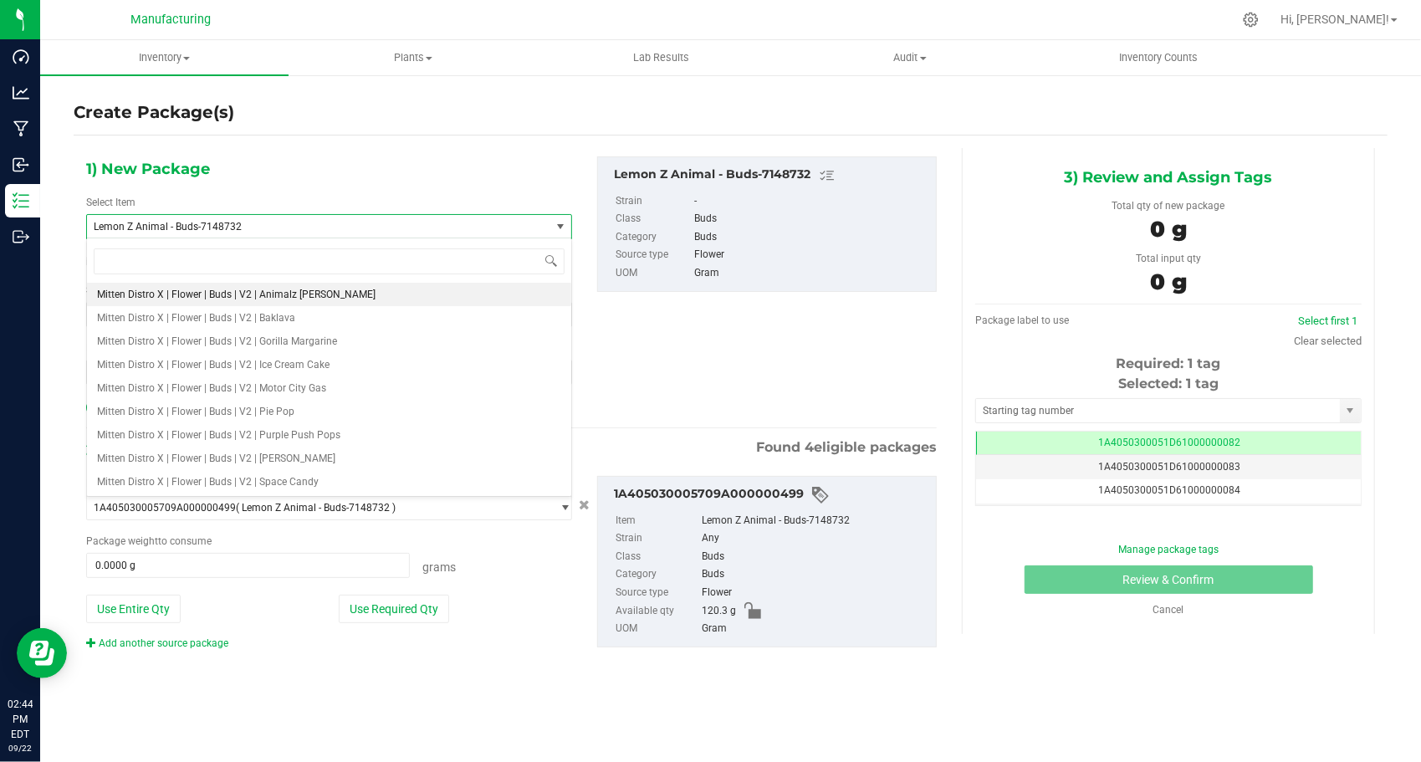
type input "0.0000"
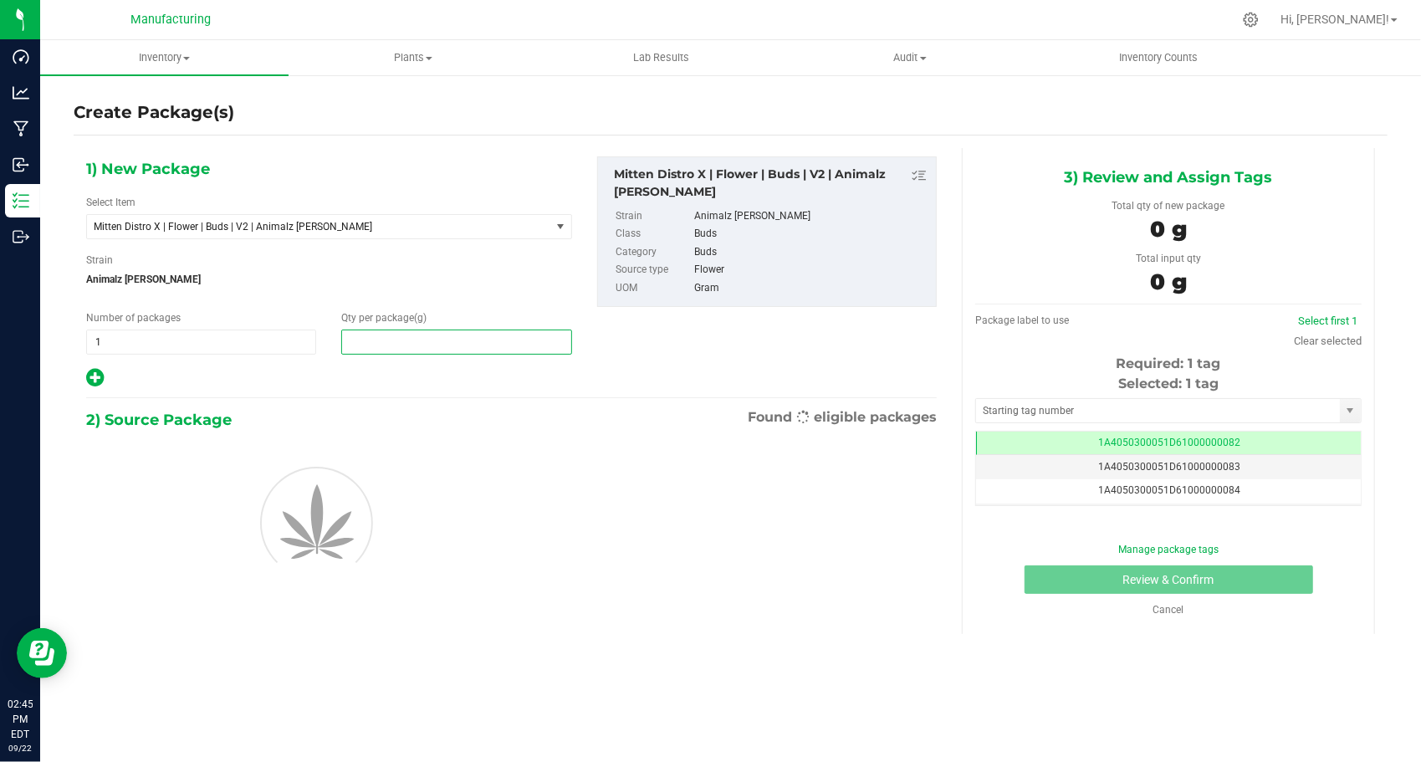
click at [362, 340] on span at bounding box center [456, 341] width 230 height 25
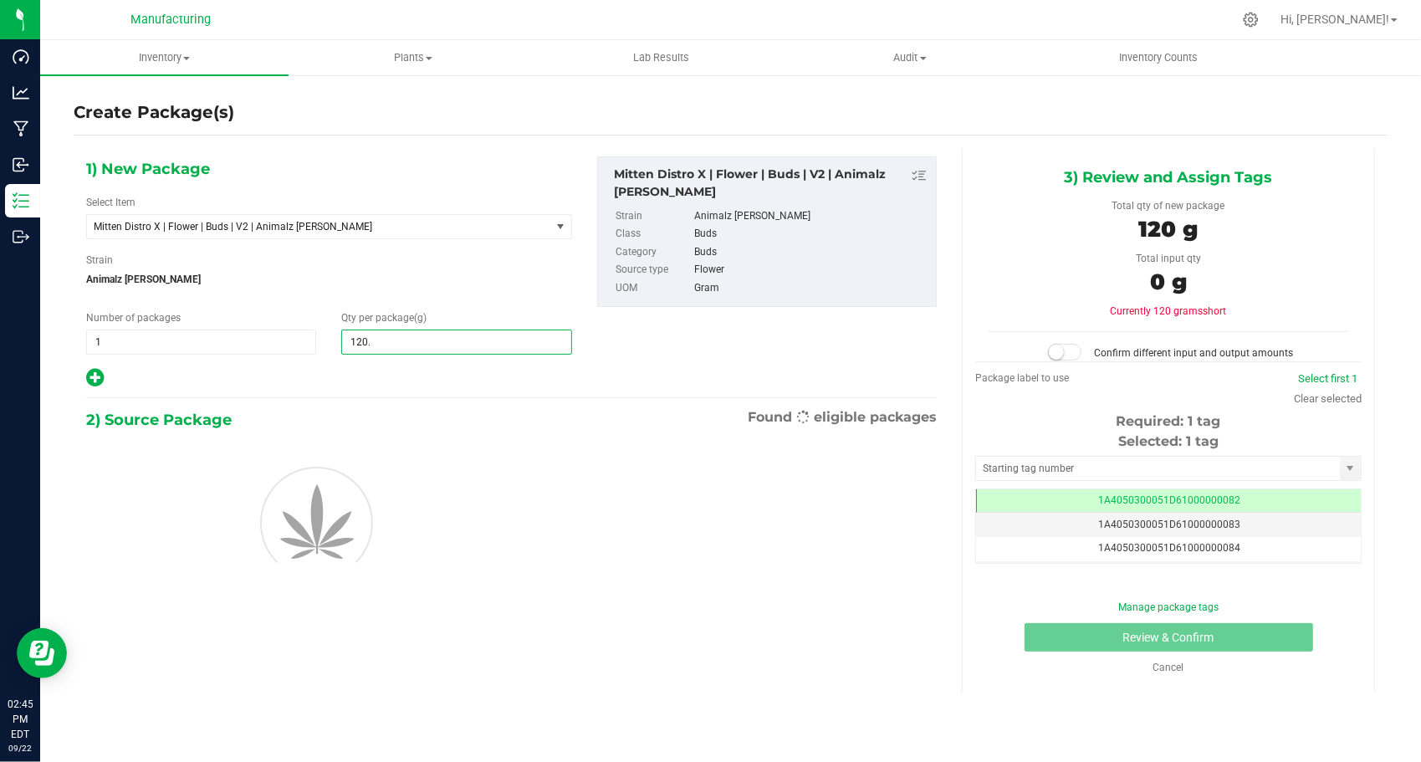
type input "120.3"
type input "120.3000"
click at [362, 370] on div at bounding box center [329, 378] width 486 height 22
click at [1051, 460] on input "text" at bounding box center [1158, 468] width 364 height 23
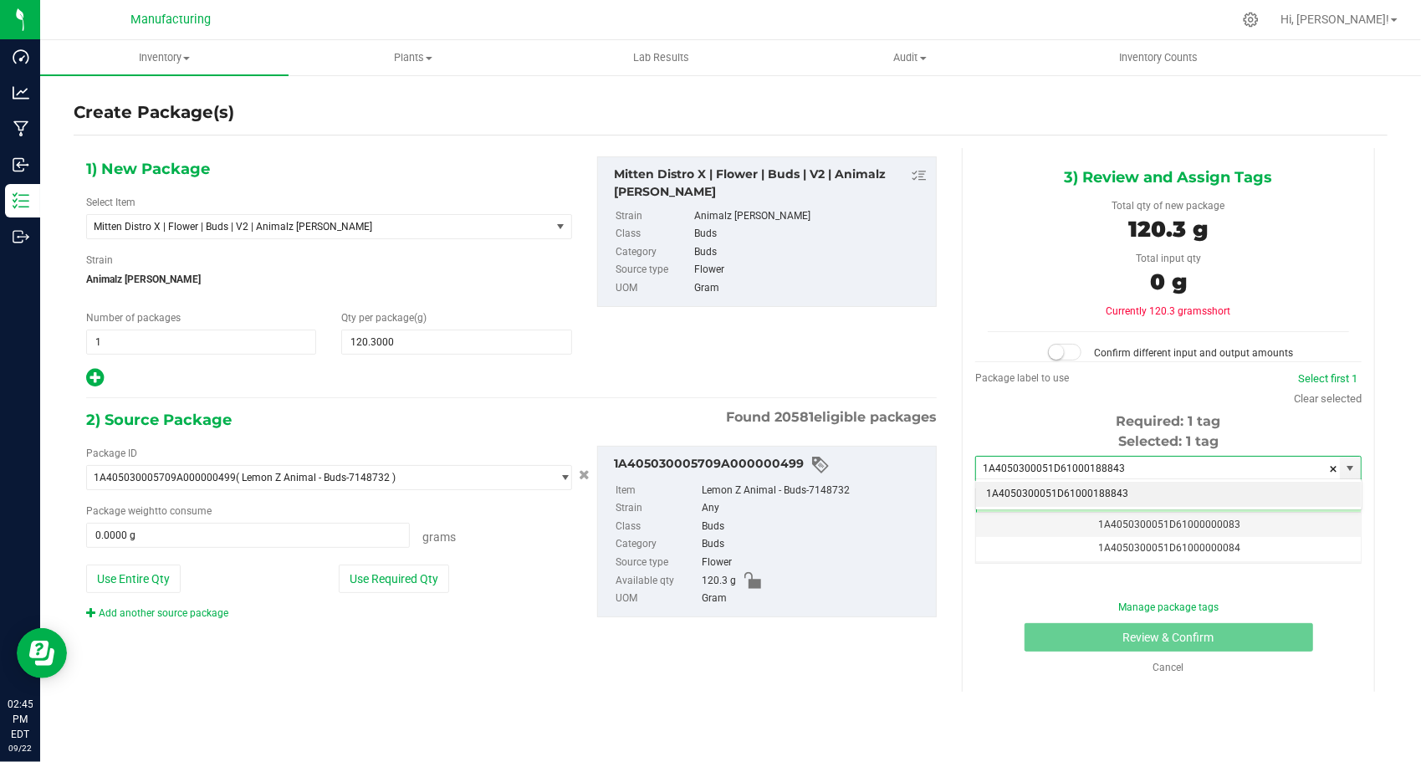
click at [1037, 483] on li "1A4050300051D61000188843" at bounding box center [1168, 494] width 385 height 25
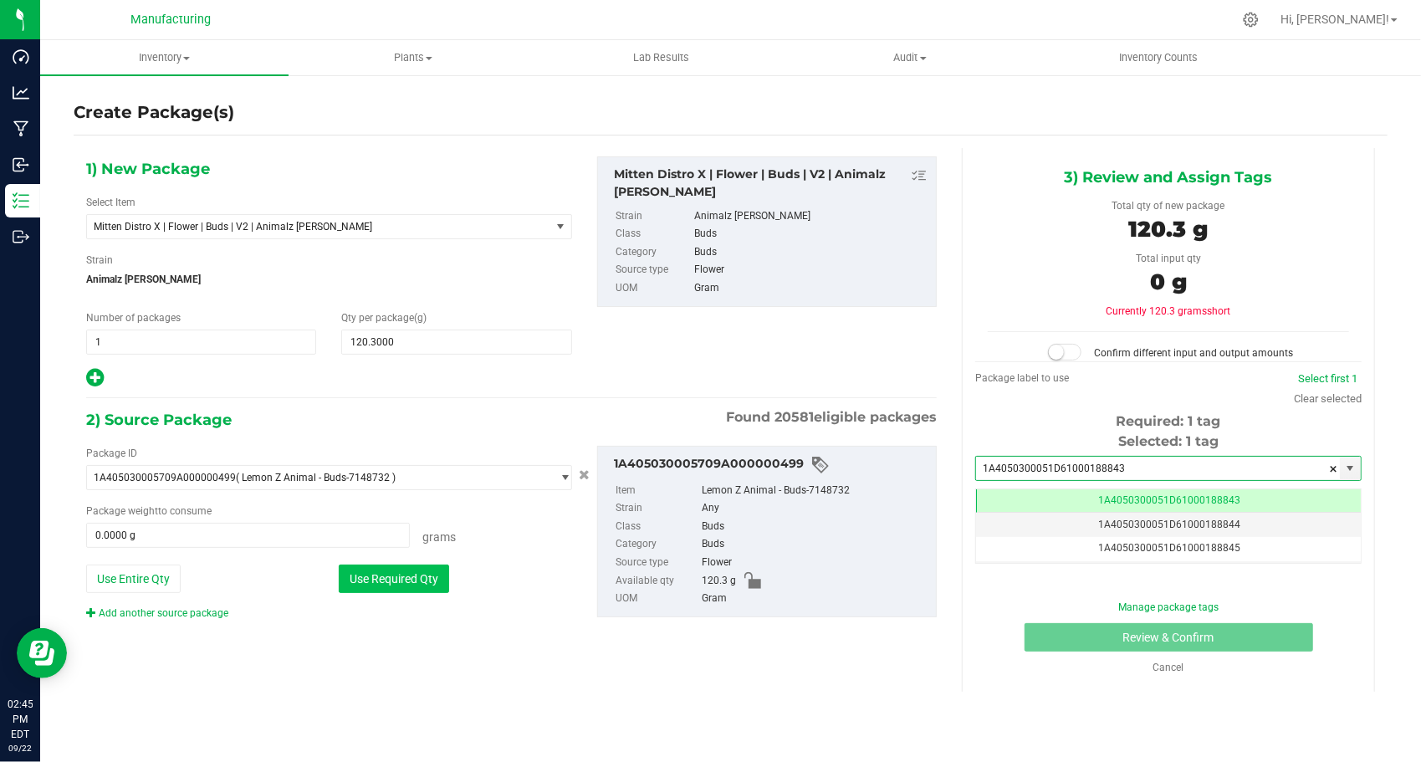
type input "1A4050300051D61000188843"
click at [421, 572] on button "Use Required Qty" at bounding box center [394, 578] width 110 height 28
type input "120.3000 g"
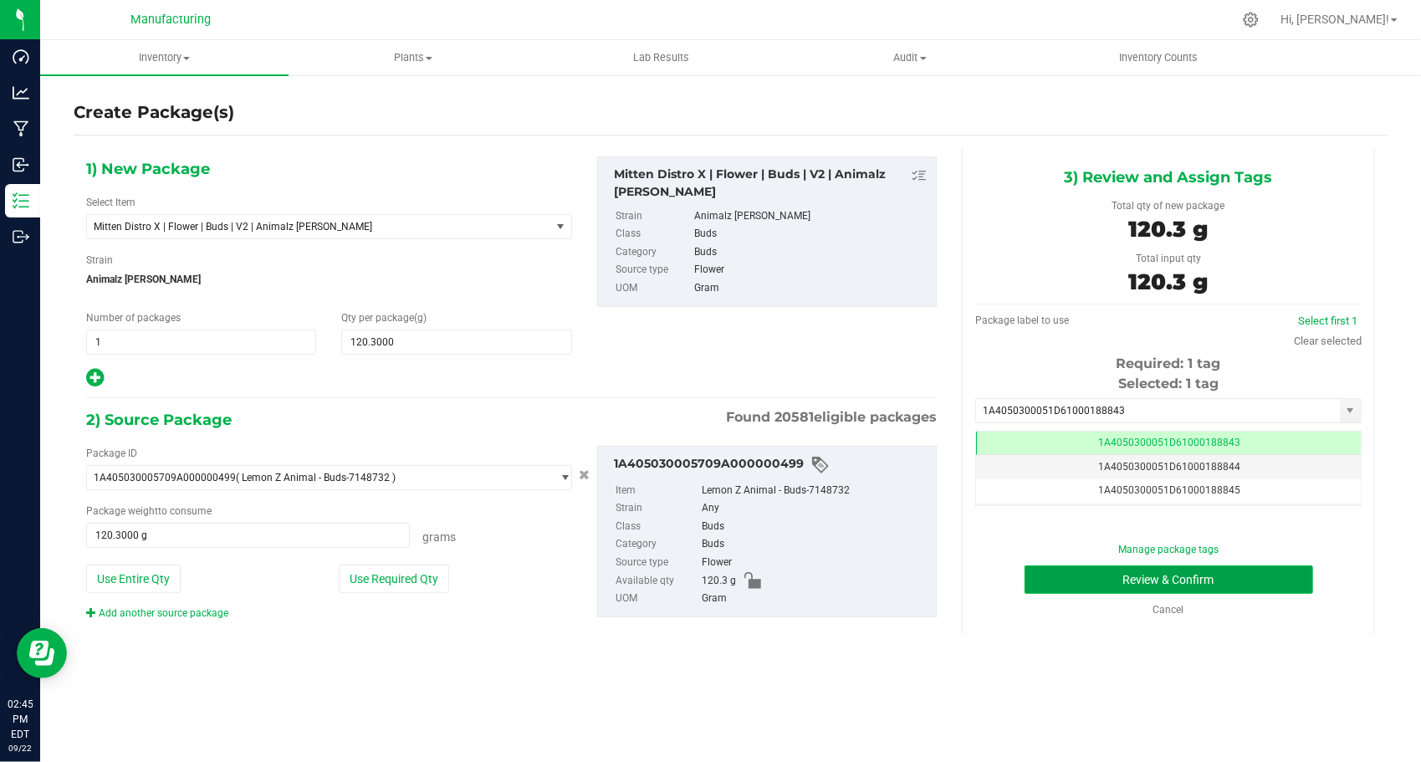
click at [1055, 589] on button "Review & Confirm" at bounding box center [1168, 579] width 289 height 28
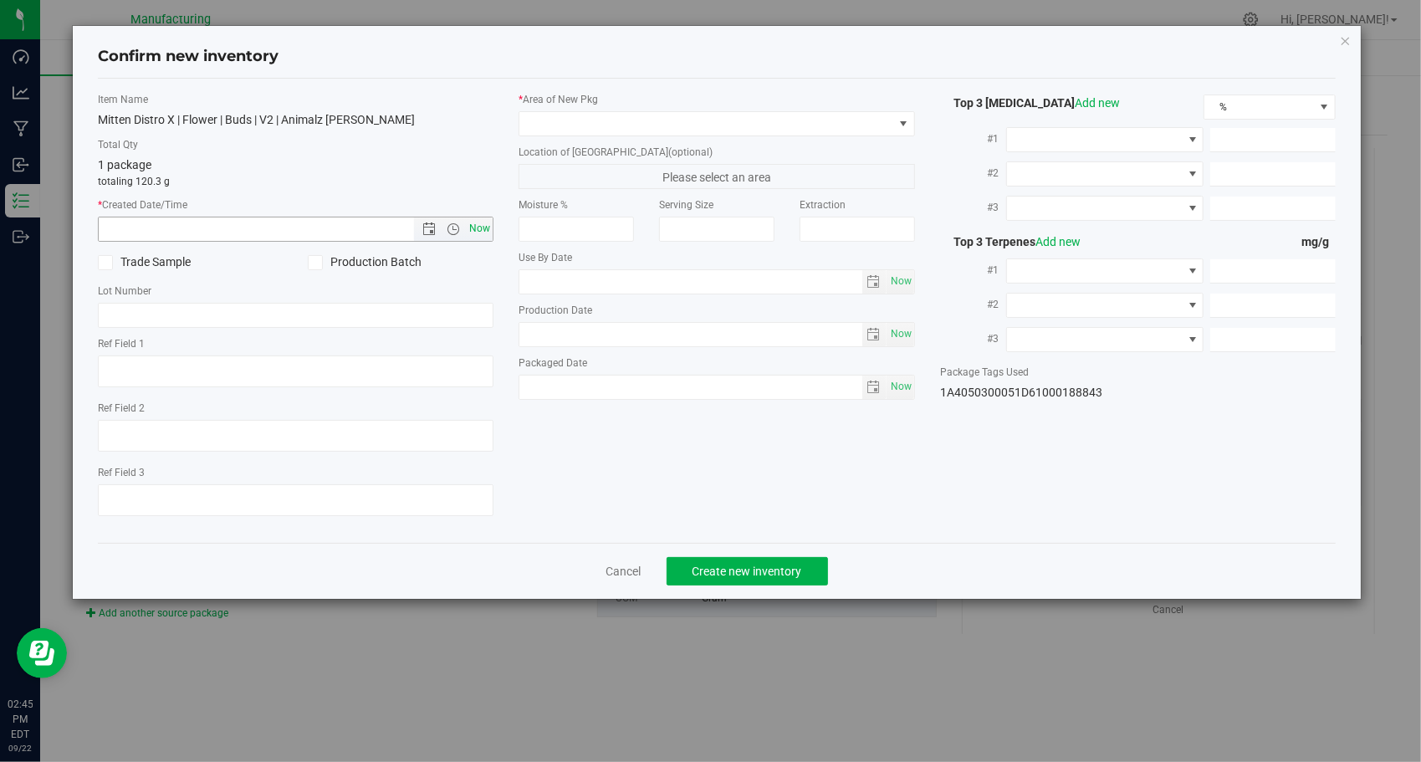
click at [472, 231] on span "Now" at bounding box center [480, 229] width 28 height 24
type input "[DATE] 2:45 PM"
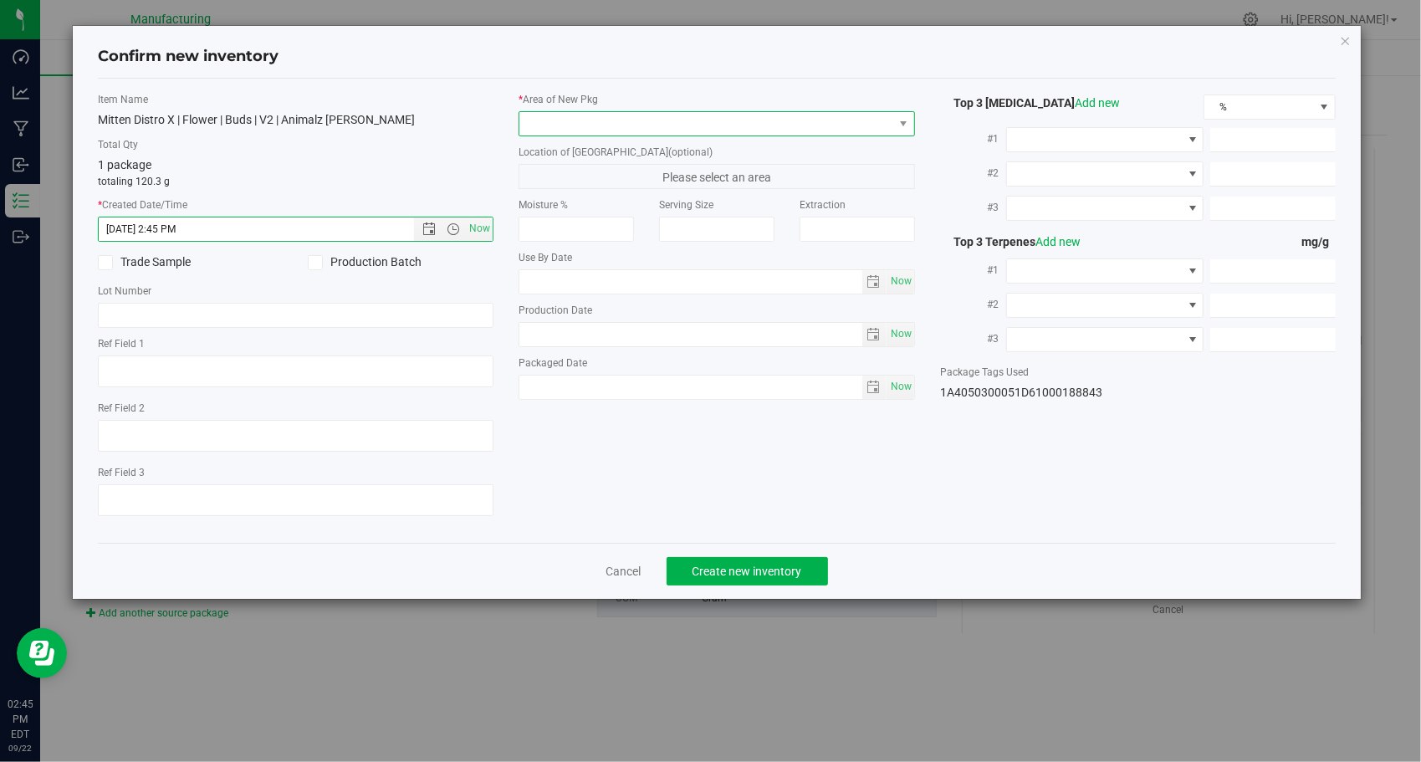
click at [628, 122] on span at bounding box center [706, 123] width 374 height 23
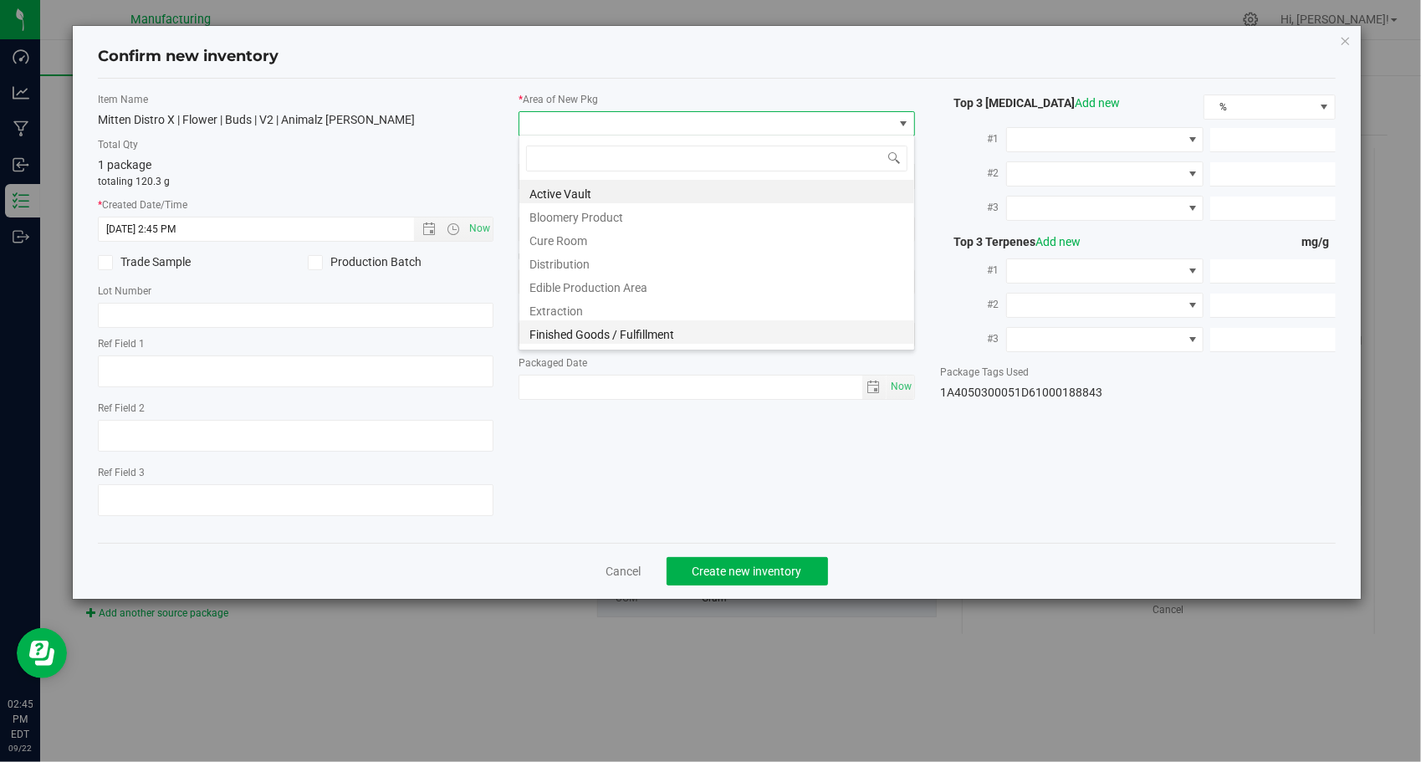
click at [612, 326] on li "Finished Goods / Fulfillment" at bounding box center [716, 331] width 395 height 23
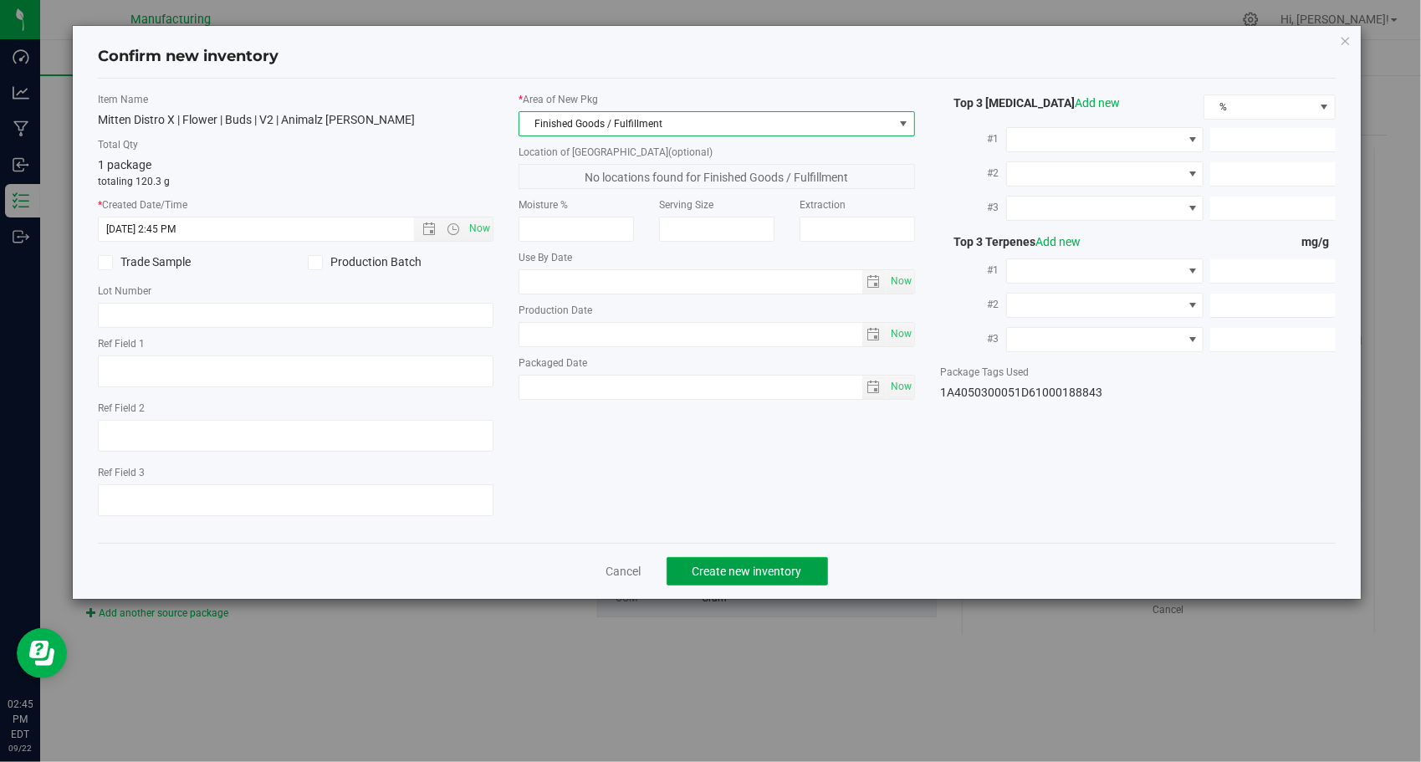
click at [746, 564] on span "Create new inventory" at bounding box center [747, 570] width 110 height 13
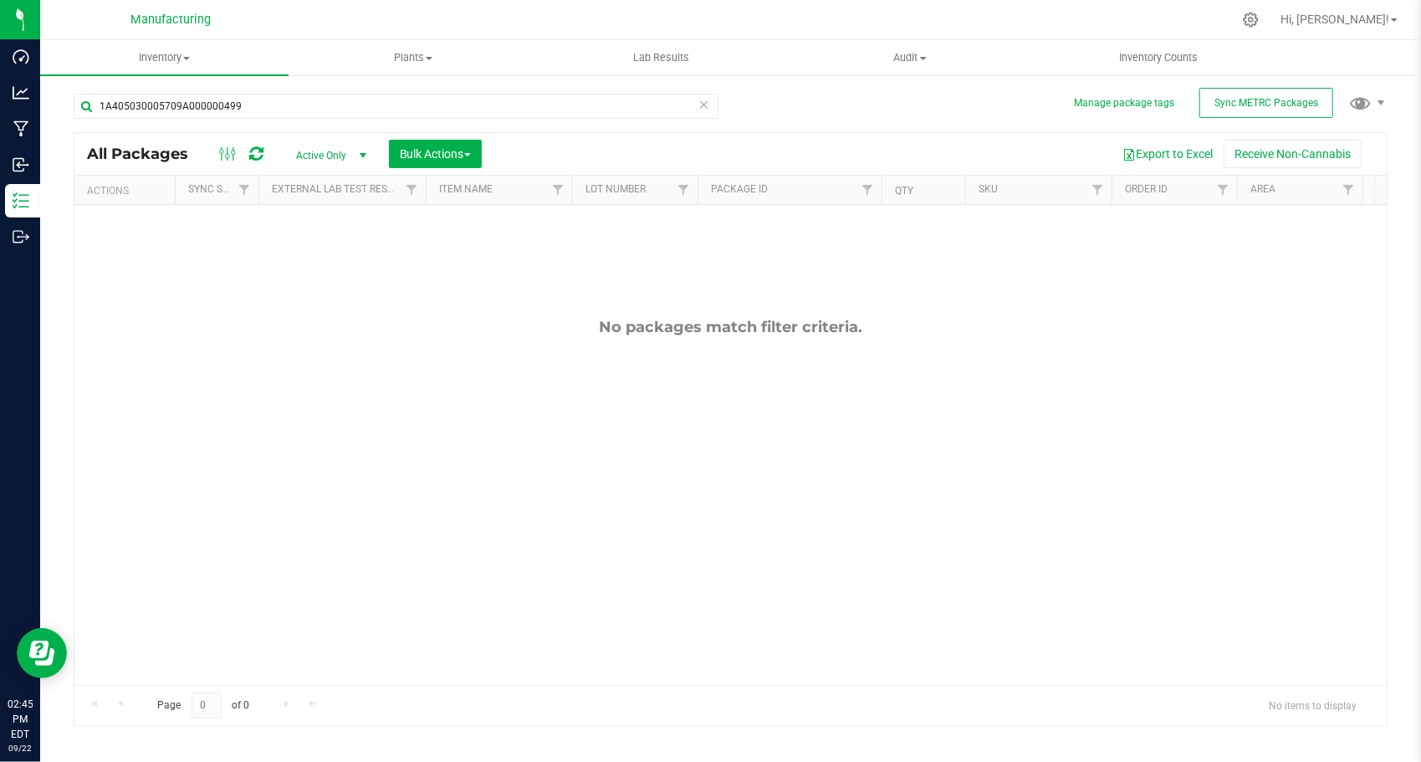
click at [703, 102] on icon at bounding box center [704, 104] width 12 height 20
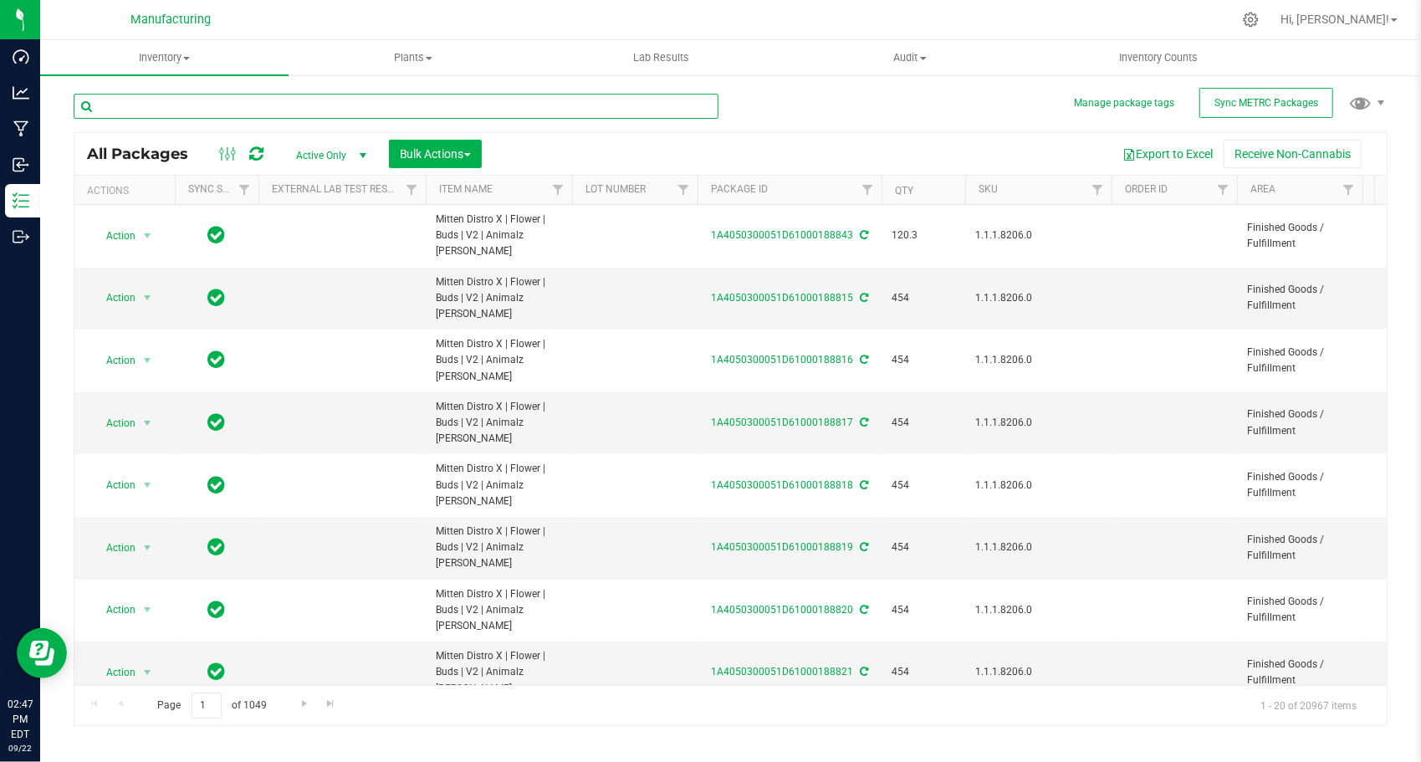
click at [472, 106] on input "text" at bounding box center [396, 106] width 645 height 25
paste input "1A405030005709A000000489"
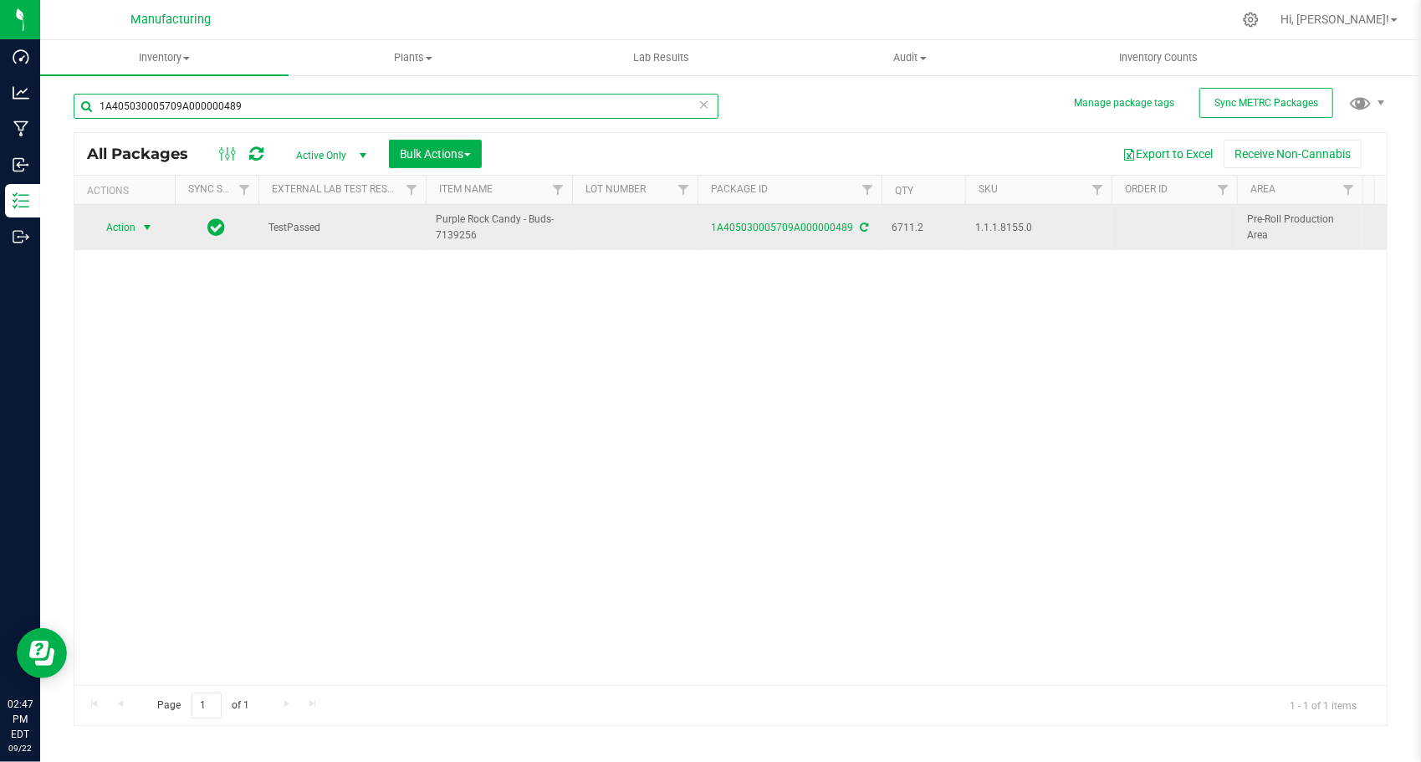
type input "1A405030005709A000000489"
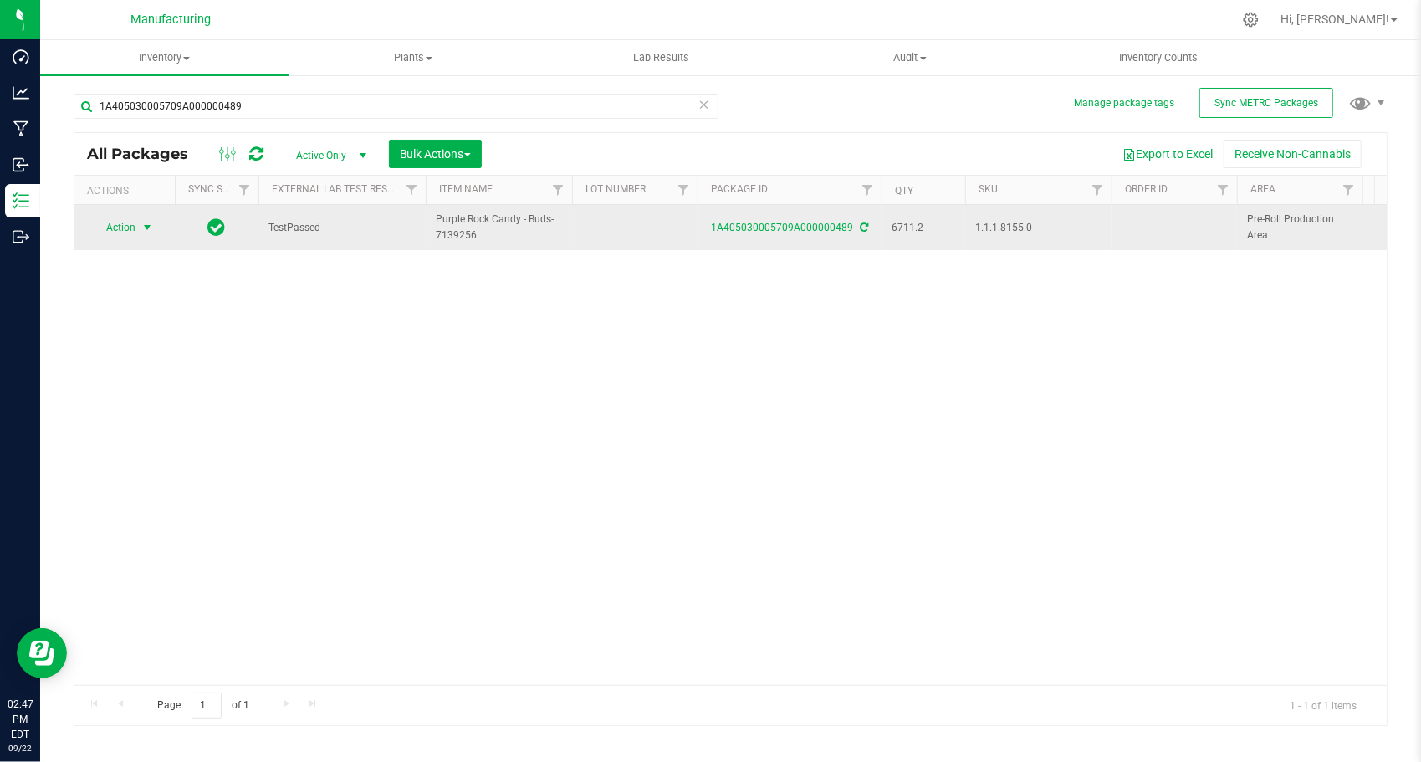
click at [147, 229] on span "select" at bounding box center [146, 227] width 13 height 13
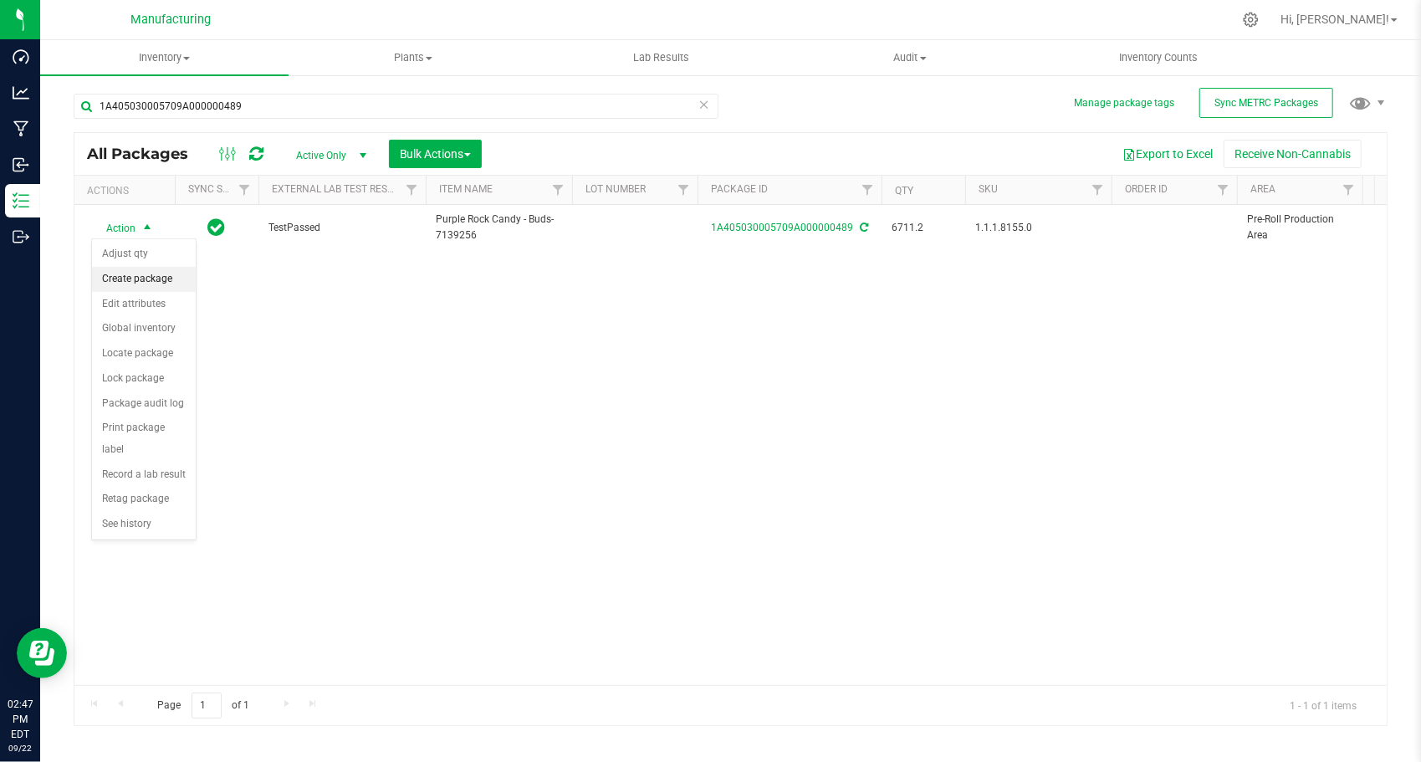
click at [160, 275] on li "Create package" at bounding box center [144, 279] width 104 height 25
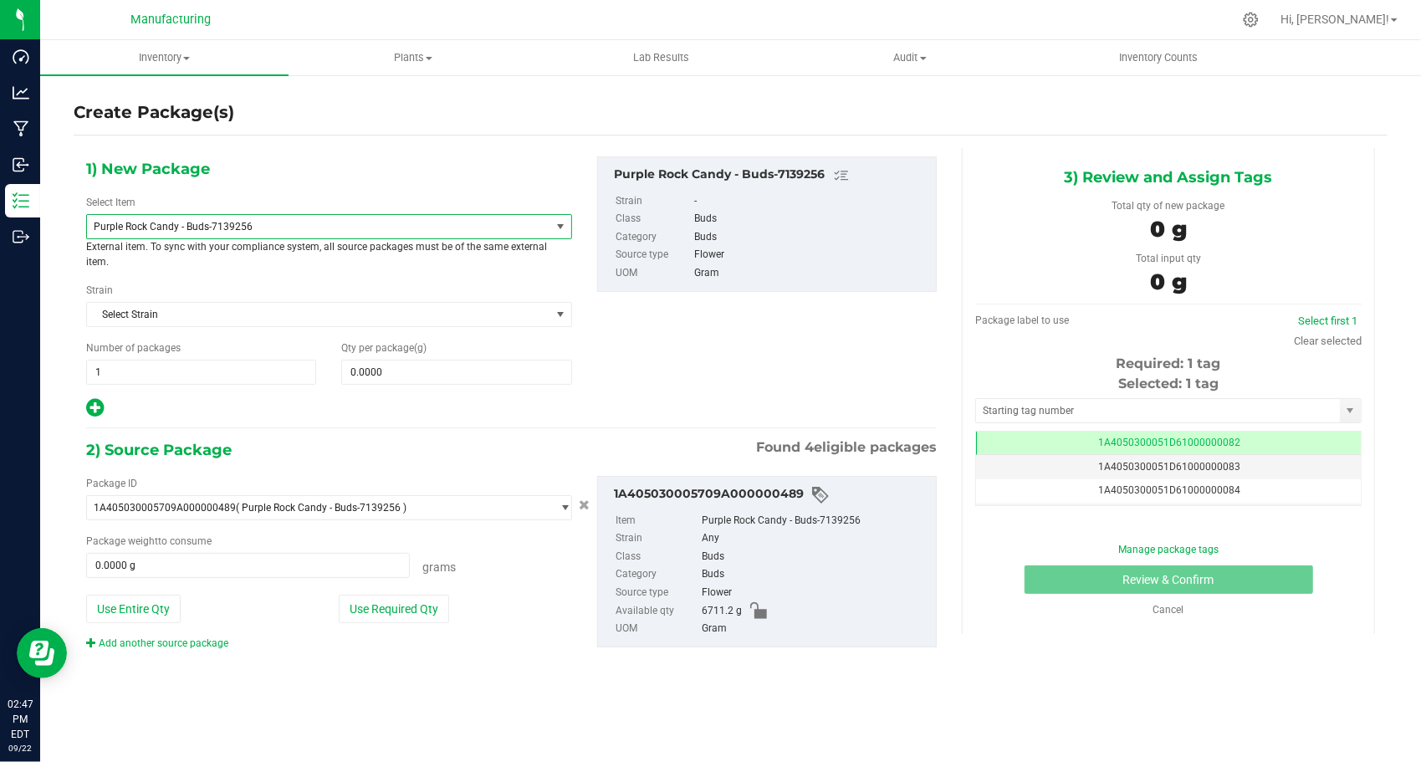
click at [237, 232] on span "Purple Rock Candy - Buds-7139256" at bounding box center [318, 226] width 463 height 23
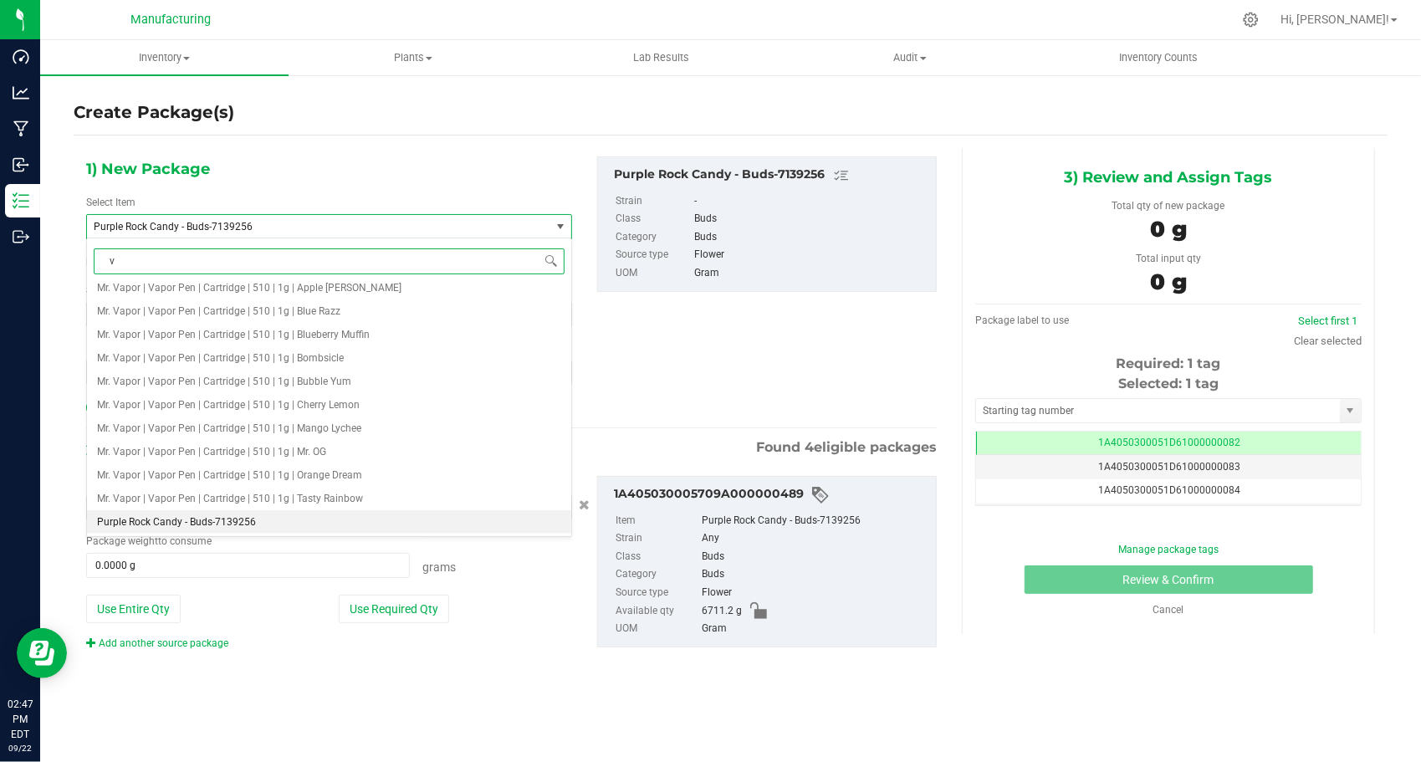
type input "v2"
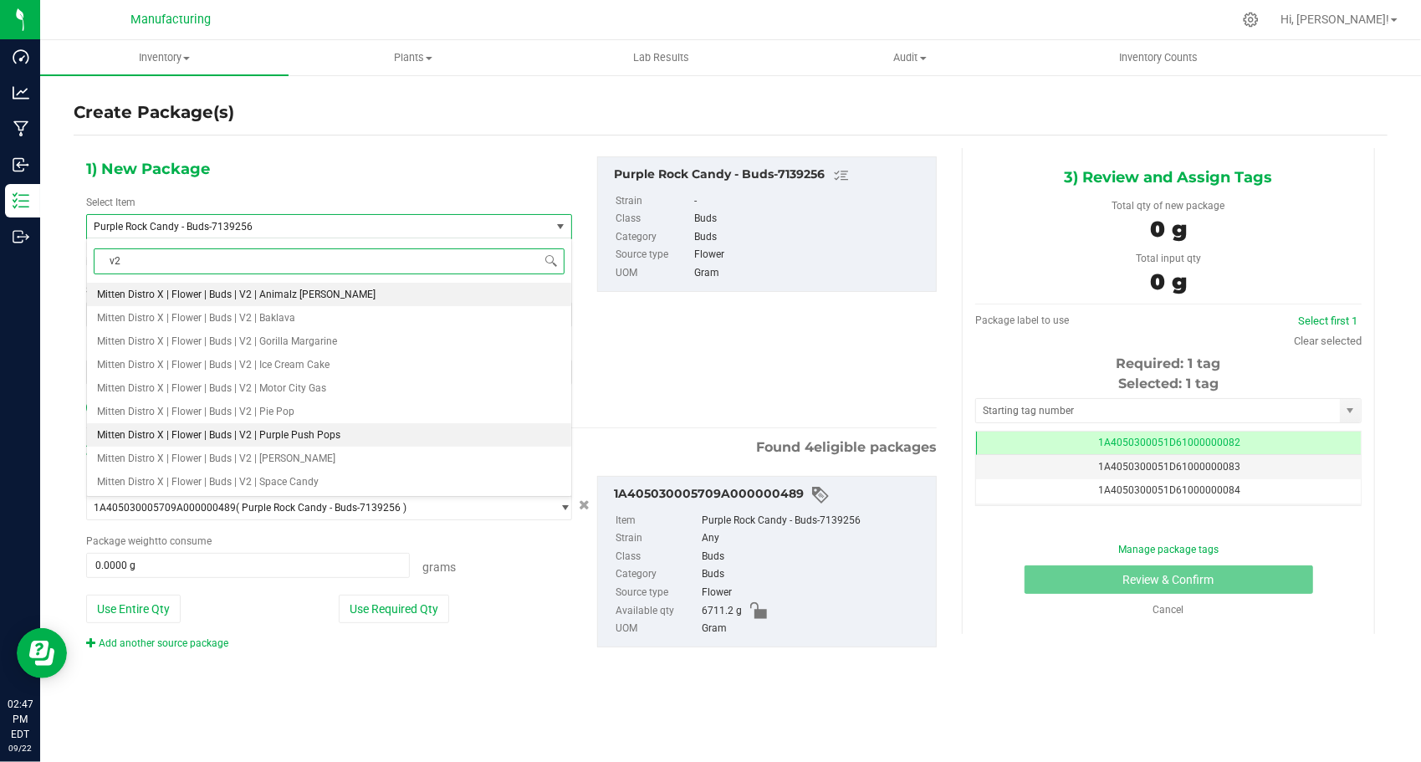
click at [304, 429] on span "Mitten Distro X | Flower | Buds | V2 | Purple Push Pops" at bounding box center [218, 435] width 243 height 12
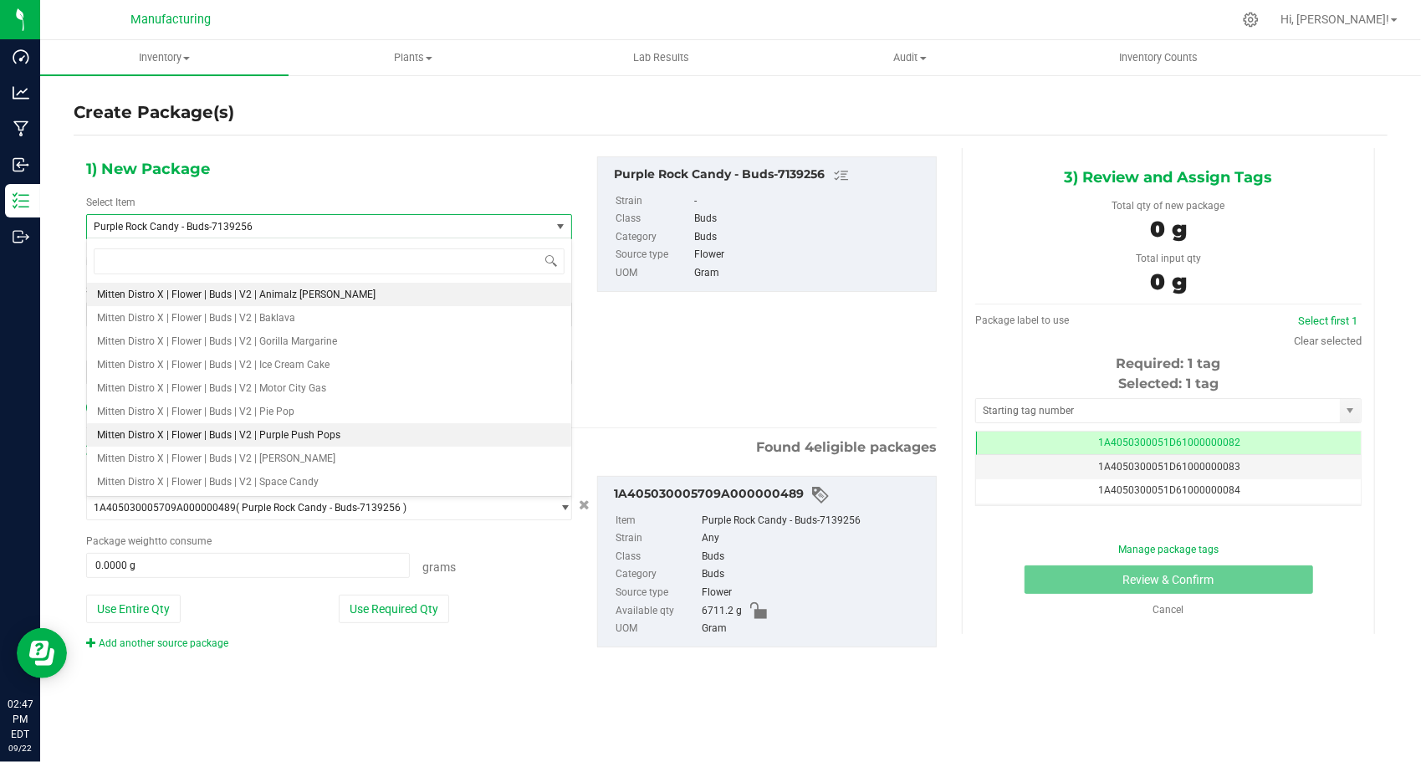
type input "0.0000"
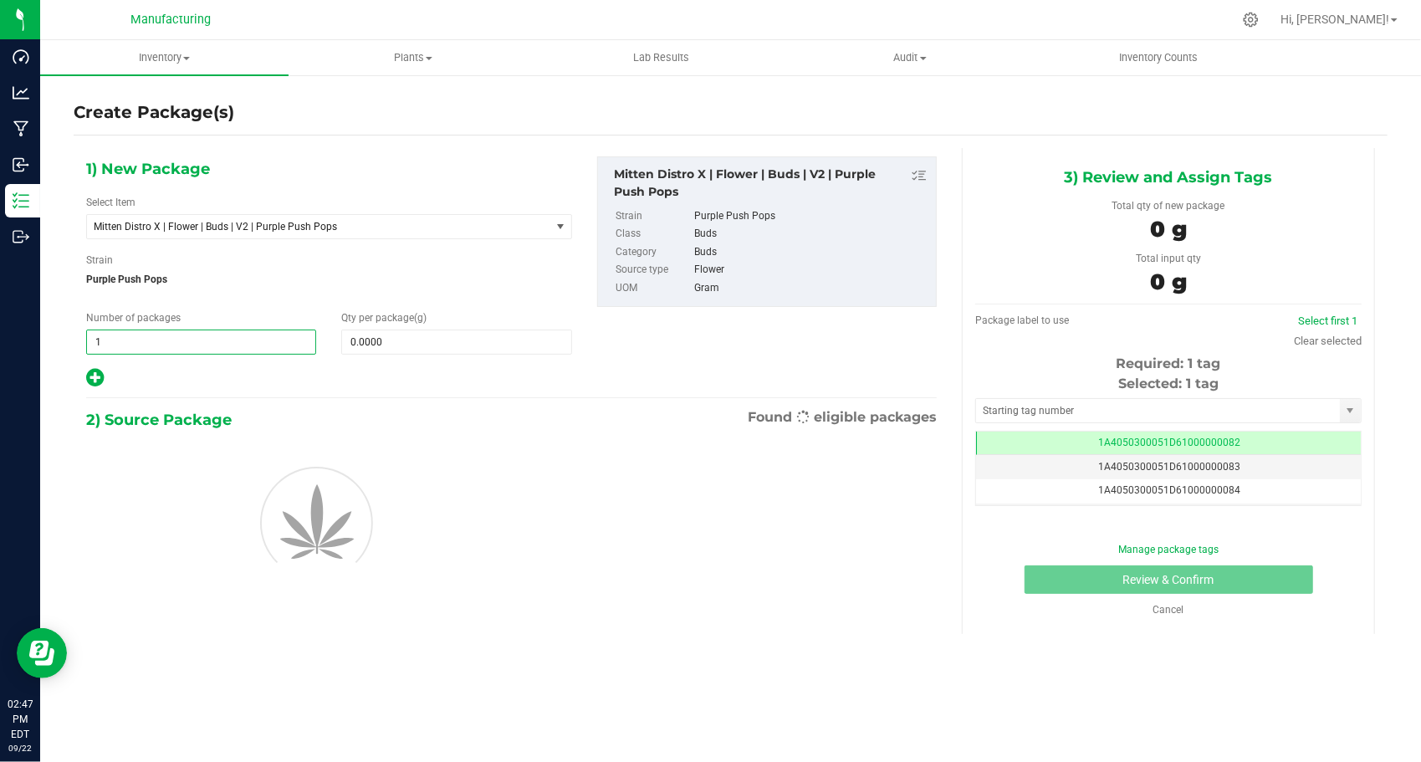
click at [166, 348] on span "1 1" at bounding box center [201, 341] width 230 height 25
type input "14"
click at [415, 345] on span at bounding box center [456, 341] width 230 height 25
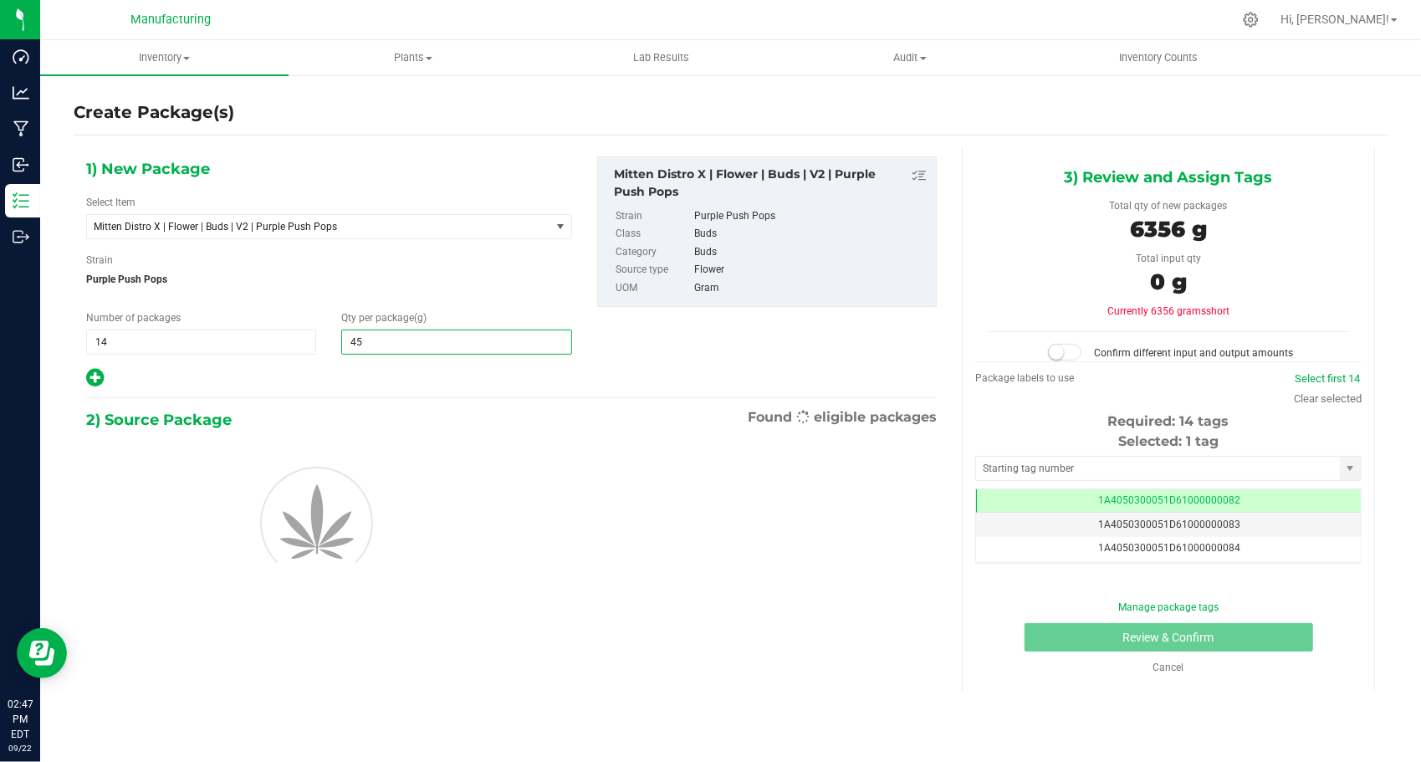
type input "454"
type input "454.0000"
click at [308, 387] on div at bounding box center [329, 378] width 486 height 22
click at [1075, 462] on input "text" at bounding box center [1158, 468] width 364 height 23
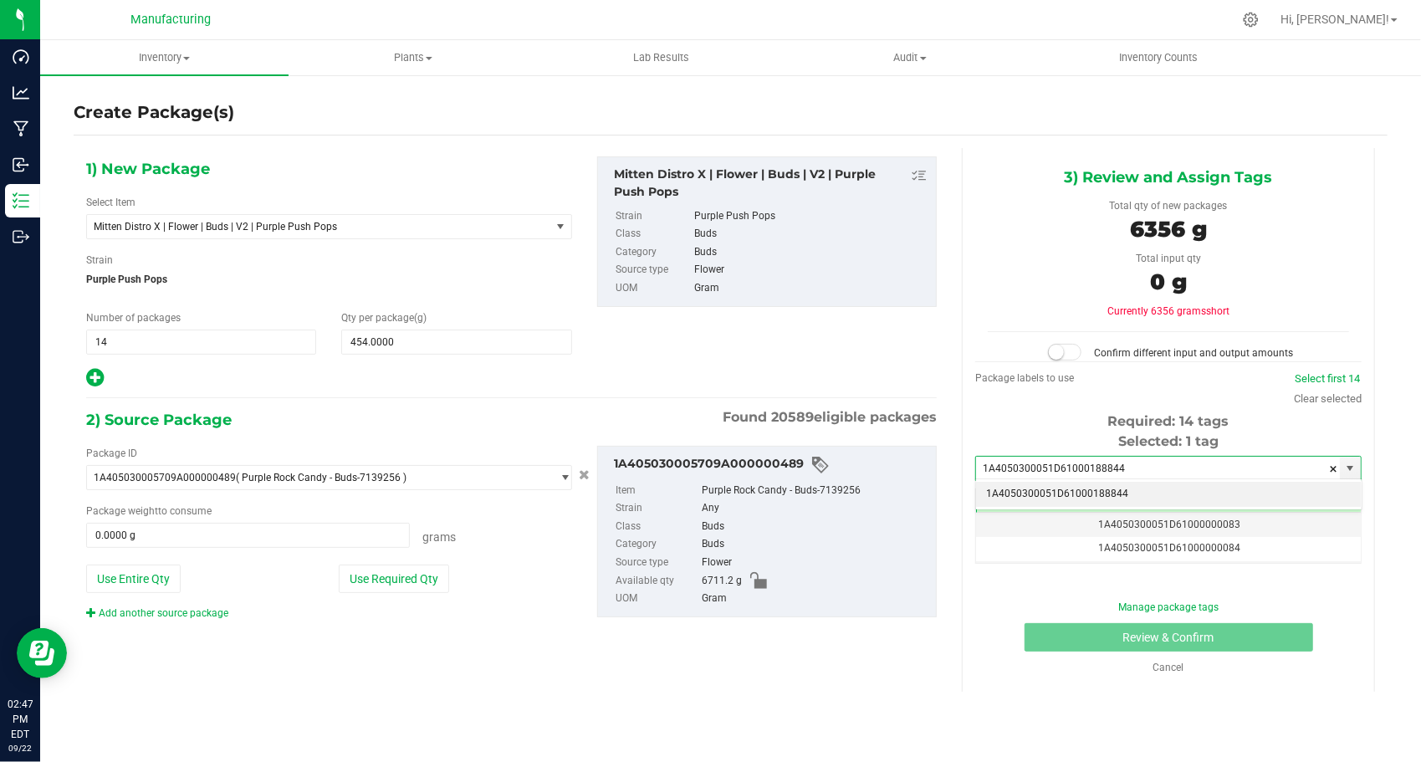
click at [1072, 487] on li "1A4050300051D61000188844" at bounding box center [1168, 494] width 385 height 25
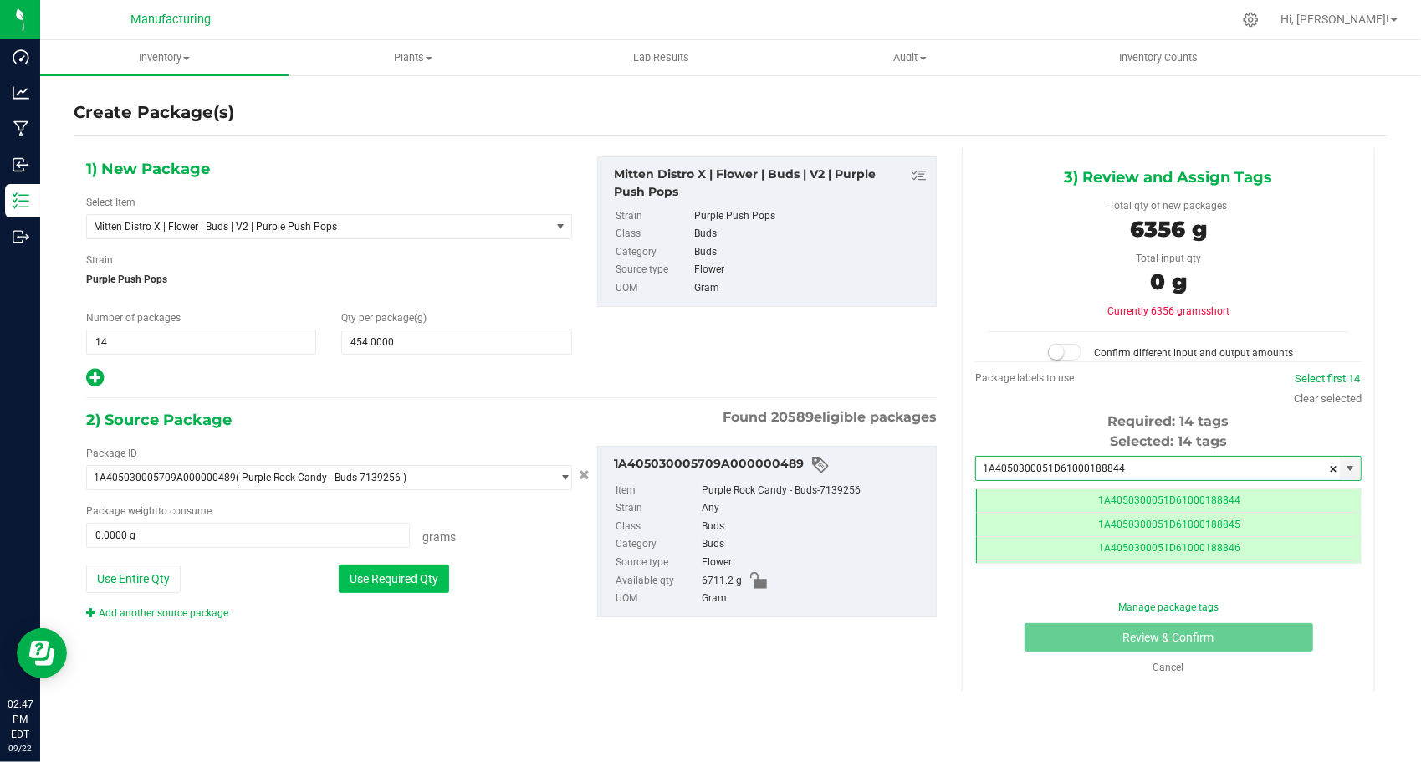
type input "1A4050300051D61000188844"
click at [429, 580] on button "Use Required Qty" at bounding box center [394, 578] width 110 height 28
type input "6356.0000 g"
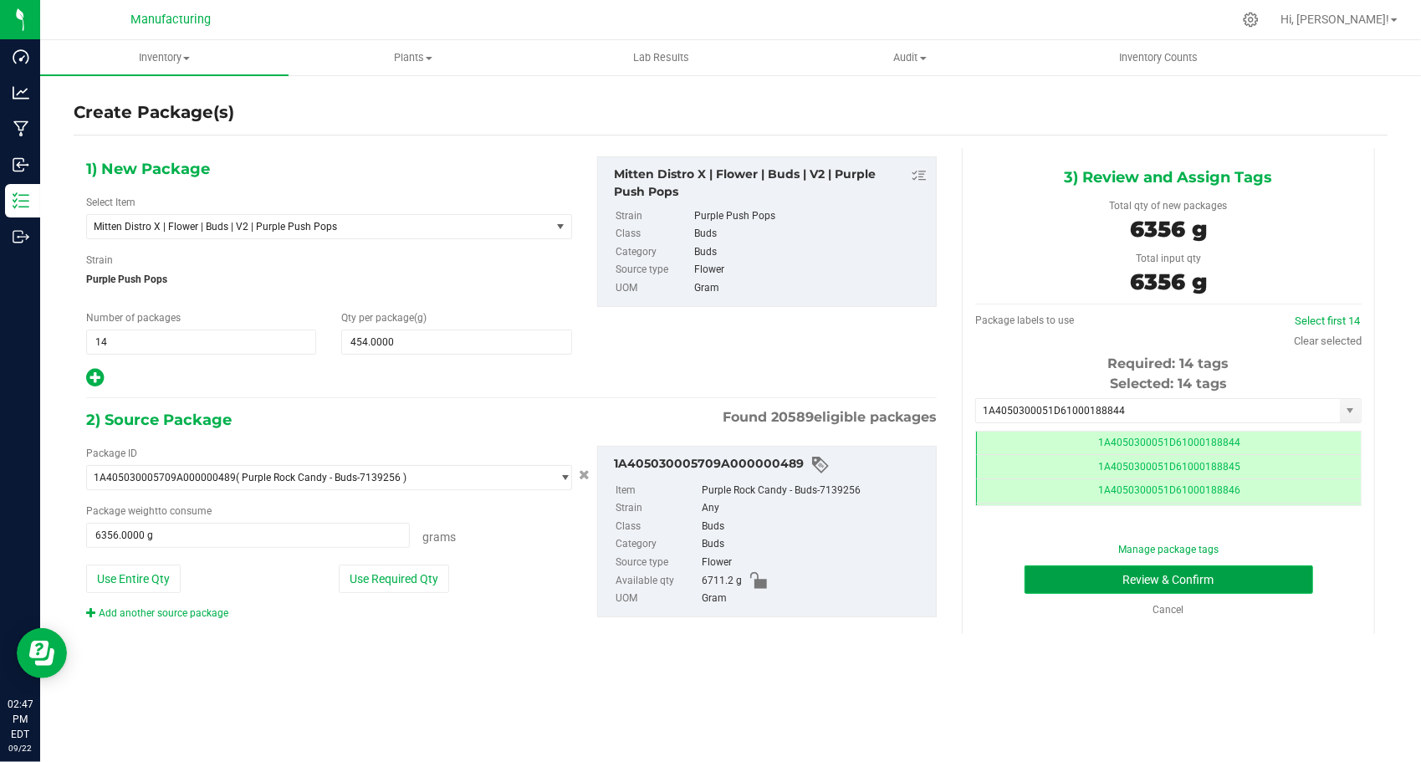
click at [1029, 580] on button "Review & Confirm" at bounding box center [1168, 579] width 289 height 28
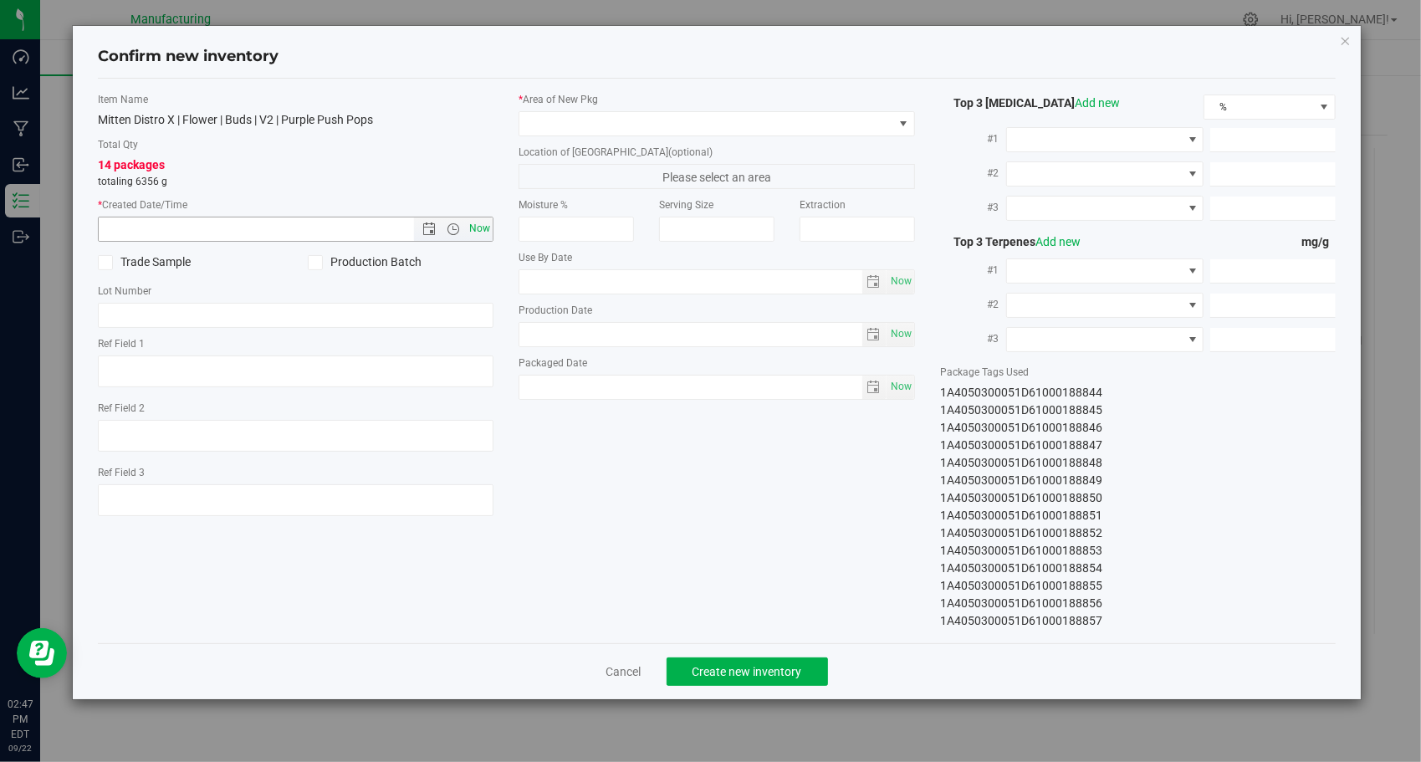
click at [474, 232] on span "Now" at bounding box center [480, 229] width 28 height 24
type input "[DATE] 2:47 PM"
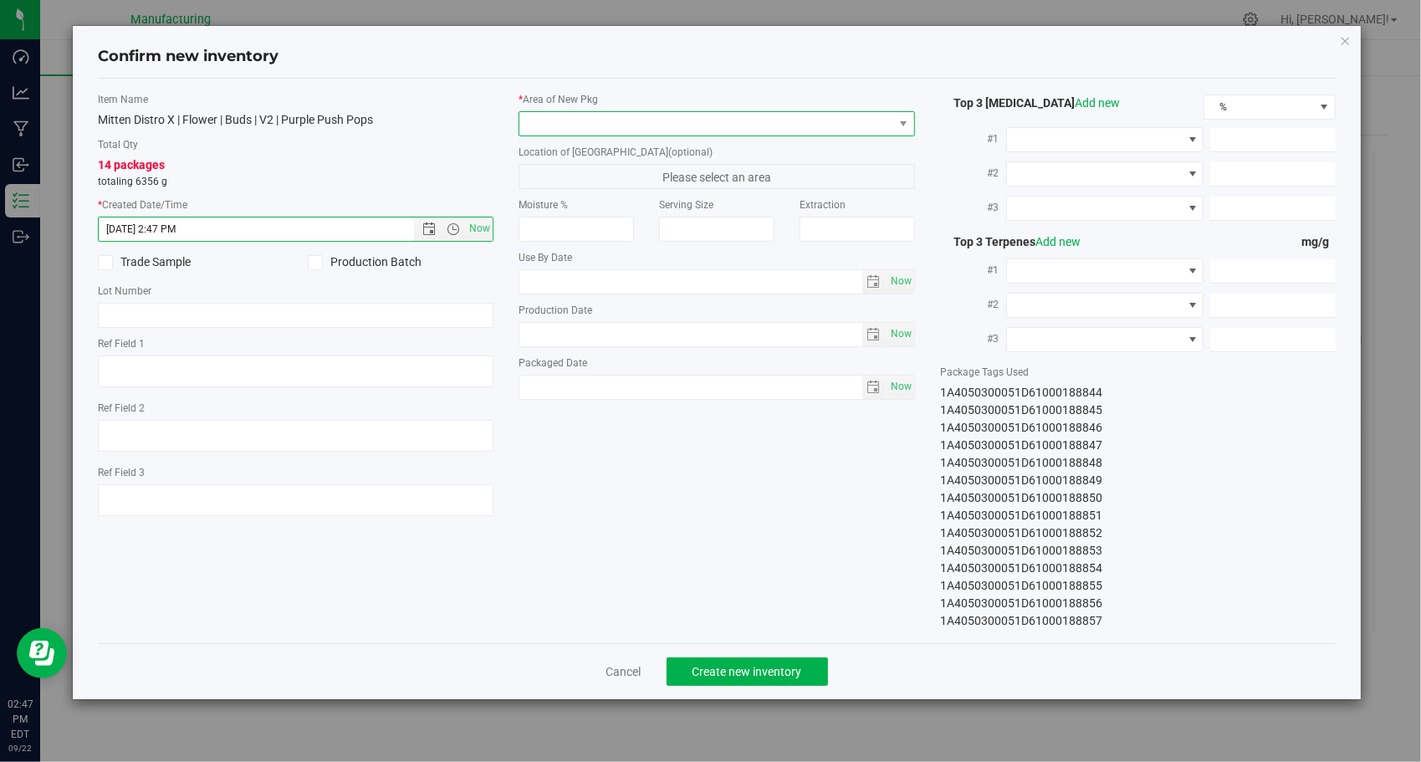
click at [565, 125] on span at bounding box center [706, 123] width 374 height 23
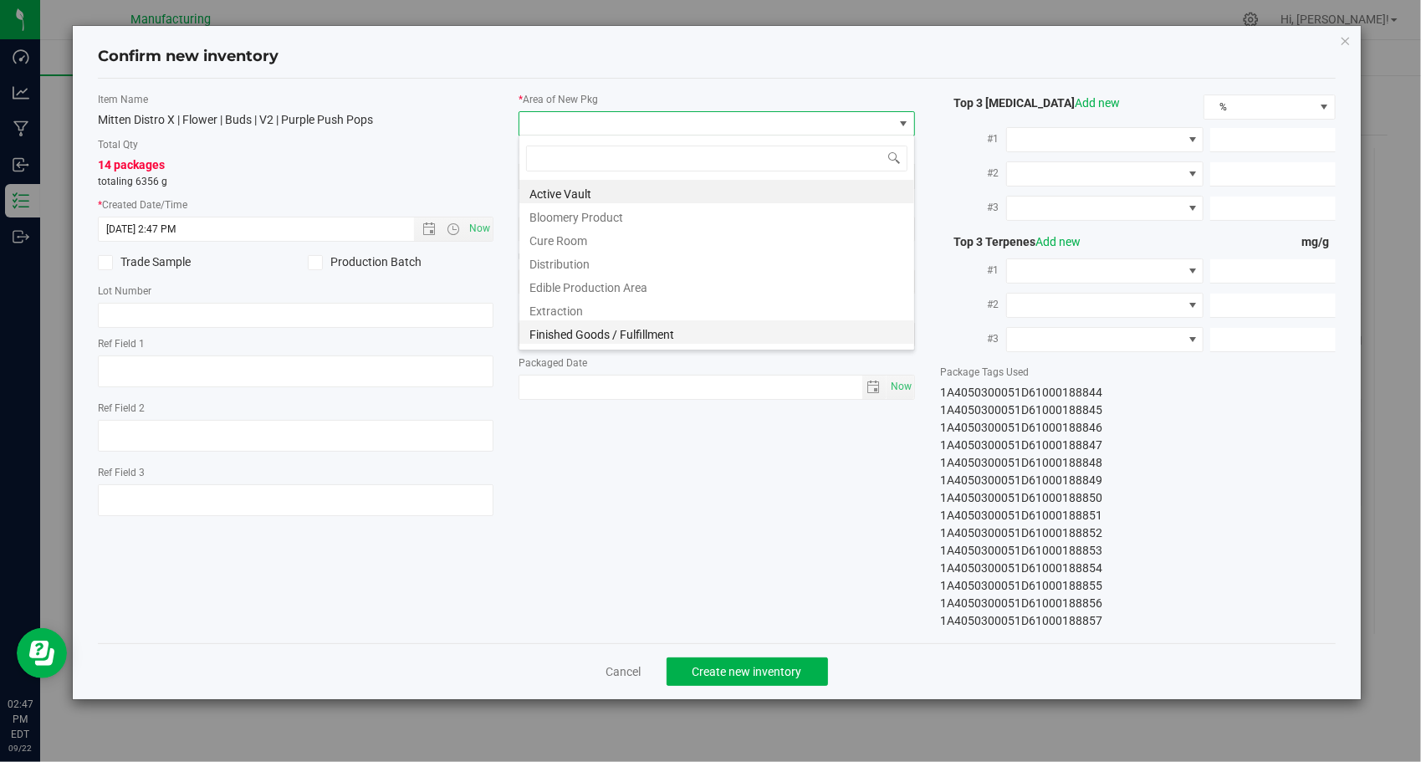
click at [614, 334] on li "Finished Goods / Fulfillment" at bounding box center [716, 331] width 395 height 23
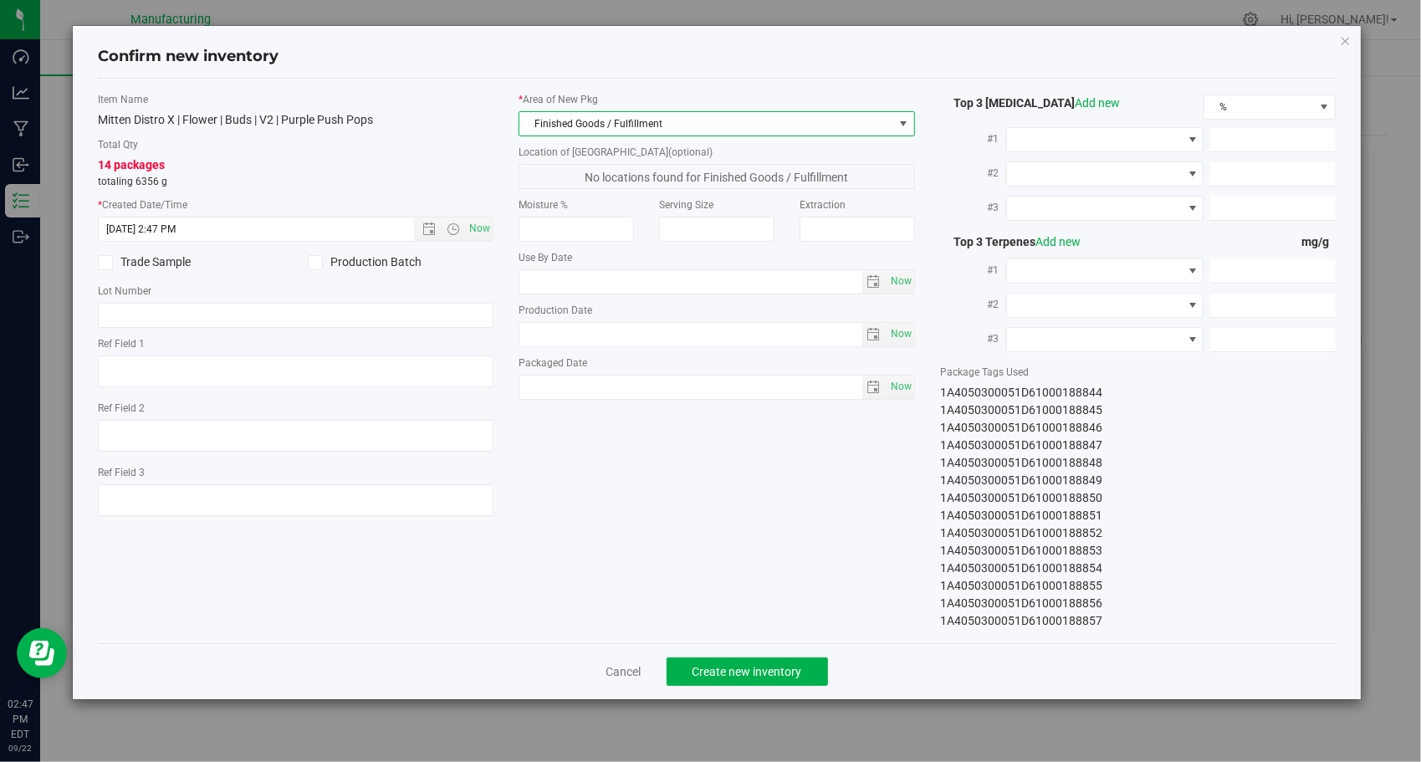
click at [666, 485] on div "Item Name Mitten Distro X | Flower | Buds | V2 | Purple Push Pops Total Qty 14 …" at bounding box center [717, 361] width 1264 height 538
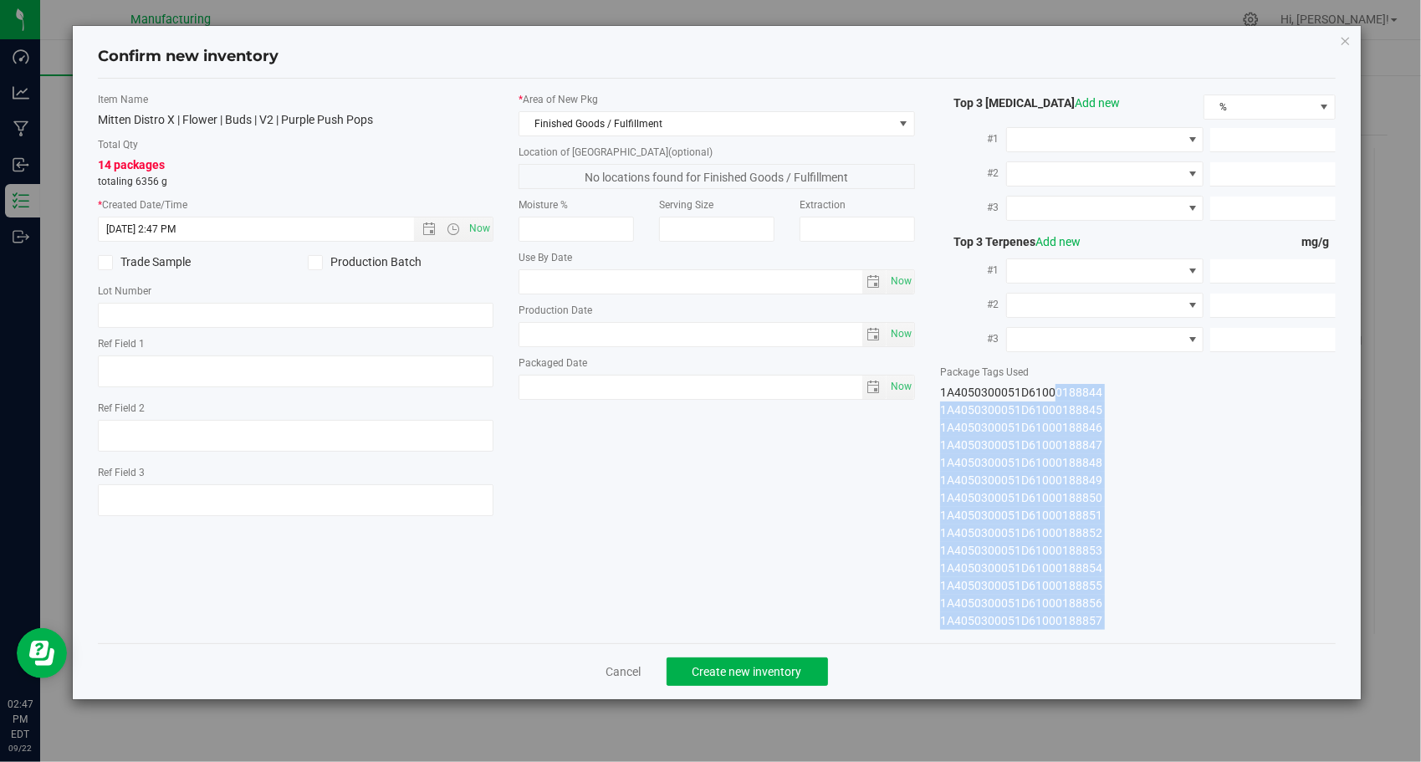
drag, startPoint x: 937, startPoint y: 391, endPoint x: 1197, endPoint y: 692, distance: 397.8
click at [1197, 692] on div "Confirm new inventory Item Name Mitten Distro X | Flower | Buds | V2 | Purple P…" at bounding box center [717, 362] width 1289 height 673
copy div "1A4050300051D61000188844 1A4050300051D61000188845 1A4050300051D61000188846 1A40…"
click at [723, 673] on span "Create new inventory" at bounding box center [747, 671] width 110 height 13
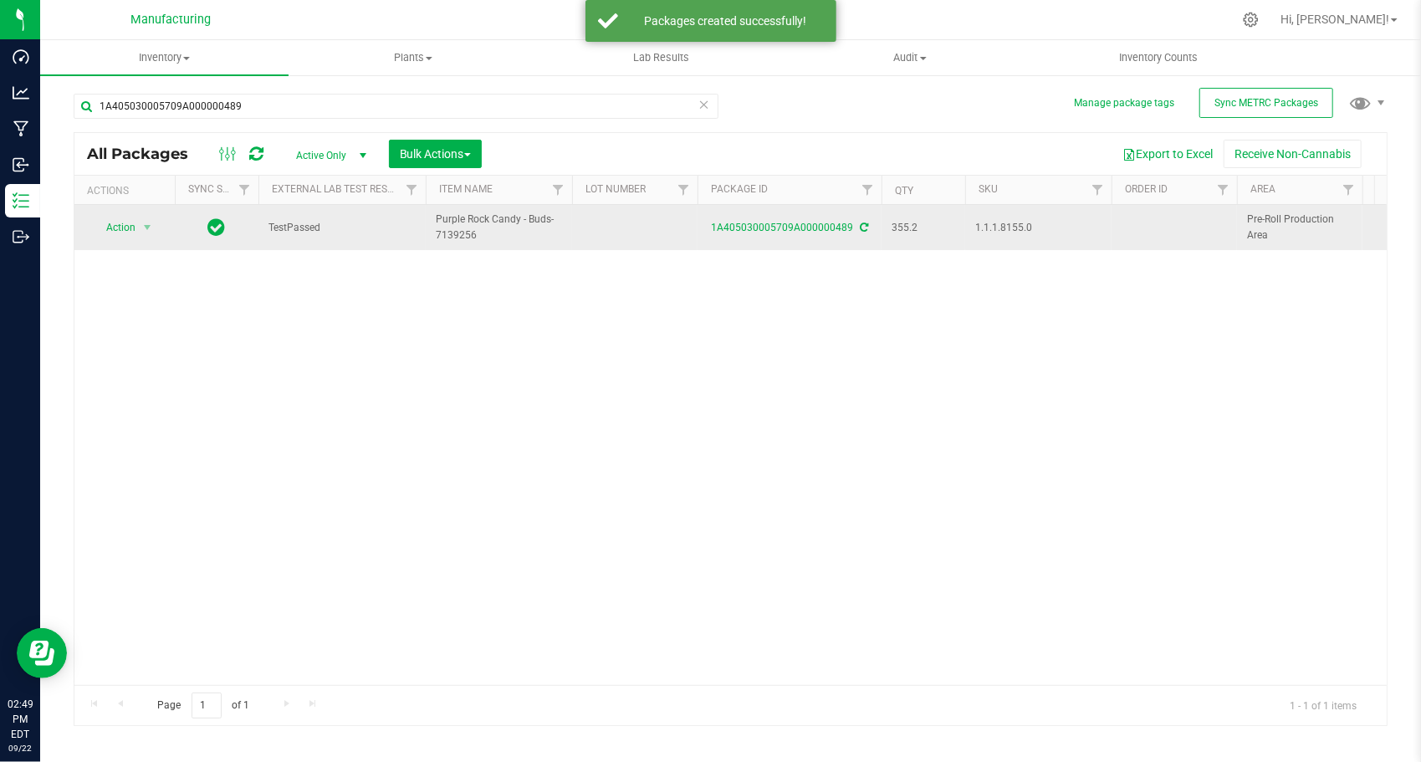
click at [146, 211] on td "Action Action Adjust qty Create package Edit attributes Global inventory Locate…" at bounding box center [124, 227] width 100 height 45
click at [144, 221] on span "select" at bounding box center [146, 227] width 13 height 13
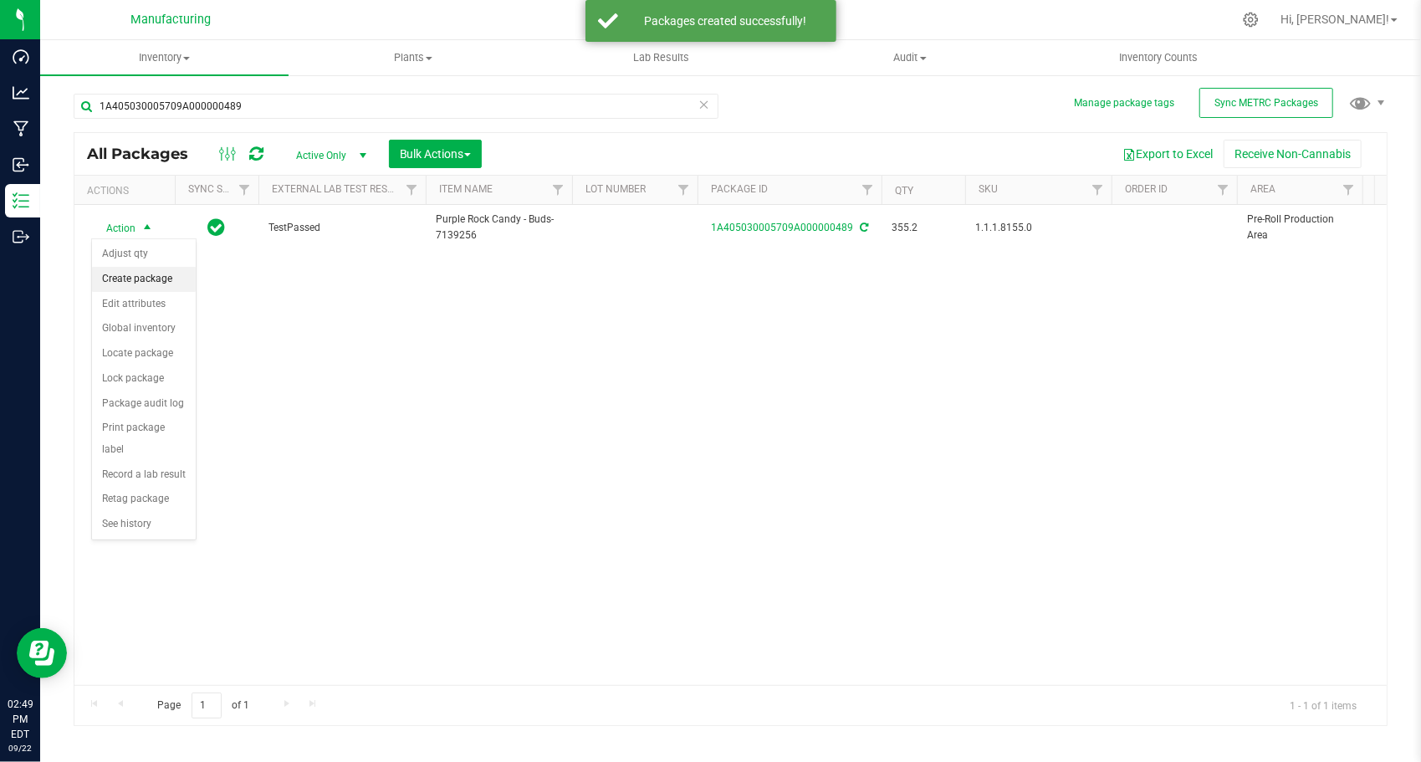
click at [167, 278] on li "Create package" at bounding box center [144, 279] width 104 height 25
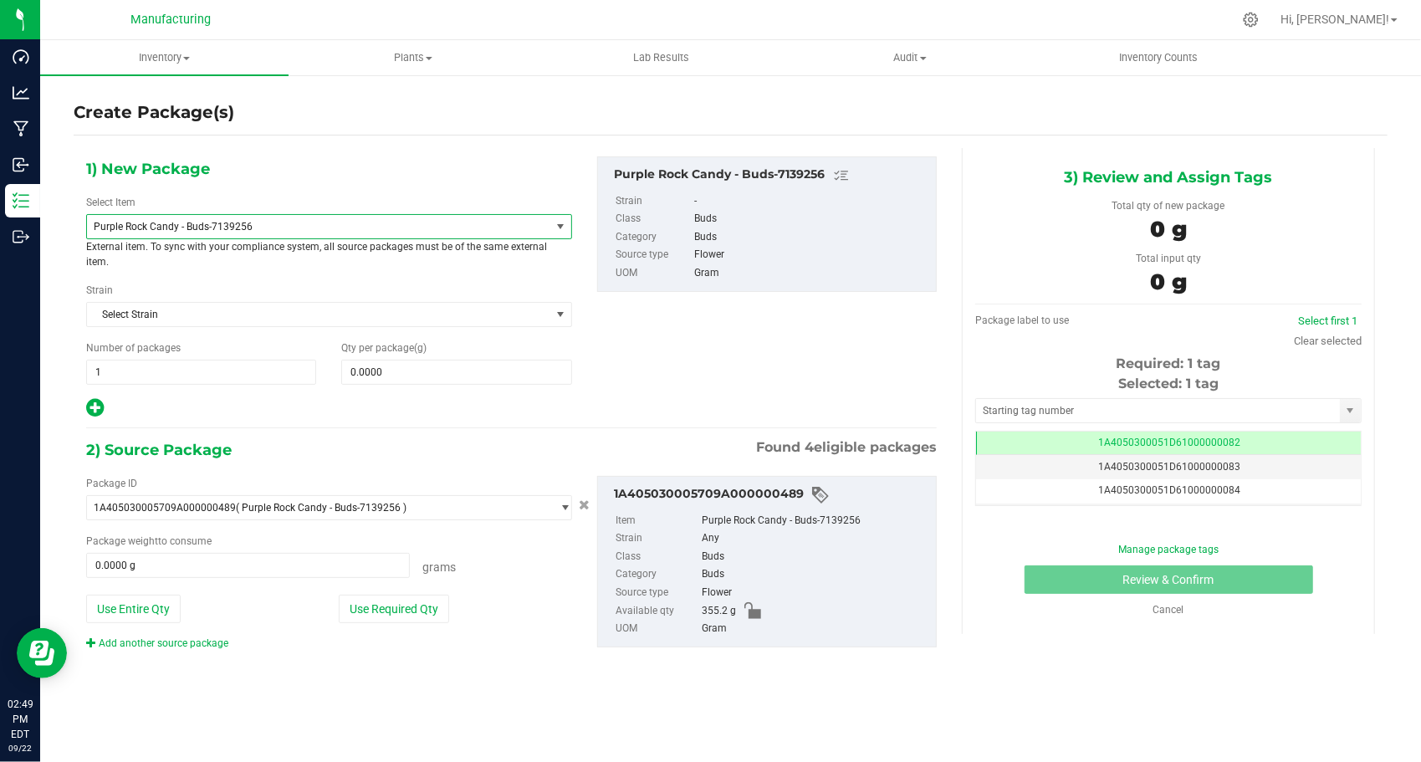
click at [222, 221] on span "Purple Rock Candy - Buds-7139256" at bounding box center [310, 227] width 432 height 12
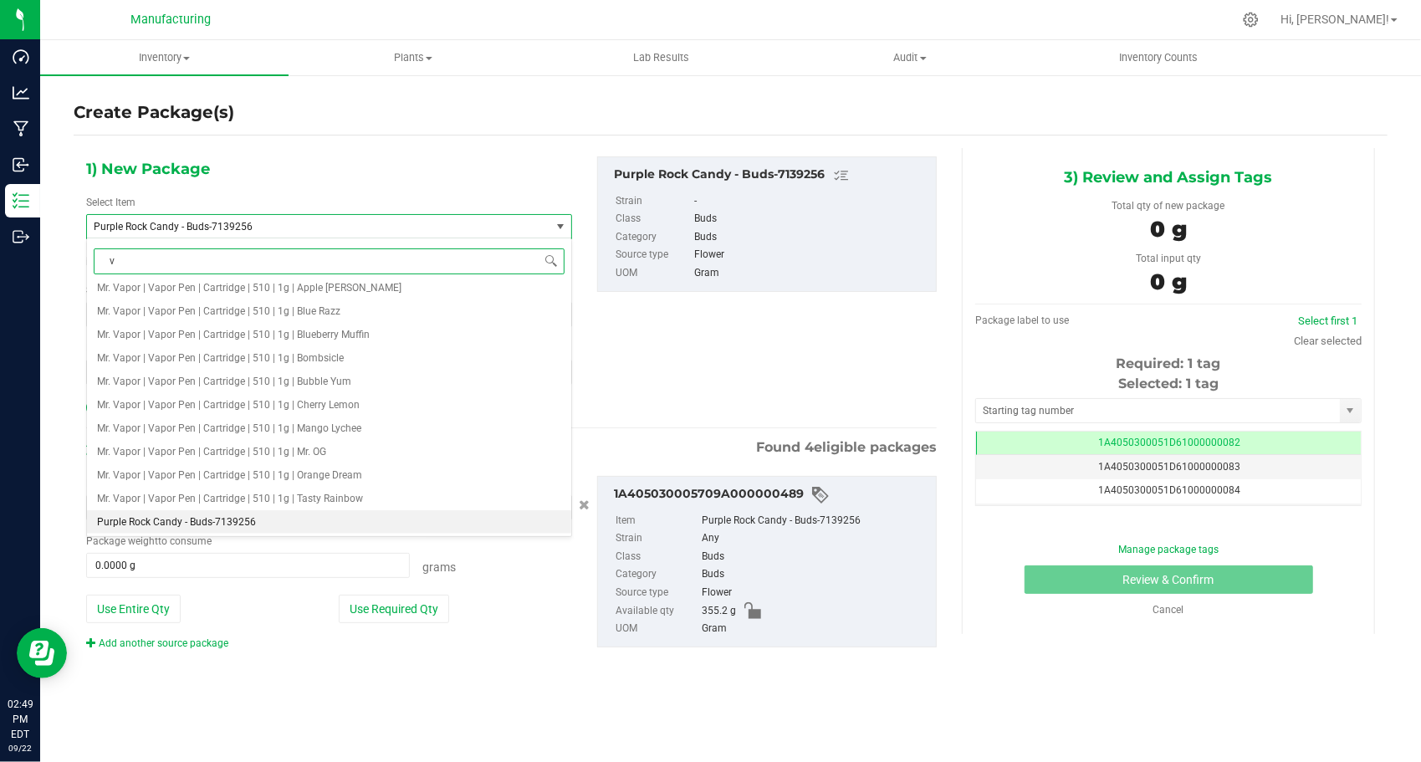
type input "v2"
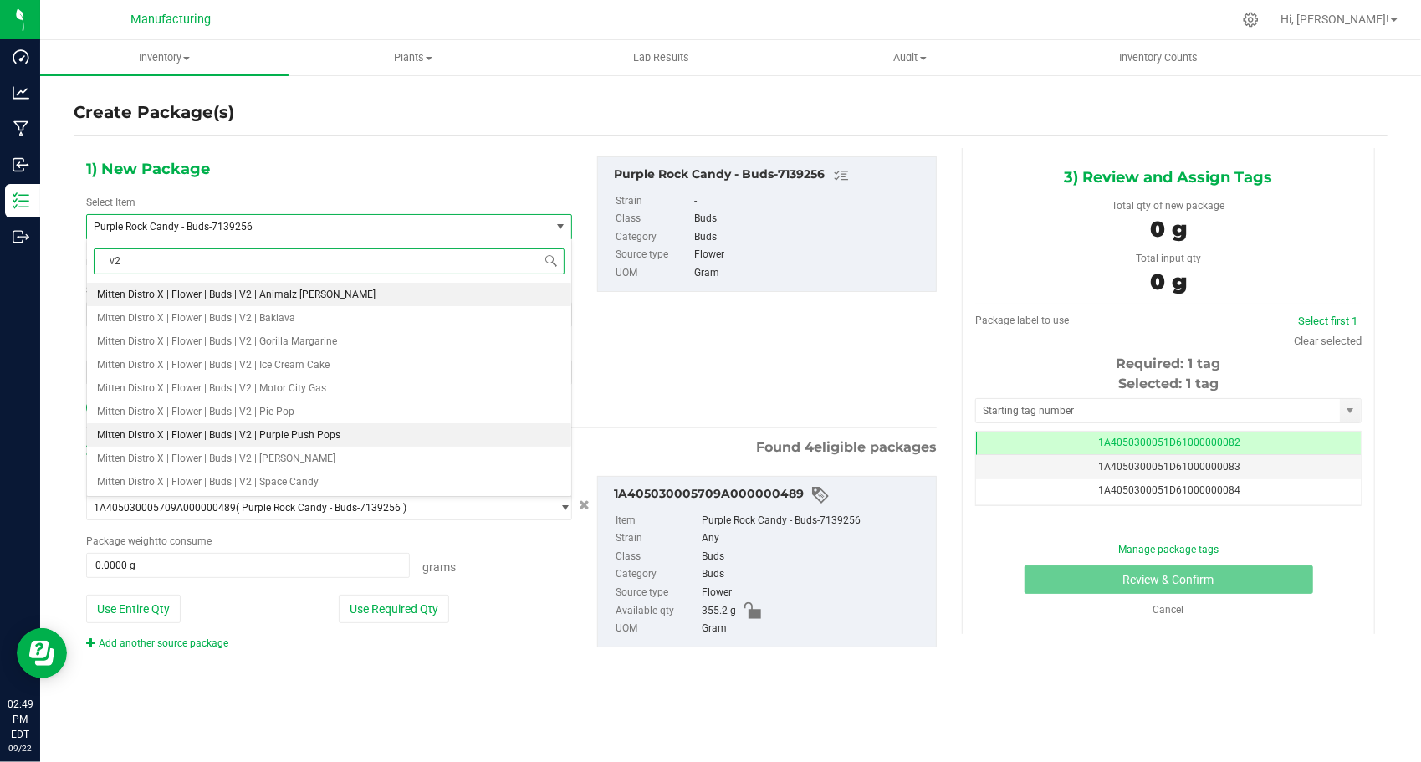
click at [211, 438] on span "Mitten Distro X | Flower | Buds | V2 | Purple Push Pops" at bounding box center [218, 435] width 243 height 12
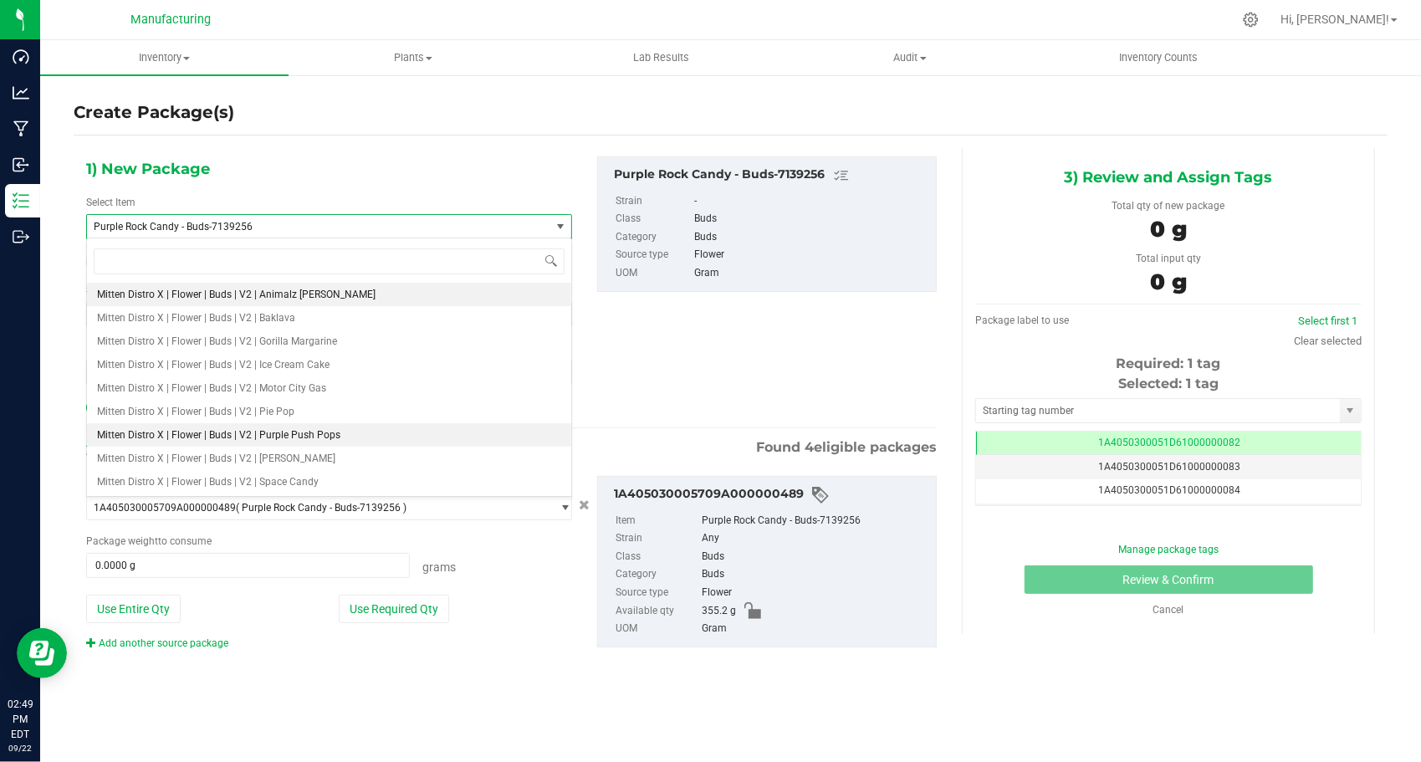
type input "0.0000"
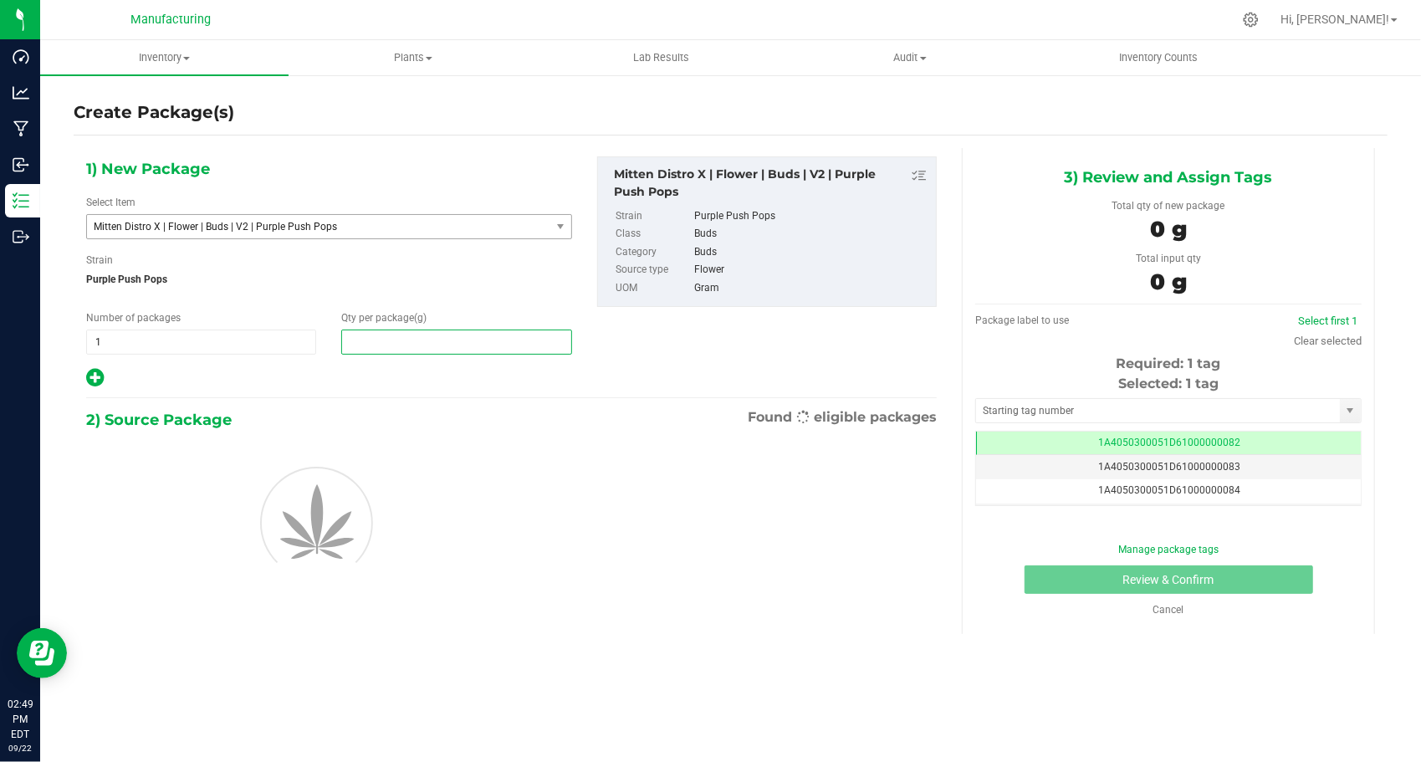
click at [374, 346] on span at bounding box center [456, 341] width 230 height 25
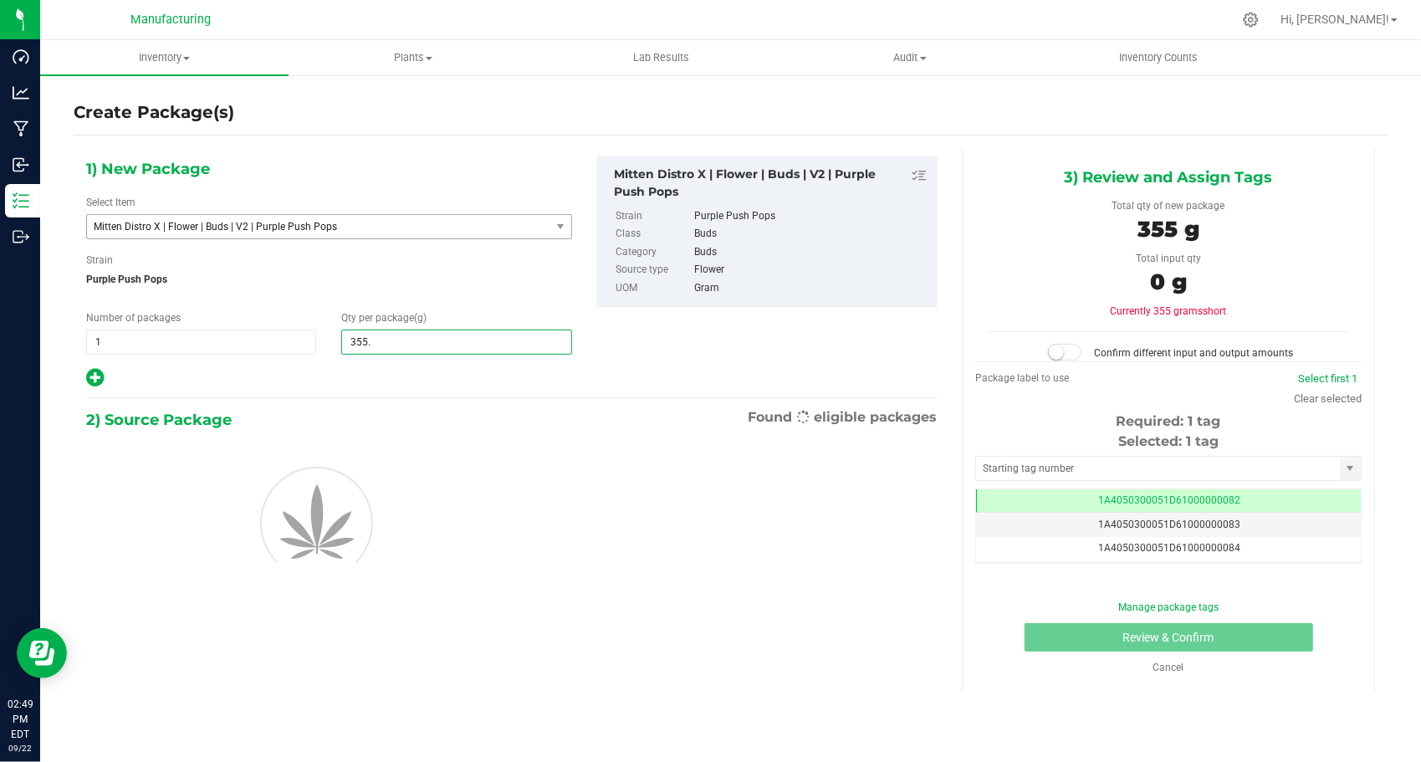
type input "355.2"
type input "355.2000"
click at [403, 386] on div at bounding box center [329, 378] width 486 height 22
click at [1008, 463] on input "text" at bounding box center [1158, 468] width 364 height 23
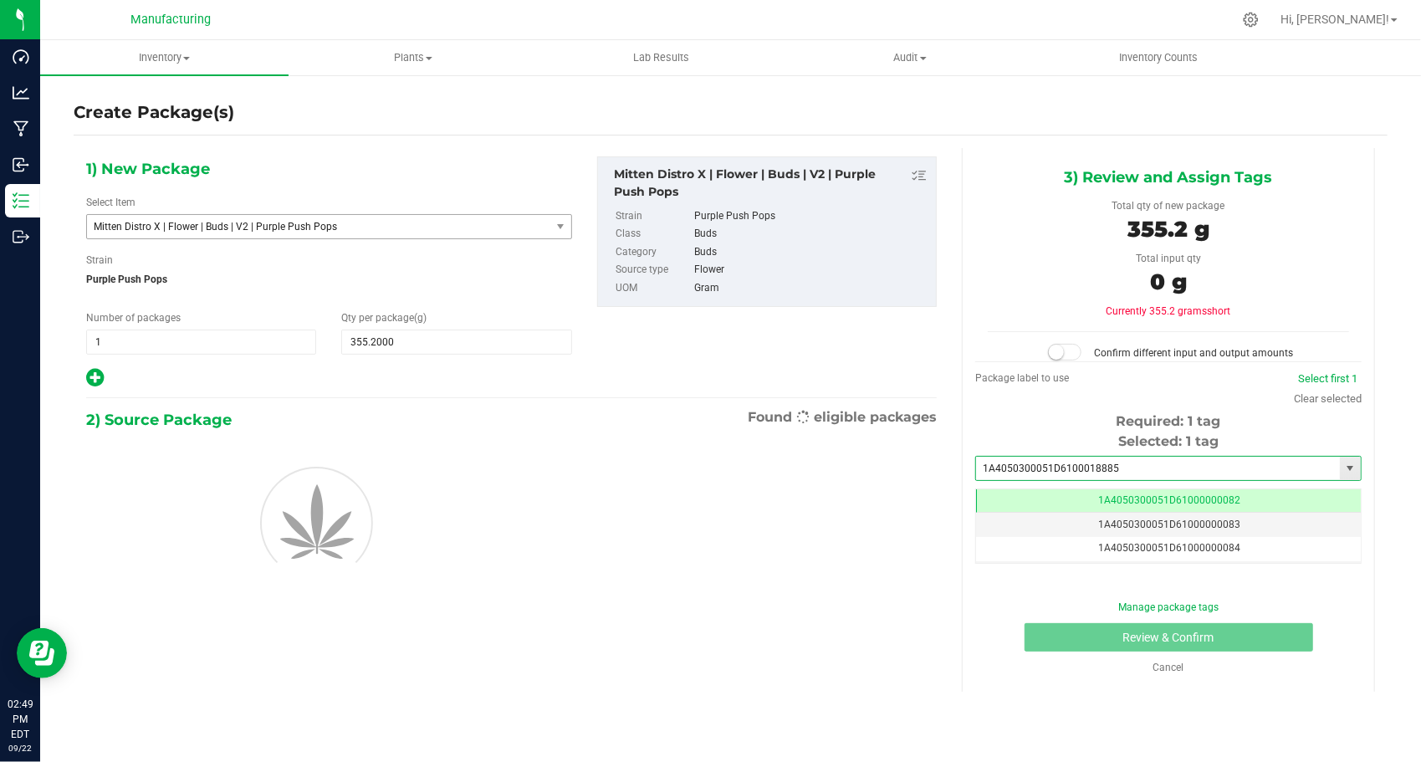
type input "1A4050300051D61000188858"
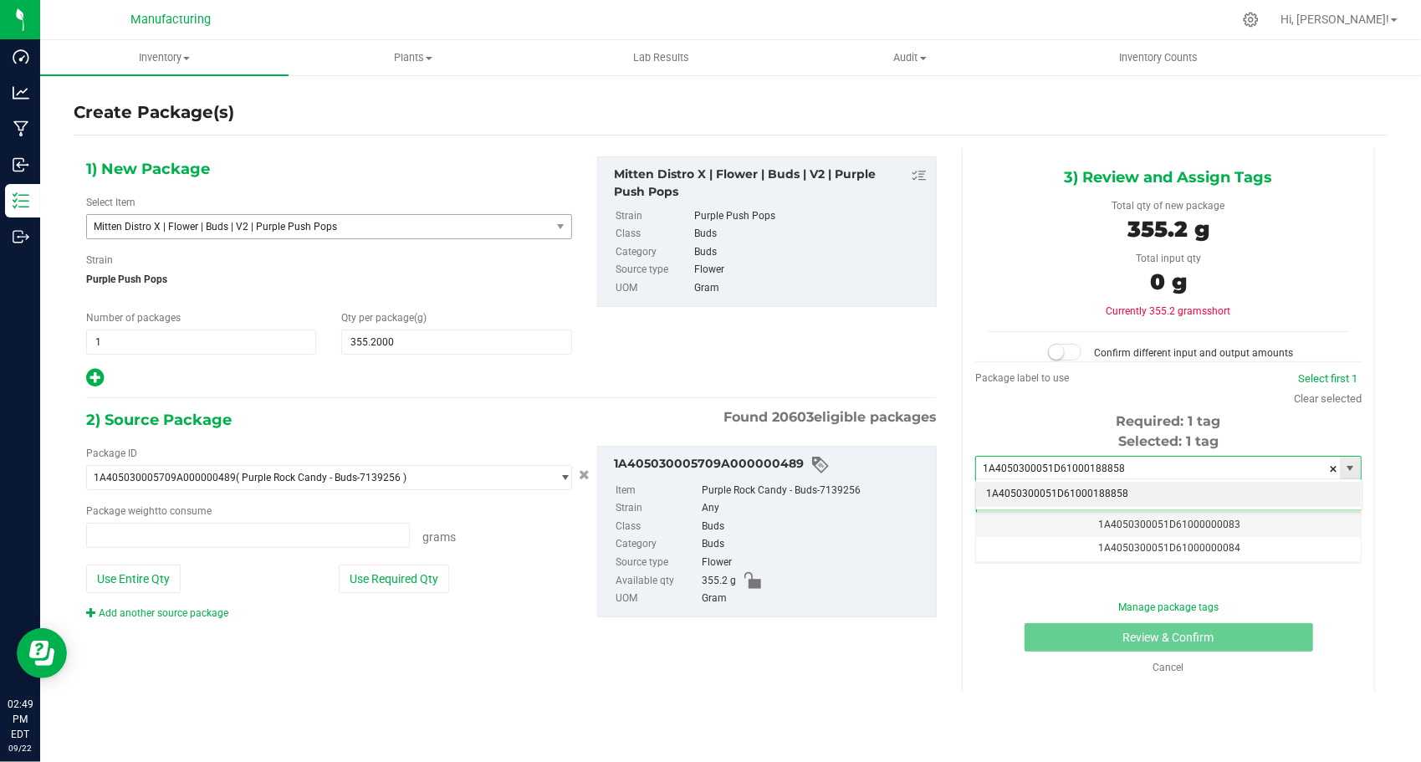
type input "0.0000 g"
click at [1022, 485] on li "1A4050300051D61000188858" at bounding box center [1168, 494] width 385 height 25
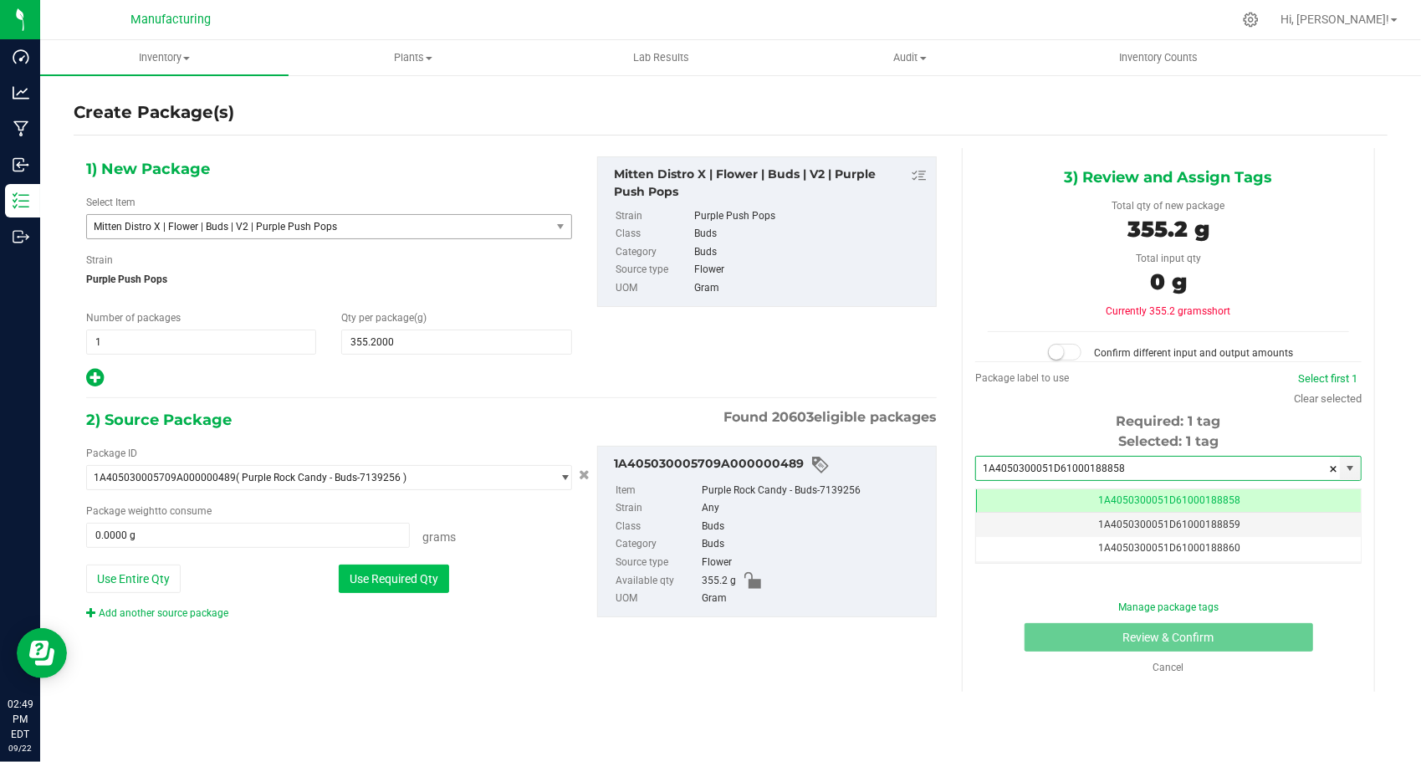
type input "1A4050300051D61000188858"
click at [426, 572] on button "Use Required Qty" at bounding box center [394, 578] width 110 height 28
type input "355.2000 g"
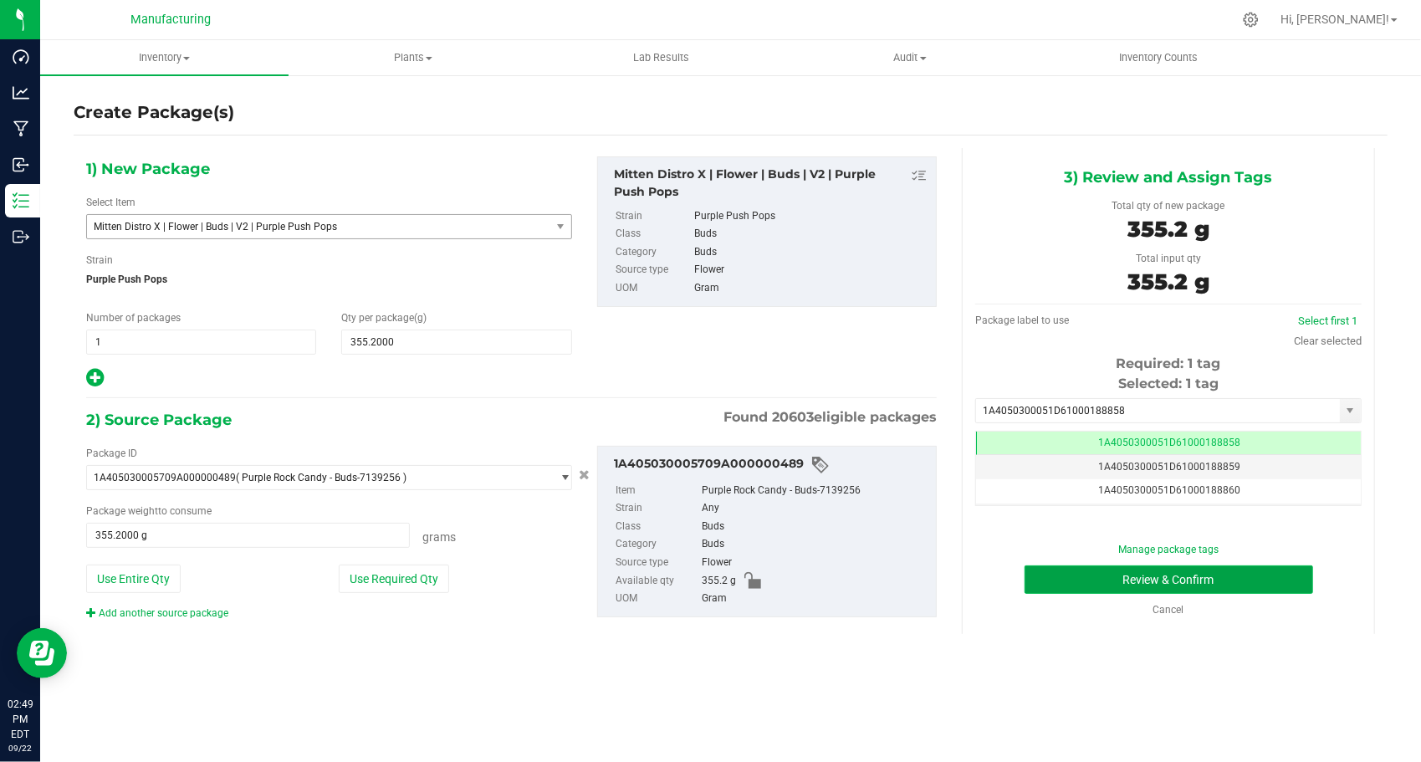
click at [1044, 579] on button "Review & Confirm" at bounding box center [1168, 579] width 289 height 28
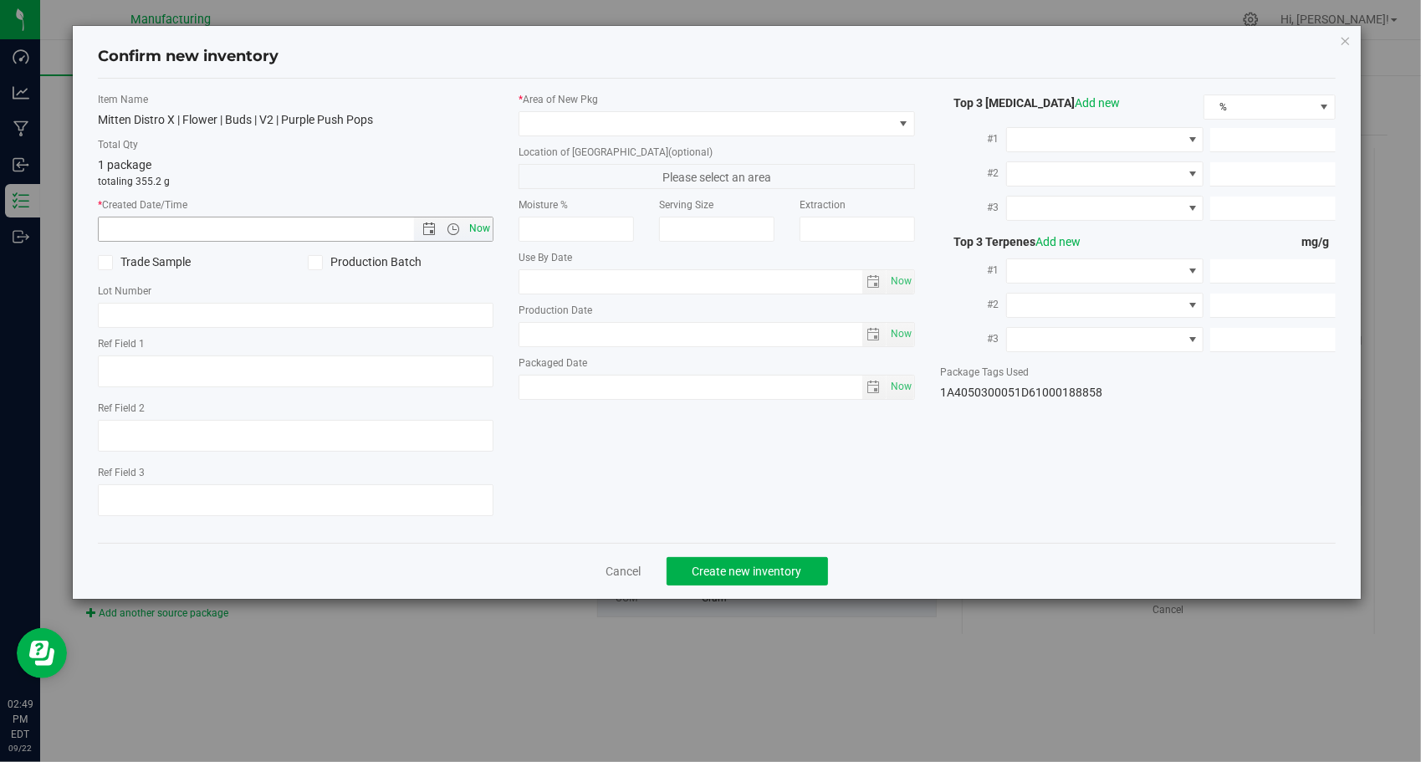
click at [474, 227] on span "Now" at bounding box center [480, 229] width 28 height 24
type input "[DATE] 2:49 PM"
click at [611, 120] on span at bounding box center [706, 123] width 374 height 23
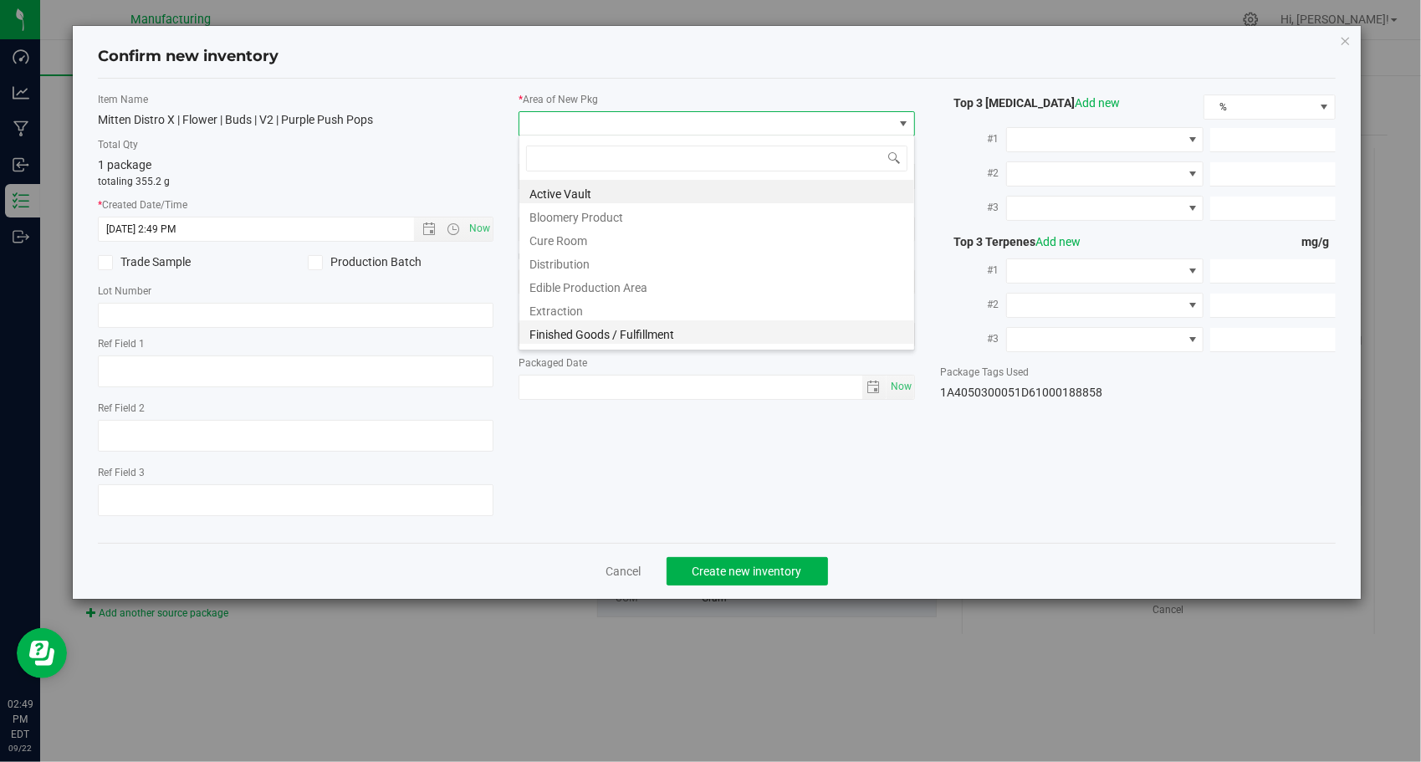
click at [609, 336] on li "Finished Goods / Fulfillment" at bounding box center [716, 331] width 395 height 23
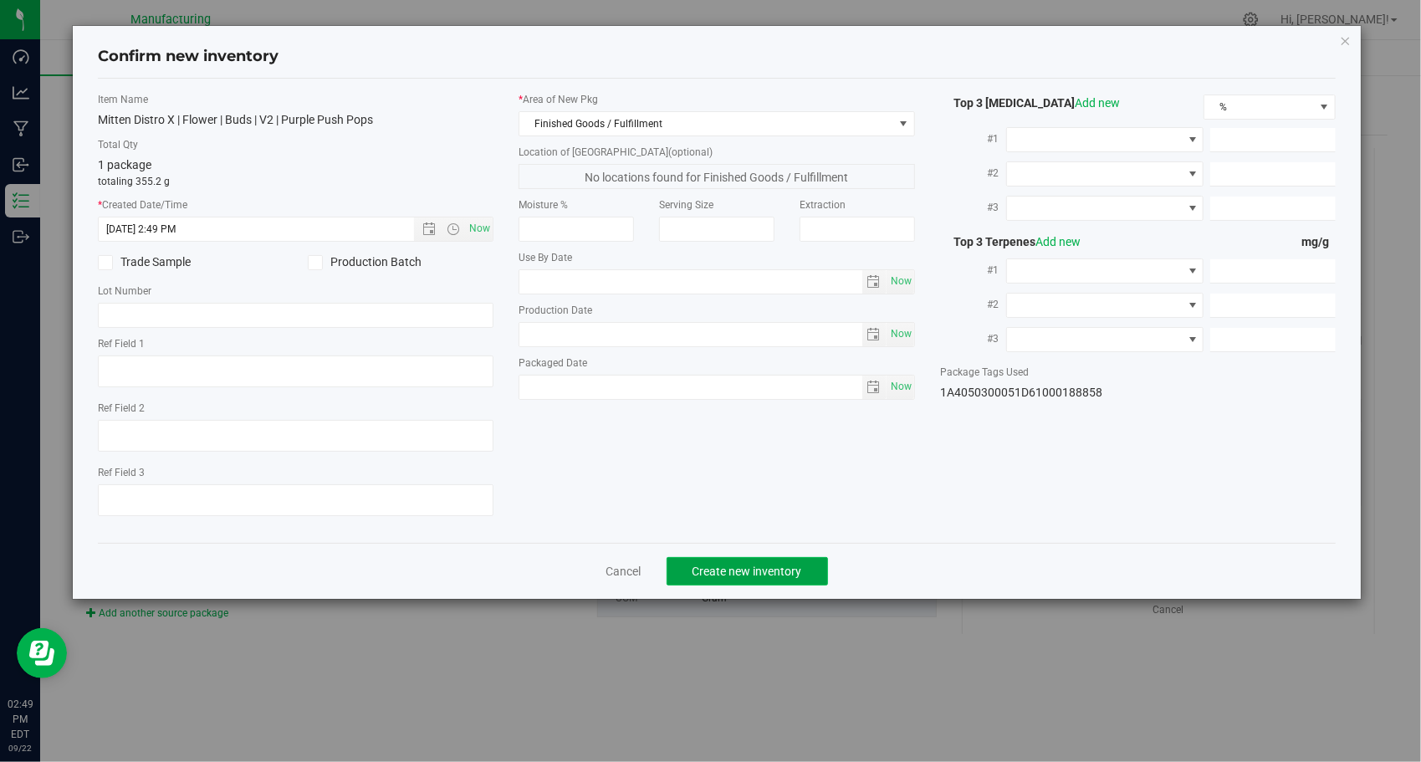
click at [710, 560] on button "Create new inventory" at bounding box center [746, 571] width 161 height 28
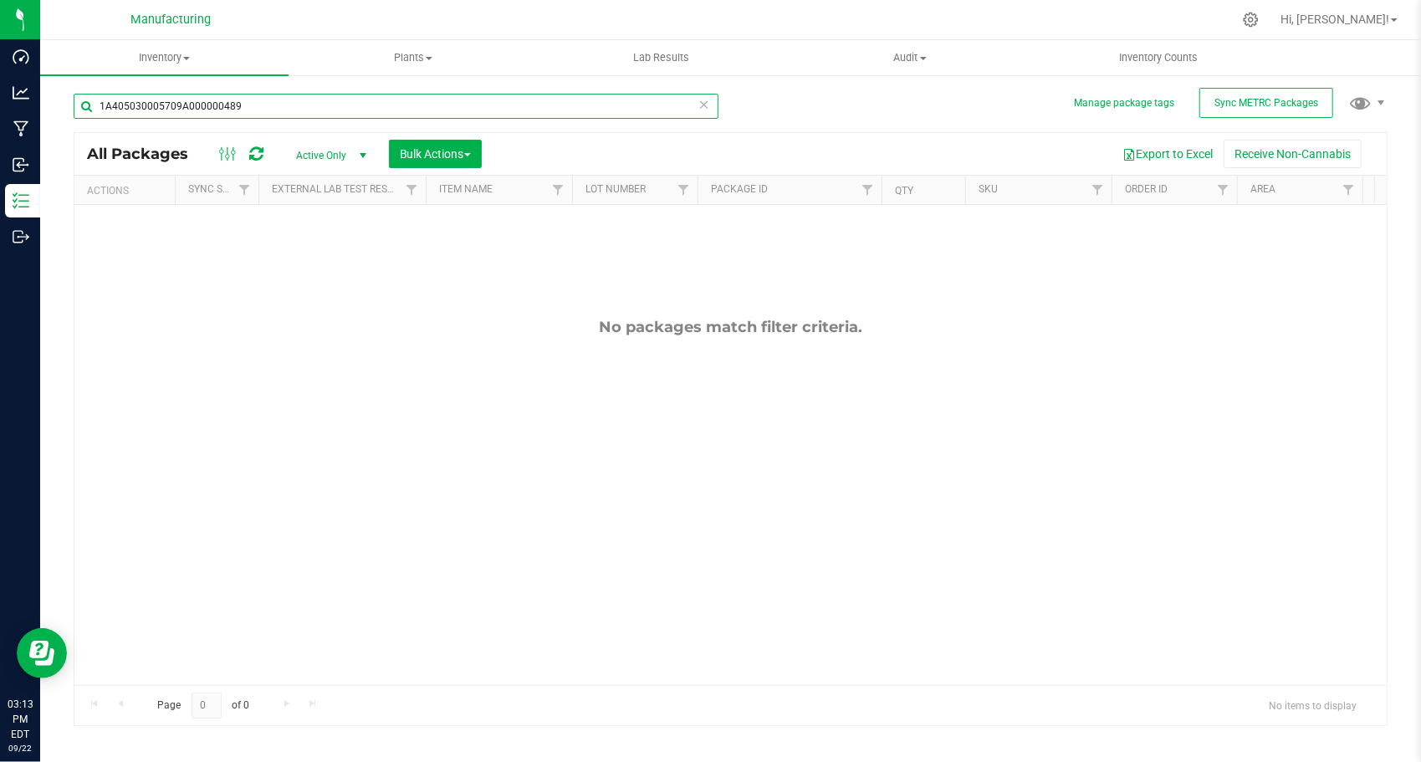
click at [398, 95] on input "1A405030005709A000000489" at bounding box center [396, 106] width 645 height 25
paste input "1D61000145155"
type input "1A4050300051D61000145155"
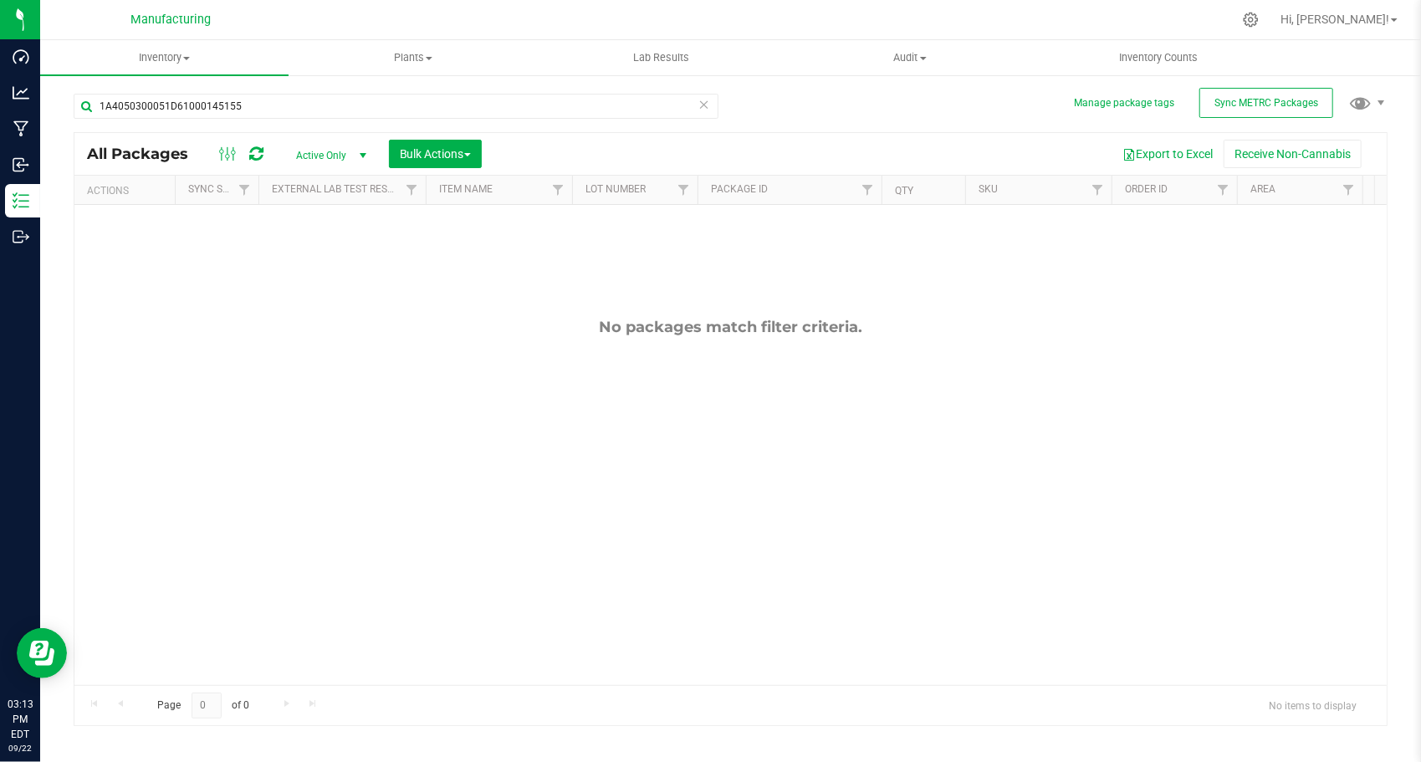
click at [441, 385] on div "No packages match filter criteria." at bounding box center [730, 501] width 1312 height 593
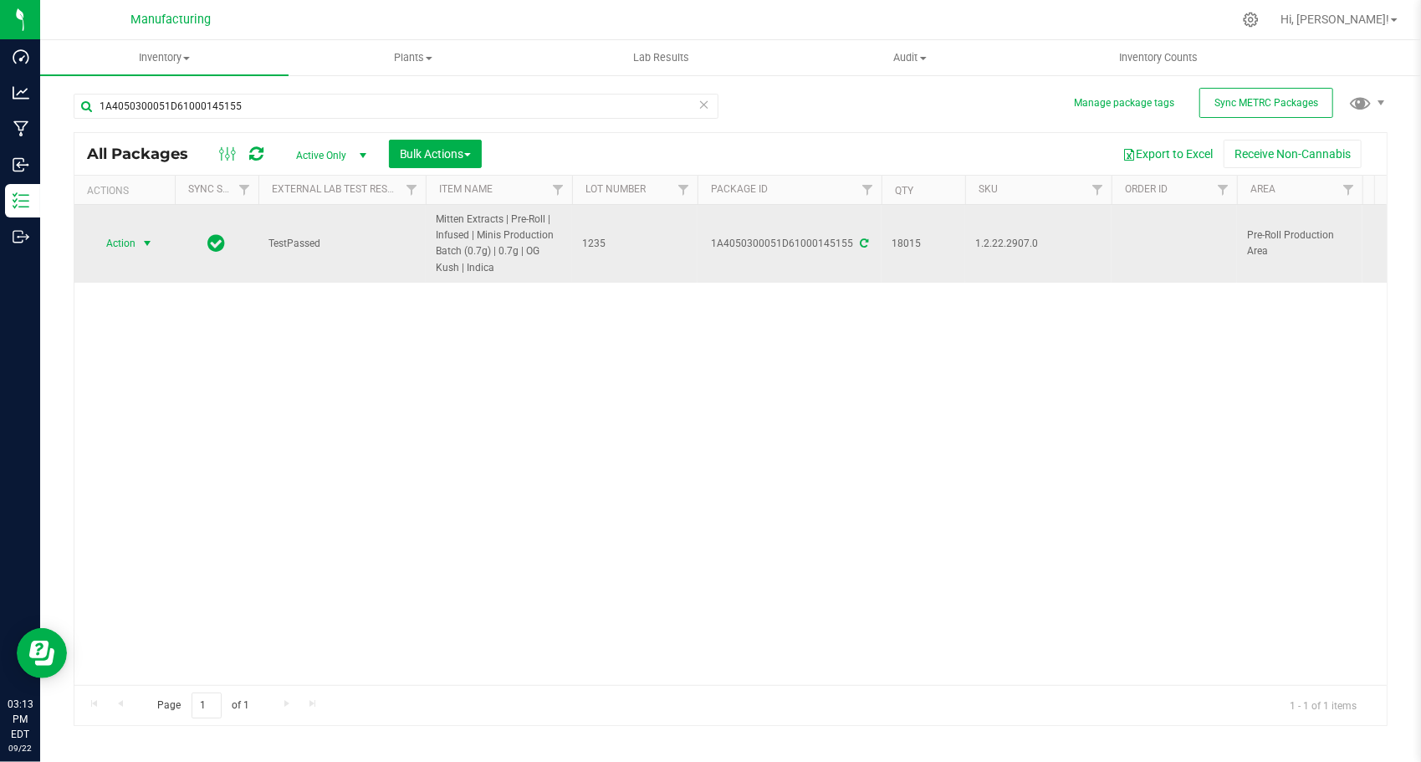
click at [137, 248] on span "select" at bounding box center [147, 243] width 21 height 23
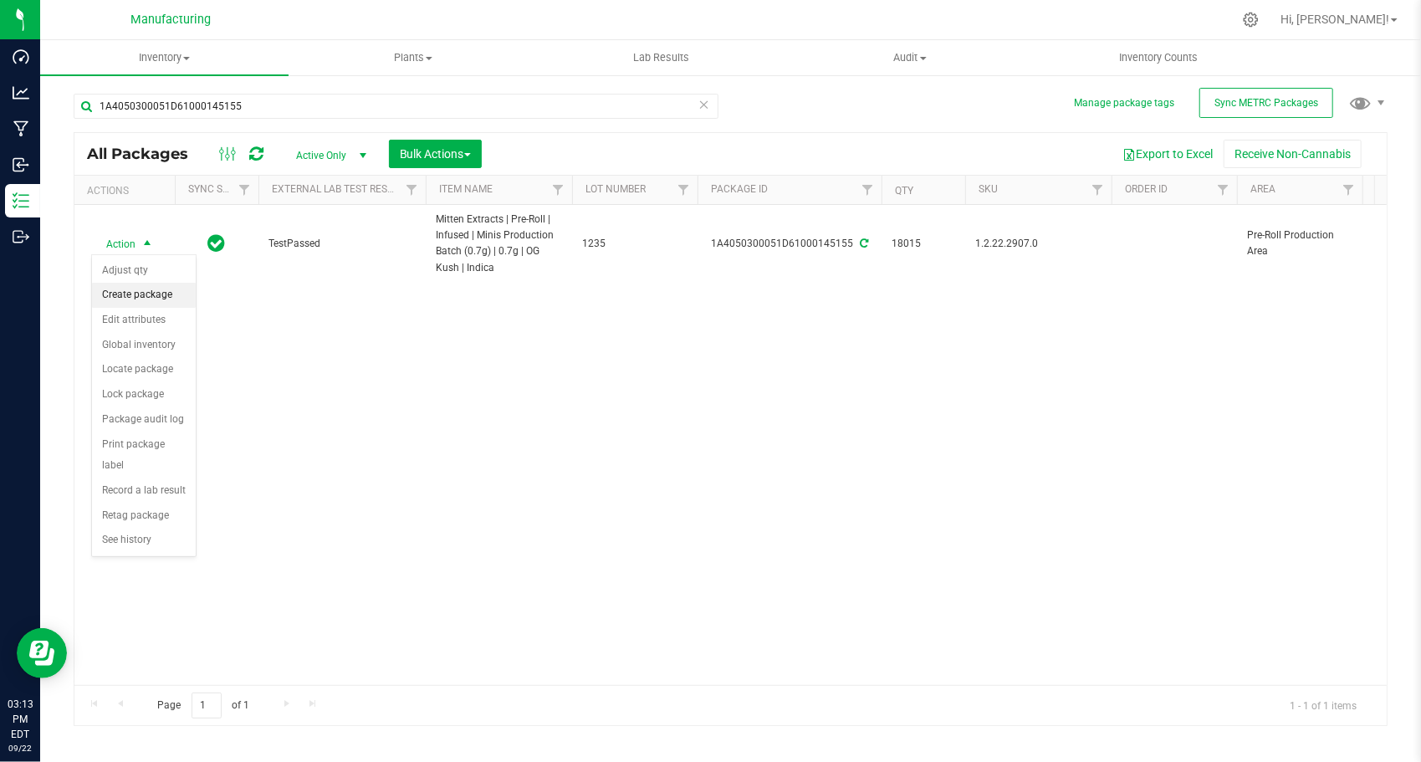
click at [155, 287] on li "Create package" at bounding box center [144, 295] width 104 height 25
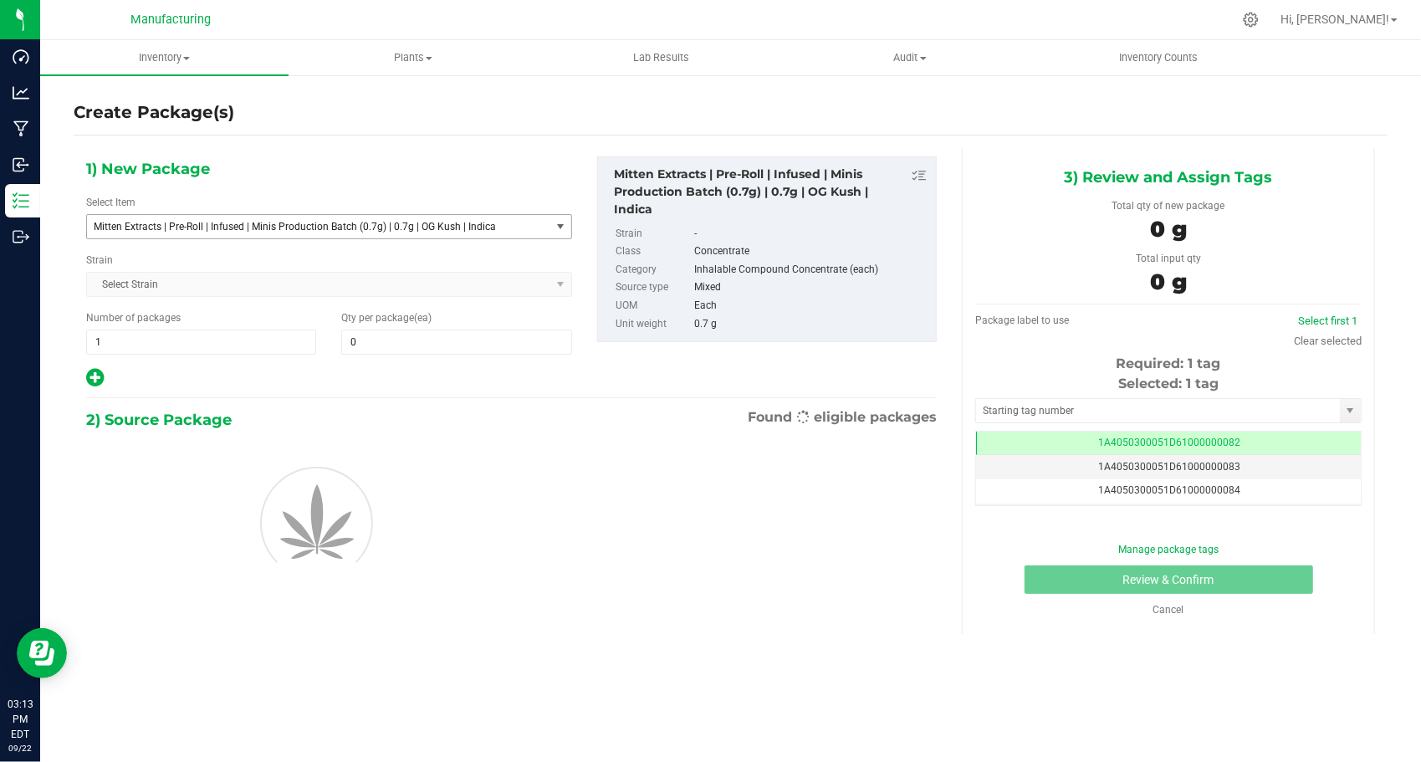
click at [426, 226] on span "Mitten Extracts | Pre-Roll | Infused | Minis Production Batch (0.7g) | 0.7g | O…" at bounding box center [310, 227] width 432 height 12
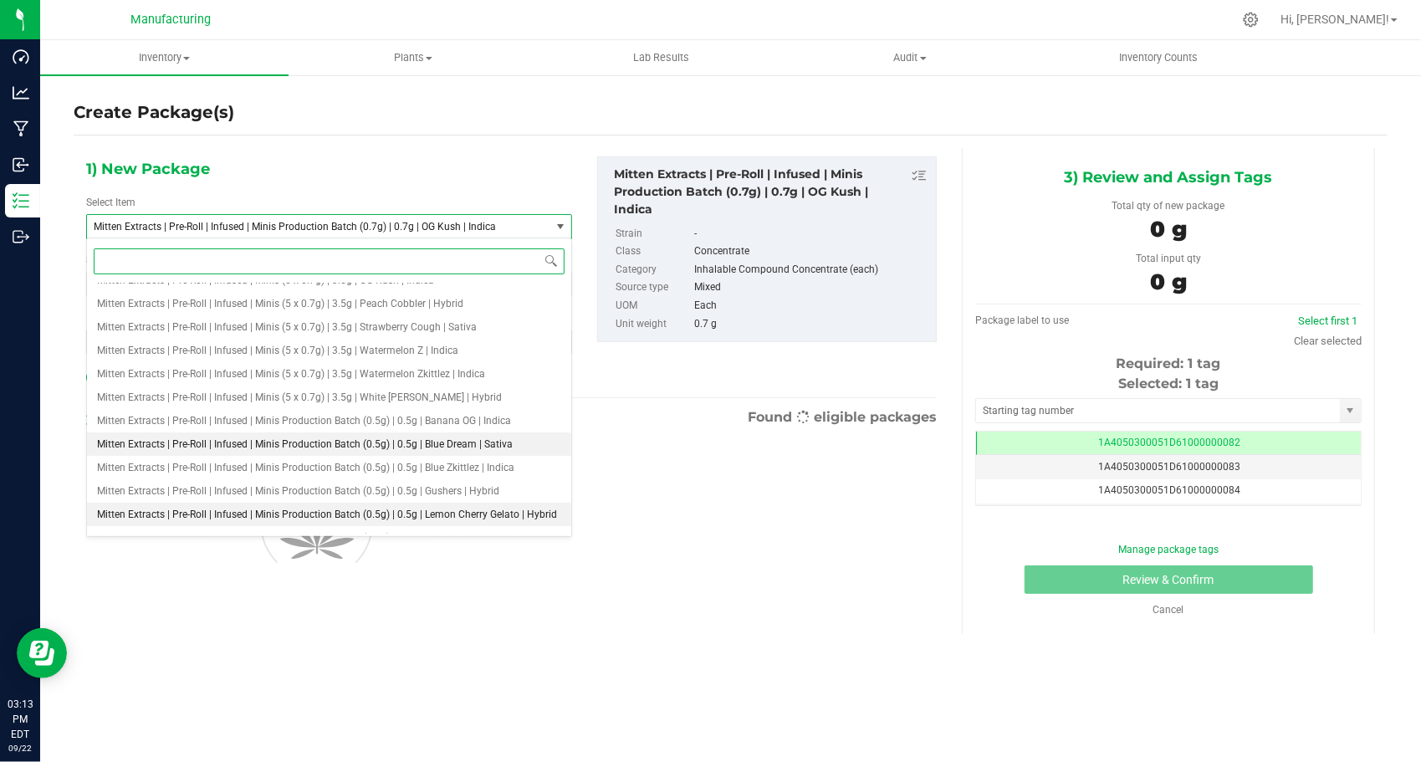
scroll to position [2964, 0]
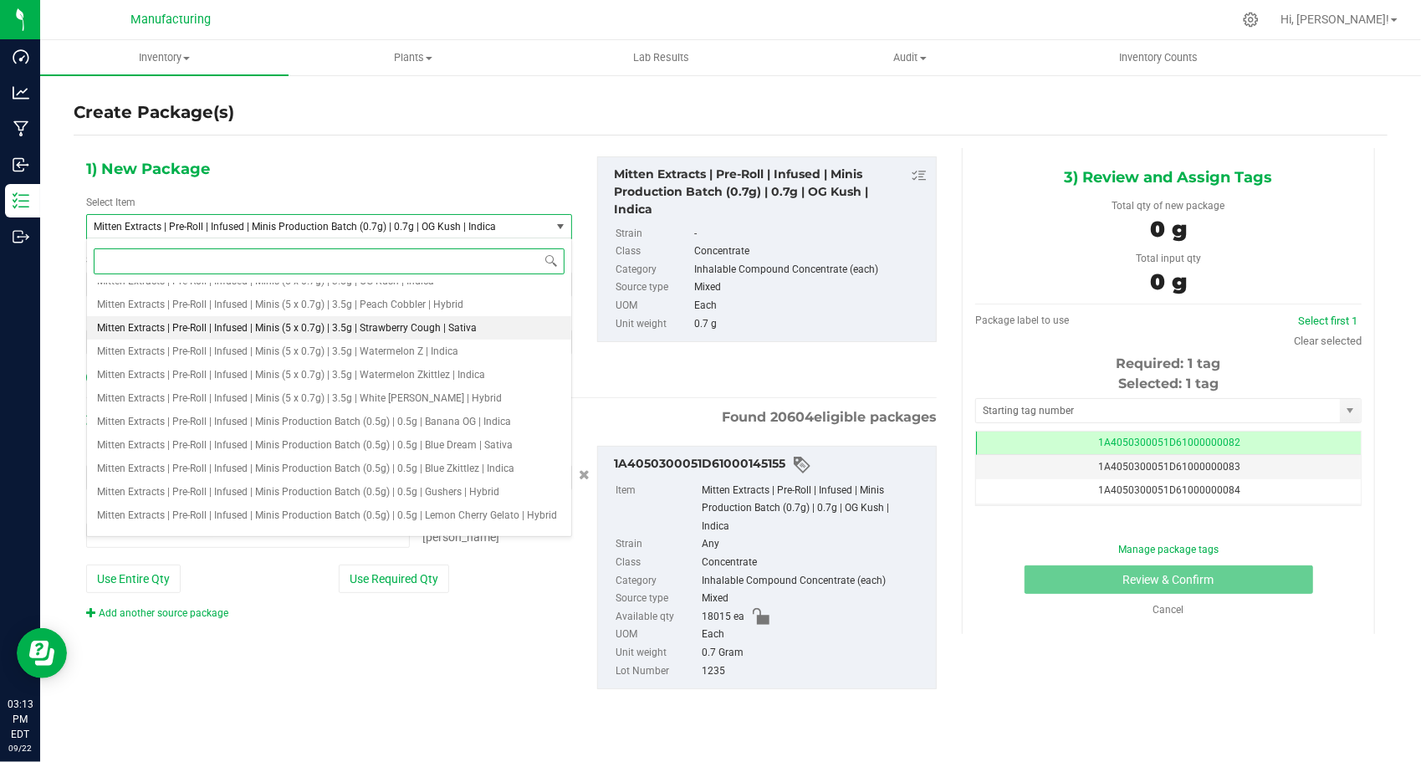
type input "0 ea"
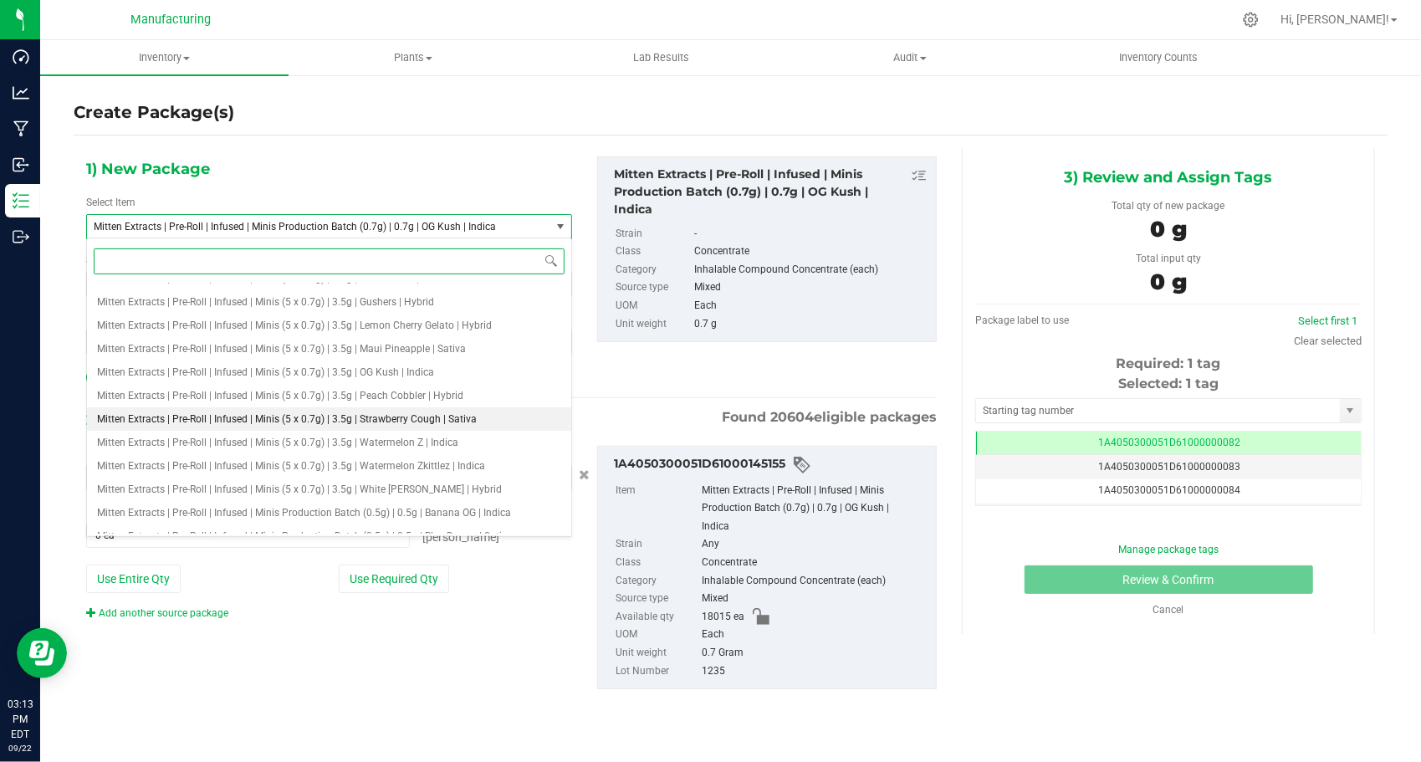
scroll to position [2880, 0]
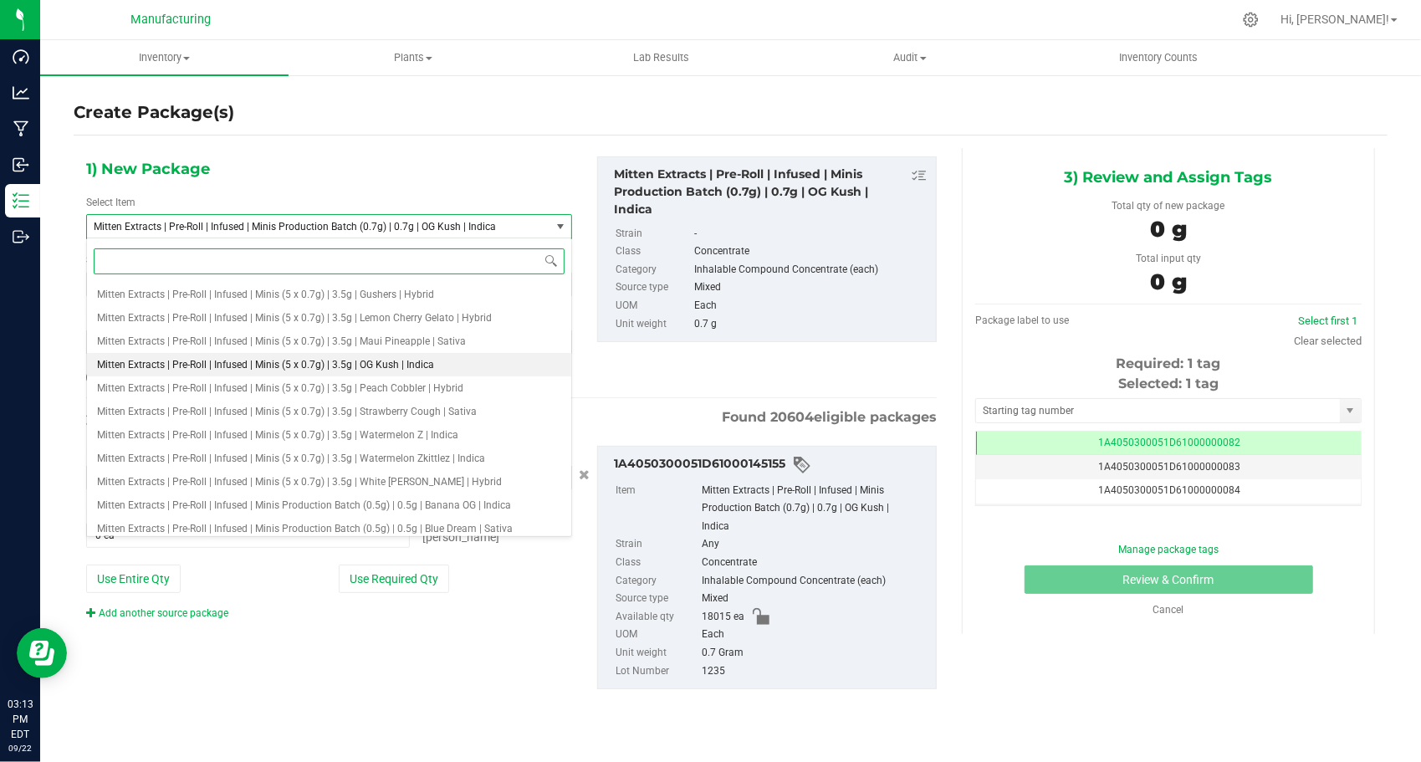
click at [386, 361] on span "Mitten Extracts | Pre-Roll | Infused | Minis (5 x 0.7g) | 3.5g | OG Kush | Indi…" at bounding box center [265, 365] width 337 height 12
type input "0"
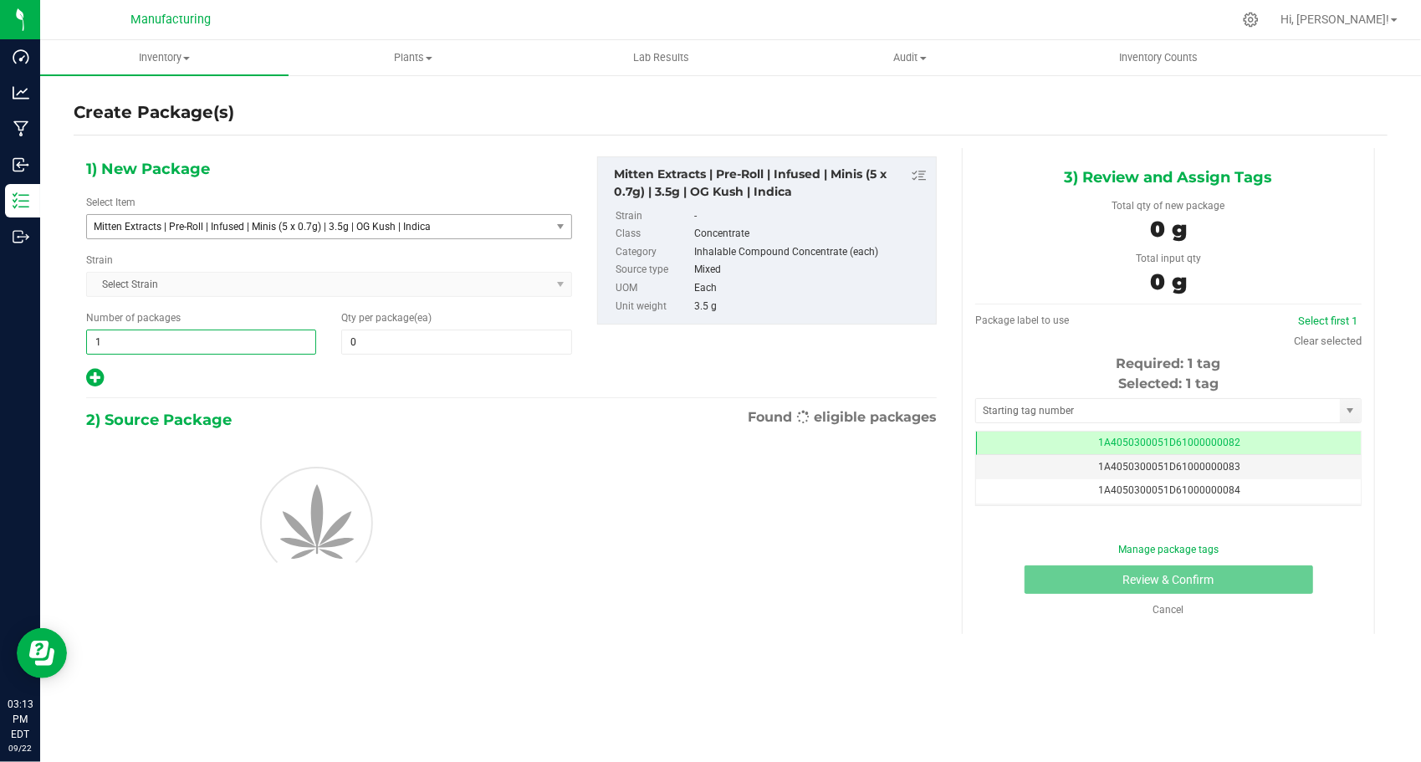
click at [243, 346] on span "1 1" at bounding box center [201, 341] width 230 height 25
type input "149"
click at [440, 350] on span at bounding box center [456, 341] width 230 height 25
type input "24"
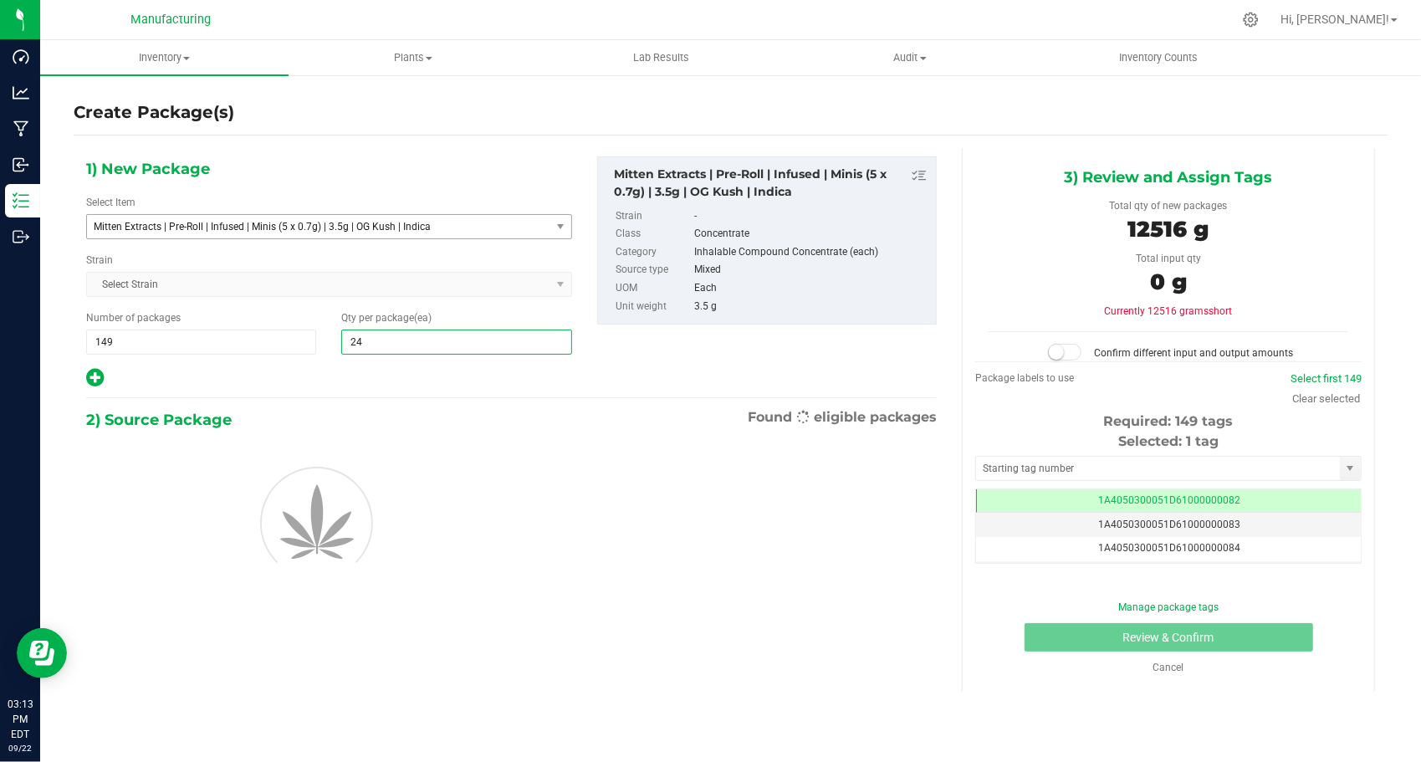
type input "24"
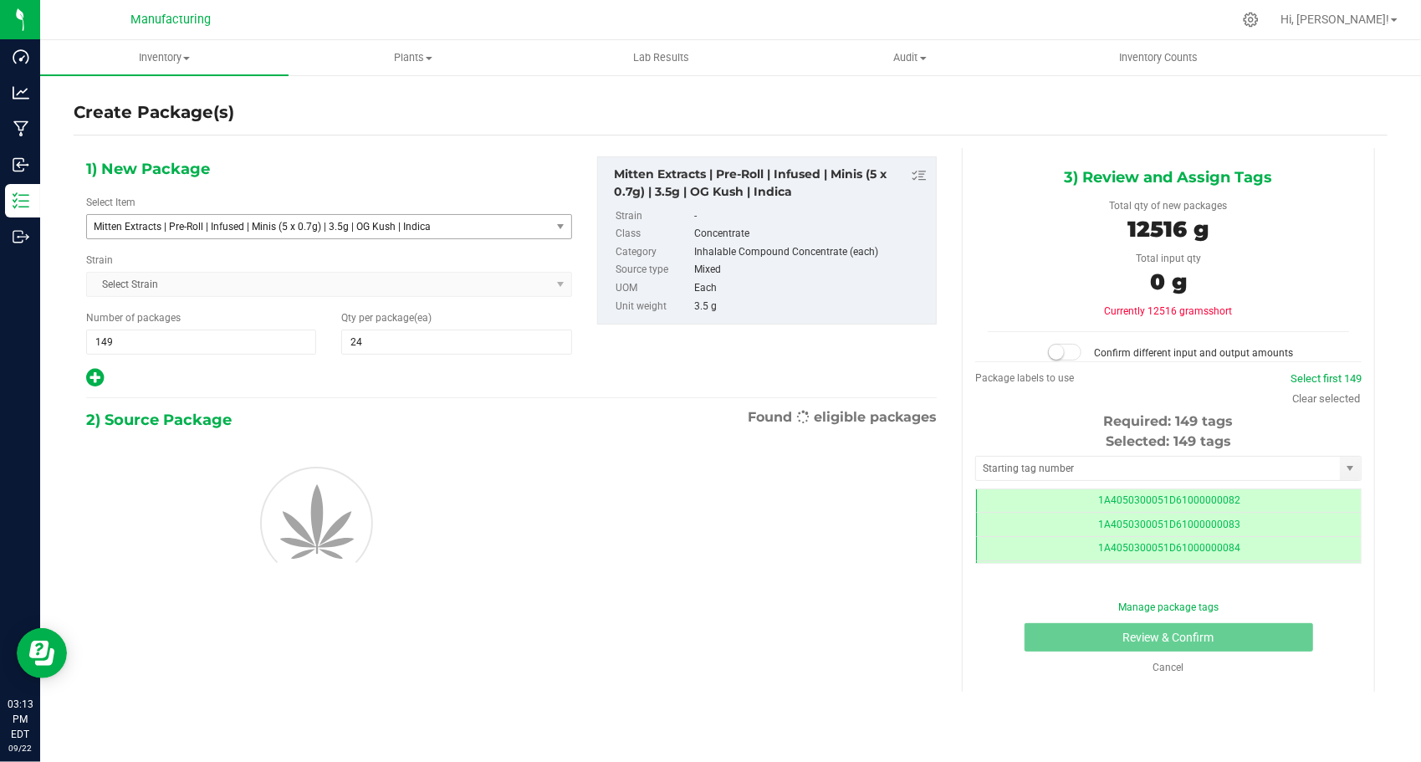
click at [317, 364] on div "1) New Package Select Item Mitten Extracts | Pre-Roll | Infused | Minis (5 x 0.…" at bounding box center [329, 272] width 511 height 232
click at [1032, 457] on input "text" at bounding box center [1158, 468] width 364 height 23
type input "1A4050300051D61000188859"
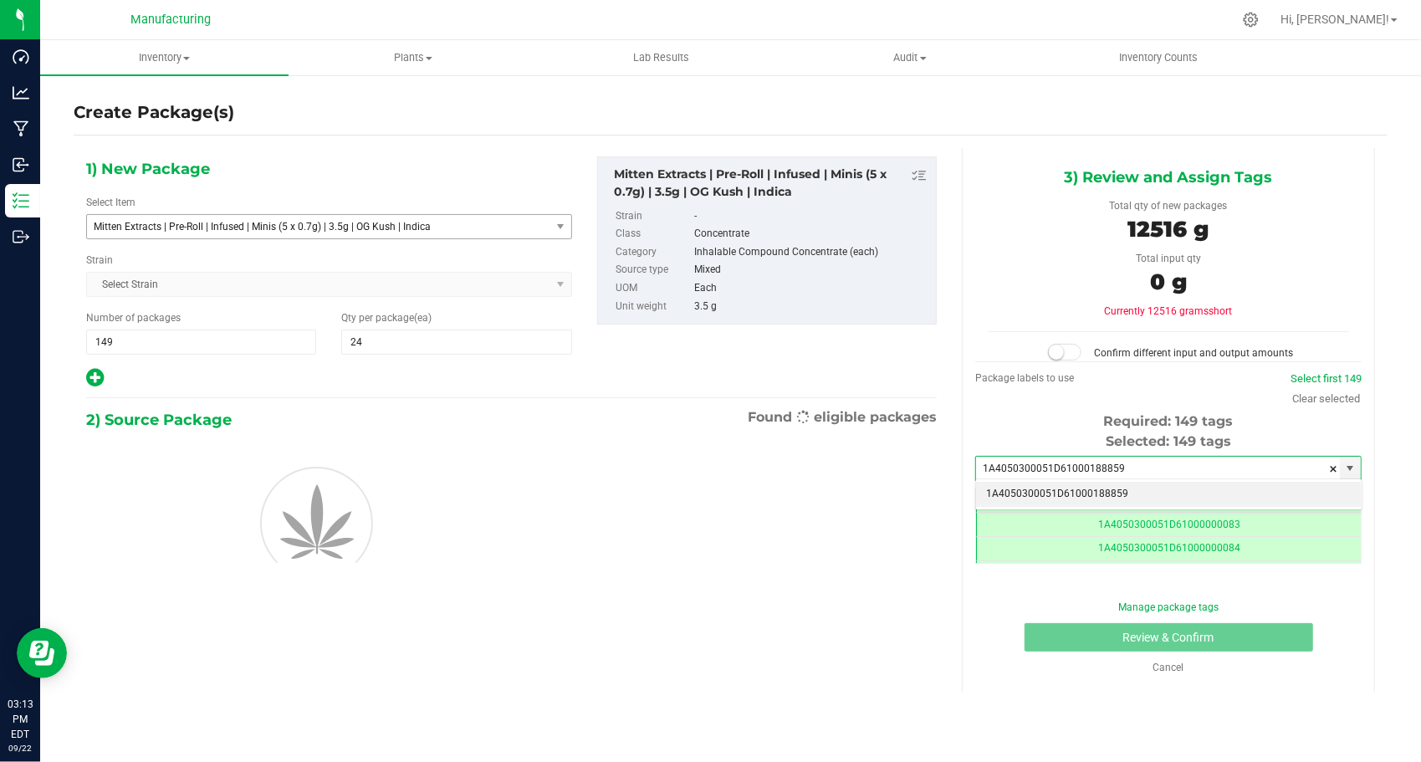
click at [1026, 489] on li "1A4050300051D61000188859" at bounding box center [1168, 494] width 385 height 25
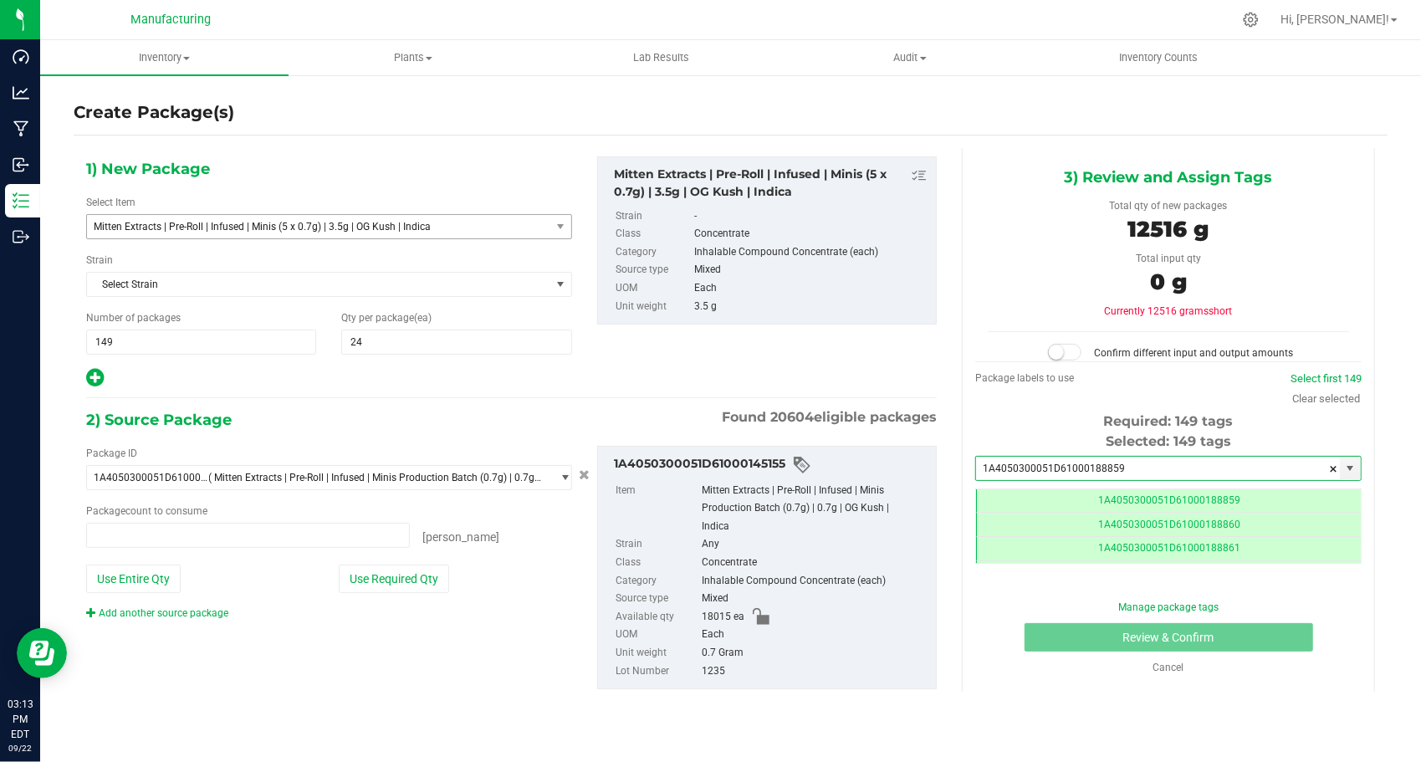
type input "0 ea"
type input "1A4050300051D61000188859"
click at [408, 590] on div "Package ID 1A4050300051D61000145155 ( Mitten Extracts | Pre-Roll | Infused | Mi…" at bounding box center [329, 533] width 511 height 175
click at [406, 576] on button "Use Required Qty" at bounding box center [394, 578] width 110 height 28
type input "17880 ea"
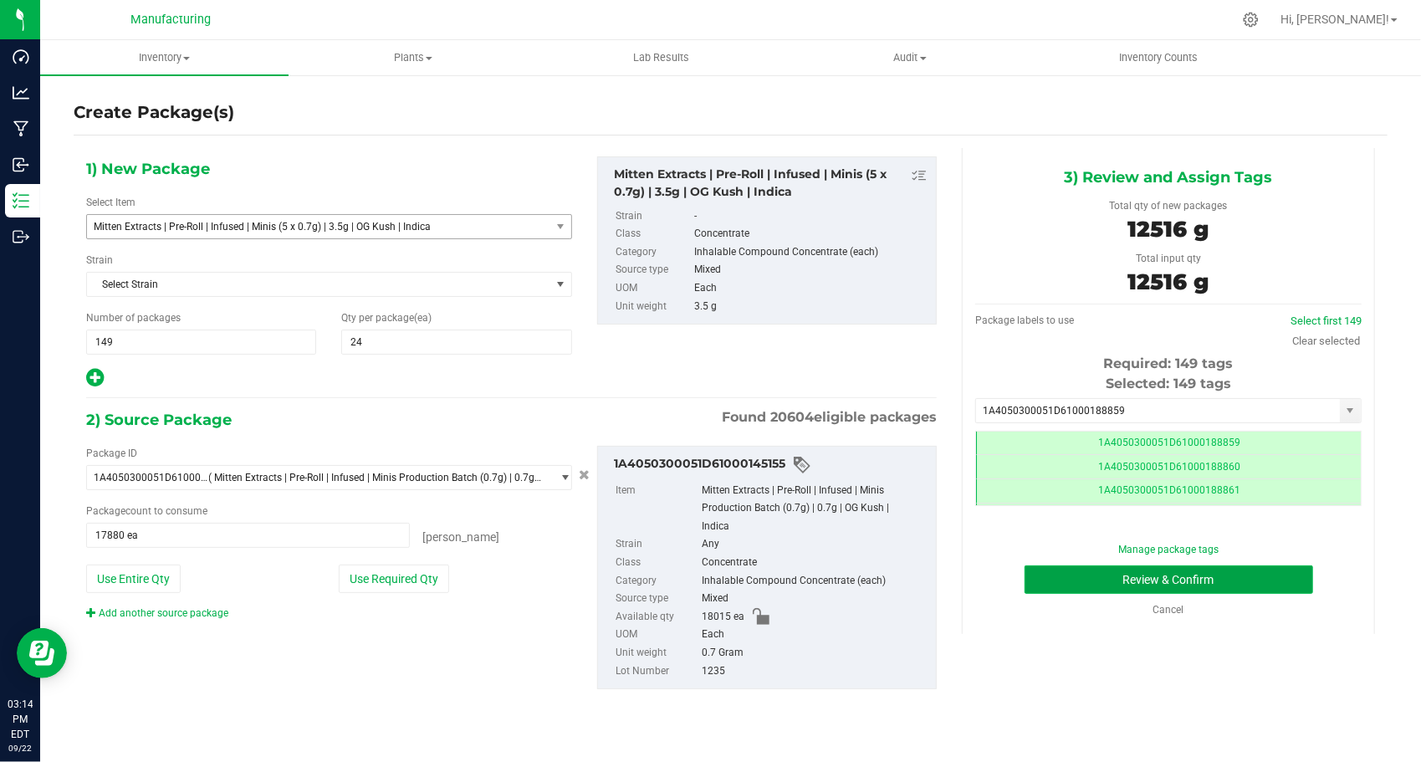
click at [1038, 570] on button "Review & Confirm" at bounding box center [1168, 579] width 289 height 28
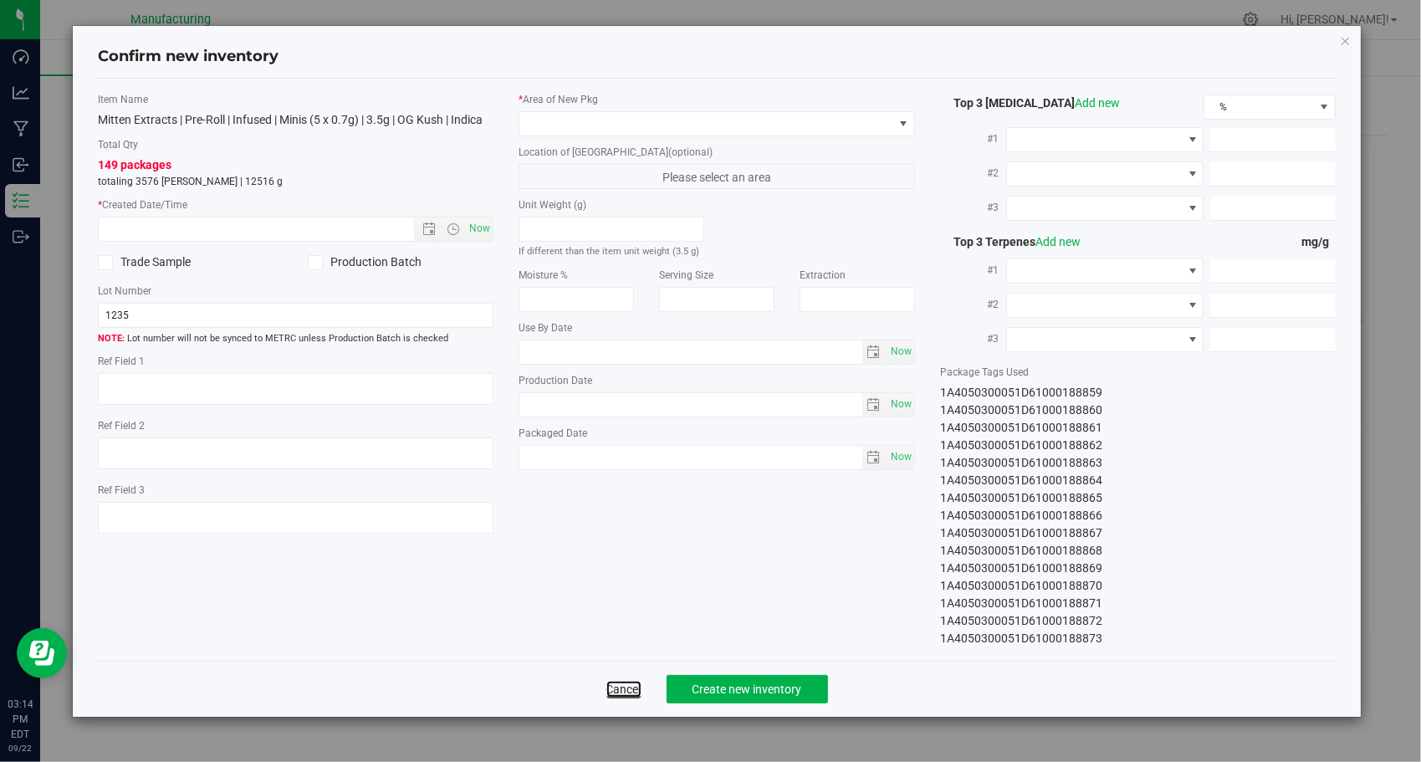
click at [610, 694] on link "Cancel" at bounding box center [623, 689] width 35 height 17
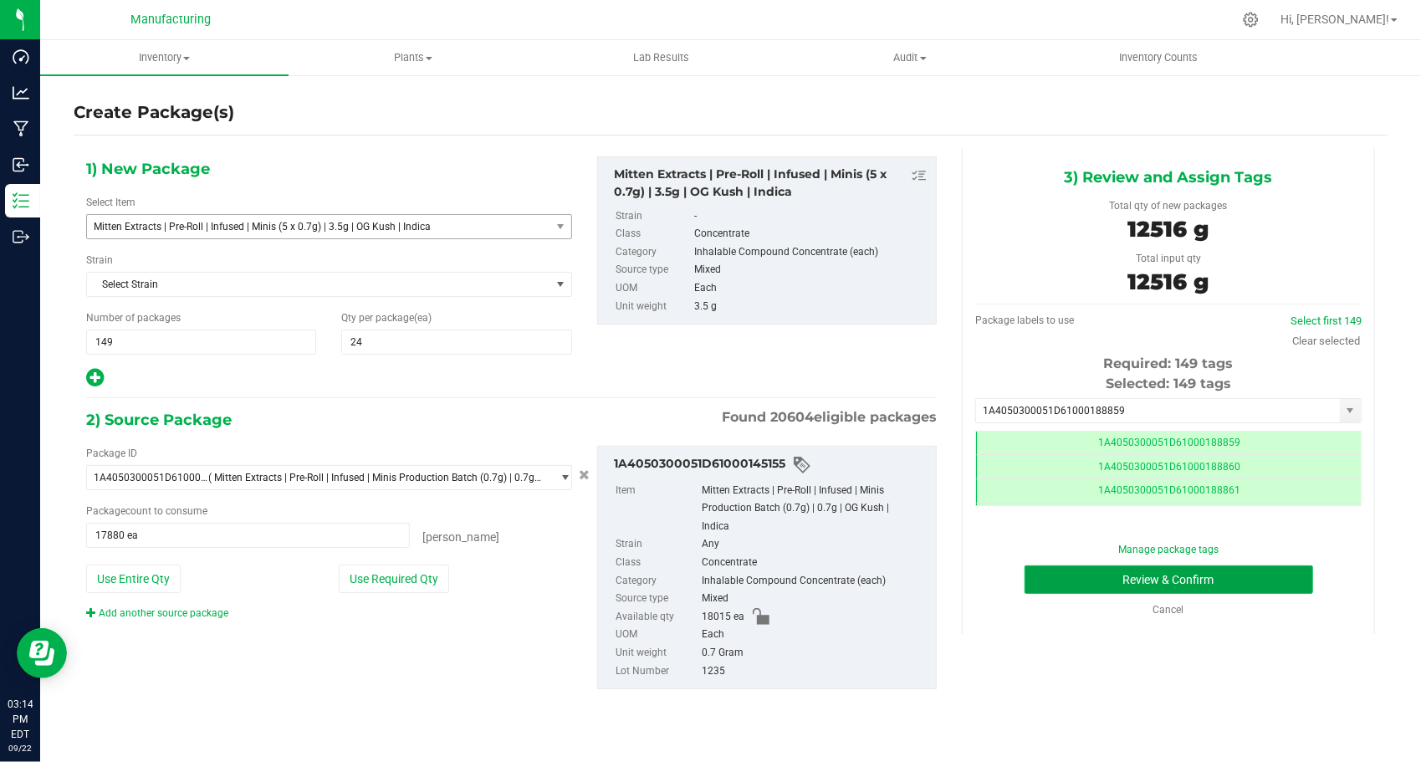
click at [1054, 578] on button "Review & Confirm" at bounding box center [1168, 579] width 289 height 28
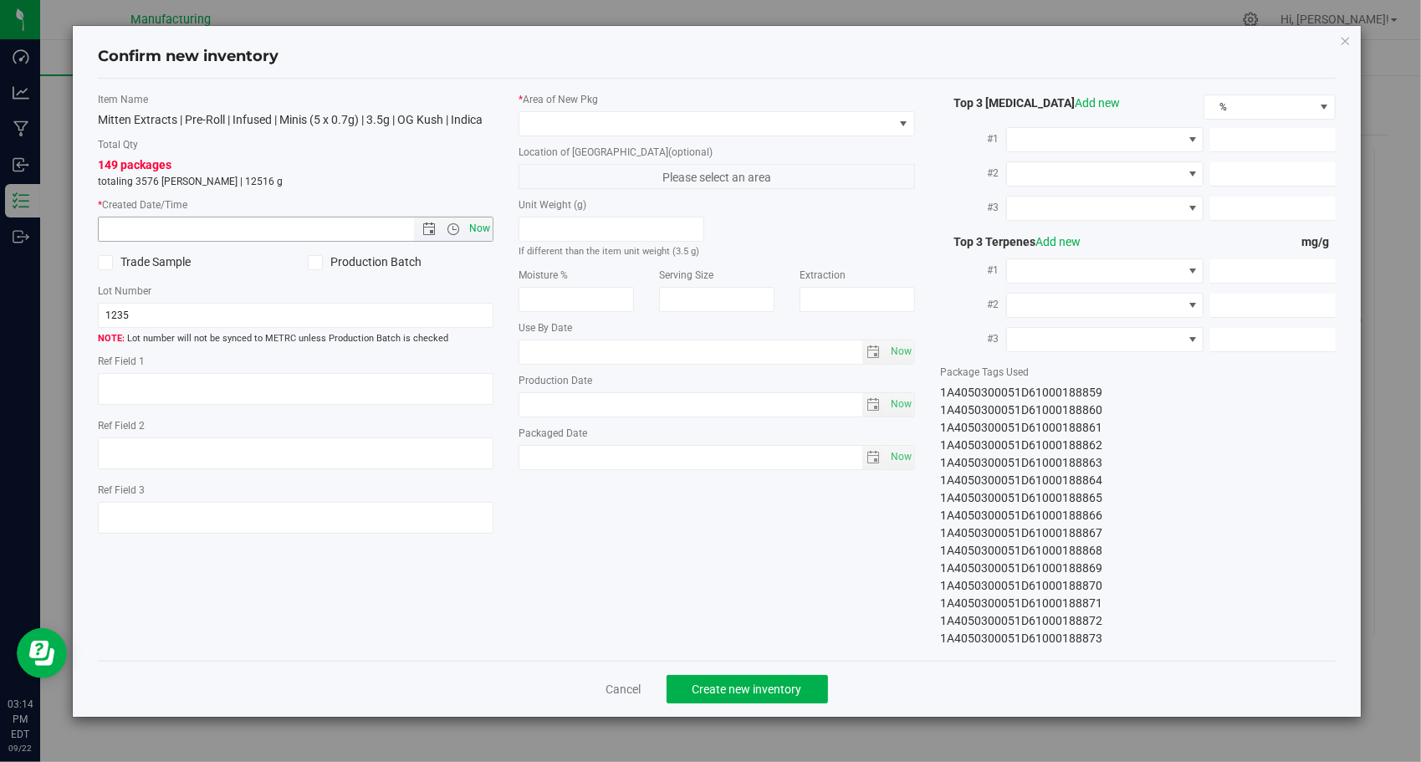
click at [477, 218] on span "Now" at bounding box center [480, 229] width 28 height 24
type input "[DATE] 3:14 PM"
click at [613, 122] on span at bounding box center [706, 123] width 374 height 23
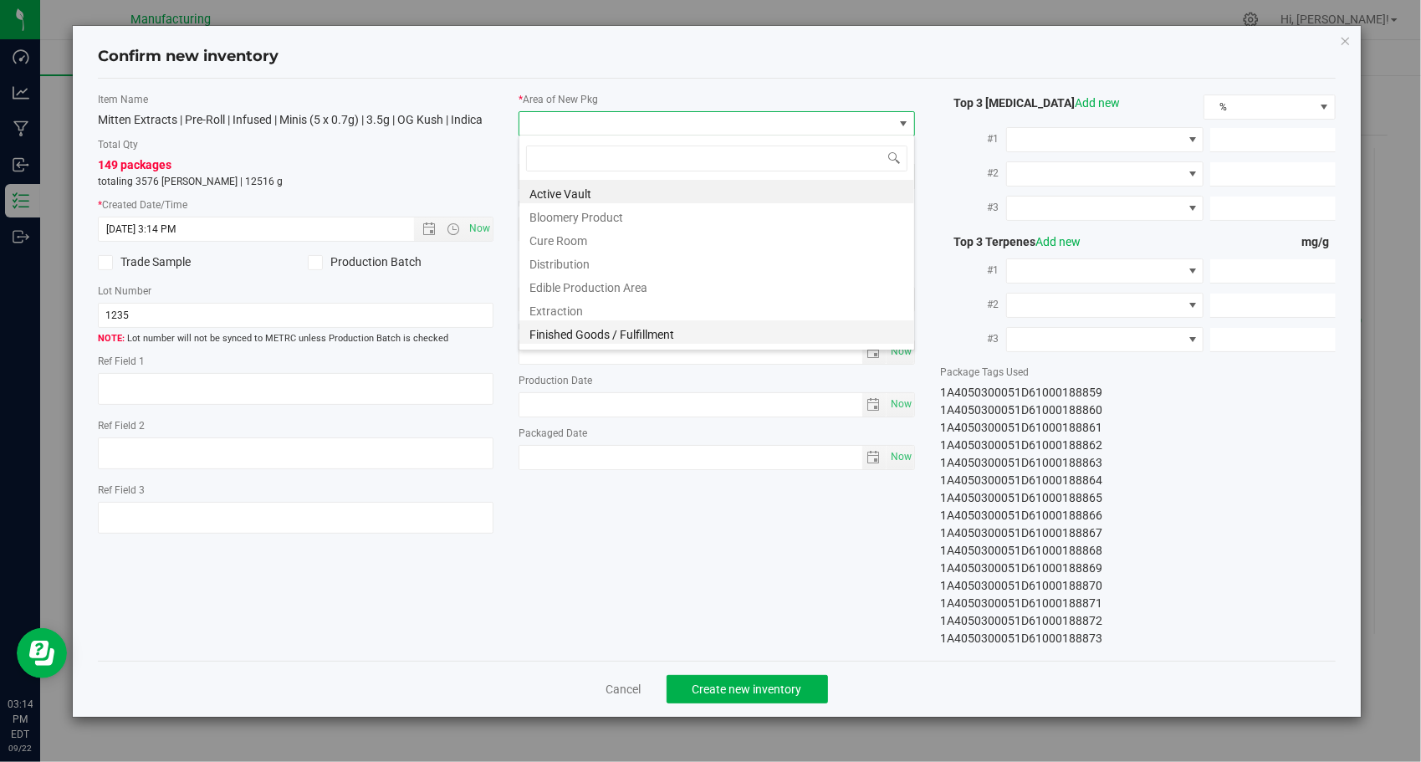
click at [615, 324] on li "Finished Goods / Fulfillment" at bounding box center [716, 331] width 395 height 23
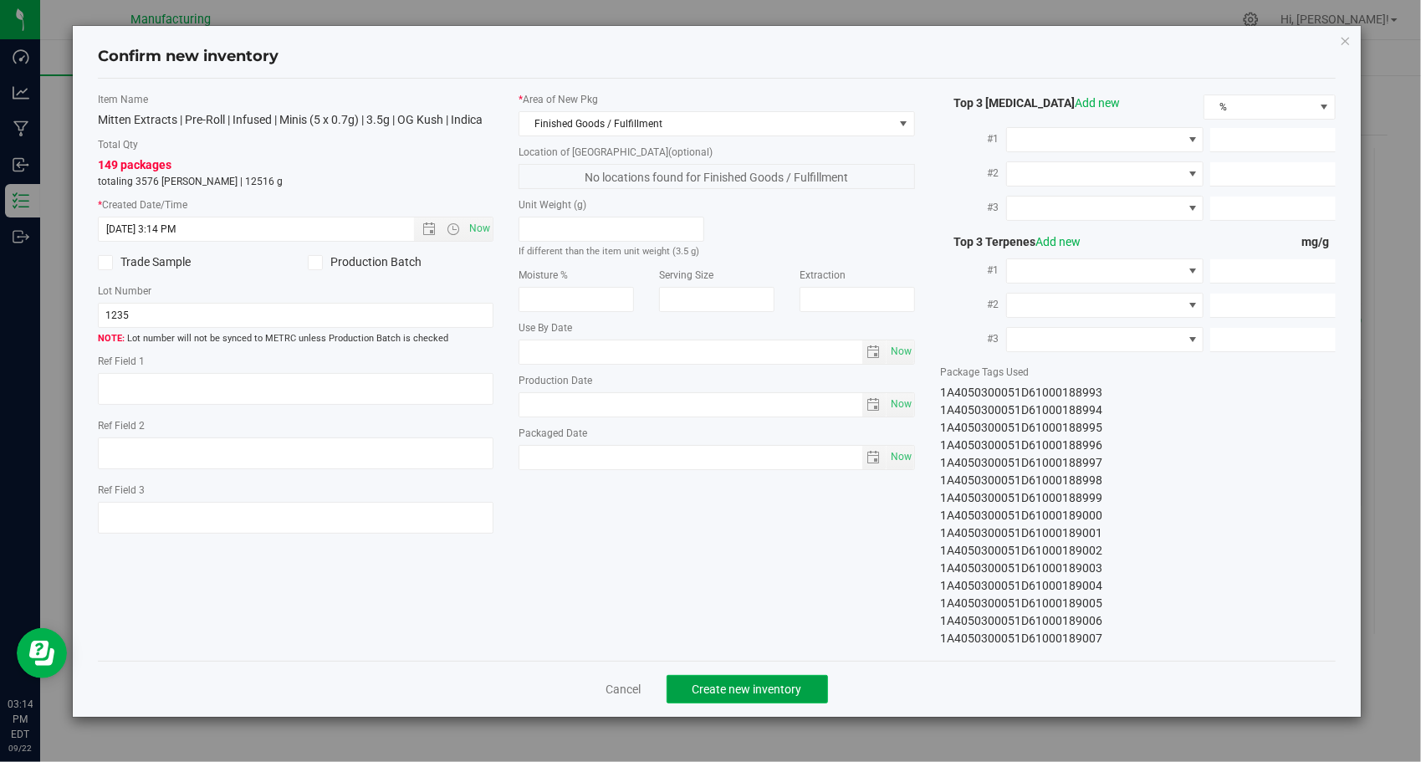
click at [739, 679] on button "Create new inventory" at bounding box center [746, 689] width 161 height 28
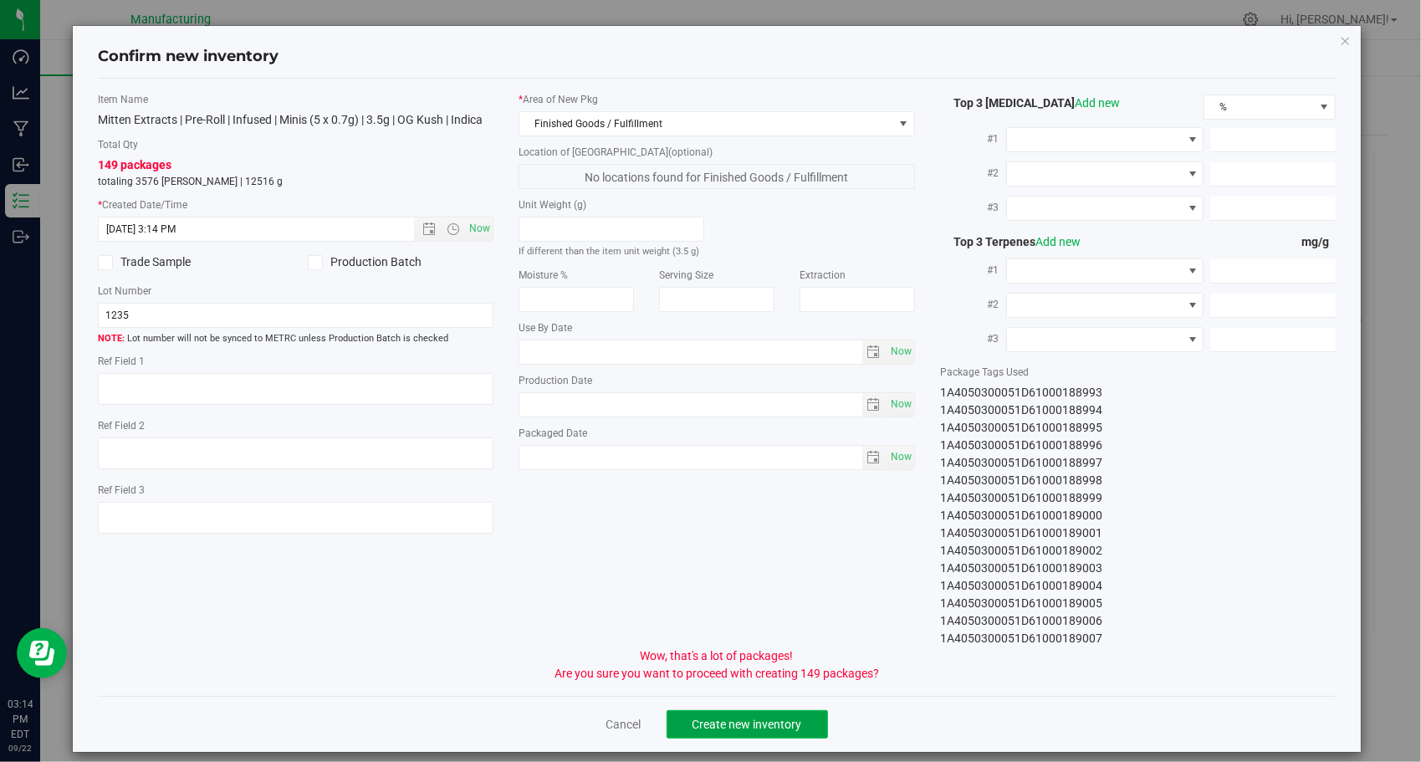
click at [743, 714] on button "Create new inventory" at bounding box center [746, 724] width 161 height 28
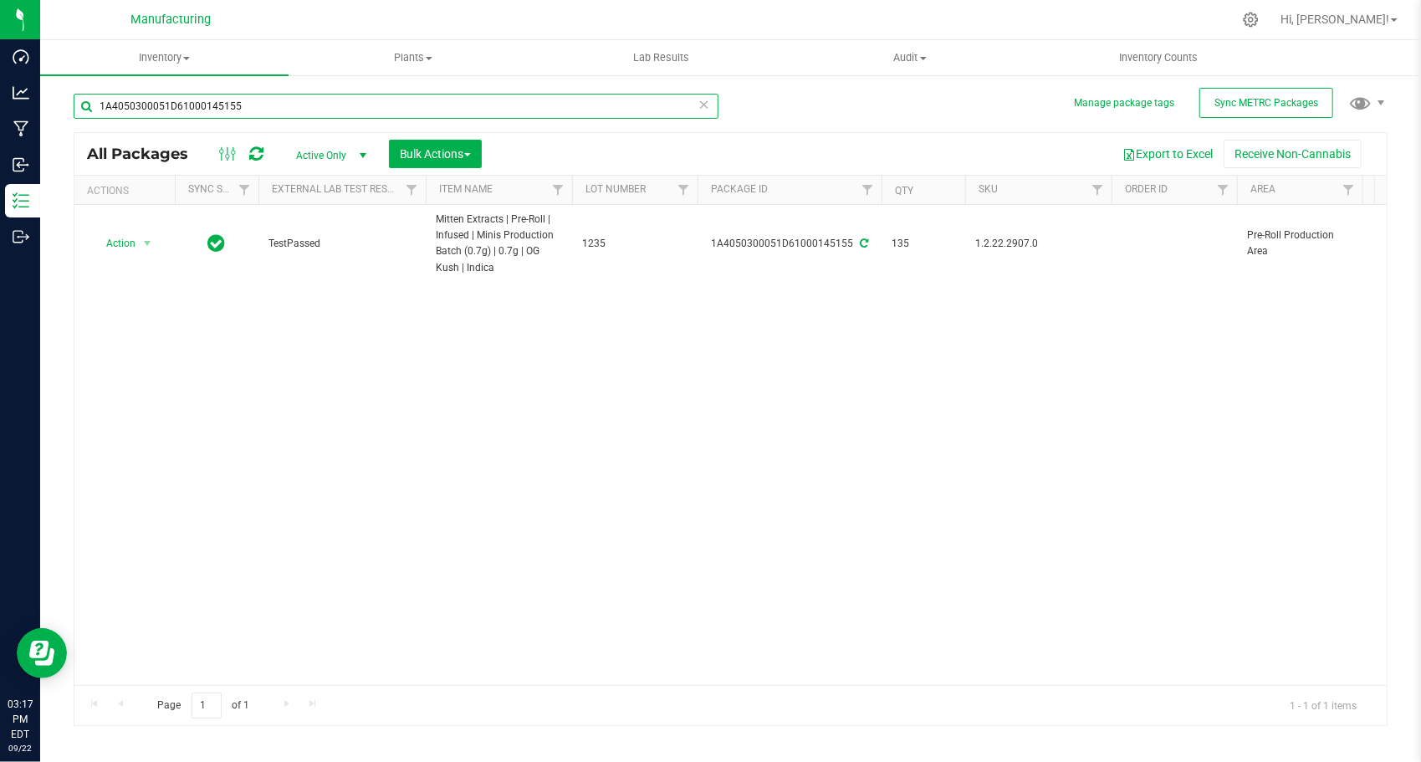
click at [373, 98] on input "1A4050300051D61000145155" at bounding box center [396, 106] width 645 height 25
paste input "6"
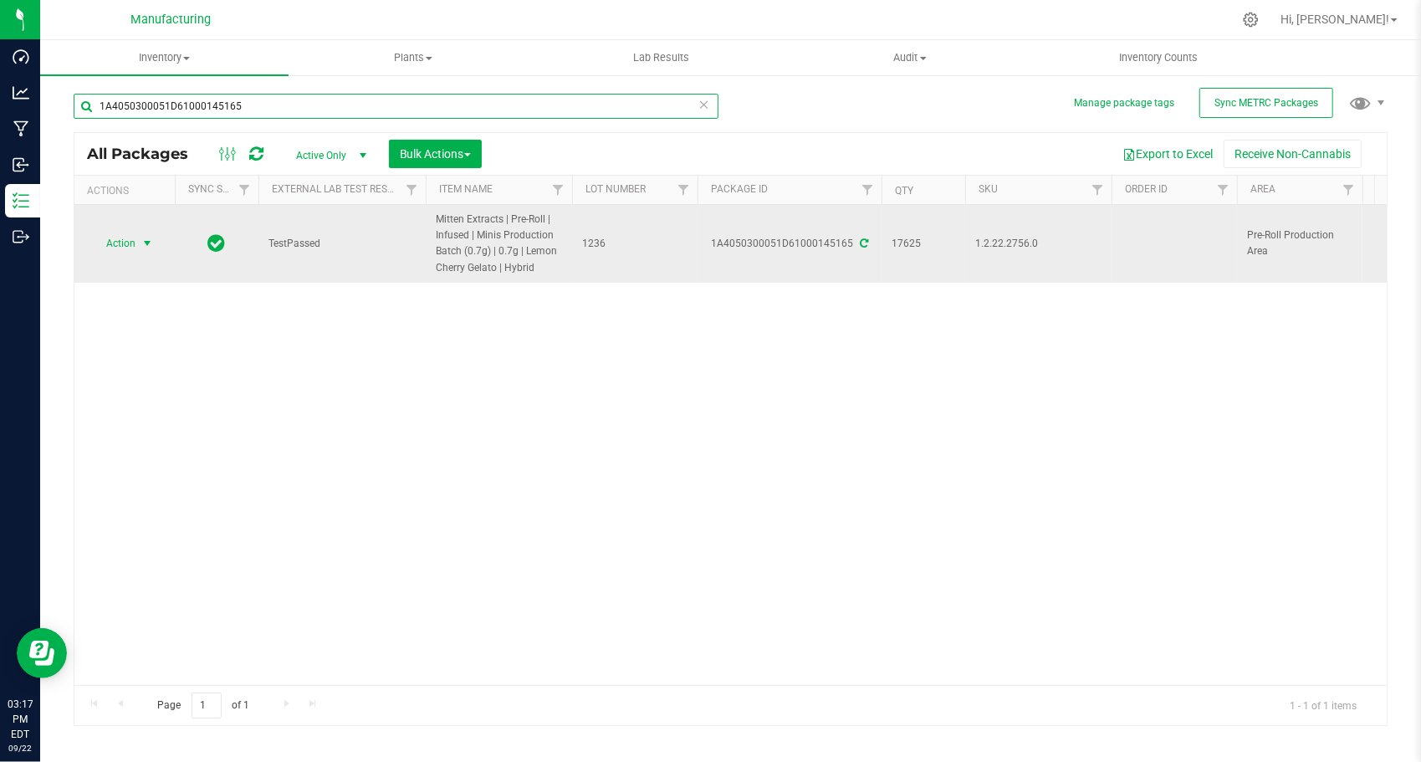
type input "1A4050300051D61000145165"
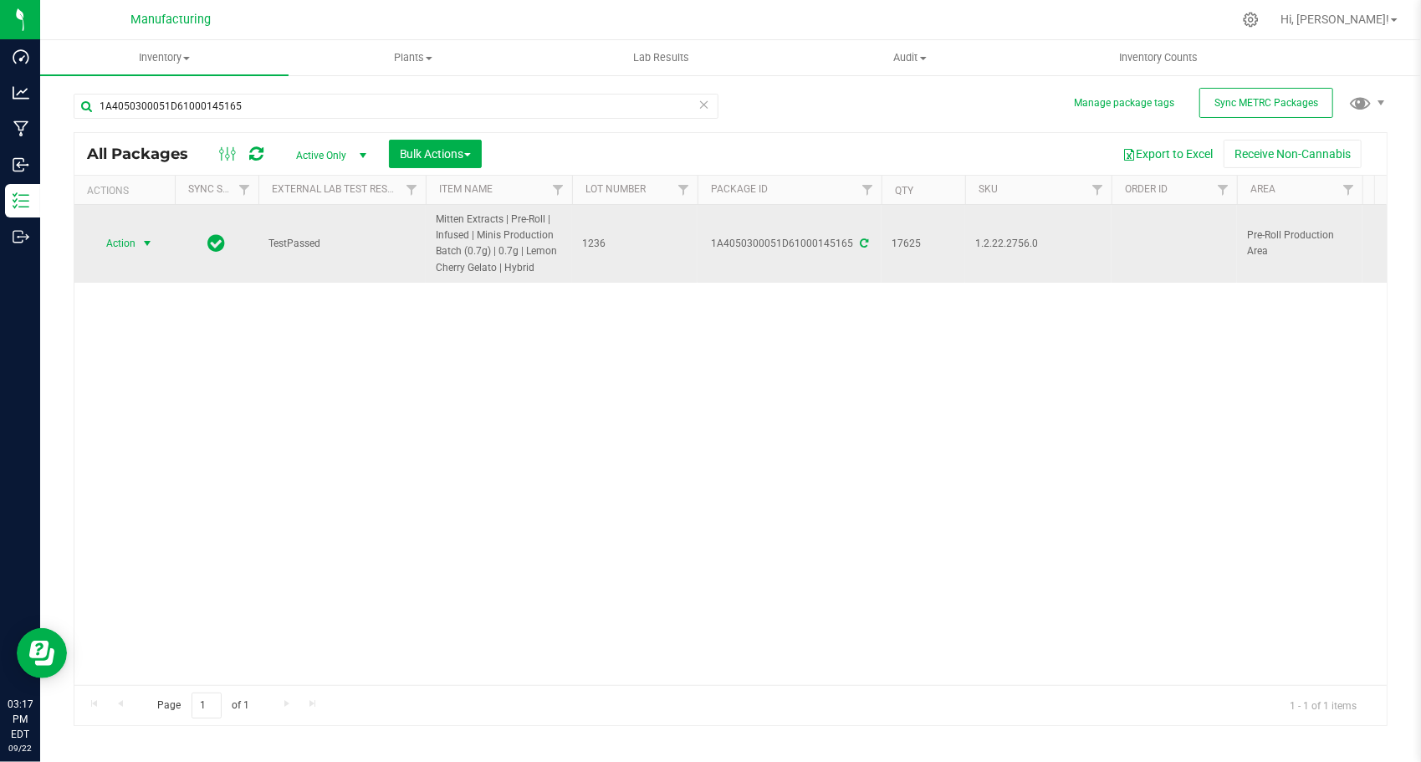
click at [146, 243] on span "select" at bounding box center [146, 243] width 13 height 13
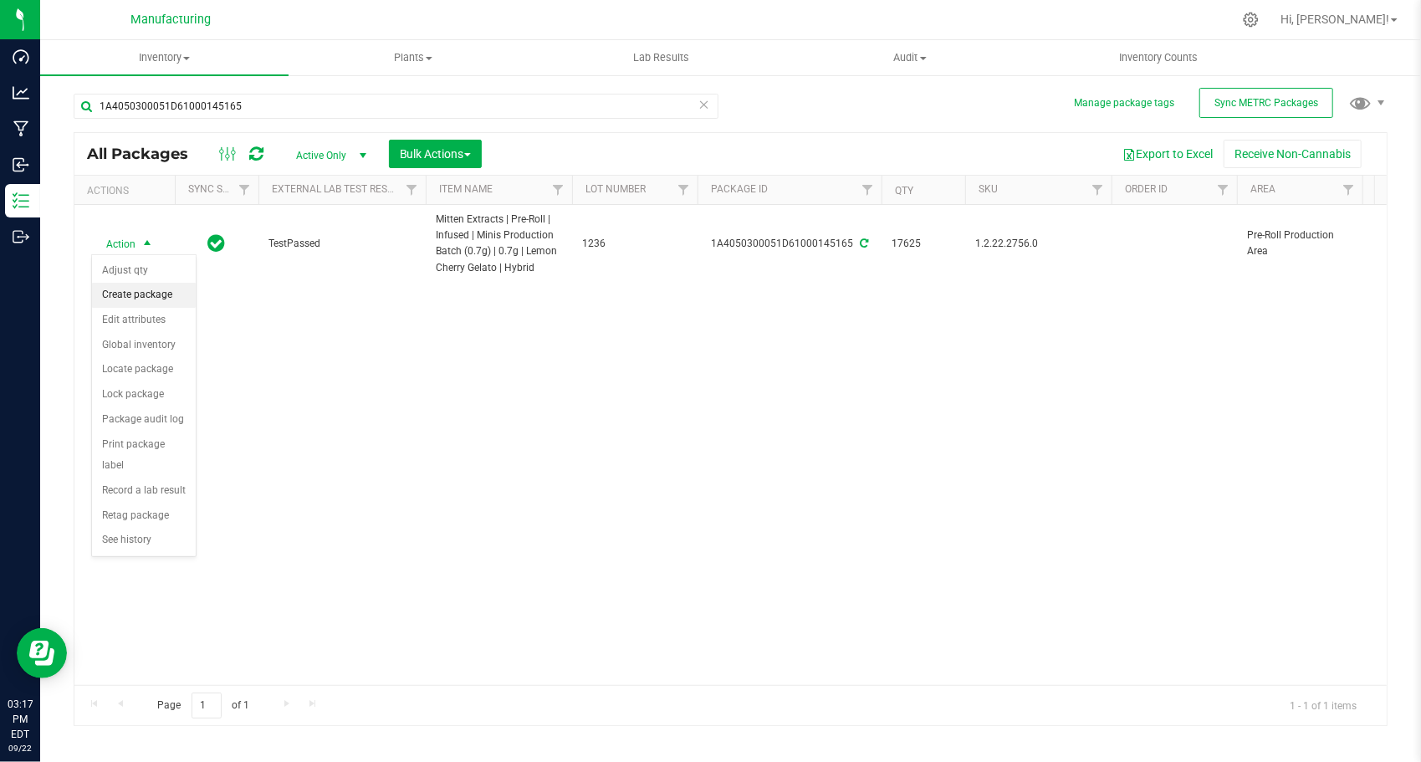
click at [164, 289] on li "Create package" at bounding box center [144, 295] width 104 height 25
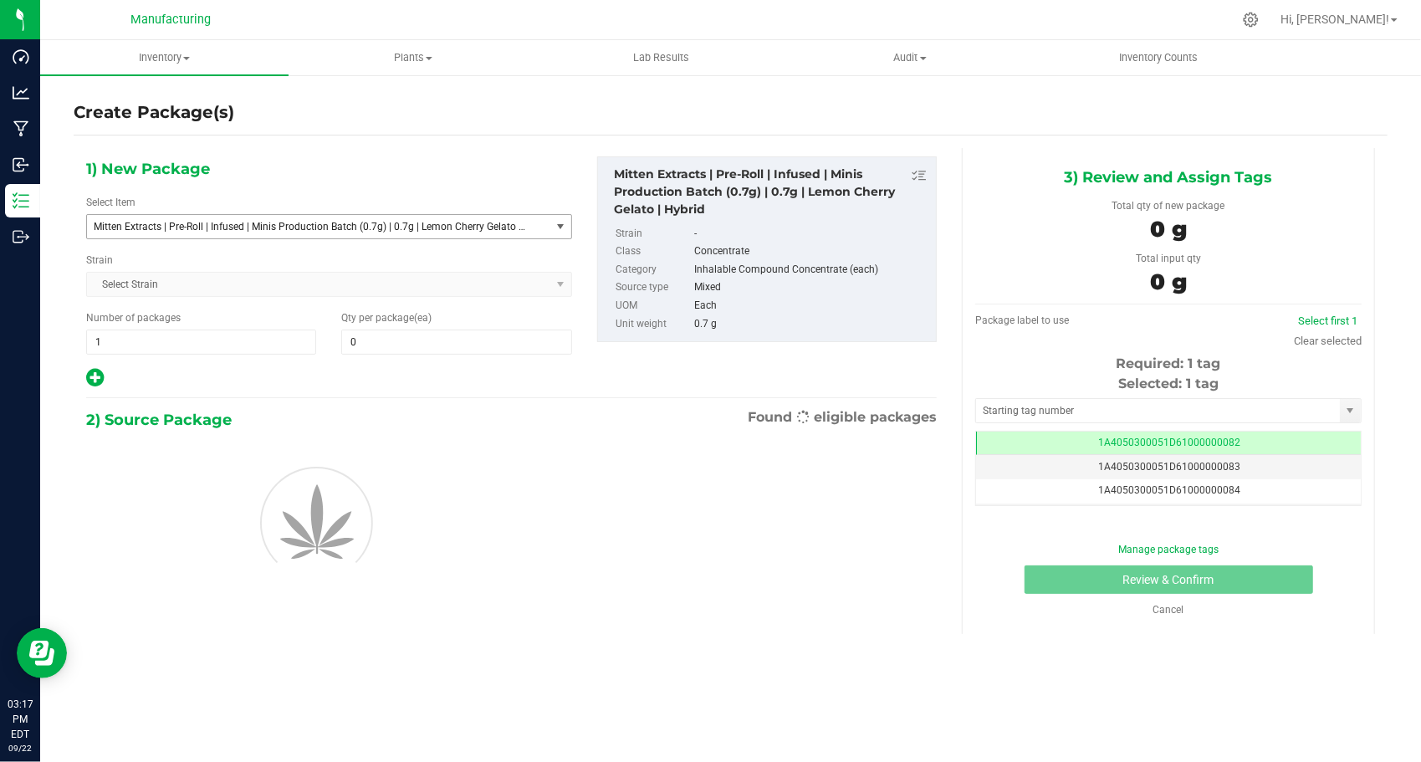
click at [304, 224] on span "Mitten Extracts | Pre-Roll | Infused | Minis Production Batch (0.7g) | 0.7g | L…" at bounding box center [310, 227] width 432 height 12
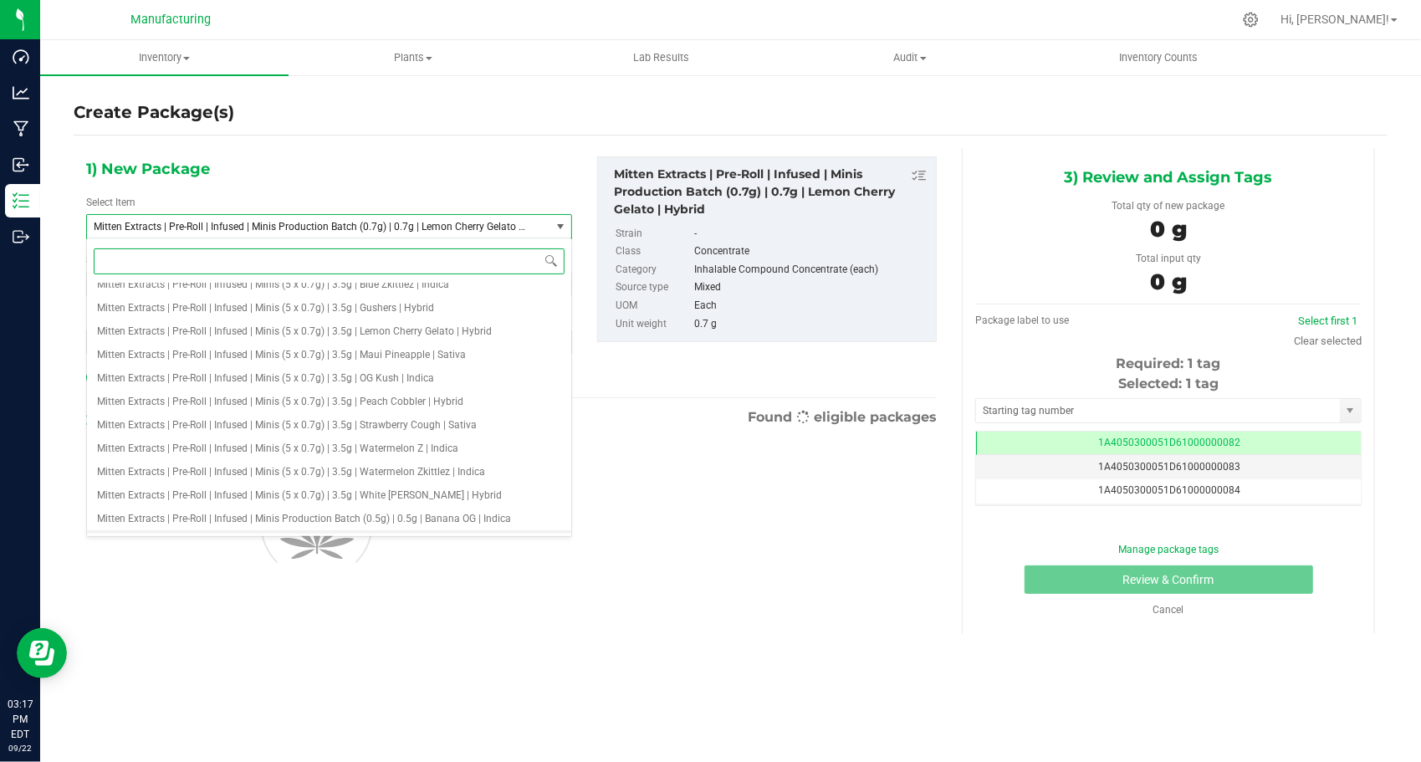
scroll to position [2833, 0]
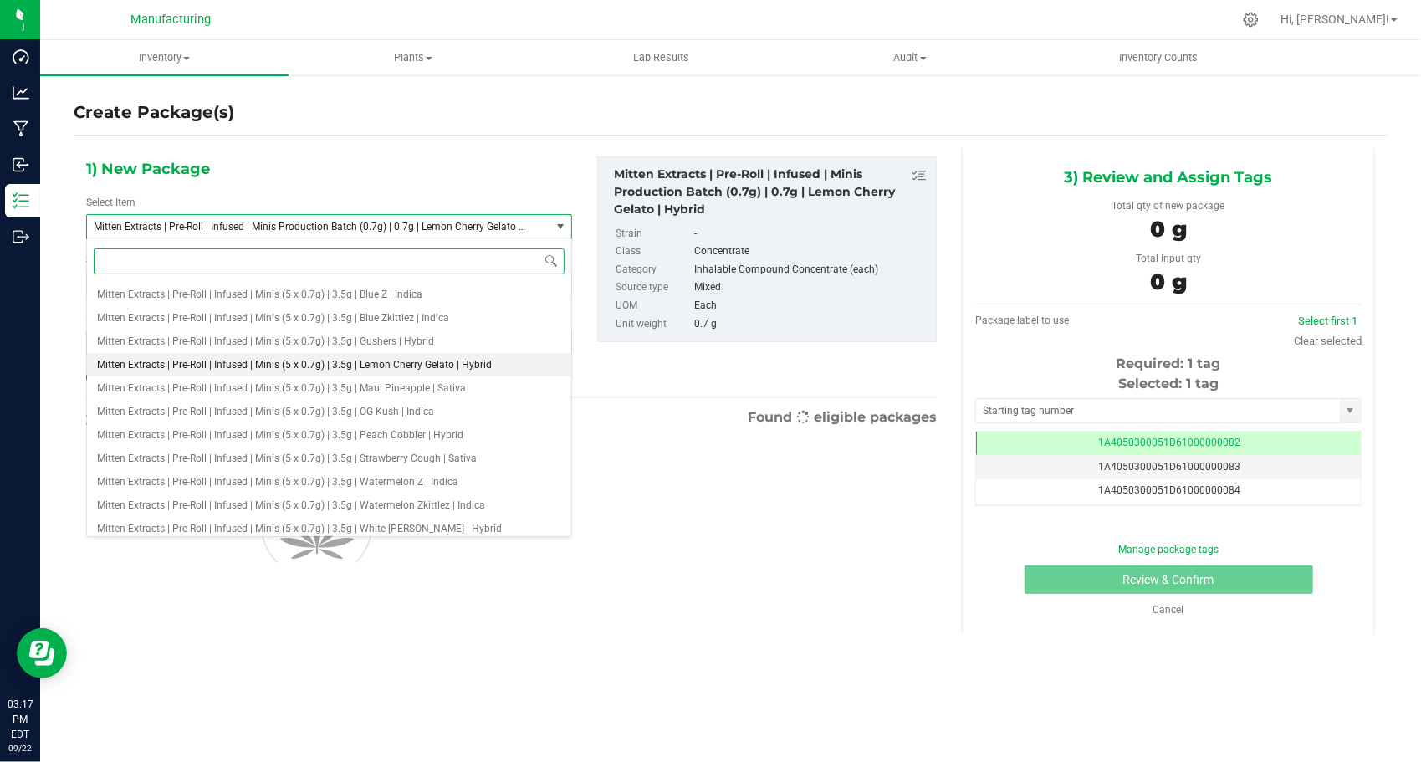
click at [335, 370] on li "Mitten Extracts | Pre-Roll | Infused | Minis (5 x 0.7g) | 3.5g | Lemon Cherry G…" at bounding box center [329, 364] width 484 height 23
type input "0"
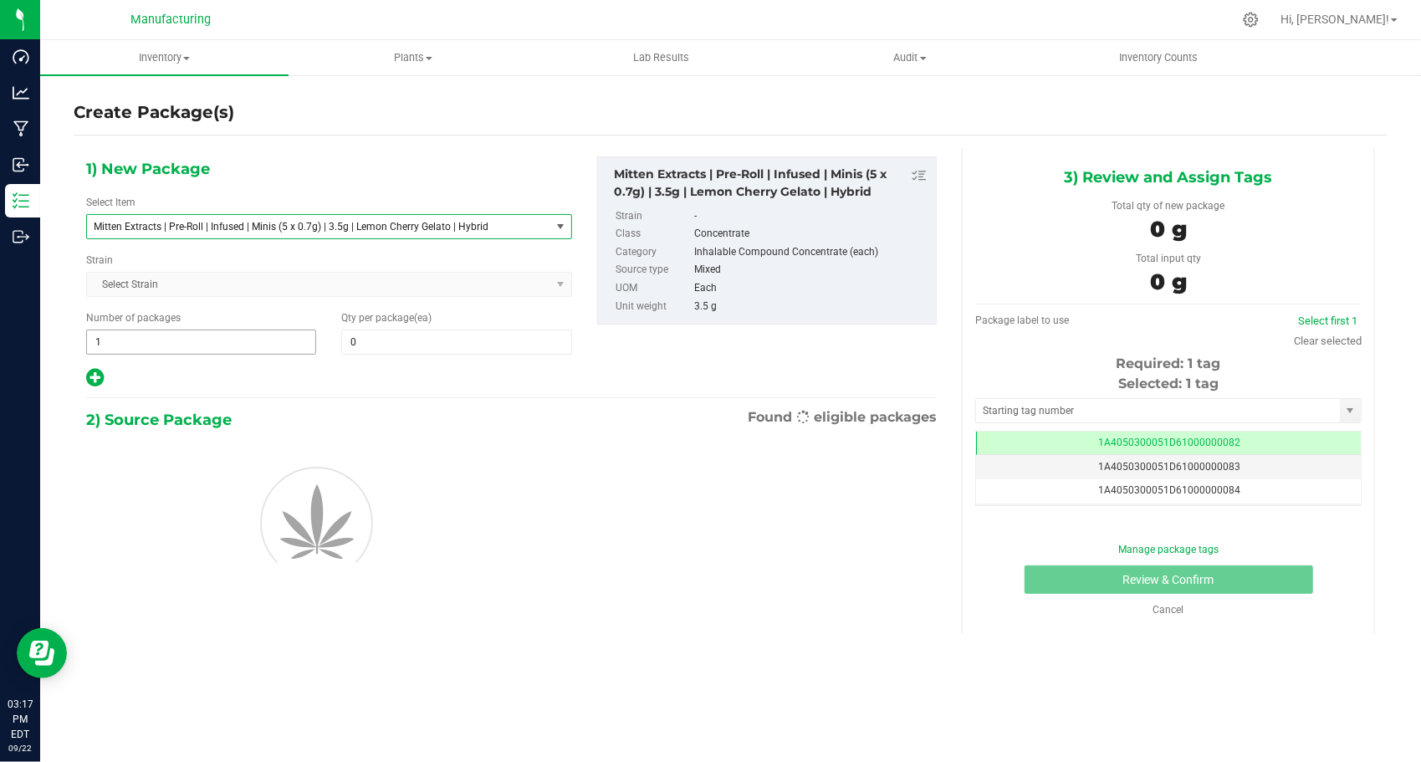
click at [187, 334] on span "1 1" at bounding box center [201, 341] width 230 height 25
type input "144"
click at [398, 337] on span at bounding box center [456, 341] width 230 height 25
type input "24"
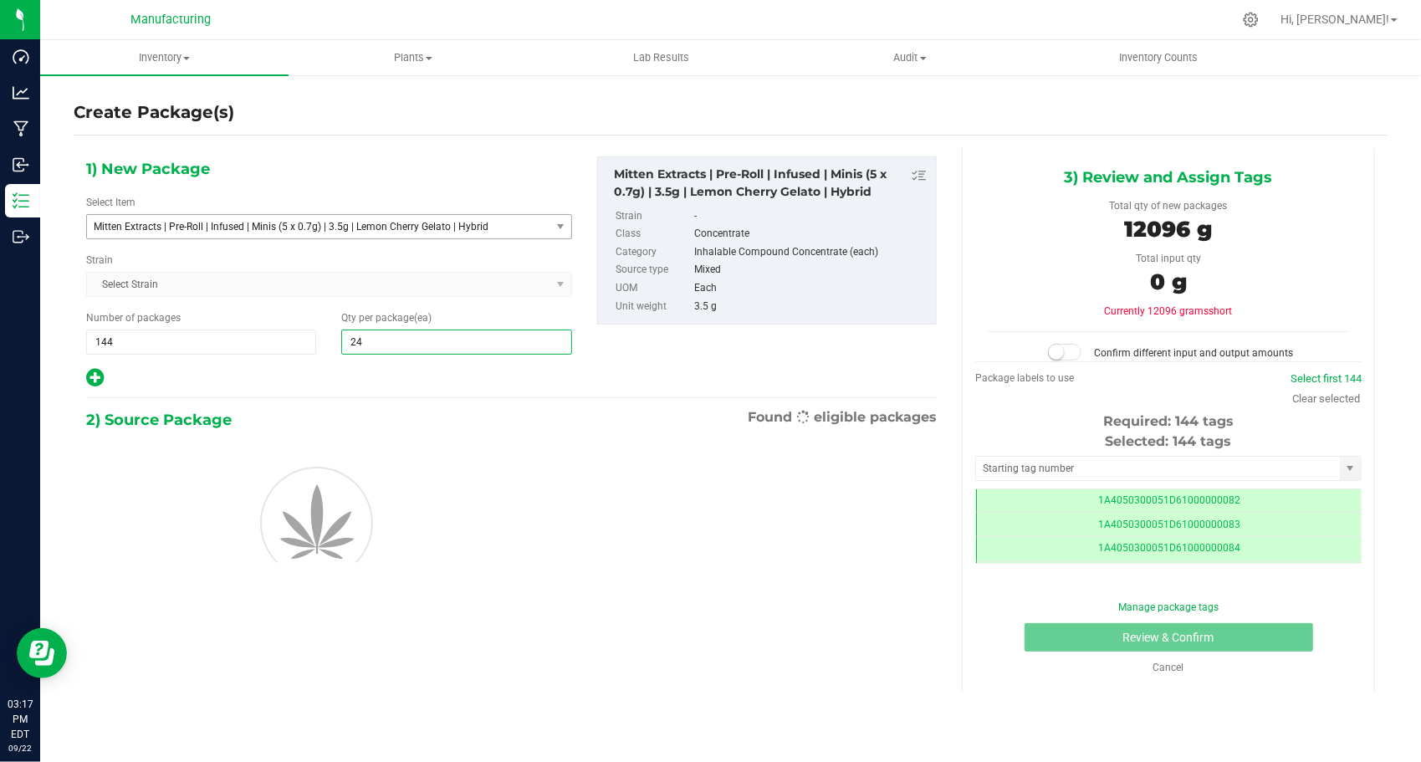
type input "24"
click at [334, 360] on div "1) New Package Select Item Mitten Extracts | Pre-Roll | Infused | Minis (5 x 0.…" at bounding box center [329, 272] width 511 height 232
click at [1020, 462] on input "text" at bounding box center [1158, 468] width 364 height 23
type input "1A4050300051D61000189008"
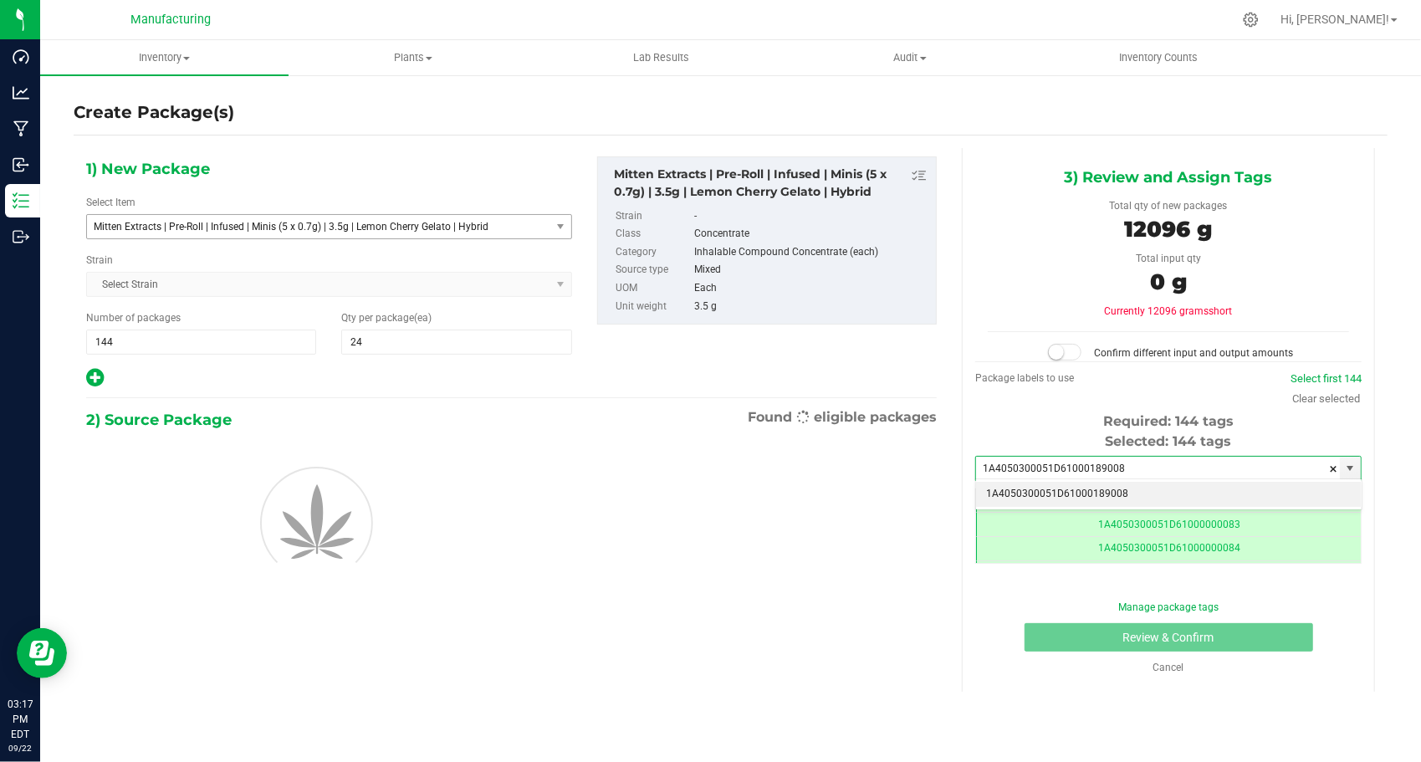
click at [1020, 488] on li "1A4050300051D61000189008" at bounding box center [1168, 494] width 385 height 25
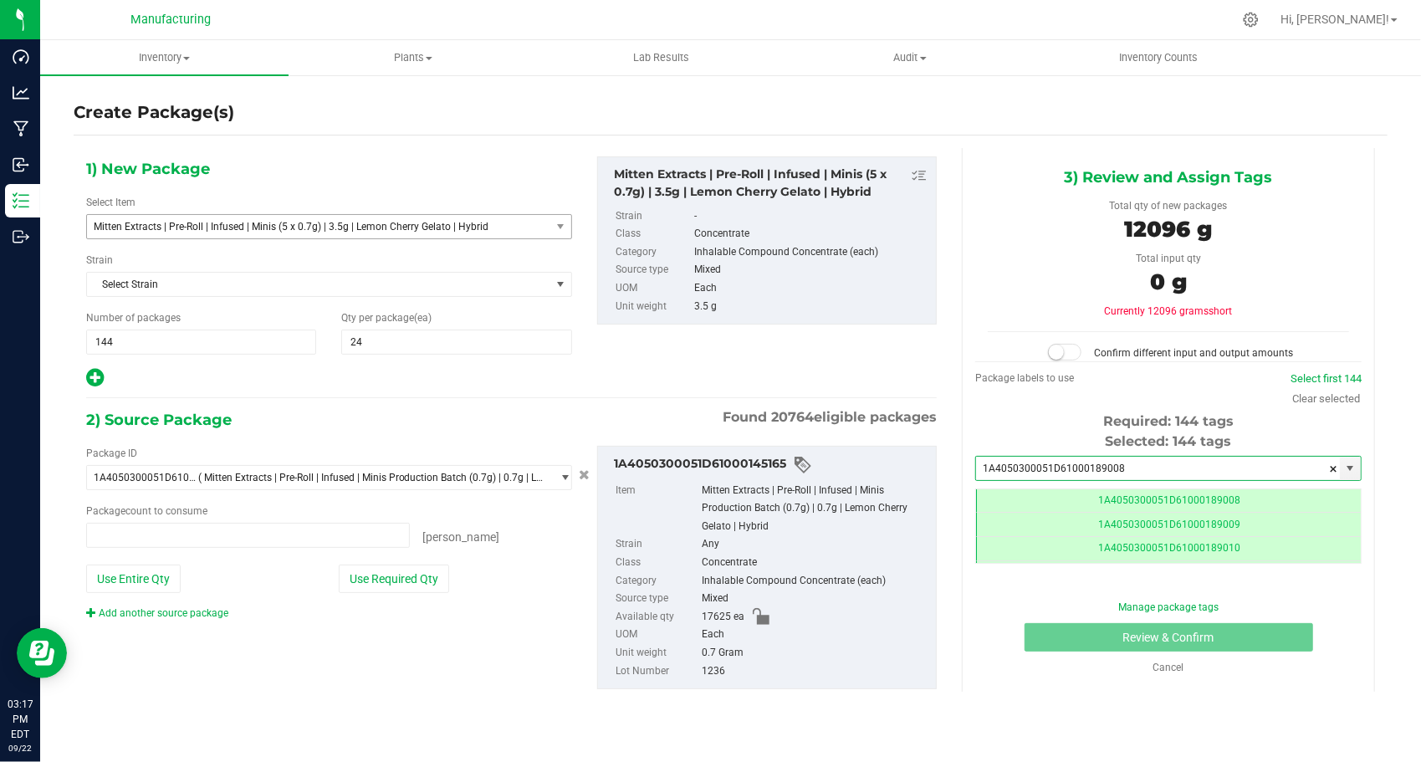
type input "0 ea"
type input "1A4050300051D61000189008"
click at [381, 572] on button "Use Required Qty" at bounding box center [394, 578] width 110 height 28
type input "17280 ea"
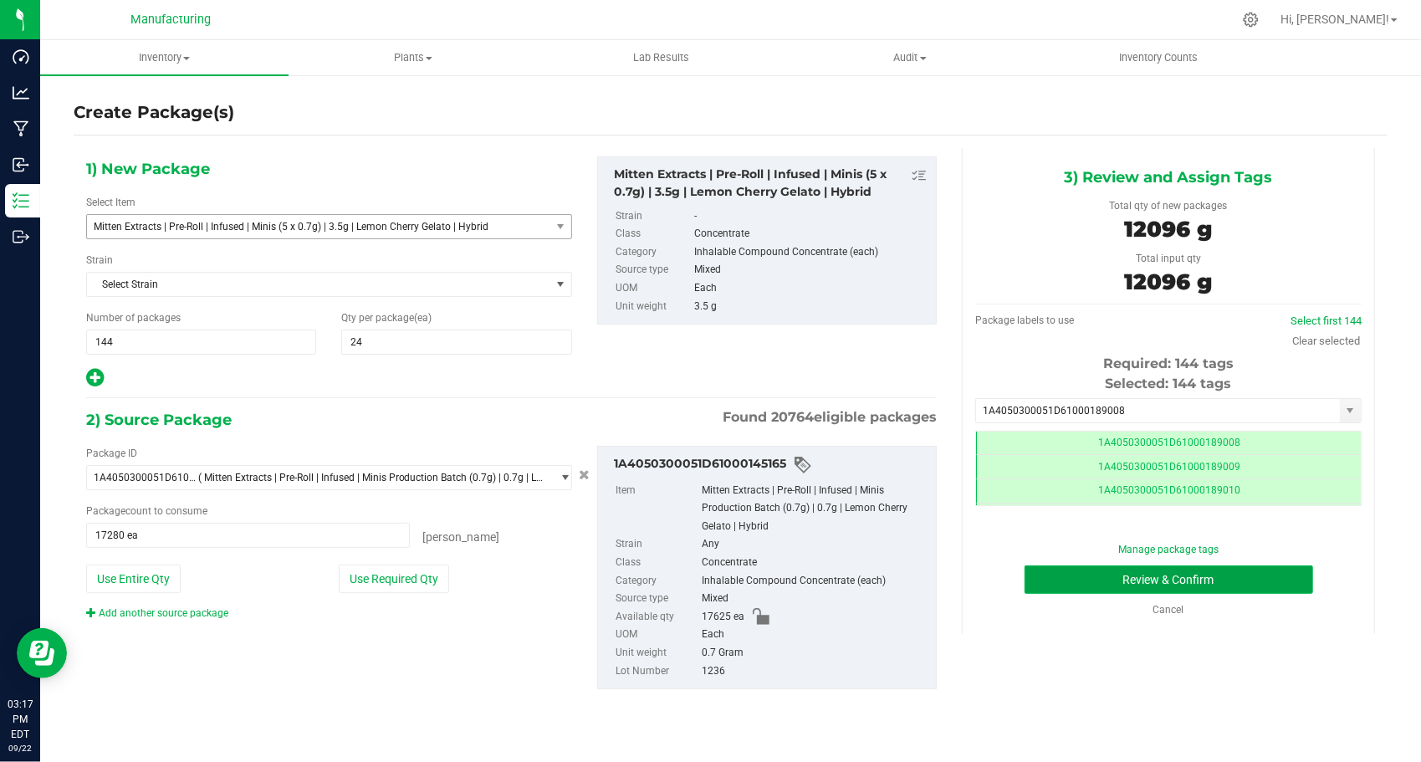
click at [1032, 569] on button "Review & Confirm" at bounding box center [1168, 579] width 289 height 28
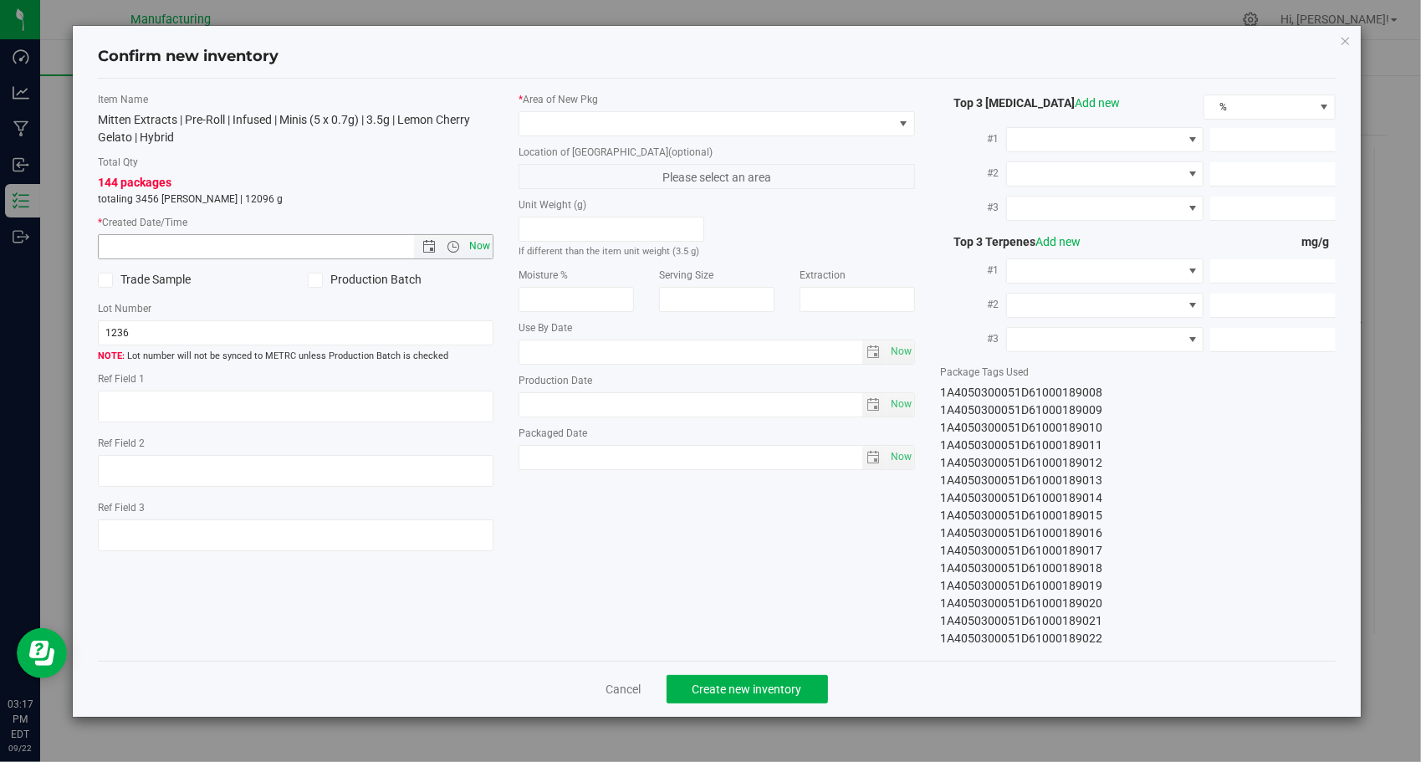
click at [481, 250] on span "Now" at bounding box center [480, 246] width 28 height 24
type input "[DATE] 3:17 PM"
click at [706, 124] on span at bounding box center [706, 123] width 374 height 23
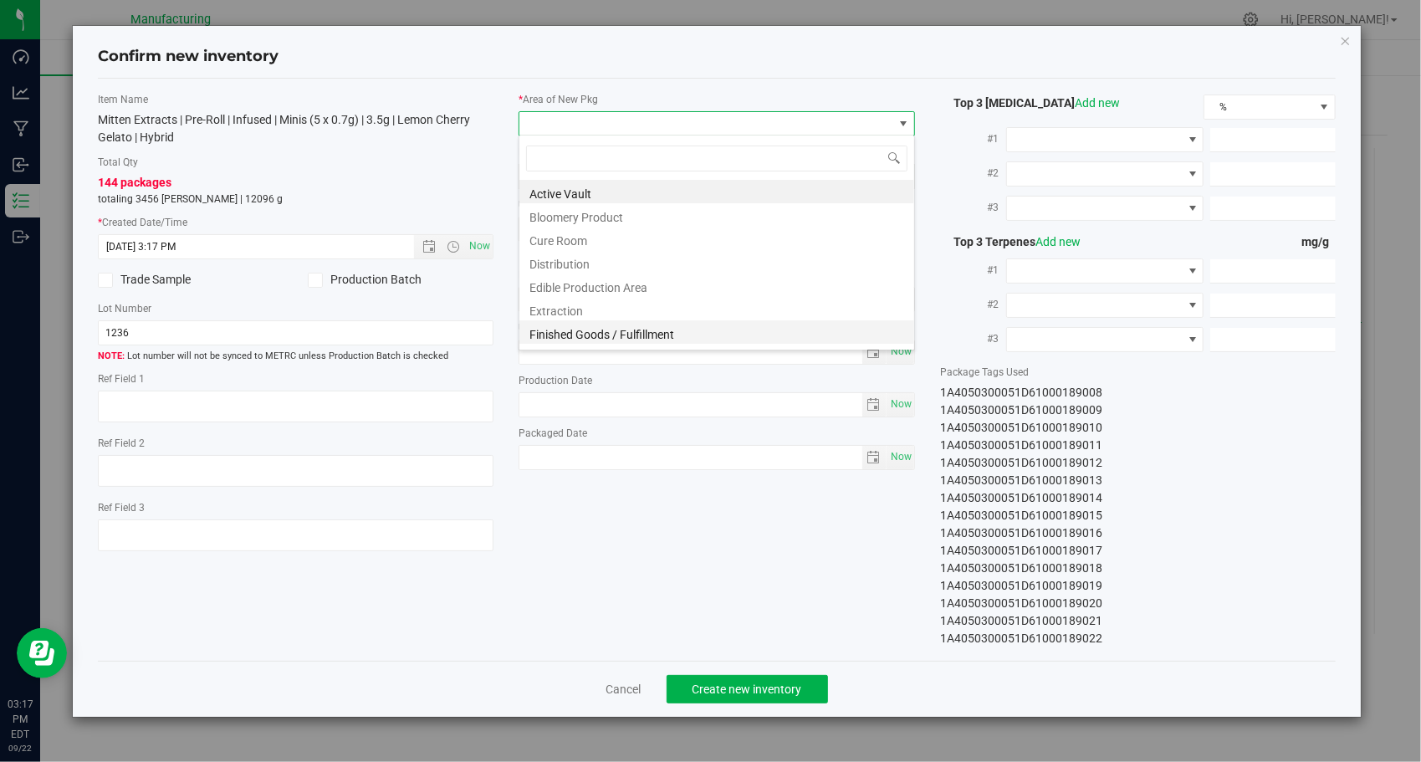
click at [656, 333] on li "Finished Goods / Fulfillment" at bounding box center [716, 331] width 395 height 23
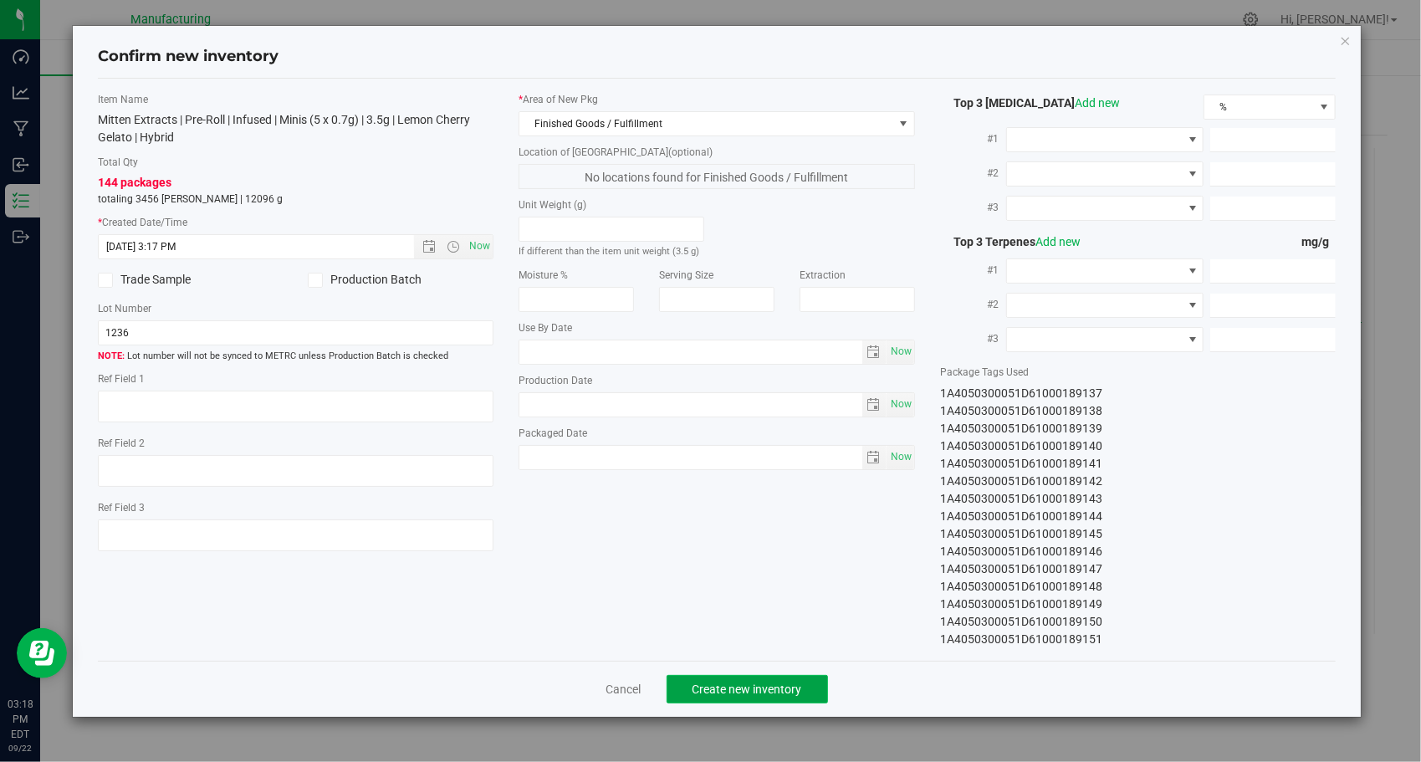
click at [692, 682] on span "Create new inventory" at bounding box center [747, 688] width 110 height 13
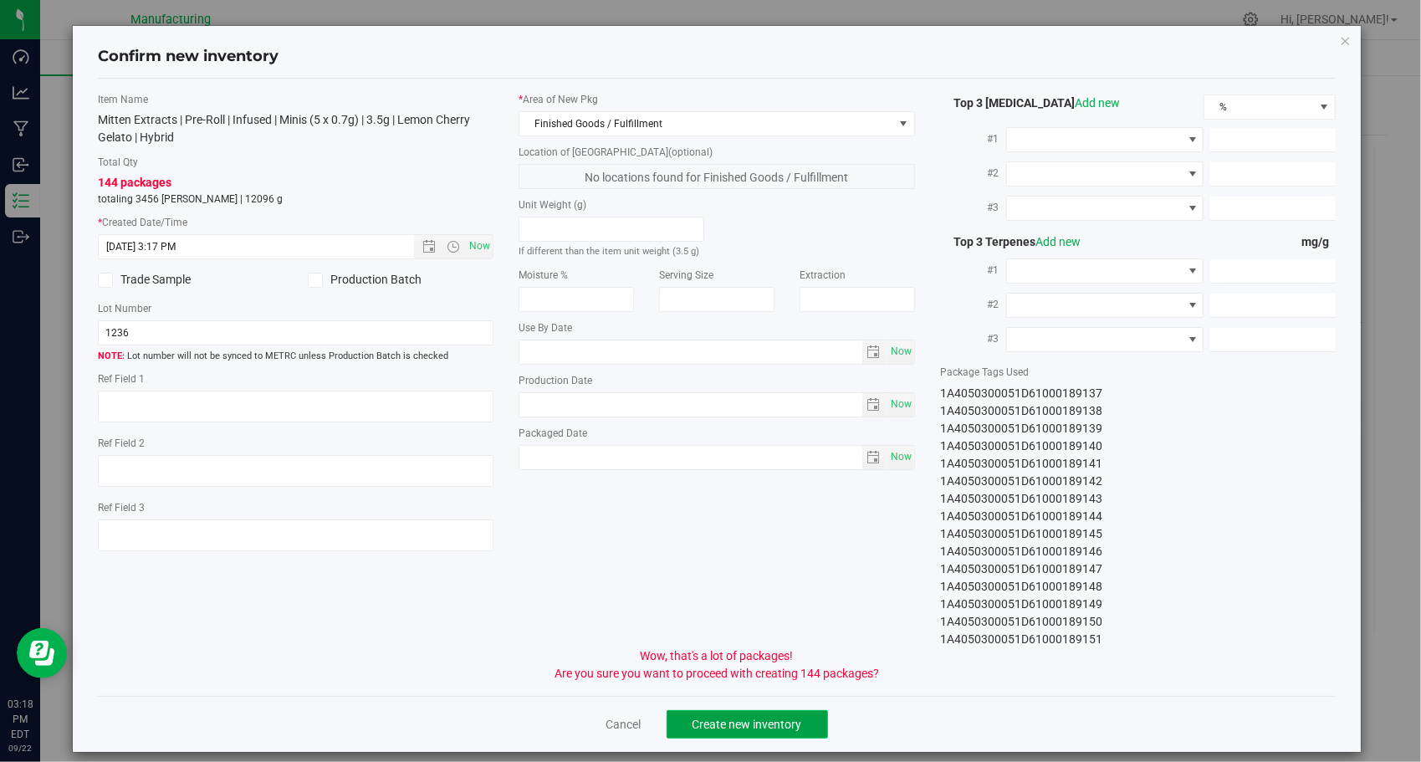
click at [728, 724] on span "Create new inventory" at bounding box center [747, 723] width 110 height 13
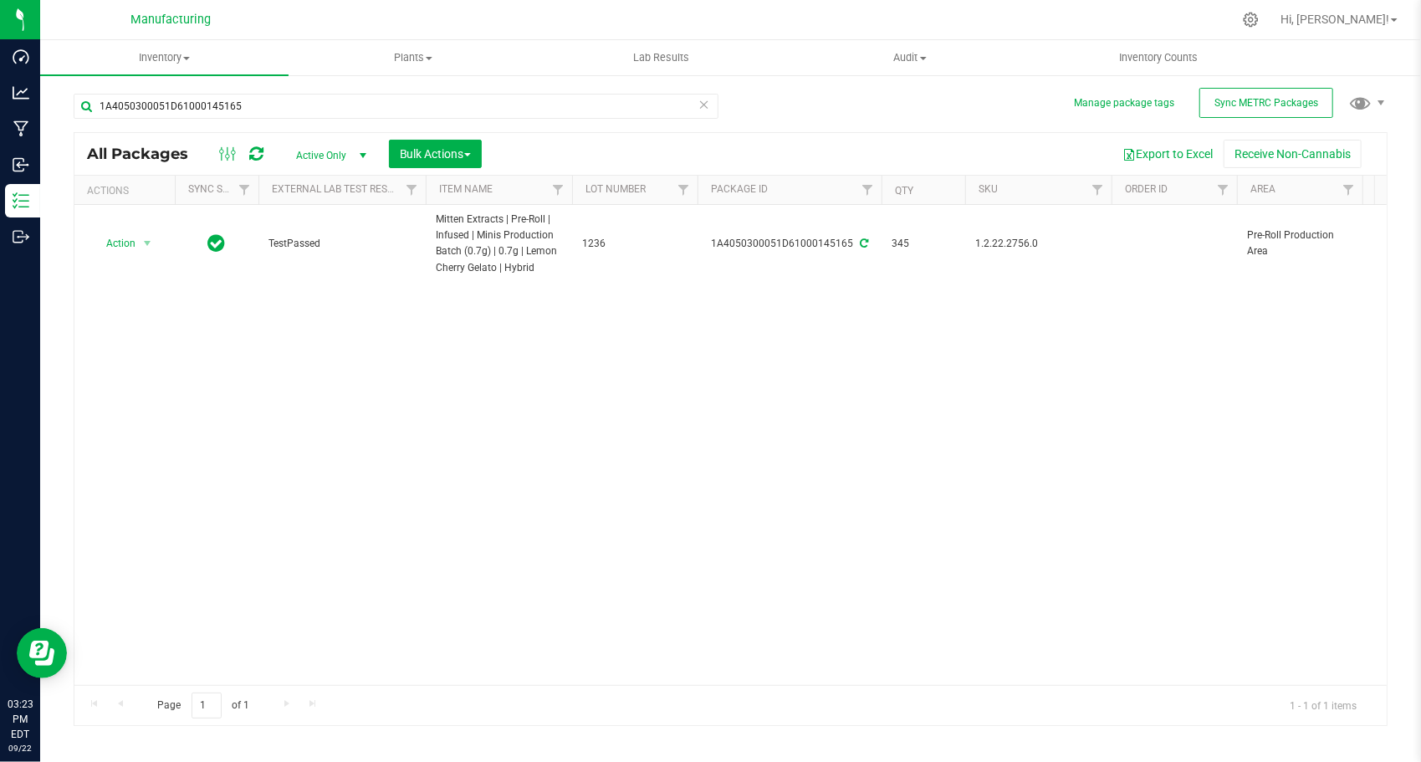
click at [416, 119] on div "1A4050300051D61000145165" at bounding box center [396, 113] width 645 height 38
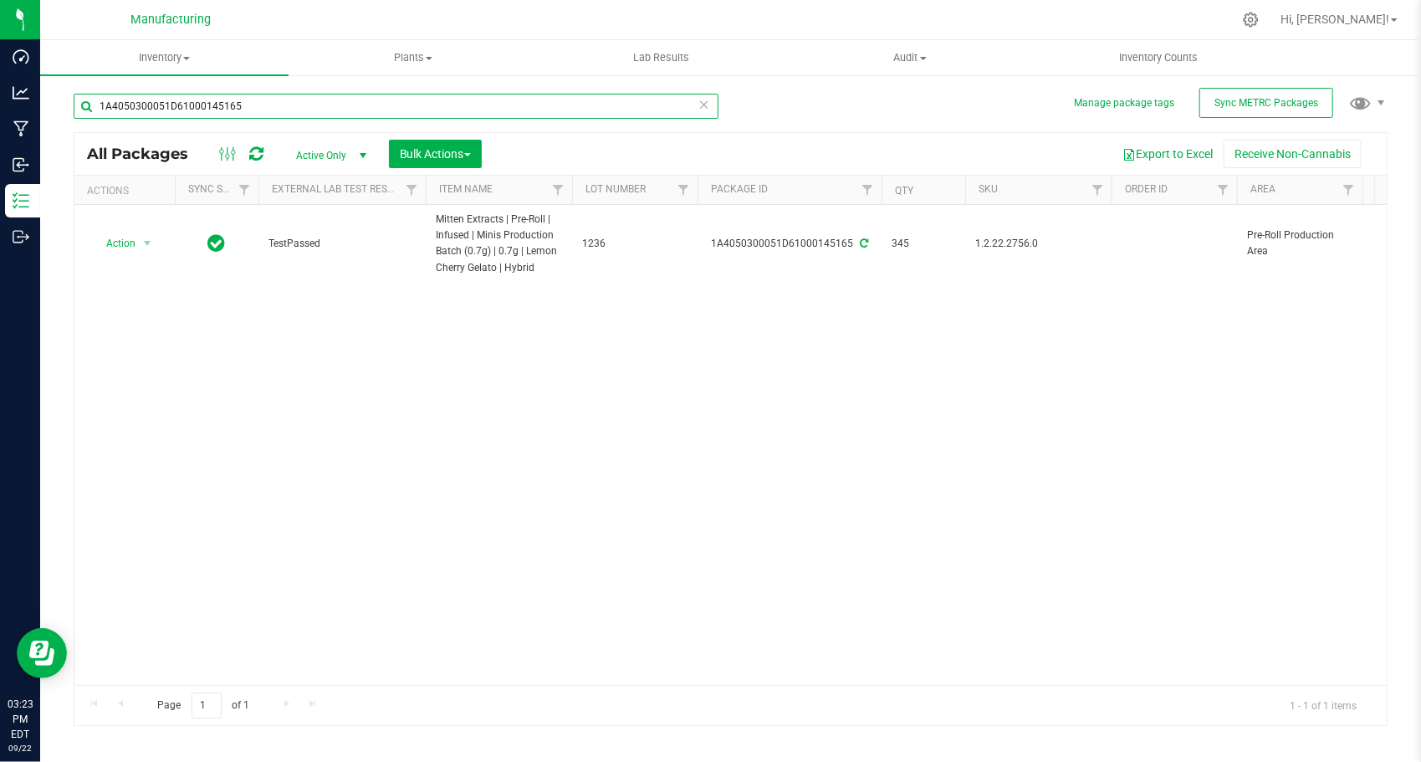
click at [414, 111] on input "1A4050300051D61000145165" at bounding box center [396, 106] width 645 height 25
paste input "05861"
type input "1A4050300051D61000105861"
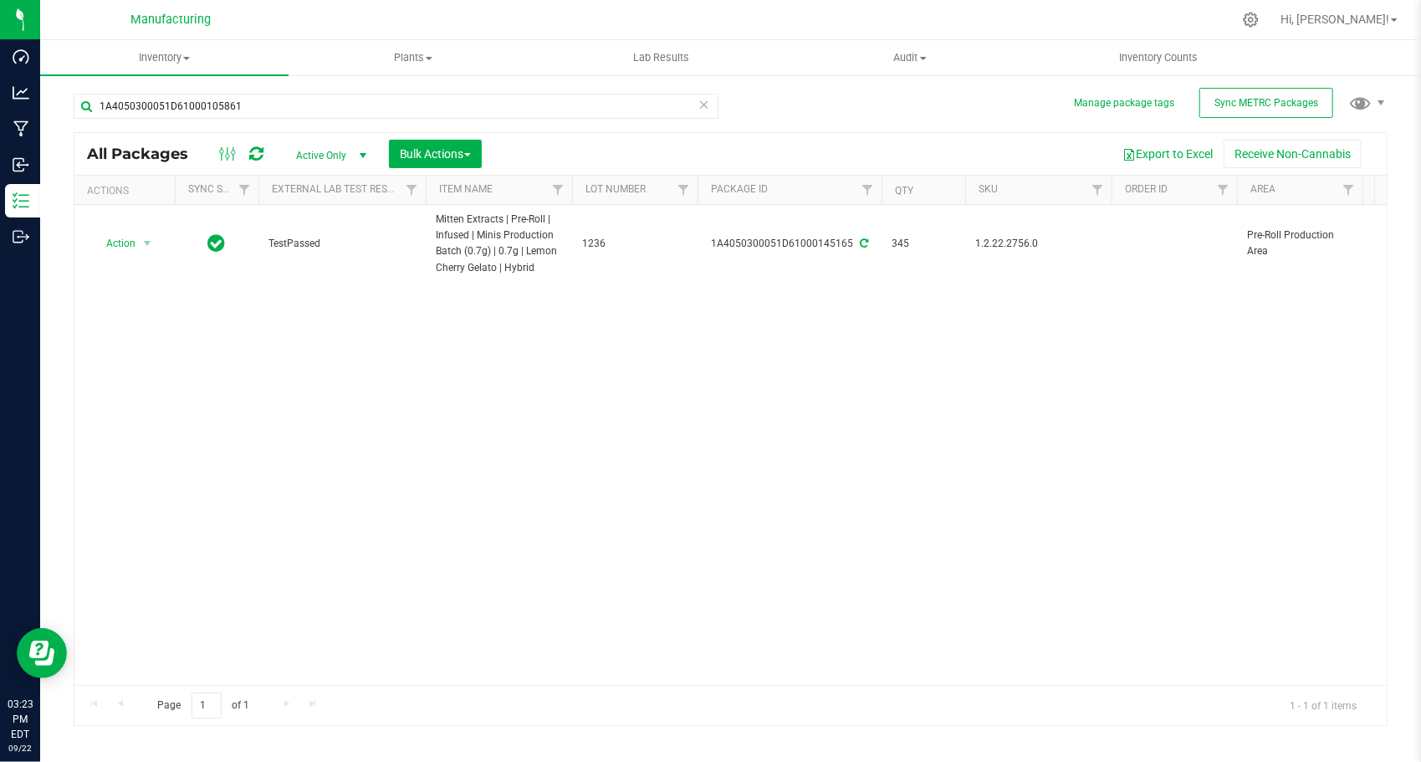
click at [437, 377] on div "Action Action Adjust qty Create package Edit attributes Global inventory Locate…" at bounding box center [730, 445] width 1312 height 480
click at [148, 237] on span "select" at bounding box center [146, 235] width 13 height 13
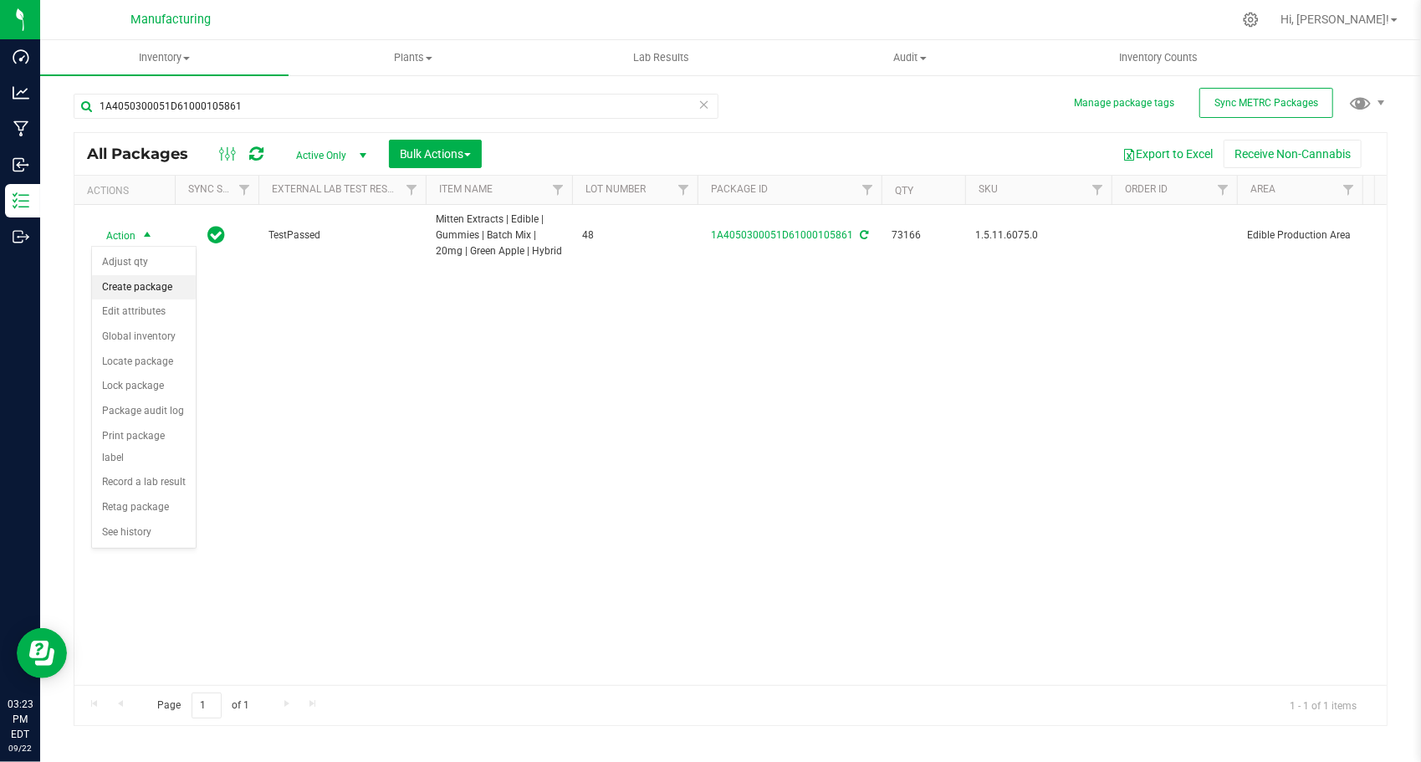
click at [154, 283] on li "Create package" at bounding box center [144, 287] width 104 height 25
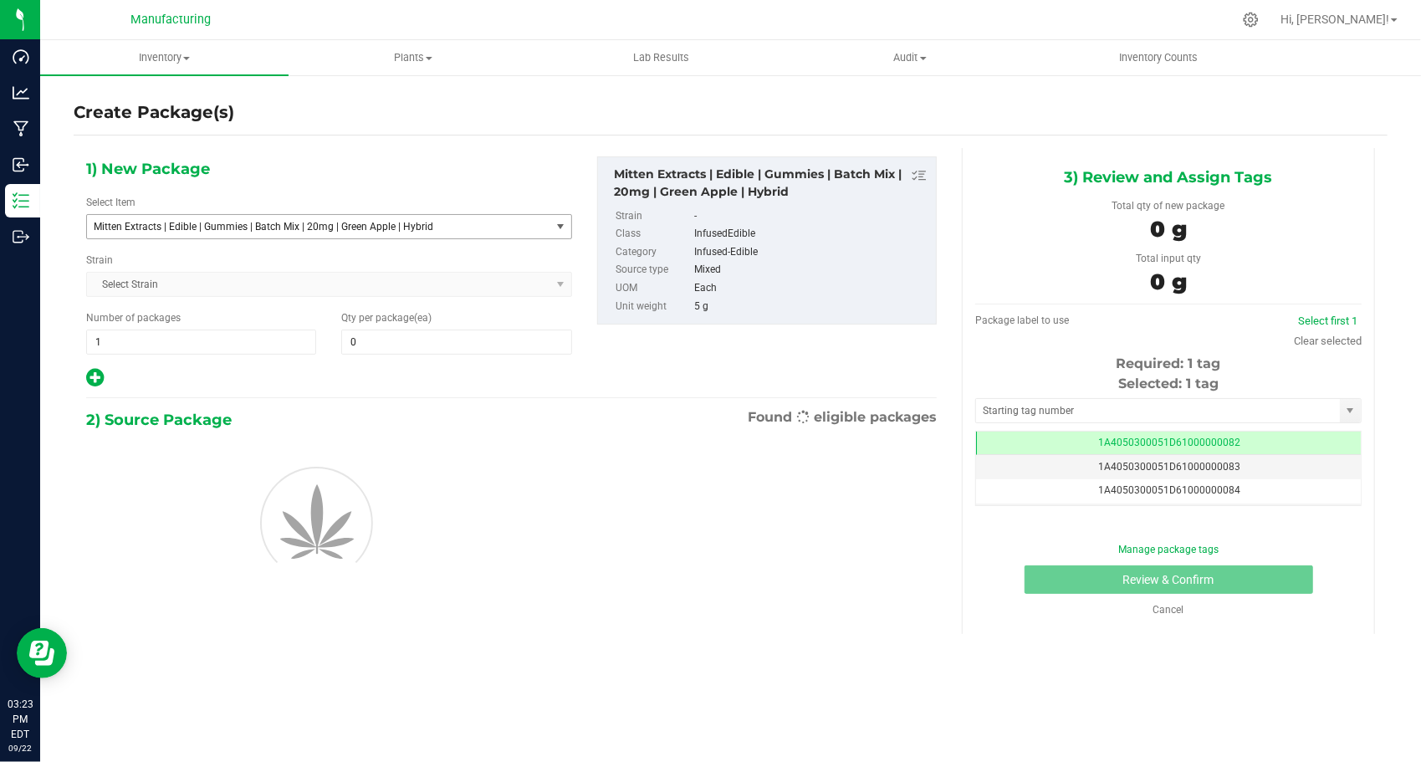
click at [251, 234] on span "Mitten Extracts | Edible | Gummies | Batch Mix | 20mg | Green Apple | Hybrid" at bounding box center [318, 226] width 463 height 23
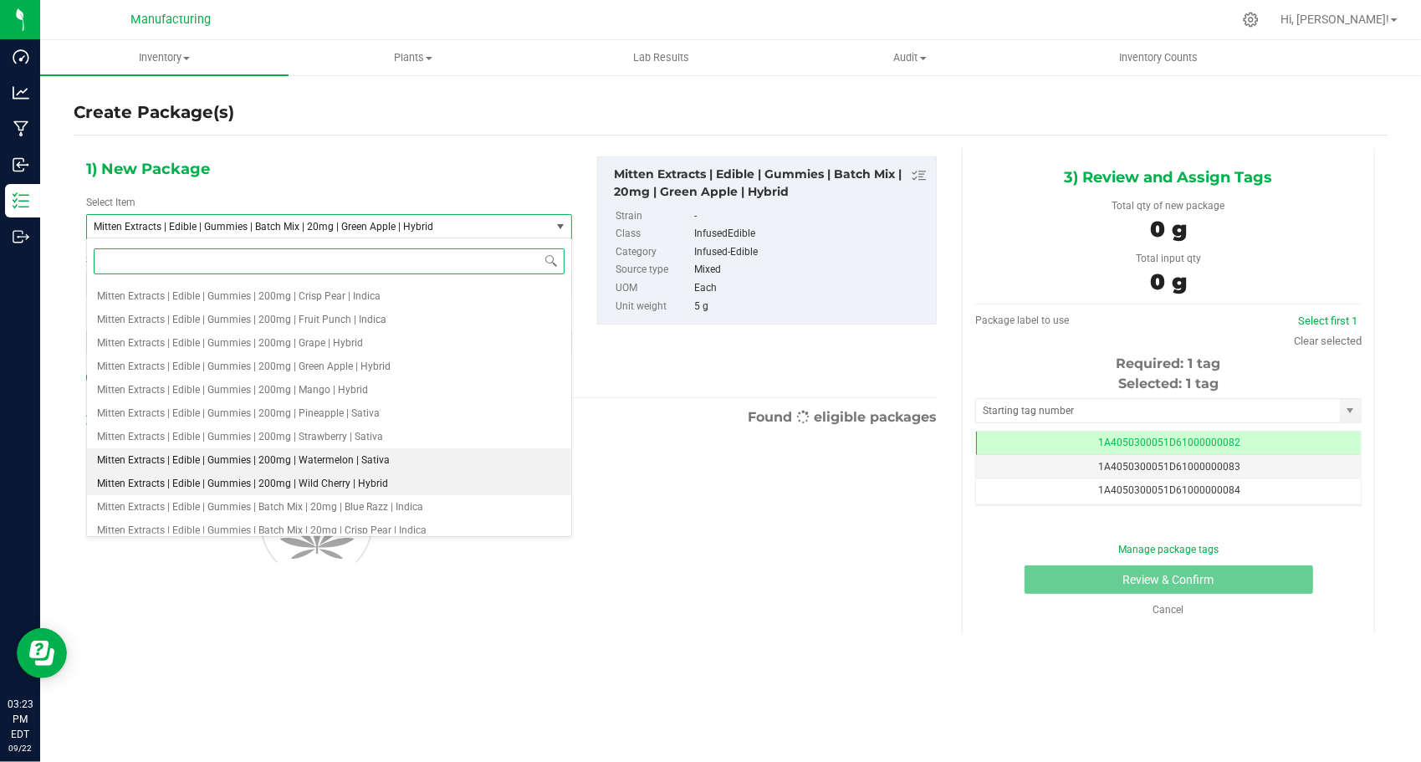
scroll to position [1445, 0]
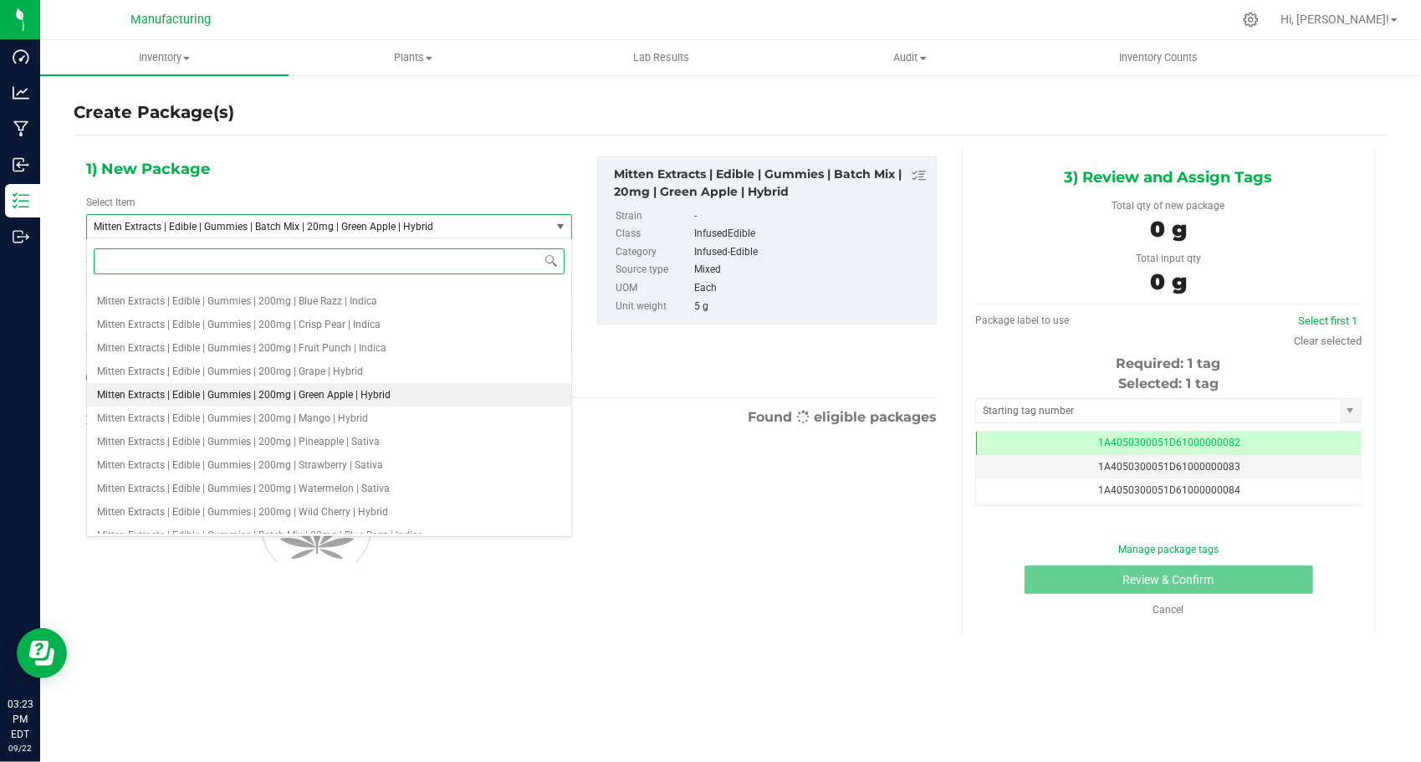
click at [313, 389] on span "Mitten Extracts | Edible | Gummies | 200mg | Green Apple | Hybrid" at bounding box center [244, 395] width 294 height 12
type input "0"
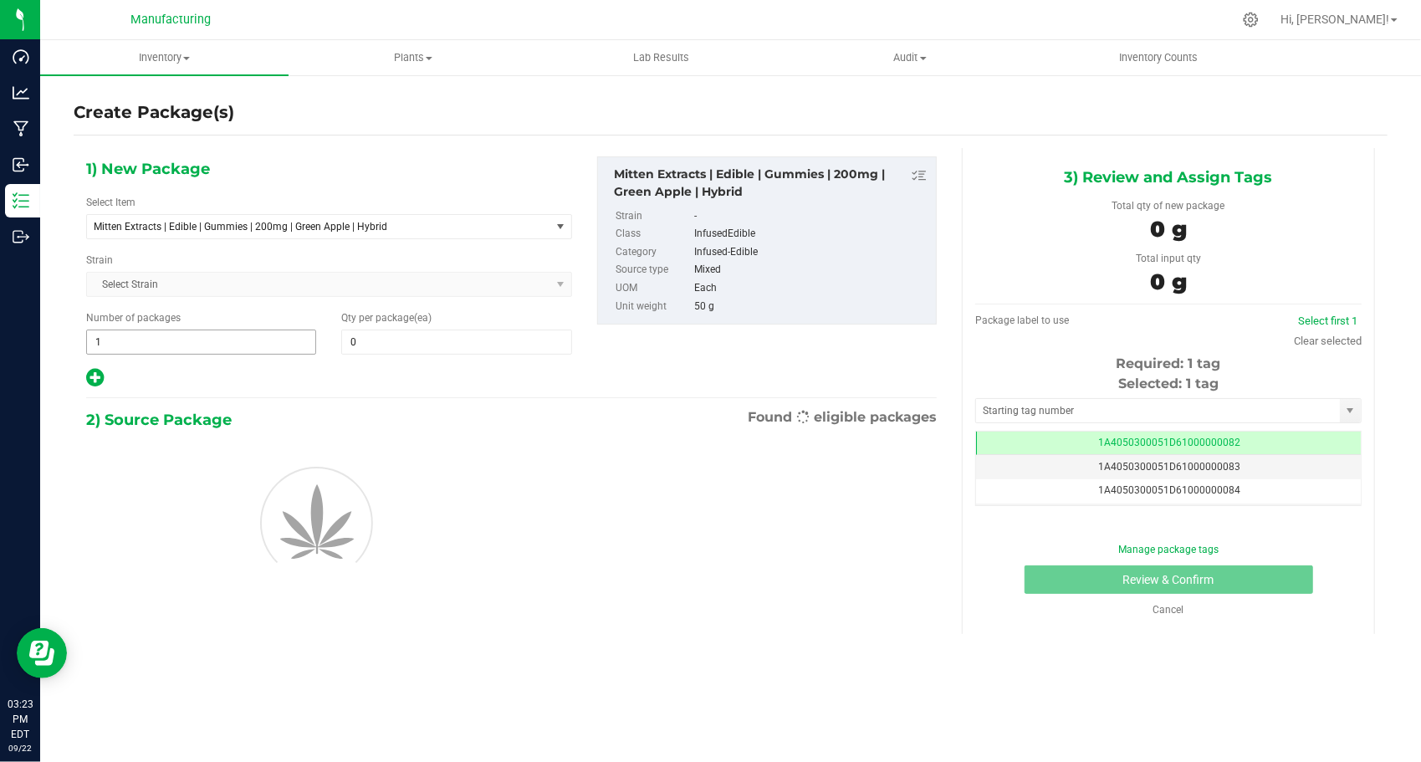
click at [163, 329] on span "1 1" at bounding box center [201, 341] width 230 height 25
click at [164, 334] on span "1 1" at bounding box center [201, 341] width 230 height 25
type input "144"
click at [375, 345] on input "0" at bounding box center [456, 341] width 228 height 23
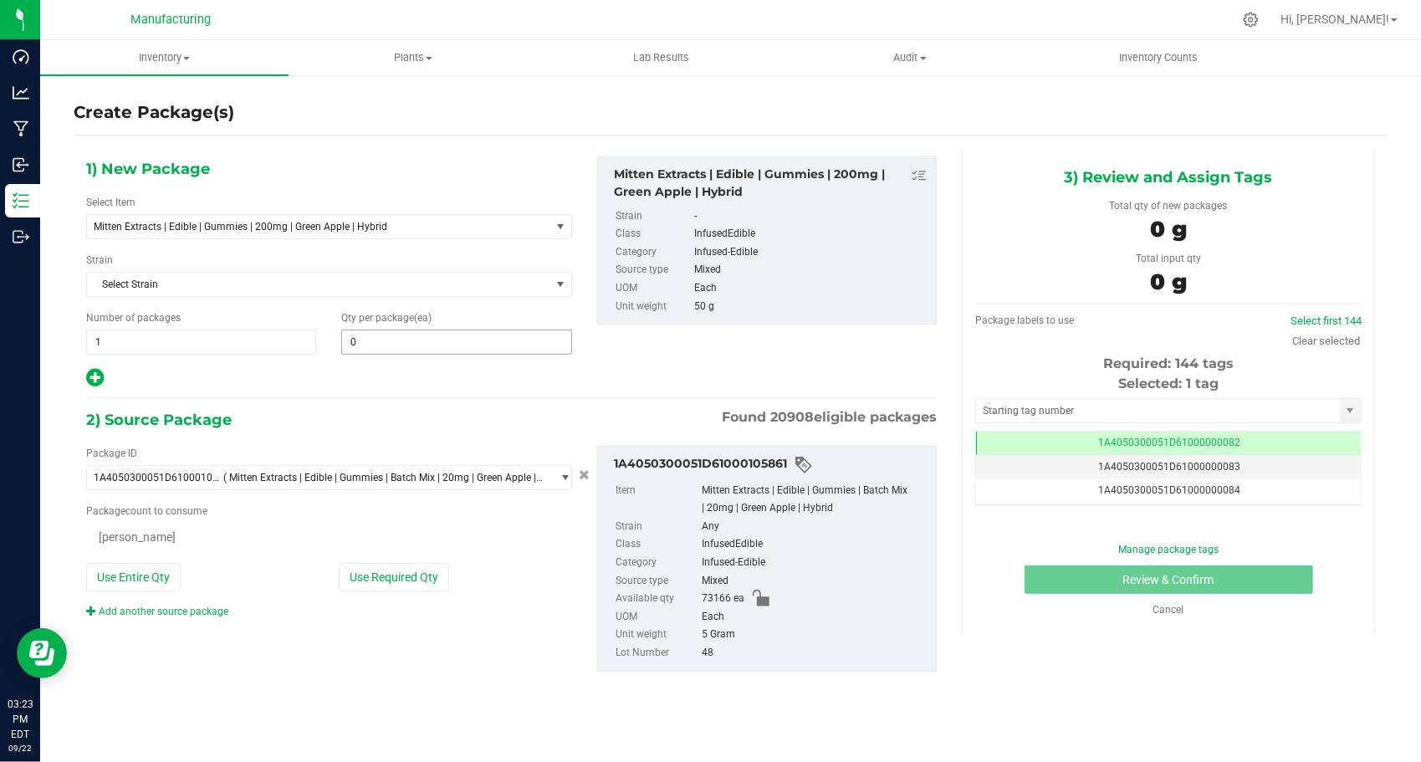
type input "144"
click at [377, 342] on input "text" at bounding box center [456, 341] width 228 height 23
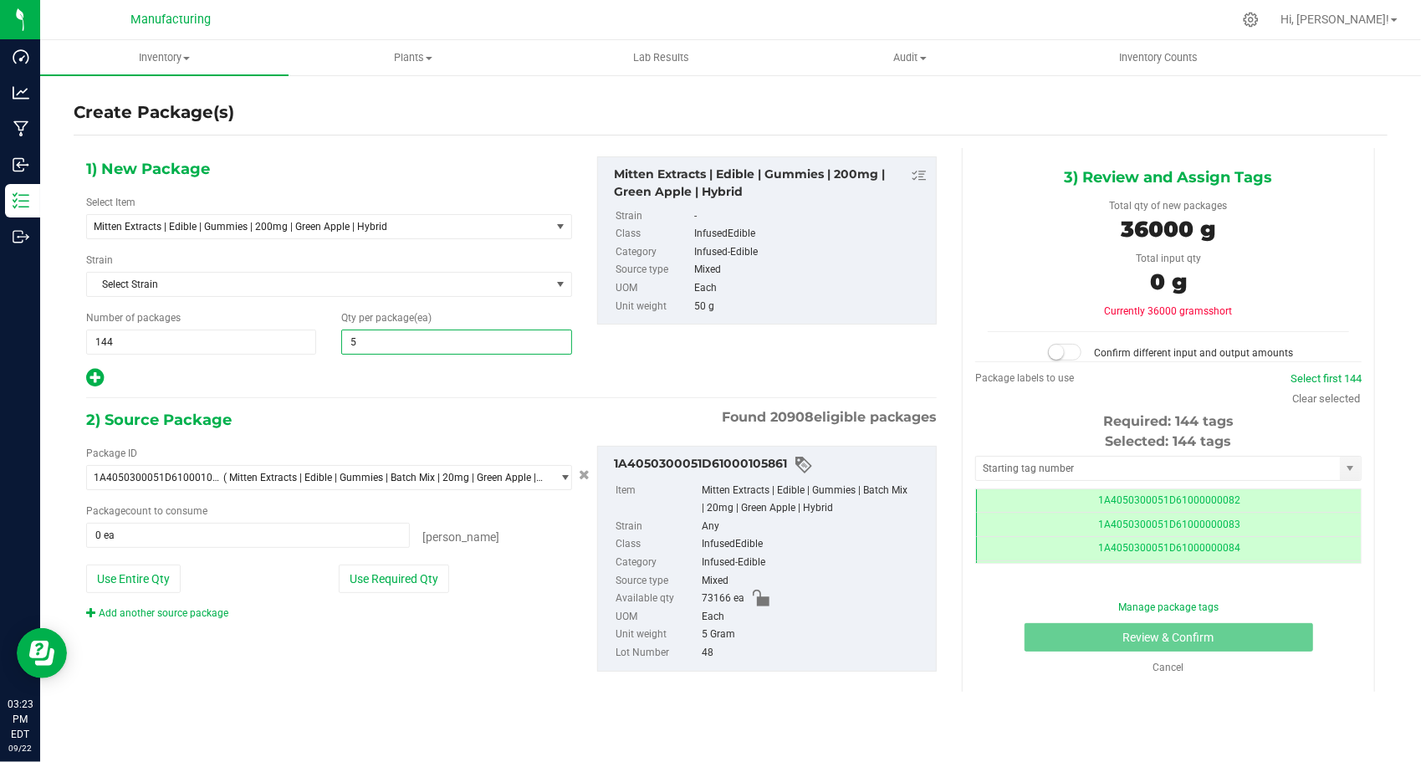
type input "50"
click at [152, 341] on span "144 144" at bounding box center [201, 341] width 230 height 25
click at [152, 341] on input "144" at bounding box center [201, 341] width 228 height 23
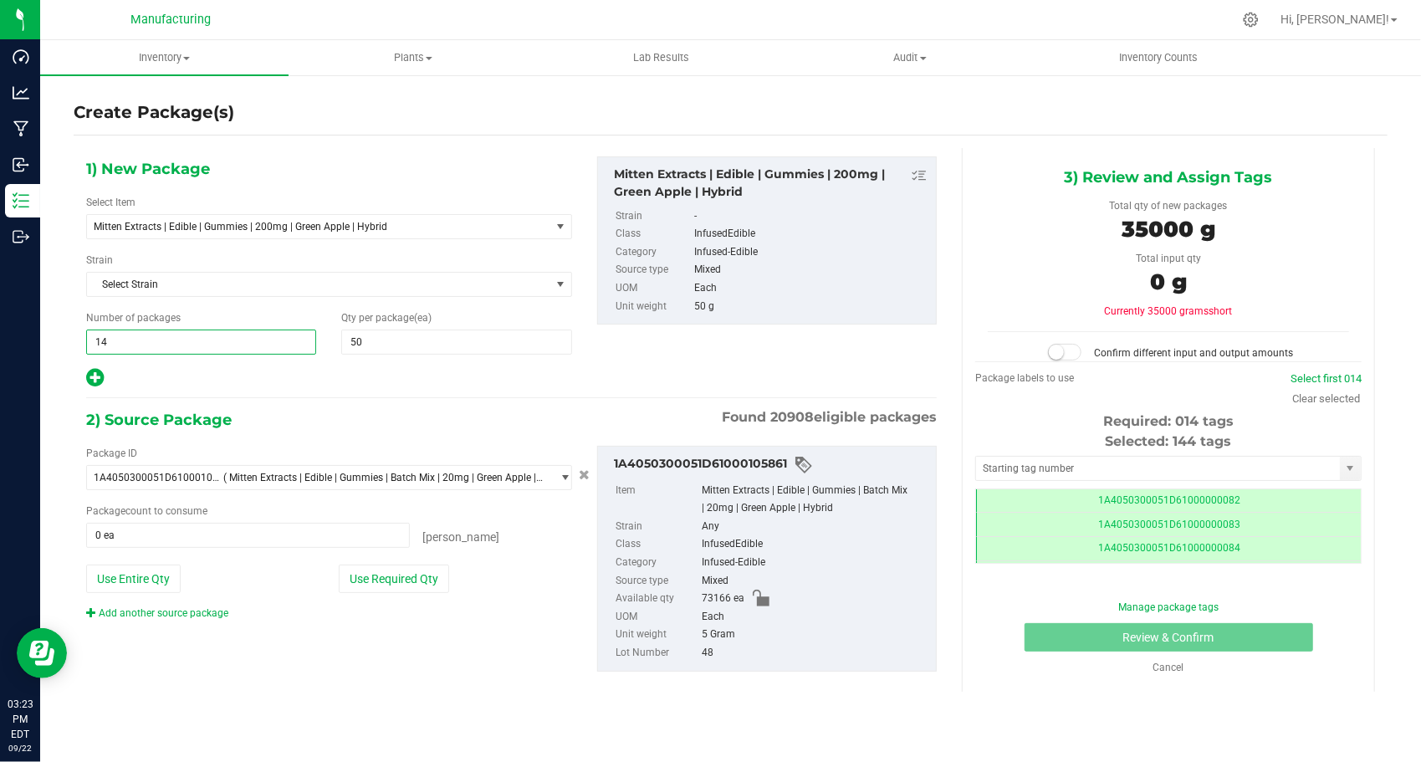
type input "146"
click at [151, 368] on div at bounding box center [329, 378] width 486 height 22
click at [1064, 463] on input "text" at bounding box center [1158, 468] width 364 height 23
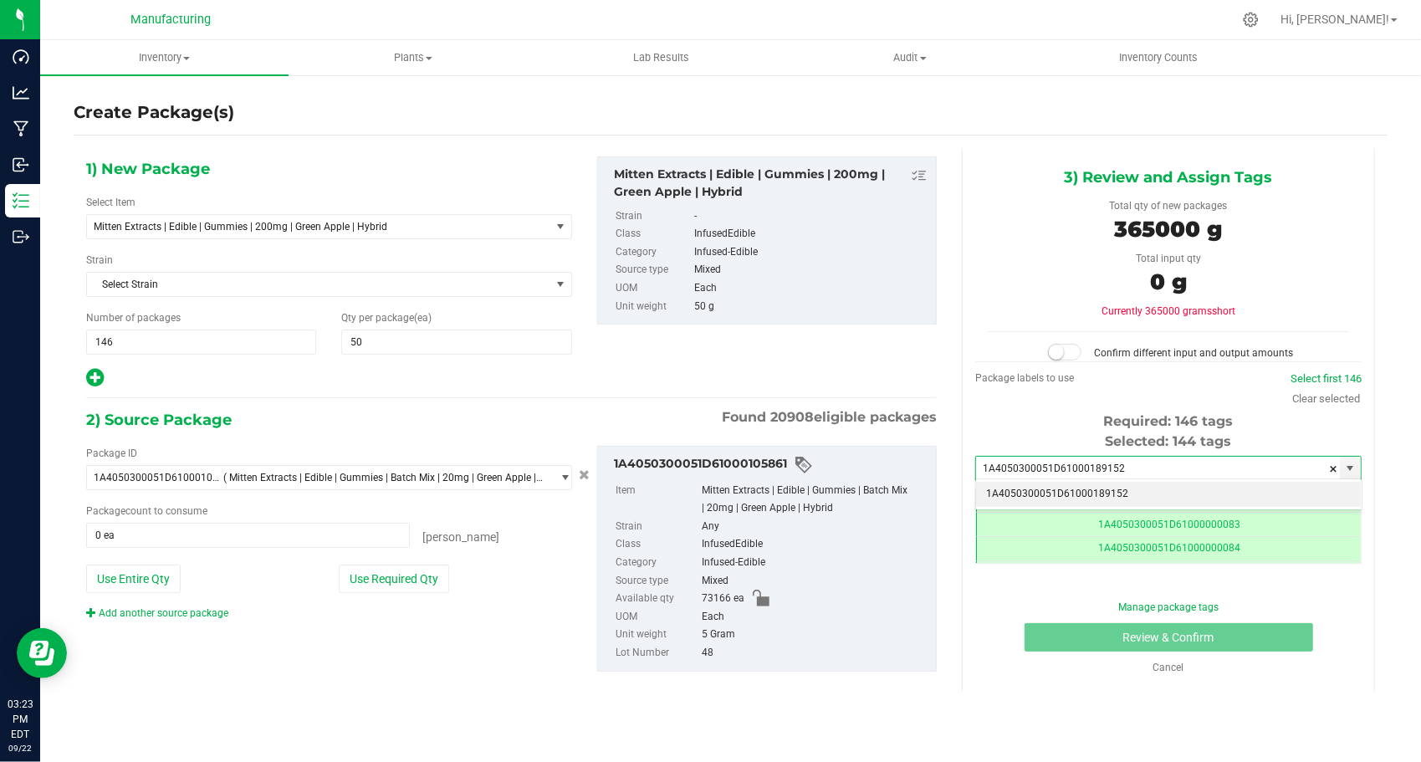
click at [1075, 486] on li "1A4050300051D61000189152" at bounding box center [1168, 494] width 385 height 25
type input "1A4050300051D61000189152"
click at [366, 589] on div "Package ID 1A4050300051D61000105861 ( Mitten Extracts | Edible | Gummies | Batc…" at bounding box center [329, 533] width 511 height 175
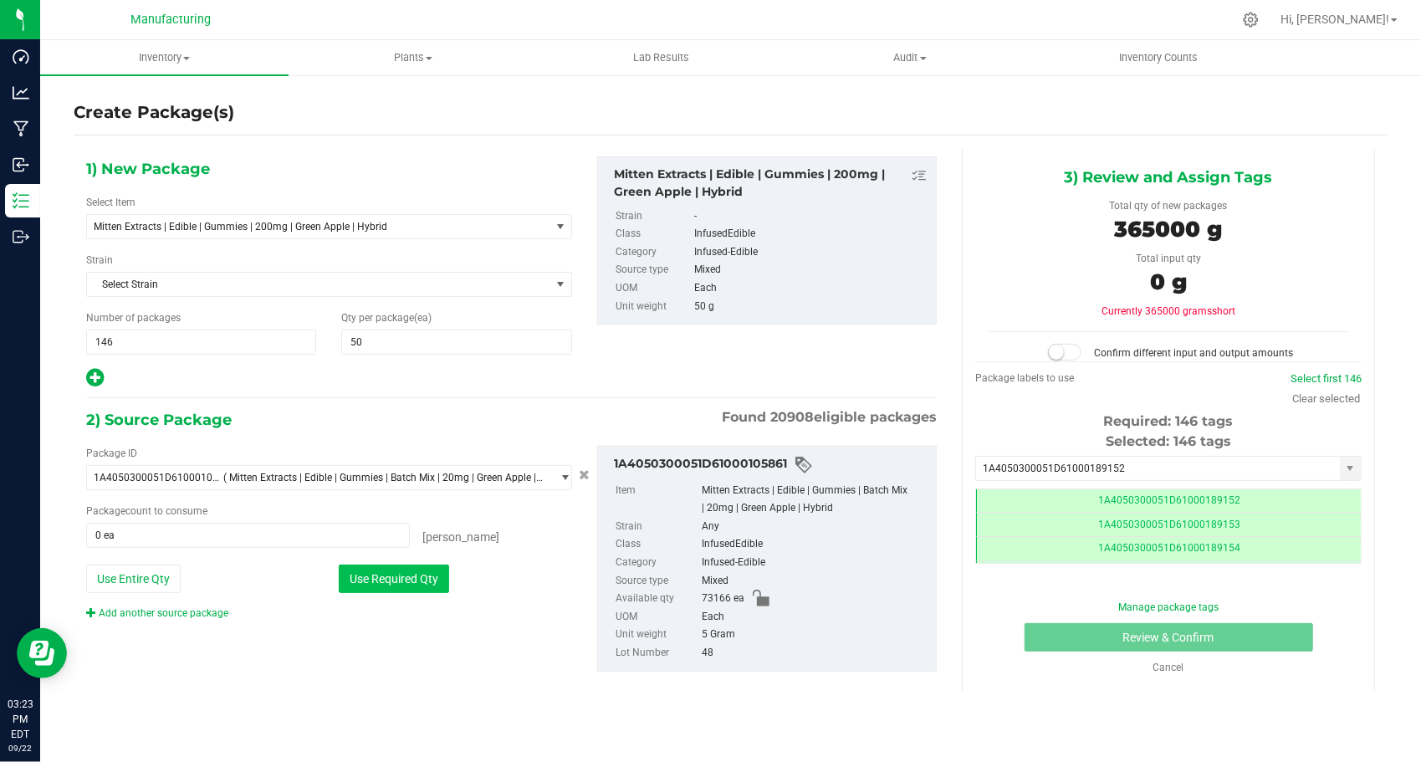
click at [368, 581] on button "Use Required Qty" at bounding box center [394, 578] width 110 height 28
type input "73000 ea"
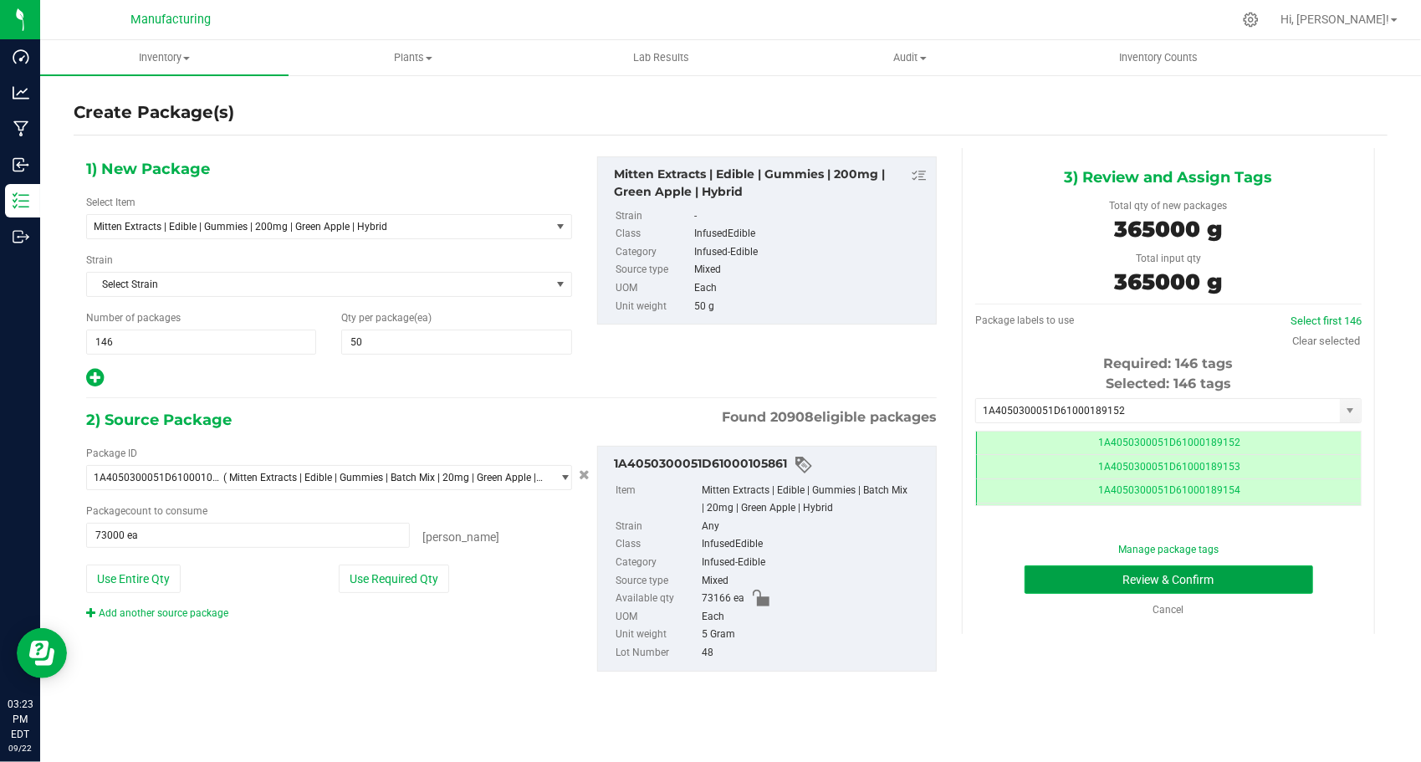
click at [1059, 578] on button "Review & Confirm" at bounding box center [1168, 579] width 289 height 28
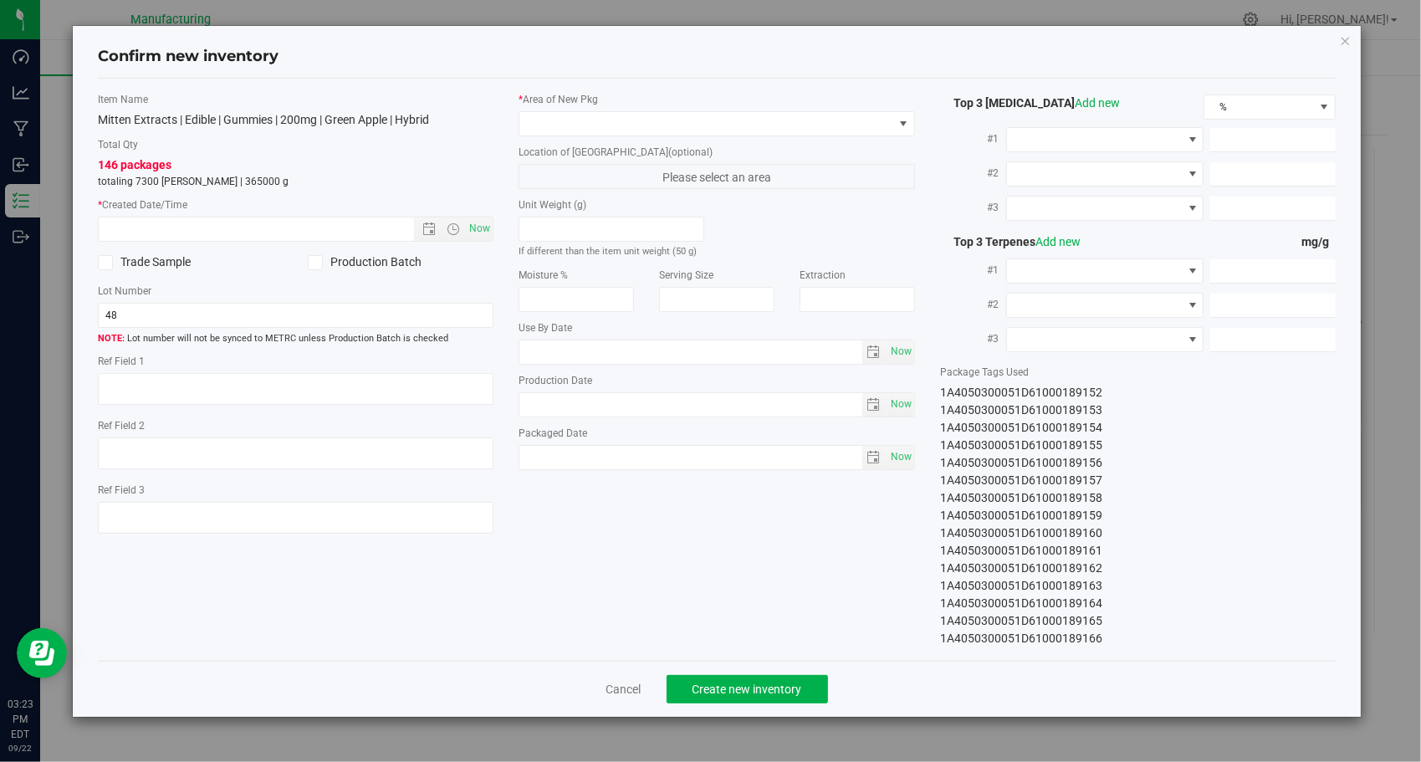
type input "[DATE]"
click at [486, 222] on span "Now" at bounding box center [480, 229] width 28 height 24
type input "[DATE] 3:23 PM"
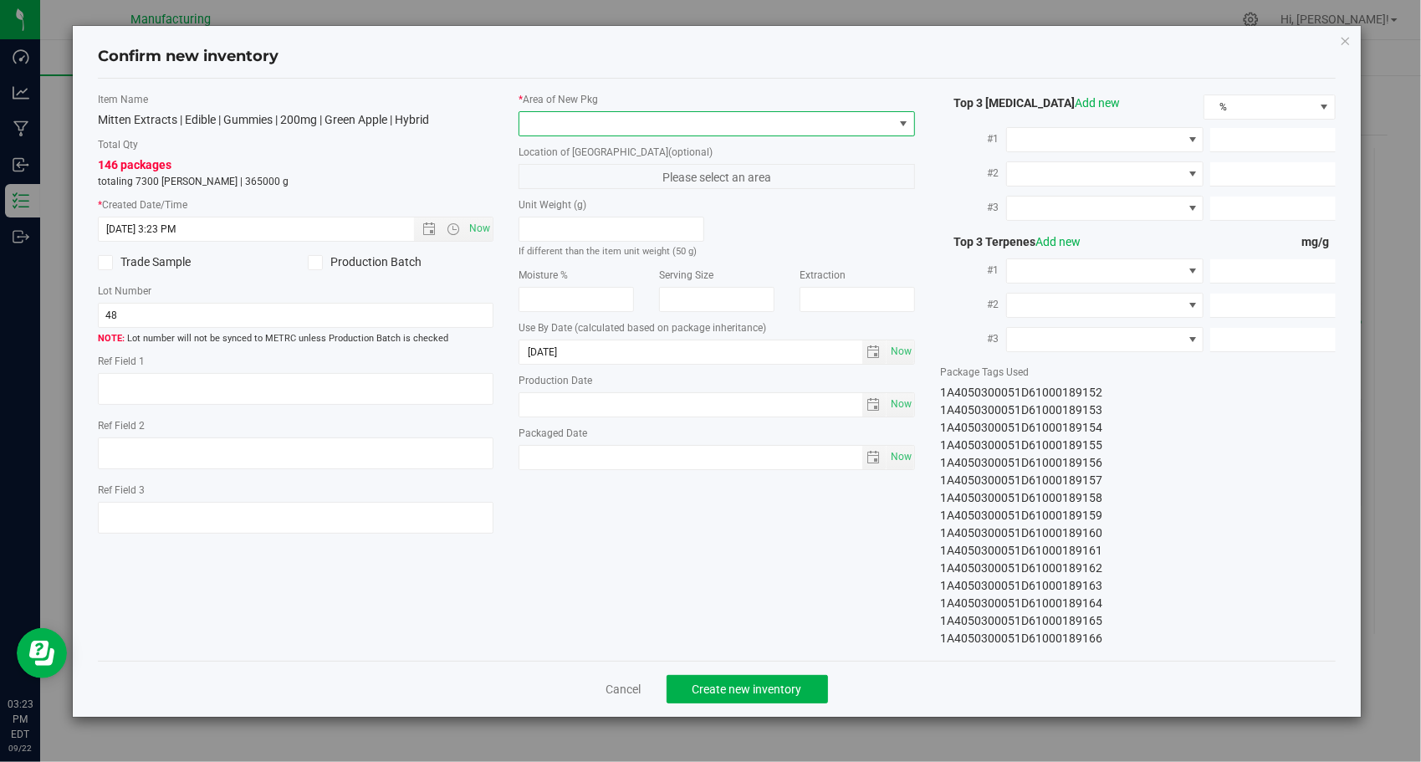
click at [607, 125] on span at bounding box center [706, 123] width 374 height 23
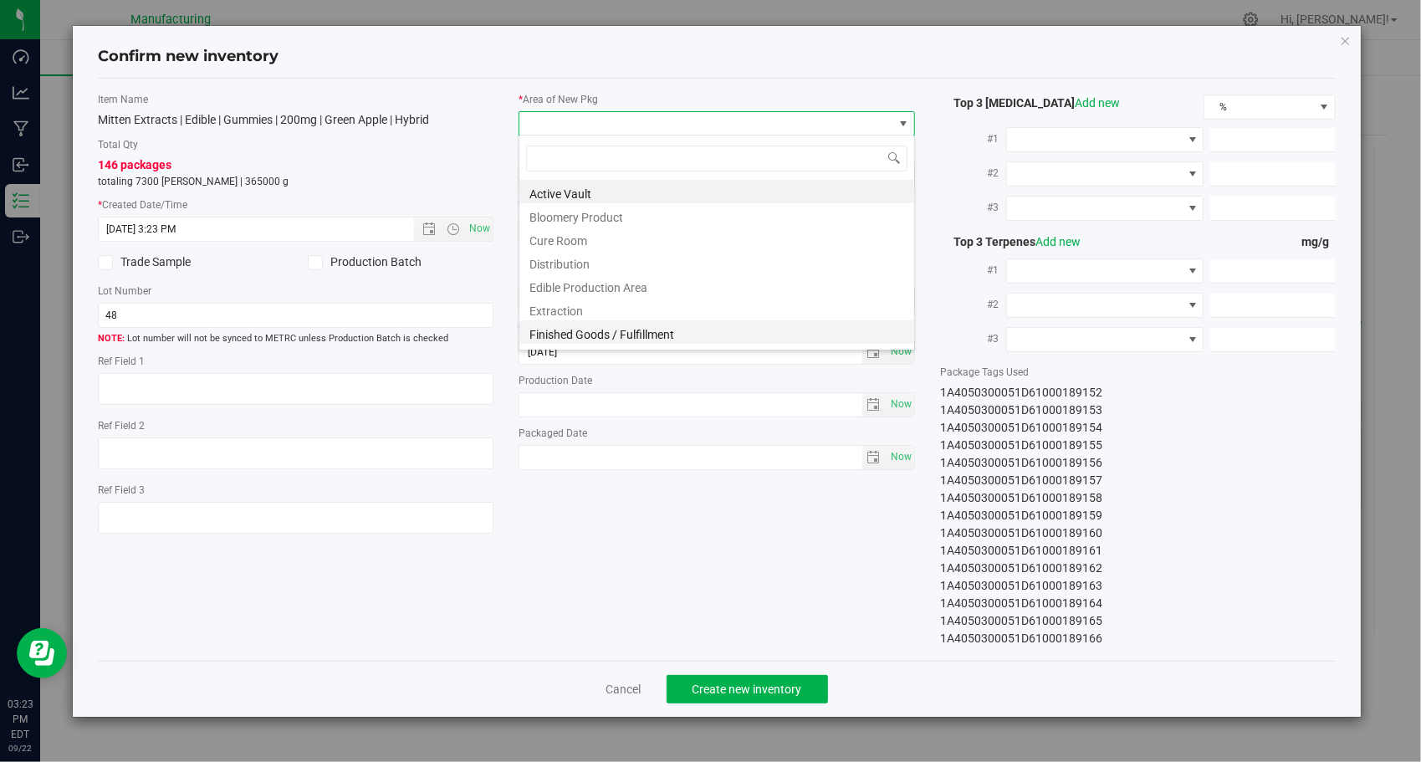
click at [598, 323] on li "Finished Goods / Fulfillment" at bounding box center [716, 331] width 395 height 23
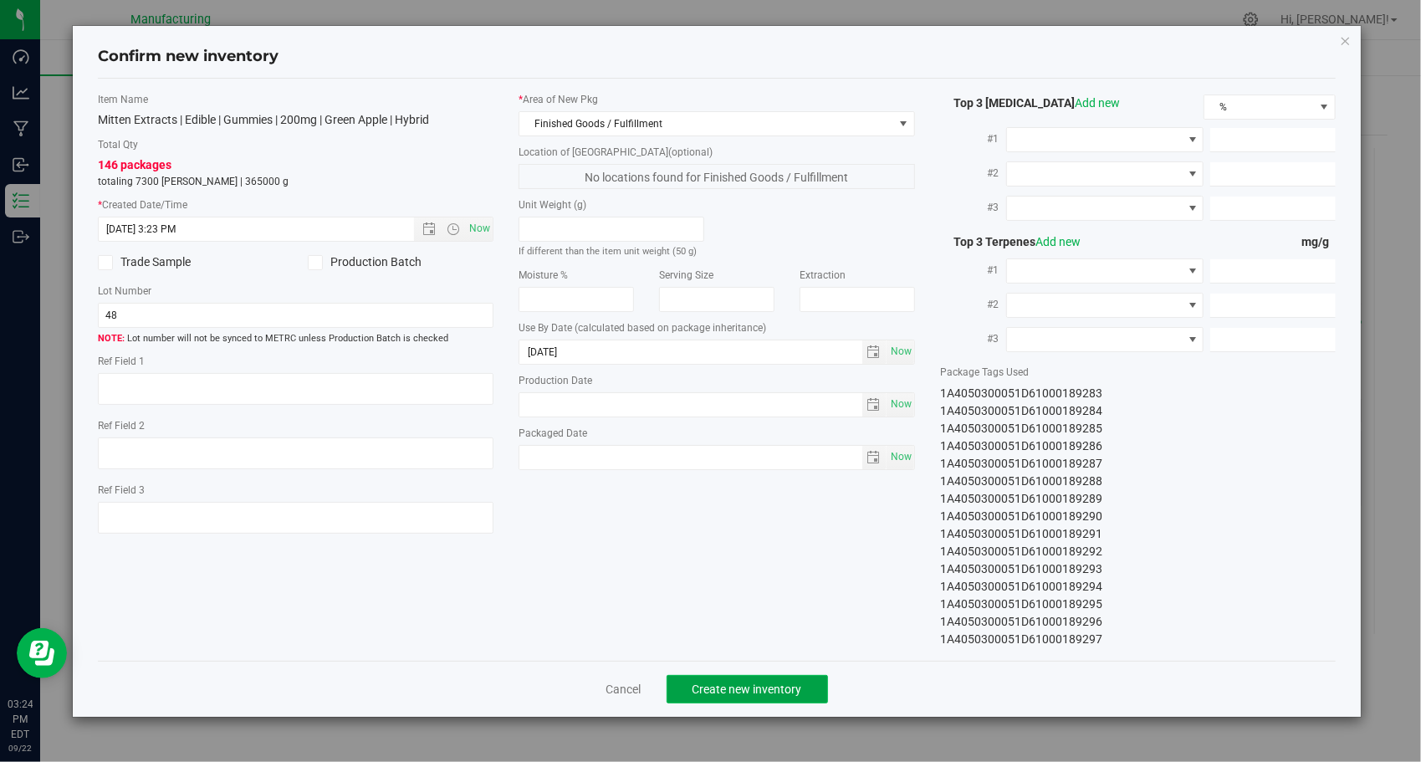
click at [768, 692] on span "Create new inventory" at bounding box center [747, 688] width 110 height 13
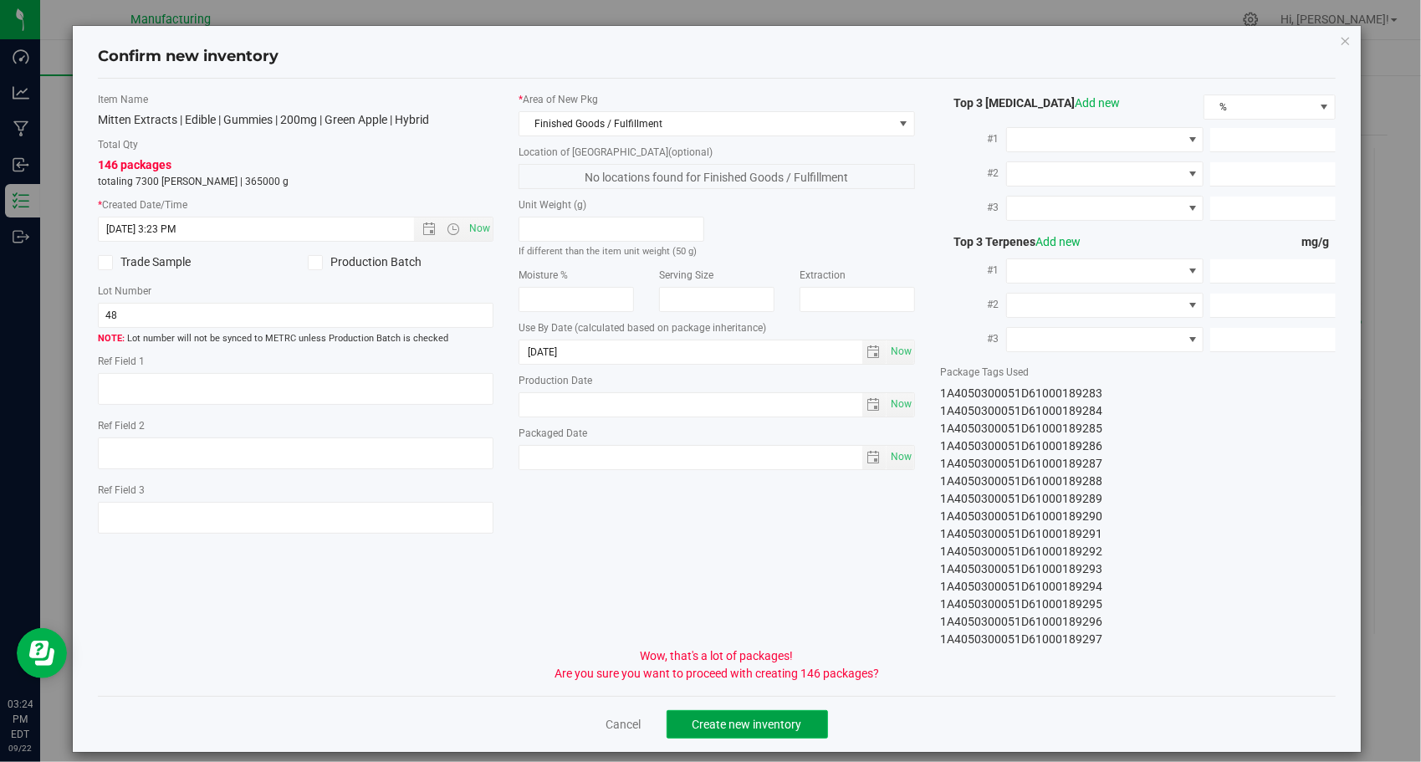
click at [770, 710] on button "Create new inventory" at bounding box center [746, 724] width 161 height 28
